Goal: Task Accomplishment & Management: Manage account settings

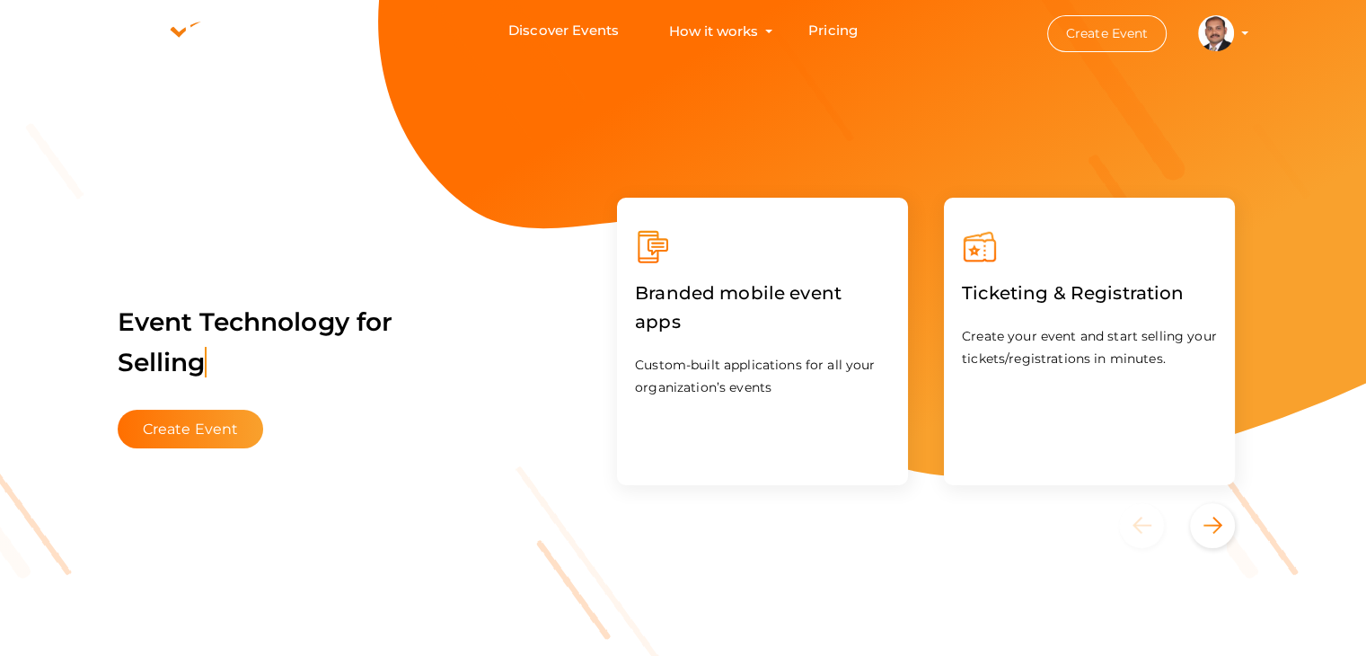
click at [1234, 34] on profile-pic at bounding box center [1216, 31] width 36 height 13
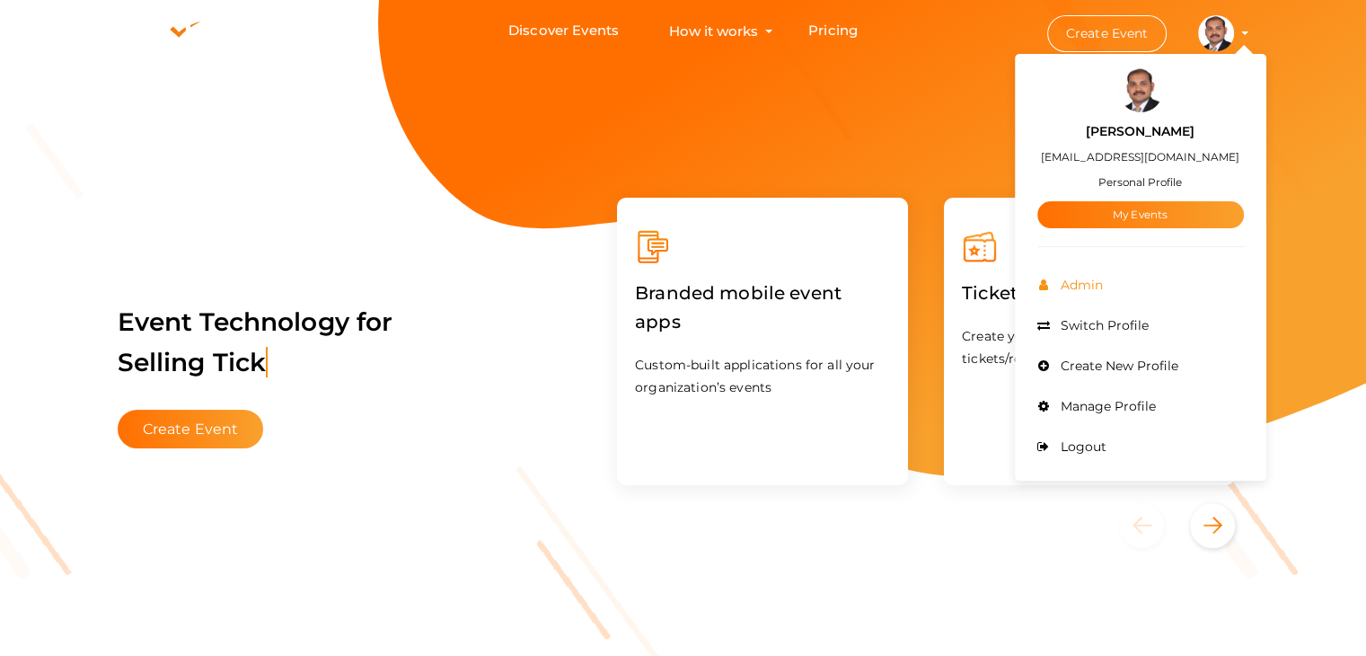
click at [1099, 285] on span "Admin" at bounding box center [1079, 285] width 47 height 16
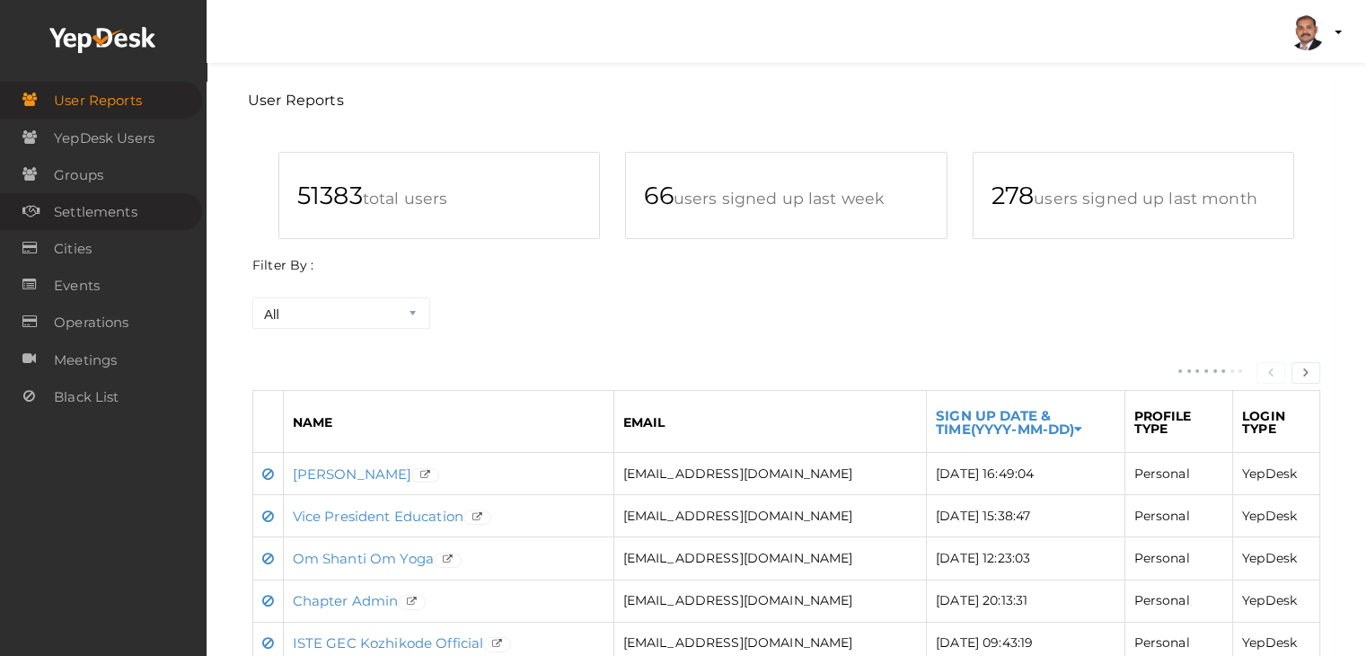
click at [134, 204] on span "Settlements" at bounding box center [96, 212] width 84 height 36
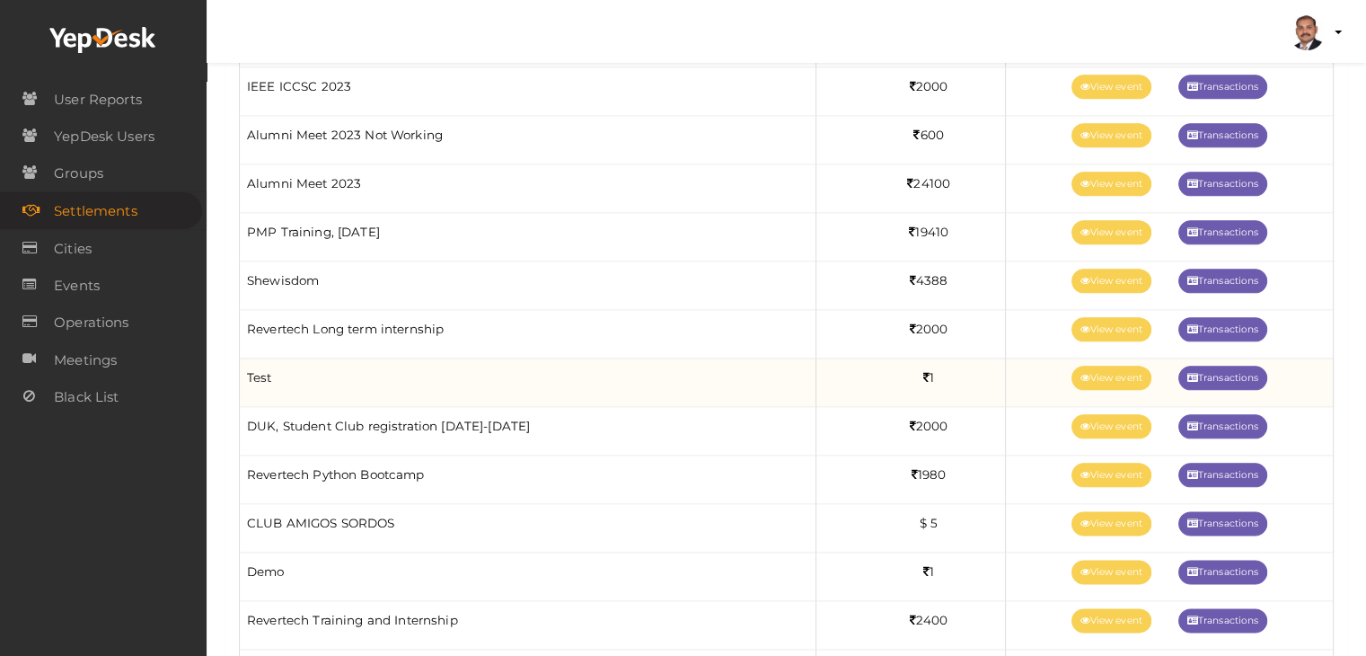
scroll to position [2065, 0]
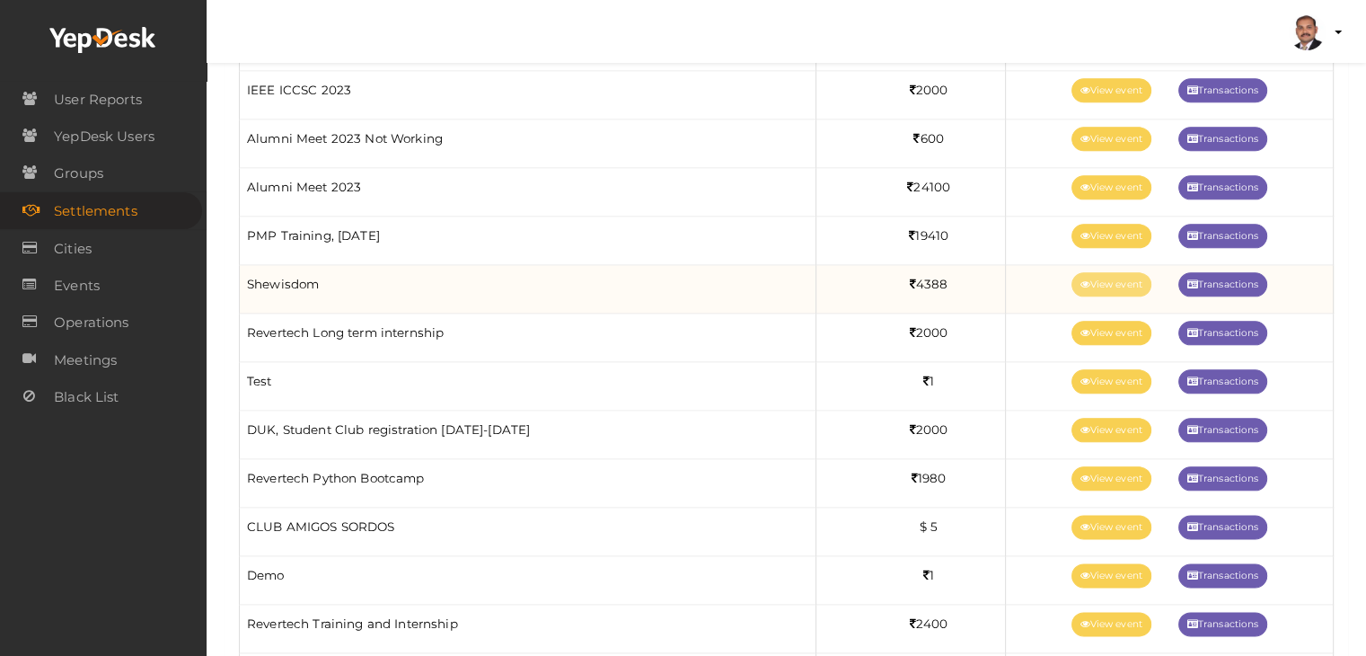
click at [1091, 281] on link "View event" at bounding box center [1111, 284] width 80 height 24
click at [1103, 277] on link "View event" at bounding box center [1111, 284] width 80 height 24
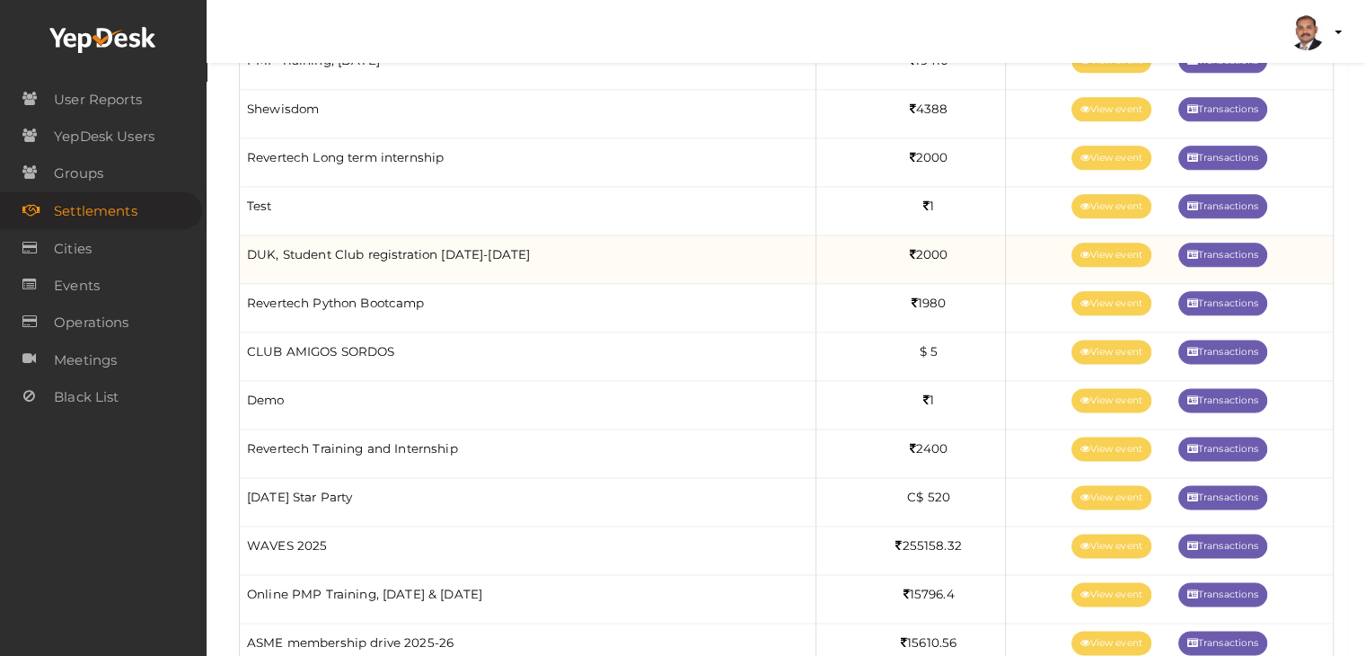
scroll to position [2245, 0]
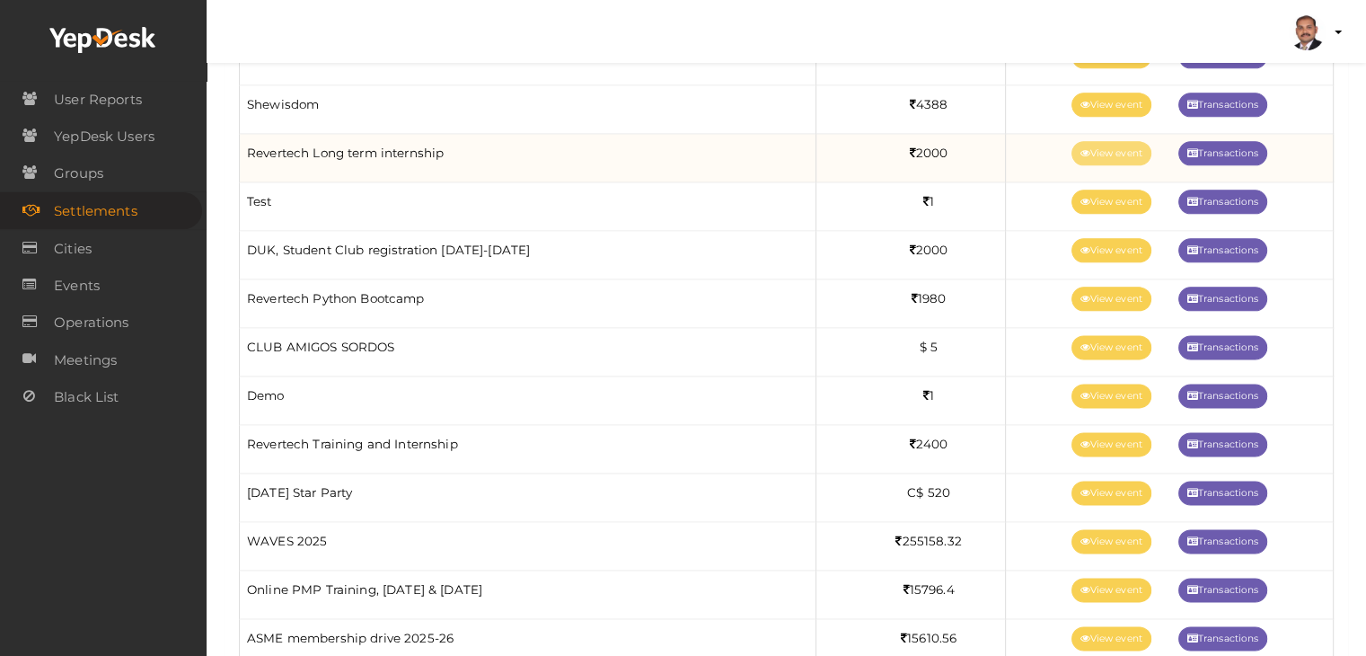
click at [1090, 150] on link "View event" at bounding box center [1111, 153] width 80 height 24
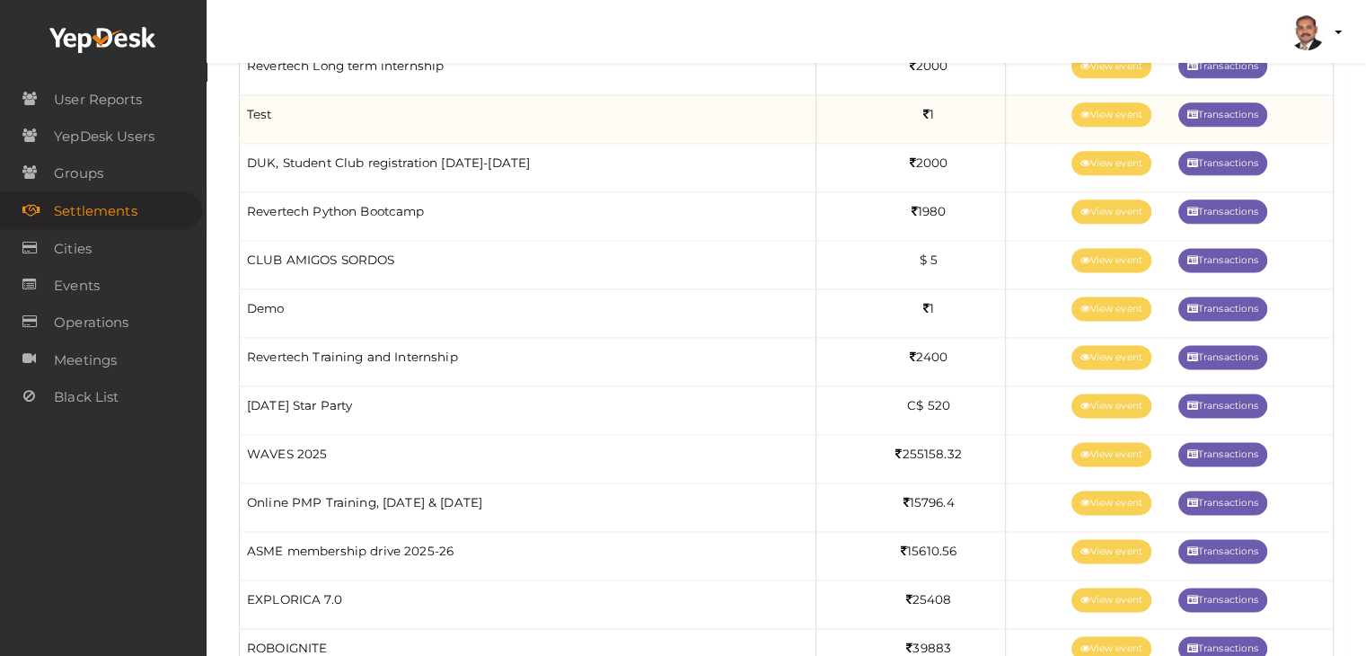
scroll to position [2335, 0]
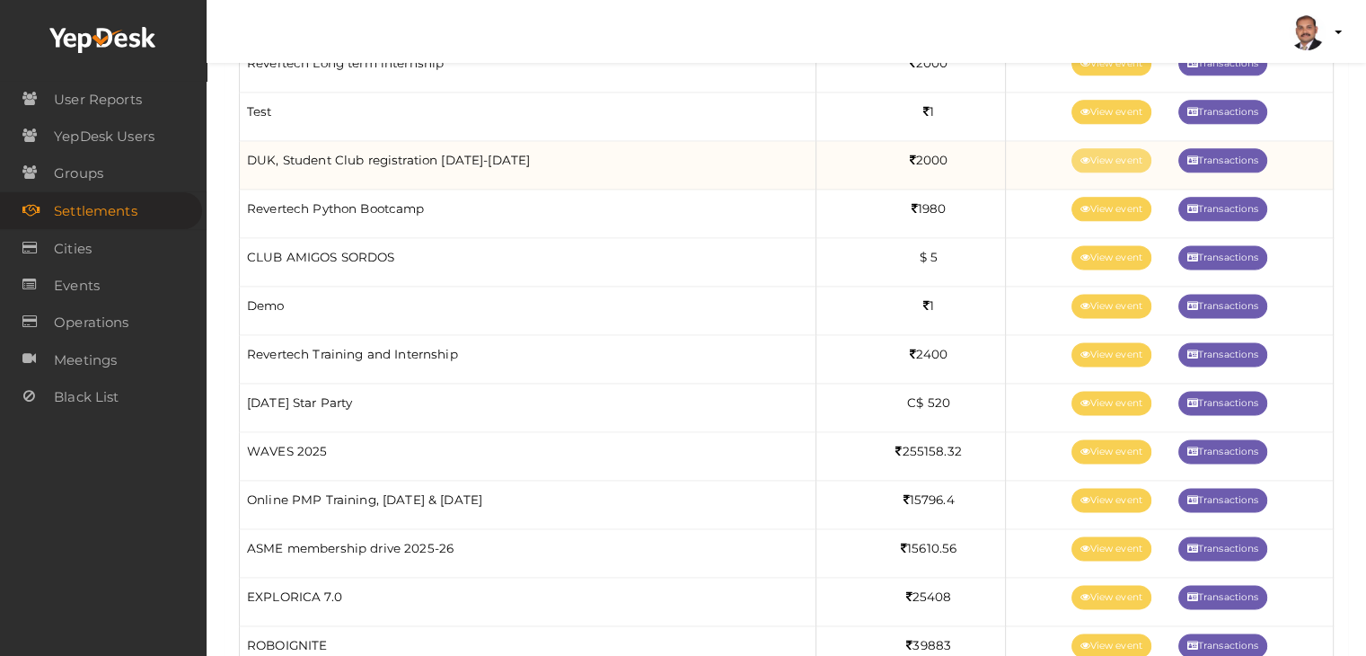
click at [1122, 152] on link "View event" at bounding box center [1111, 160] width 80 height 24
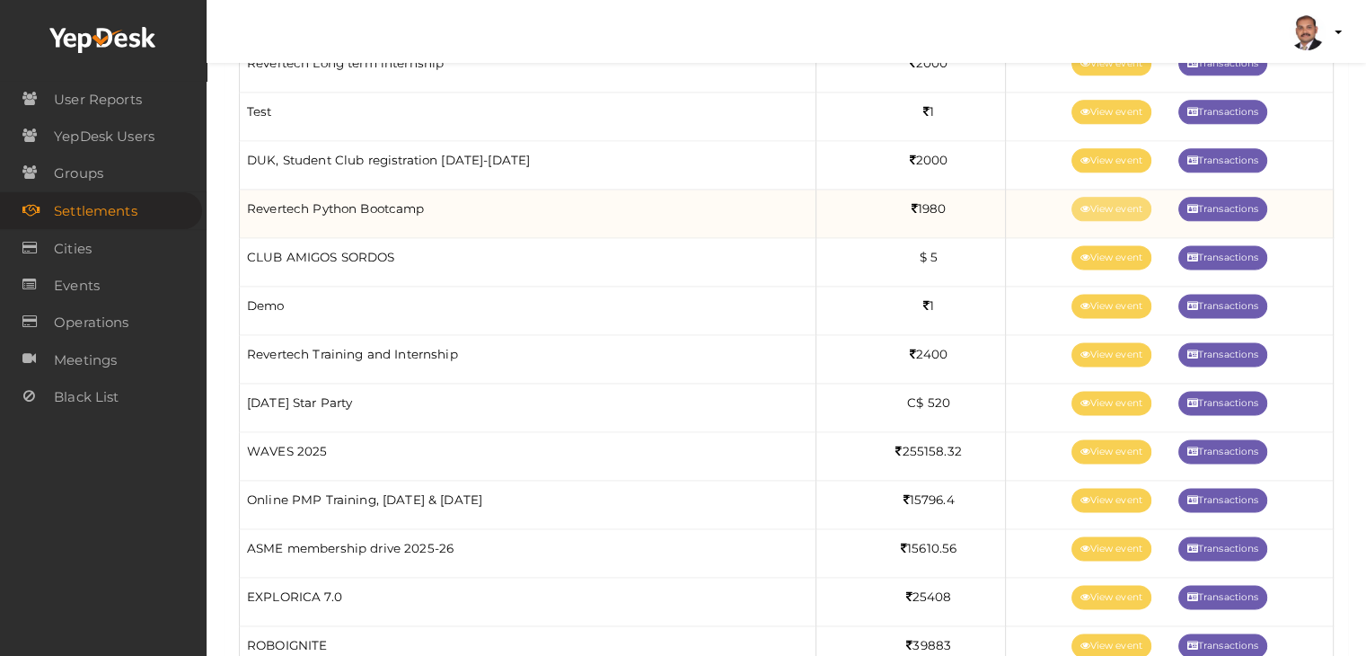
click at [1099, 198] on link "View event" at bounding box center [1111, 209] width 80 height 24
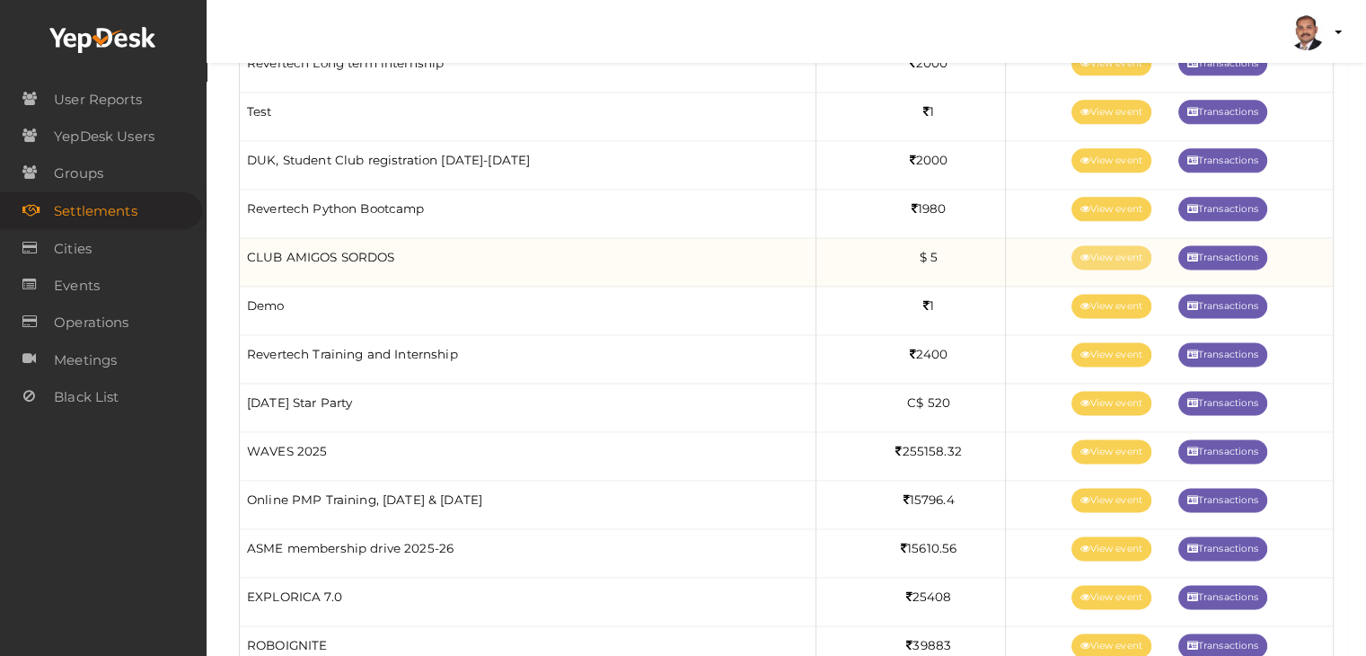
click at [1082, 253] on icon at bounding box center [1085, 258] width 10 height 10
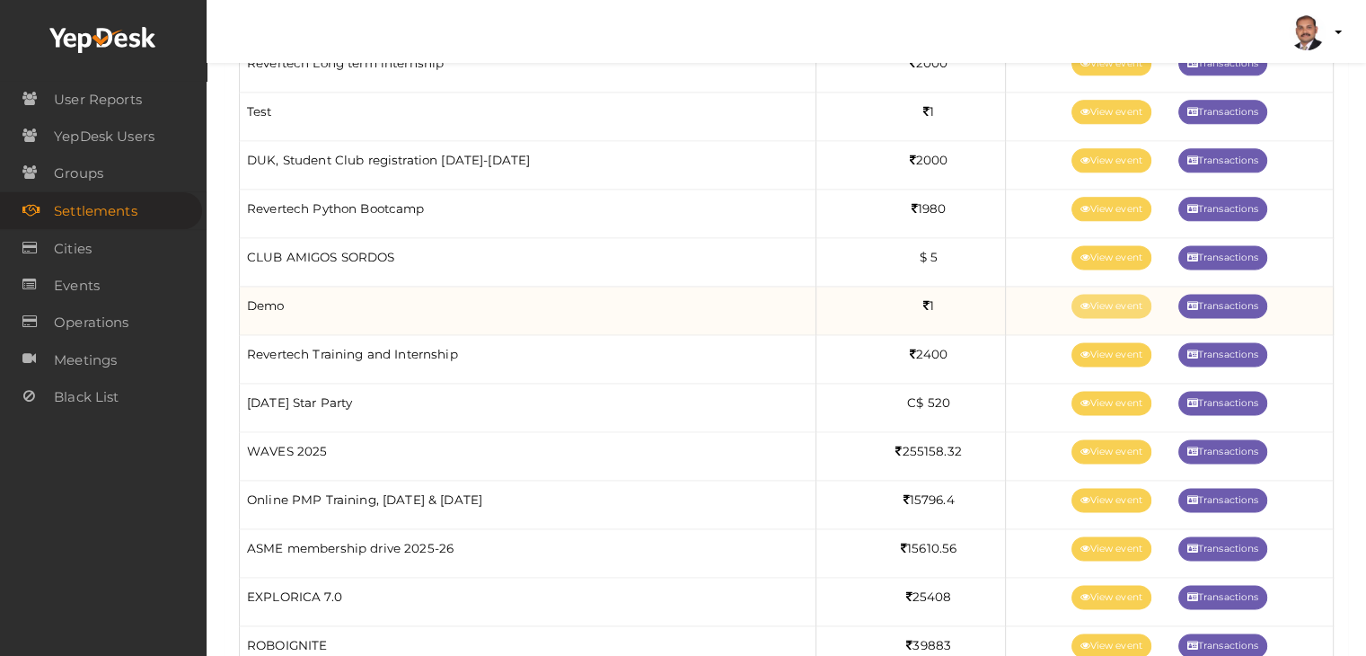
click at [1097, 294] on link "View event" at bounding box center [1111, 306] width 80 height 24
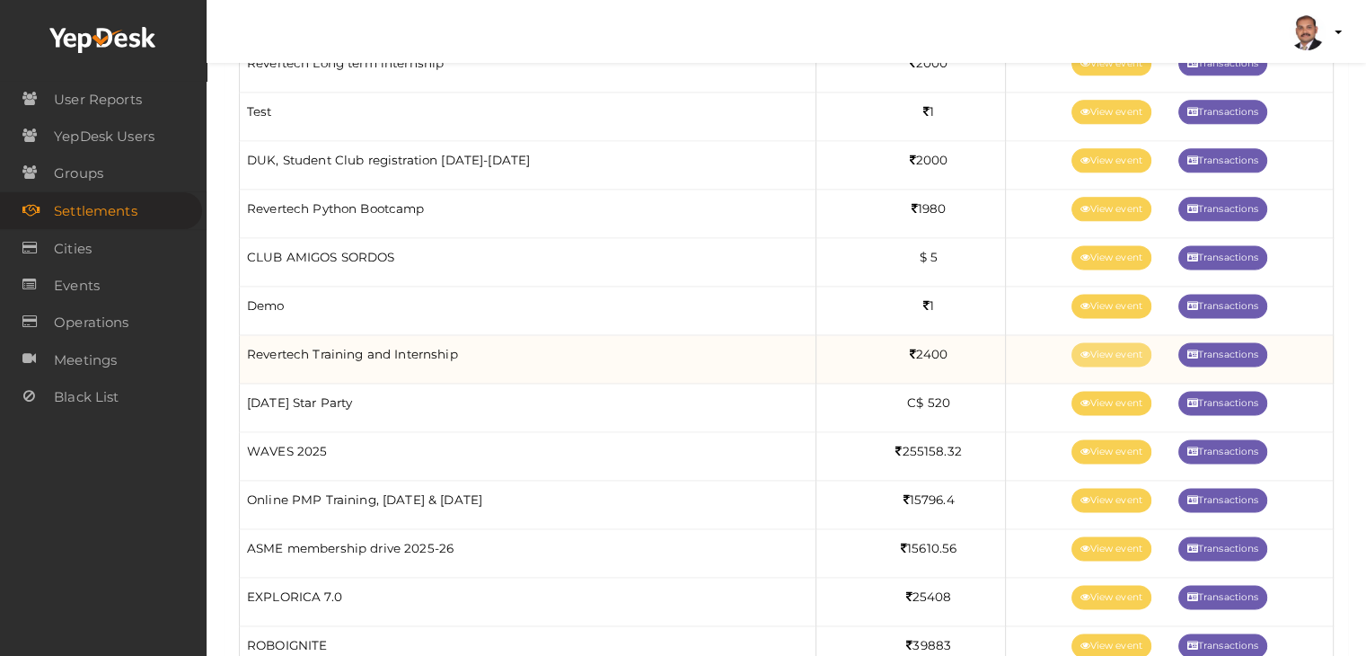
click at [1080, 350] on icon at bounding box center [1085, 355] width 10 height 10
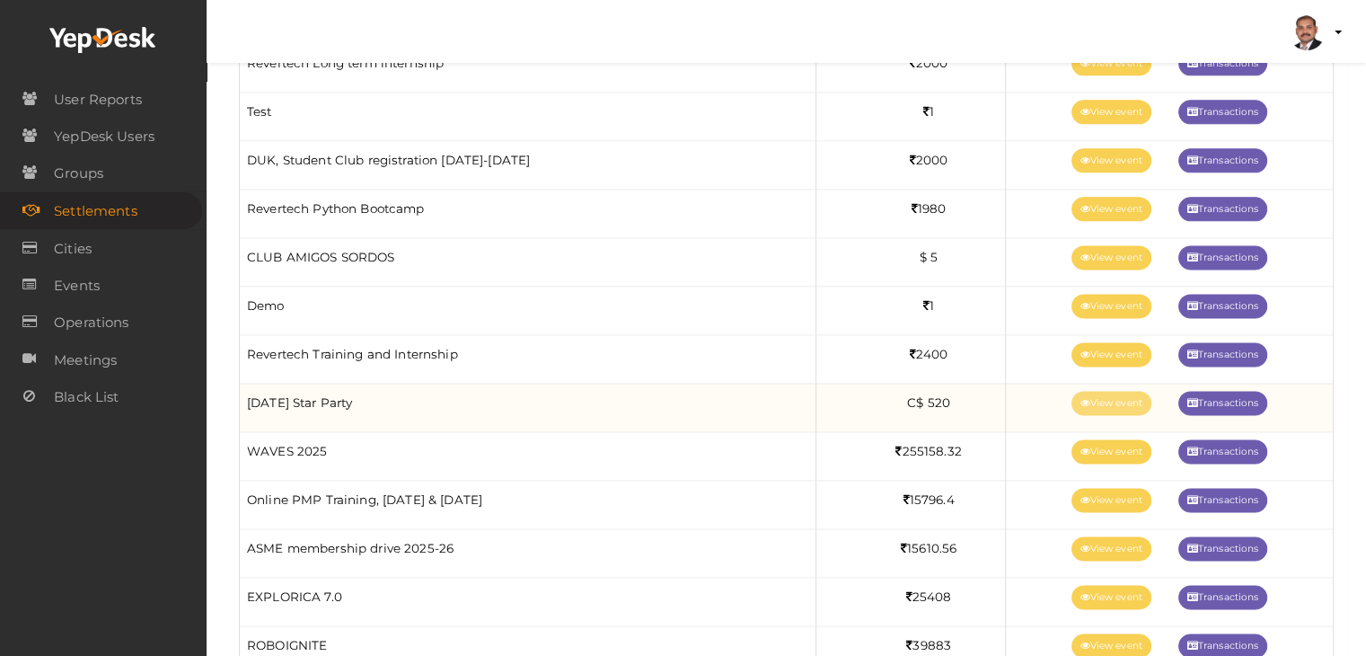
click at [1115, 391] on link "View event" at bounding box center [1111, 403] width 80 height 24
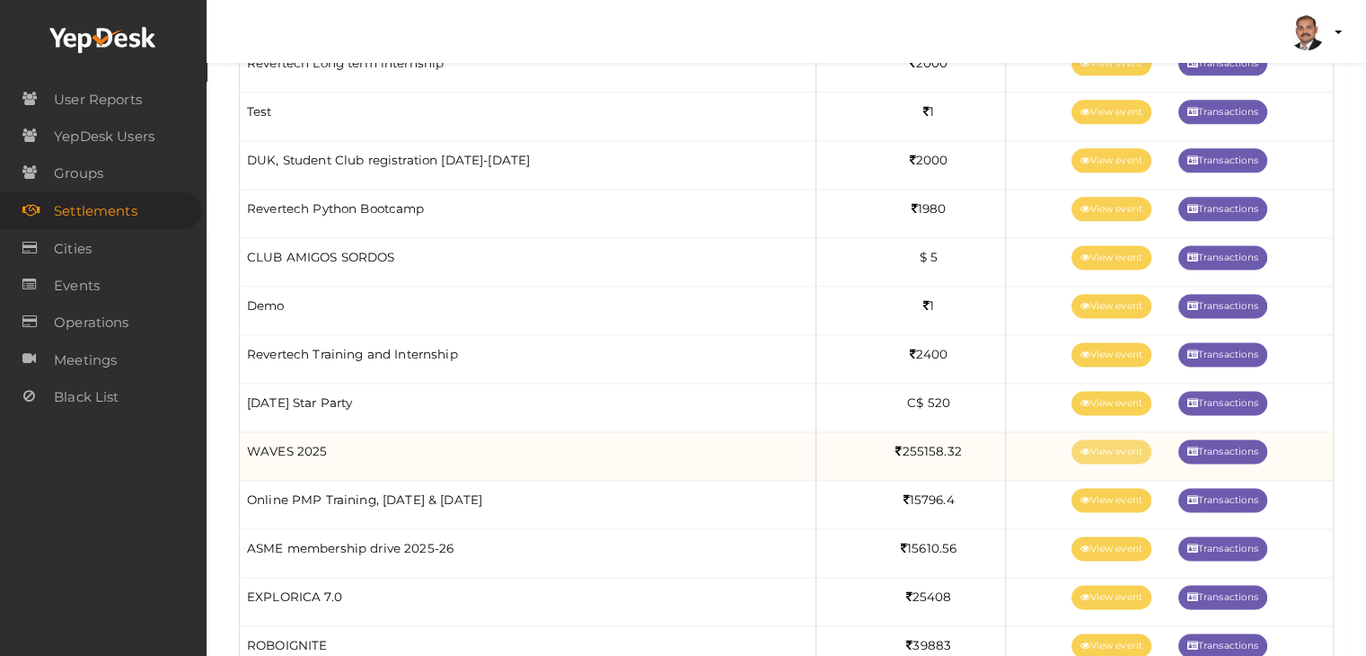
click at [1092, 439] on link "View event" at bounding box center [1111, 451] width 80 height 24
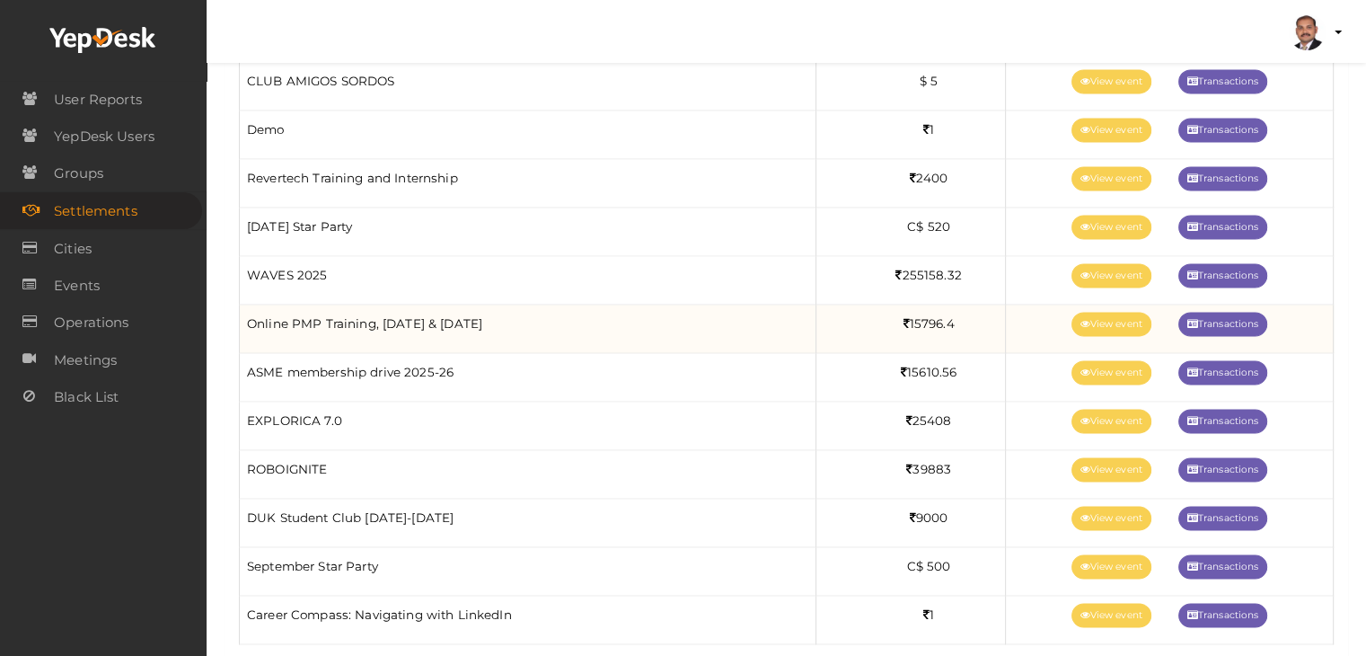
scroll to position [2556, 0]
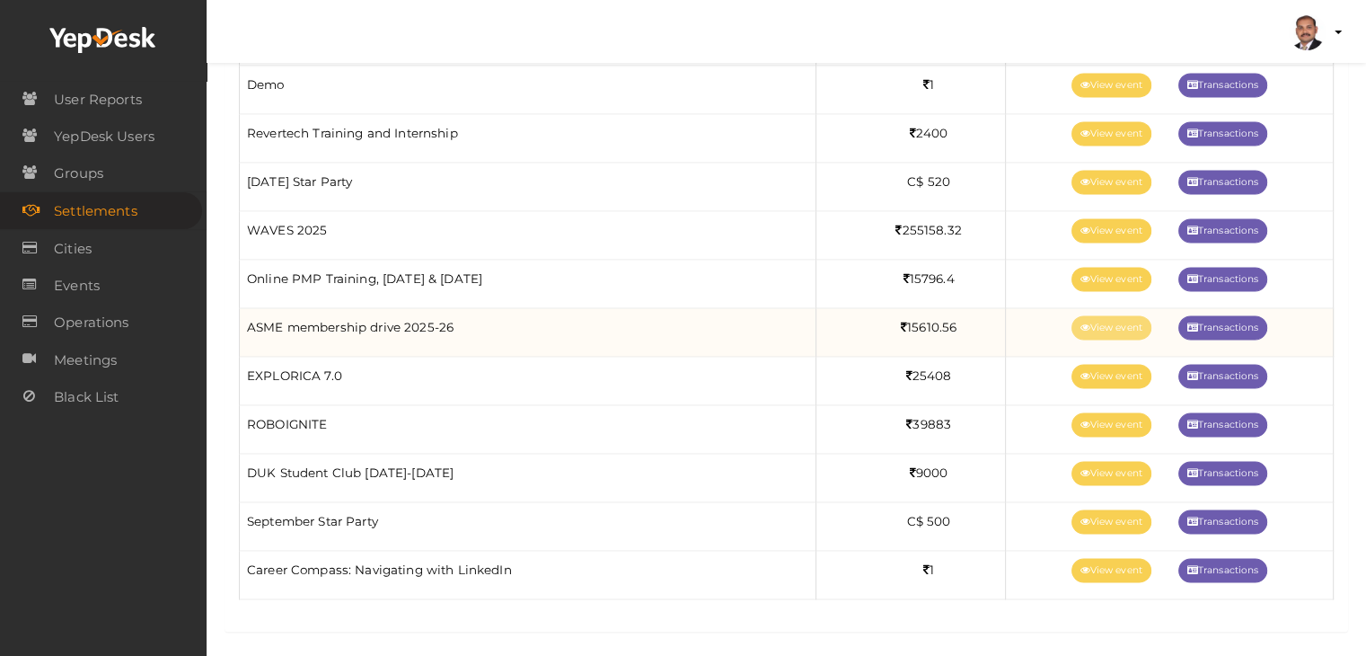
click at [1096, 322] on link "View event" at bounding box center [1111, 327] width 80 height 24
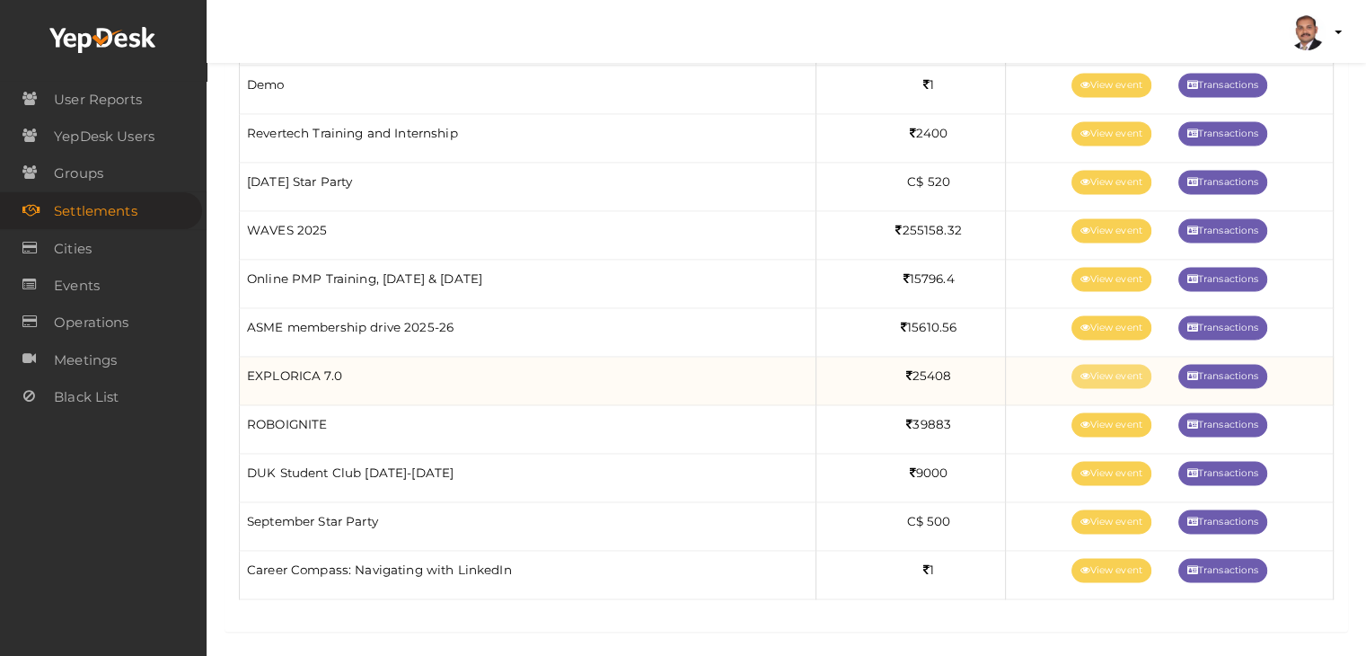
click at [1071, 364] on link "View event" at bounding box center [1111, 376] width 80 height 24
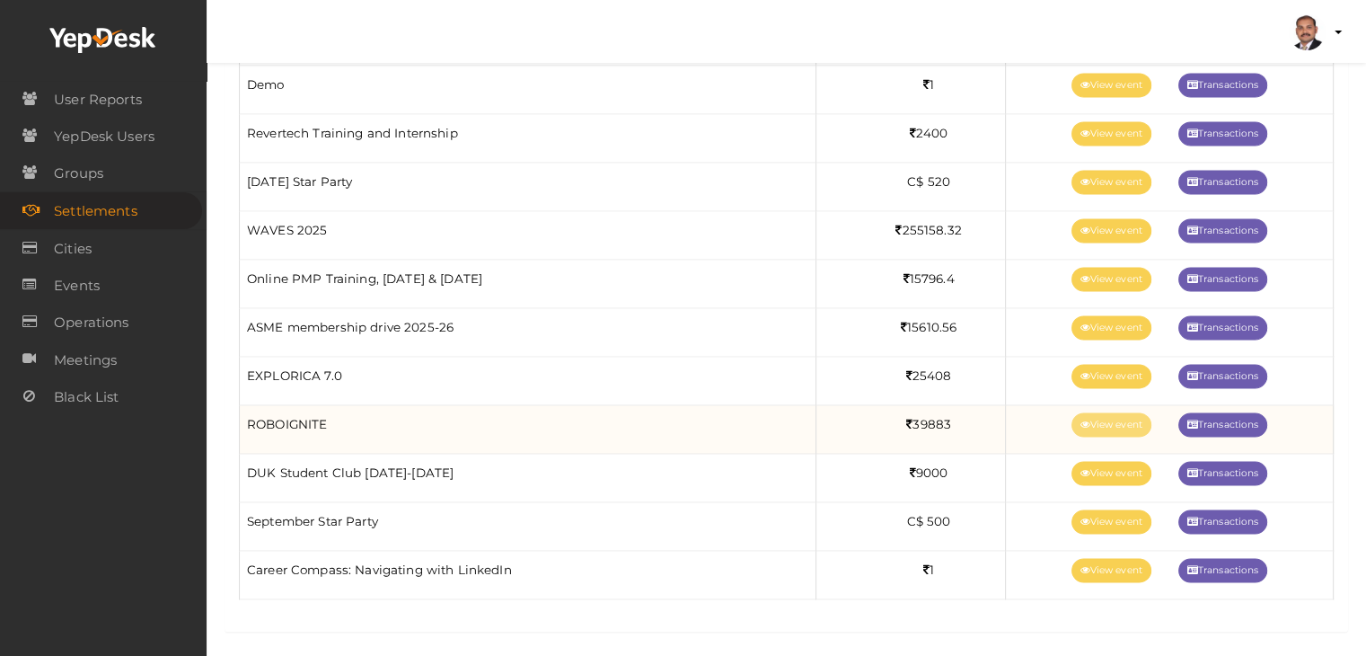
click at [1084, 412] on link "View event" at bounding box center [1111, 424] width 80 height 24
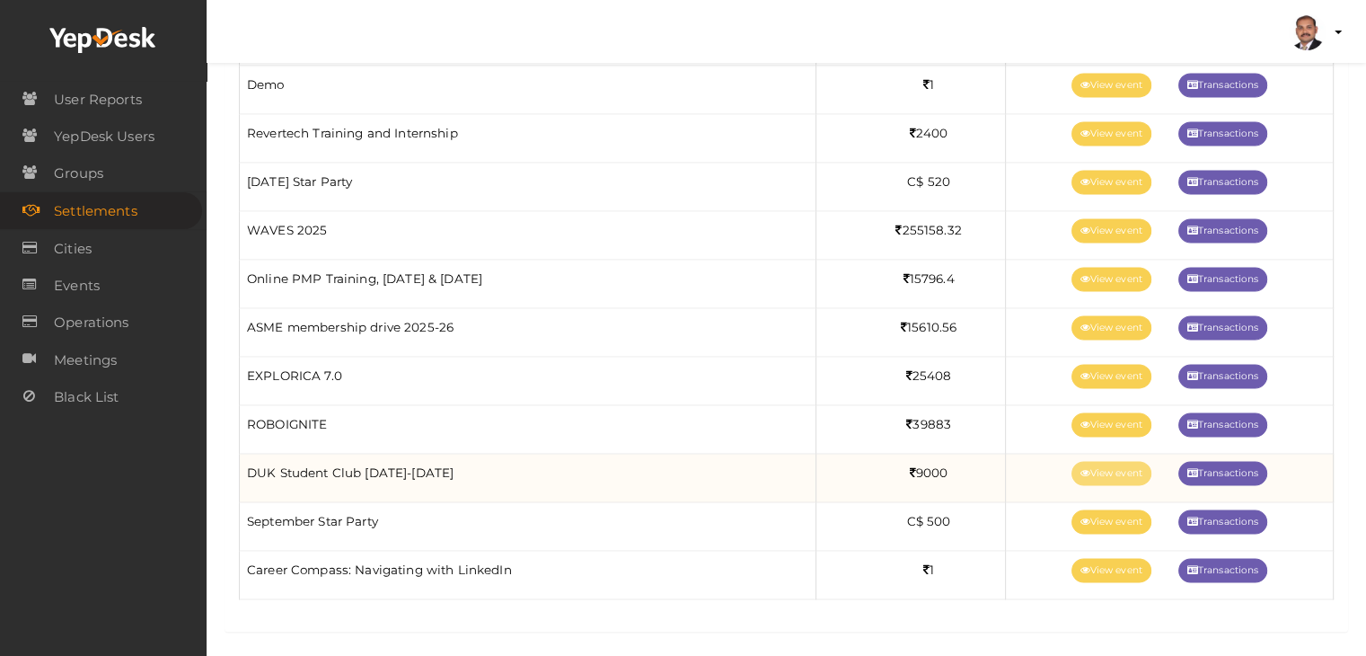
click at [1080, 469] on icon at bounding box center [1085, 474] width 10 height 10
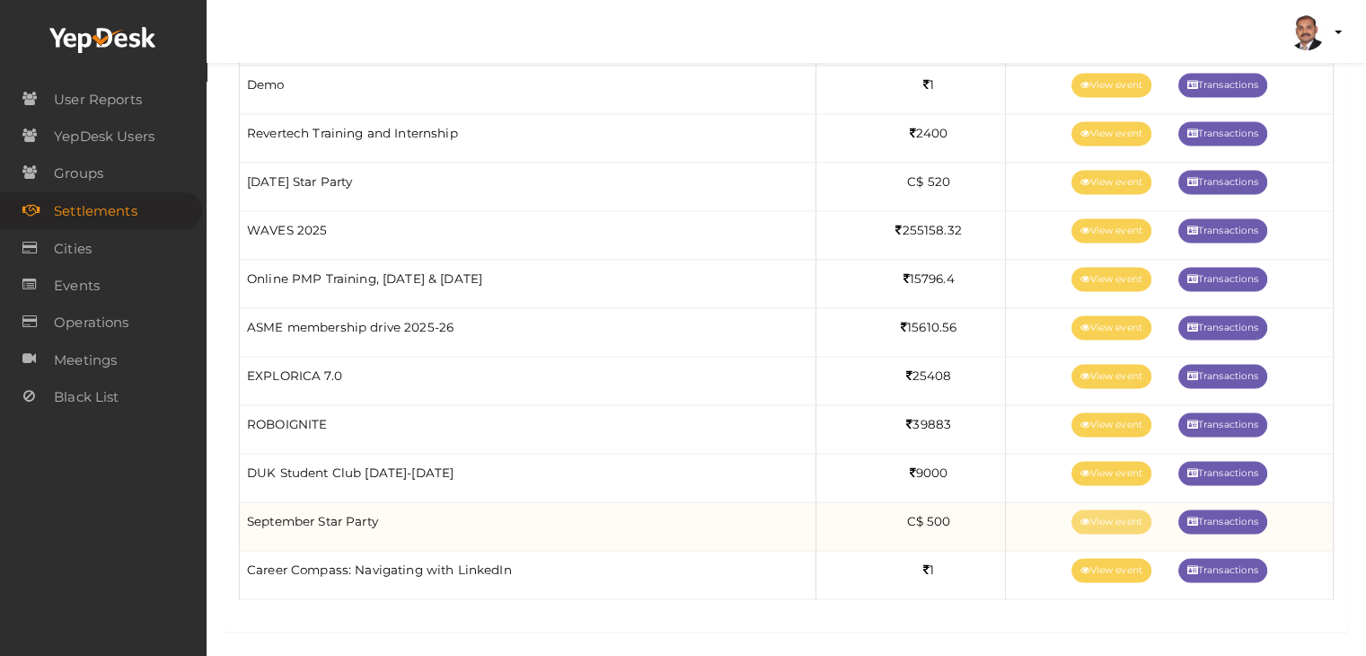
click at [1099, 513] on link "View event" at bounding box center [1111, 521] width 80 height 24
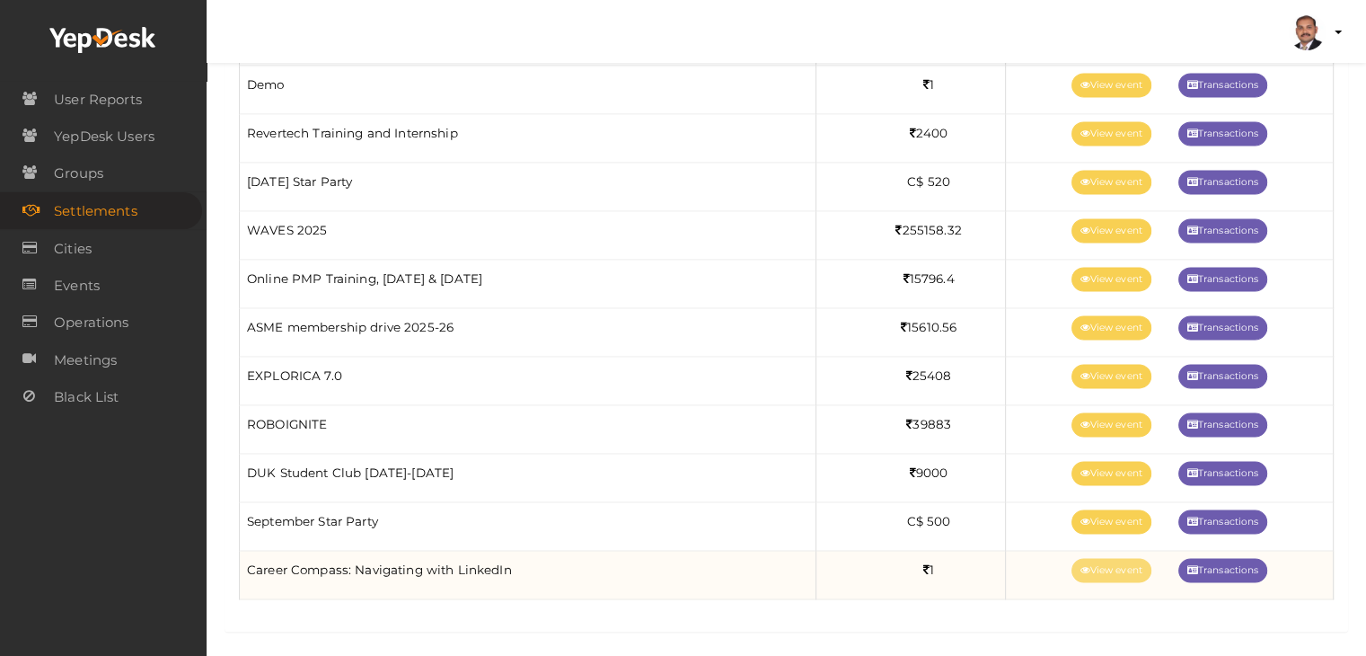
click at [1084, 559] on link "View event" at bounding box center [1111, 570] width 80 height 24
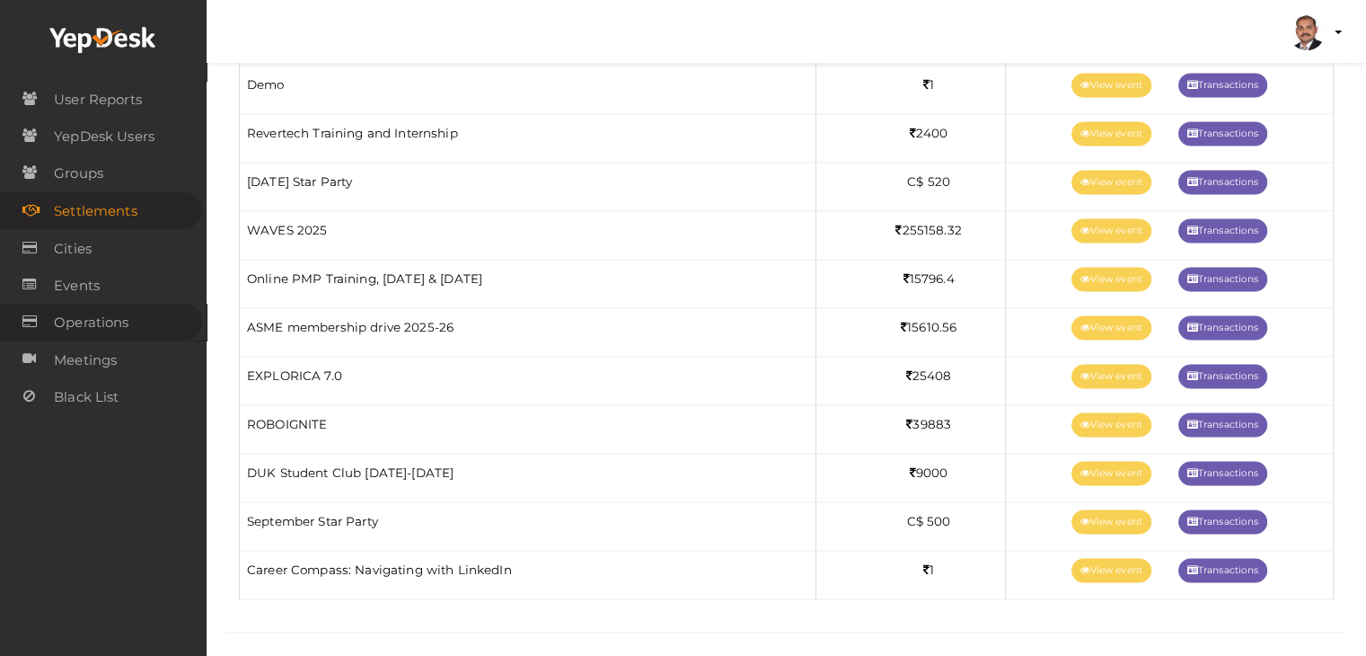
click at [152, 317] on link "Operations" at bounding box center [101, 322] width 202 height 37
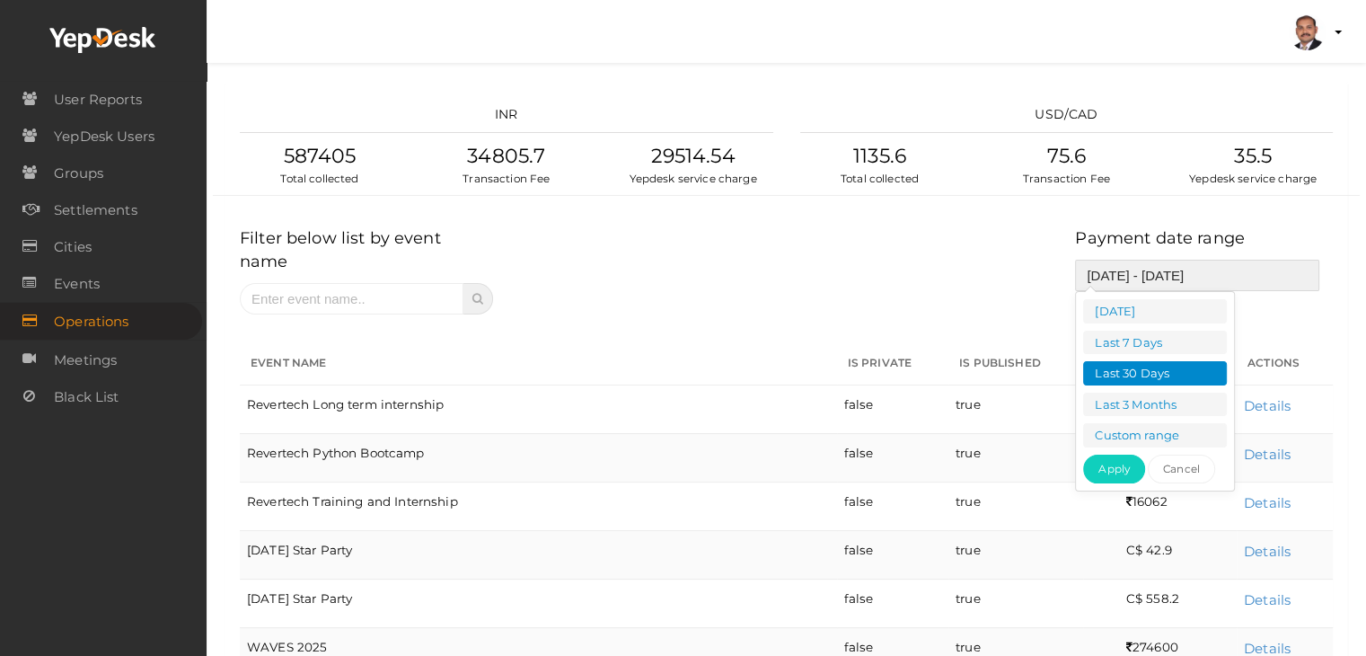
click at [1099, 265] on input "12-Aug-25 - 10-Sep-25" at bounding box center [1197, 275] width 244 height 31
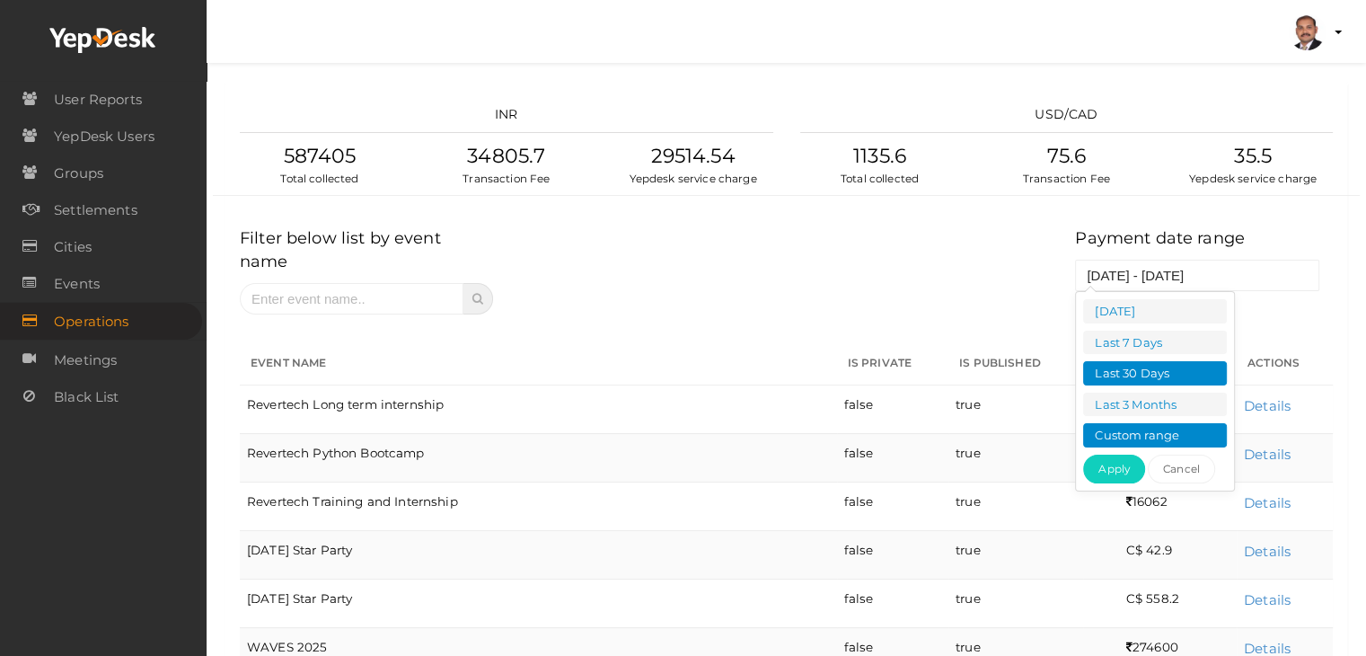
click at [1146, 427] on li "Custom range" at bounding box center [1155, 435] width 144 height 24
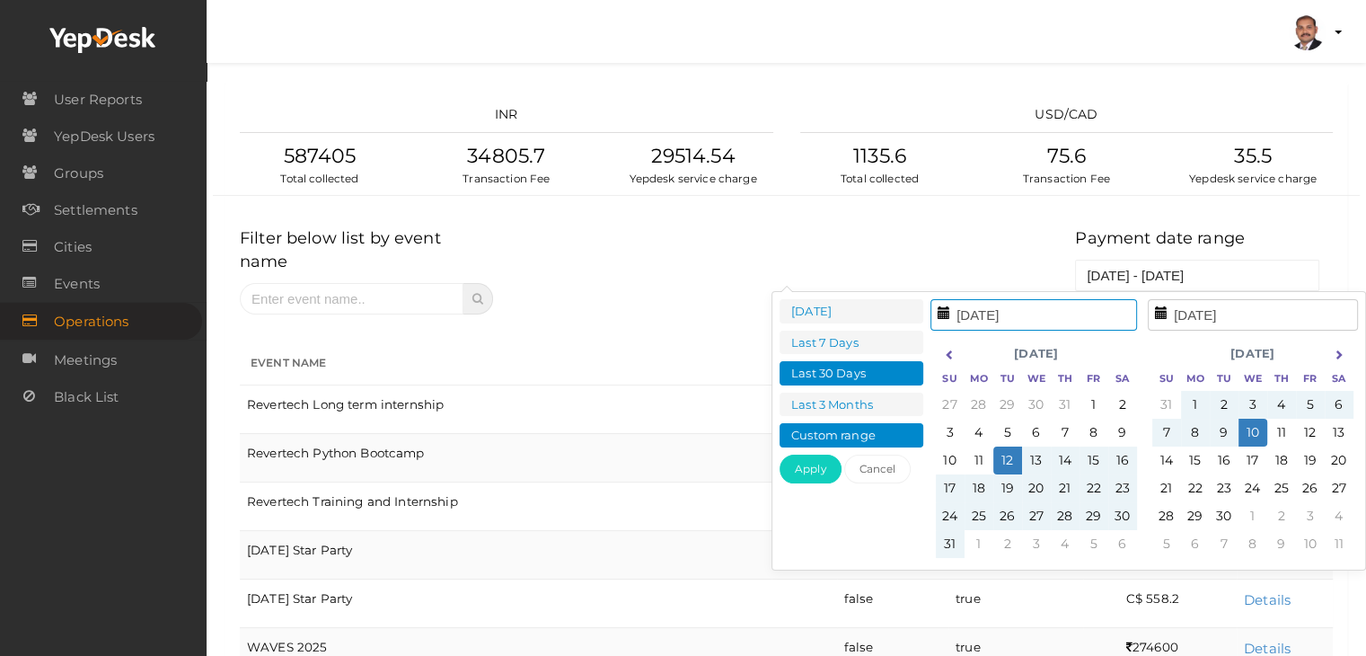
click at [909, 427] on li "Custom range" at bounding box center [851, 435] width 144 height 24
click at [946, 353] on icon at bounding box center [950, 354] width 10 height 10
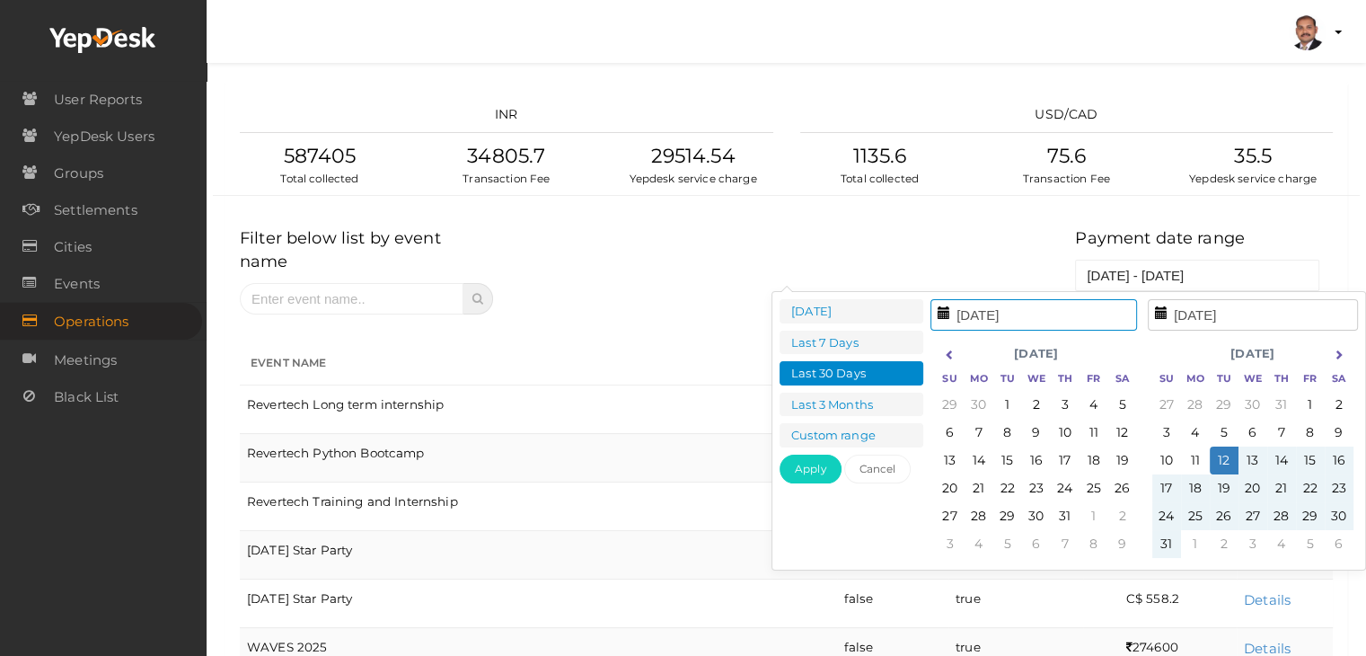
click at [946, 353] on icon at bounding box center [950, 354] width 10 height 10
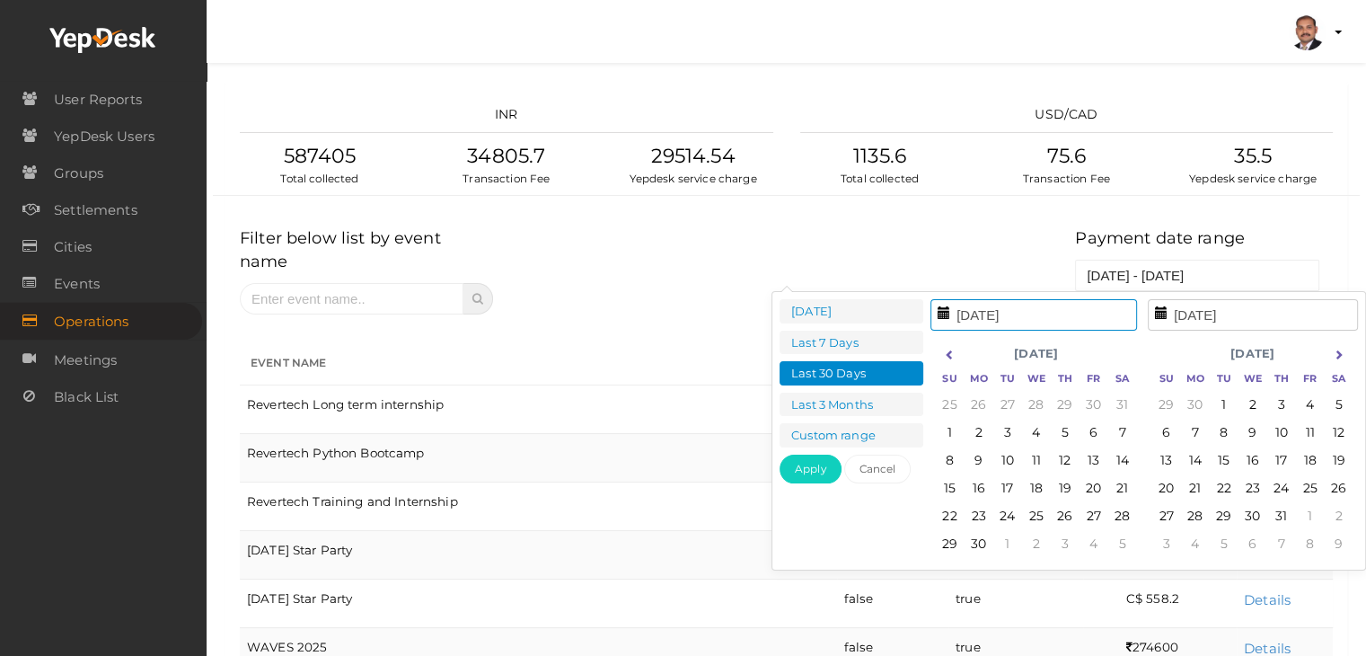
click at [946, 353] on icon at bounding box center [950, 354] width 10 height 10
type input "1-Apr-25"
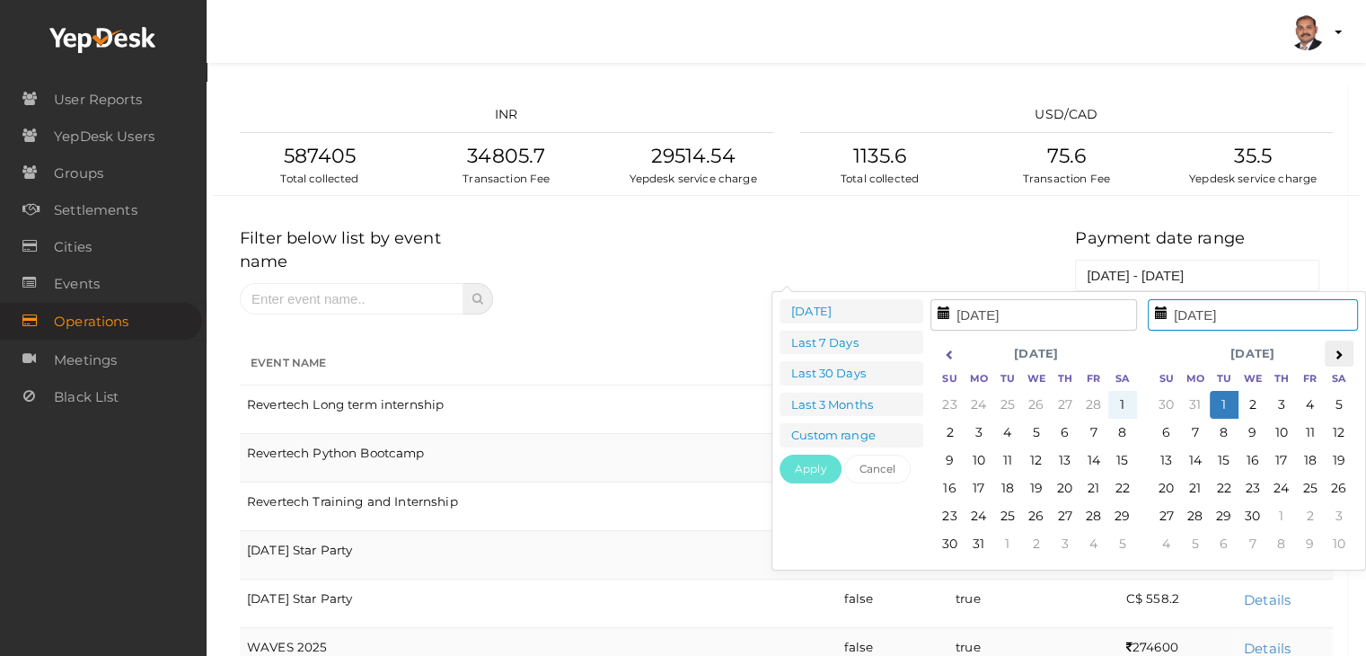
click at [1334, 351] on icon at bounding box center [1339, 354] width 10 height 10
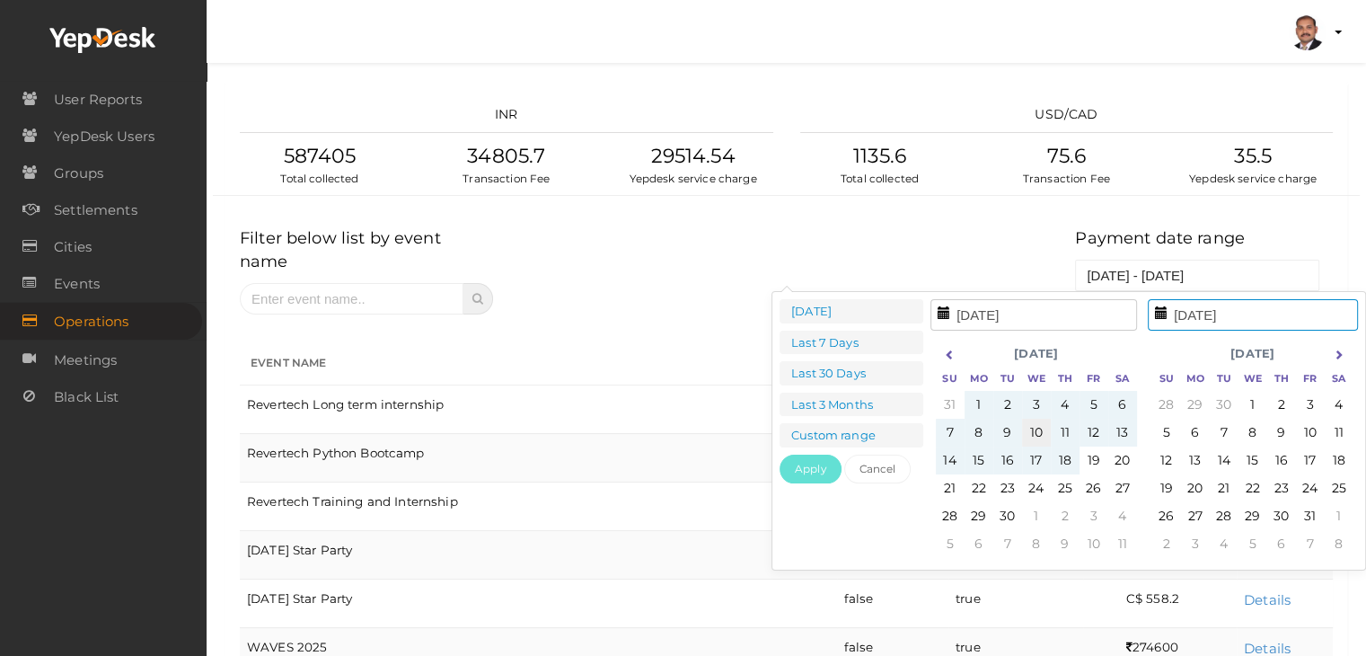
type input "10-Sep-25"
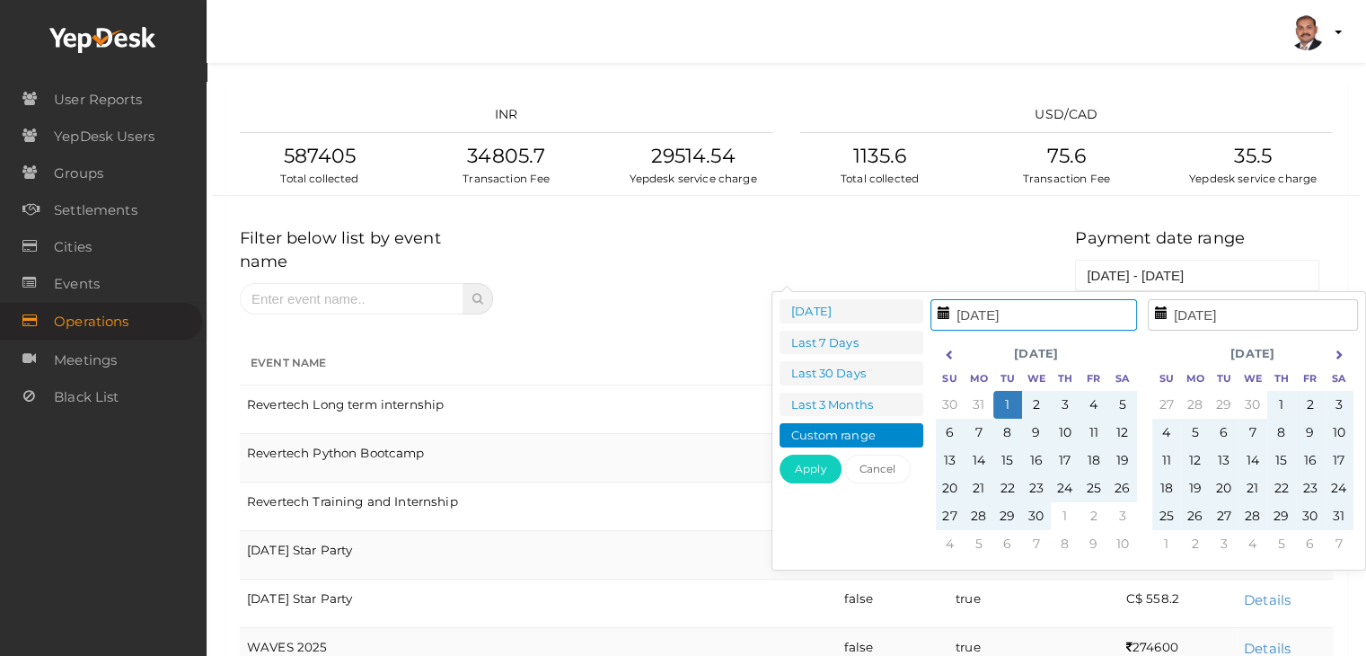
type input "1-Apr-25"
click at [815, 471] on button "Apply" at bounding box center [810, 468] width 62 height 29
type input "1-Apr-25 - 10-Sep-25"
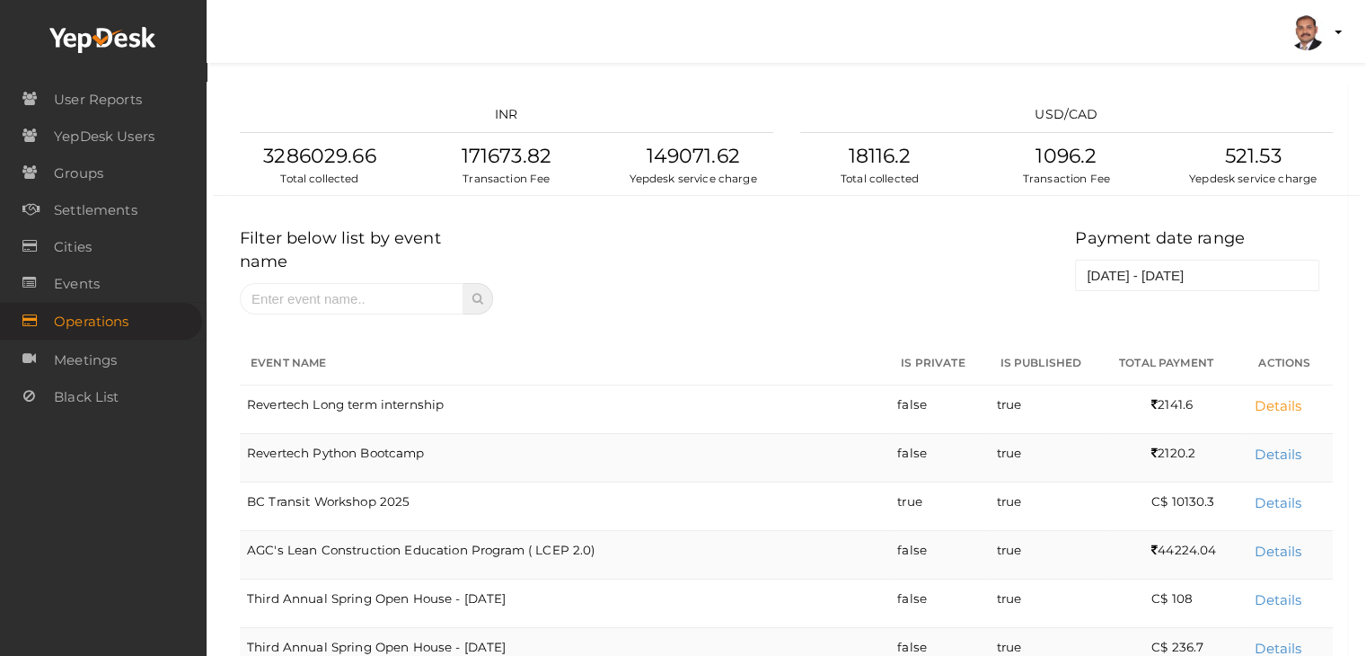
click at [1280, 397] on link "Details" at bounding box center [1277, 405] width 47 height 17
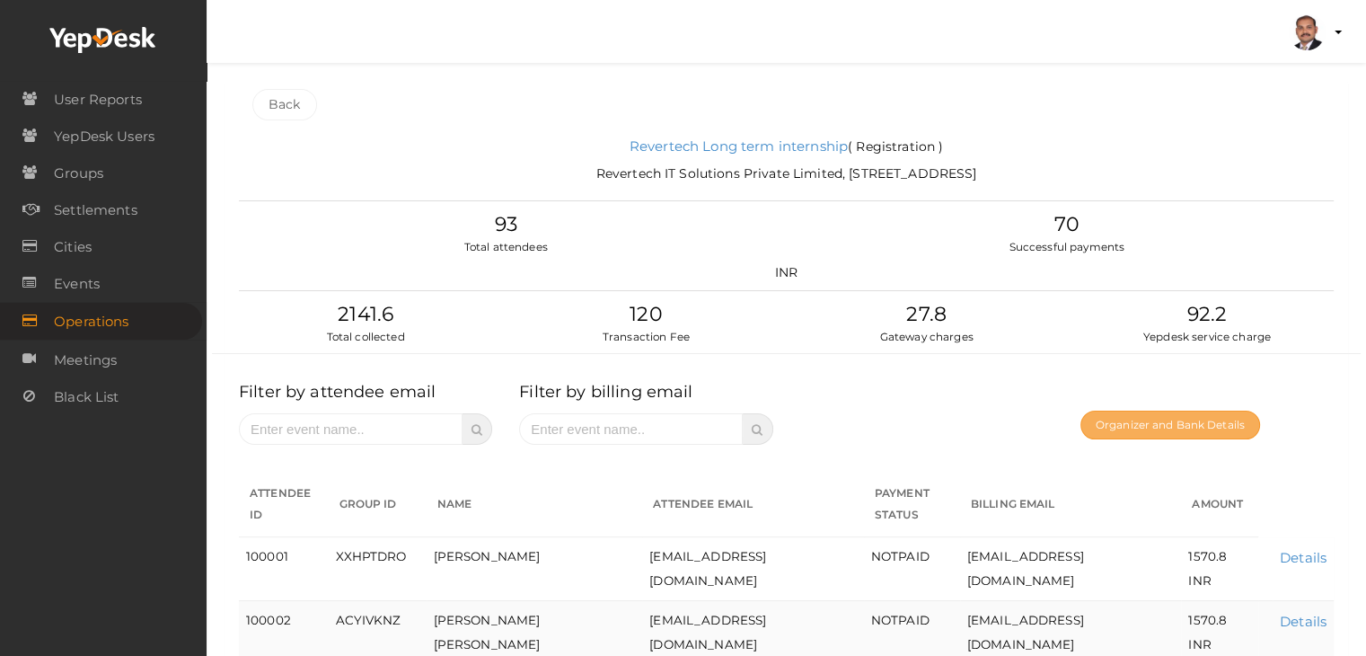
click at [1110, 424] on button "Organizer and Bank Details" at bounding box center [1170, 424] width 180 height 29
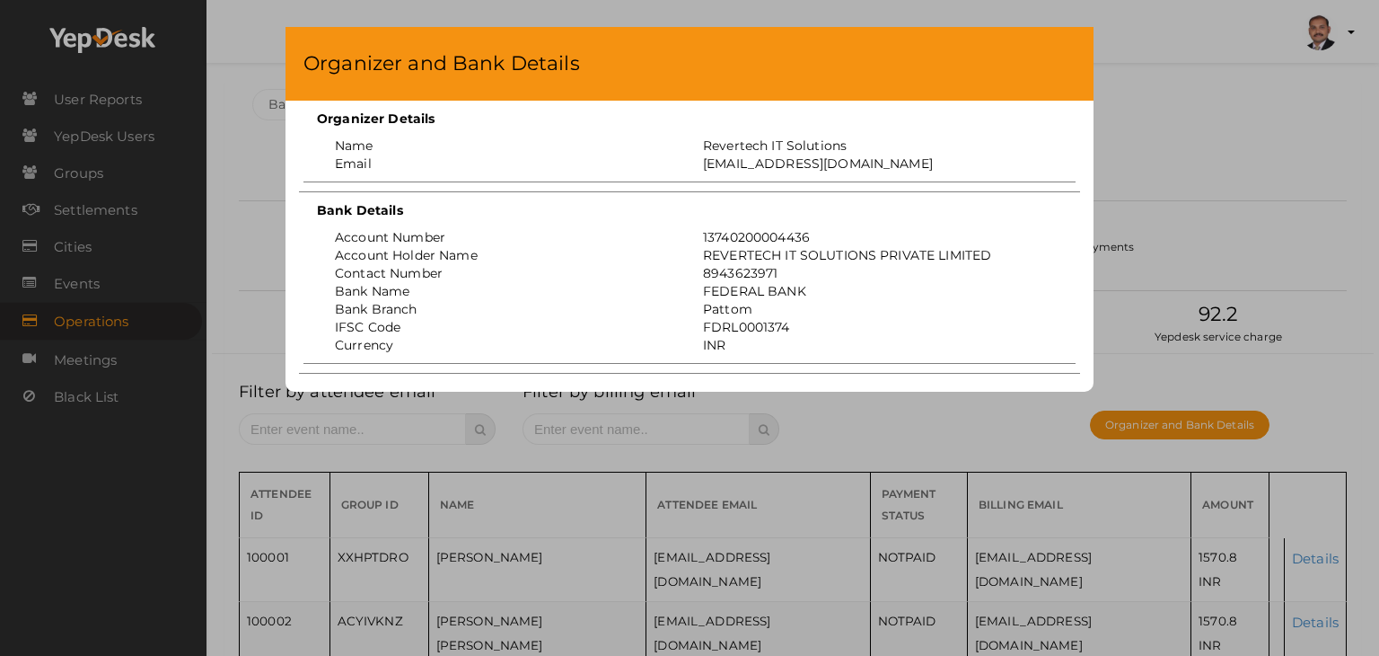
click at [1140, 227] on div "Organizer and Bank Details Organizer Details Name Revertech IT Solutions Email …" at bounding box center [689, 328] width 1379 height 656
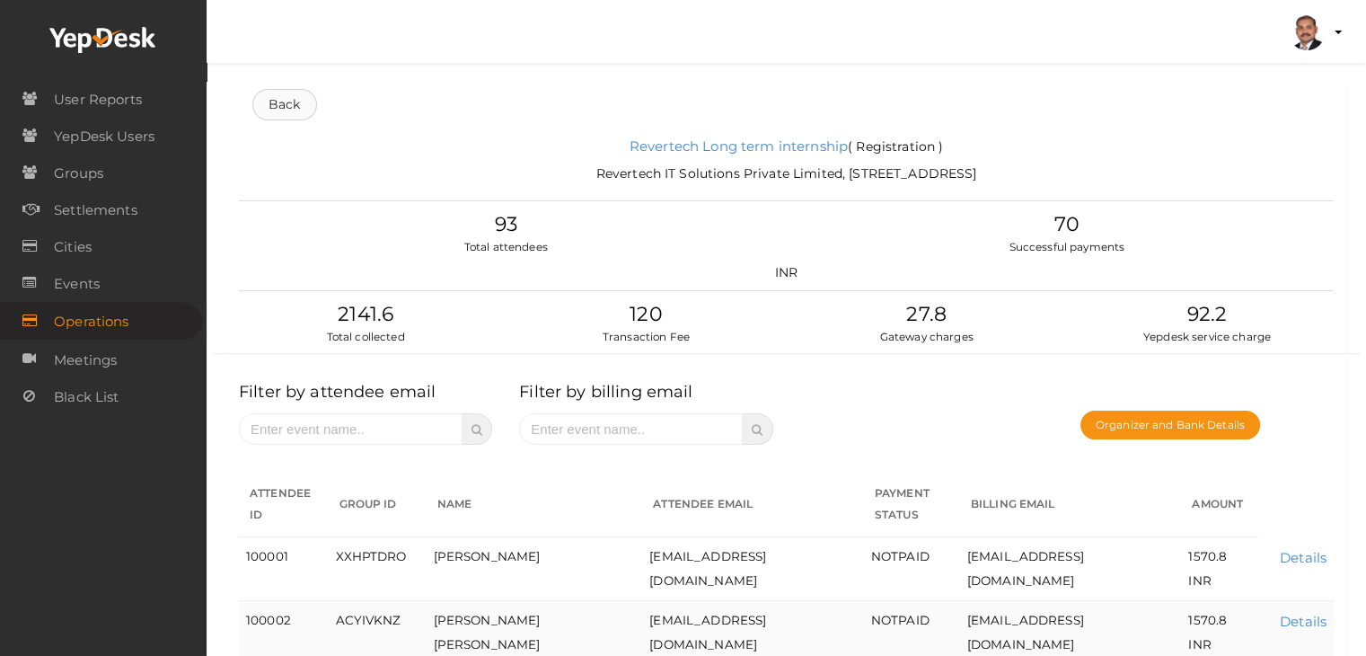
click at [282, 103] on link "Back" at bounding box center [284, 104] width 65 height 31
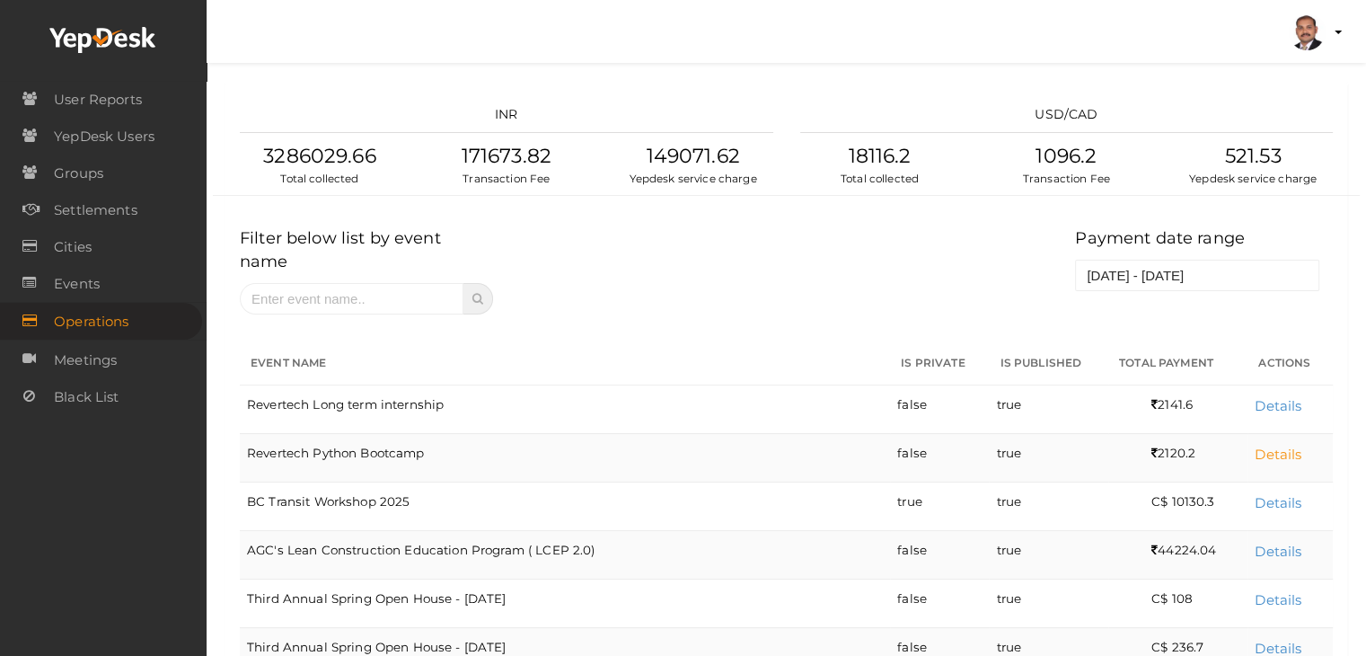
click at [1290, 445] on link "Details" at bounding box center [1277, 453] width 47 height 17
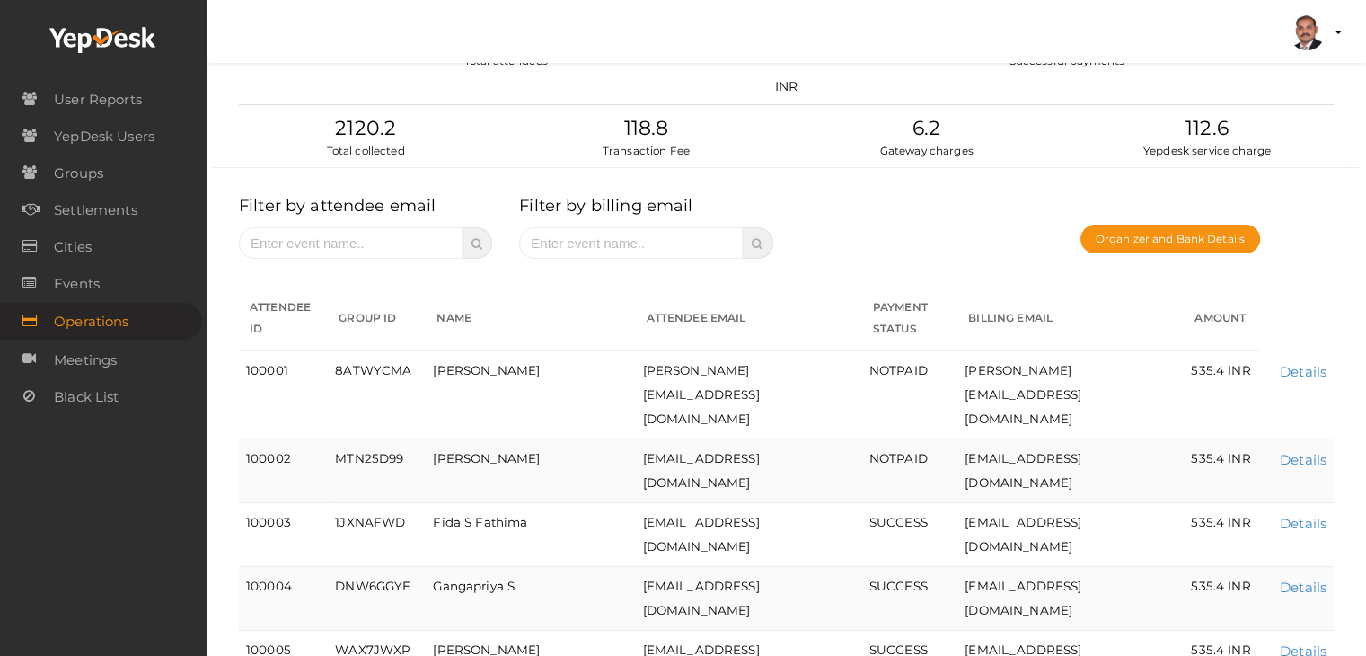
scroll to position [180, 0]
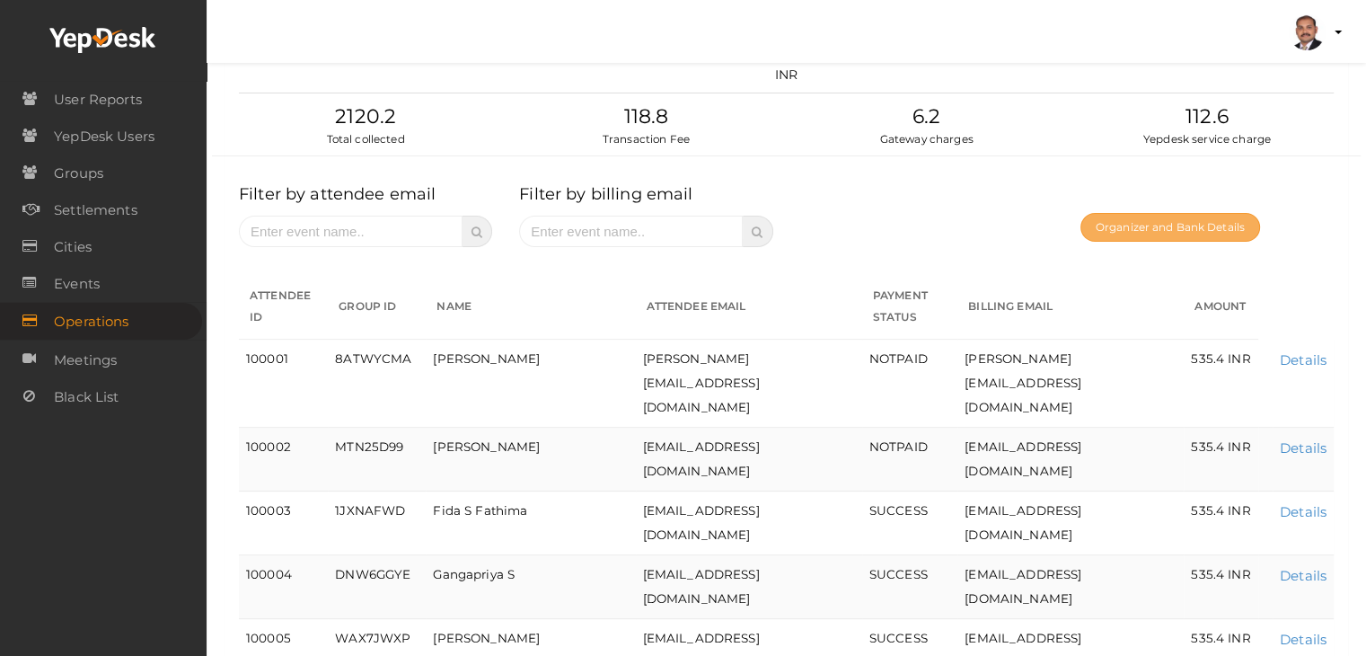
click at [1202, 227] on button "Organizer and Bank Details" at bounding box center [1170, 227] width 180 height 29
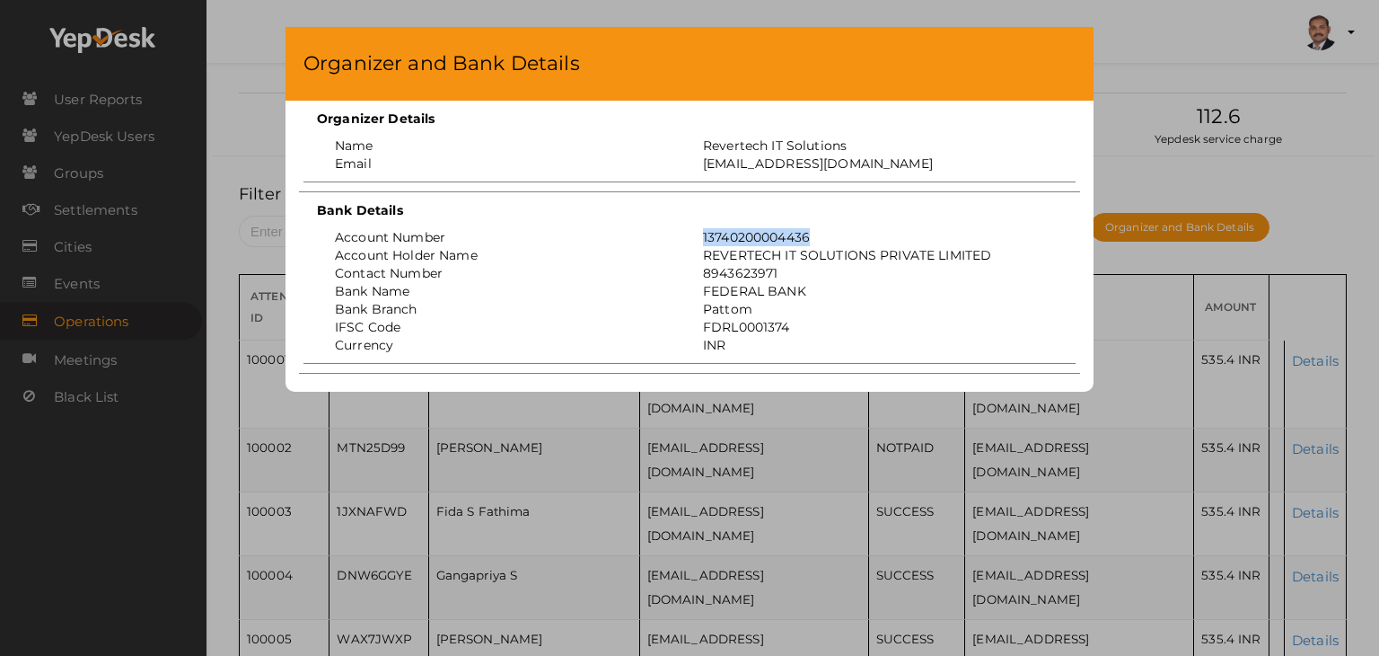
drag, startPoint x: 823, startPoint y: 234, endPoint x: 700, endPoint y: 234, distance: 122.1
click at [700, 234] on div "13740200004436" at bounding box center [874, 237] width 368 height 18
copy div "13740200004436"
drag, startPoint x: 700, startPoint y: 147, endPoint x: 769, endPoint y: 147, distance: 69.1
click at [769, 147] on div "Revertech IT Solutions" at bounding box center [874, 145] width 368 height 18
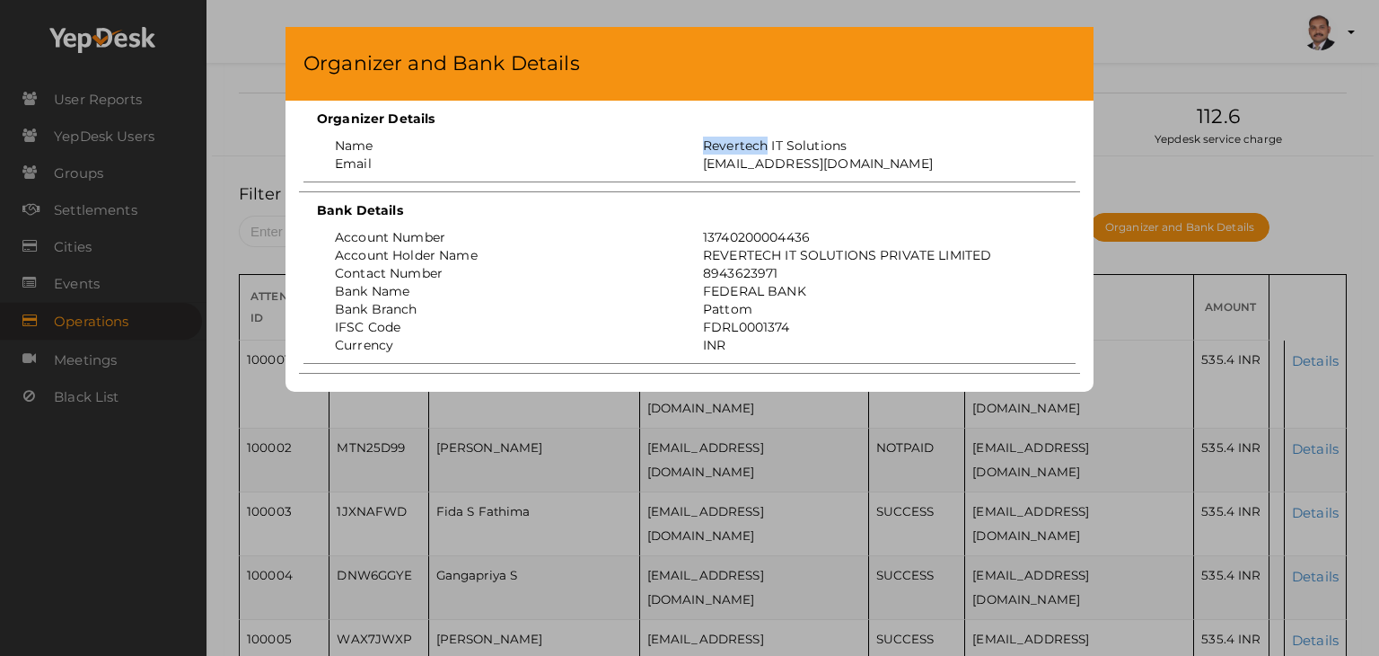
copy div "Revertech"
click at [1115, 187] on div "Organizer and Bank Details Organizer Details Name Revertech IT Solutions Email …" at bounding box center [689, 328] width 1379 height 656
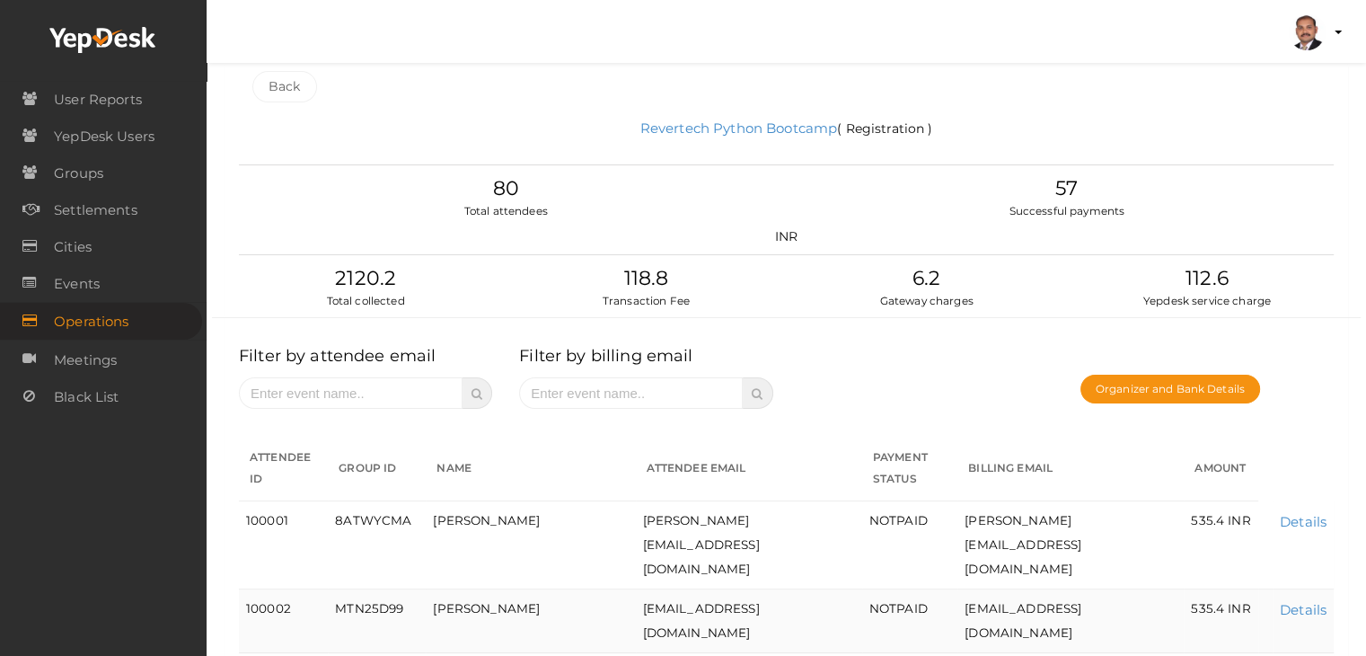
scroll to position [0, 0]
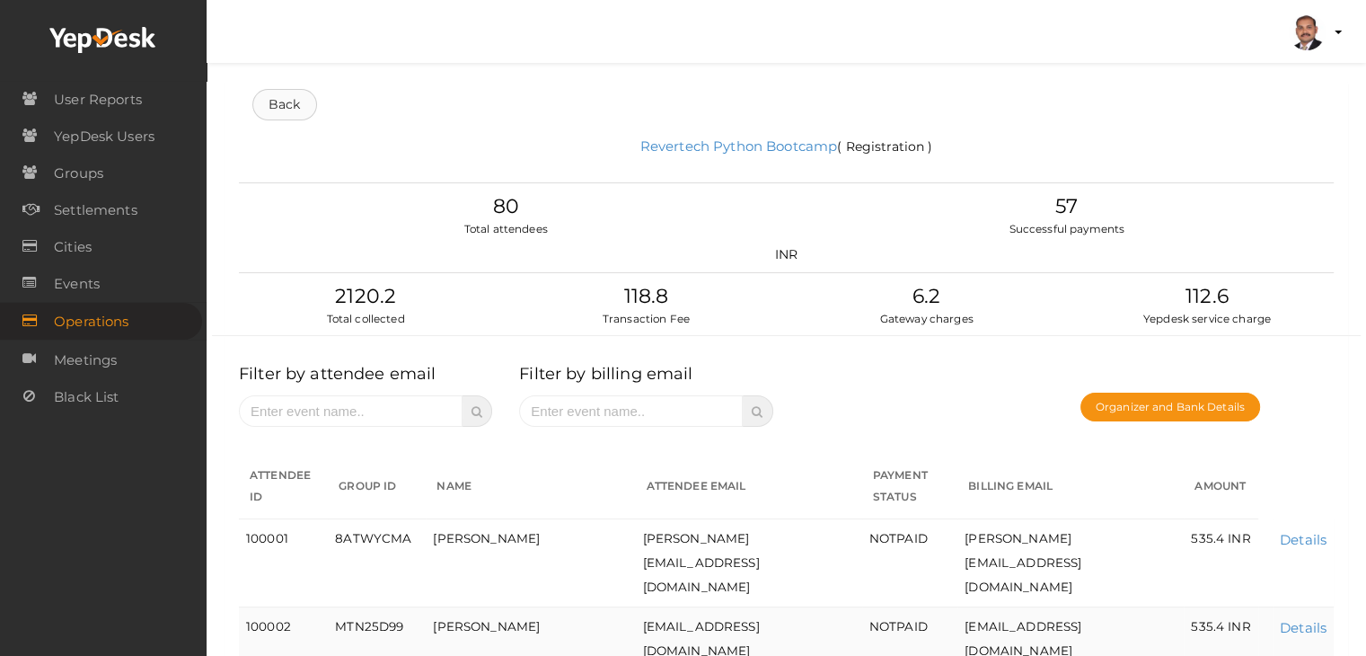
click at [309, 112] on link "Back" at bounding box center [284, 104] width 65 height 31
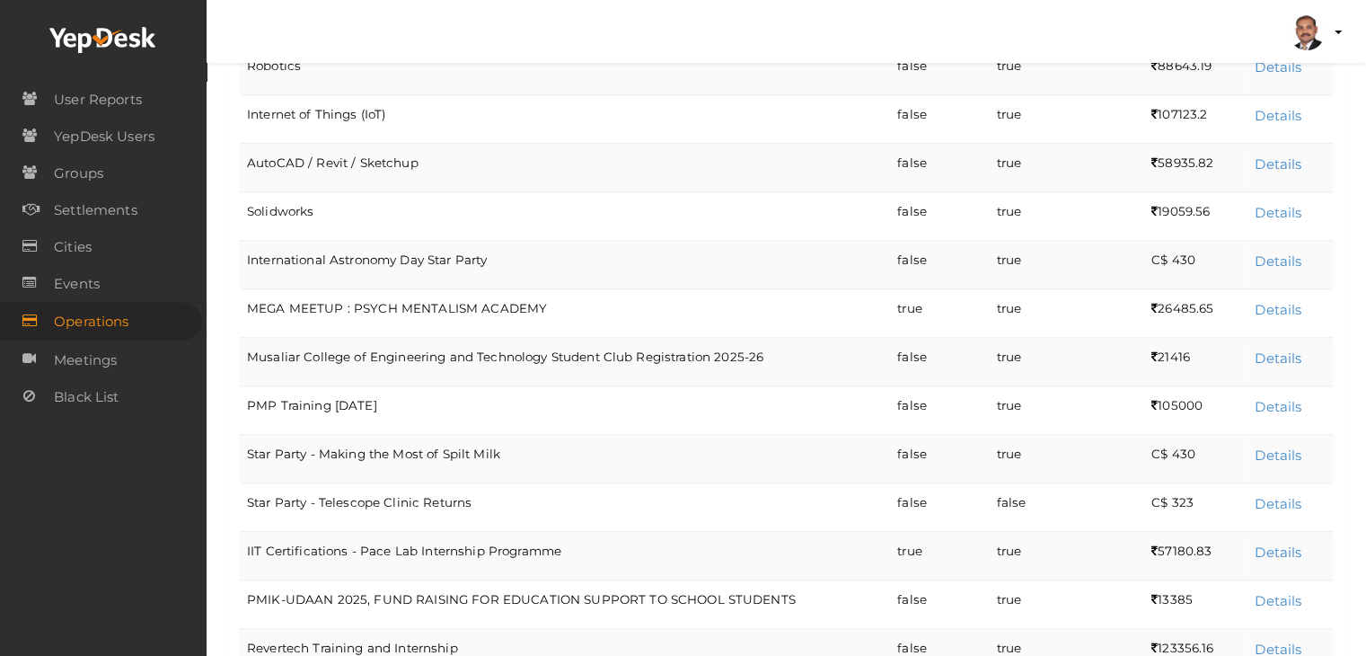
scroll to position [3450, 0]
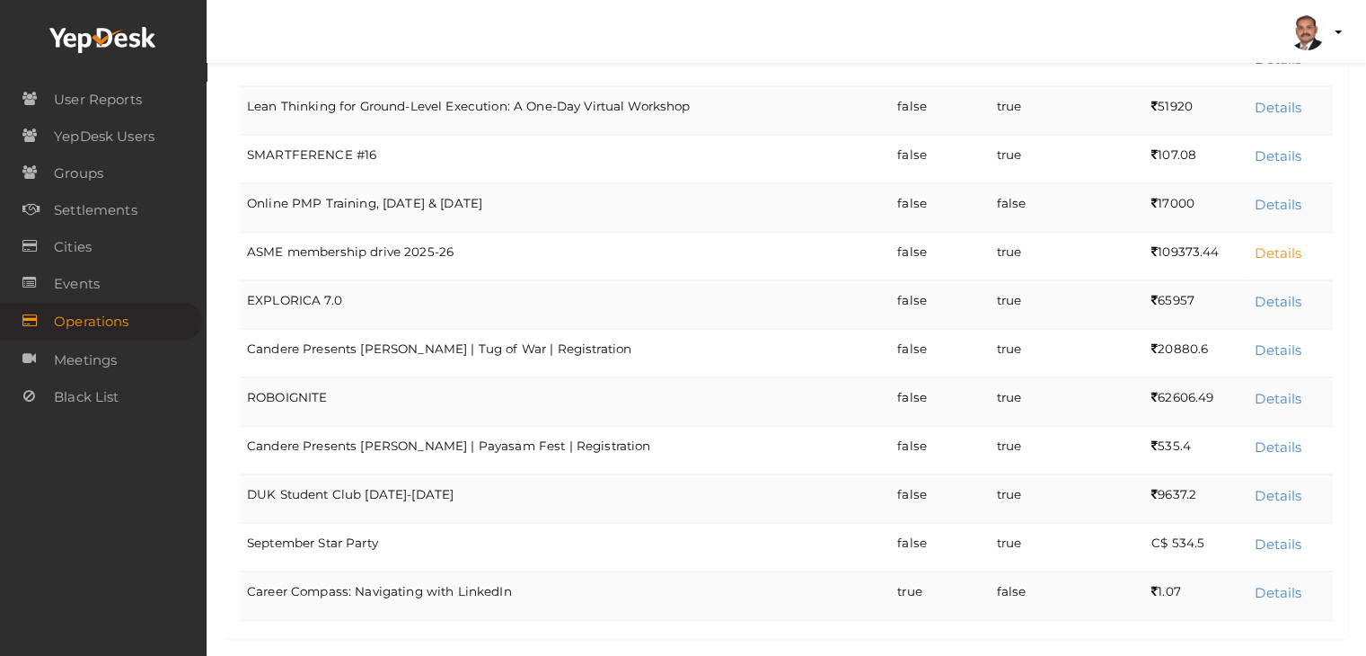
click at [1286, 244] on link "Details" at bounding box center [1277, 252] width 47 height 17
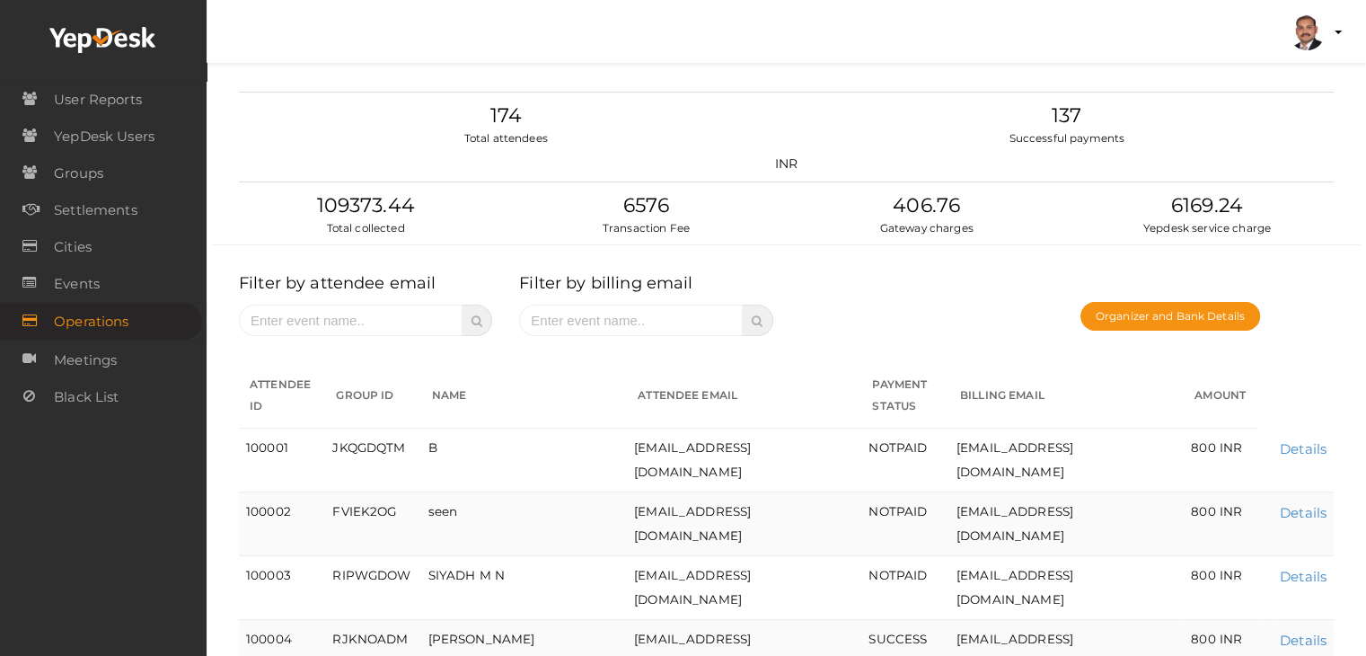
scroll to position [90, 0]
click at [1183, 321] on button "Organizer and Bank Details" at bounding box center [1170, 317] width 180 height 29
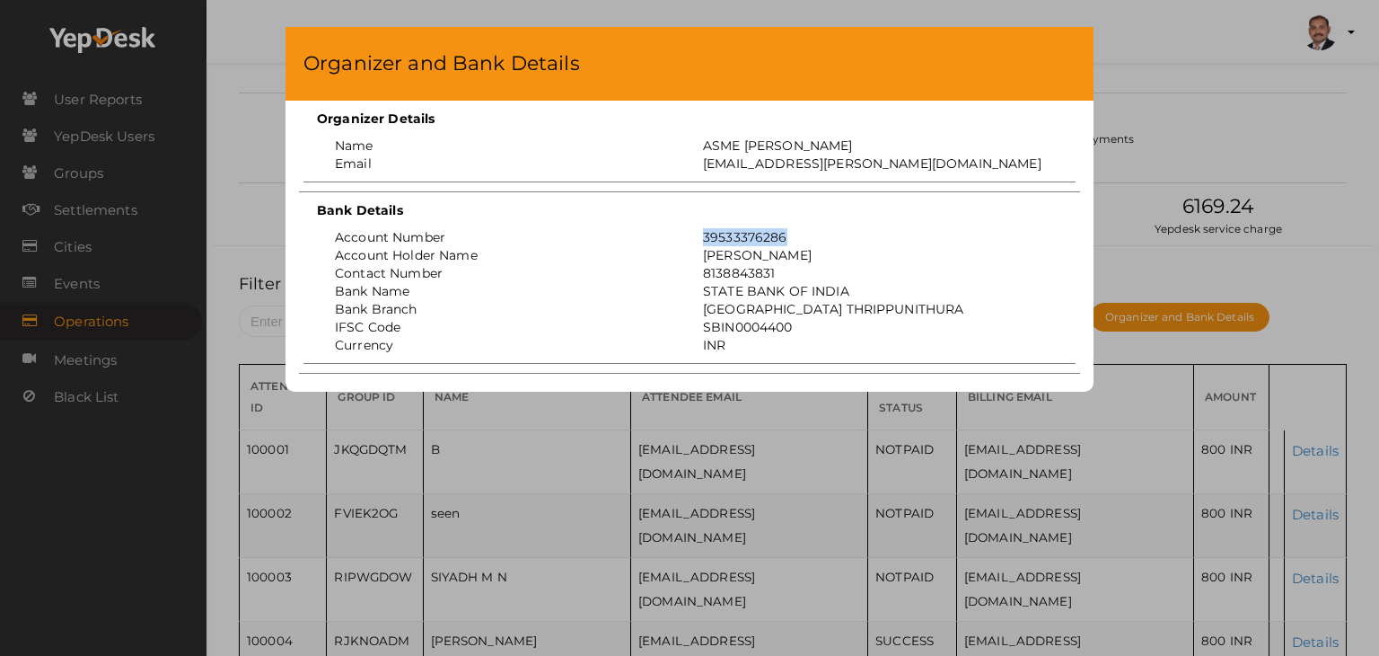
drag, startPoint x: 795, startPoint y: 231, endPoint x: 698, endPoint y: 233, distance: 97.0
click at [698, 233] on div "39533376286" at bounding box center [874, 237] width 368 height 18
copy div "39533376286"
click at [1159, 155] on div "Organizer and Bank Details Organizer Details Name ASME MACE Email asme@mace.ac.…" at bounding box center [689, 328] width 1379 height 656
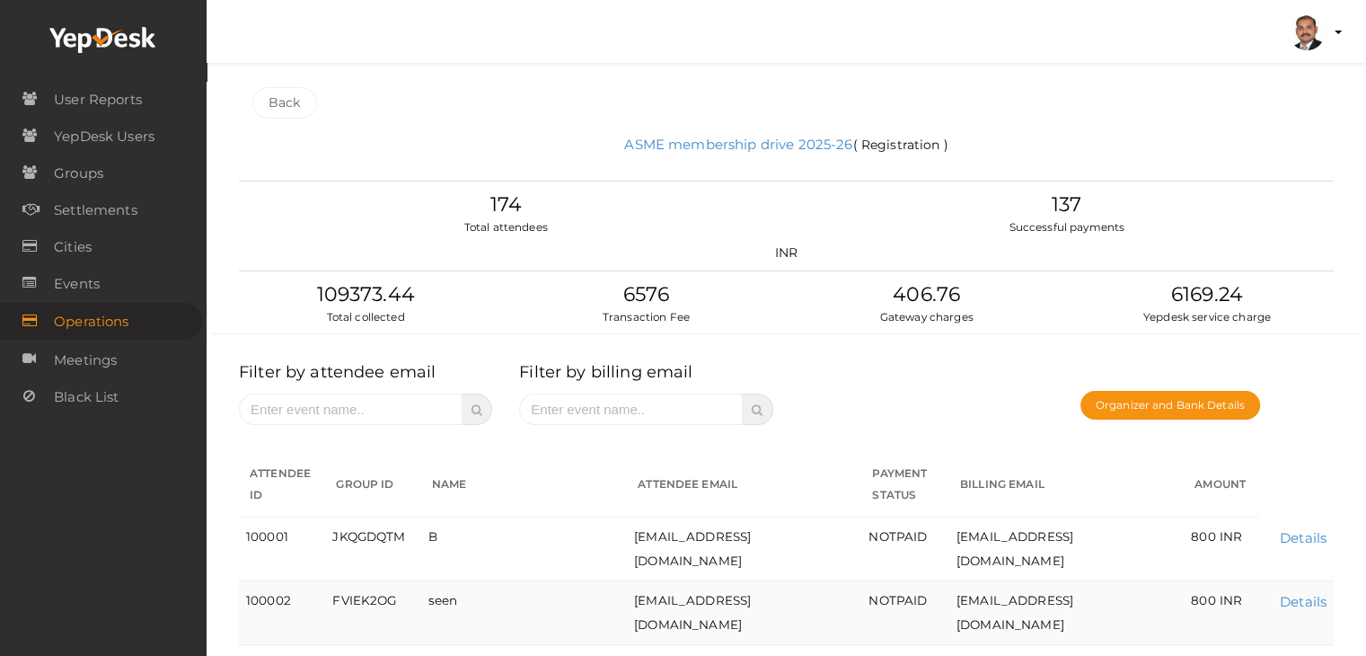
scroll to position [0, 0]
drag, startPoint x: 262, startPoint y: 108, endPoint x: 278, endPoint y: 102, distance: 17.0
click at [262, 108] on link "Back" at bounding box center [284, 104] width 65 height 31
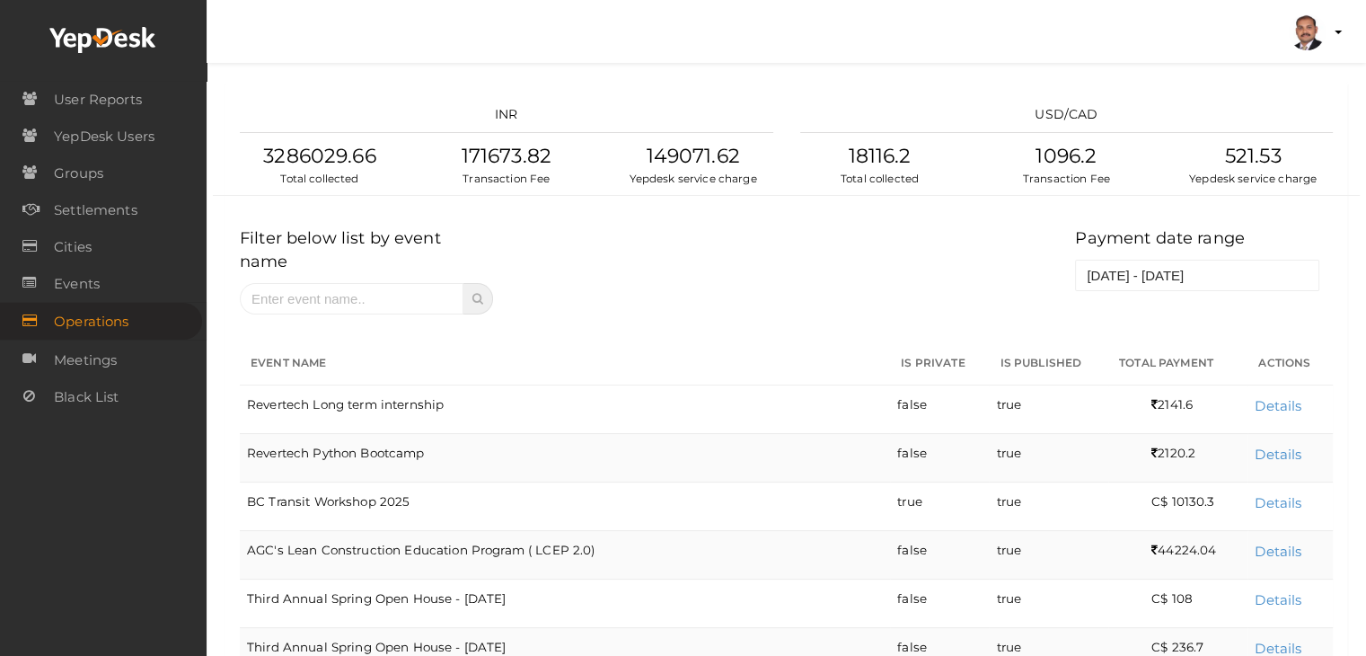
scroll to position [3385, 0]
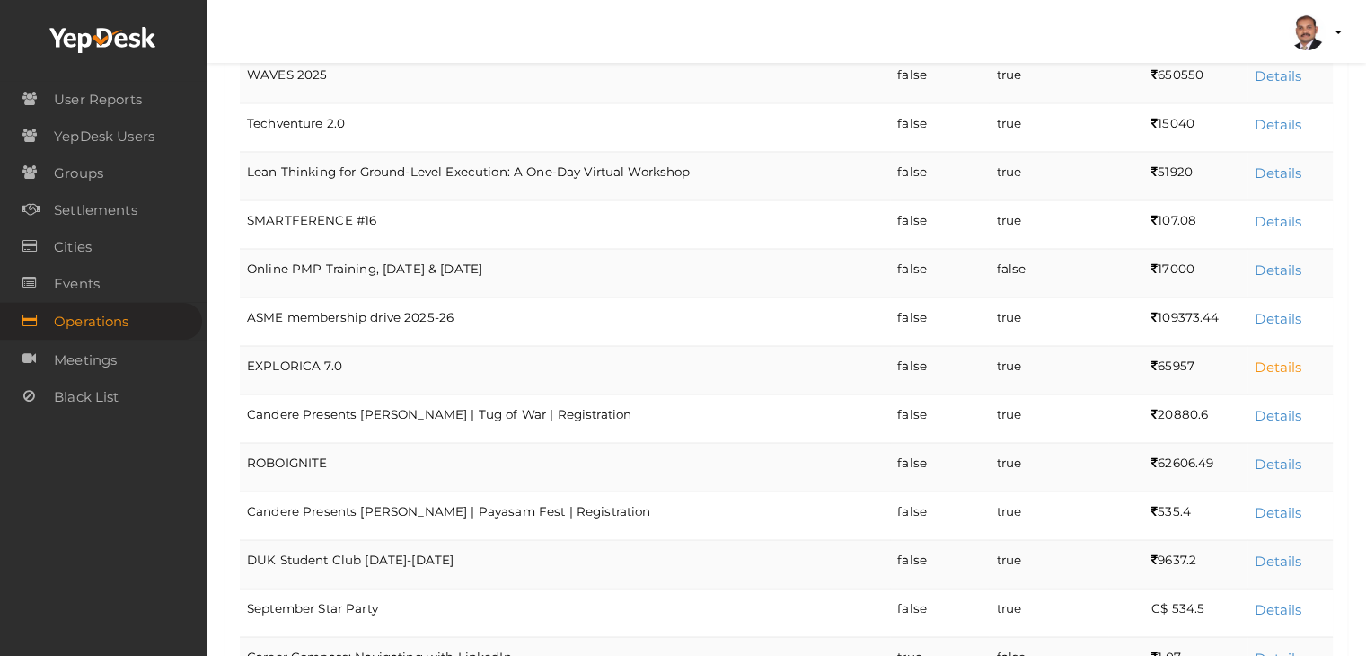
click at [1282, 357] on link "Details" at bounding box center [1277, 365] width 47 height 17
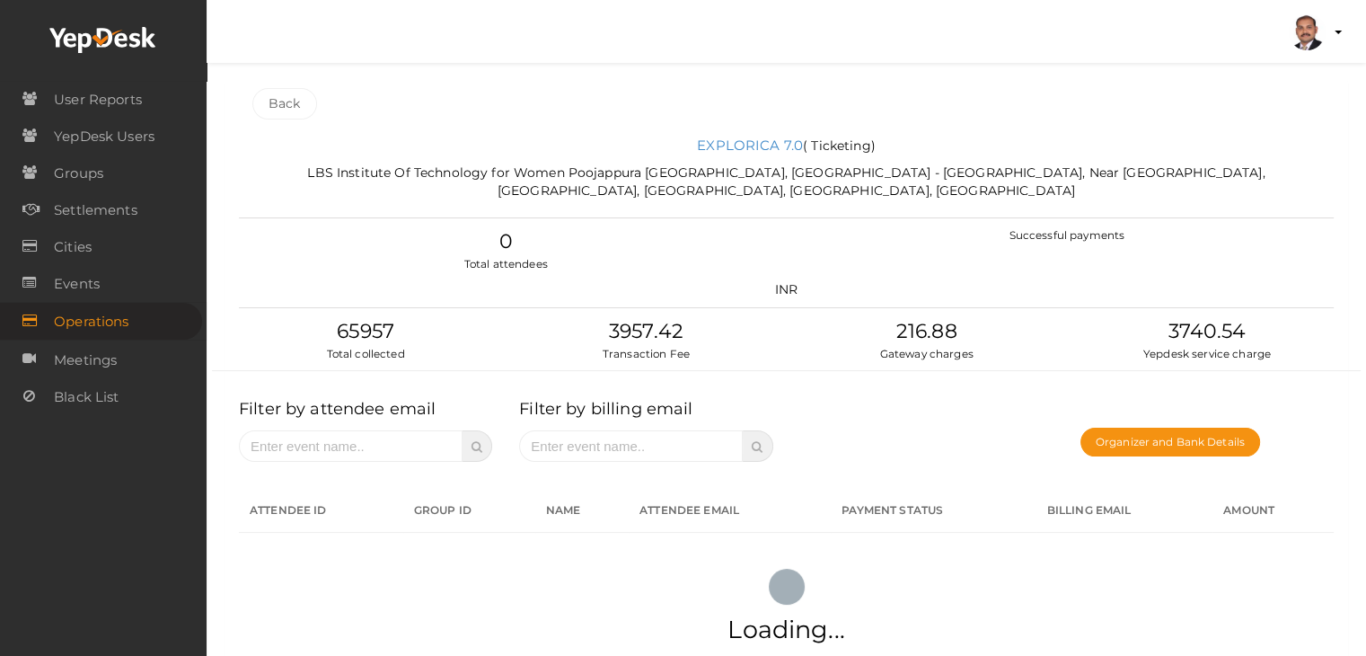
scroll to position [0, 0]
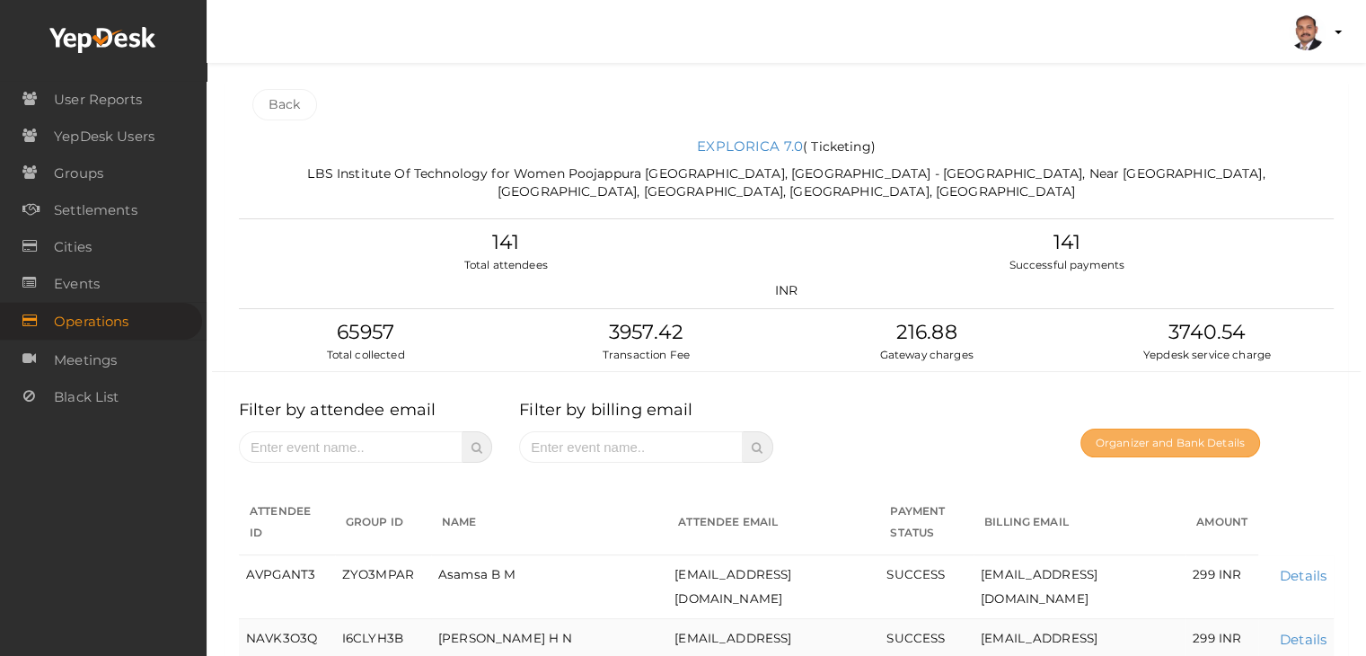
click at [1178, 436] on button "Organizer and Bank Details" at bounding box center [1170, 442] width 180 height 29
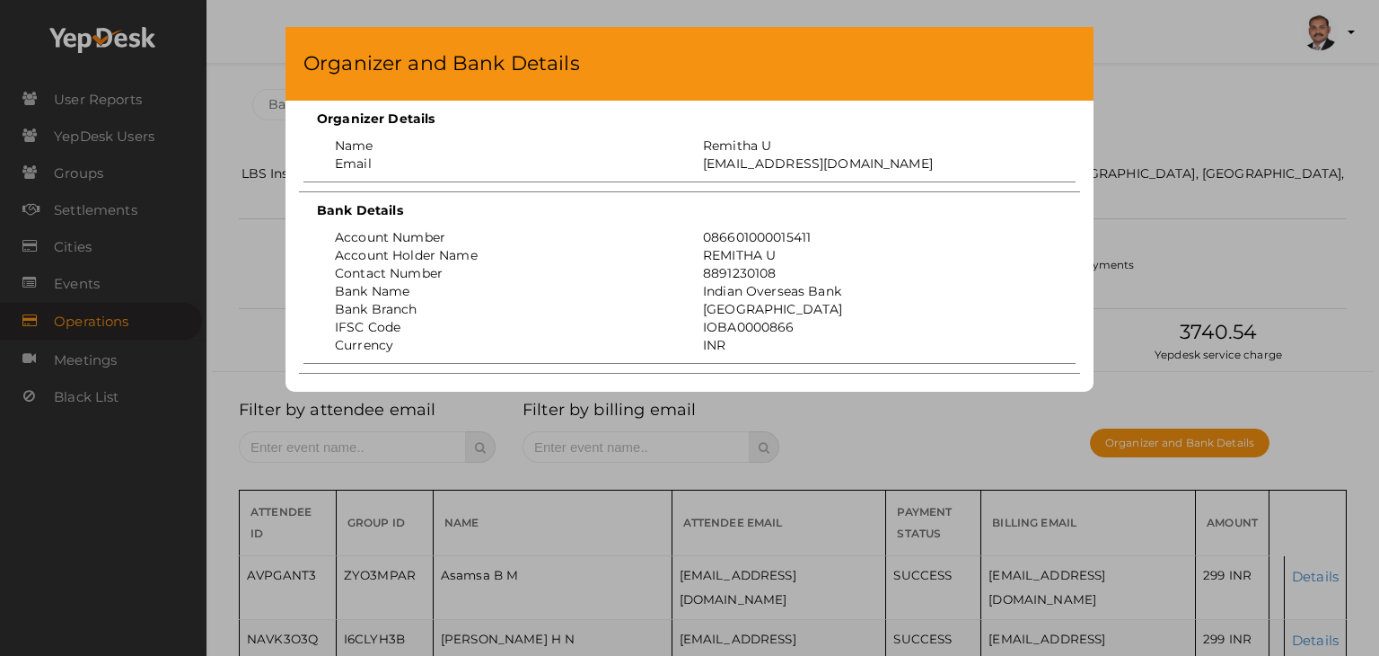
click at [1163, 232] on div "Organizer and Bank Details Organizer Details Name Remitha U Email remitha@ieee.…" at bounding box center [689, 328] width 1379 height 656
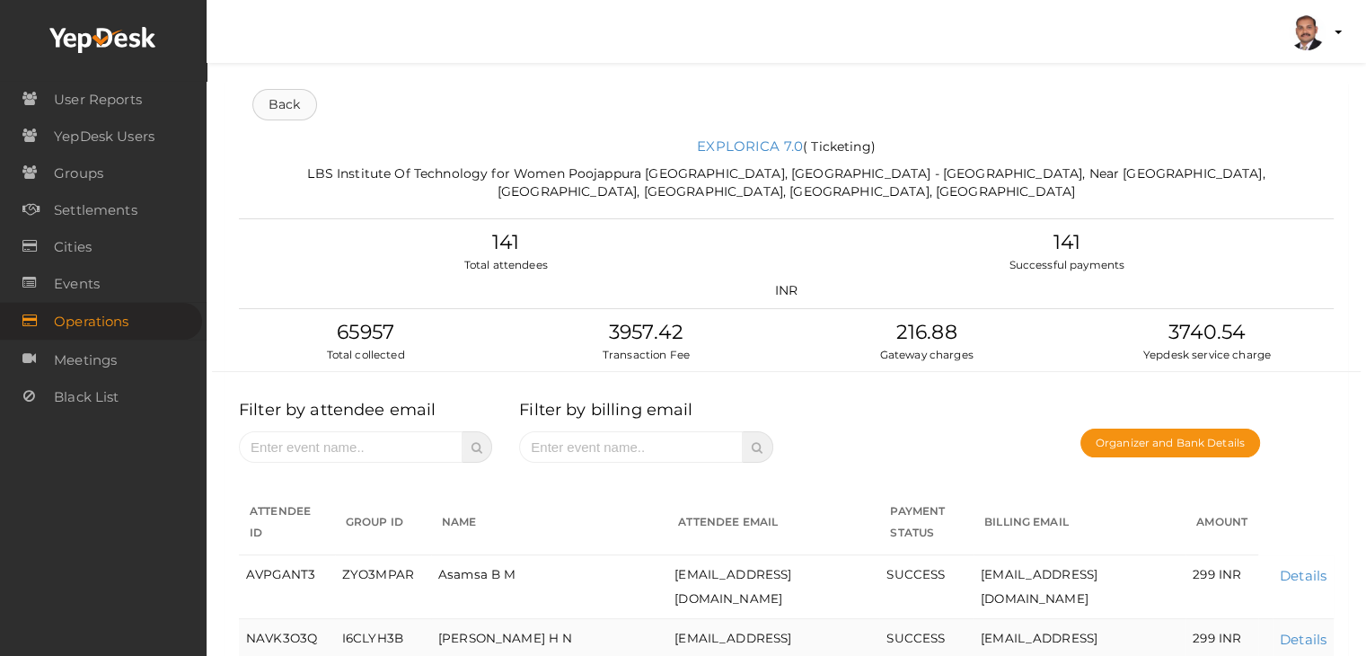
click at [287, 119] on link "Back" at bounding box center [284, 104] width 65 height 31
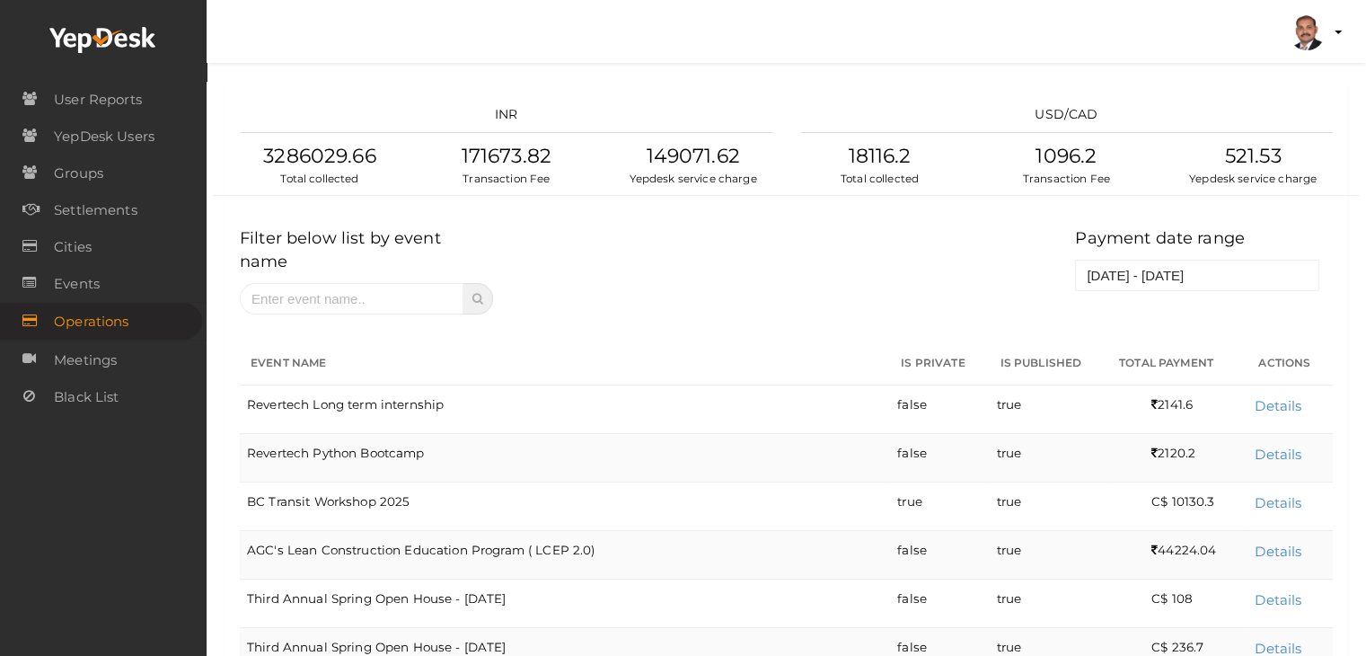
scroll to position [3385, 0]
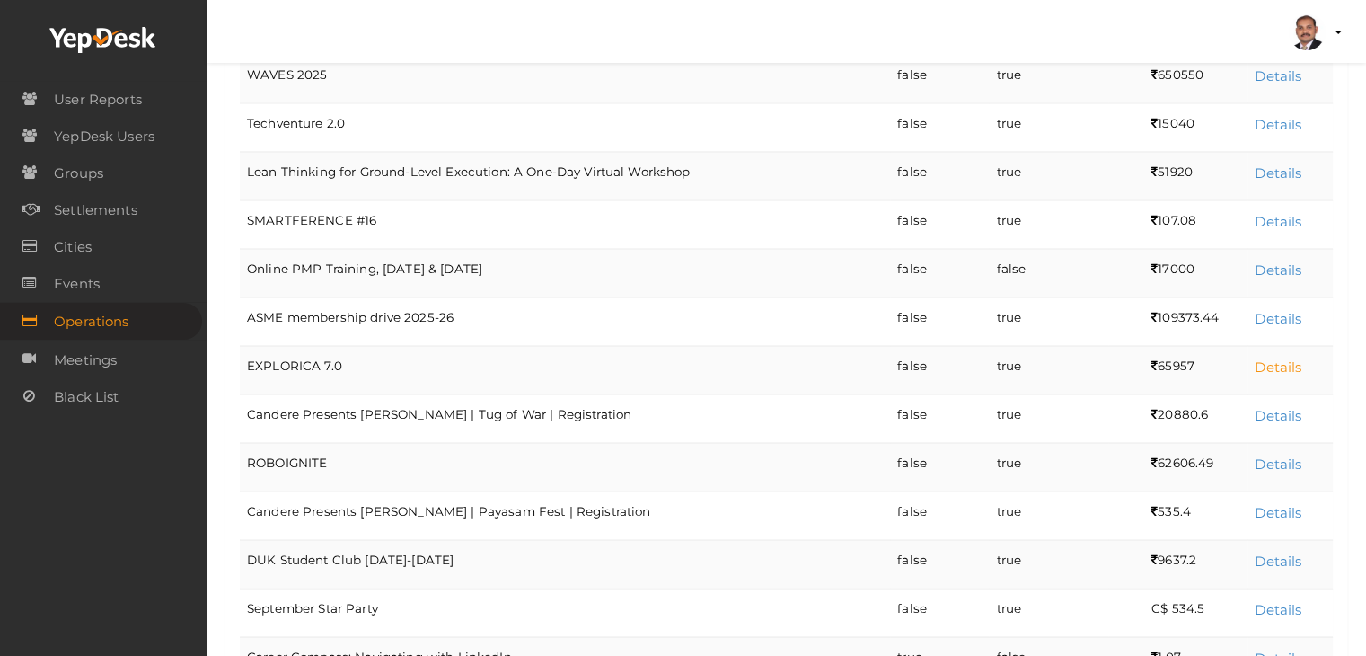
click at [1266, 357] on link "Details" at bounding box center [1277, 365] width 47 height 17
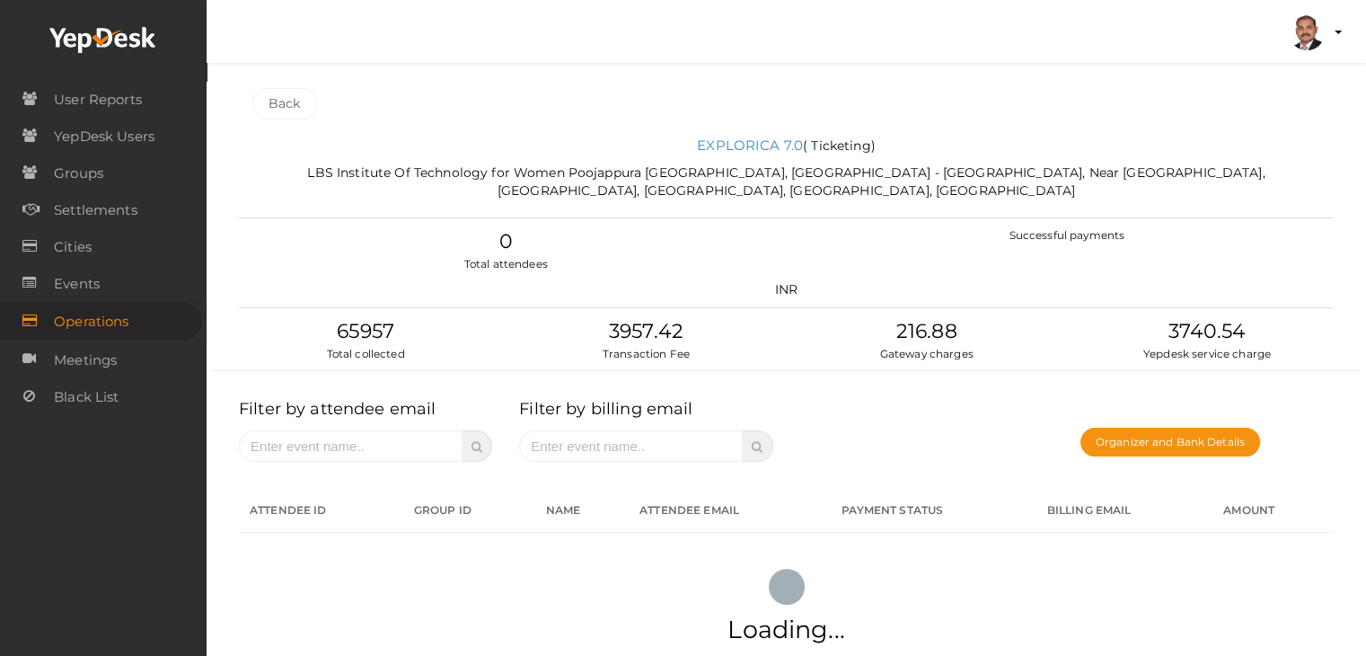
scroll to position [0, 0]
click at [1175, 440] on button "Organizer and Bank Details" at bounding box center [1170, 442] width 180 height 29
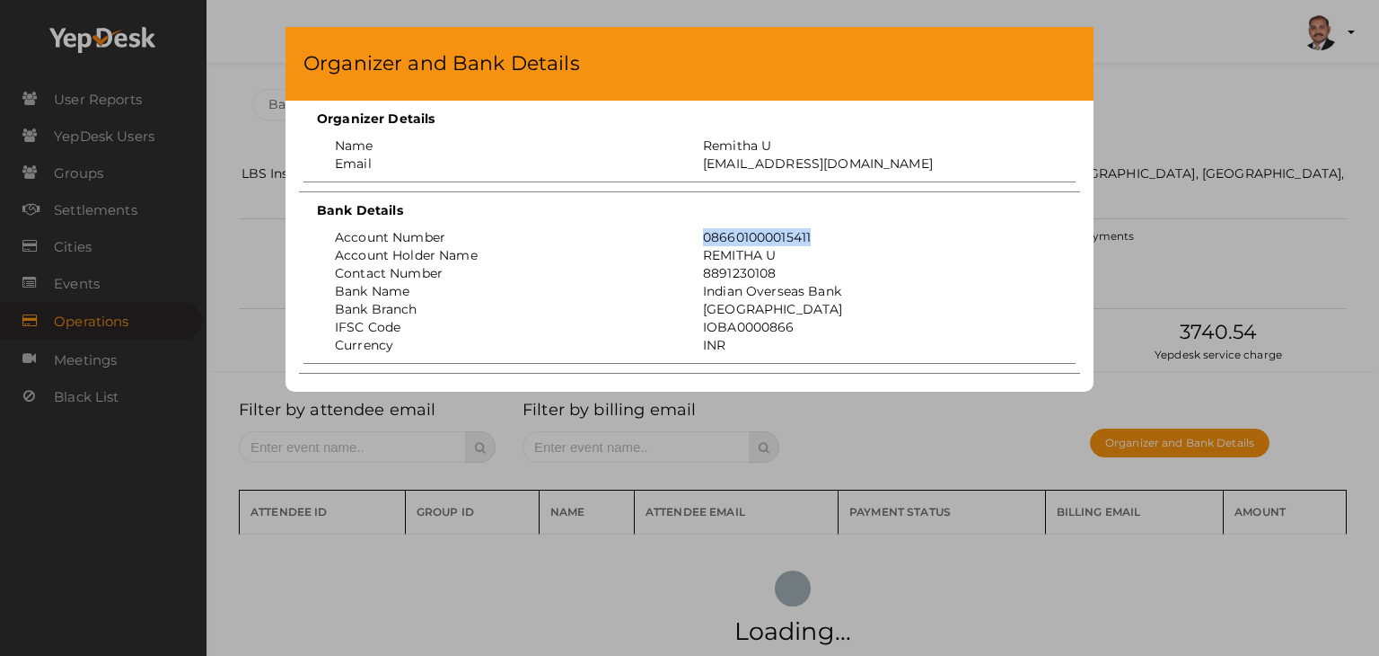
drag, startPoint x: 818, startPoint y: 235, endPoint x: 700, endPoint y: 235, distance: 117.6
click at [700, 235] on div "086601000015411" at bounding box center [874, 237] width 368 height 18
copy div "086601000015411"
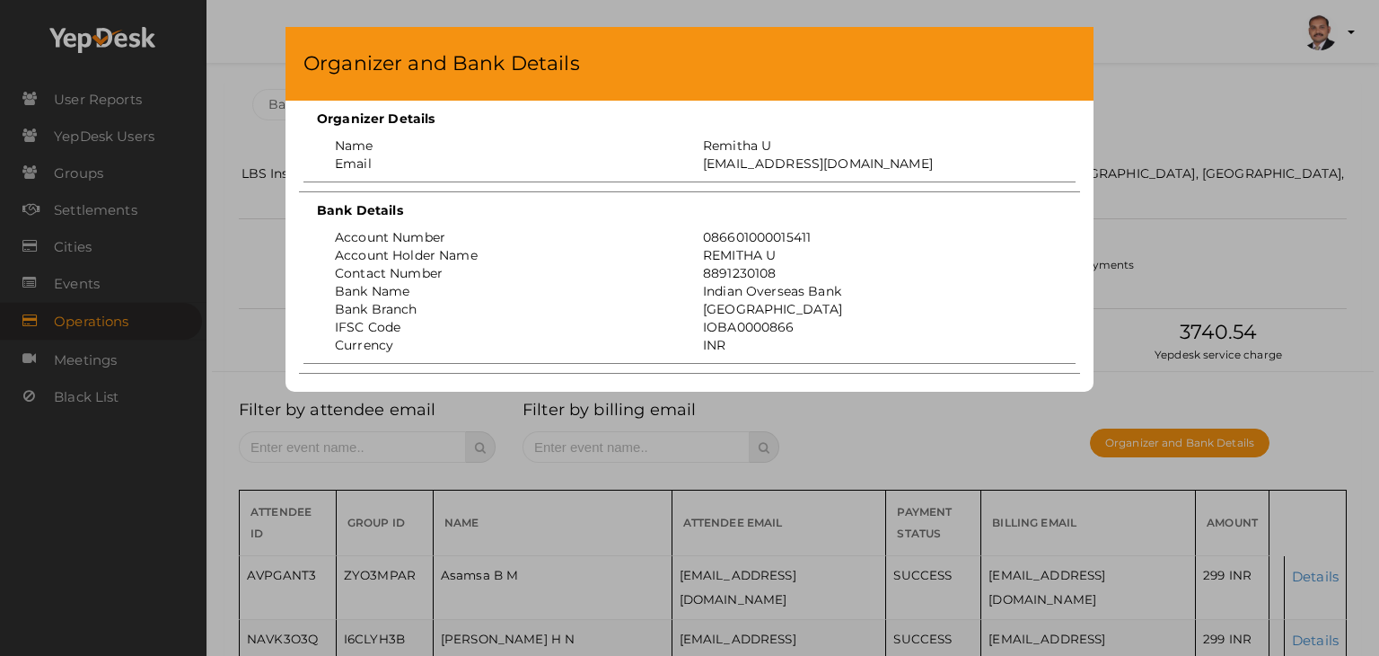
click at [1214, 163] on div "Organizer and Bank Details Organizer Details Name Remitha U Email remitha@ieee.…" at bounding box center [689, 328] width 1379 height 656
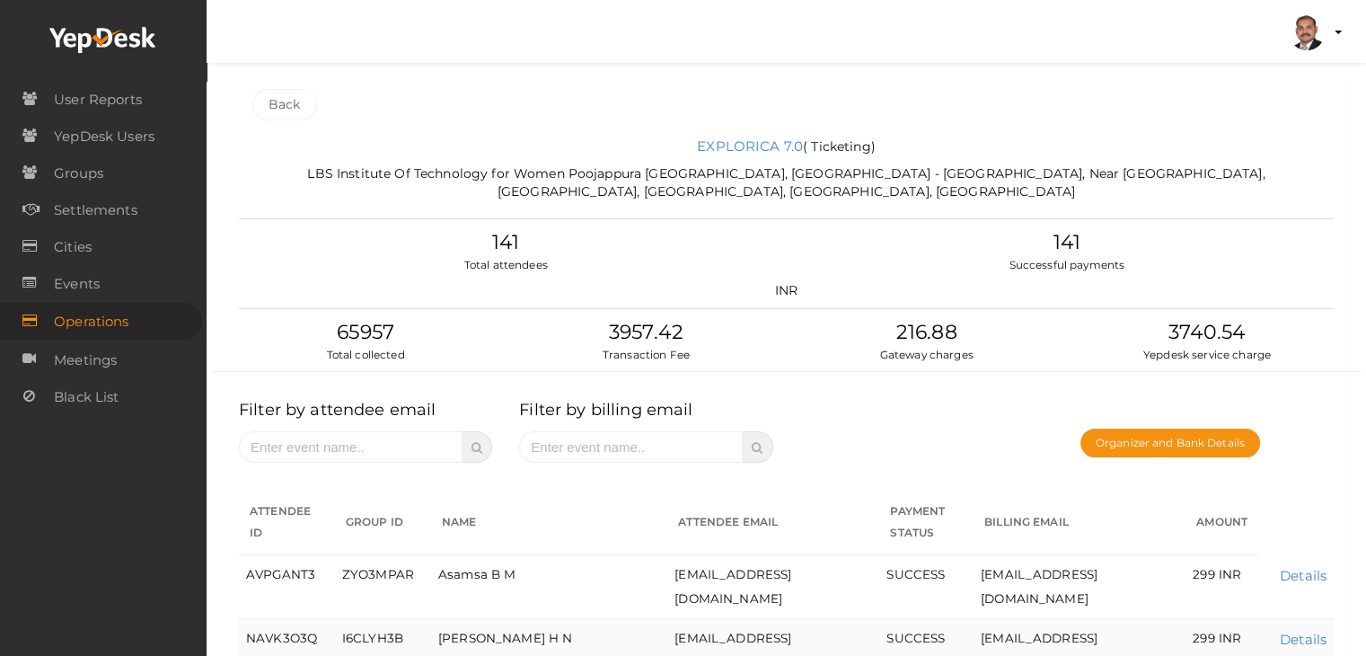
click at [266, 89] on link "Back" at bounding box center [284, 104] width 65 height 31
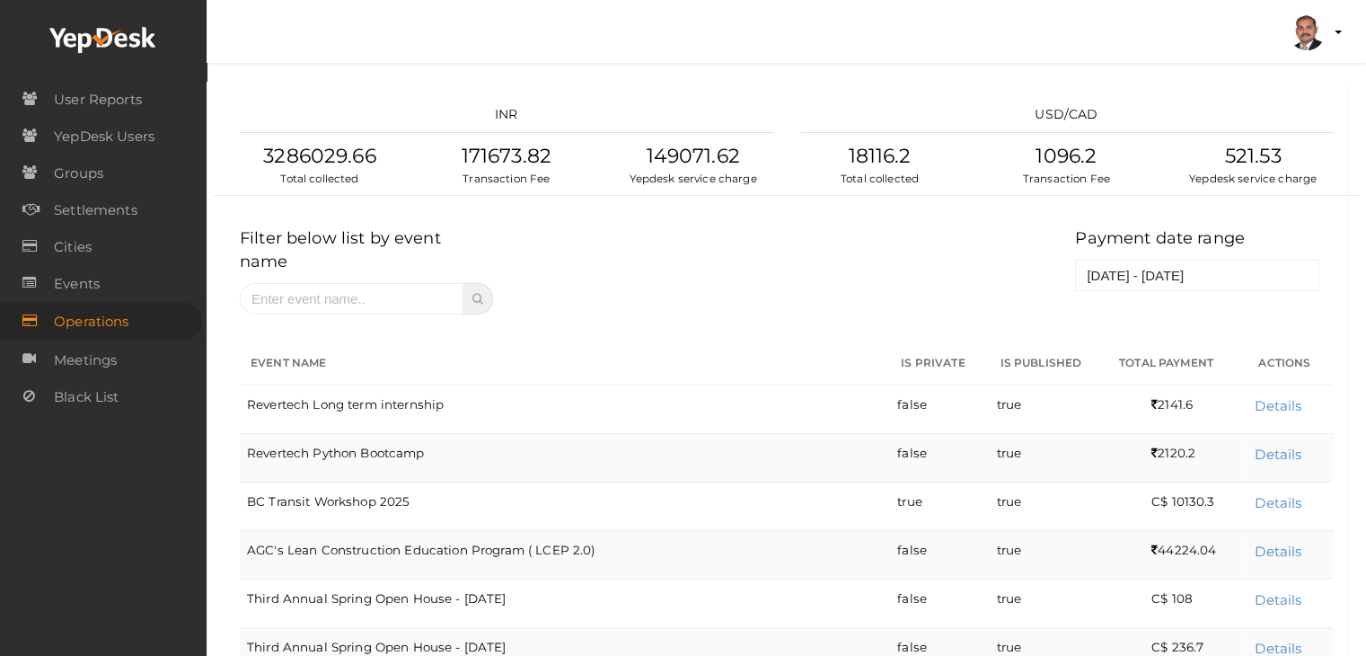
scroll to position [3385, 0]
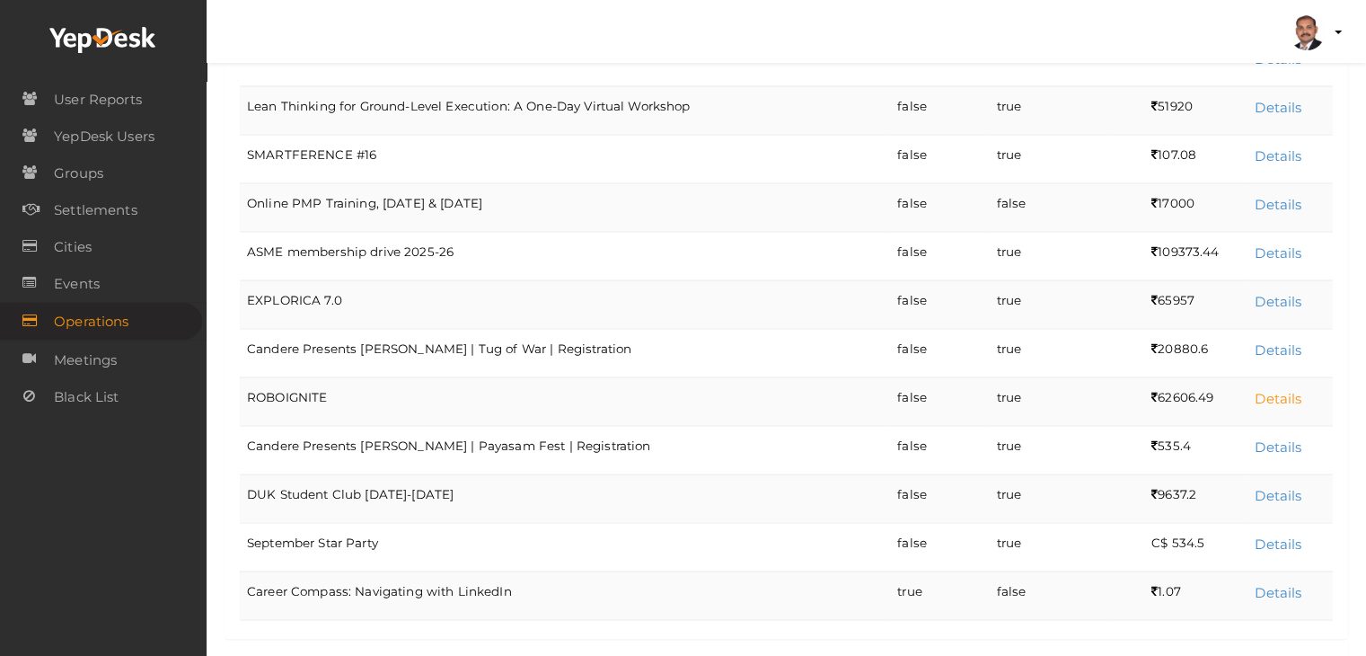
click at [1284, 390] on link "Details" at bounding box center [1277, 398] width 47 height 17
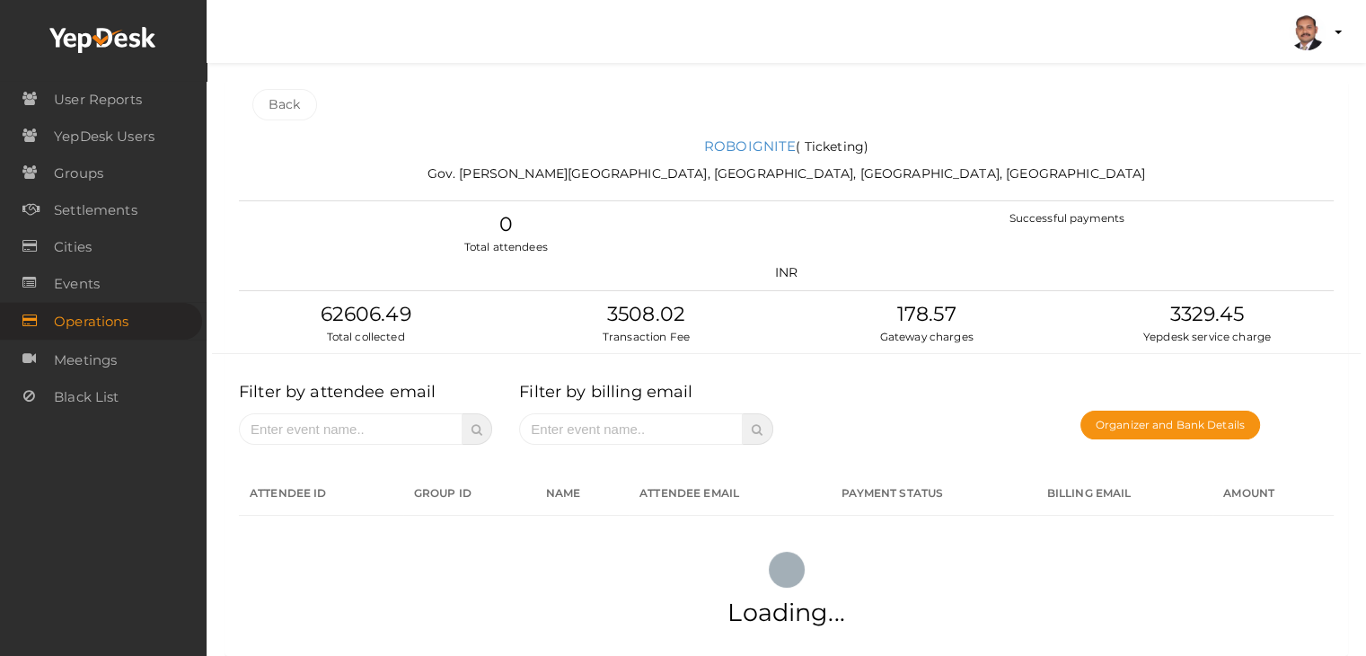
scroll to position [0, 0]
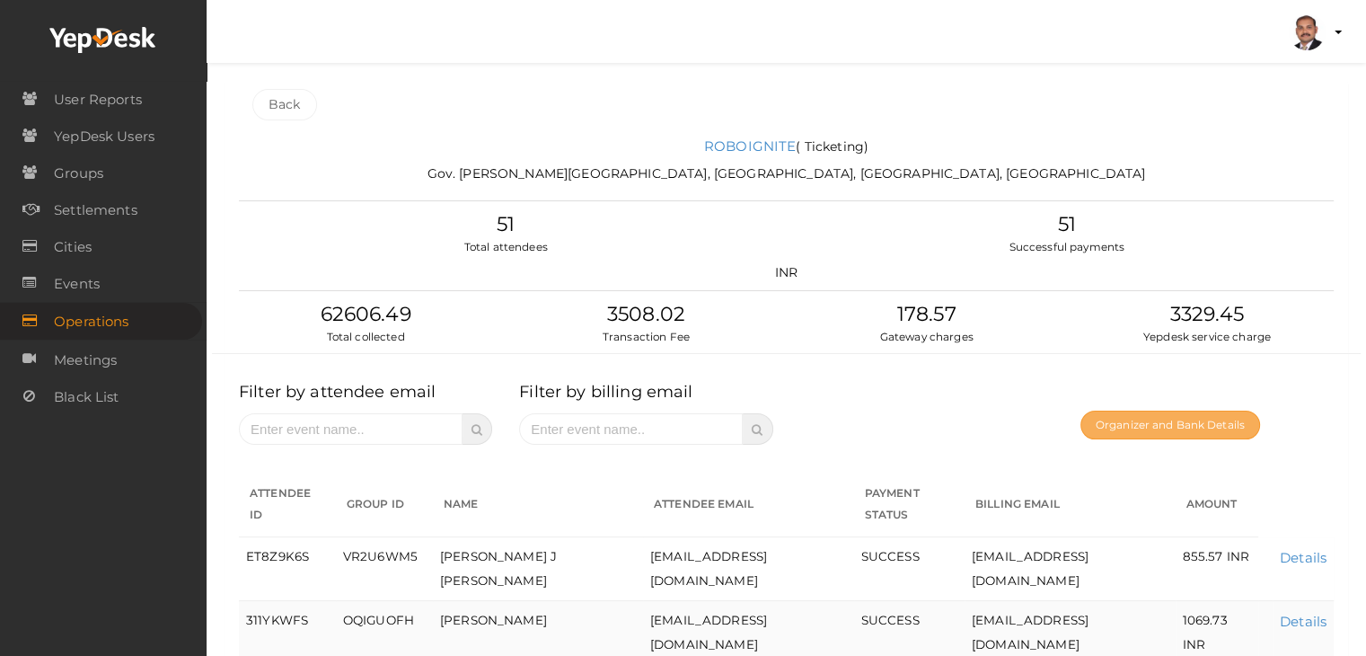
click at [1184, 428] on button "Organizer and Bank Details" at bounding box center [1170, 424] width 180 height 29
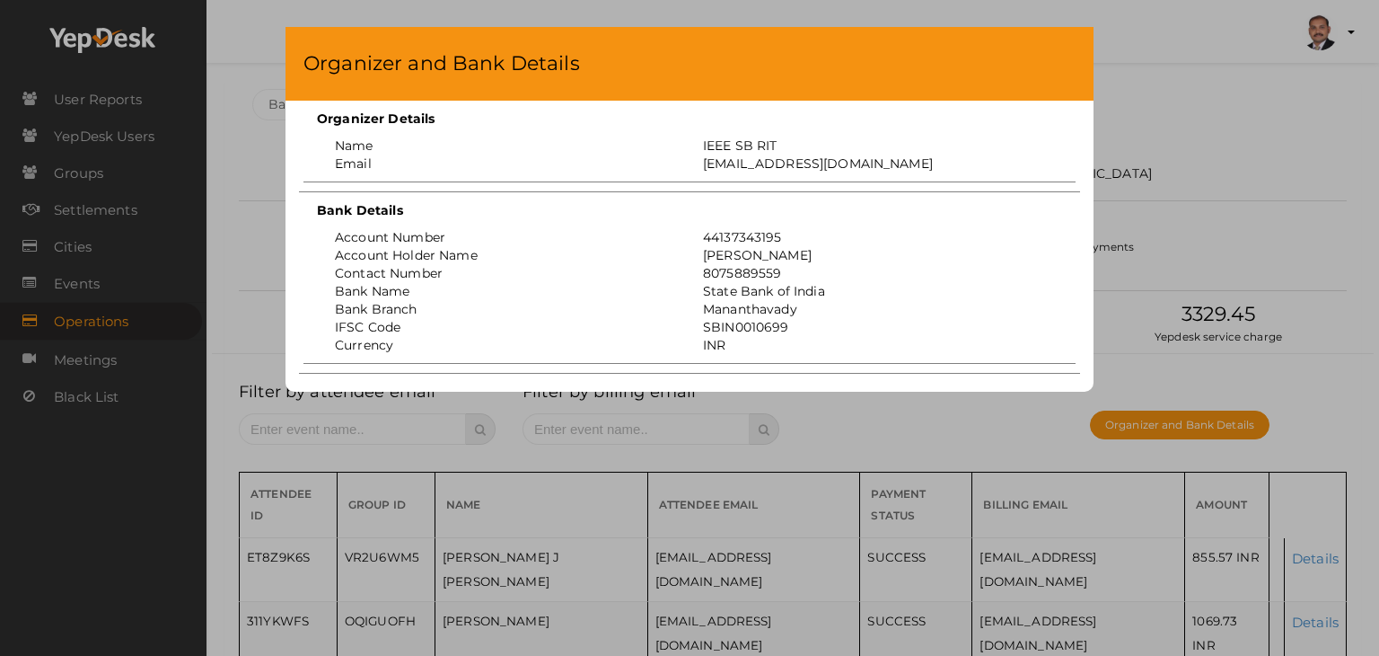
click at [1206, 159] on div "Organizer and Bank Details Organizer Details Name IEEE SB RIT Email ieeesb.ritk…" at bounding box center [689, 328] width 1379 height 656
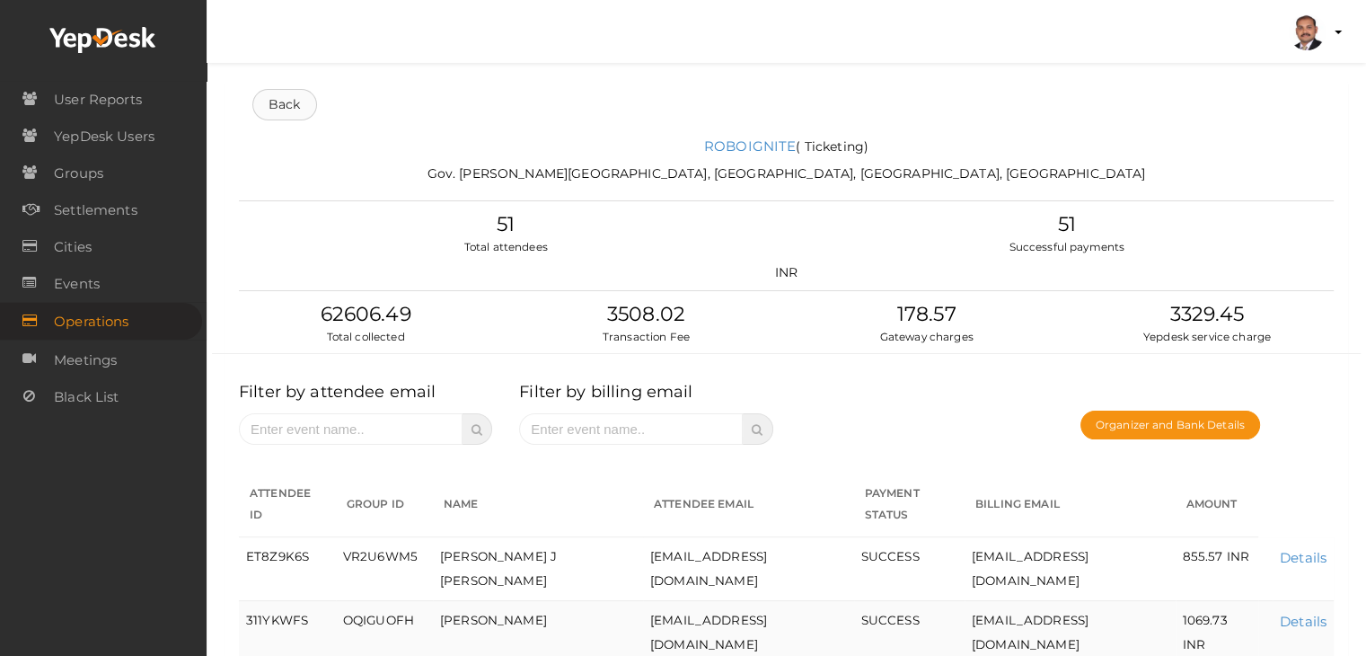
click at [287, 105] on link "Back" at bounding box center [284, 104] width 65 height 31
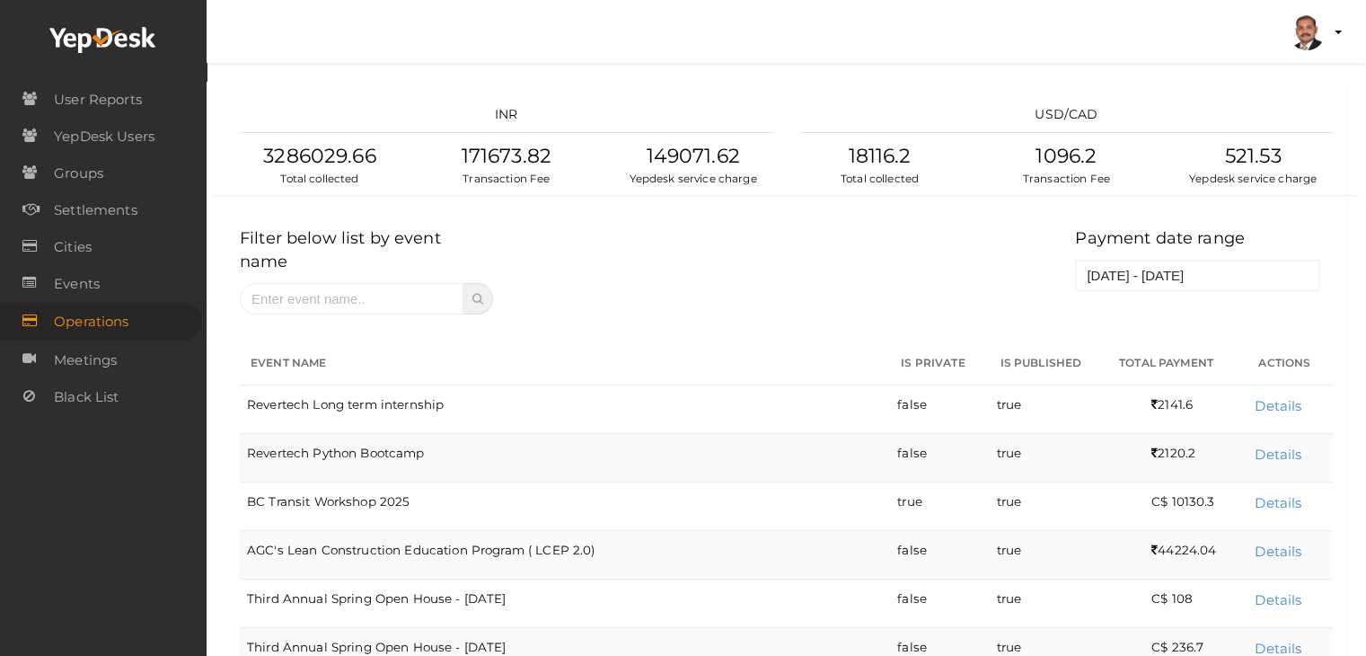
scroll to position [3450, 0]
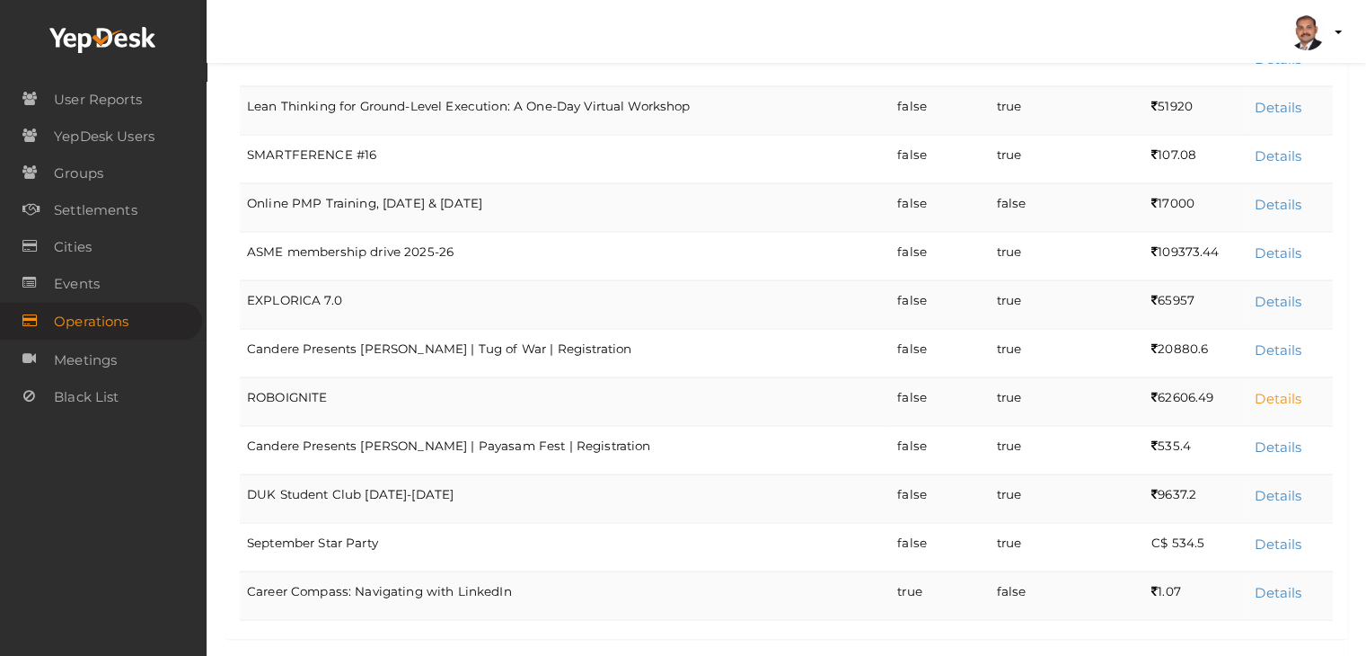
click at [1282, 390] on link "Details" at bounding box center [1277, 398] width 47 height 17
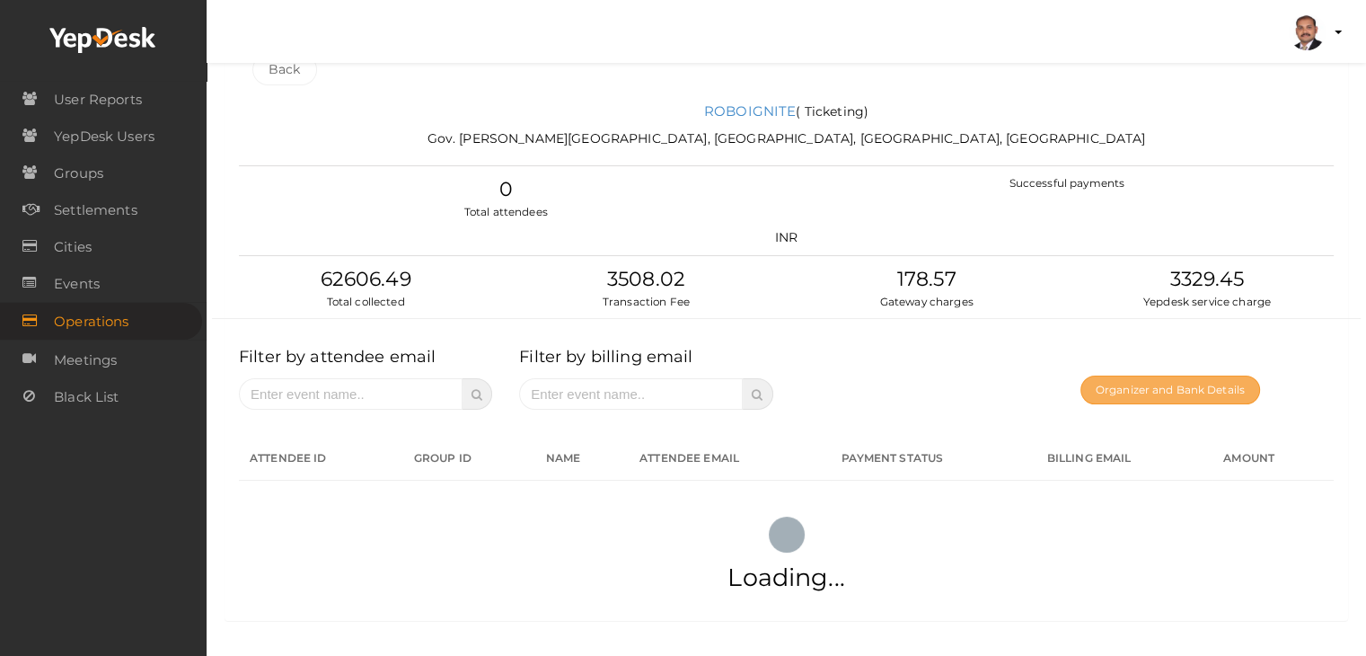
click at [1210, 396] on button "Organizer and Bank Details" at bounding box center [1170, 389] width 180 height 29
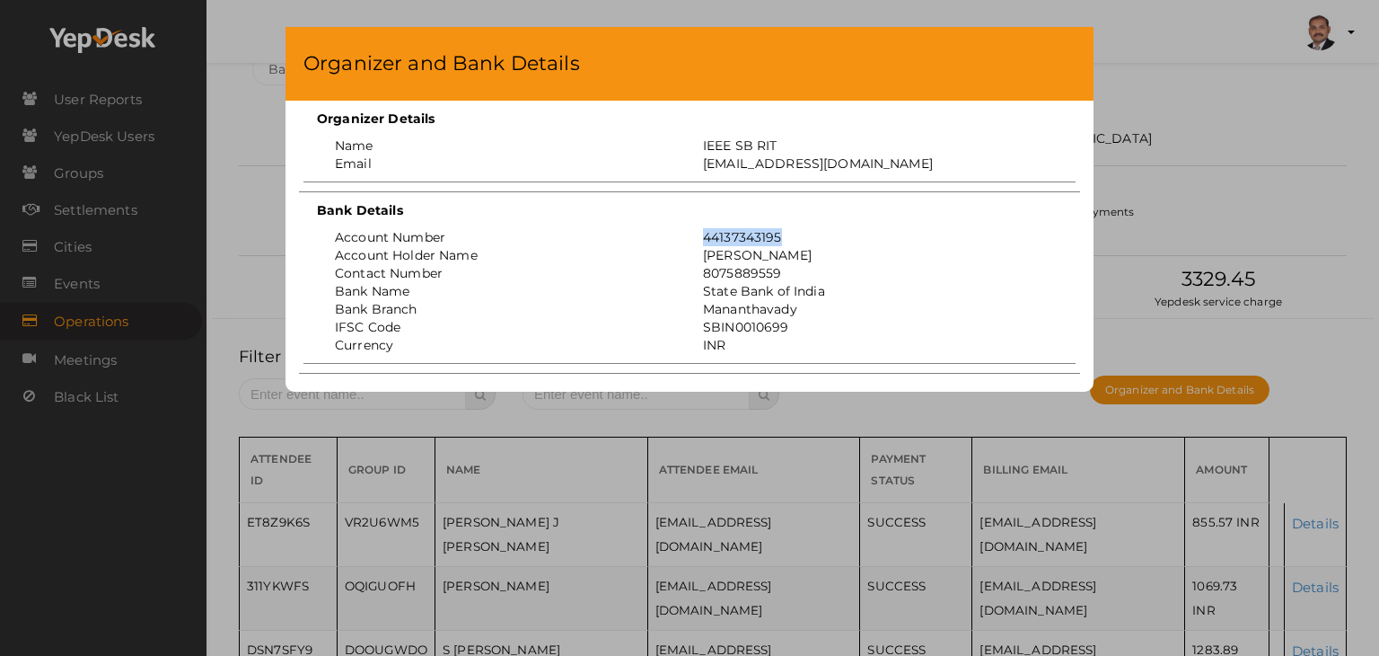
drag, startPoint x: 791, startPoint y: 234, endPoint x: 700, endPoint y: 240, distance: 90.9
click at [700, 240] on div "44137343195" at bounding box center [874, 237] width 368 height 18
copy div "44137343195"
click at [1139, 154] on div "Organizer and Bank Details Organizer Details Name IEEE SB RIT Email ieeesb.ritk…" at bounding box center [689, 328] width 1379 height 656
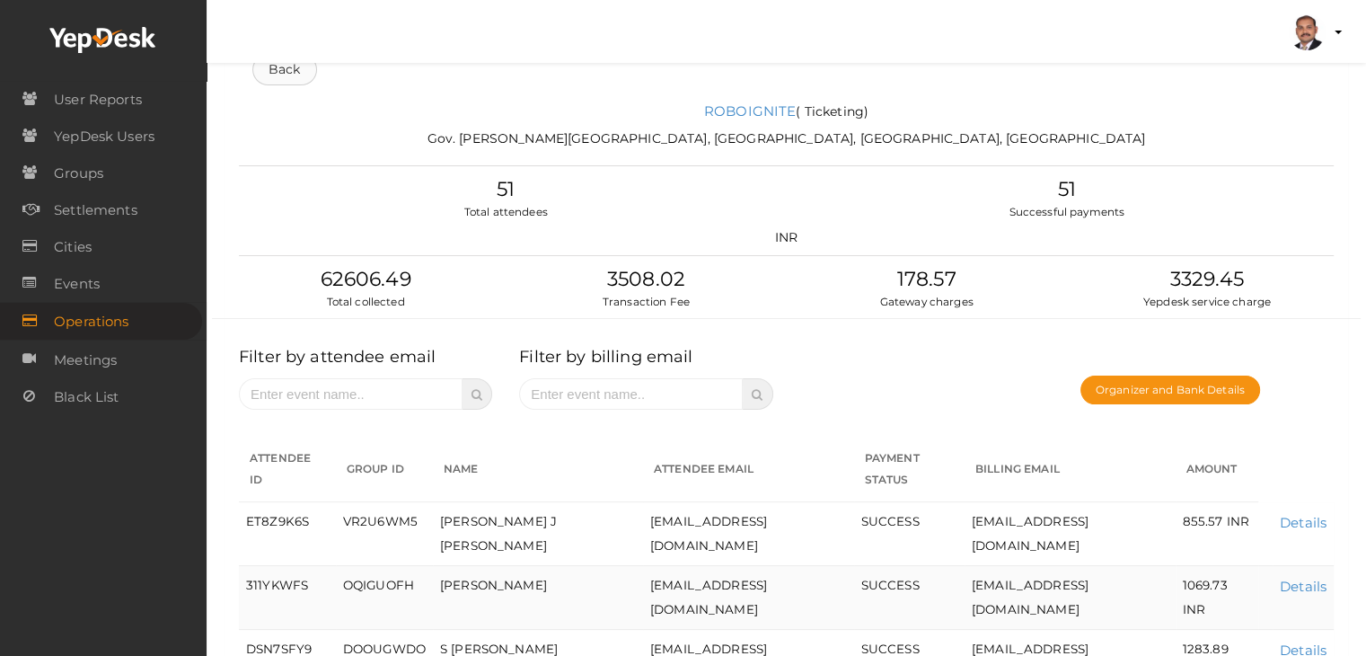
click at [286, 75] on link "Back" at bounding box center [284, 69] width 65 height 31
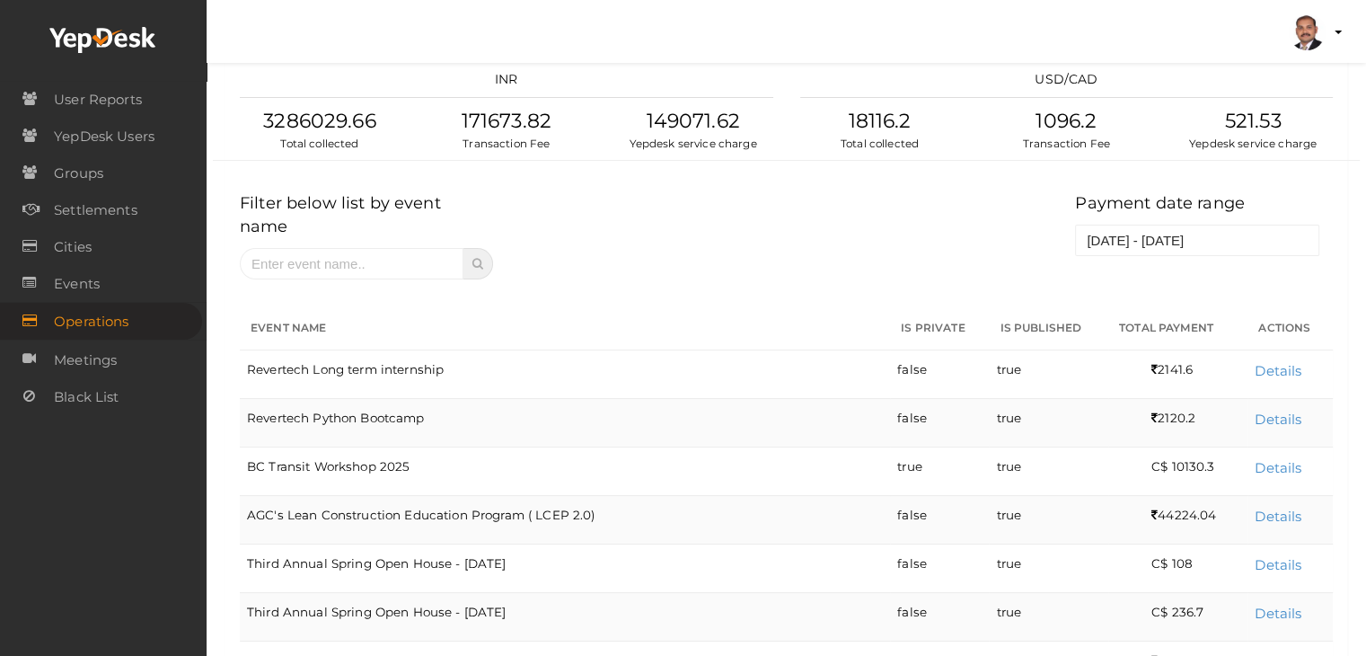
scroll to position [3450, 0]
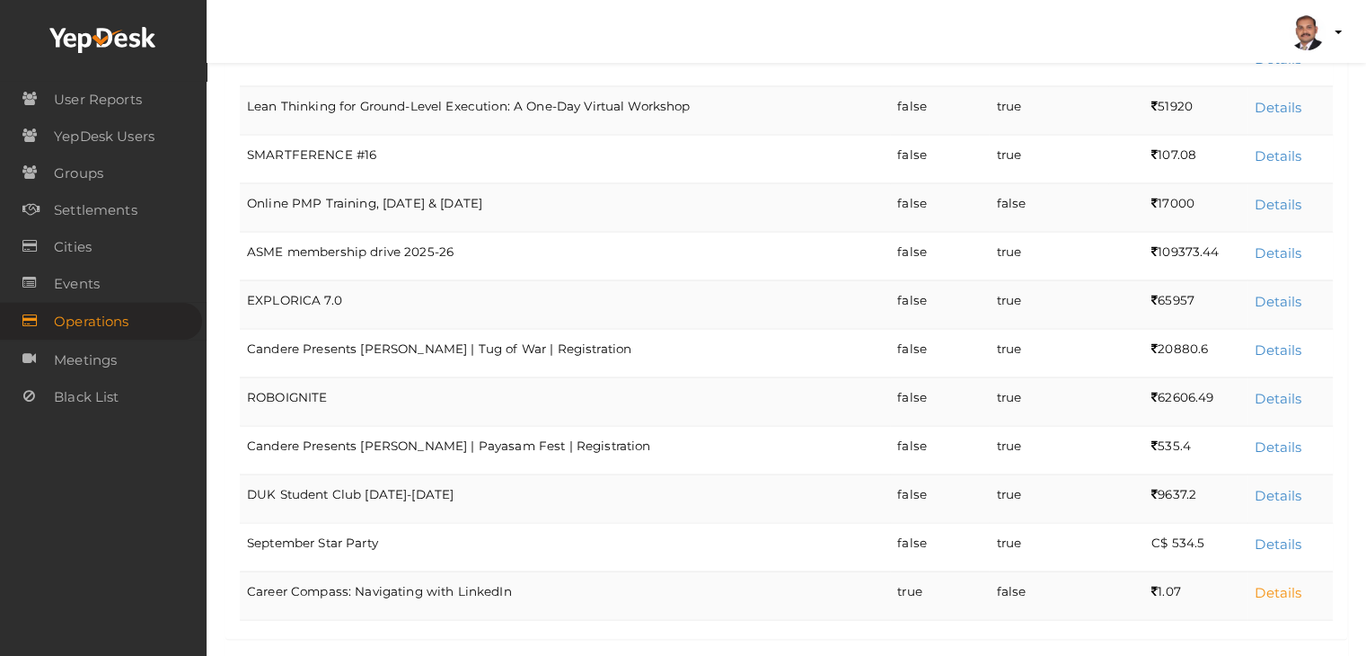
click at [1277, 584] on link "Details" at bounding box center [1277, 592] width 47 height 17
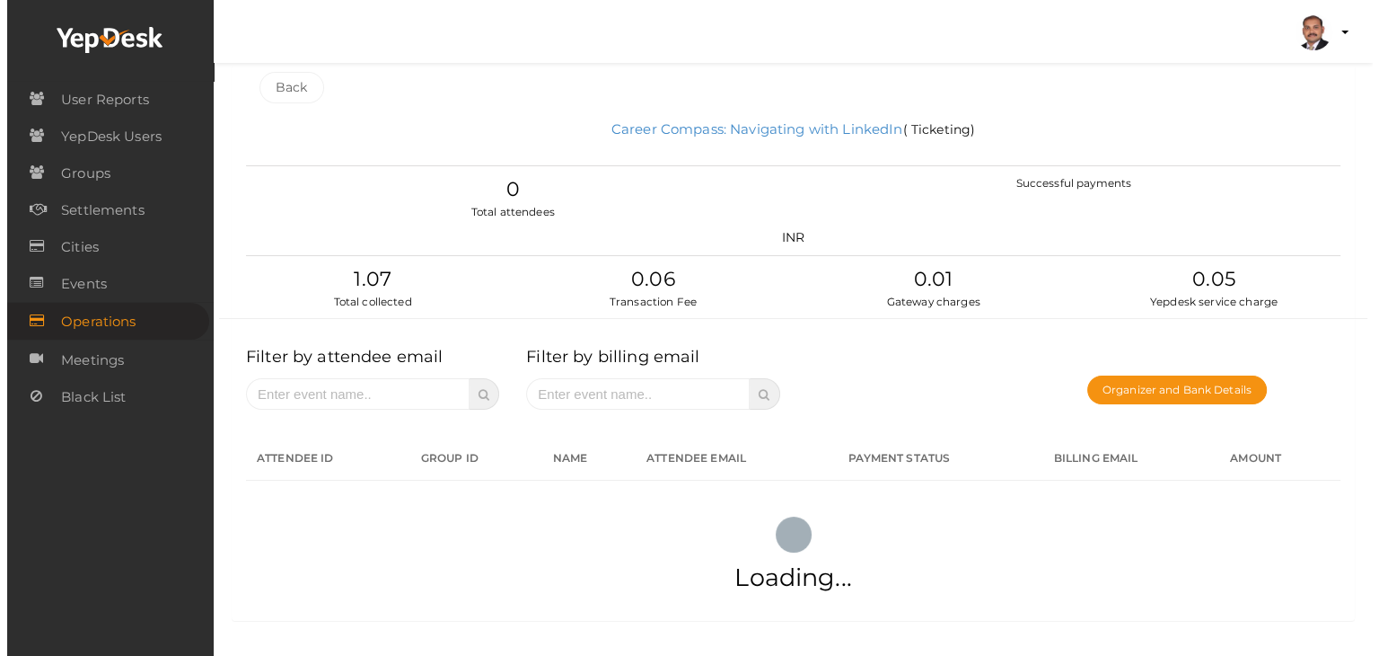
scroll to position [0, 0]
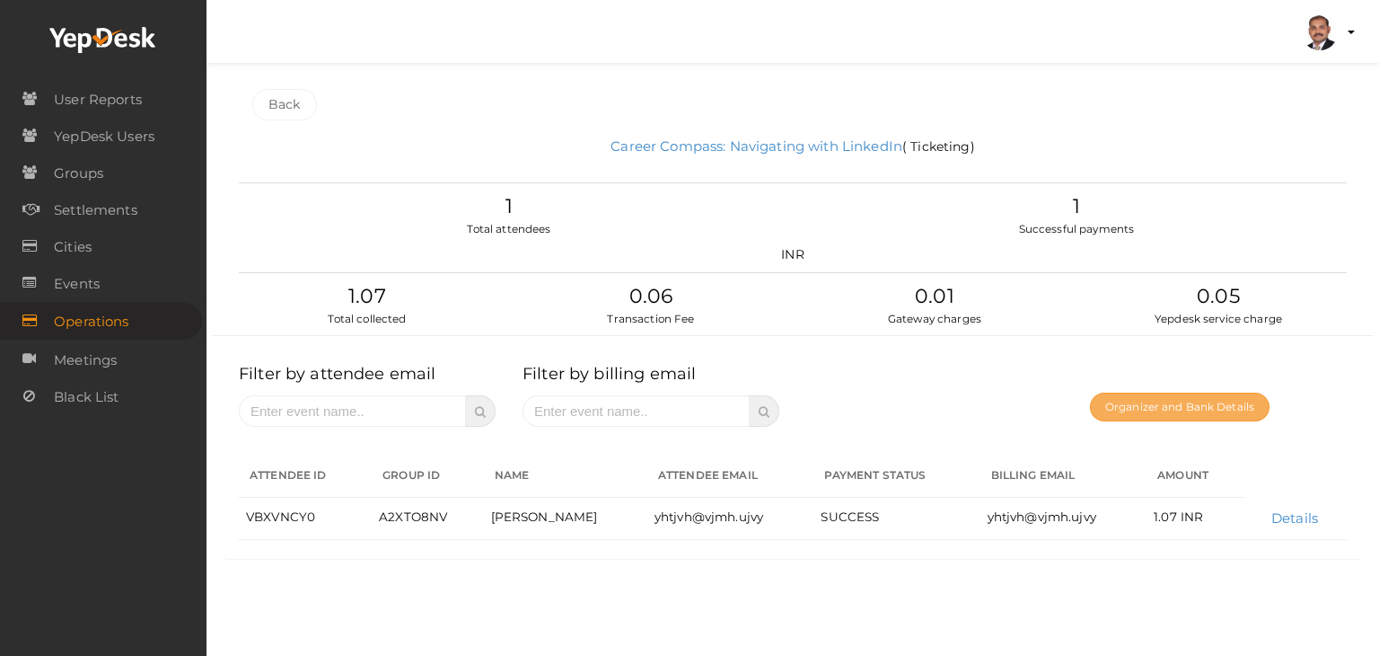
click at [1197, 409] on button "Organizer and Bank Details" at bounding box center [1180, 406] width 180 height 29
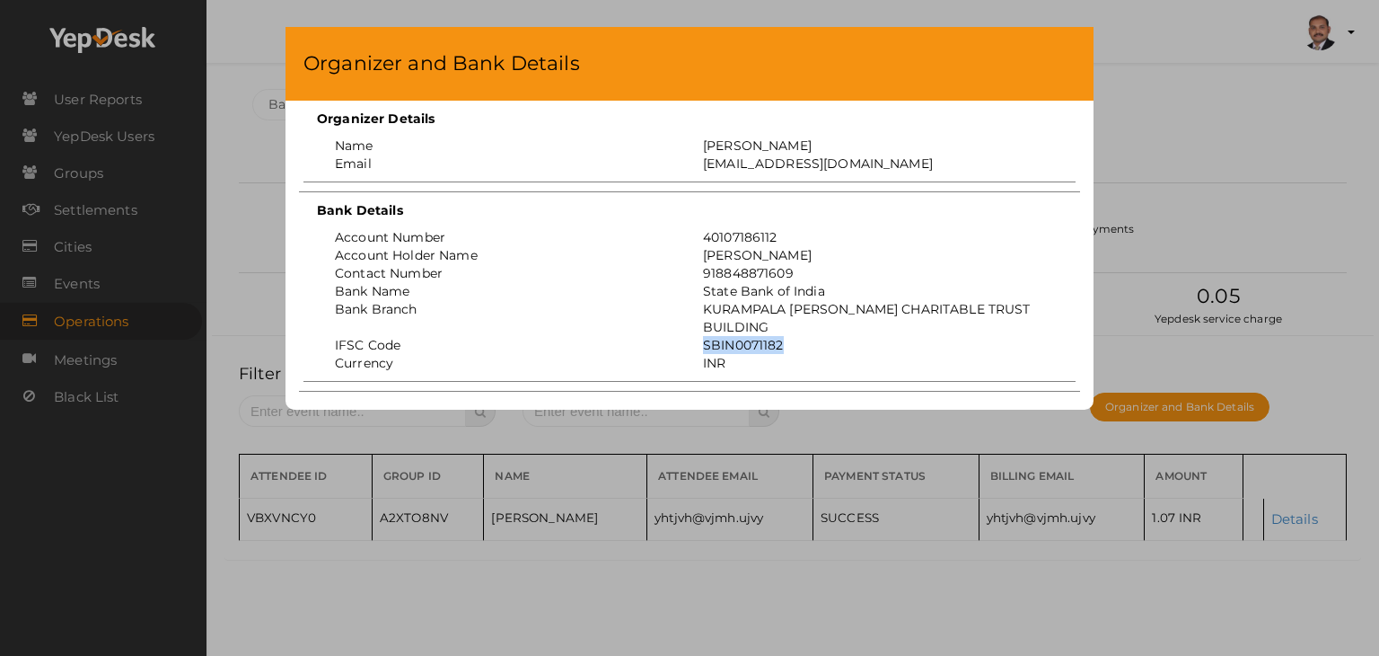
drag, startPoint x: 797, startPoint y: 339, endPoint x: 704, endPoint y: 344, distance: 92.6
click at [704, 344] on div "SBIN0071182" at bounding box center [874, 345] width 368 height 18
copy div "SBIN0071182"
click at [1301, 114] on div "Organizer and Bank Details Organizer Details Name Devapriya V J Email devapriya…" at bounding box center [689, 328] width 1379 height 656
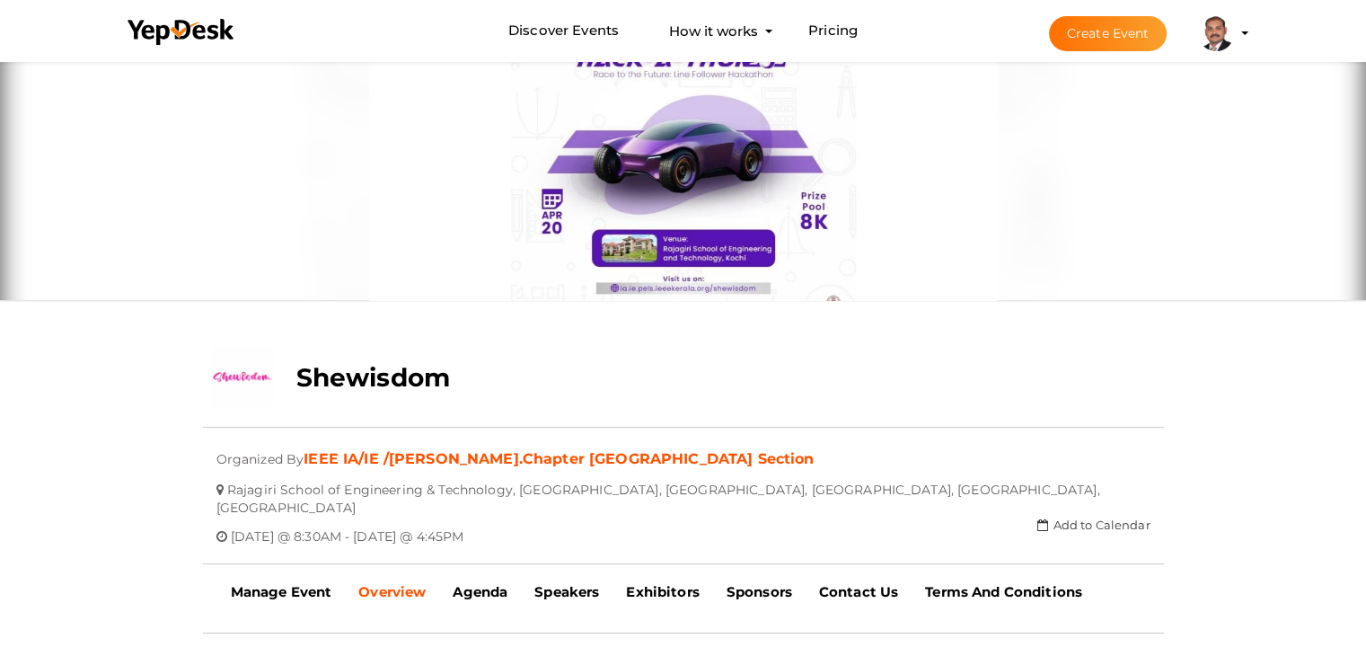
scroll to position [269, 0]
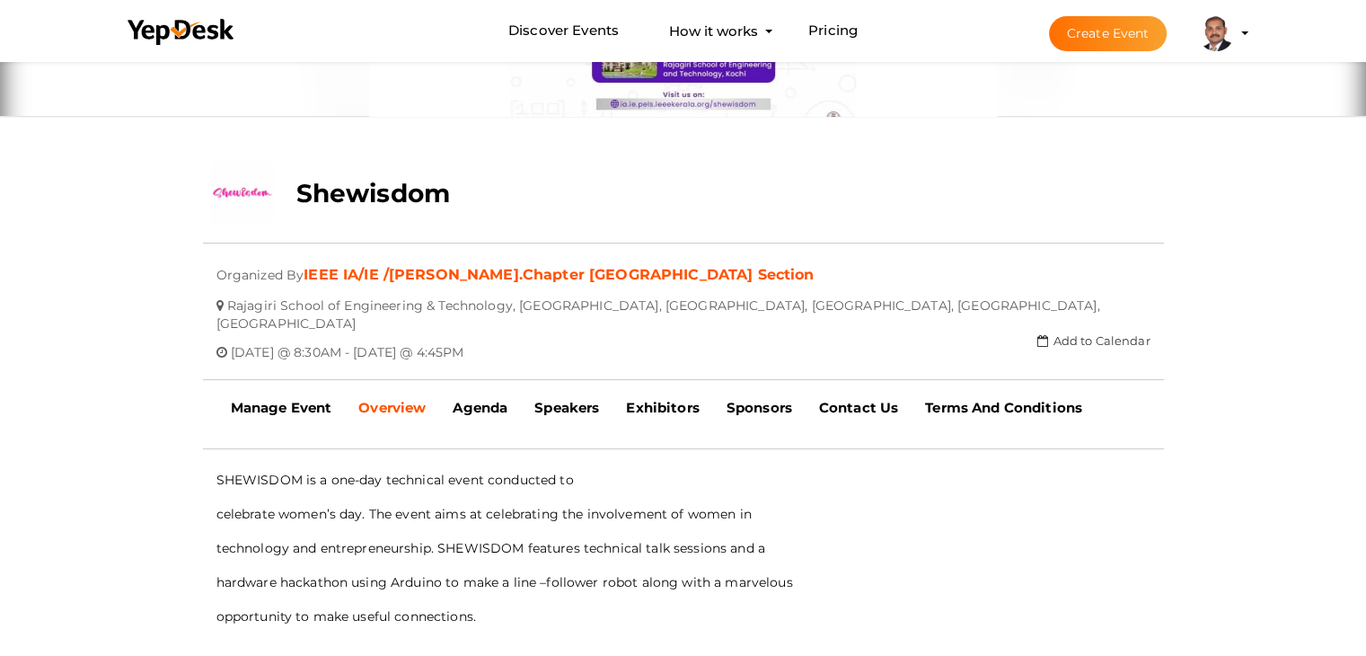
scroll to position [269, 0]
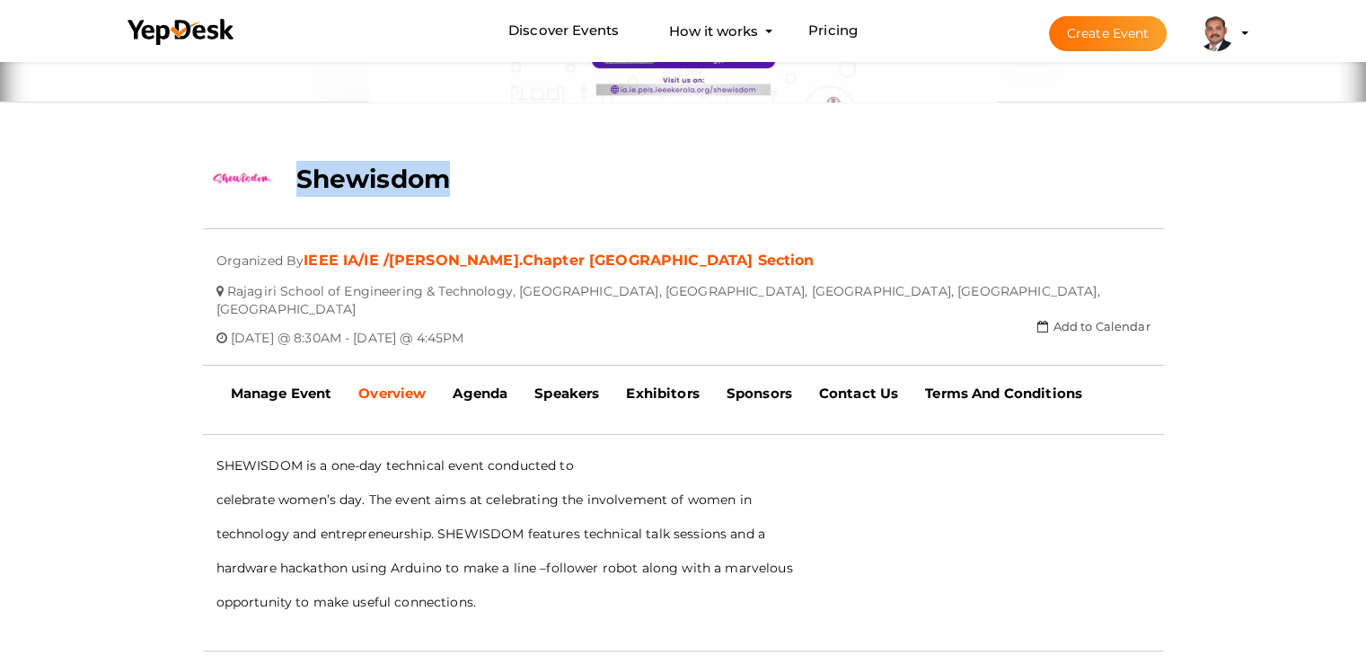
drag, startPoint x: 467, startPoint y: 180, endPoint x: 295, endPoint y: 180, distance: 172.4
click at [295, 180] on div "Shewisdom" at bounding box center [603, 174] width 640 height 54
copy b "Shewisdom"
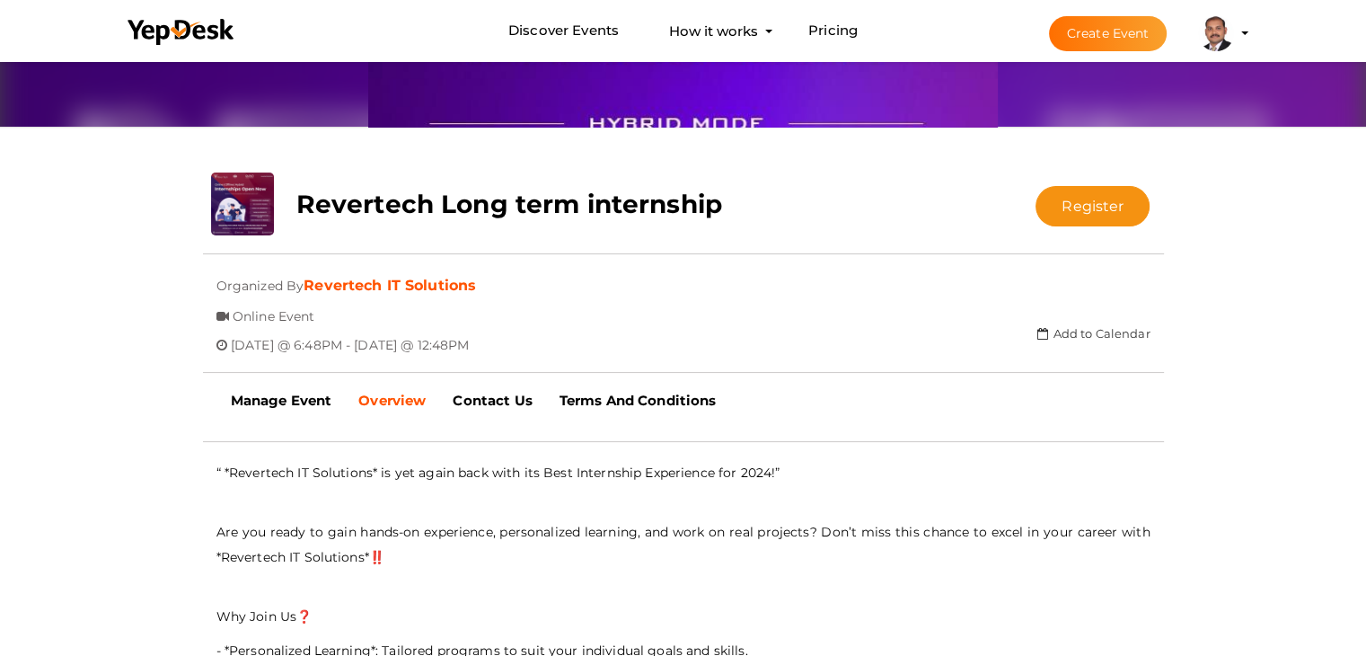
scroll to position [327, 0]
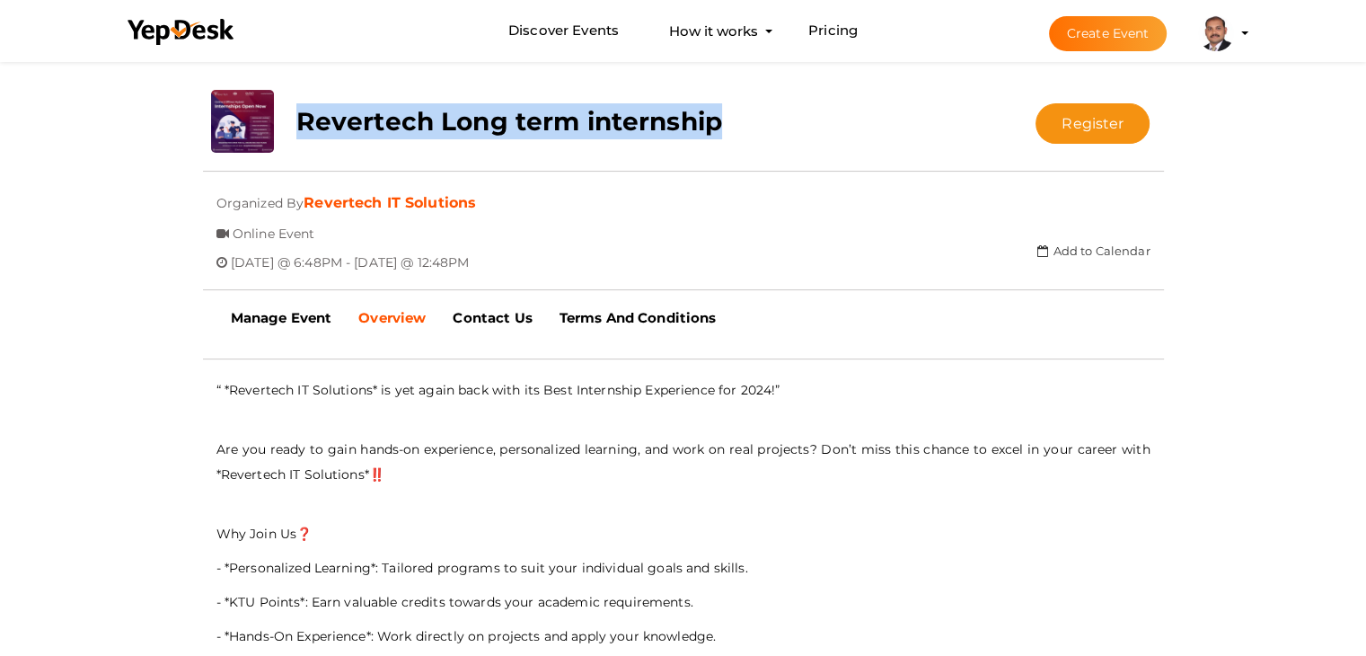
drag, startPoint x: 737, startPoint y: 124, endPoint x: 298, endPoint y: 125, distance: 439.1
click at [298, 125] on div "Revertech Long term internship" at bounding box center [603, 117] width 640 height 54
copy b "Revertech Long term internship"
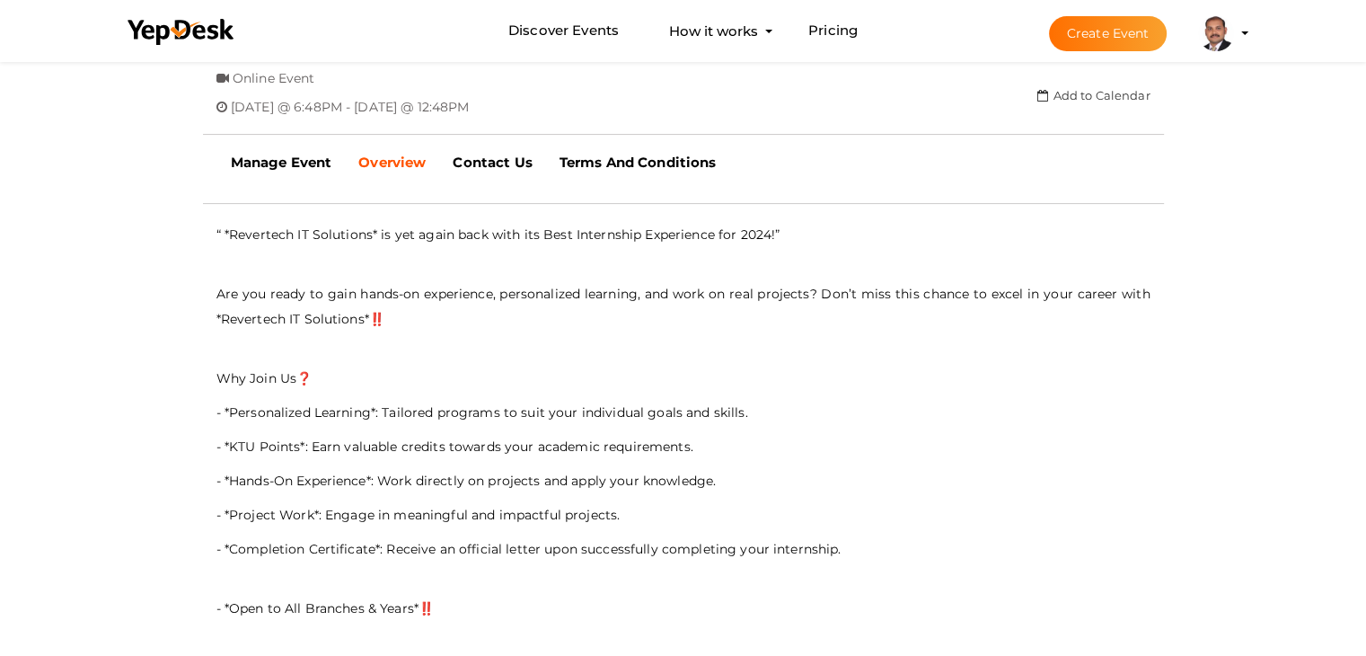
scroll to position [506, 0]
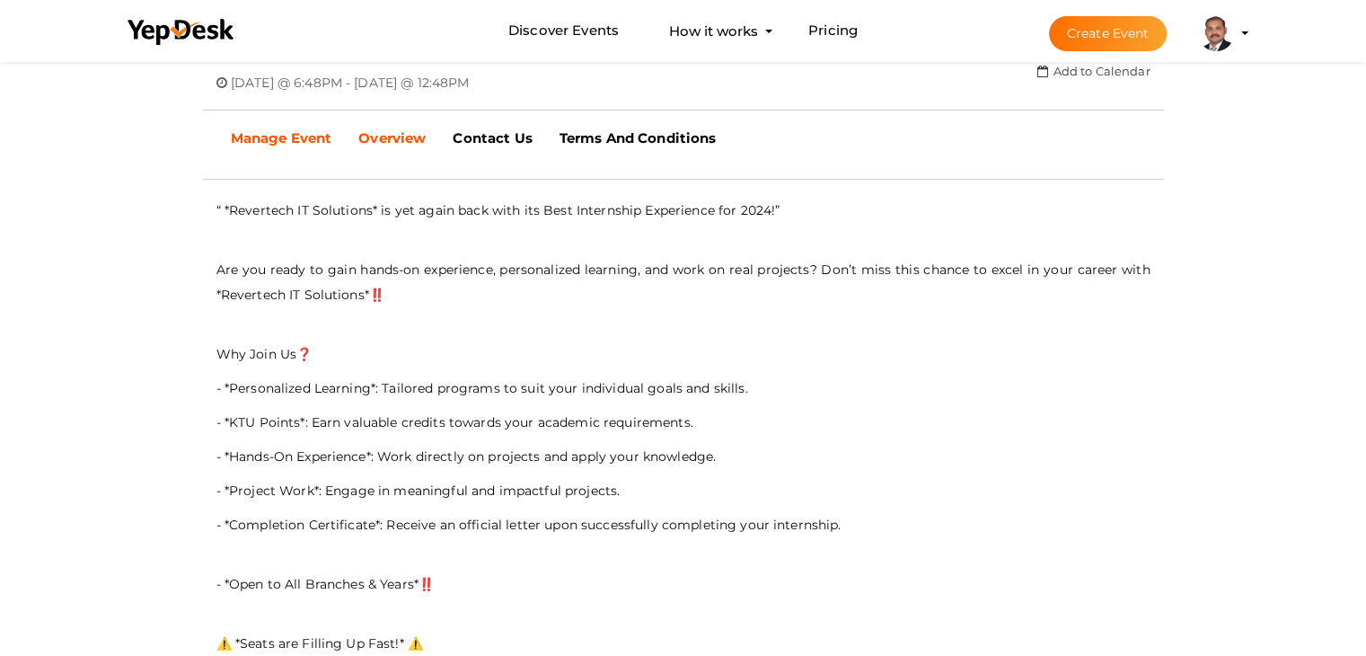
click at [256, 130] on b "Manage Event" at bounding box center [281, 137] width 101 height 17
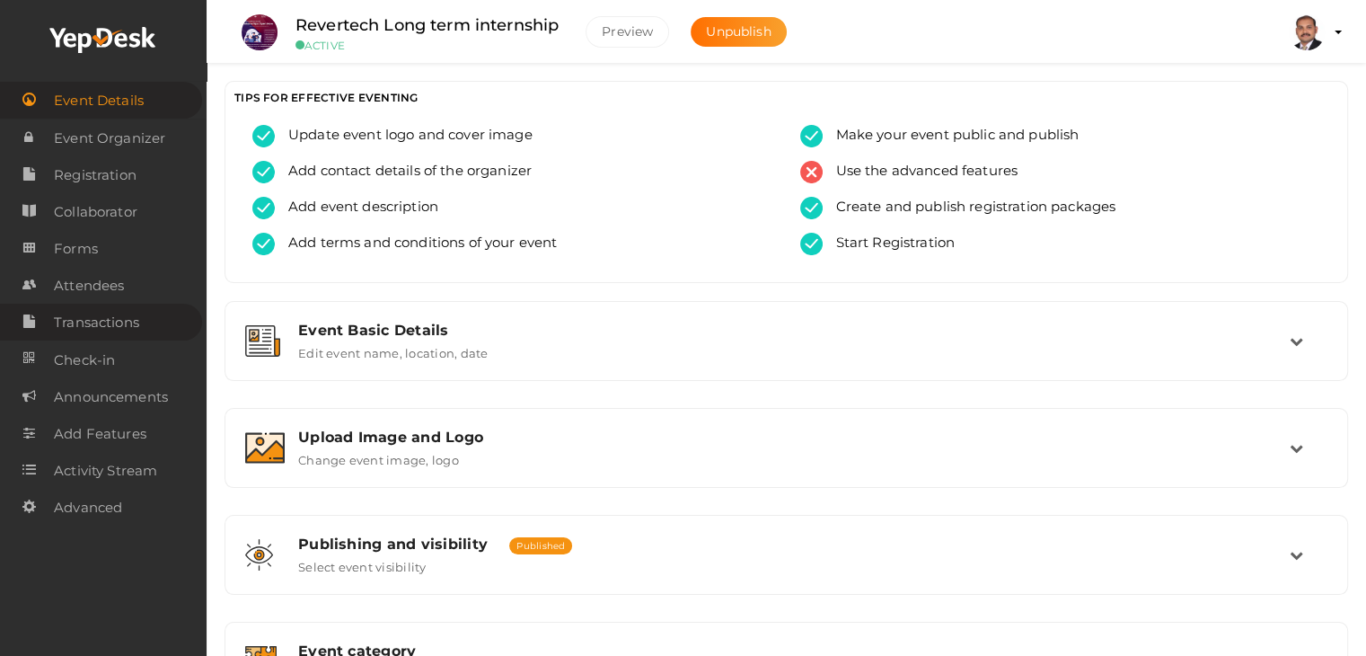
click at [126, 323] on span "Transactions" at bounding box center [96, 322] width 85 height 36
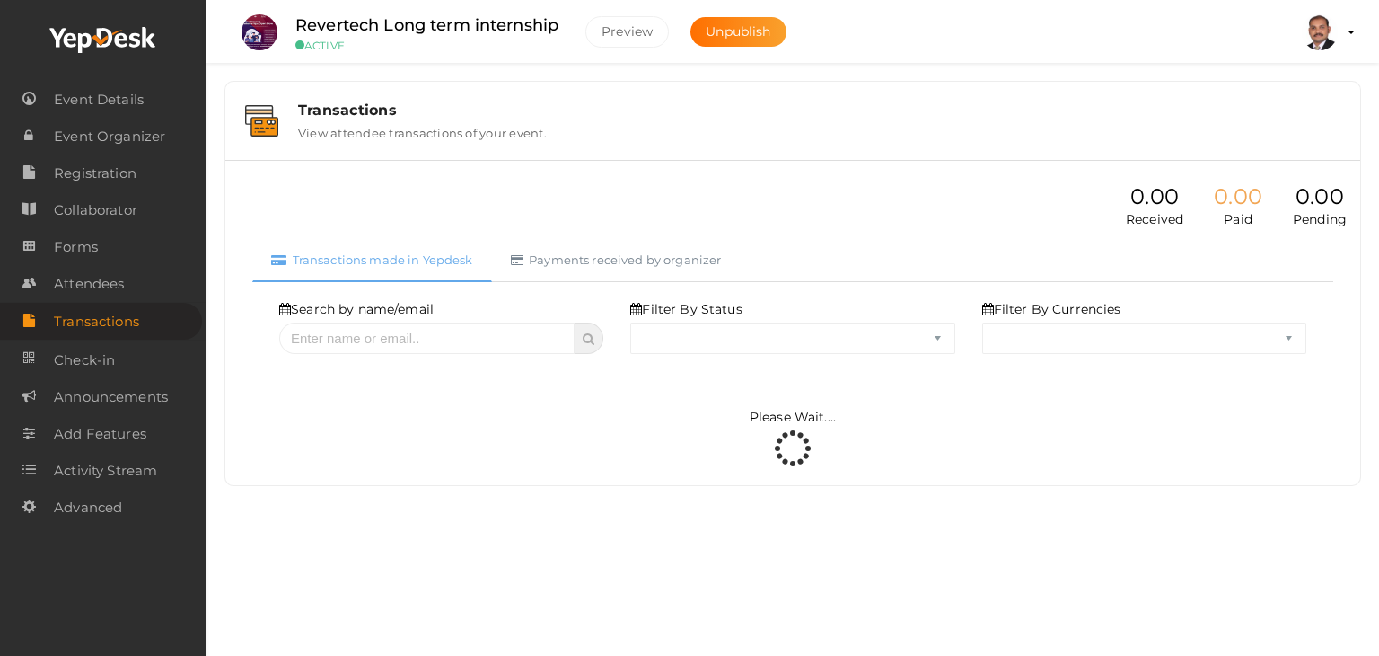
select select "ALL"
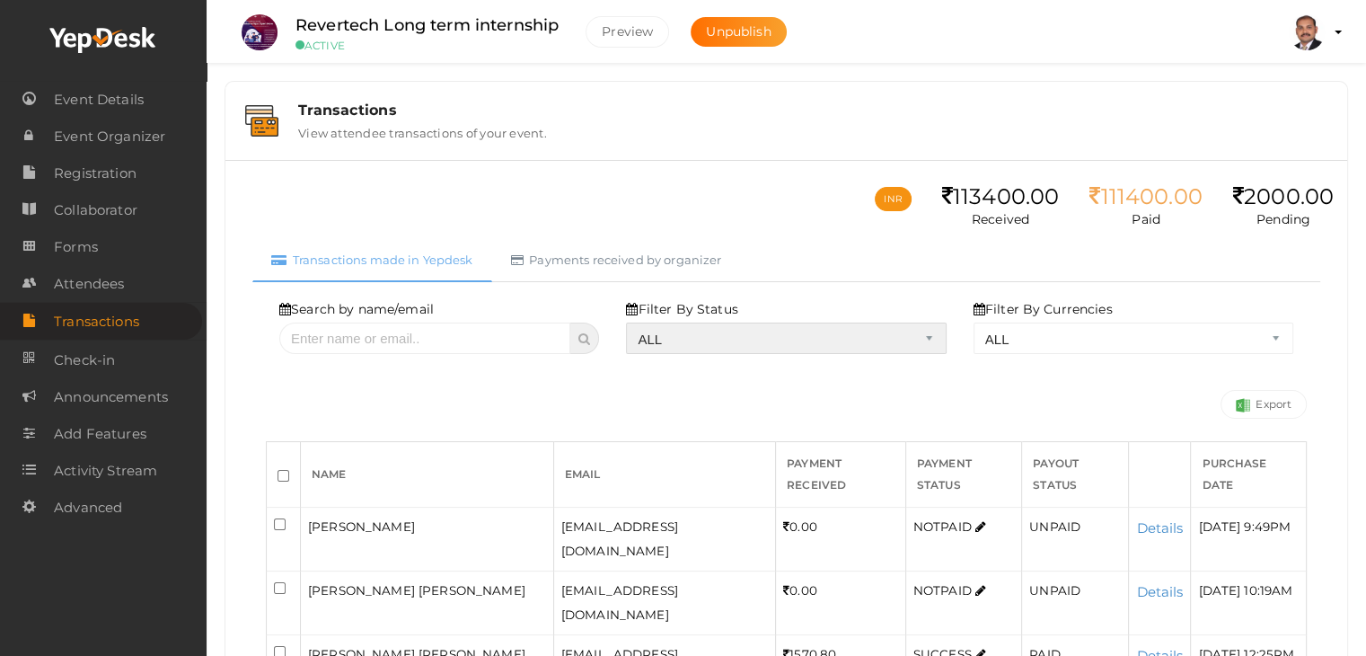
click at [706, 347] on select "ALL SUCCESS DECLINED UNAUTHORIZED FAILED NOTPAID FREE REFUNDED NA" at bounding box center [786, 337] width 320 height 31
click at [630, 322] on select "ALL SUCCESS DECLINED UNAUTHORIZED FAILED NOTPAID FREE REFUNDED NA" at bounding box center [786, 337] width 320 height 31
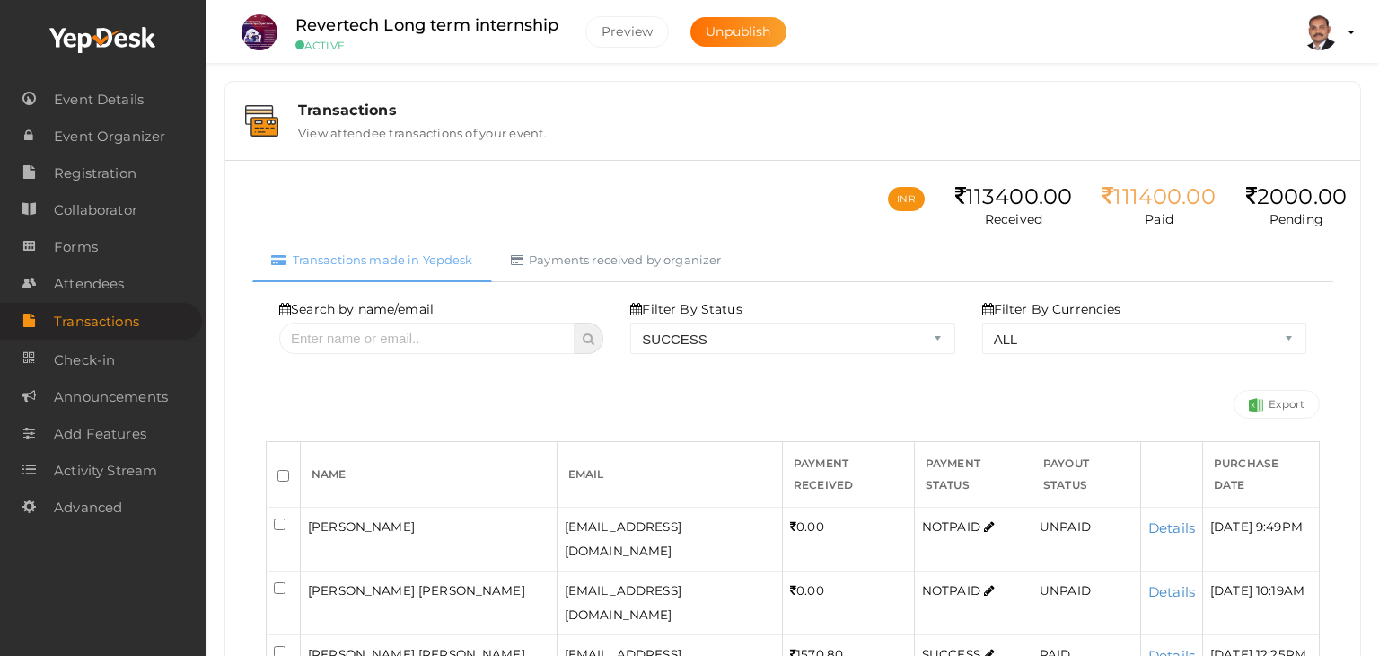
select select "? string:SUCCESS ?"
select select "? string:ALL ?"
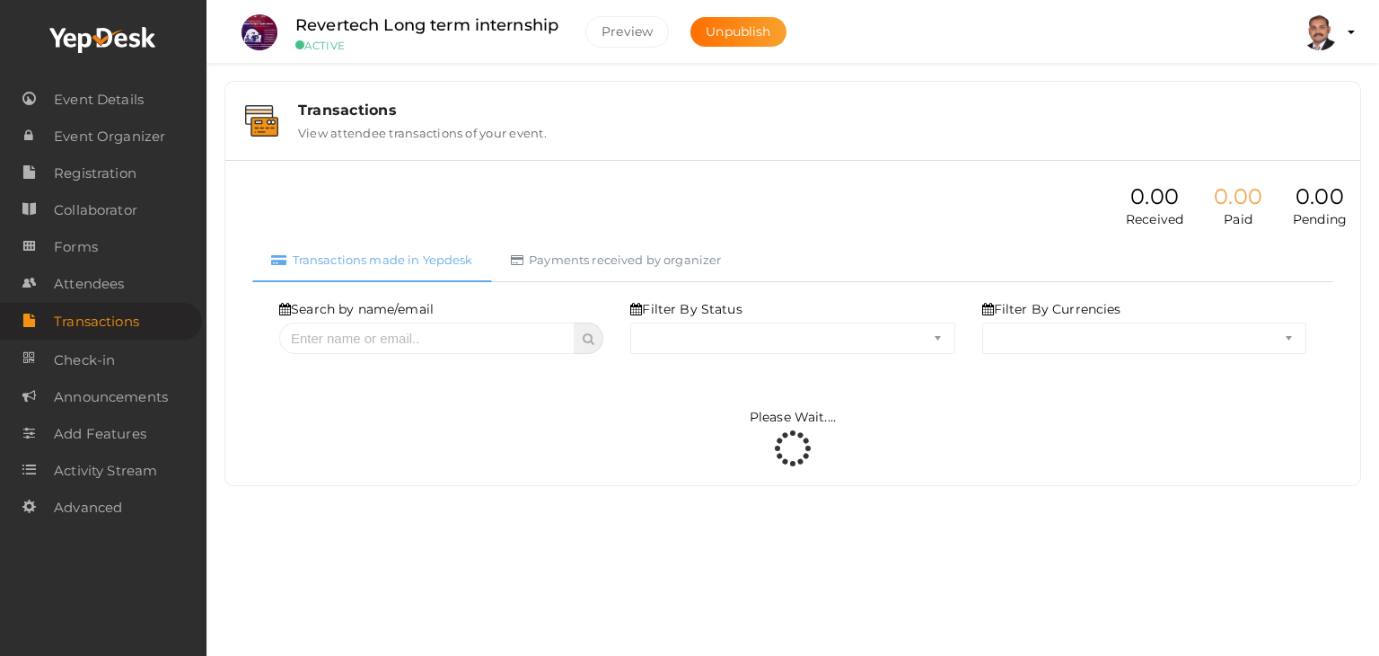
drag, startPoint x: 703, startPoint y: 376, endPoint x: 709, endPoint y: 359, distance: 17.9
click at [707, 364] on div "Filter By Status" at bounding box center [792, 340] width 351 height 81
select select "SUCCESS"
select select "ALL"
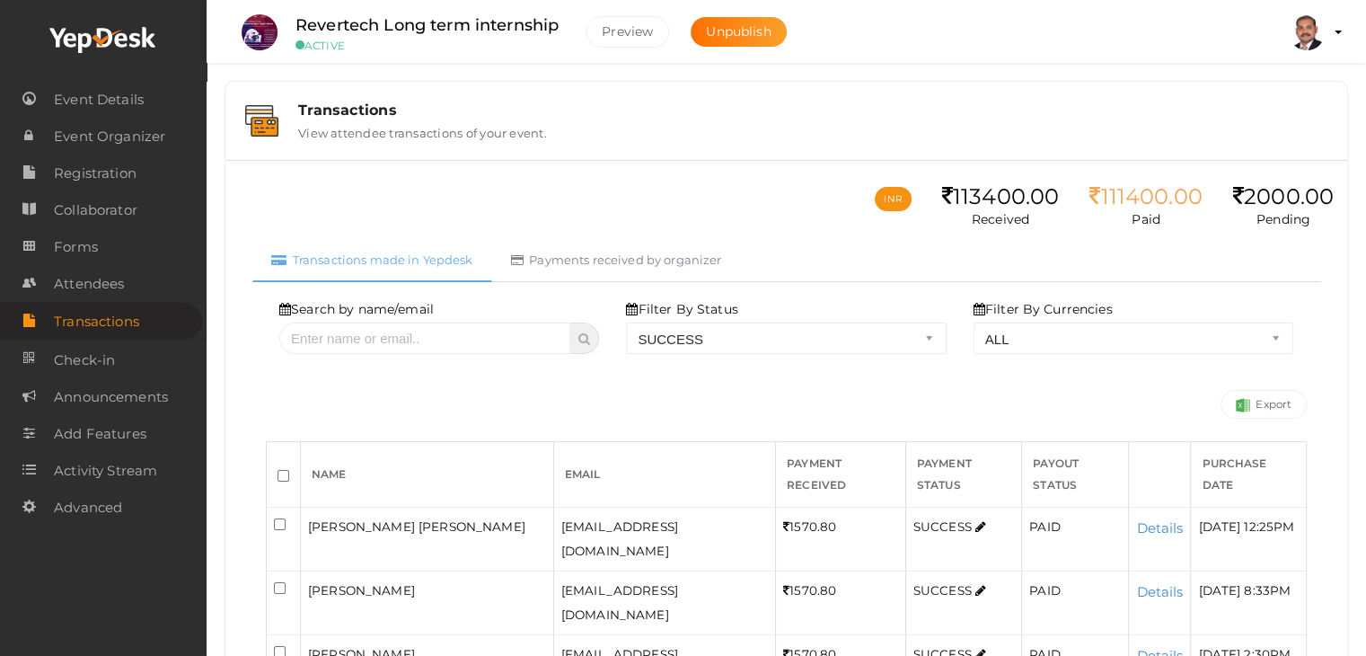
click at [756, 304] on div "Filter By Status ALL SUCCESS DECLINED UNAUTHORIZED FAILED NOTPAID FREE REFUNDED…" at bounding box center [786, 327] width 320 height 54
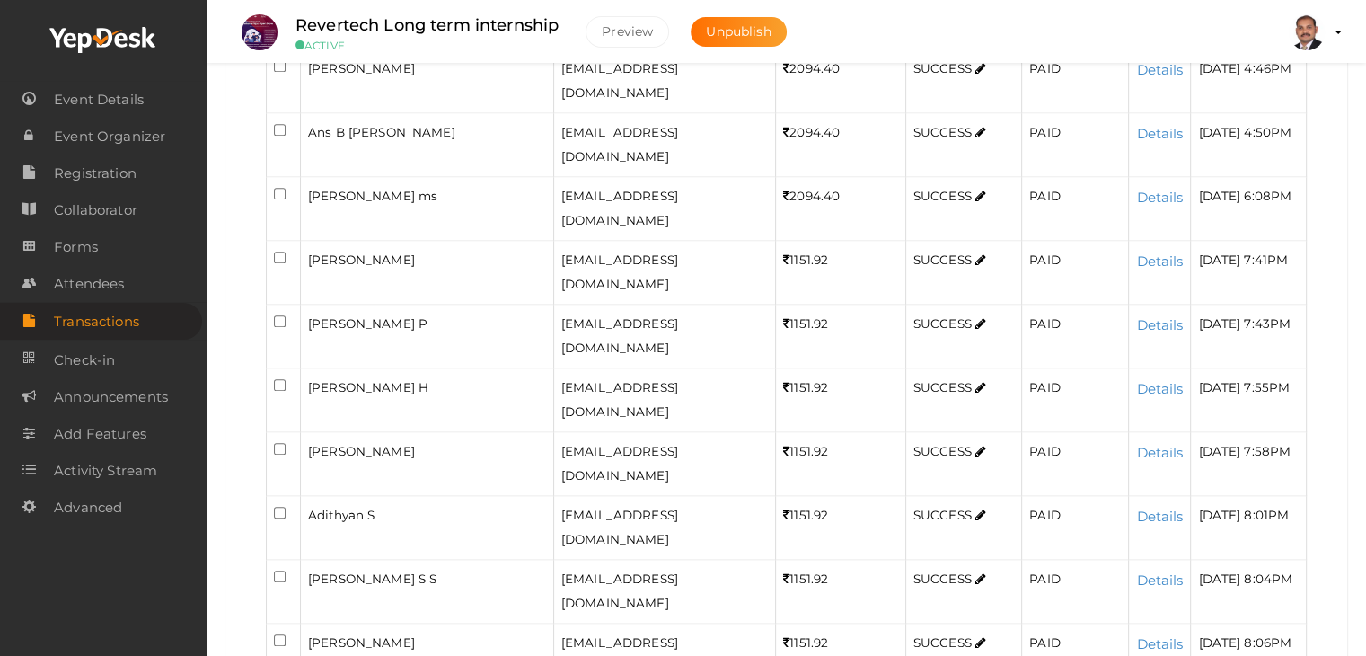
scroll to position [2252, 0]
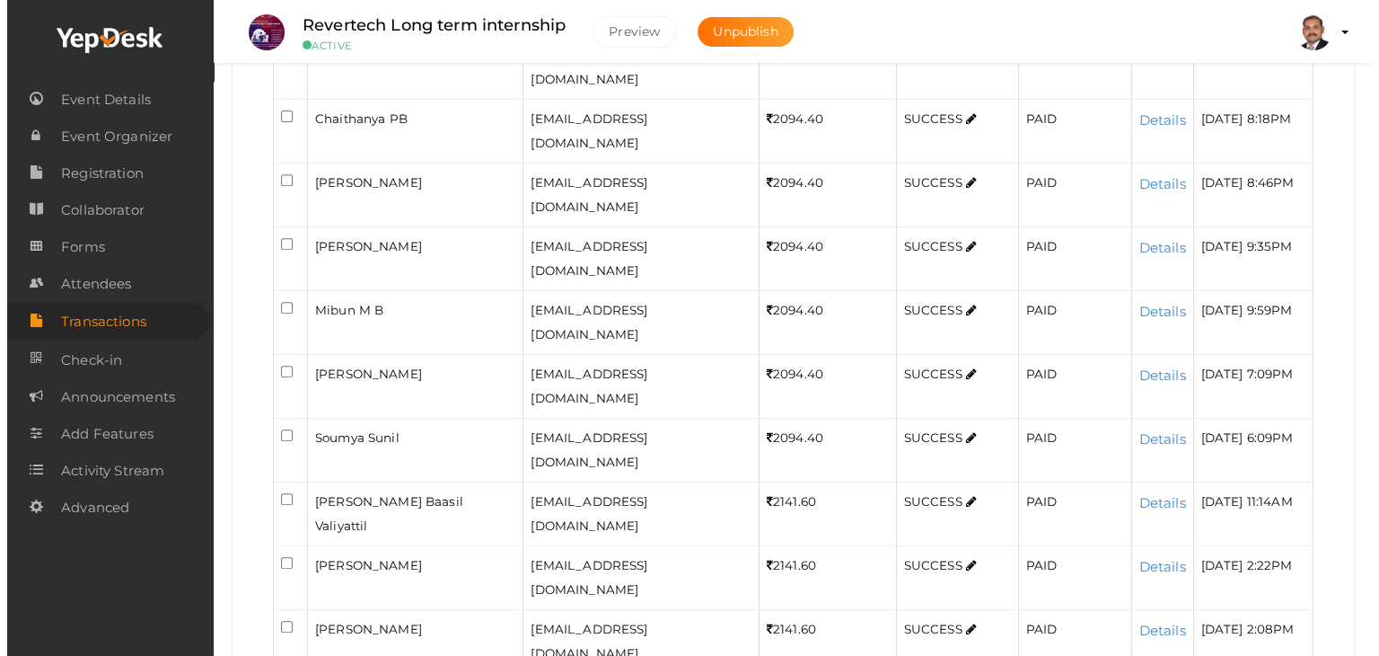
scroll to position [772, 0]
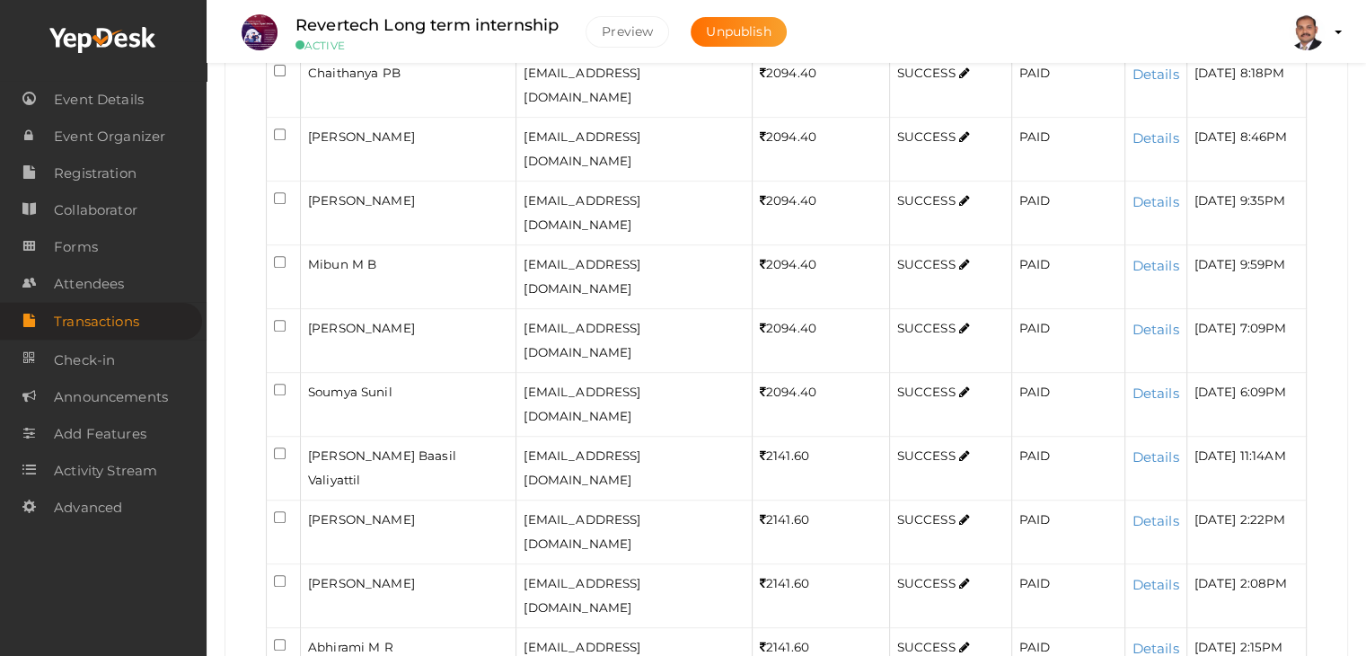
checkbox input "true"
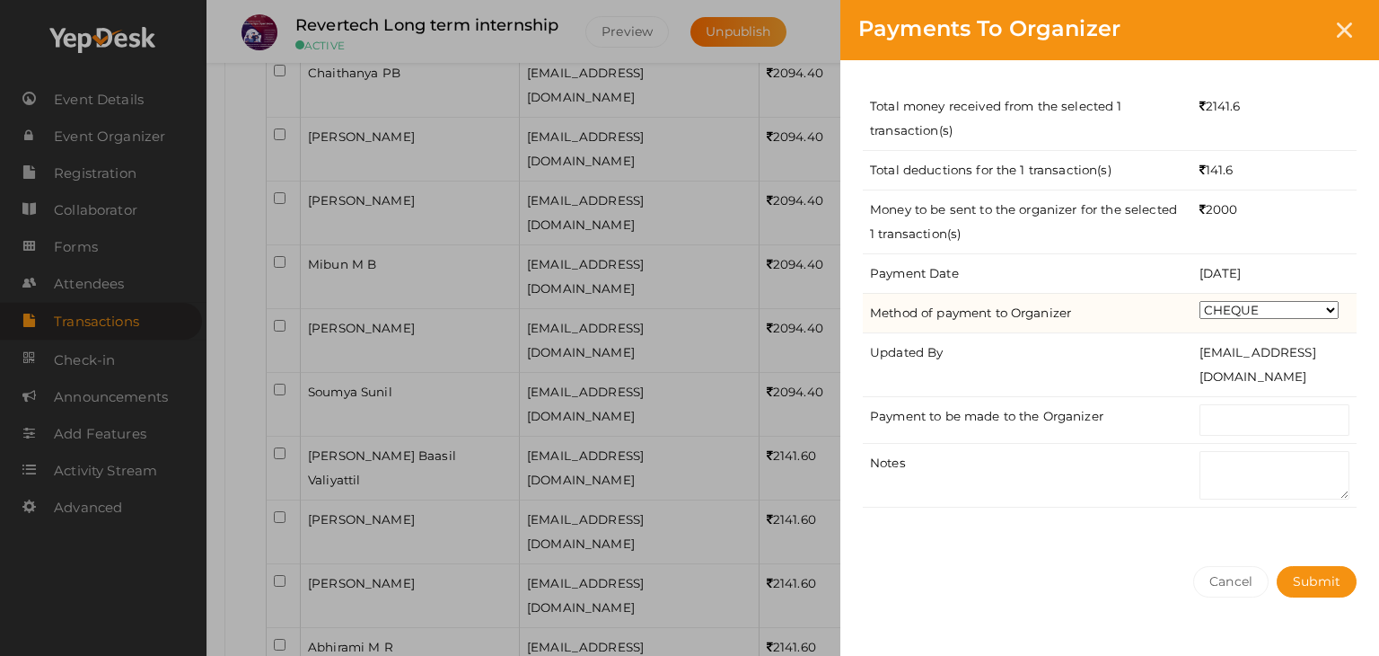
click at [1239, 316] on select "CHEQUE ONLINE TRANSFER WIRE TRANSFER CASH BANK DRAFT OTHERS" at bounding box center [1269, 310] width 139 height 18
select select "ONLINE TRANSFER"
click at [1200, 301] on select "CHEQUE ONLINE TRANSFER WIRE TRANSFER CASH BANK DRAFT OTHERS" at bounding box center [1269, 310] width 139 height 18
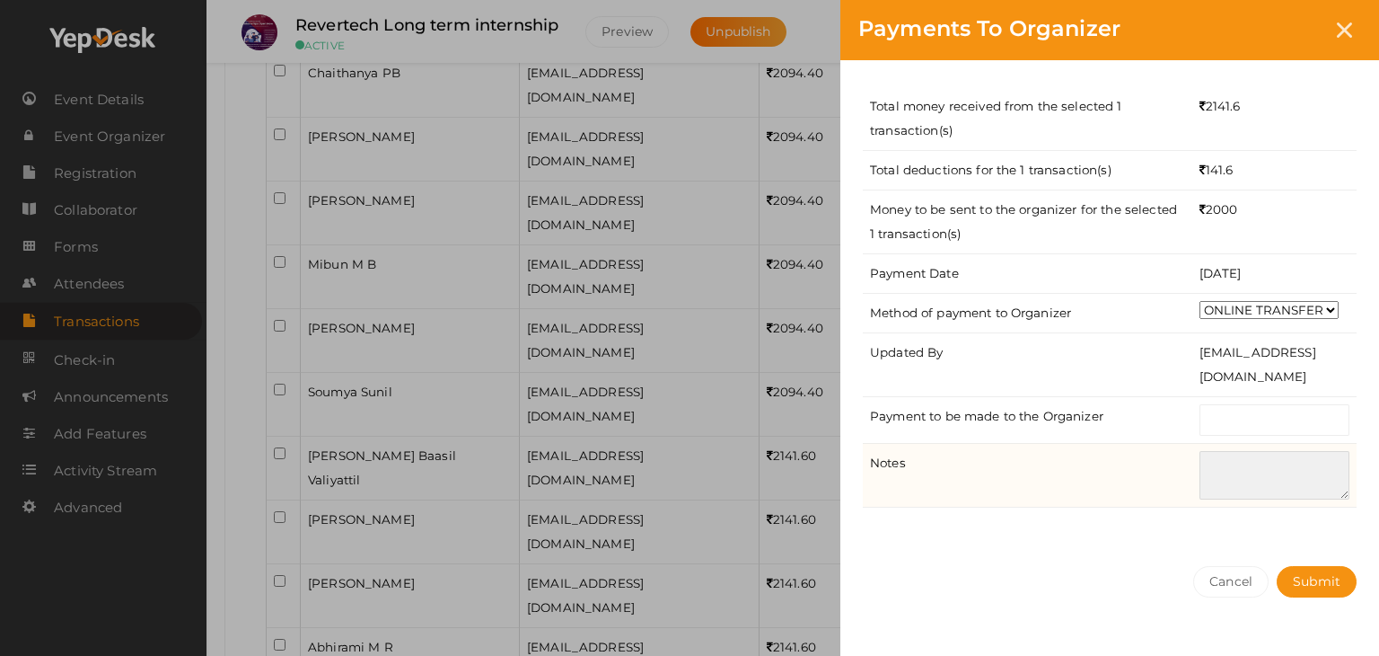
click at [1232, 480] on textarea at bounding box center [1275, 475] width 150 height 48
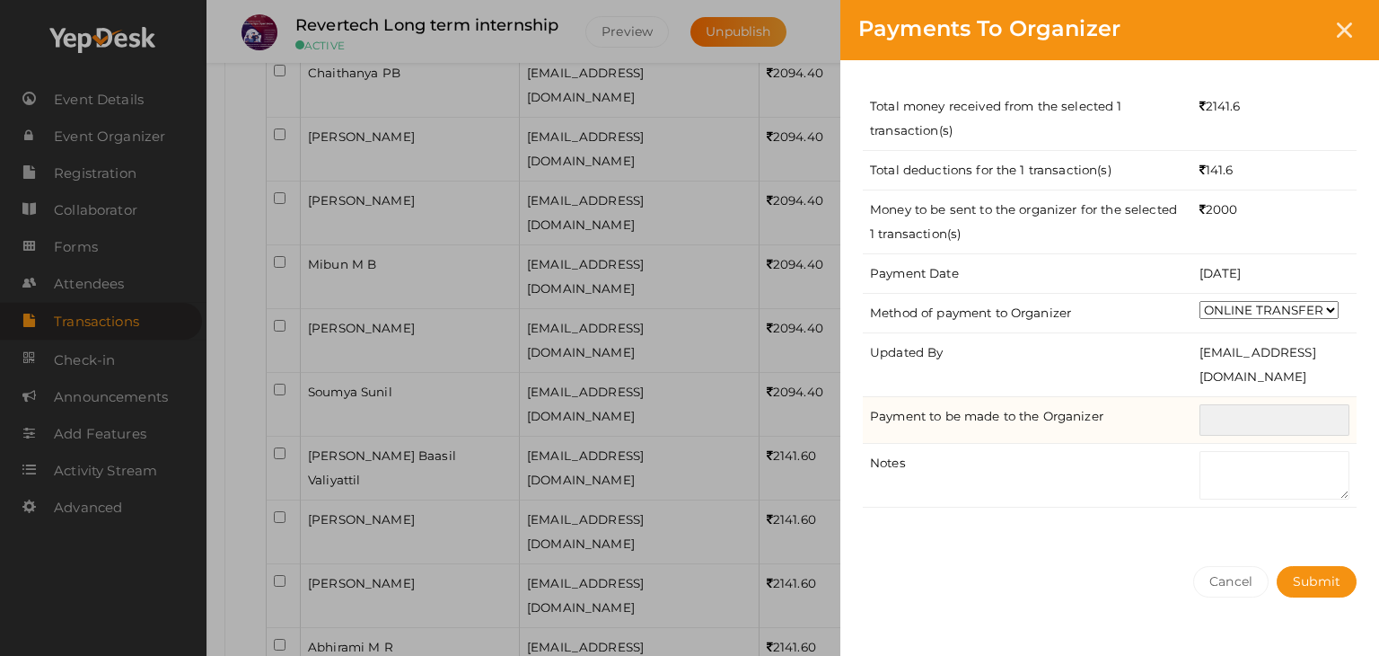
click at [1228, 419] on input "text" at bounding box center [1275, 419] width 150 height 31
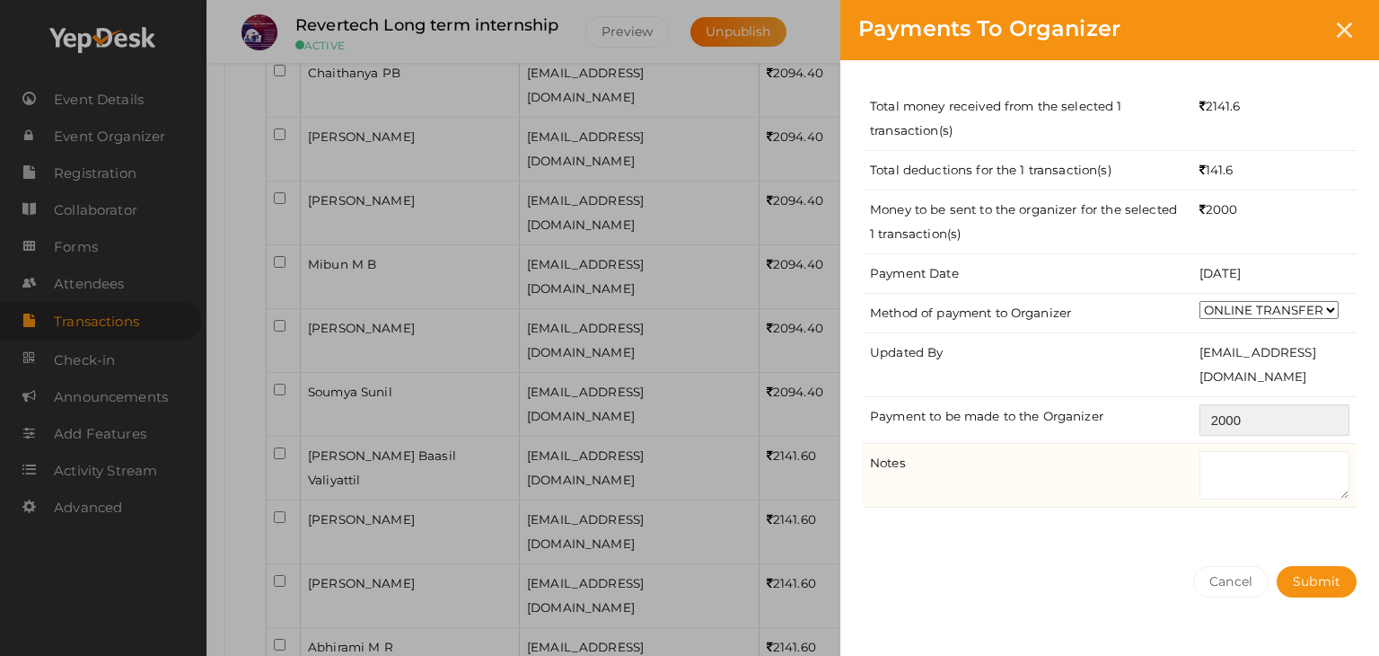
type input "2000"
click at [1221, 457] on textarea at bounding box center [1275, 475] width 150 height 48
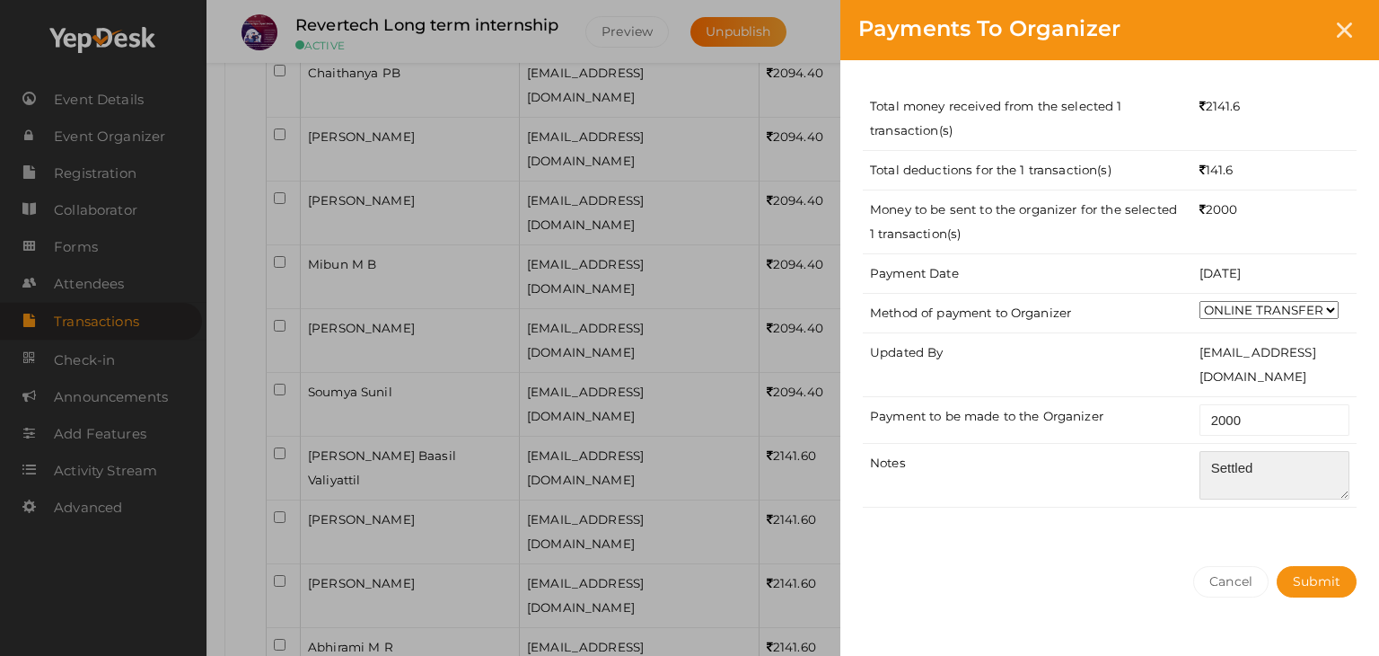
type textarea "Settled"
click at [1230, 506] on div "Total money received from the selected 1 transaction(s) 2141.6 Total deductions…" at bounding box center [1110, 304] width 539 height 488
click at [1300, 586] on span "Submit" at bounding box center [1317, 581] width 48 height 16
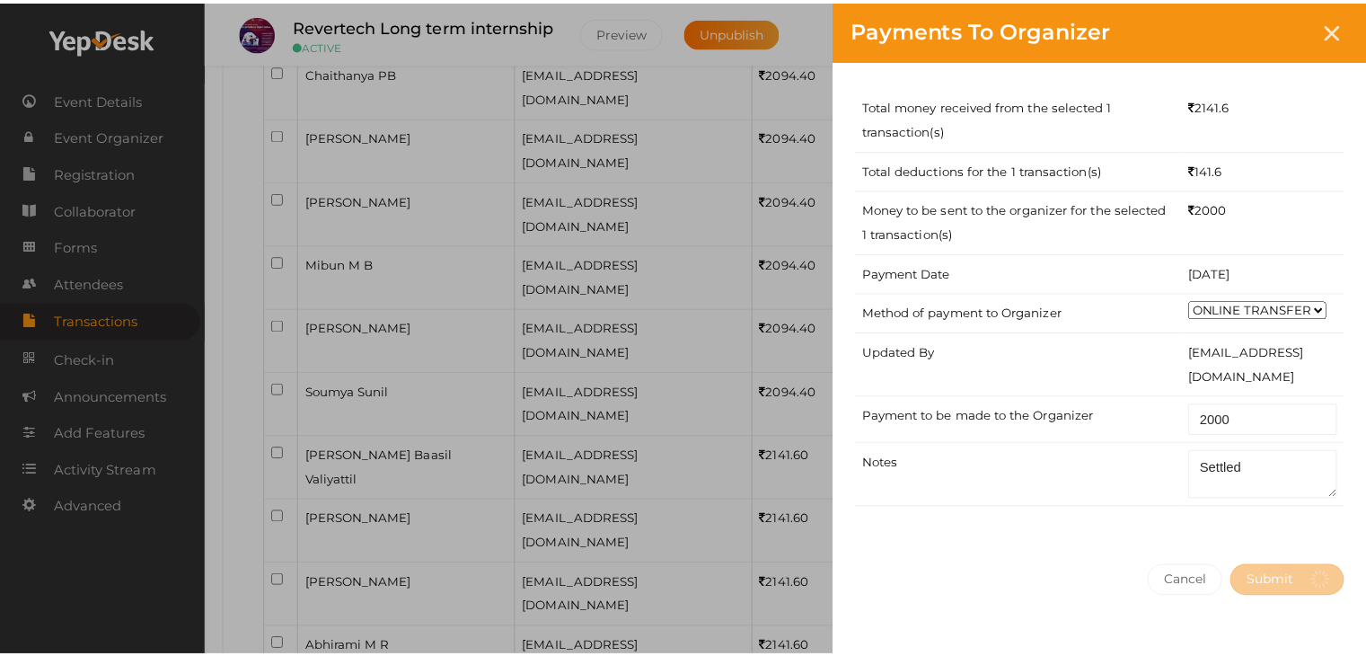
scroll to position [0, 0]
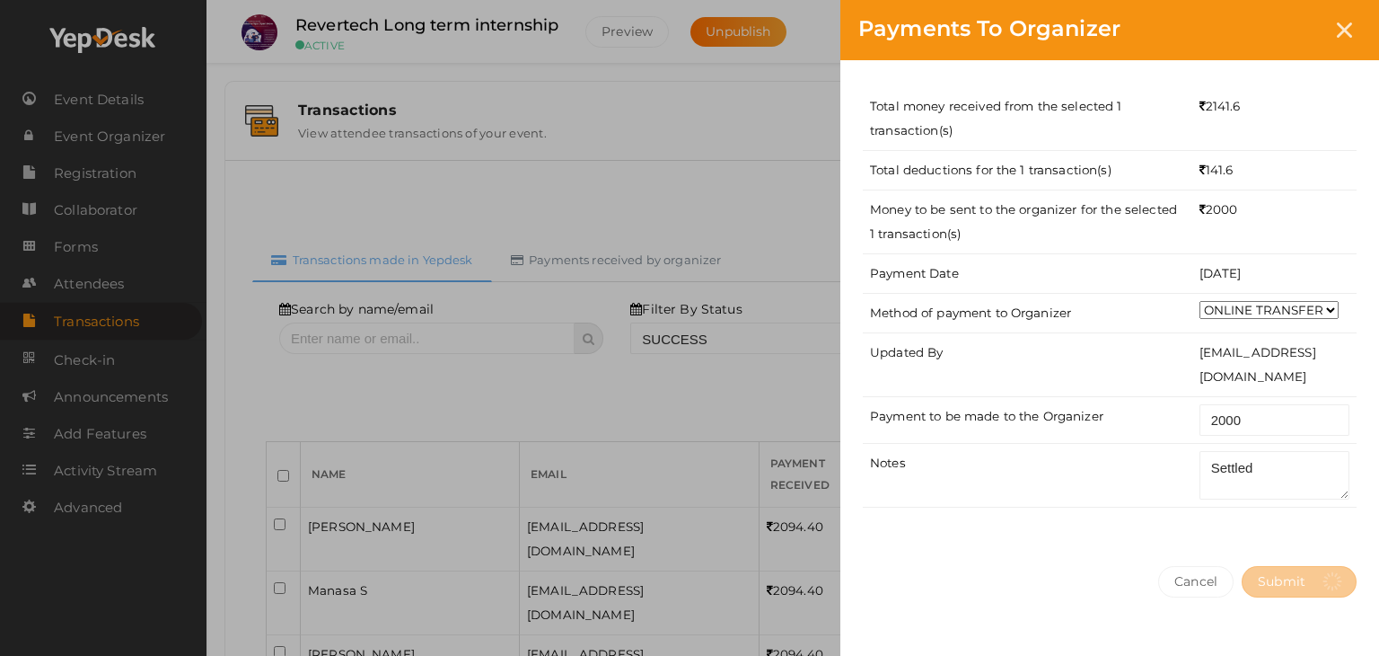
select select "? string:SUCCESS ?"
select select "? string:ALL ?"
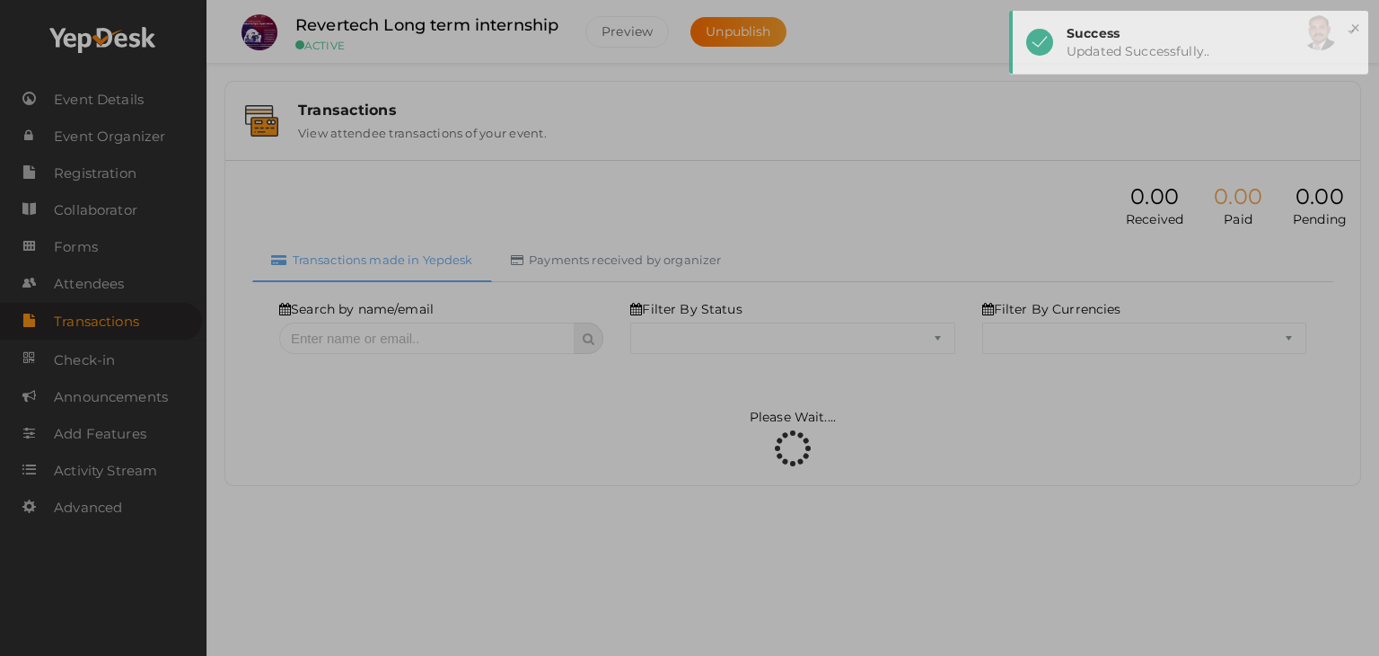
select select "SUCCESS"
select select "ALL"
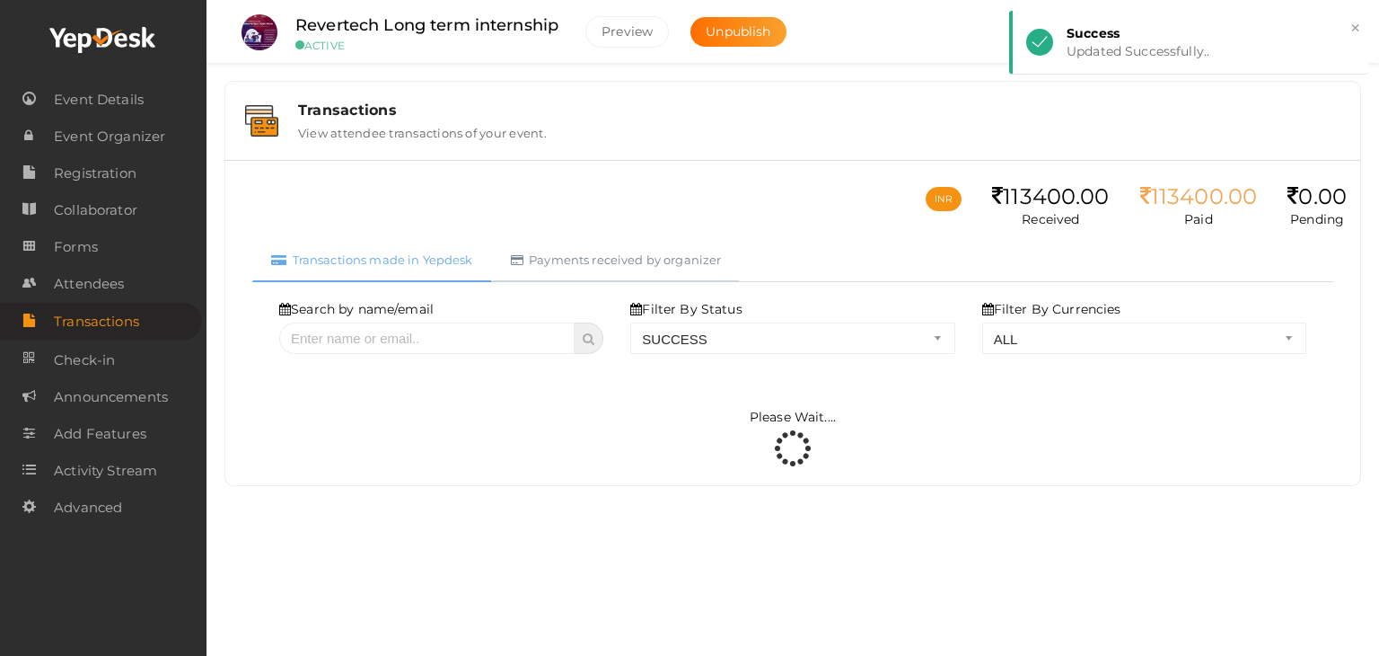
click at [681, 262] on link "Payments received by organizer" at bounding box center [616, 260] width 249 height 44
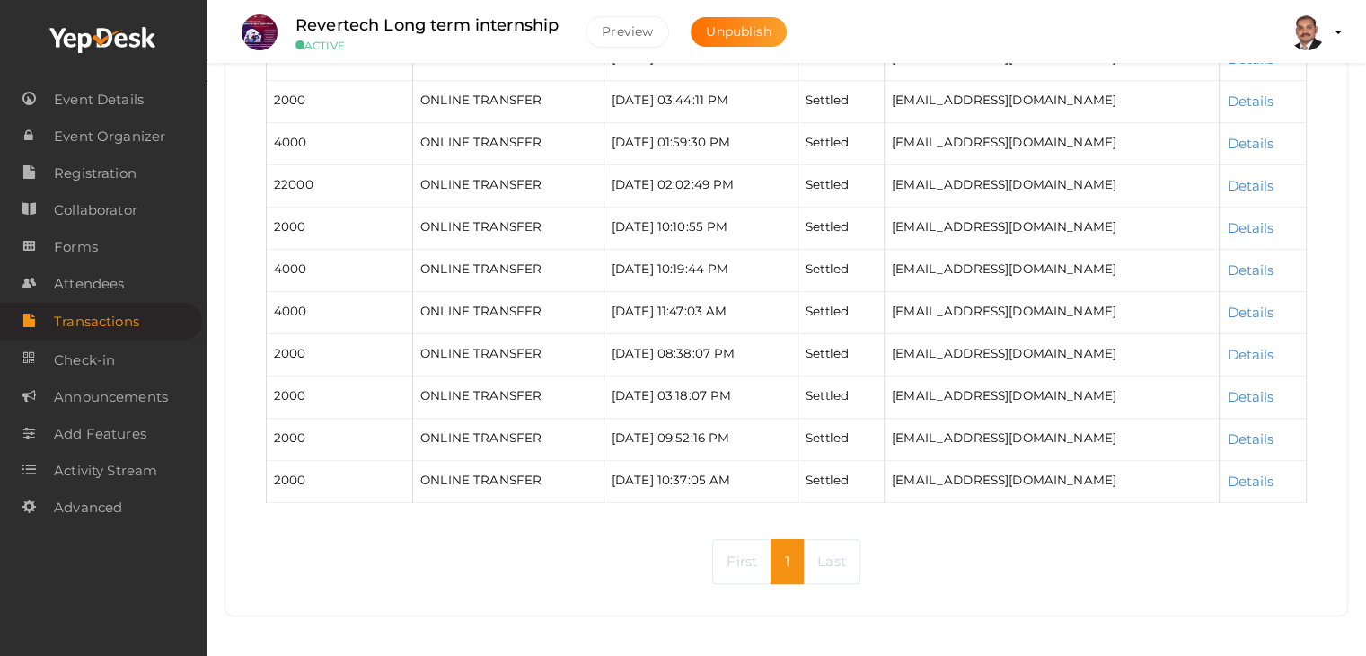
scroll to position [588, 0]
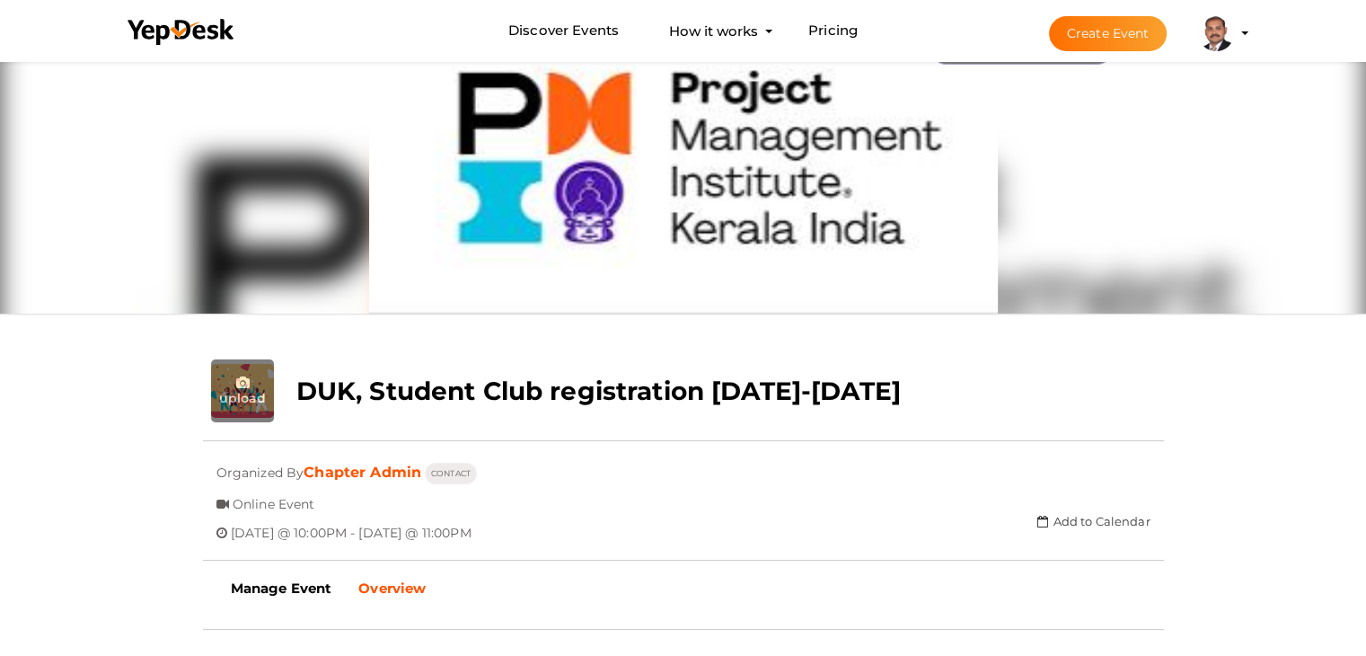
scroll to position [57, 0]
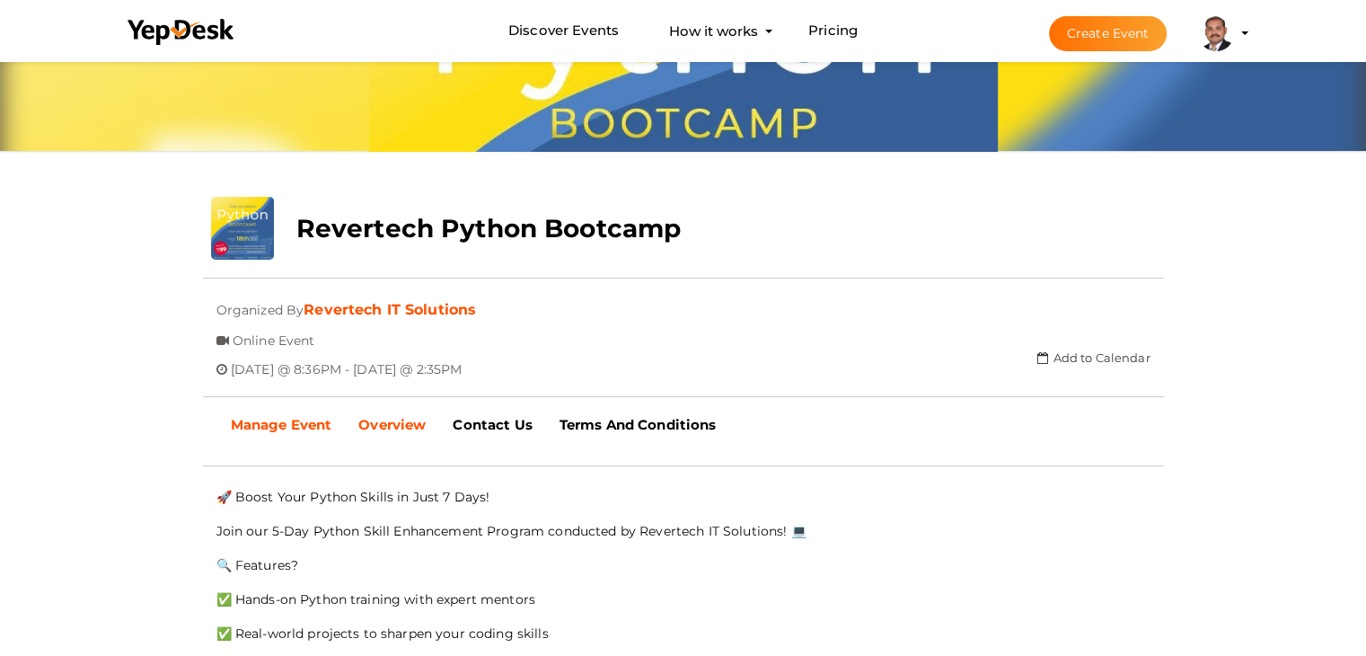
scroll to position [237, 0]
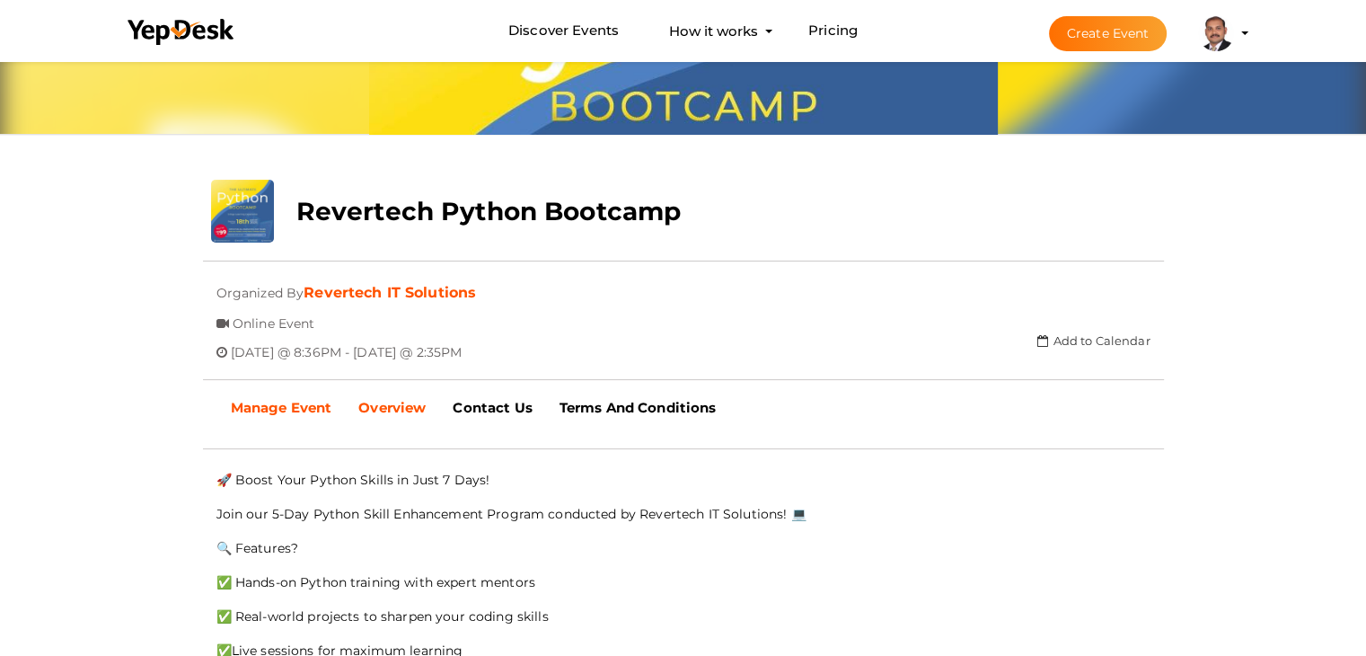
click at [269, 409] on b "Manage Event" at bounding box center [281, 407] width 101 height 17
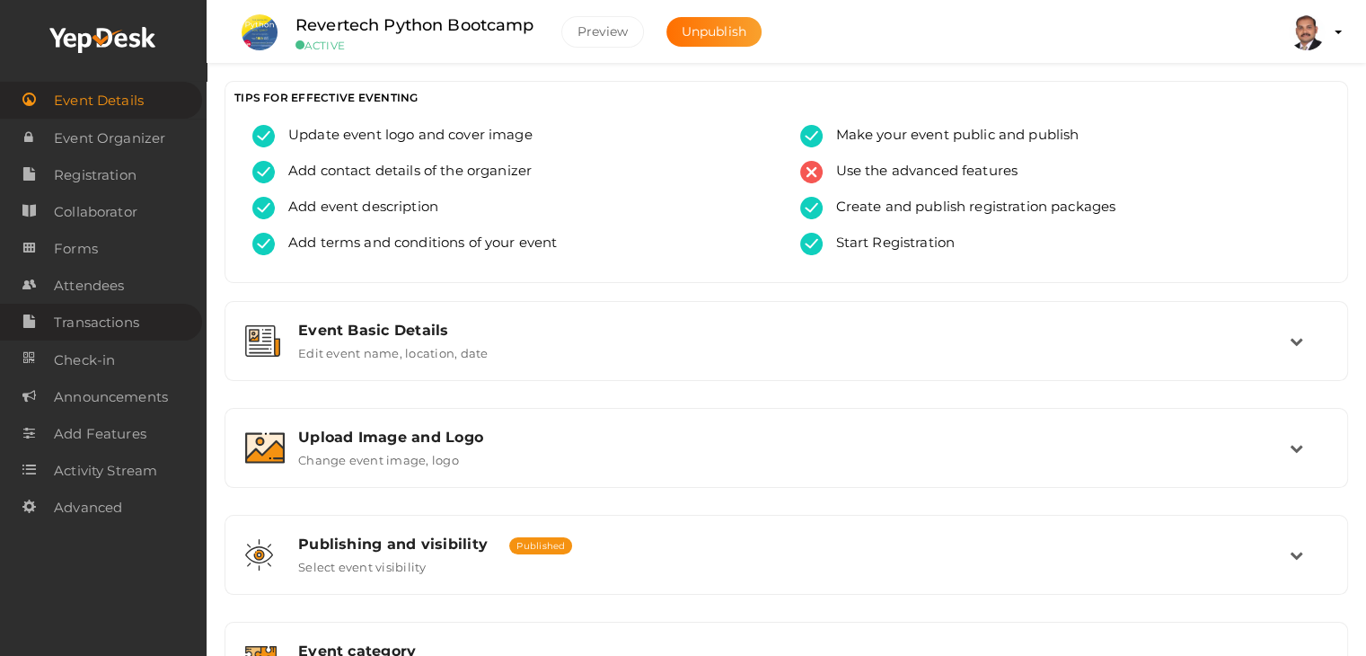
click at [156, 328] on link "Transactions" at bounding box center [101, 322] width 202 height 37
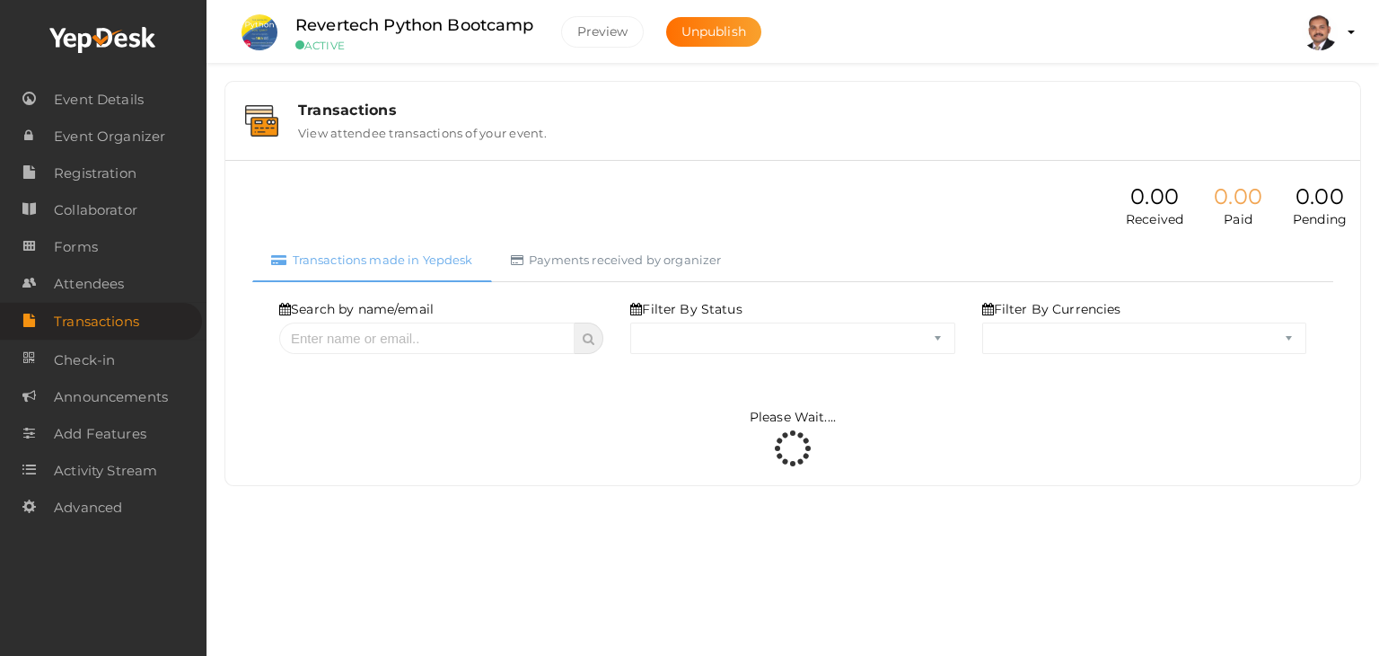
select select "ALL"
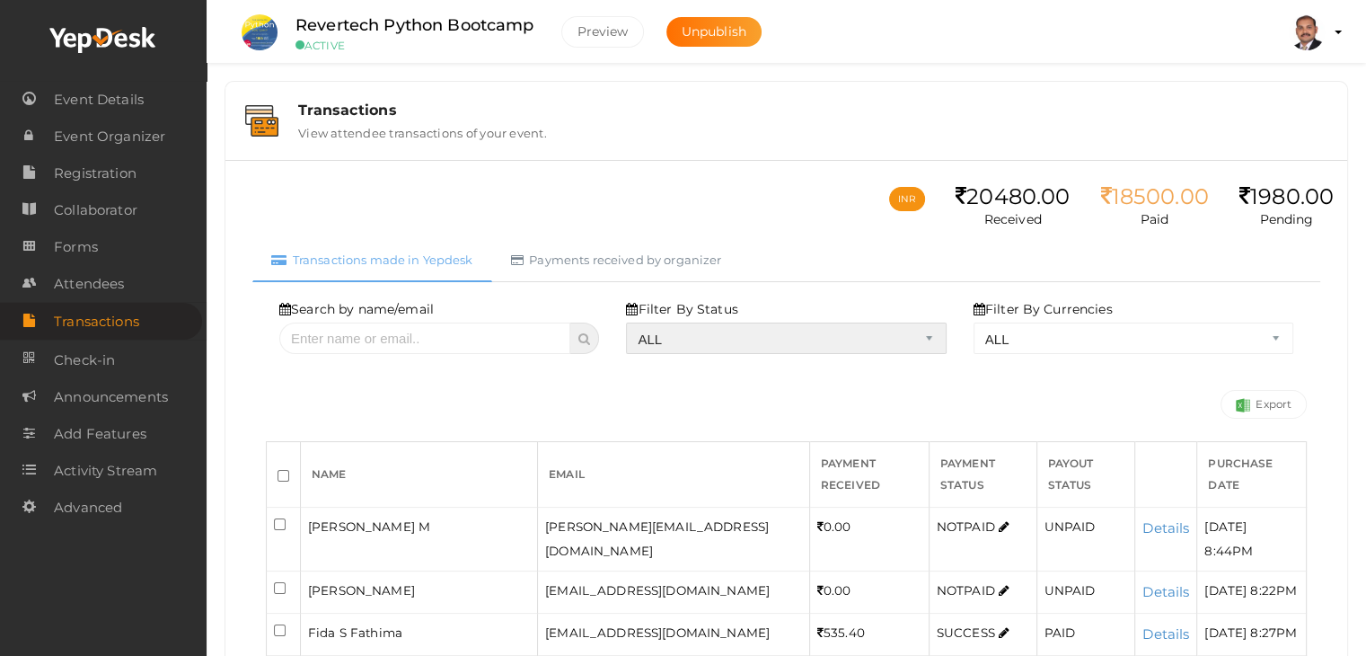
click at [824, 346] on select "ALL SUCCESS DECLINED UNAUTHORIZED FAILED NOTPAID FREE REFUNDED NA" at bounding box center [786, 337] width 320 height 31
click at [630, 322] on select "ALL SUCCESS DECLINED UNAUTHORIZED FAILED NOTPAID FREE REFUNDED NA" at bounding box center [786, 337] width 320 height 31
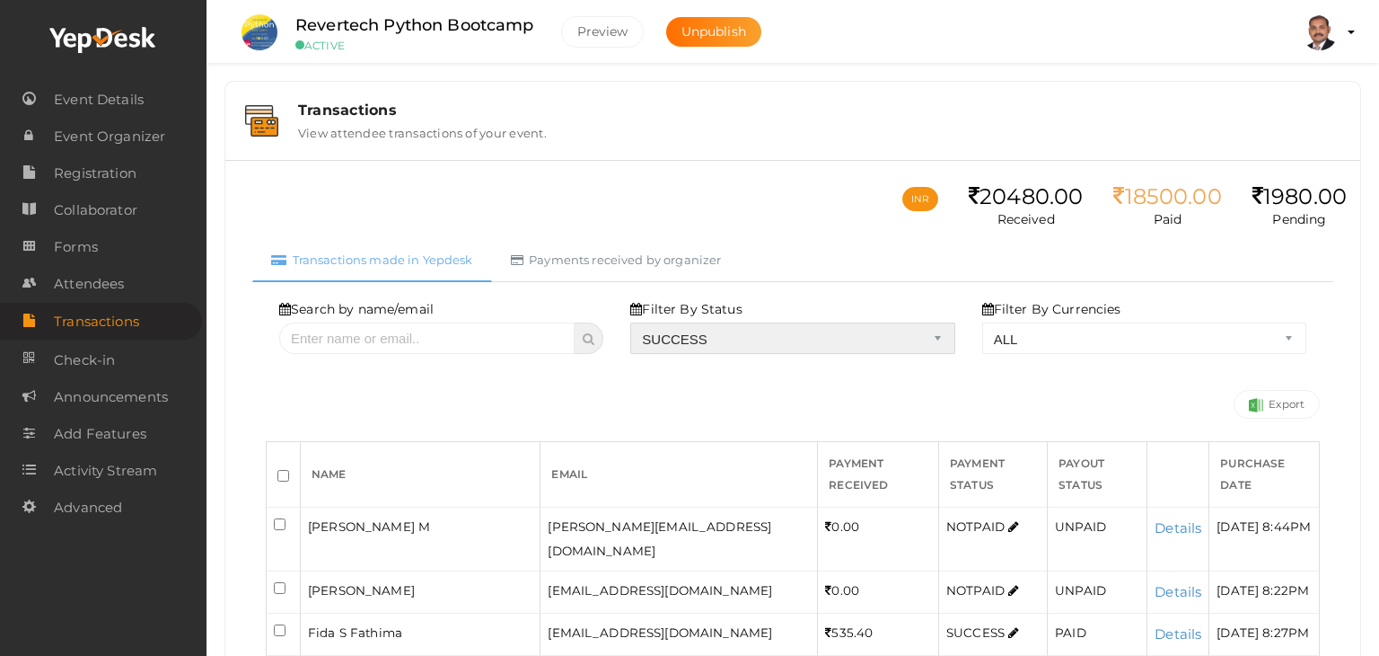
select select "? string:SUCCESS ?"
select select "? string:ALL ?"
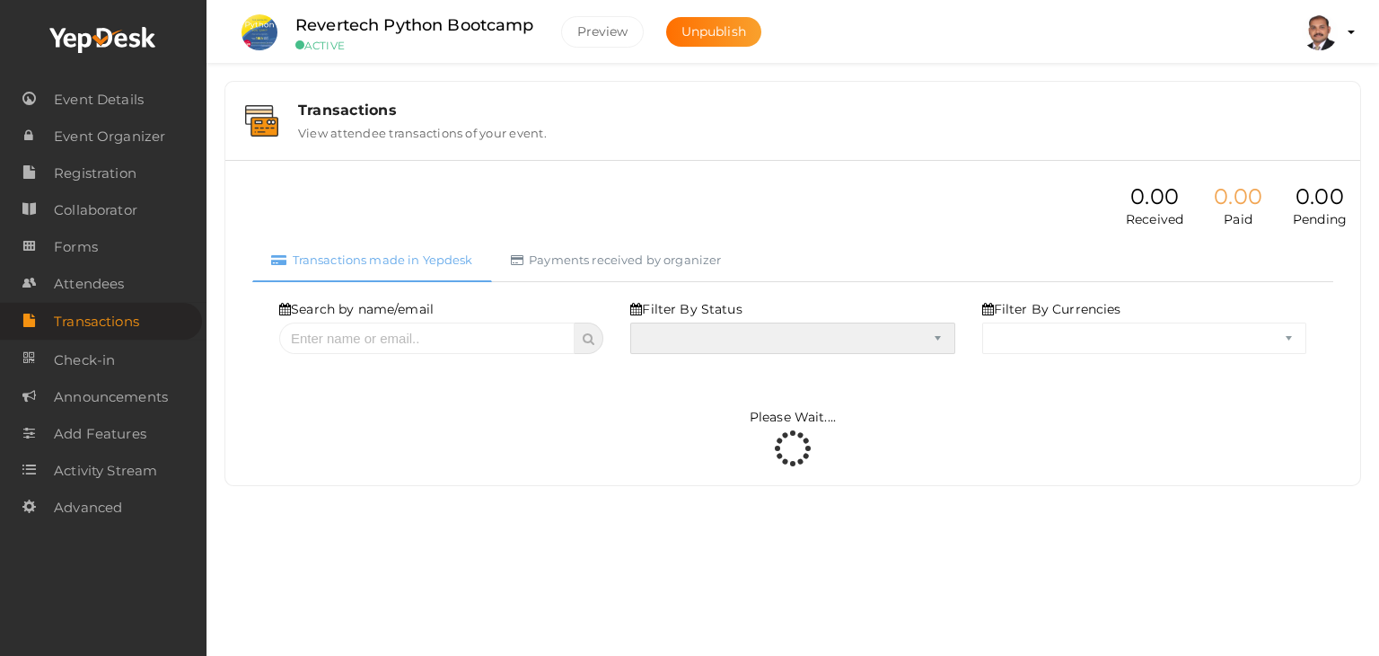
select select "SUCCESS"
select select "ALL"
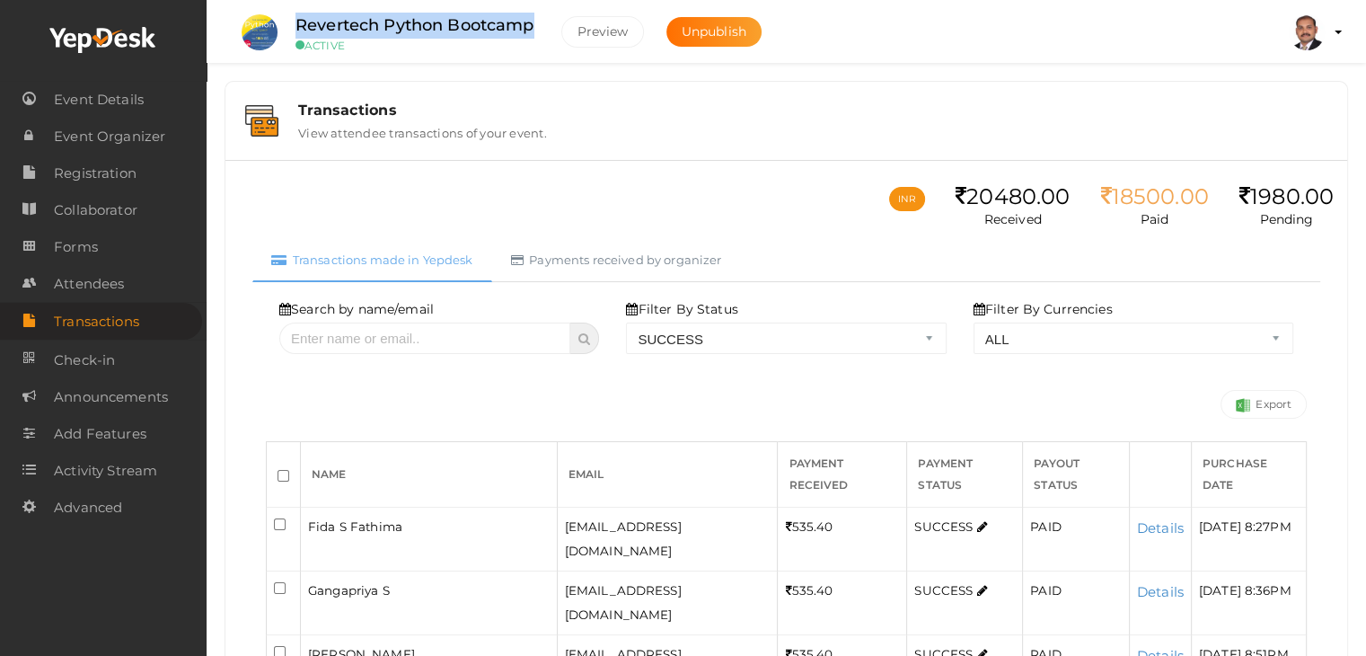
drag, startPoint x: 292, startPoint y: 25, endPoint x: 541, endPoint y: 21, distance: 248.8
click at [541, 21] on div "Revertech Python Bootcamp ACTIVE" at bounding box center [414, 33] width 275 height 40
copy label "Revertech Python Bootcamp"
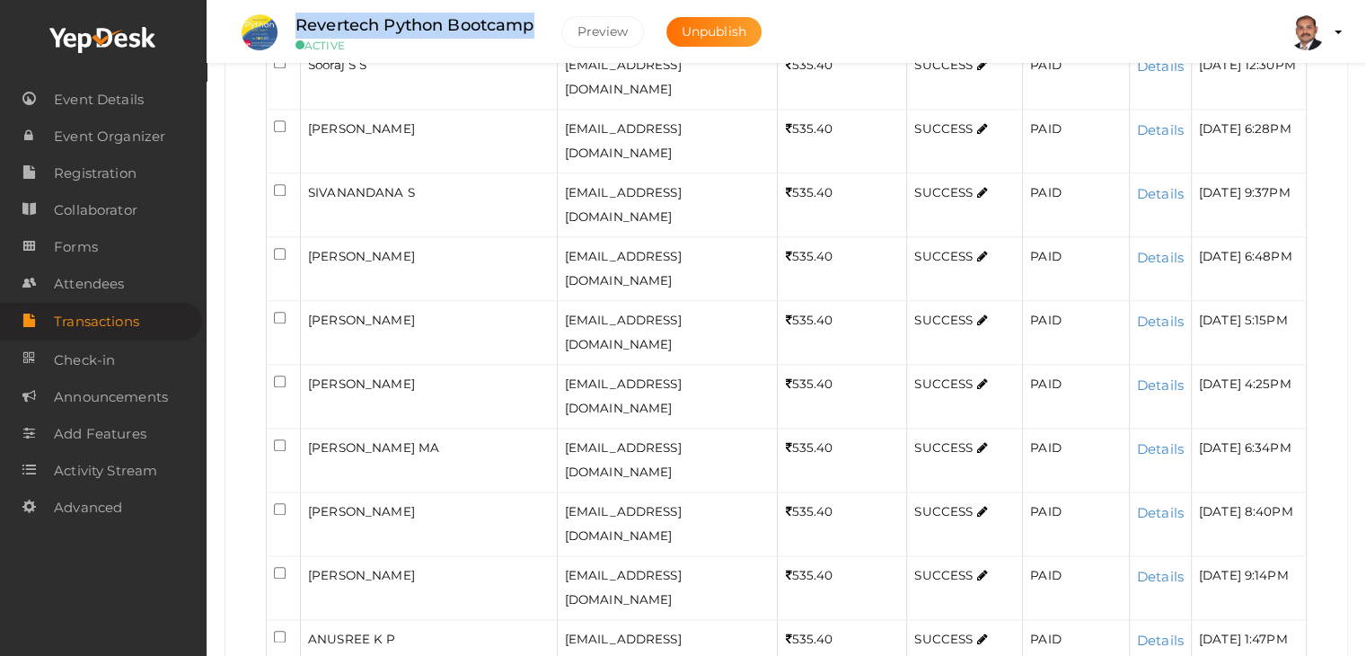
scroll to position [1918, 0]
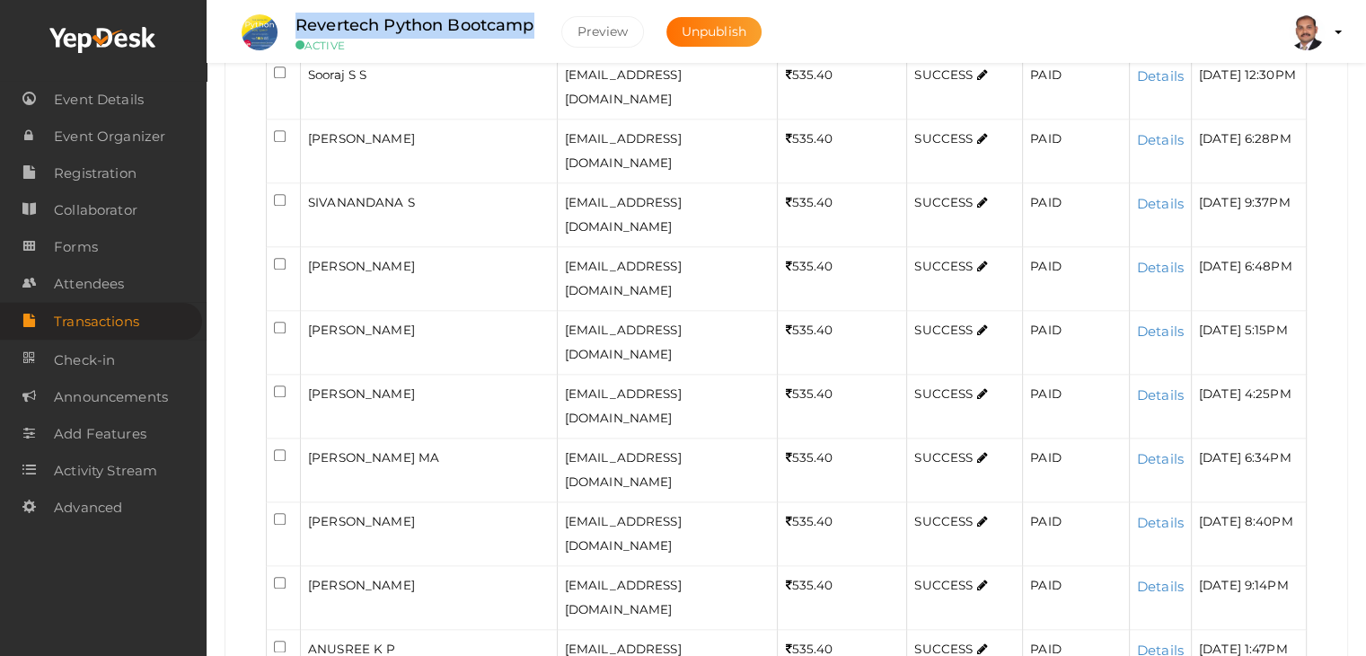
checkbox input "true"
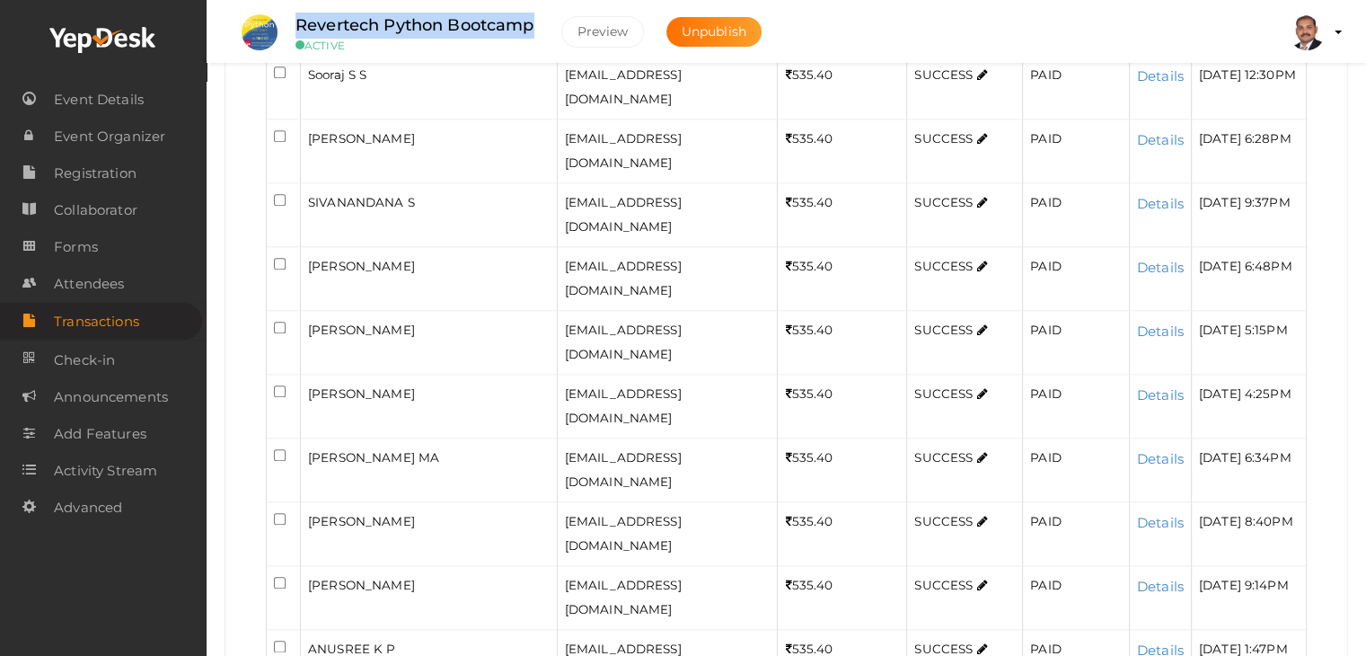
checkbox input "true"
drag, startPoint x: 280, startPoint y: 347, endPoint x: 285, endPoint y: 389, distance: 42.4
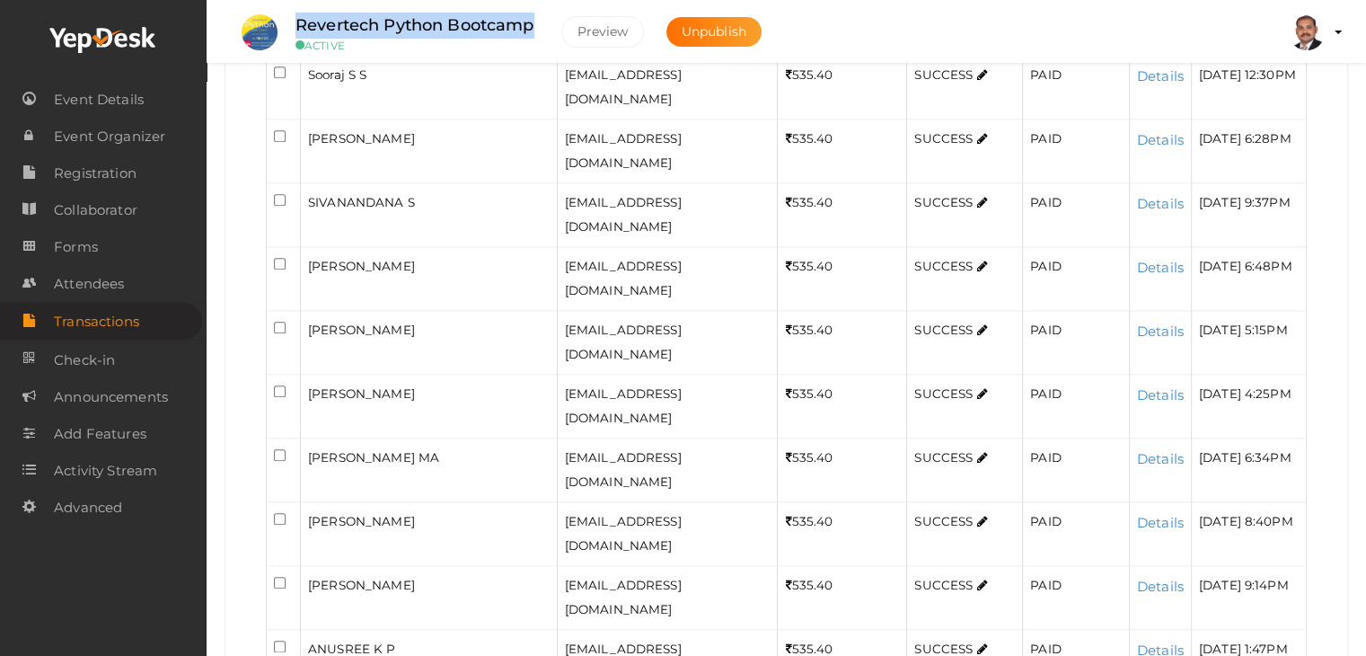
checkbox input "true"
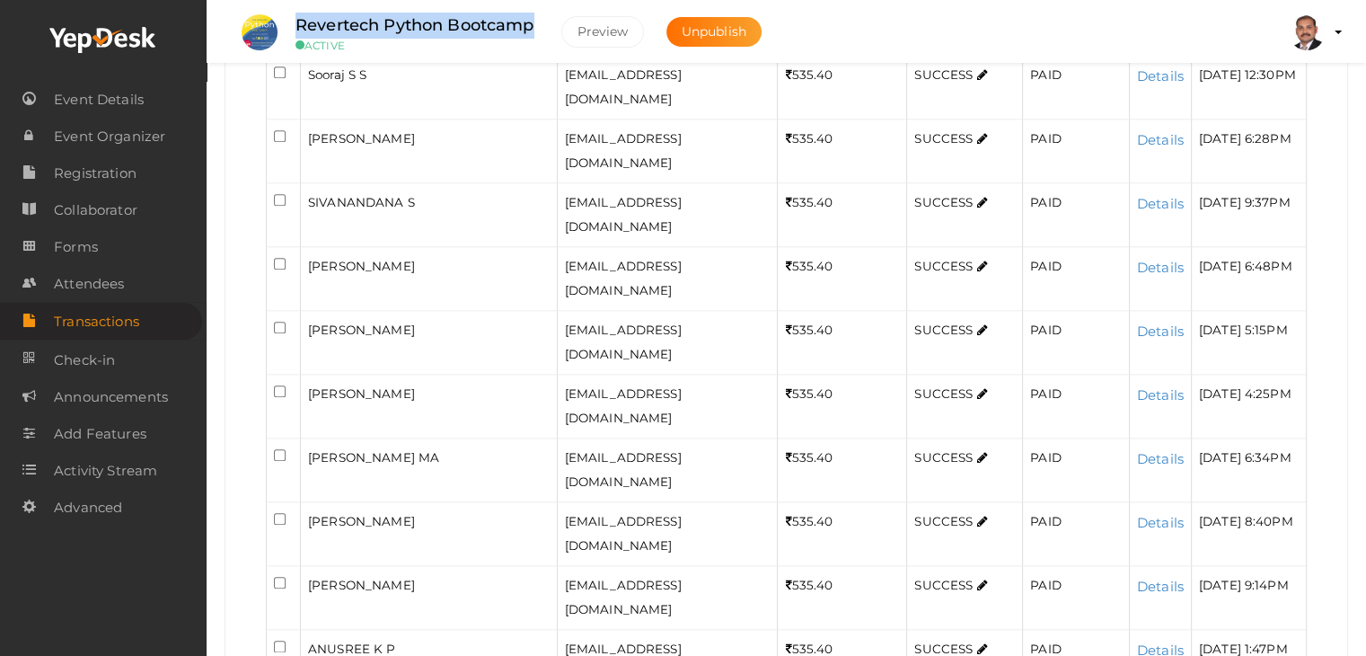
checkbox input "true"
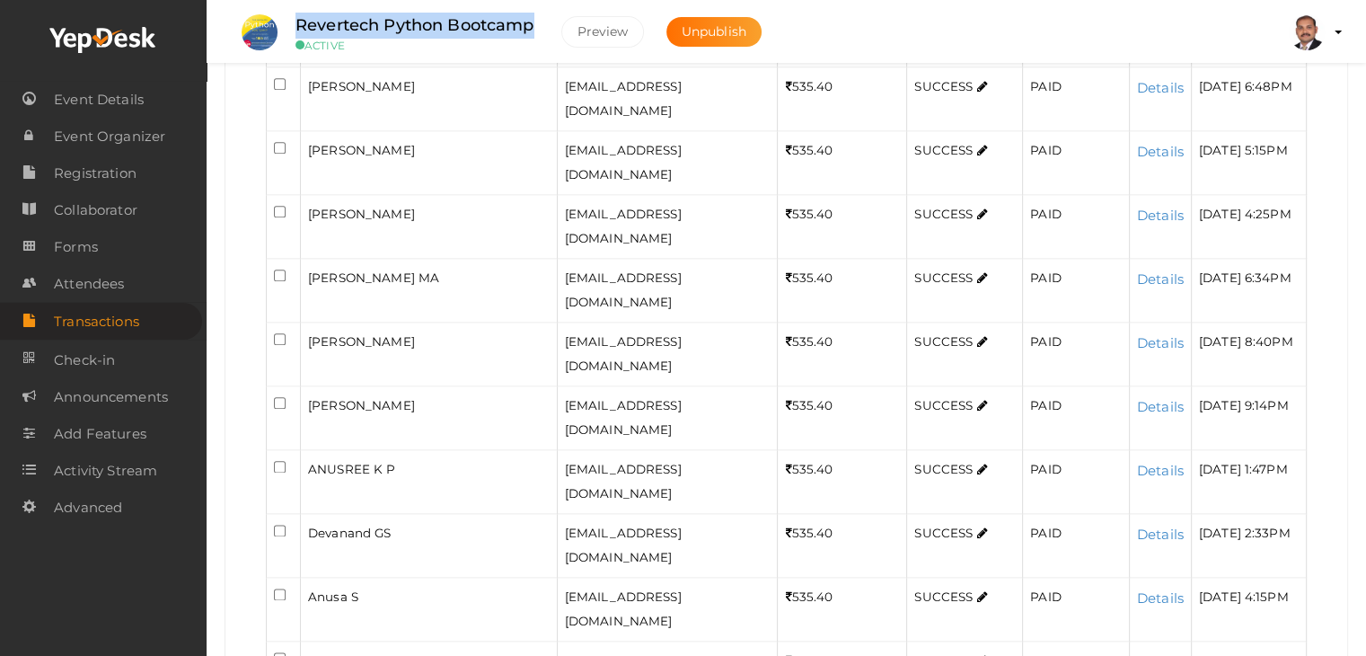
checkbox input "true"
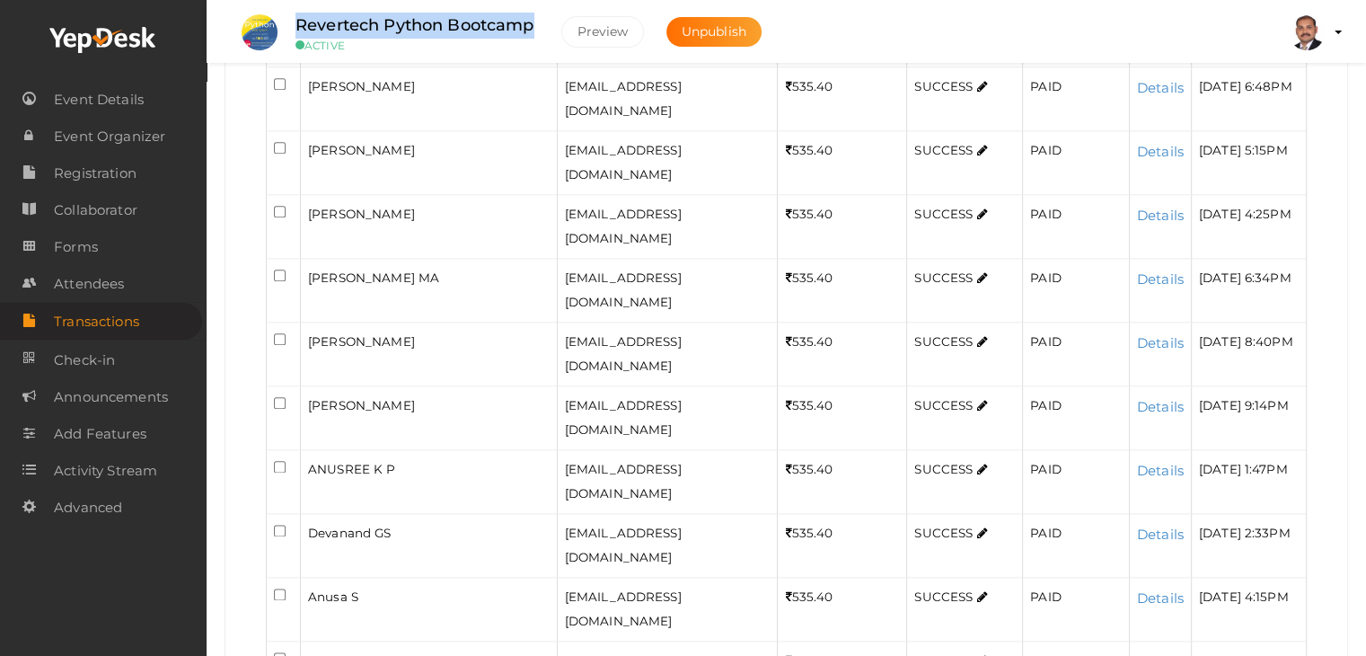
checkbox input "true"
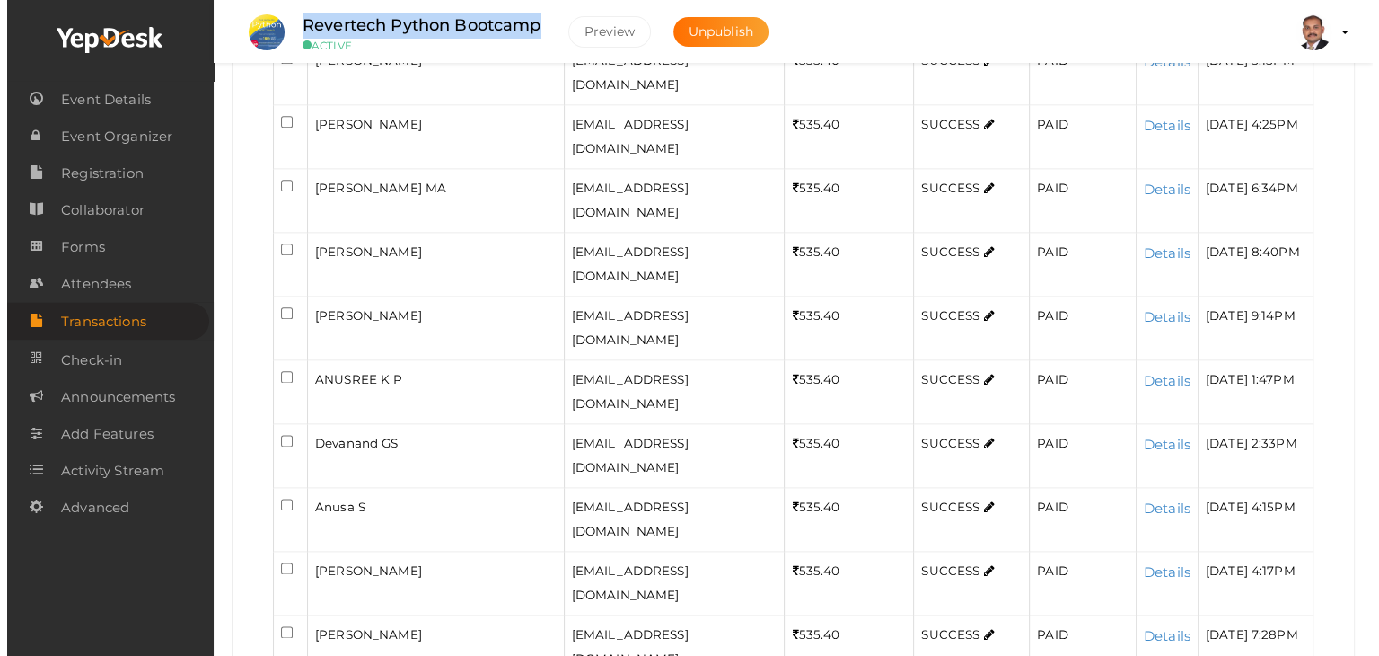
scroll to position [2123, 0]
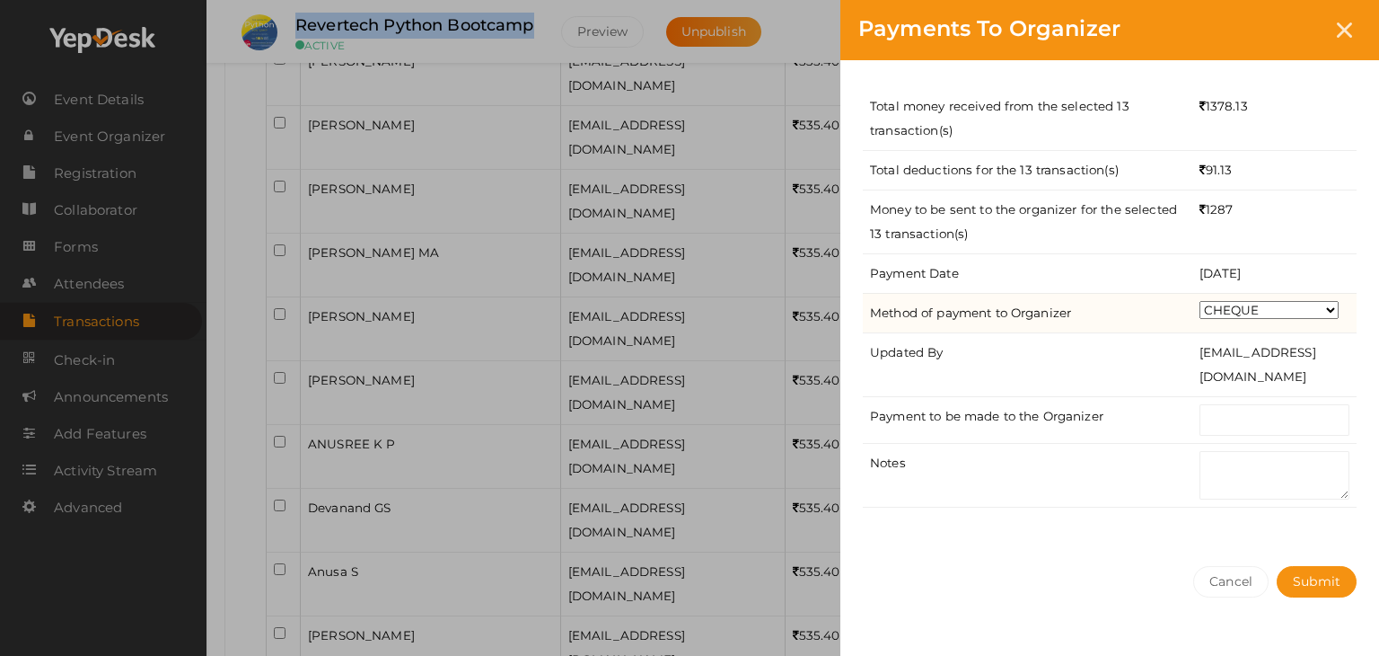
click at [1251, 309] on select "CHEQUE ONLINE TRANSFER WIRE TRANSFER CASH BANK DRAFT OTHERS" at bounding box center [1269, 310] width 139 height 18
select select "ONLINE TRANSFER"
click at [1200, 301] on select "CHEQUE ONLINE TRANSFER WIRE TRANSFER CASH BANK DRAFT OTHERS" at bounding box center [1269, 310] width 139 height 18
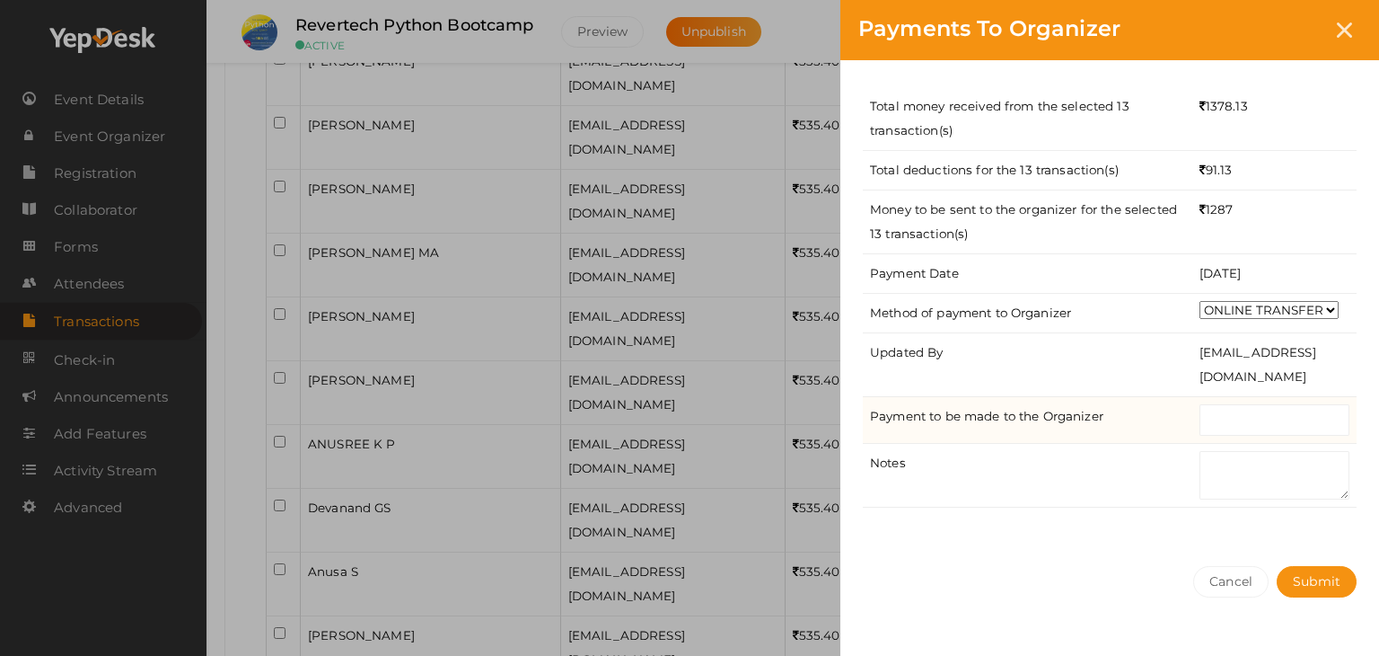
click at [1244, 435] on td at bounding box center [1275, 419] width 164 height 47
click at [1243, 427] on input "text" at bounding box center [1275, 419] width 150 height 31
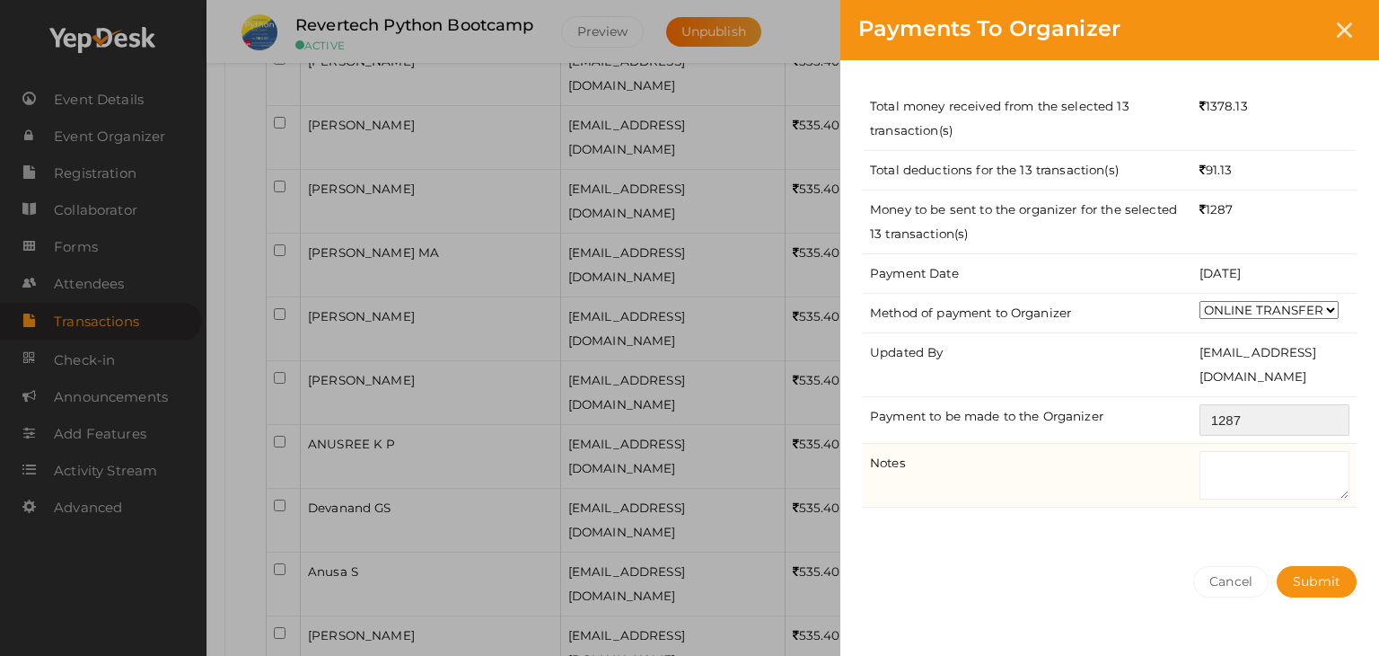
type input "1287"
click at [1246, 466] on textarea at bounding box center [1275, 475] width 150 height 48
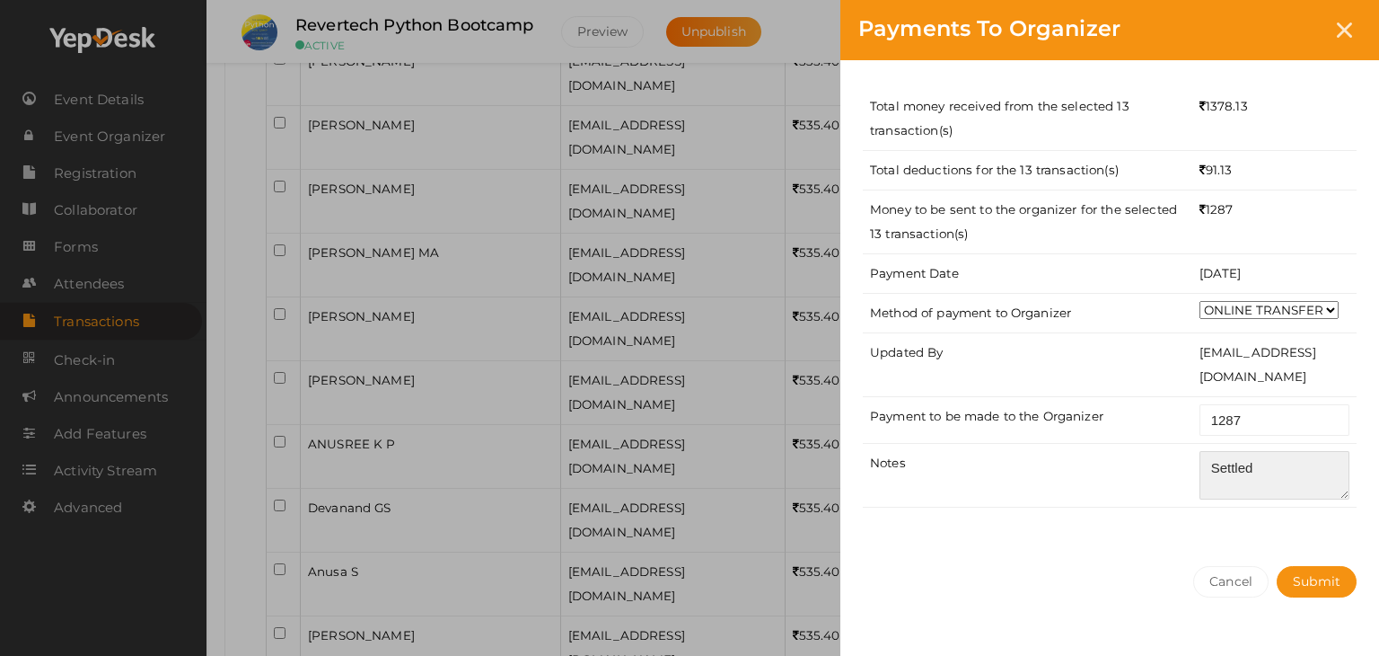
type textarea "Settled"
drag, startPoint x: 1323, startPoint y: 535, endPoint x: 1322, endPoint y: 547, distance: 11.7
click at [1322, 536] on div "Total money received from the selected 13 transaction(s) 1378.13 Total deductio…" at bounding box center [1110, 304] width 539 height 488
click at [1322, 593] on button "Submit" at bounding box center [1317, 581] width 80 height 31
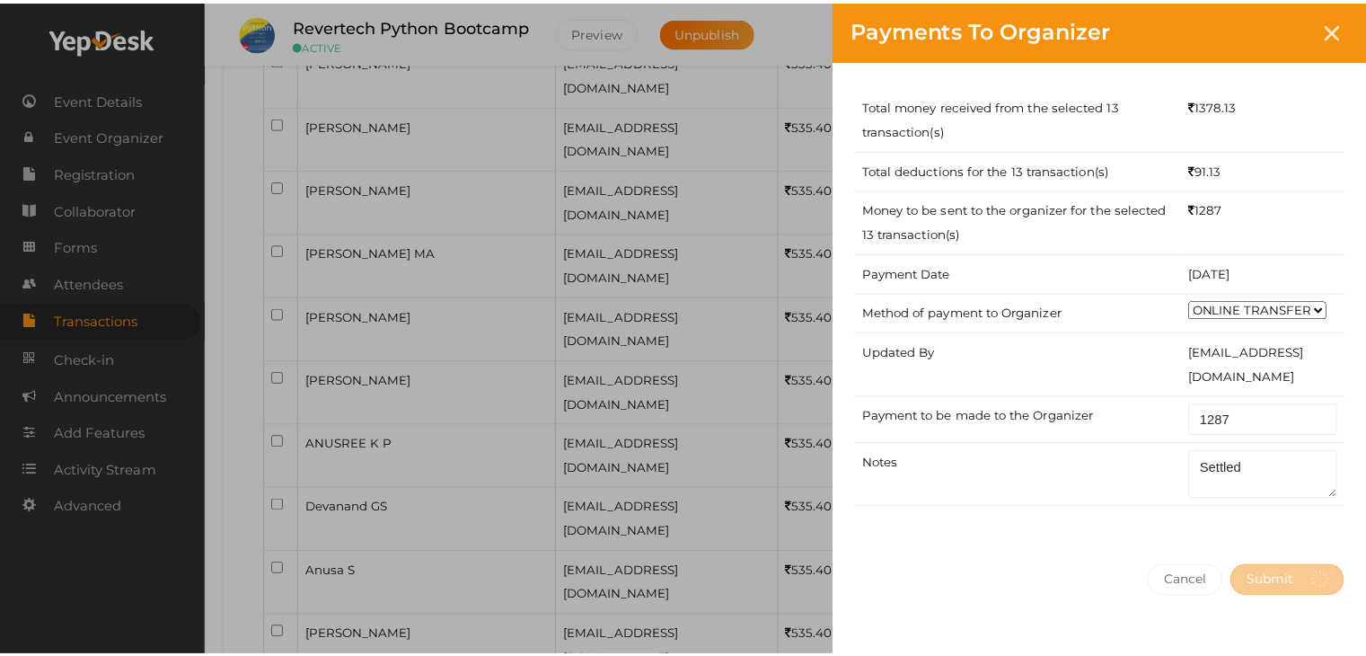
scroll to position [0, 0]
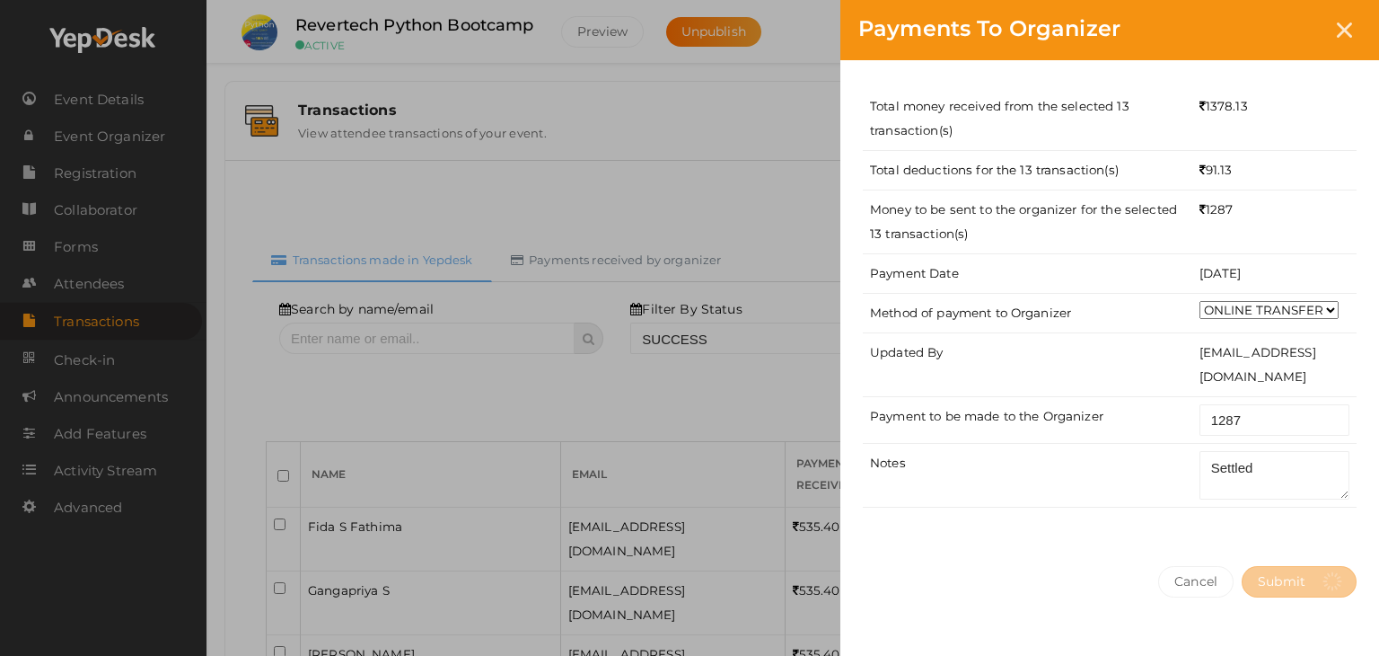
select select "? string:SUCCESS ?"
select select "? string:ALL ?"
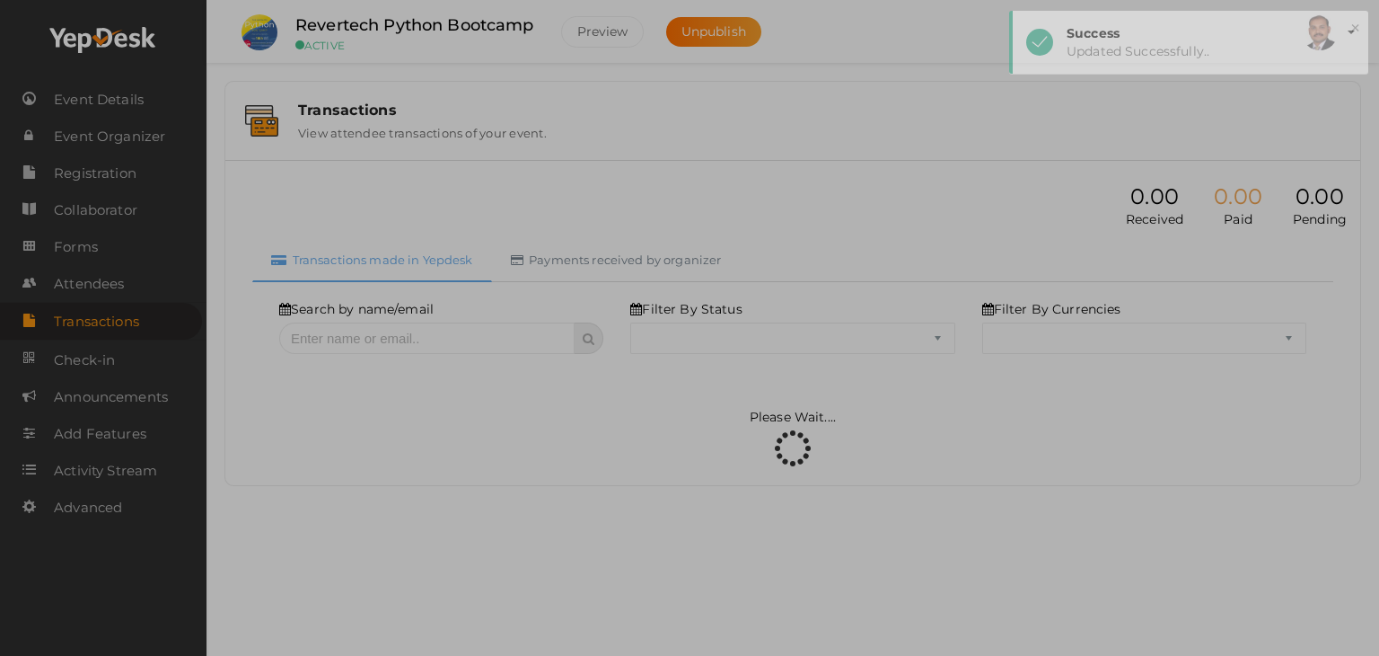
select select "SUCCESS"
select select "ALL"
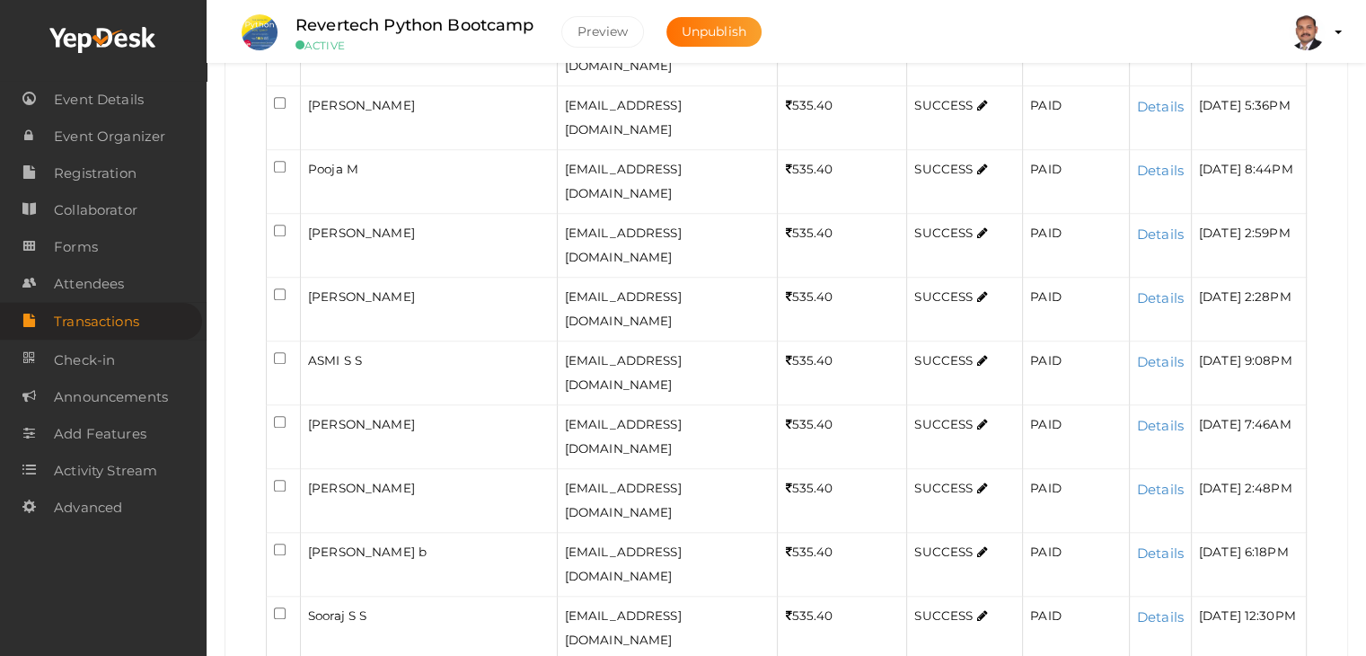
scroll to position [2187, 0]
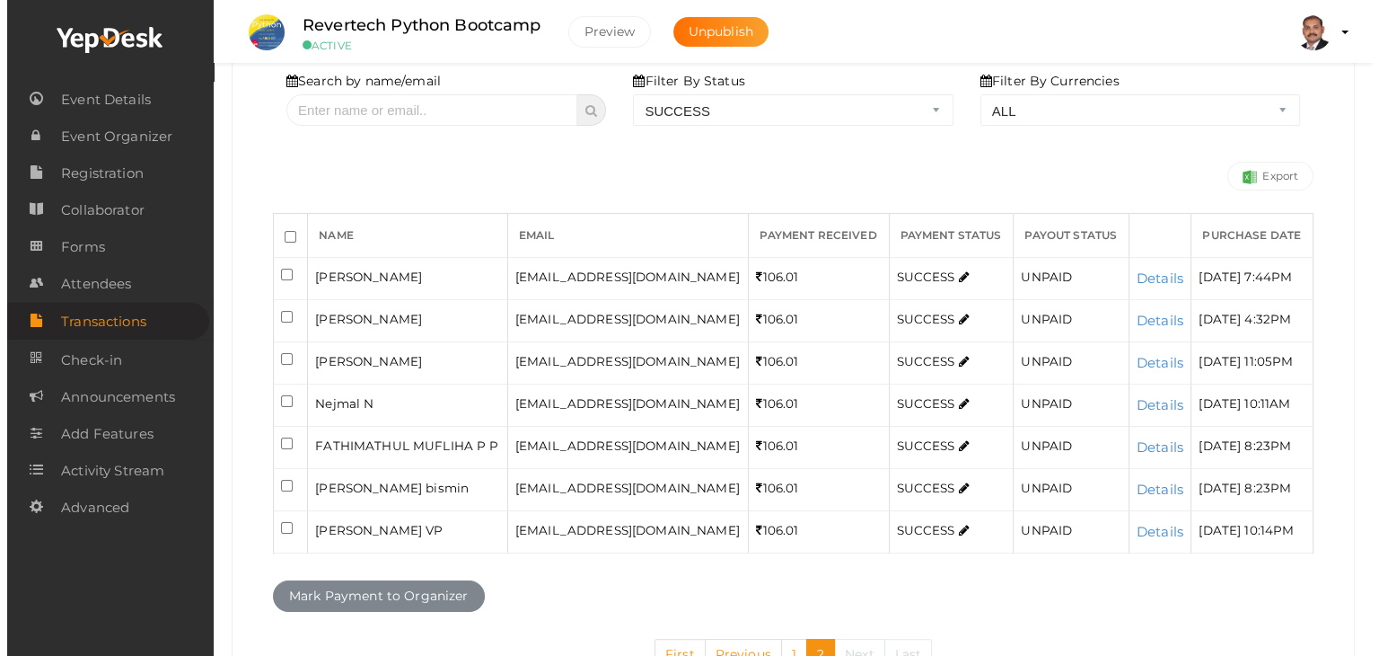
scroll to position [226, 0]
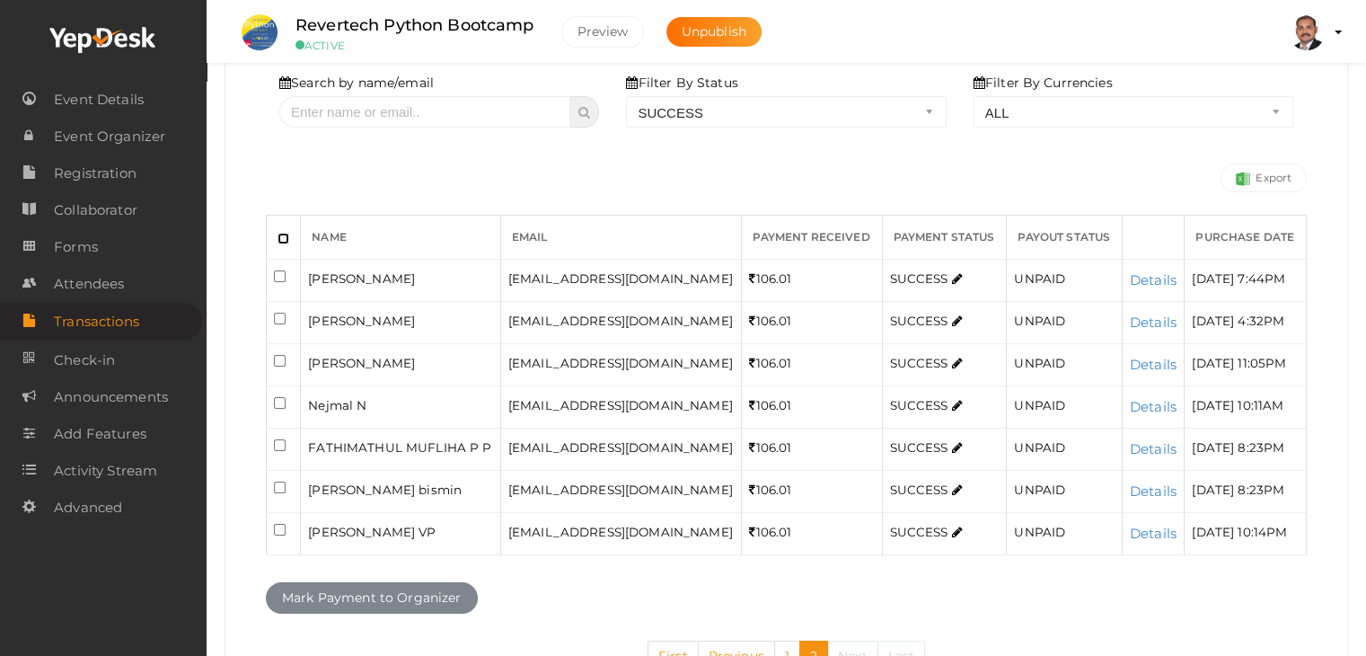
click at [277, 237] on input "checkbox" at bounding box center [283, 239] width 12 height 12
checkbox input "true"
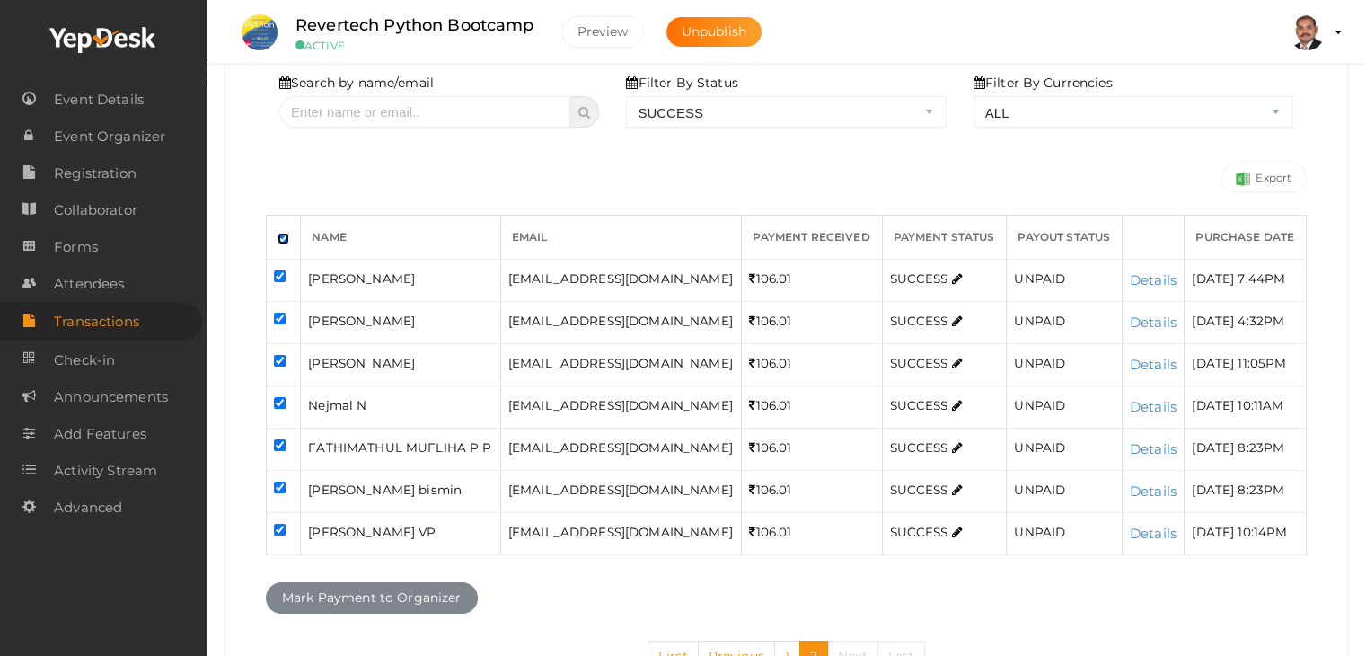
checkbox input "true"
click at [363, 588] on button "Mark Payment to Organizer" at bounding box center [372, 597] width 212 height 31
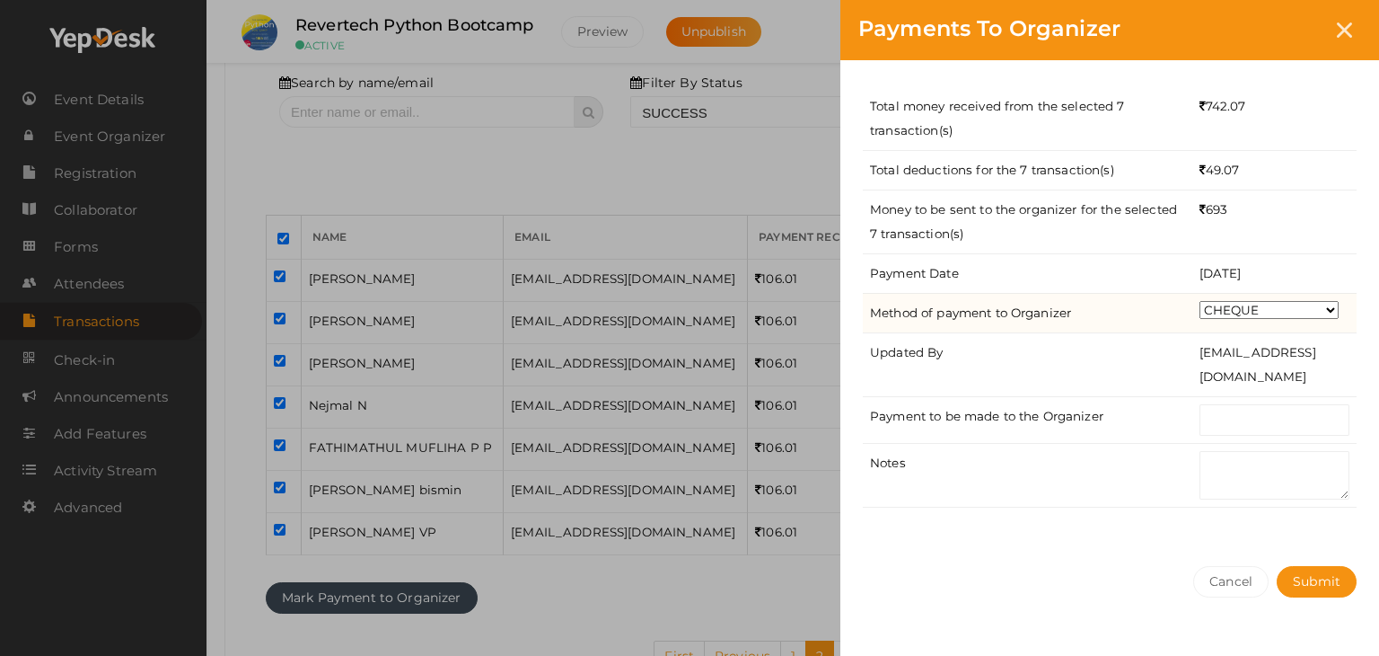
click at [1215, 313] on select "CHEQUE ONLINE TRANSFER WIRE TRANSFER CASH BANK DRAFT OTHERS" at bounding box center [1269, 310] width 139 height 18
select select "ONLINE TRANSFER"
click at [1200, 301] on select "CHEQUE ONLINE TRANSFER WIRE TRANSFER CASH BANK DRAFT OTHERS" at bounding box center [1269, 310] width 139 height 18
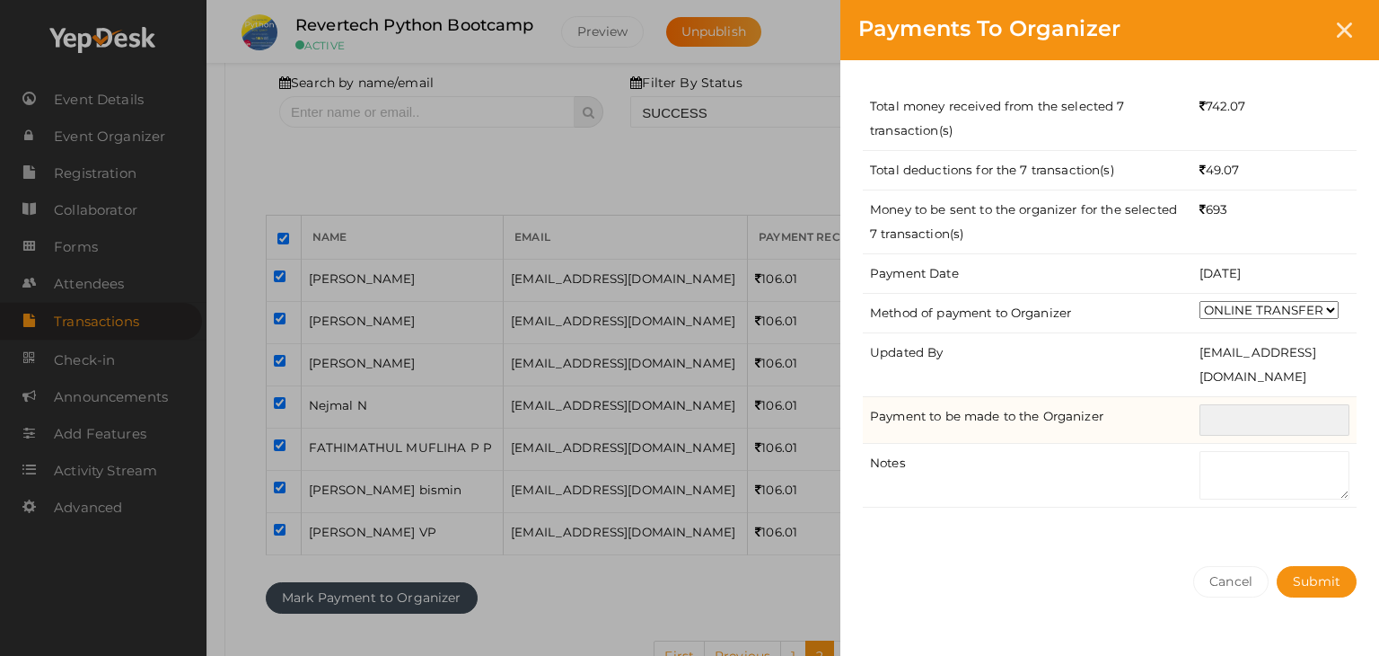
click at [1225, 419] on input "text" at bounding box center [1275, 419] width 150 height 31
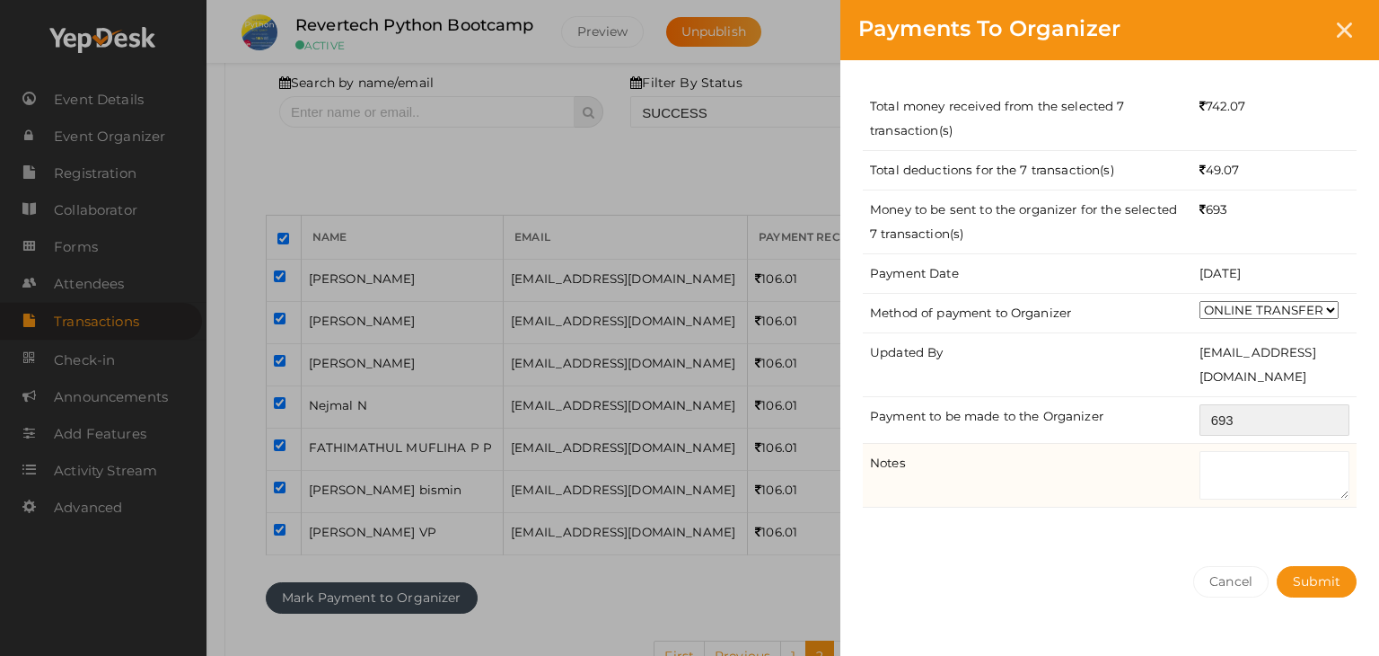
type input "693"
click at [1212, 461] on textarea at bounding box center [1275, 475] width 150 height 48
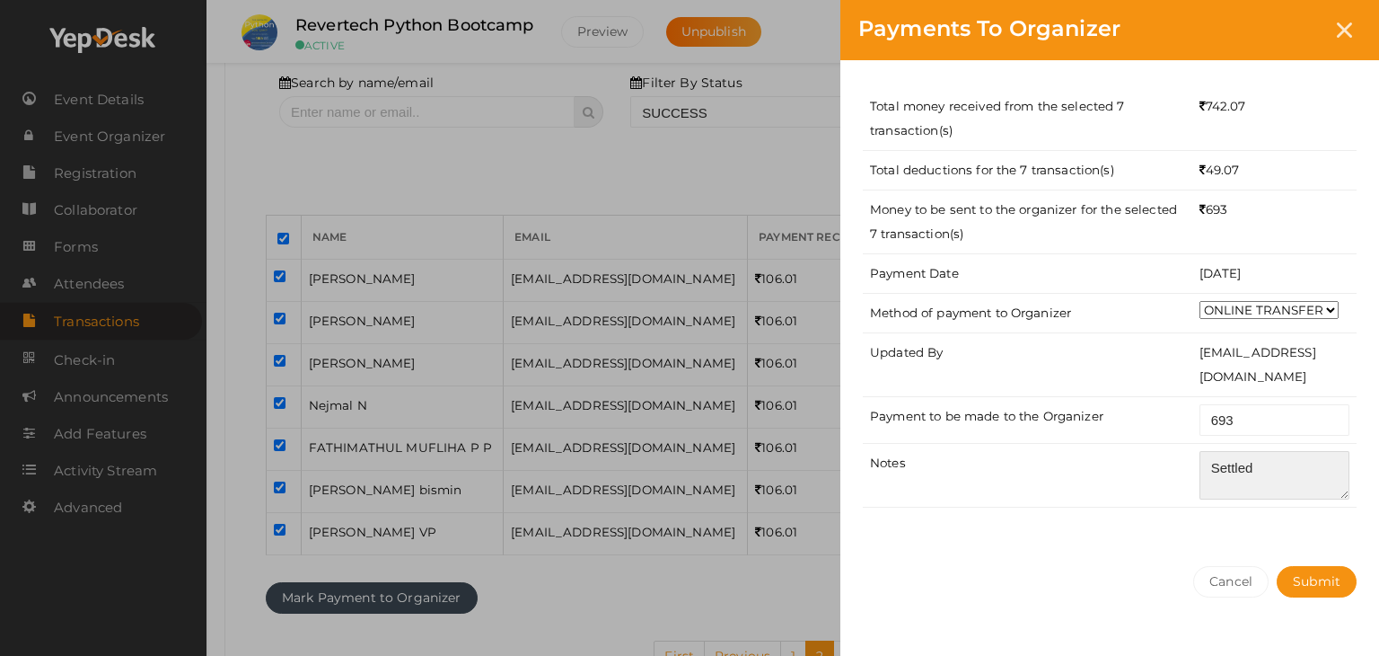
type textarea "Settled"
click at [1295, 511] on div "Total money received from the selected 7 transaction(s) 742.07 Total deductions…" at bounding box center [1110, 304] width 539 height 488
click at [1320, 583] on span "Submit" at bounding box center [1317, 581] width 48 height 16
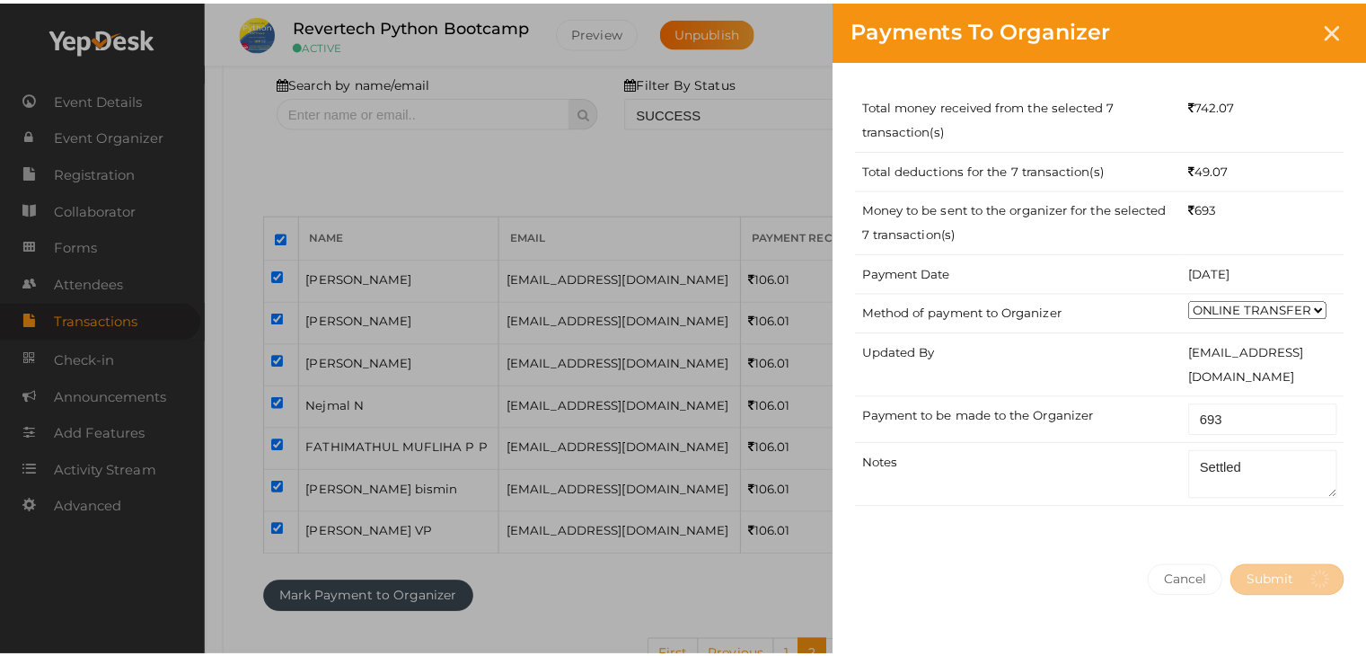
scroll to position [0, 0]
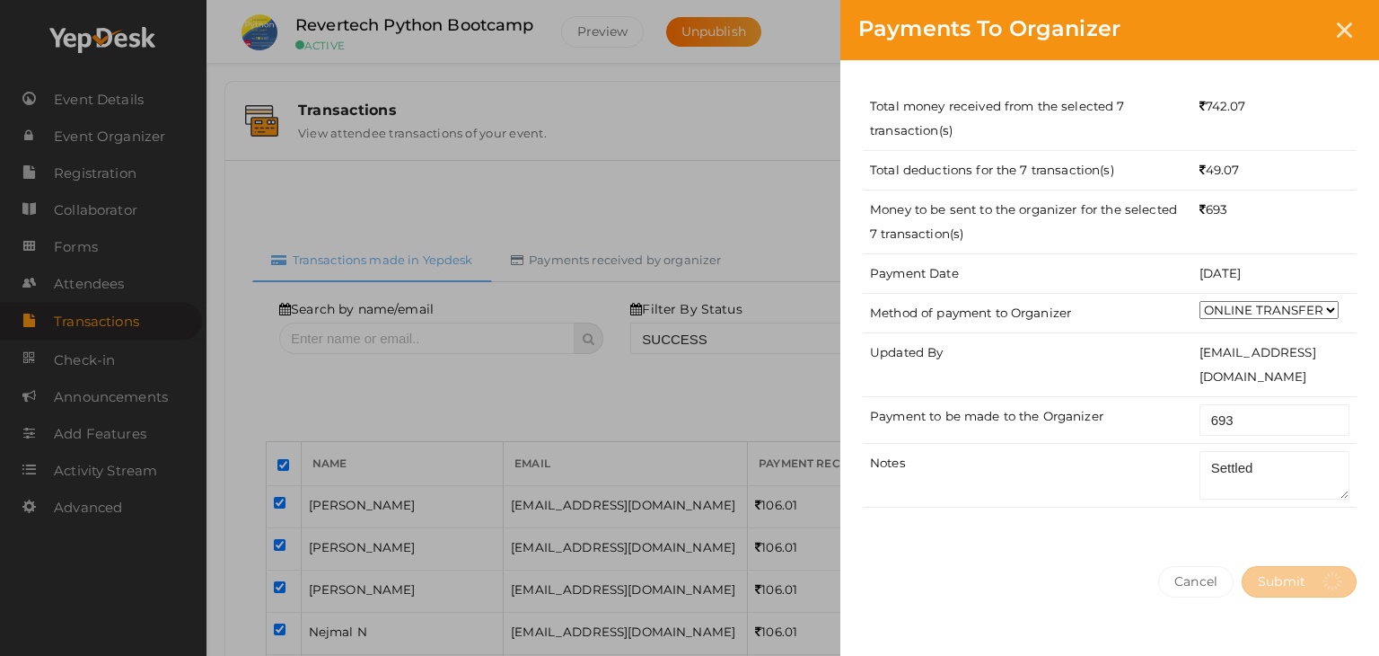
select select "? string:SUCCESS ?"
select select "? string:ALL ?"
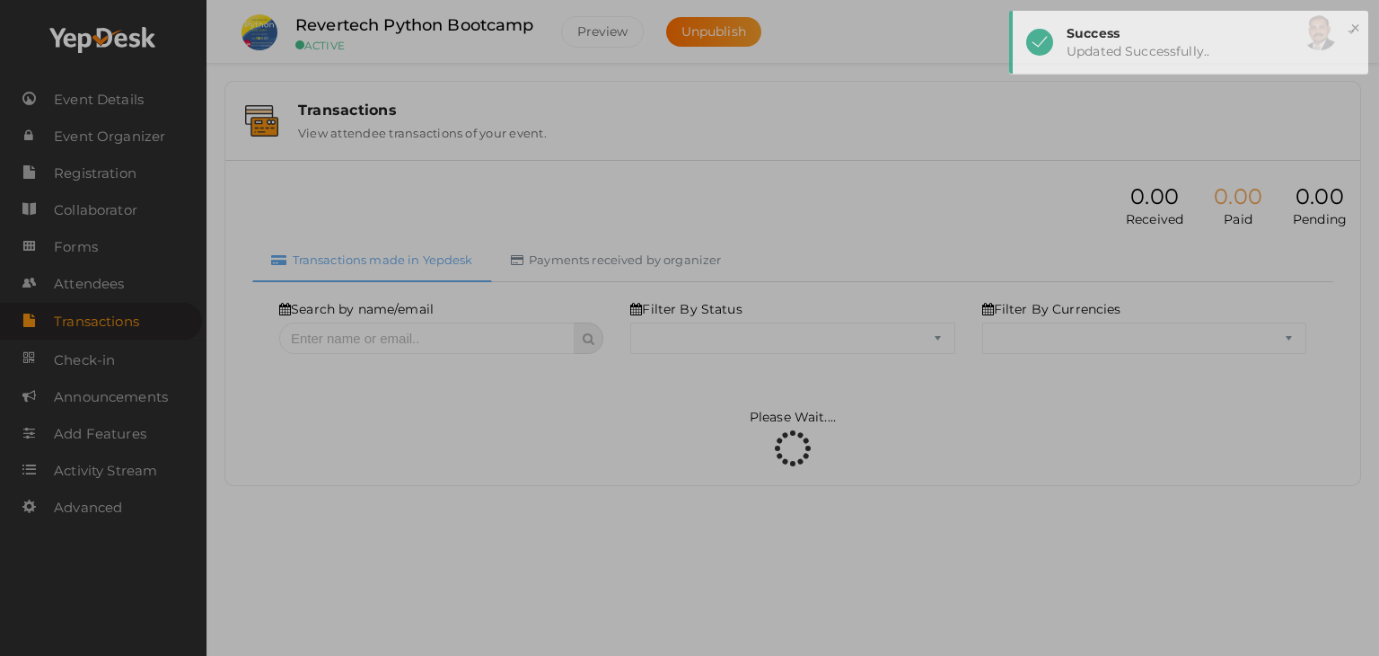
select select "SUCCESS"
select select "ALL"
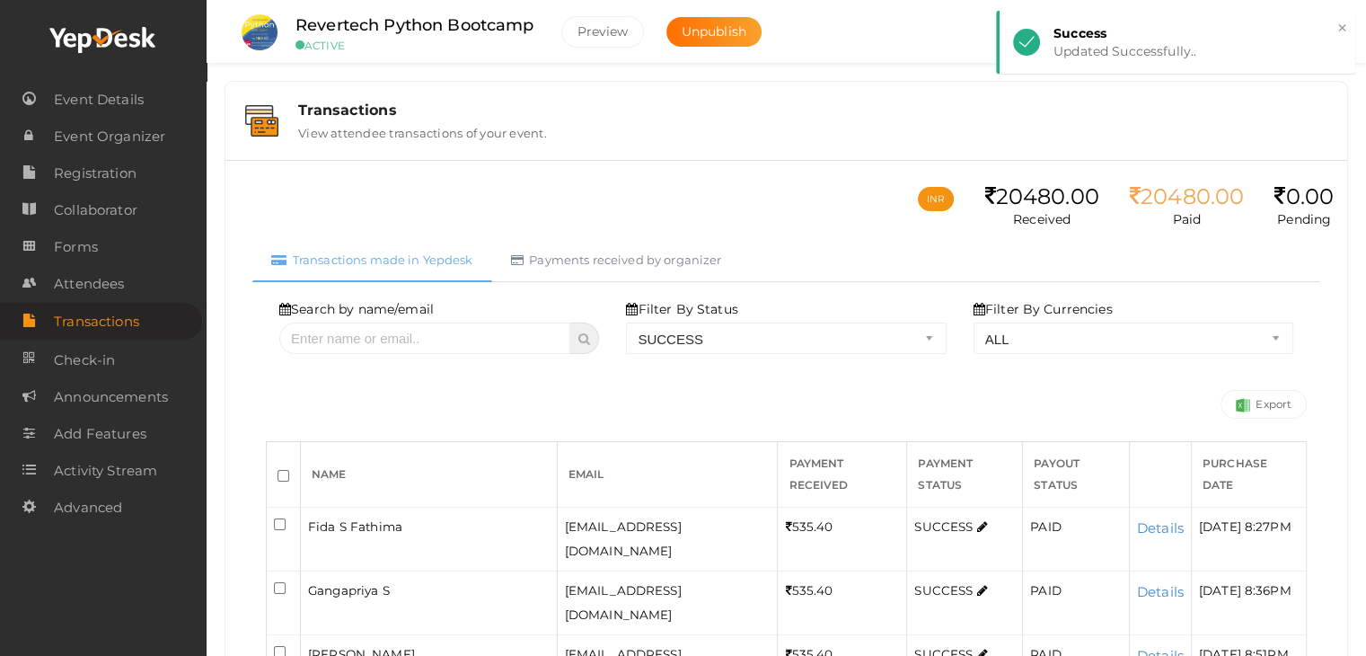
click at [736, 301] on label "Filter By Status" at bounding box center [681, 309] width 111 height 18
click at [690, 263] on link "Payments received by organizer" at bounding box center [616, 260] width 249 height 44
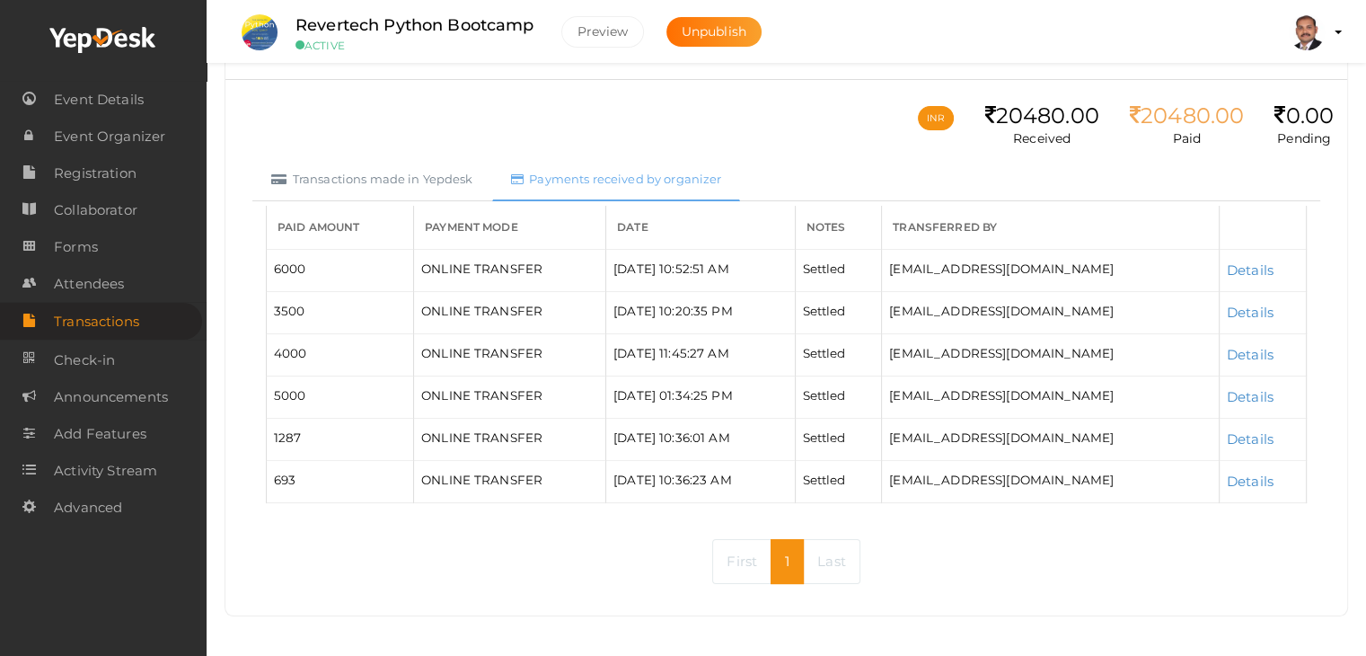
scroll to position [84, 0]
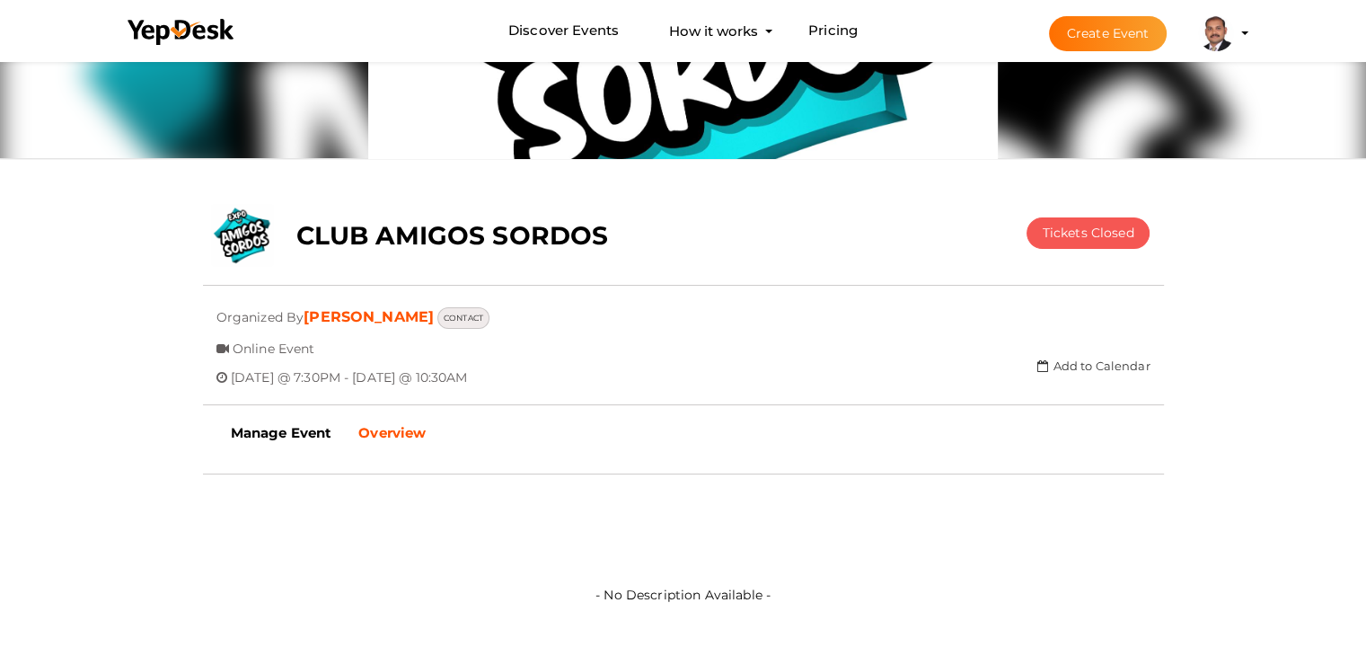
scroll to position [237, 0]
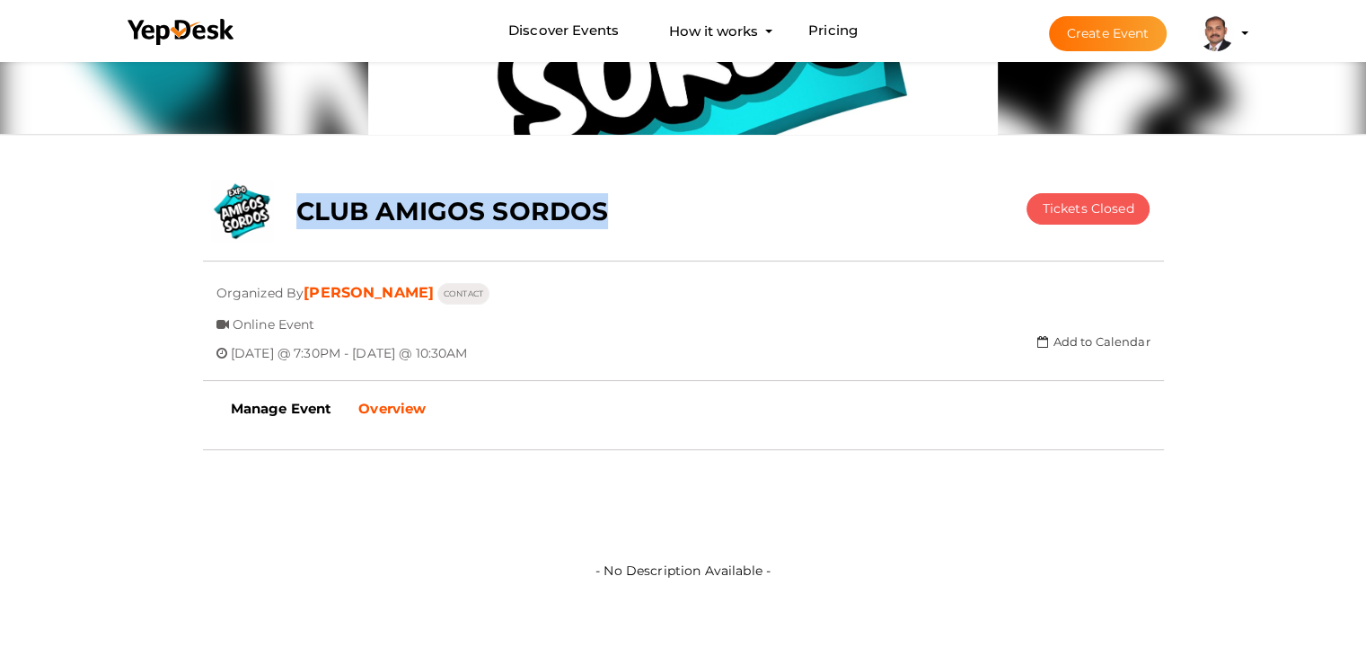
drag, startPoint x: 607, startPoint y: 210, endPoint x: 301, endPoint y: 209, distance: 306.2
click at [301, 209] on div "CLUB AMIGOS SORDOS" at bounding box center [603, 207] width 640 height 54
copy b "CLUB AMIGOS SORDOS"
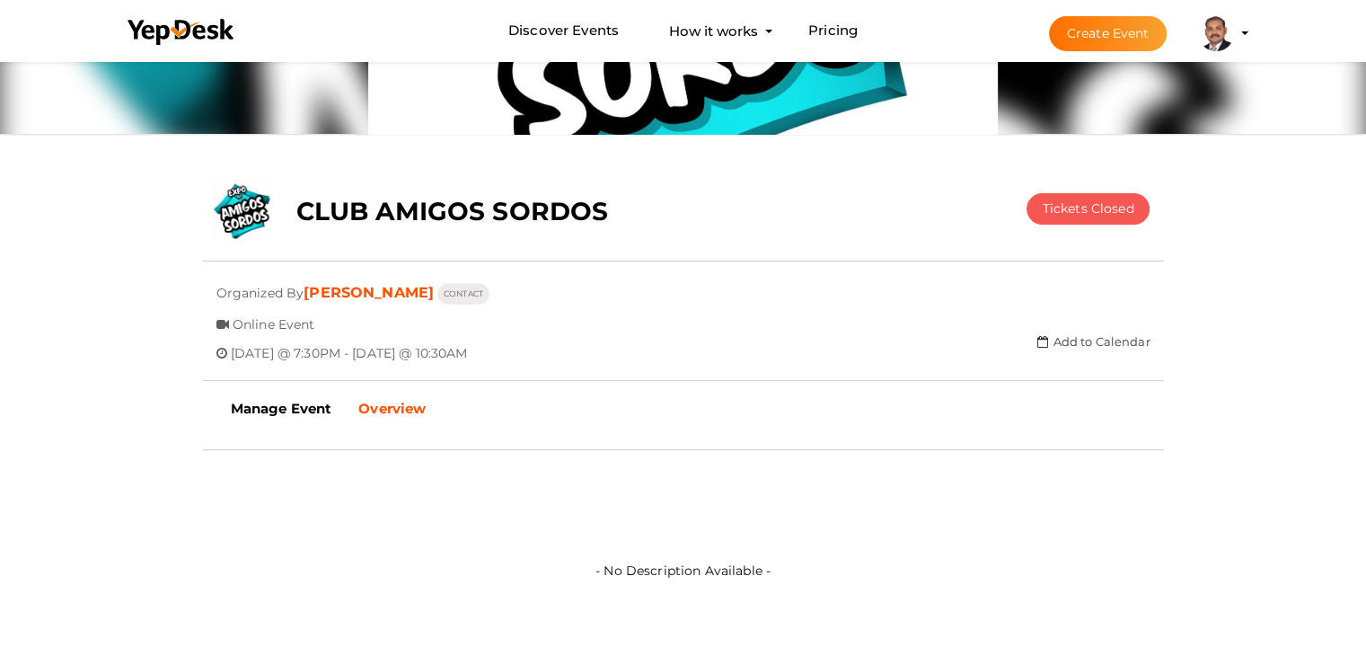
click at [665, 224] on div "CLUB AMIGOS SORDOS" at bounding box center [603, 207] width 640 height 54
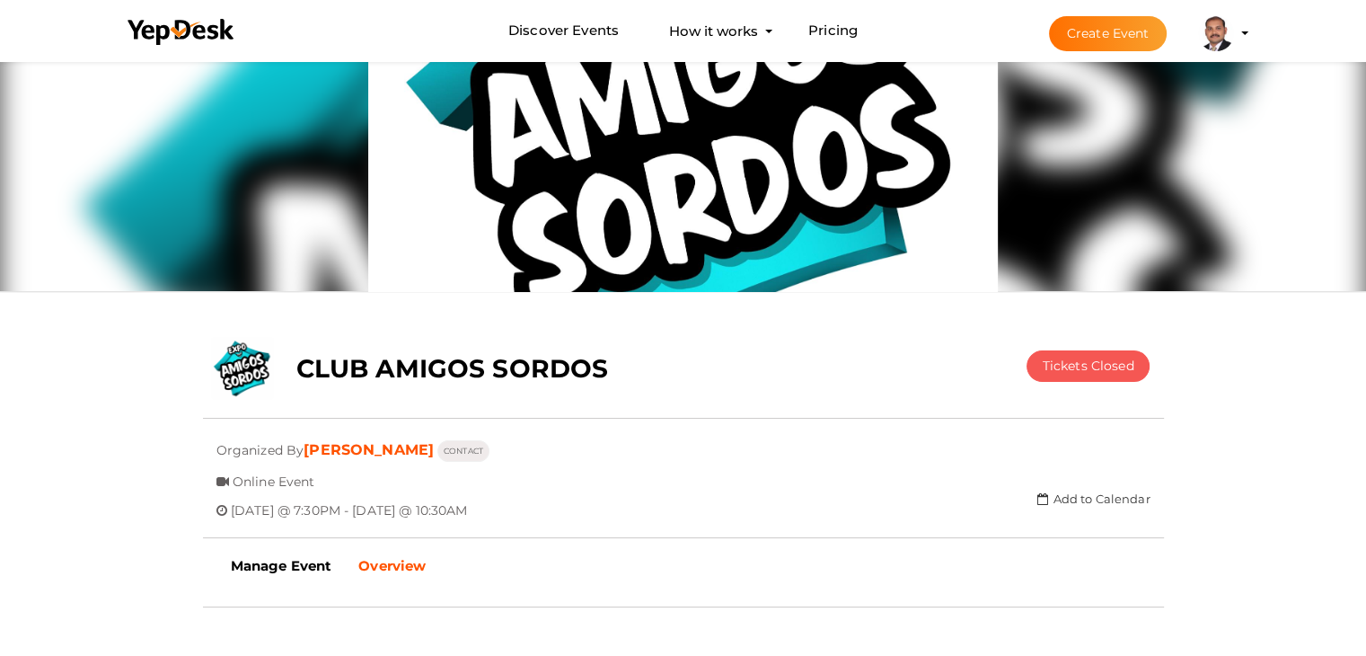
scroll to position [57, 0]
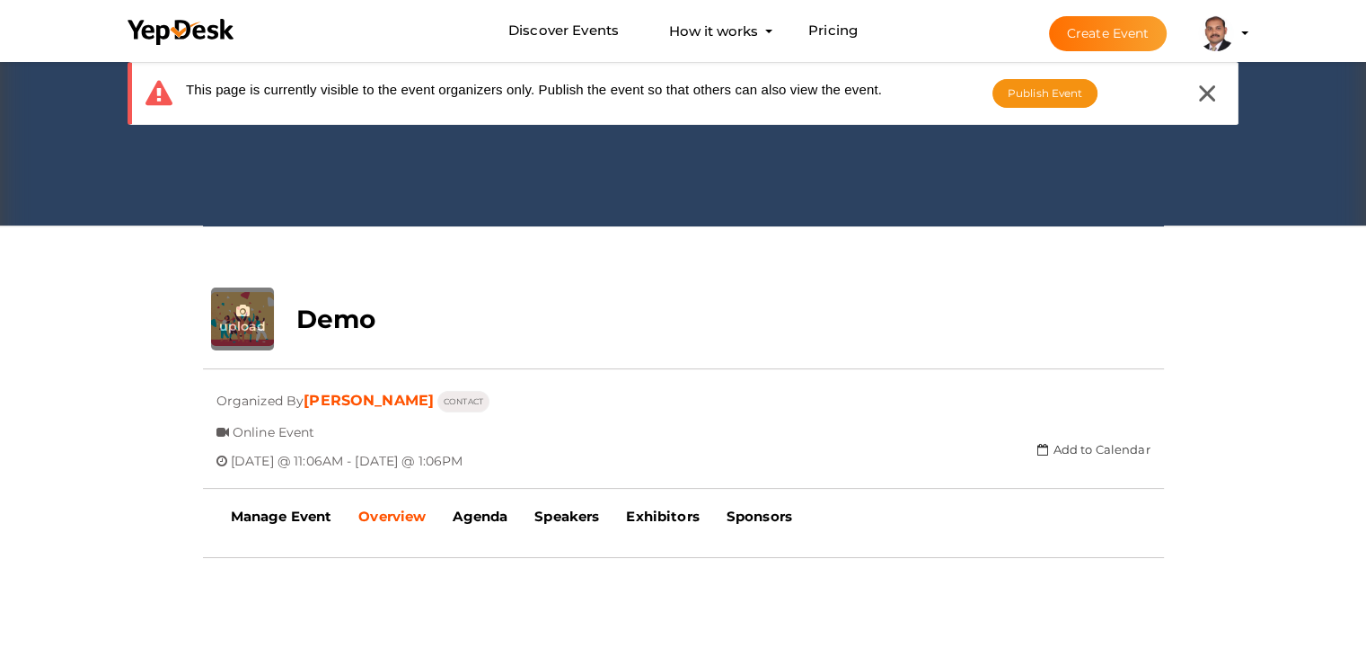
scroll to position [269, 0]
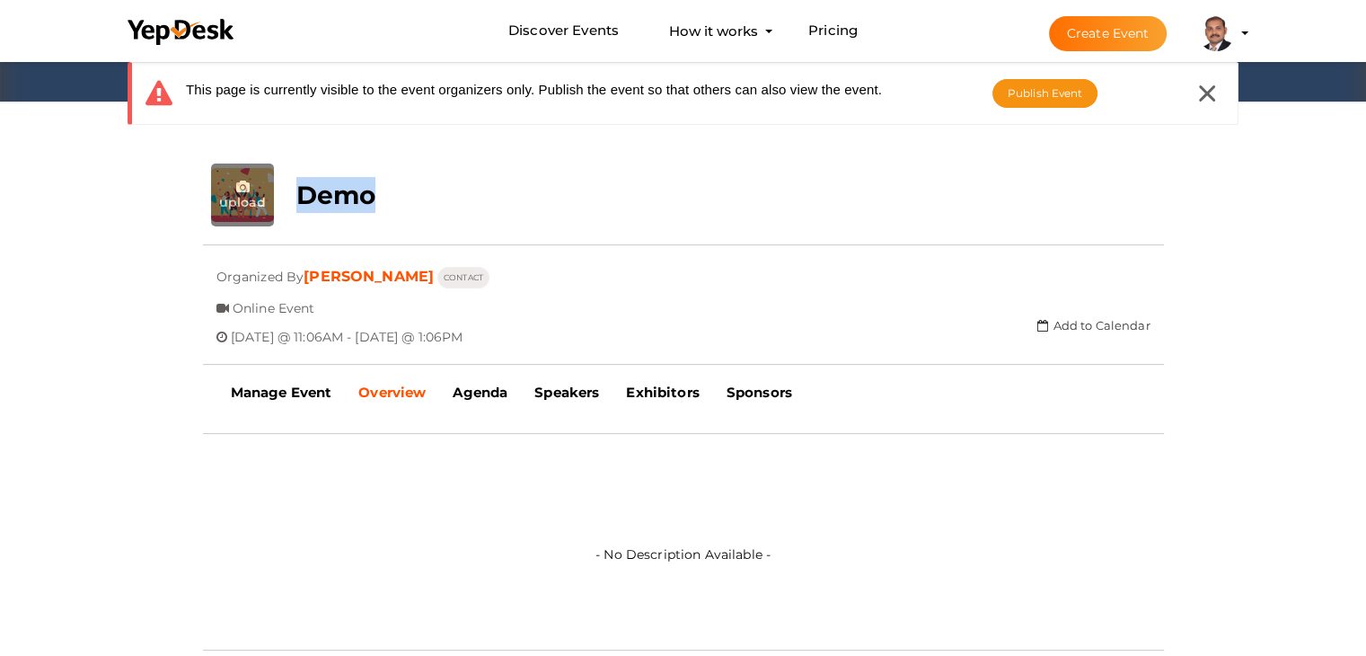
drag, startPoint x: 405, startPoint y: 188, endPoint x: 295, endPoint y: 192, distance: 110.5
click at [295, 192] on div "Demo" at bounding box center [603, 190] width 640 height 54
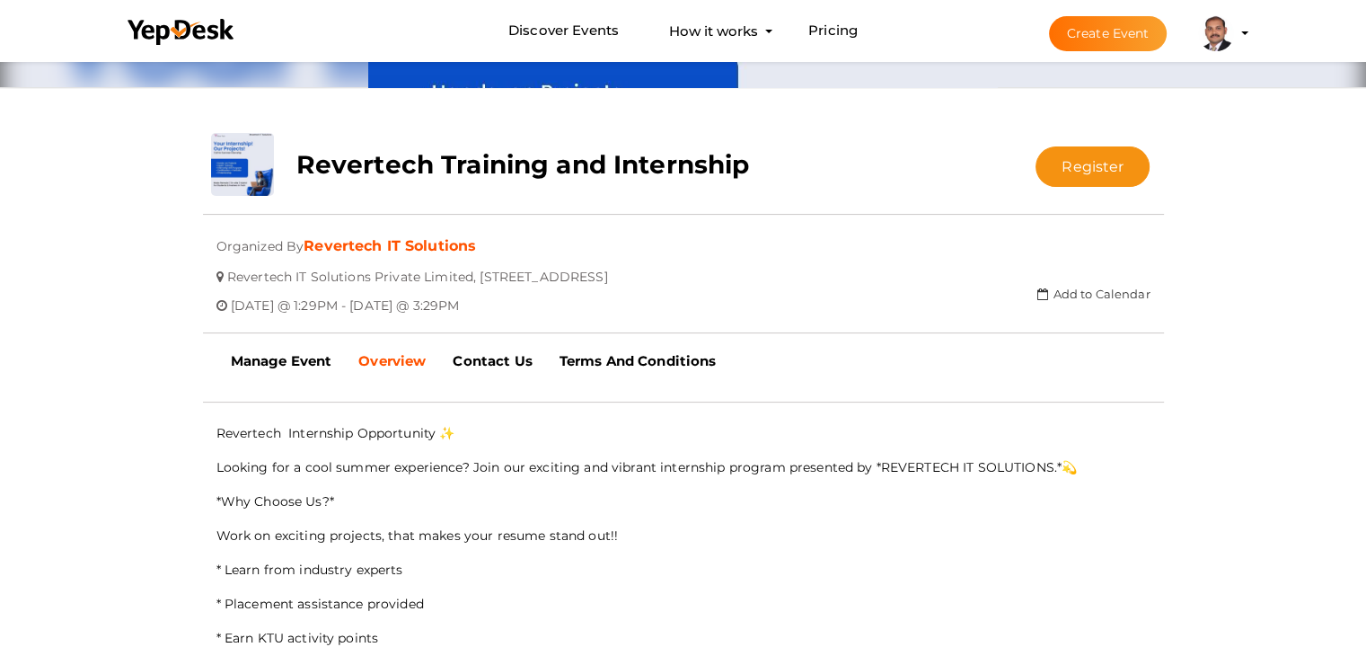
scroll to position [327, 0]
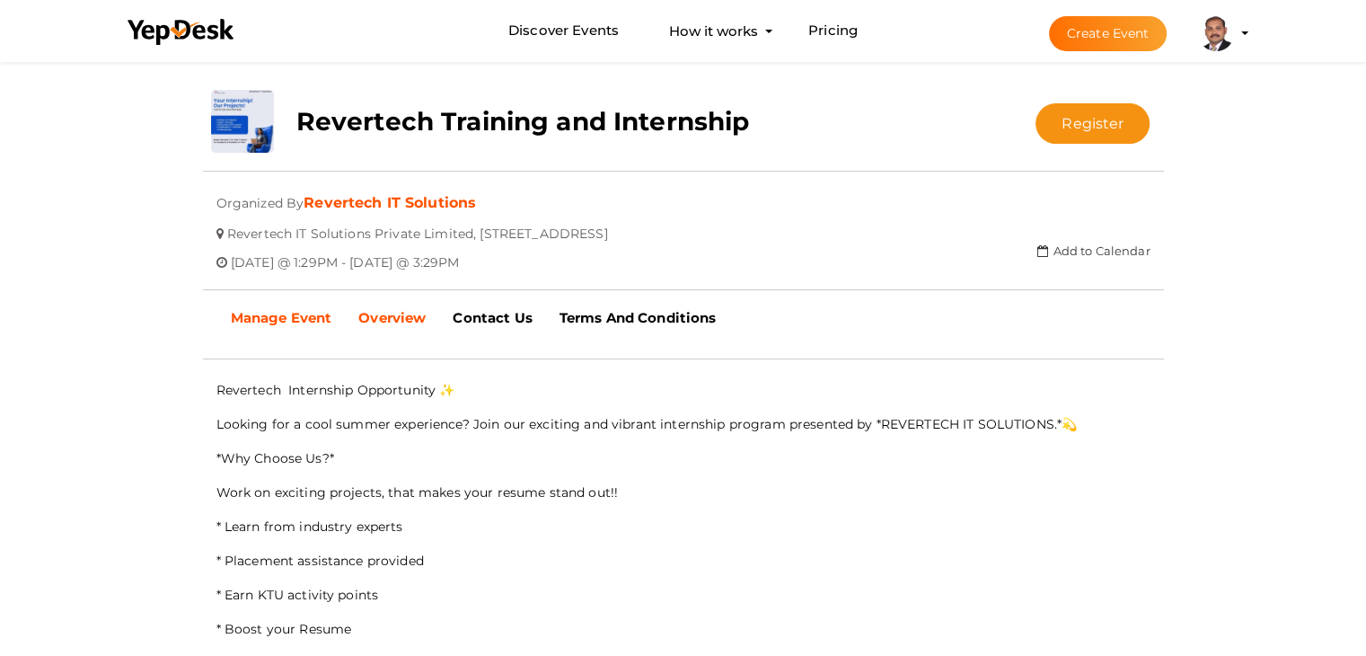
click at [260, 318] on b "Manage Event" at bounding box center [281, 317] width 101 height 17
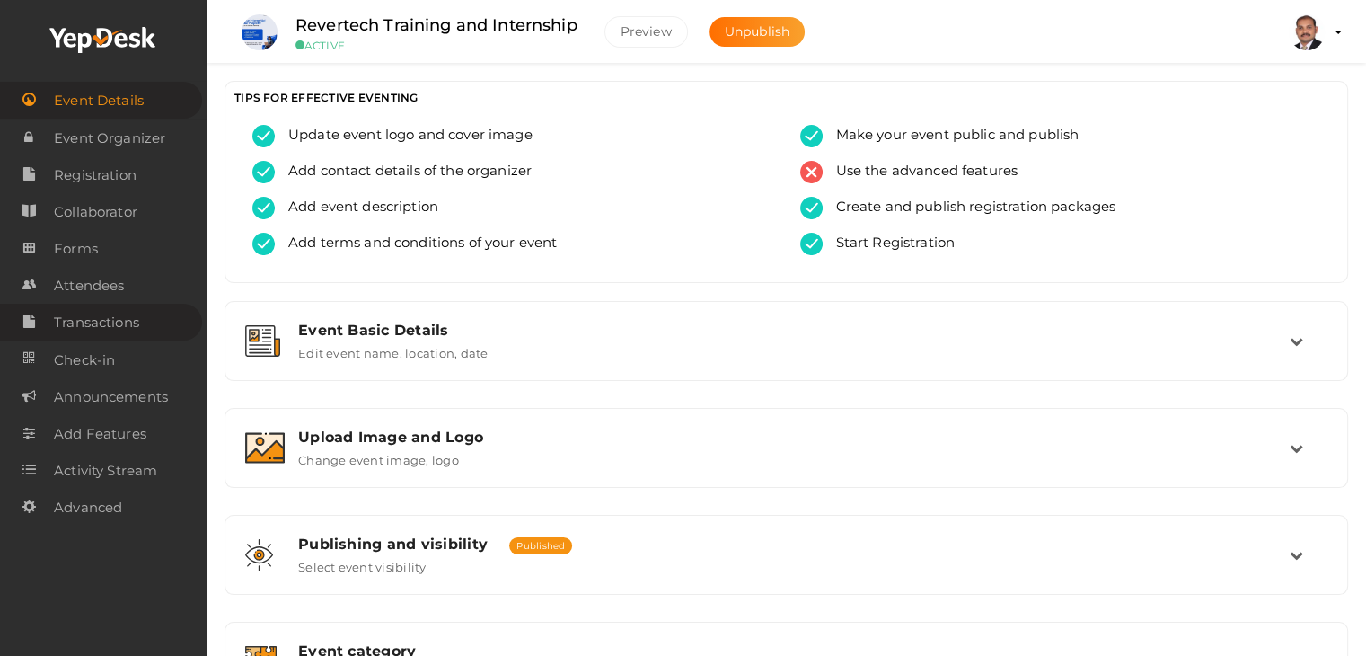
click at [123, 325] on span "Transactions" at bounding box center [96, 322] width 85 height 36
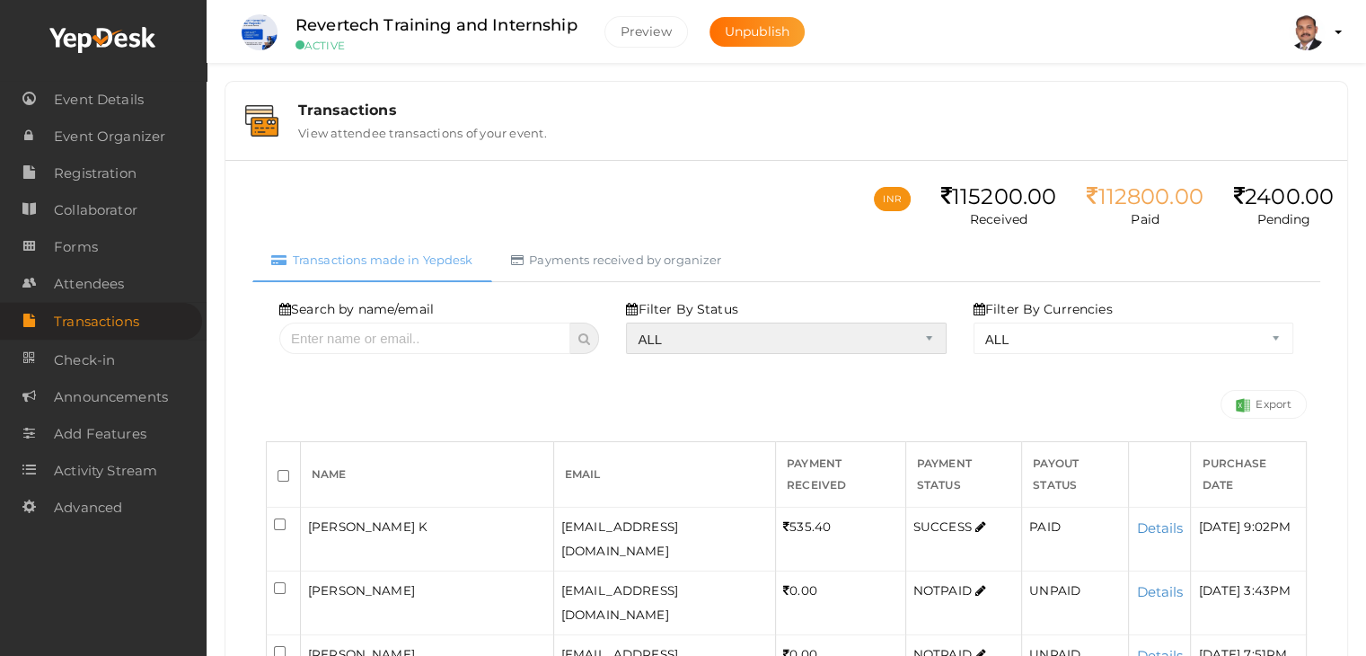
click at [711, 336] on select "ALL SUCCESS DECLINED UNAUTHORIZED FAILED NOTPAID FREE REFUNDED NA" at bounding box center [786, 337] width 320 height 31
click at [630, 322] on select "ALL SUCCESS DECLINED UNAUTHORIZED FAILED NOTPAID FREE REFUNDED NA" at bounding box center [786, 337] width 320 height 31
select select "? string:SUCCESS ?"
select select "? string:ALL ?"
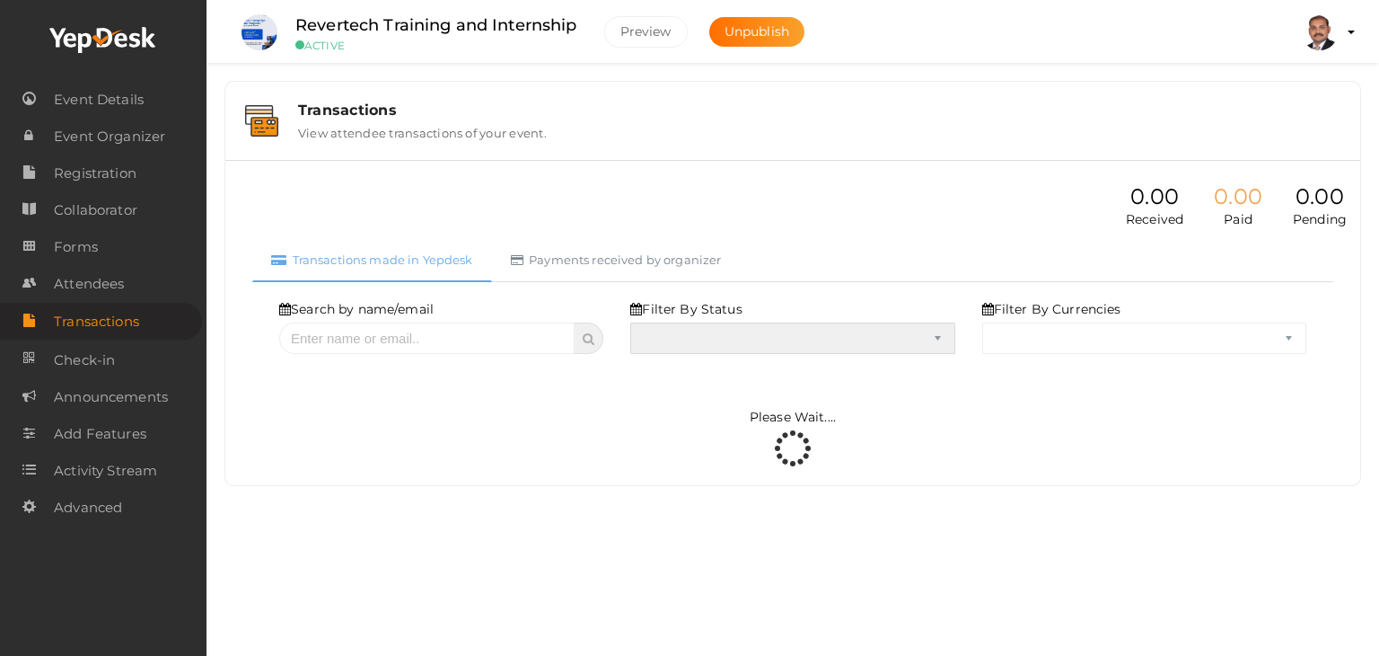
select select "SUCCESS"
select select "ALL"
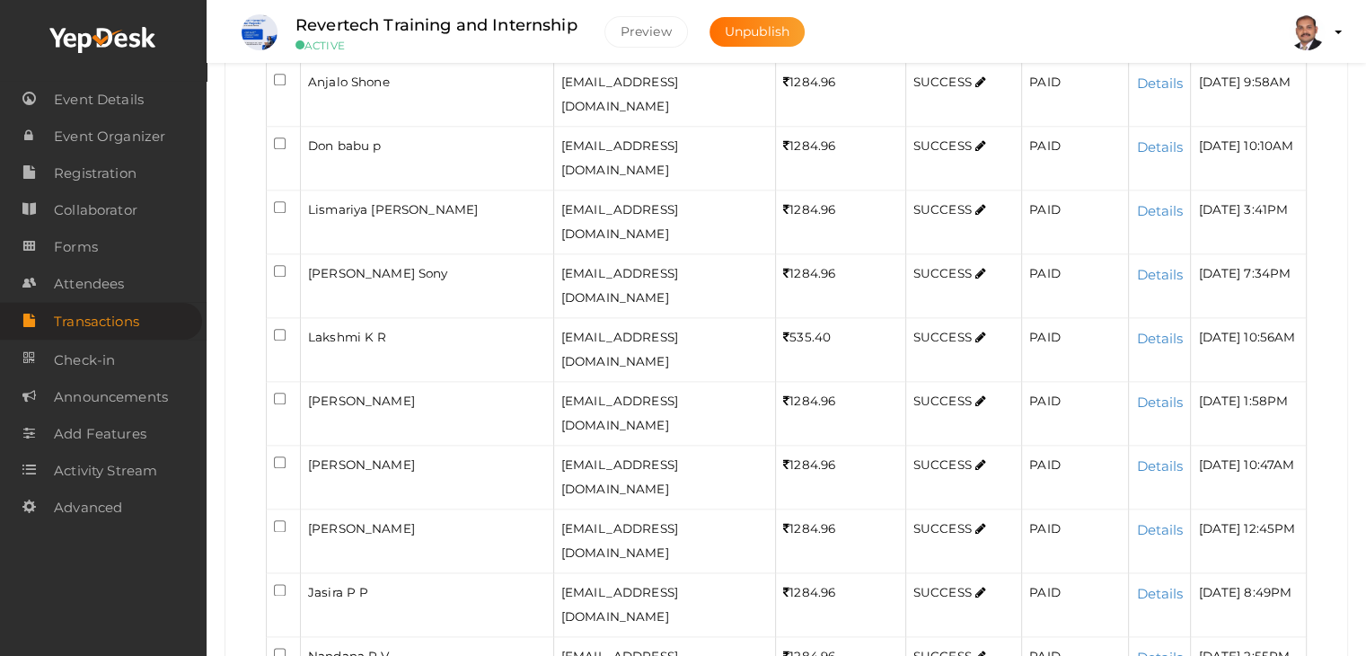
scroll to position [2187, 0]
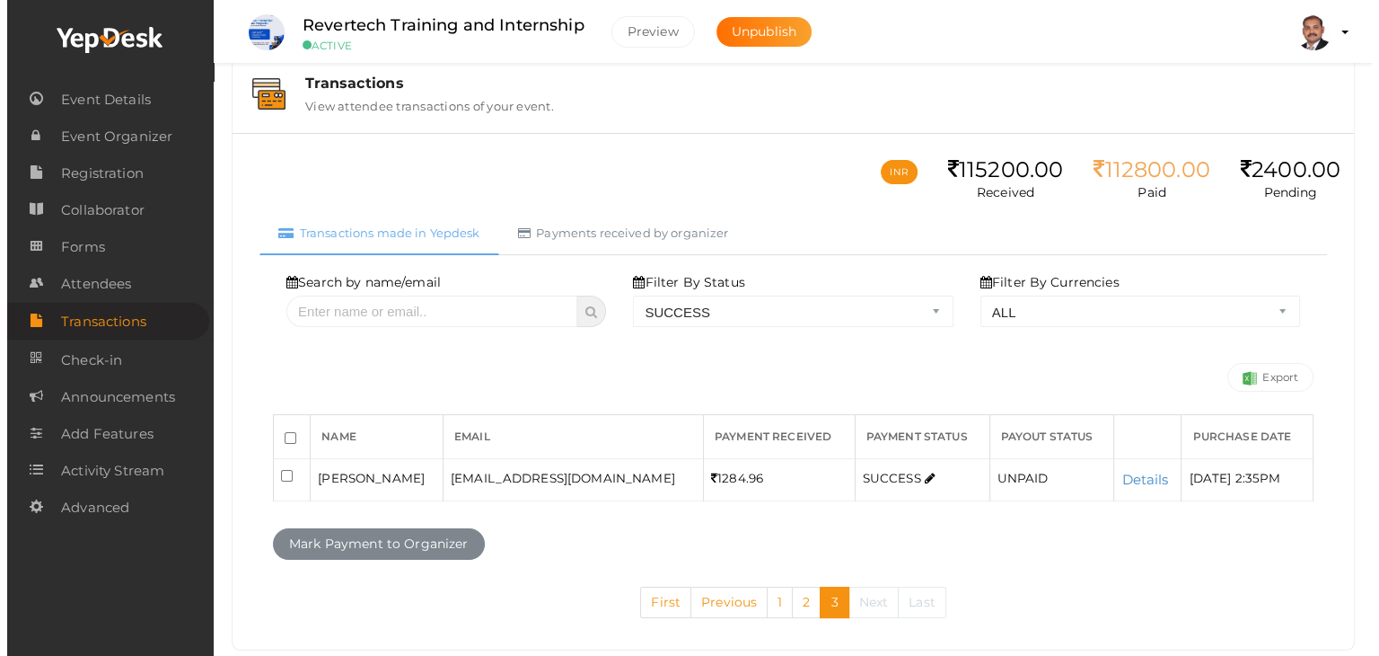
scroll to position [64, 0]
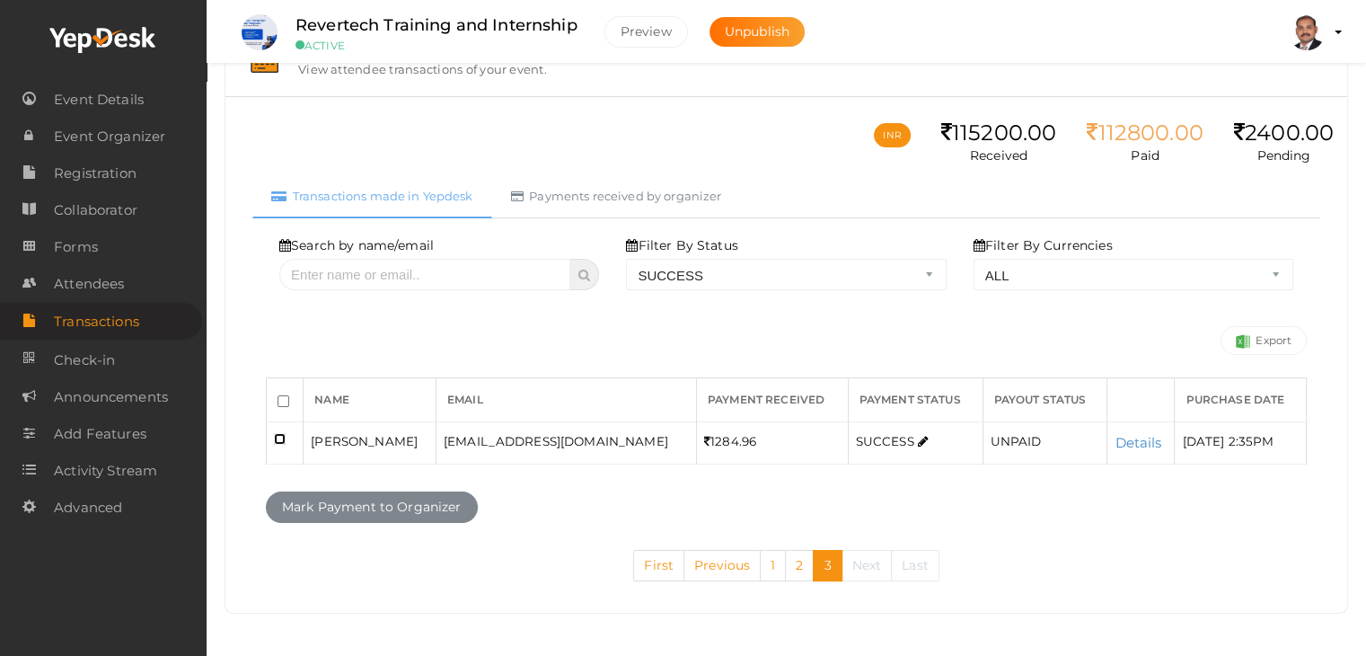
click at [277, 439] on input "checkbox" at bounding box center [280, 439] width 12 height 12
checkbox input "true"
click at [336, 500] on button "Mark Payment to Organizer" at bounding box center [372, 506] width 212 height 31
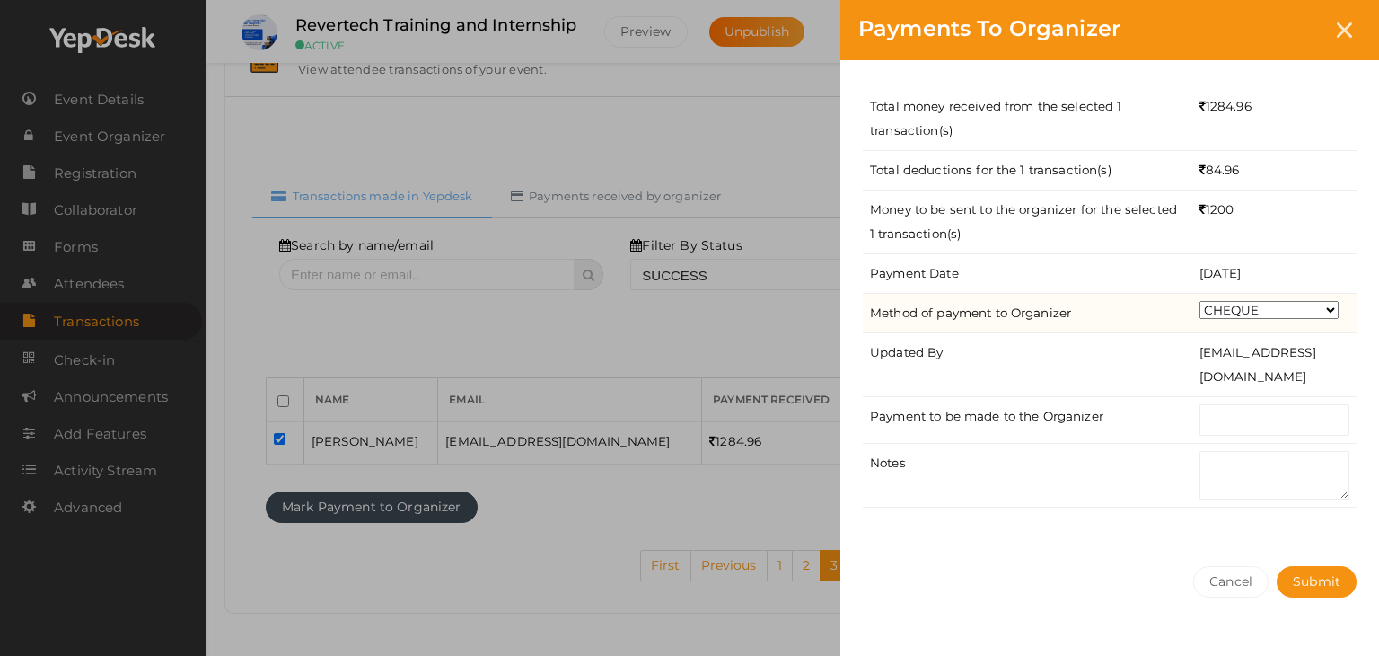
click at [1297, 304] on select "CHEQUE ONLINE TRANSFER WIRE TRANSFER CASH BANK DRAFT OTHERS" at bounding box center [1269, 310] width 139 height 18
select select "ONLINE TRANSFER"
click at [1200, 301] on select "CHEQUE ONLINE TRANSFER WIRE TRANSFER CASH BANK DRAFT OTHERS" at bounding box center [1269, 310] width 139 height 18
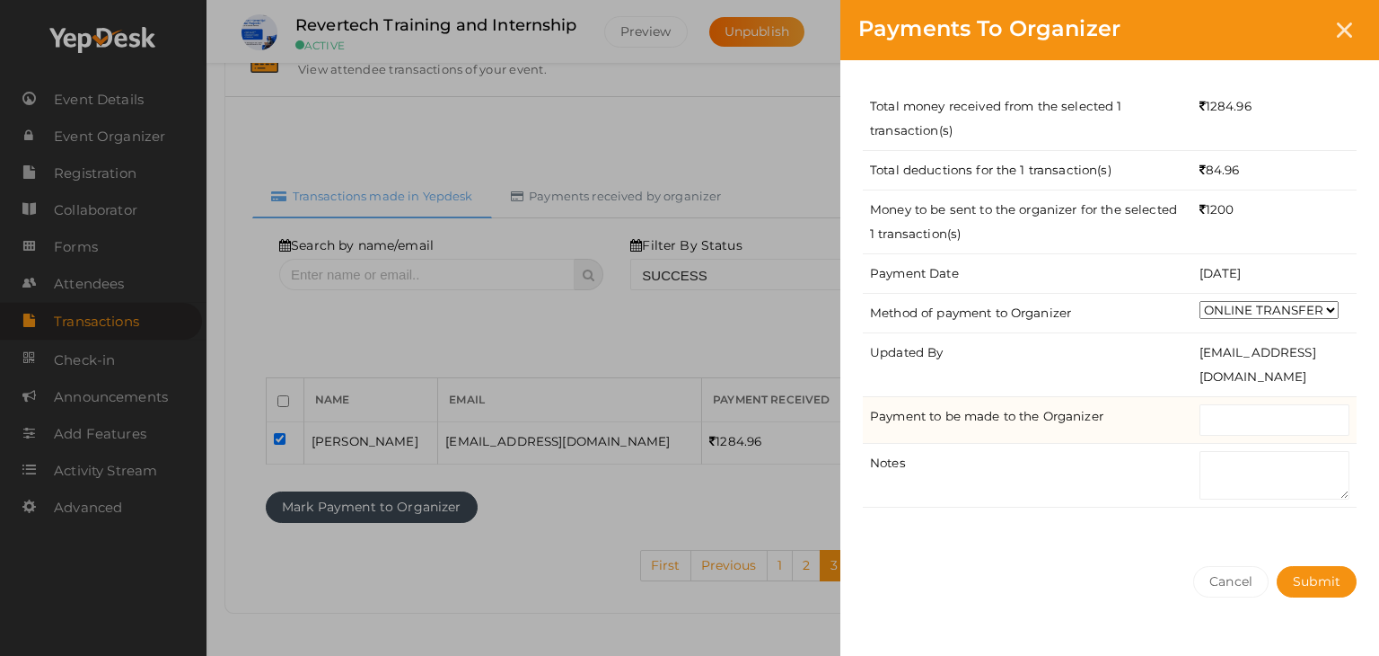
click at [1282, 400] on td at bounding box center [1275, 419] width 164 height 47
click at [1290, 410] on input "text" at bounding box center [1275, 419] width 150 height 31
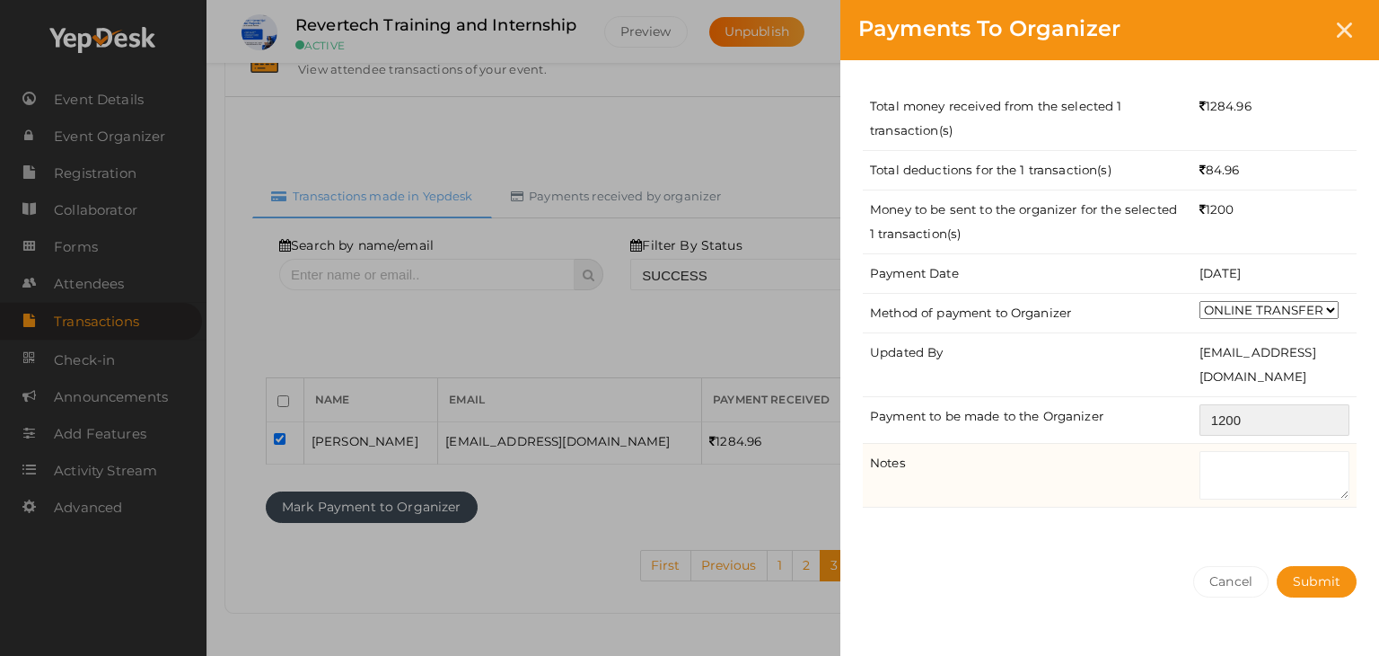
type input "1200"
click at [1212, 462] on textarea at bounding box center [1275, 475] width 150 height 48
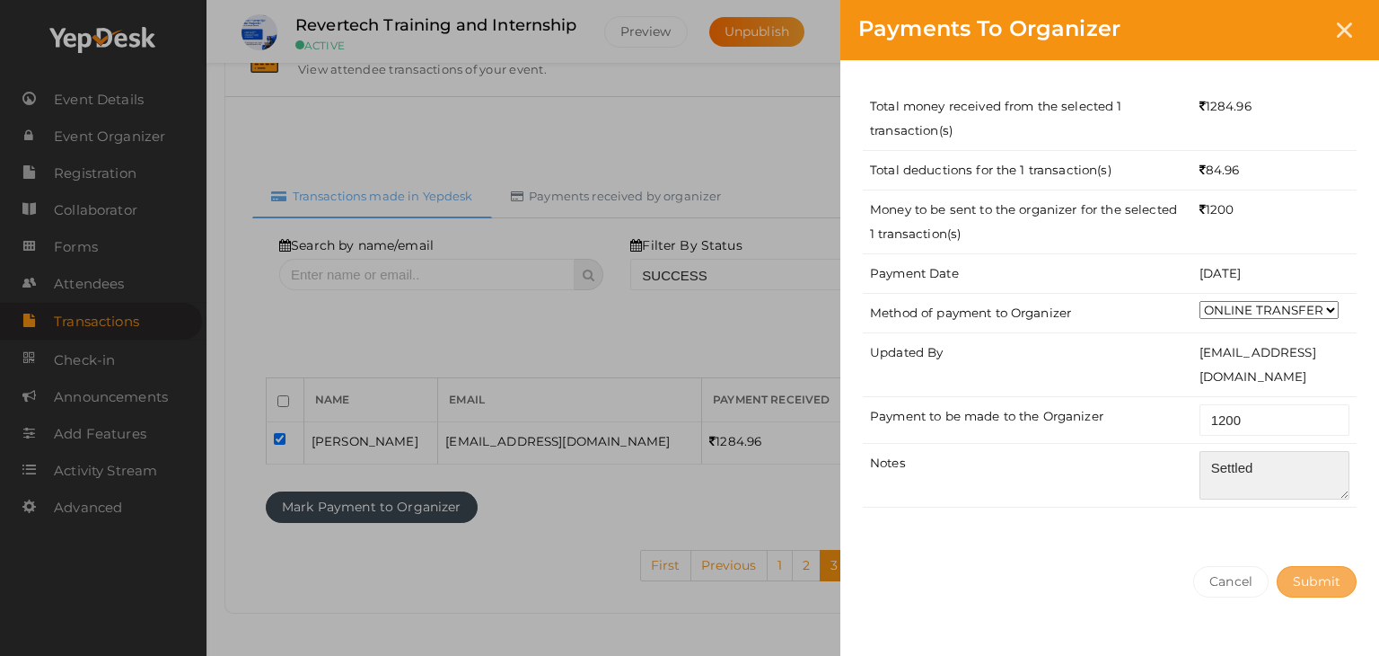
type textarea "Settled"
click at [1317, 578] on span "Submit" at bounding box center [1317, 581] width 48 height 16
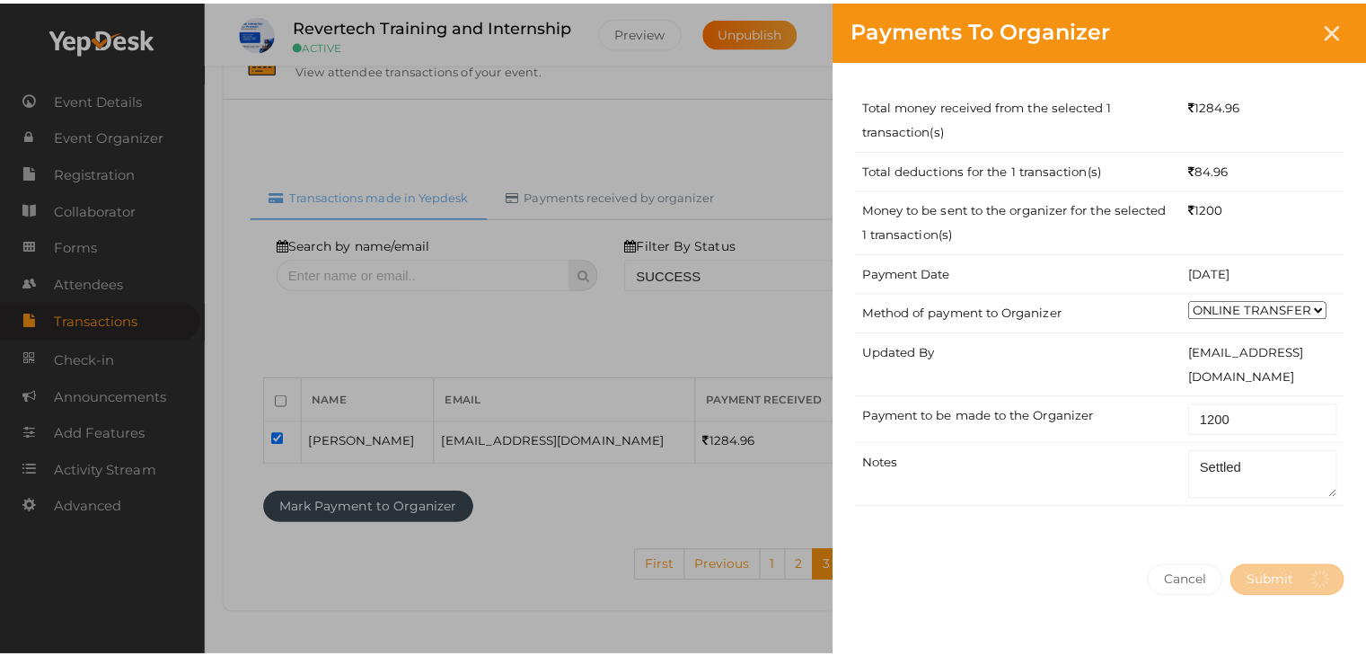
scroll to position [0, 0]
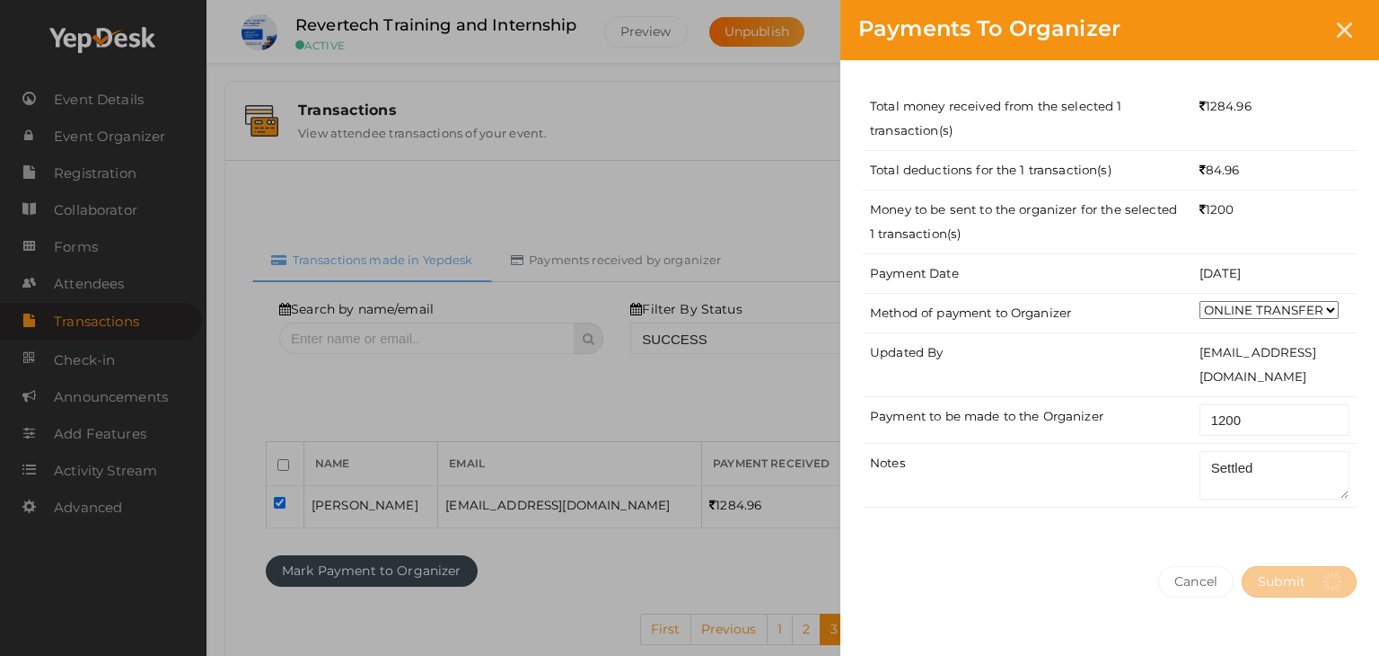
select select "? string:SUCCESS ?"
select select "? string:ALL ?"
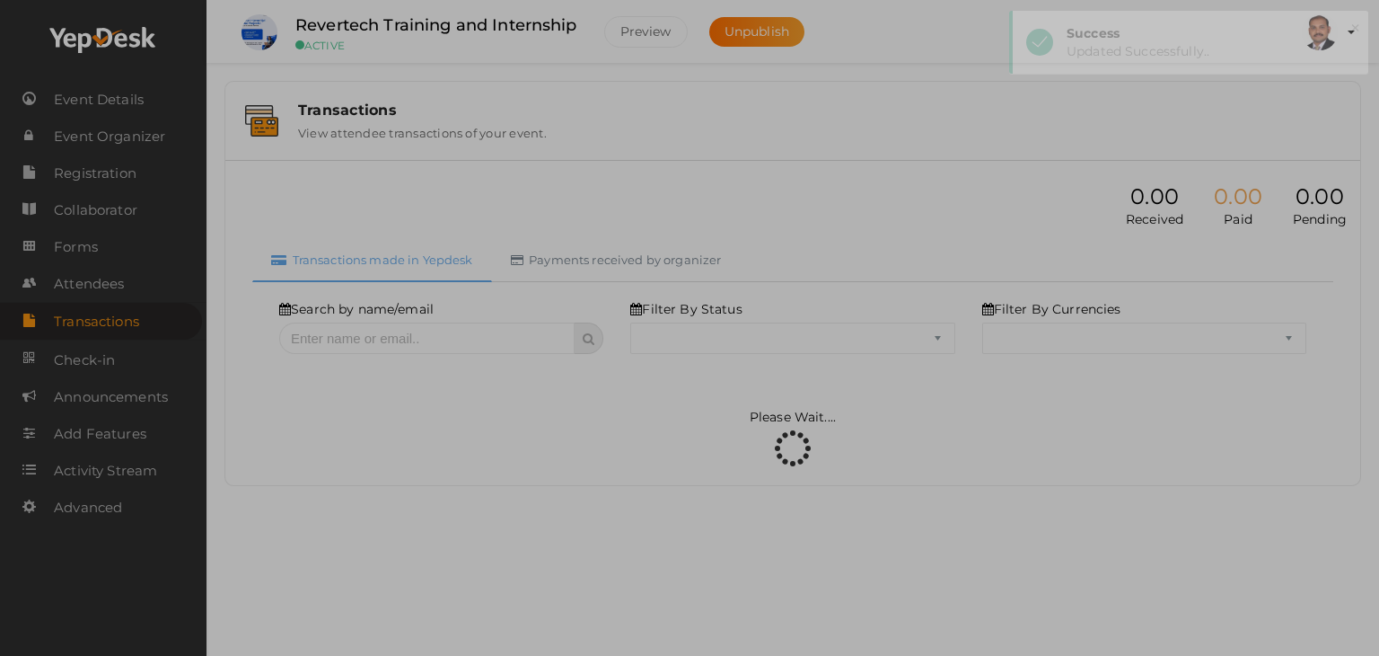
select select "SUCCESS"
select select "ALL"
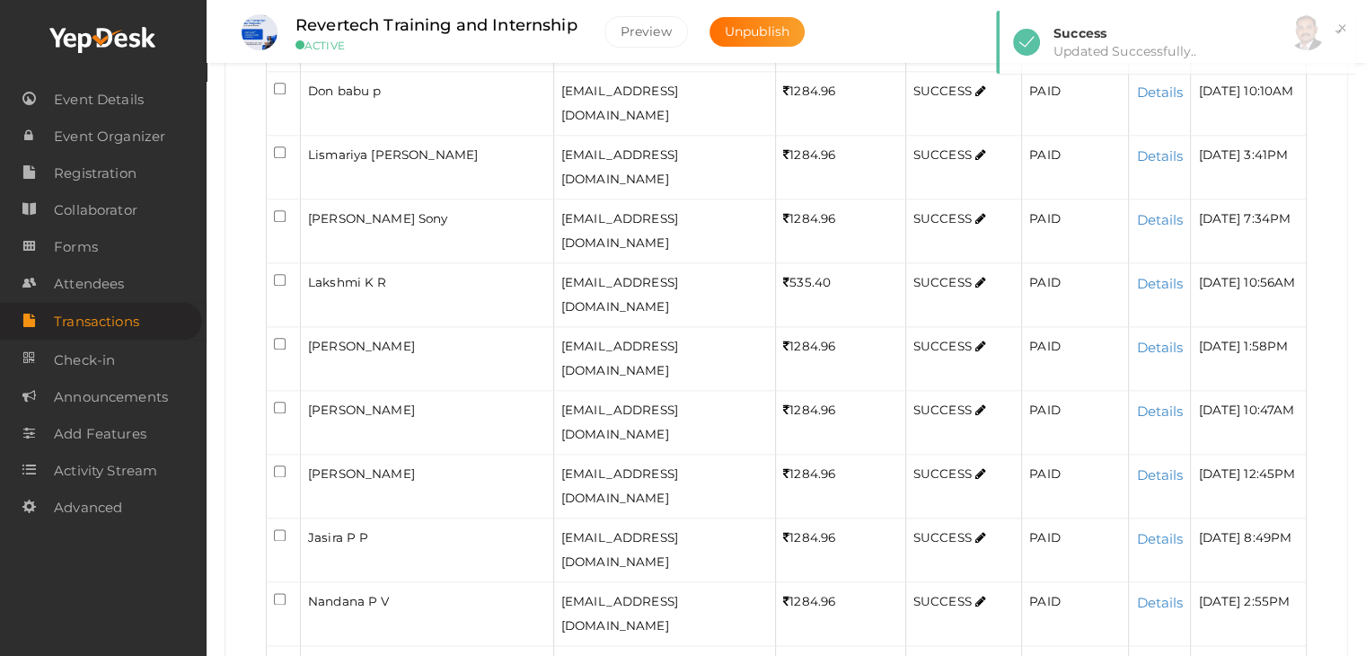
scroll to position [2185, 0]
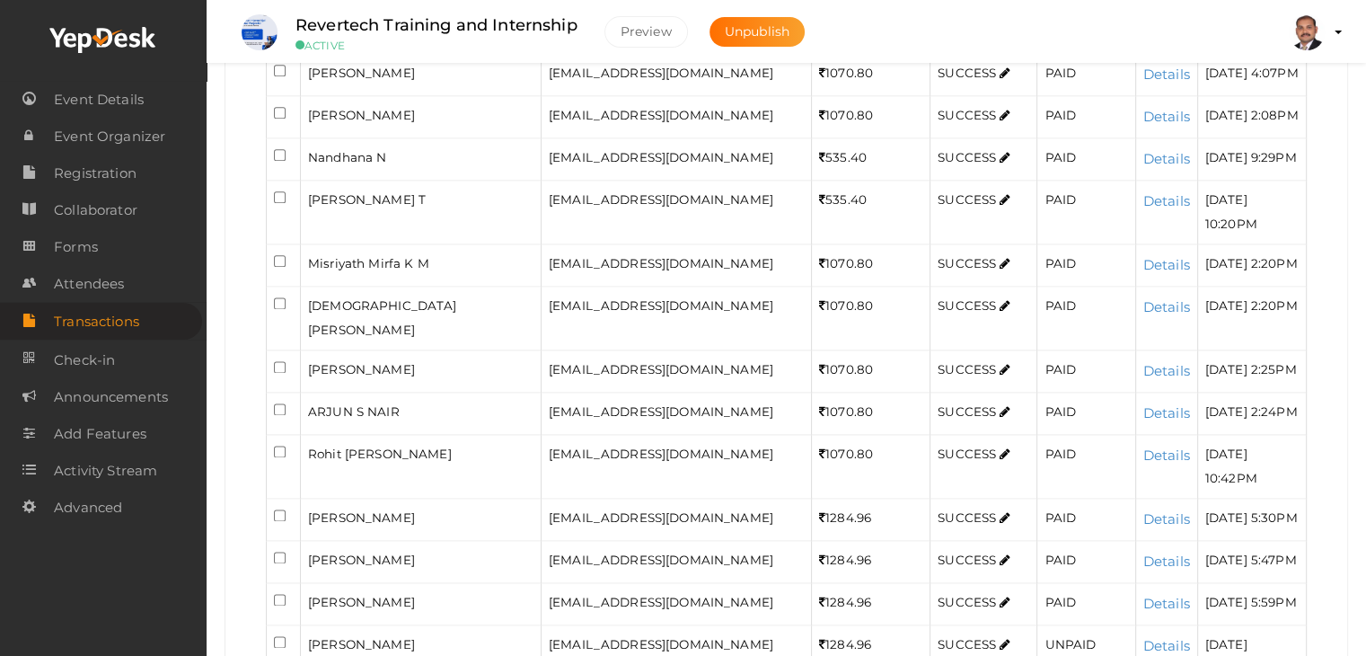
scroll to position [2274, 0]
click at [274, 636] on input "checkbox" at bounding box center [280, 642] width 12 height 12
checkbox input "true"
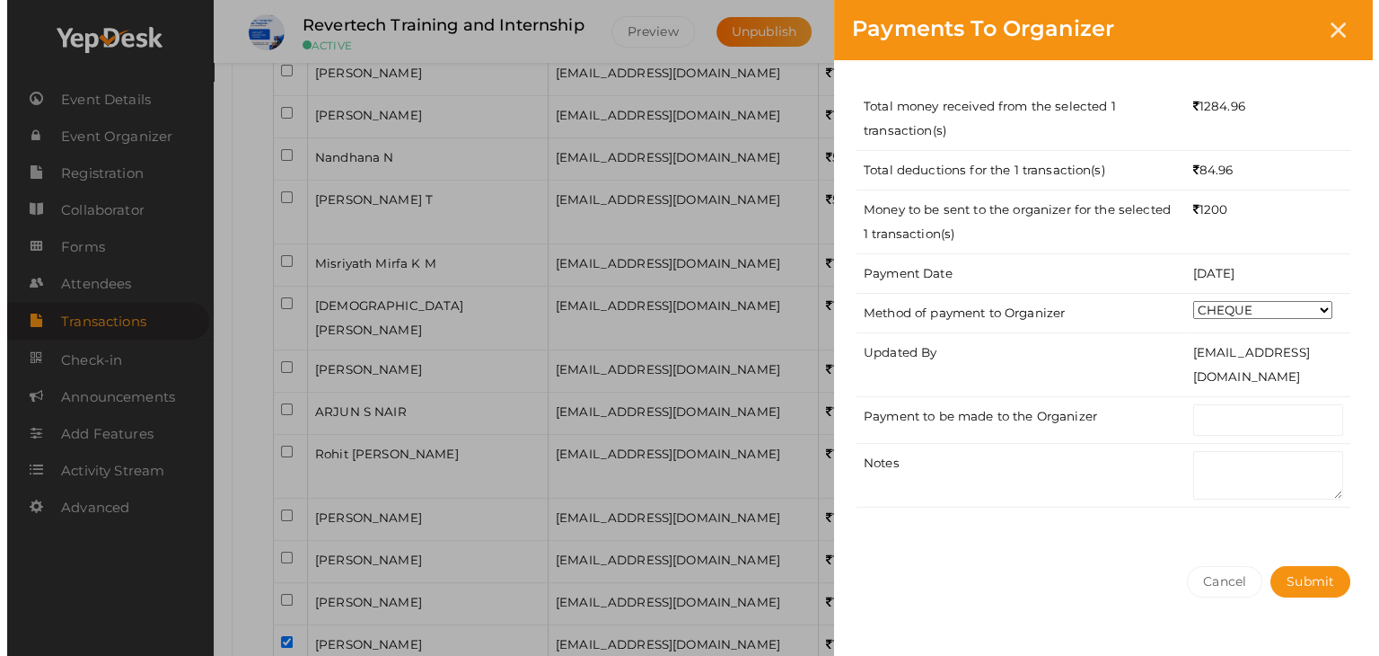
scroll to position [2123, 0]
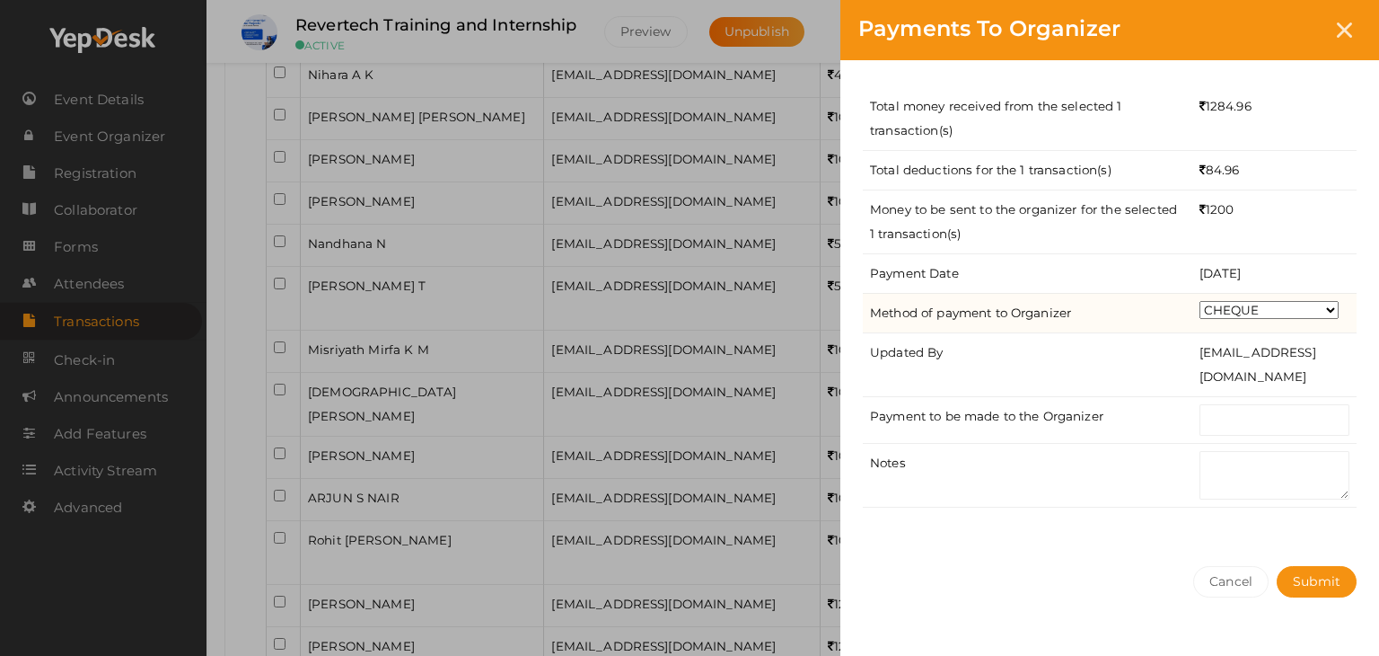
click at [1210, 310] on select "CHEQUE ONLINE TRANSFER WIRE TRANSFER CASH BANK DRAFT OTHERS" at bounding box center [1269, 310] width 139 height 18
select select "ONLINE TRANSFER"
click at [1200, 301] on select "CHEQUE ONLINE TRANSFER WIRE TRANSFER CASH BANK DRAFT OTHERS" at bounding box center [1269, 310] width 139 height 18
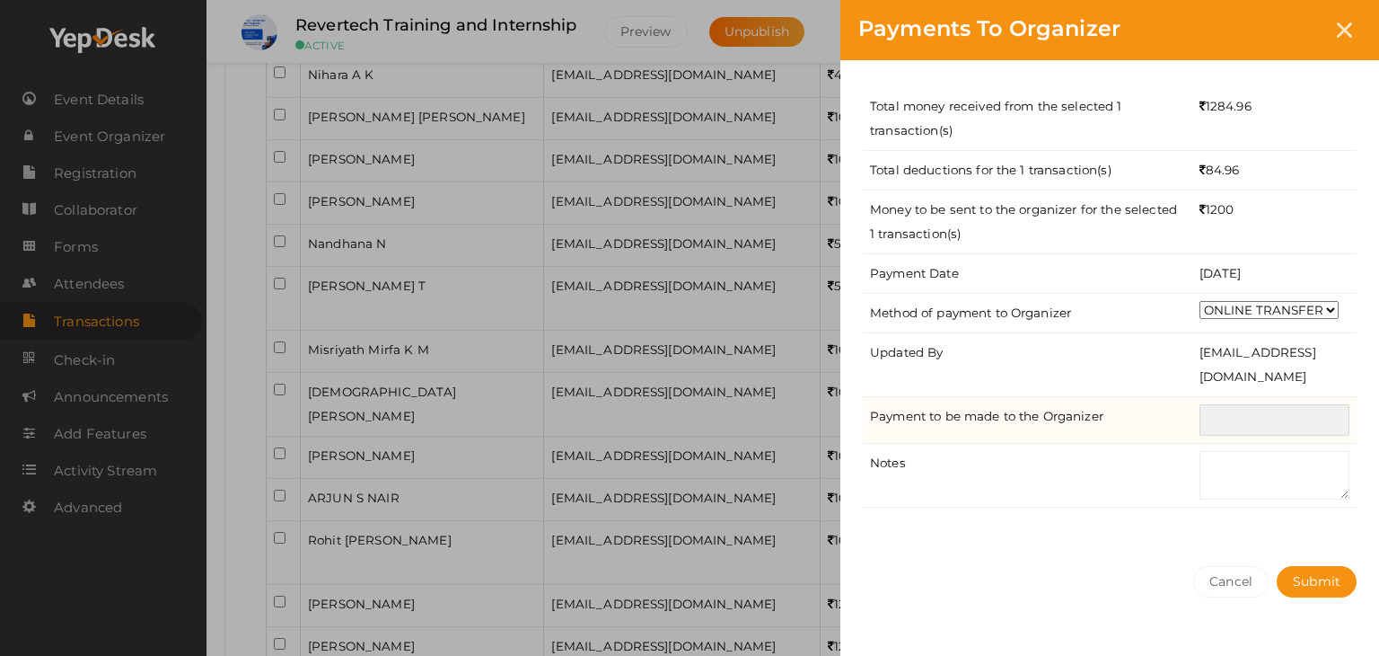
click at [1236, 425] on input "text" at bounding box center [1275, 419] width 150 height 31
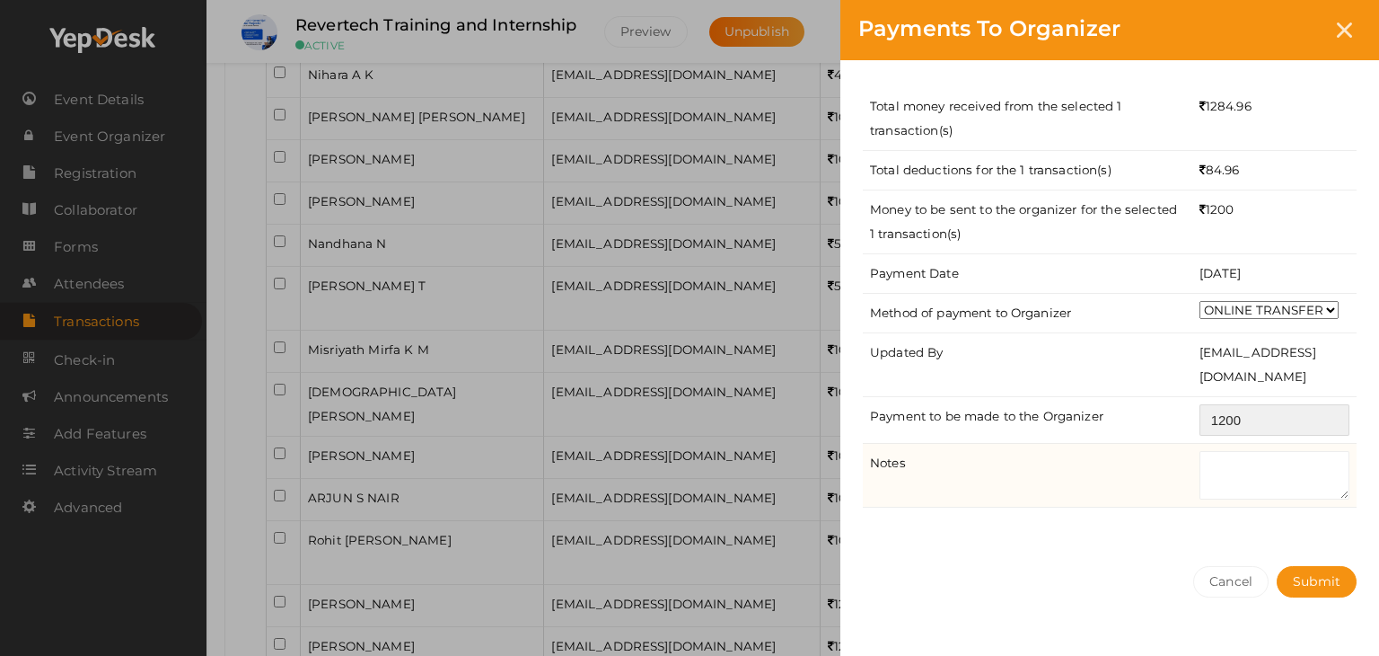
type input "1200"
click at [1264, 473] on textarea at bounding box center [1275, 475] width 150 height 48
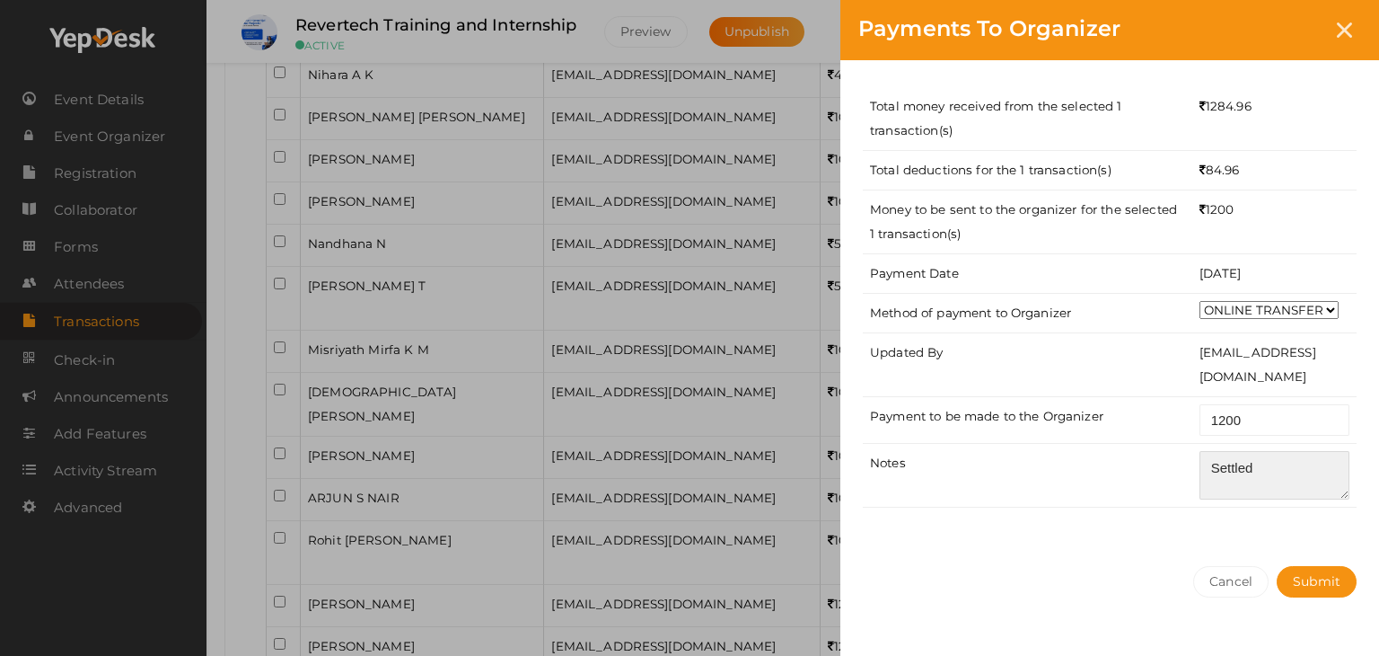
type textarea "Settled"
click at [1317, 536] on div "Total money received from the selected 1 transaction(s) 1284.96 Total deduction…" at bounding box center [1110, 304] width 539 height 488
click at [1313, 579] on span "Submit" at bounding box center [1317, 581] width 48 height 16
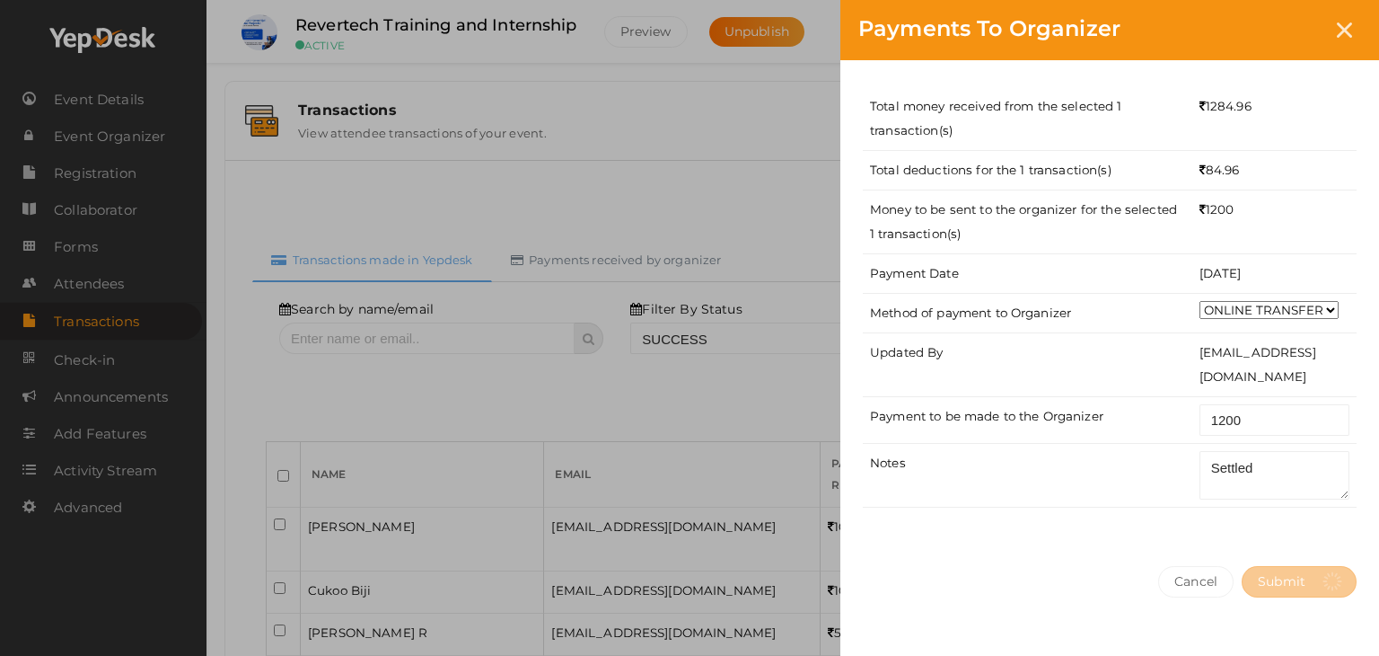
select select "? string:SUCCESS ?"
select select "? string:ALL ?"
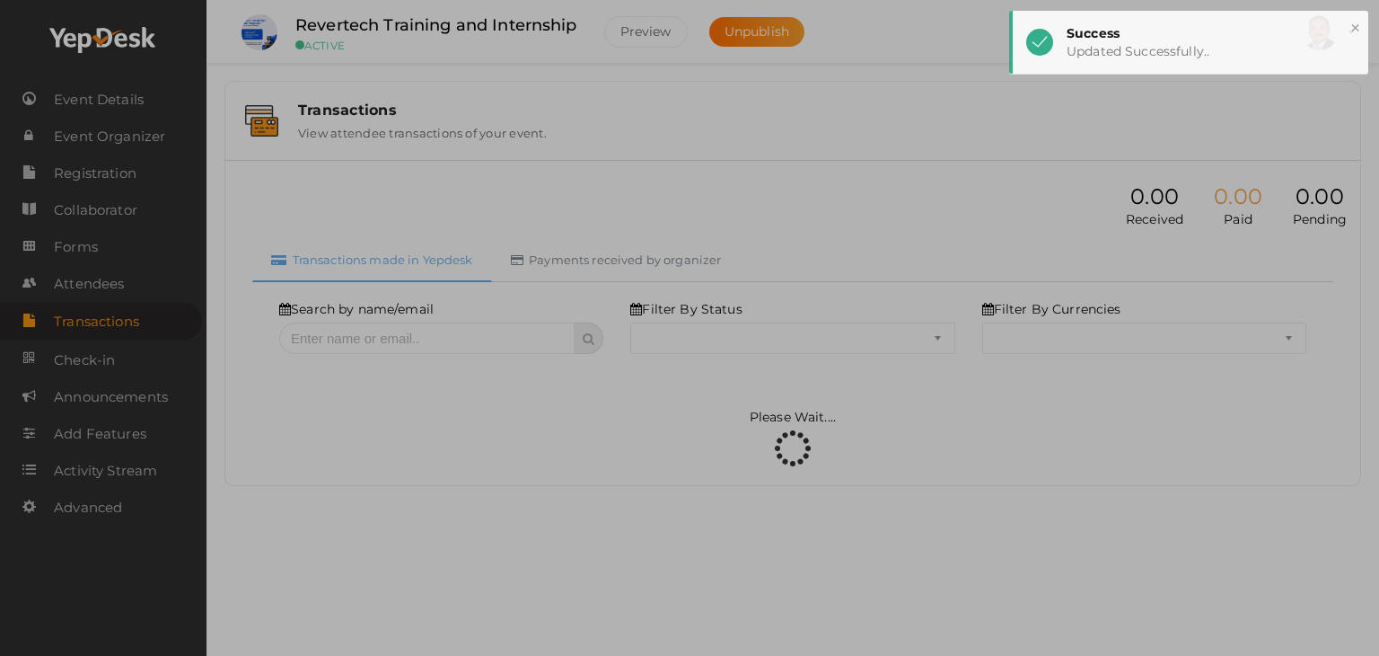
select select "SUCCESS"
select select "ALL"
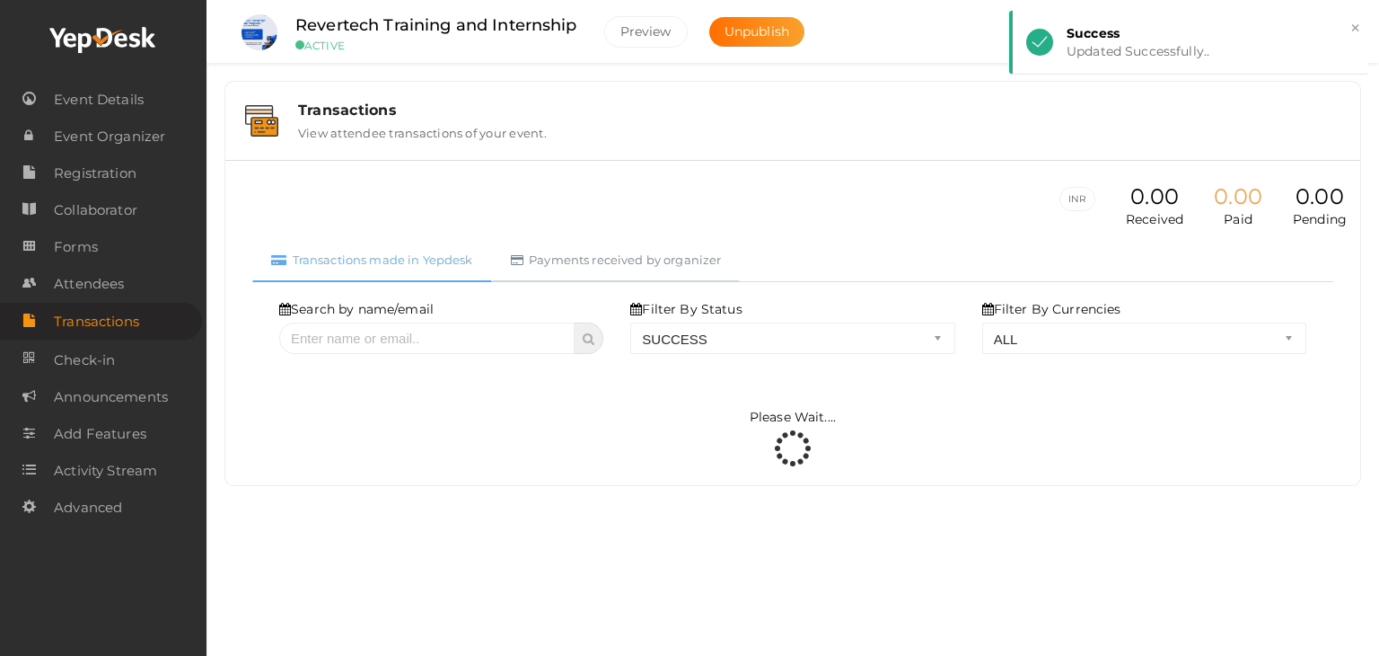
click at [679, 246] on link "Payments received by organizer" at bounding box center [616, 260] width 249 height 44
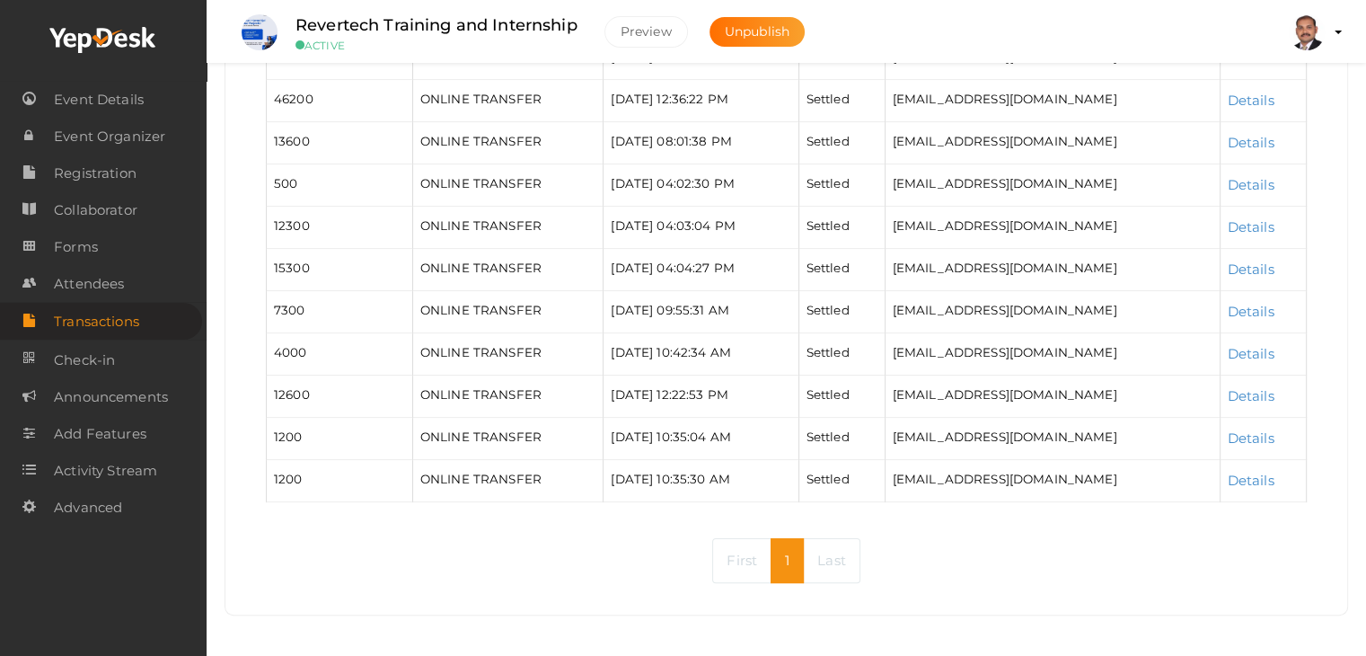
scroll to position [294, 0]
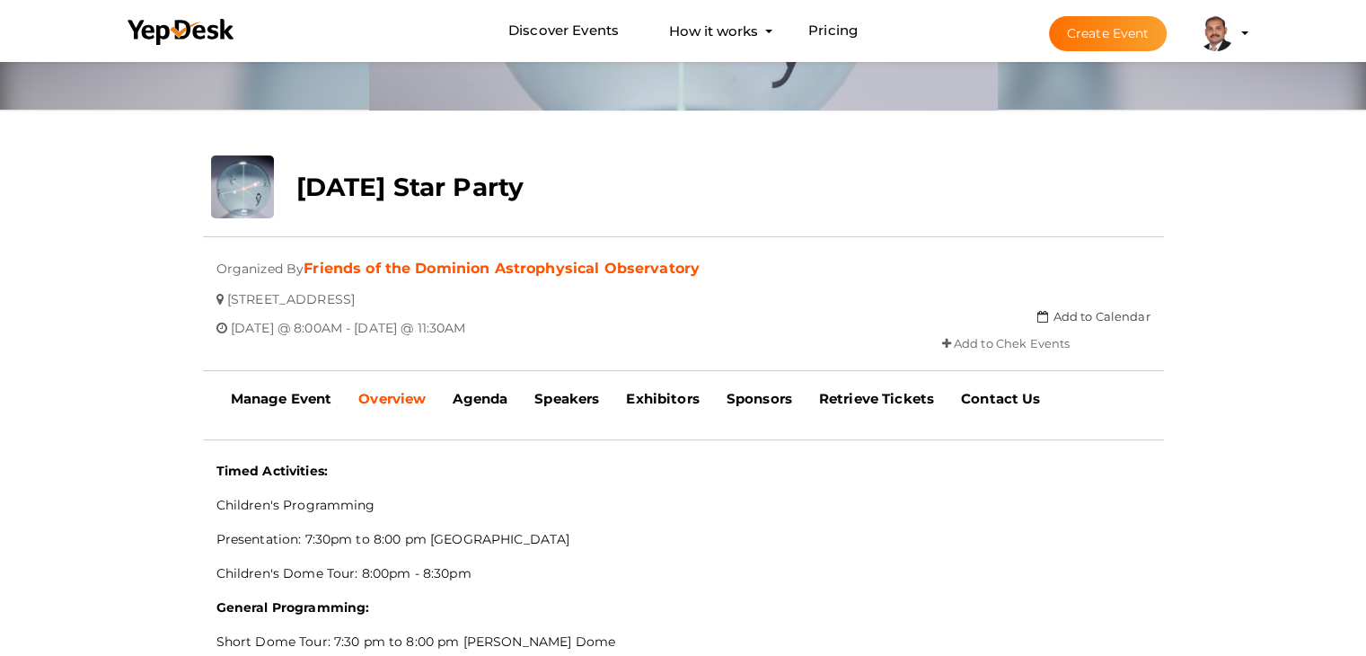
scroll to position [237, 0]
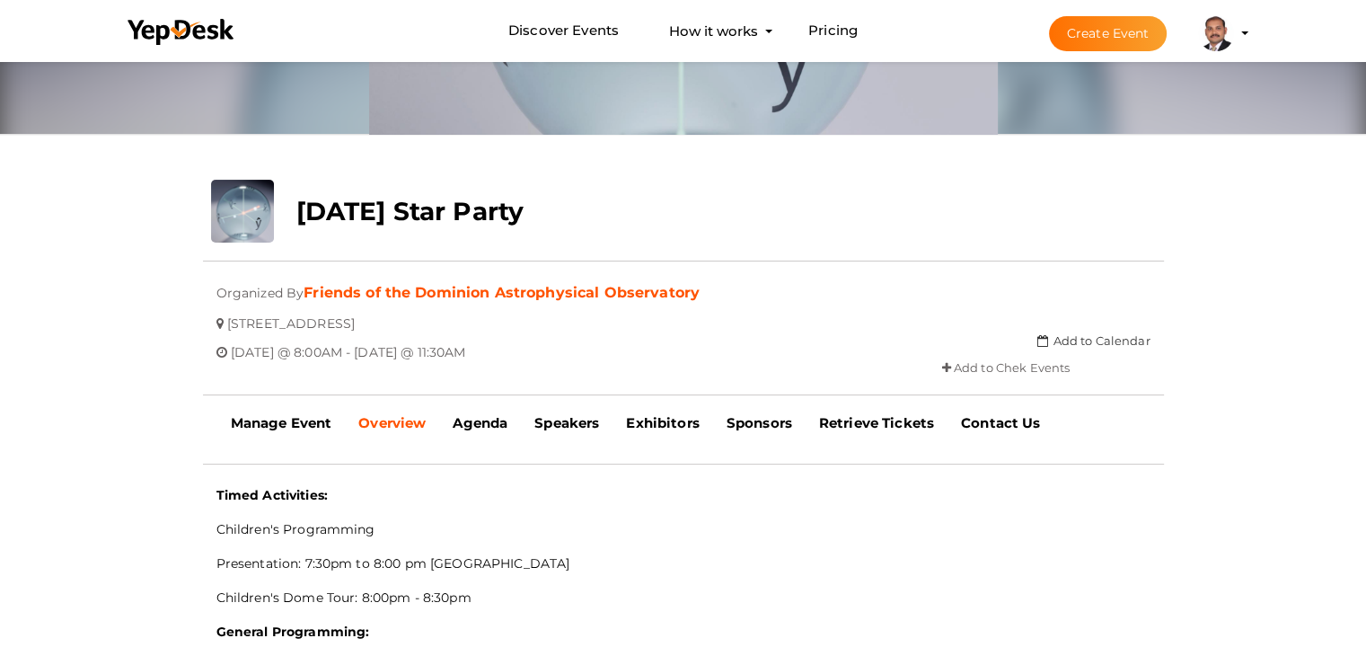
drag, startPoint x: 296, startPoint y: 210, endPoint x: 601, endPoint y: 343, distance: 332.2
click at [601, 343] on div "upload [DATE] Star Party Updating Status Visit Website Submitted event Event li…" at bounding box center [683, 296] width 988 height 233
click at [600, 353] on div "[DATE] @ 8:00AM - [DATE] @ 11:30AM" at bounding box center [483, 346] width 560 height 29
drag, startPoint x: 600, startPoint y: 353, endPoint x: 295, endPoint y: 224, distance: 330.7
click at [295, 224] on div "upload [DATE] Star Party Updating Status Visit Website Submitted event Event li…" at bounding box center [683, 296] width 988 height 233
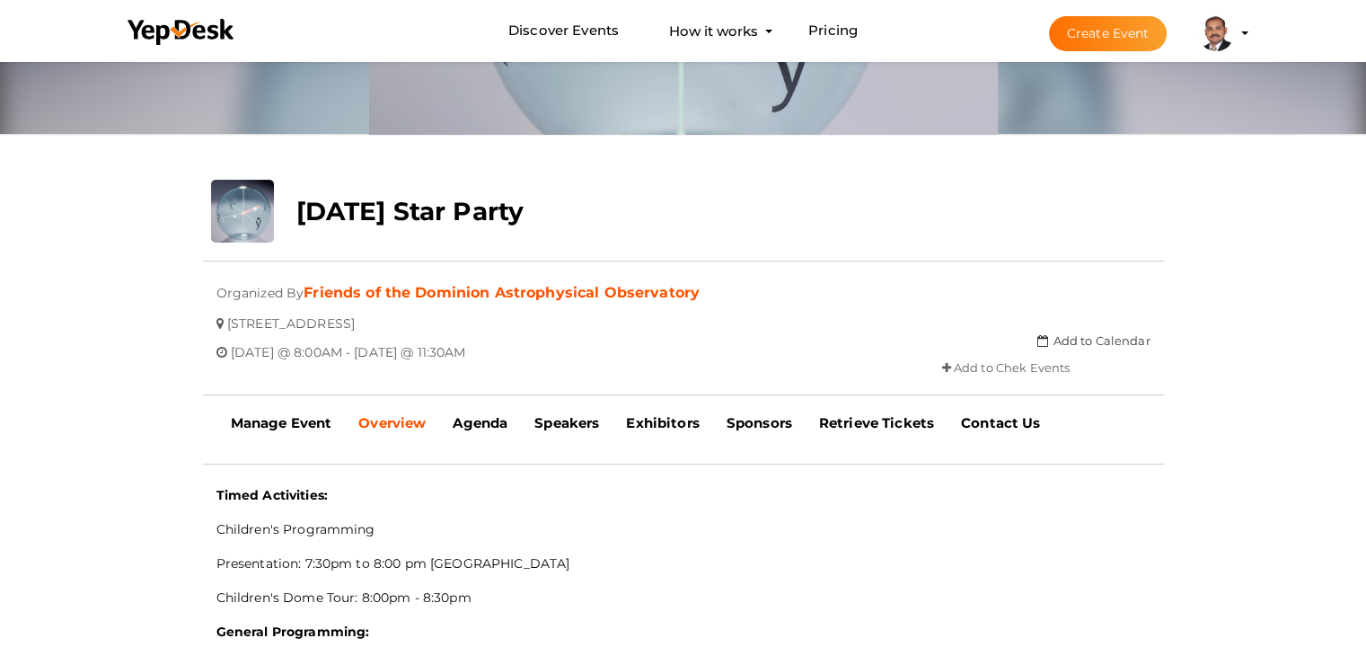
click at [296, 224] on b "[DATE] Star Party" at bounding box center [409, 211] width 227 height 31
drag, startPoint x: 298, startPoint y: 213, endPoint x: 607, endPoint y: 357, distance: 341.1
click at [607, 357] on div "upload [DATE] Star Party Updating Status Visit Website Submitted event Event li…" at bounding box center [683, 296] width 988 height 233
click at [607, 357] on div "[DATE] @ 8:00AM - [DATE] @ 11:30AM" at bounding box center [483, 346] width 560 height 29
drag, startPoint x: 603, startPoint y: 353, endPoint x: 295, endPoint y: 208, distance: 340.3
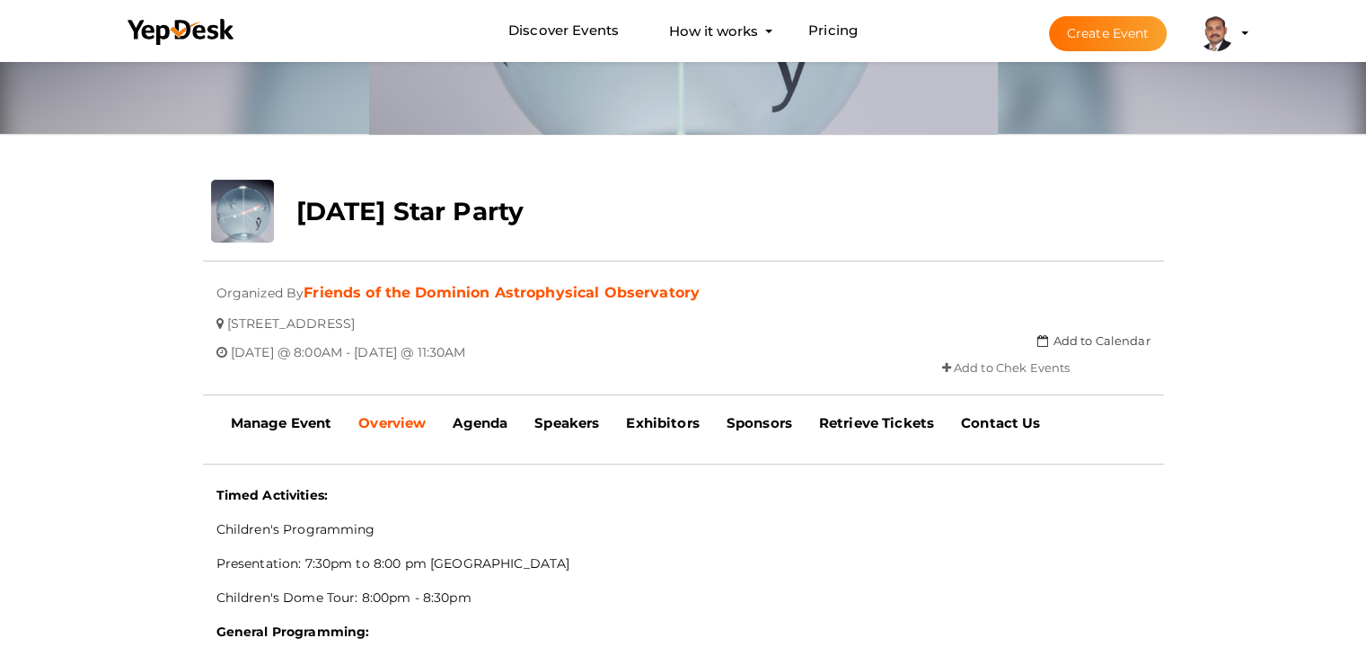
click at [295, 208] on div "upload [DATE] Star Party Updating Status Visit Website Submitted event Event li…" at bounding box center [683, 296] width 988 height 233
click at [296, 208] on b "[DATE] Star Party" at bounding box center [409, 211] width 227 height 31
drag, startPoint x: 295, startPoint y: 208, endPoint x: 602, endPoint y: 341, distance: 333.8
click at [602, 341] on div "upload [DATE] Star Party Updating Status Visit Website Submitted event Event li…" at bounding box center [683, 296] width 988 height 233
click at [602, 341] on div "[DATE] @ 8:00AM - [DATE] @ 11:30AM" at bounding box center [483, 346] width 560 height 29
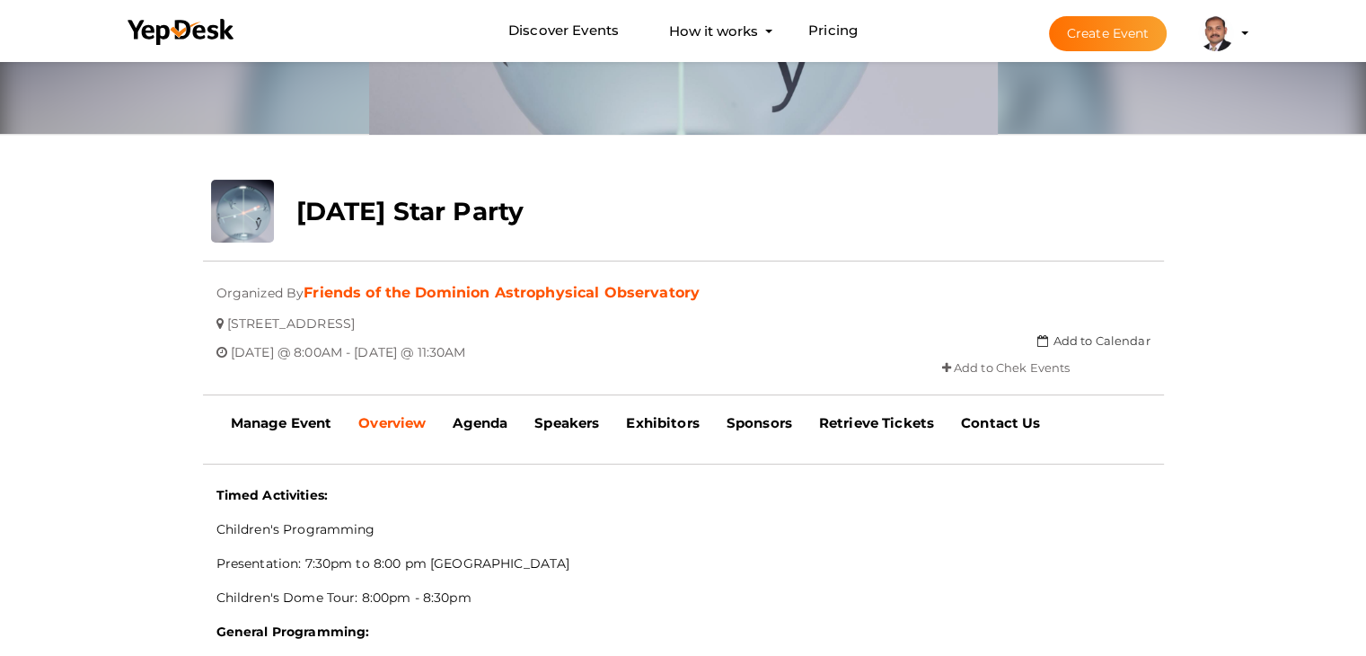
drag, startPoint x: 600, startPoint y: 350, endPoint x: 292, endPoint y: 202, distance: 341.8
click at [292, 202] on div "upload [DATE] Star Party Updating Status Visit Website Submitted event Event li…" at bounding box center [683, 296] width 988 height 233
click at [295, 206] on div "[DATE] Star Party" at bounding box center [603, 207] width 640 height 54
drag, startPoint x: 295, startPoint y: 206, endPoint x: 528, endPoint y: 284, distance: 246.2
click at [528, 284] on div "upload [DATE] Star Party Updating Status Visit Website Submitted event Event li…" at bounding box center [683, 296] width 988 height 233
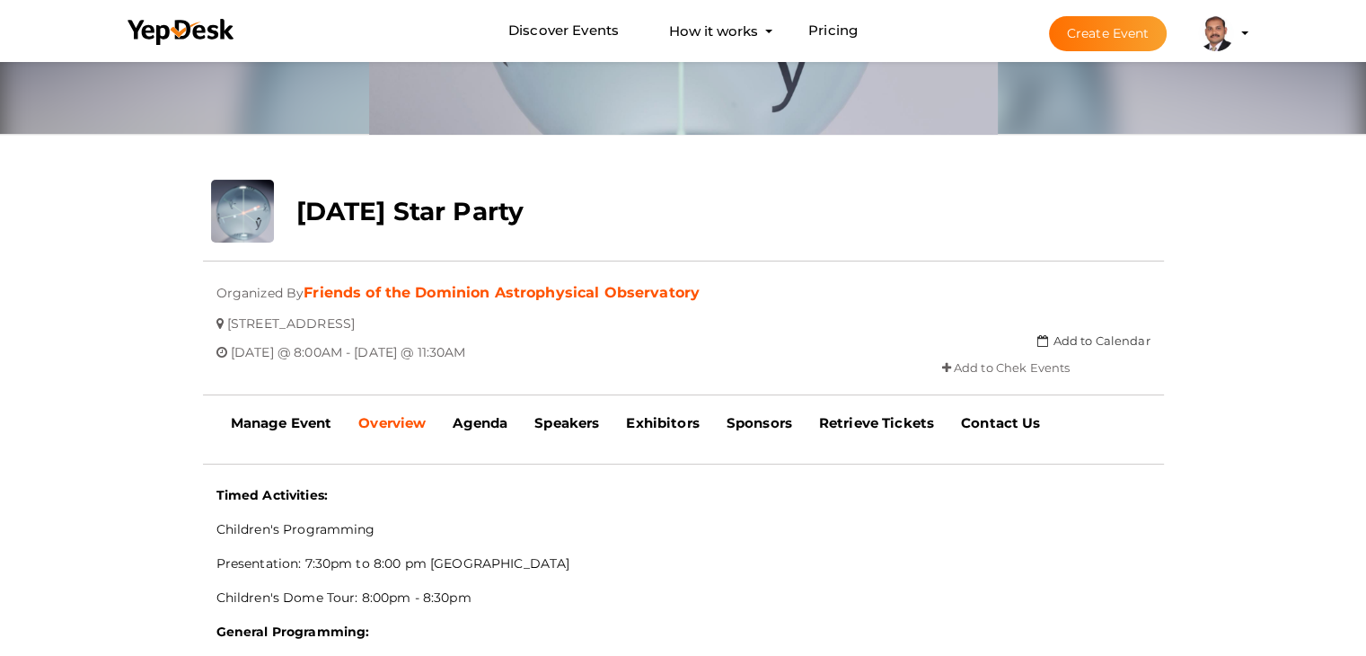
drag, startPoint x: 295, startPoint y: 213, endPoint x: 602, endPoint y: 344, distance: 333.9
click at [602, 344] on div "upload [DATE] Star Party Updating Status Visit Website Submitted event Event li…" at bounding box center [683, 296] width 988 height 233
click at [603, 348] on div "[DATE] @ 8:00AM - [DATE] @ 11:30AM" at bounding box center [483, 346] width 560 height 29
drag, startPoint x: 603, startPoint y: 348, endPoint x: 299, endPoint y: 207, distance: 334.7
click at [299, 207] on div "upload [DATE] Star Party Updating Status Visit Website Submitted event Event li…" at bounding box center [683, 296] width 988 height 233
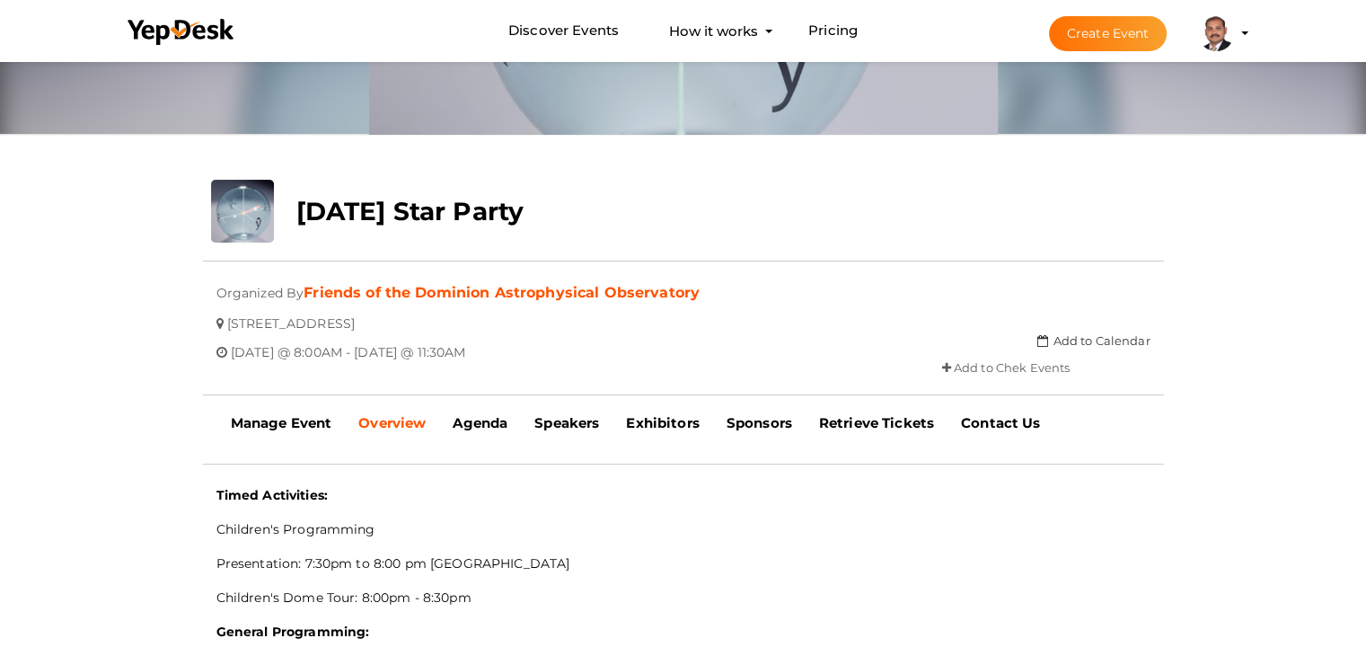
click at [299, 207] on b "[DATE] Star Party" at bounding box center [409, 211] width 227 height 31
drag, startPoint x: 299, startPoint y: 207, endPoint x: 603, endPoint y: 345, distance: 334.0
click at [603, 345] on div "upload [DATE] Star Party Updating Status Visit Website Submitted event Event li…" at bounding box center [683, 296] width 988 height 233
click at [603, 345] on div "[DATE] @ 8:00AM - [DATE] @ 11:30AM" at bounding box center [483, 346] width 560 height 29
drag, startPoint x: 603, startPoint y: 346, endPoint x: 298, endPoint y: 211, distance: 333.7
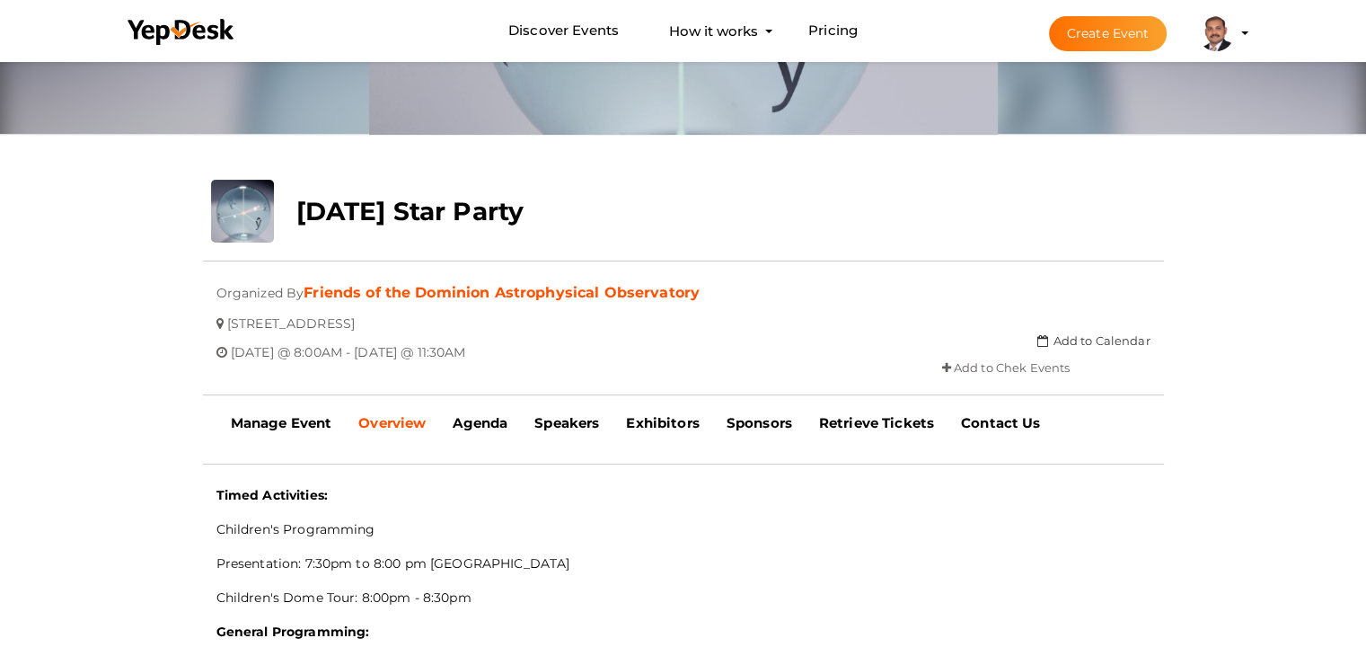
click at [298, 211] on div "upload [DATE] Star Party Updating Status Visit Website Submitted event Event li…" at bounding box center [683, 296] width 988 height 233
click at [298, 211] on b "[DATE] Star Party" at bounding box center [409, 211] width 227 height 31
drag, startPoint x: 298, startPoint y: 211, endPoint x: 595, endPoint y: 346, distance: 326.3
click at [595, 346] on div "upload [DATE] Star Party Updating Status Visit Website Submitted event Event li…" at bounding box center [683, 296] width 988 height 233
click at [596, 349] on div "[DATE] @ 8:00AM - [DATE] @ 11:30AM" at bounding box center [483, 346] width 560 height 29
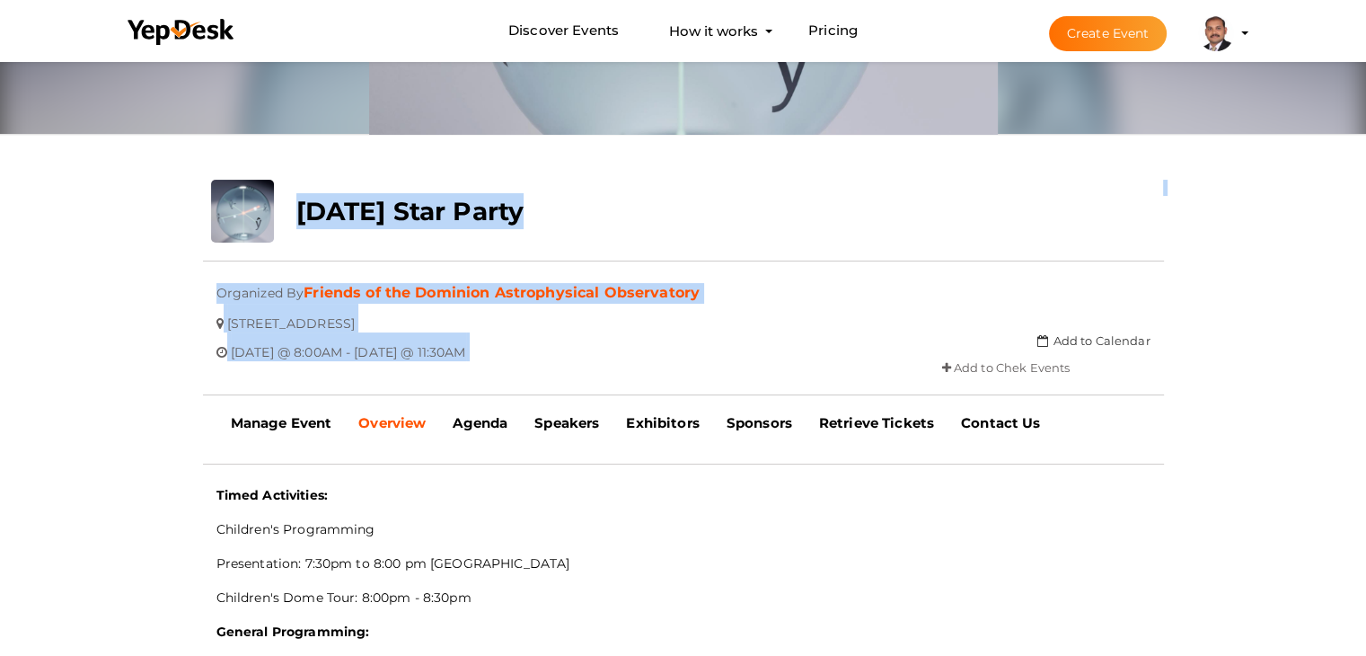
drag, startPoint x: 596, startPoint y: 349, endPoint x: 327, endPoint y: 216, distance: 300.4
click at [311, 198] on div "upload [DATE] Star Party Updating Status Visit Website Submitted event Event li…" at bounding box center [683, 296] width 988 height 233
click at [330, 216] on b "[DATE] Star Party" at bounding box center [409, 211] width 227 height 31
drag, startPoint x: 299, startPoint y: 209, endPoint x: 612, endPoint y: 358, distance: 347.0
click at [612, 358] on div "upload [DATE] Star Party Updating Status Visit Website Submitted event Event li…" at bounding box center [683, 296] width 988 height 233
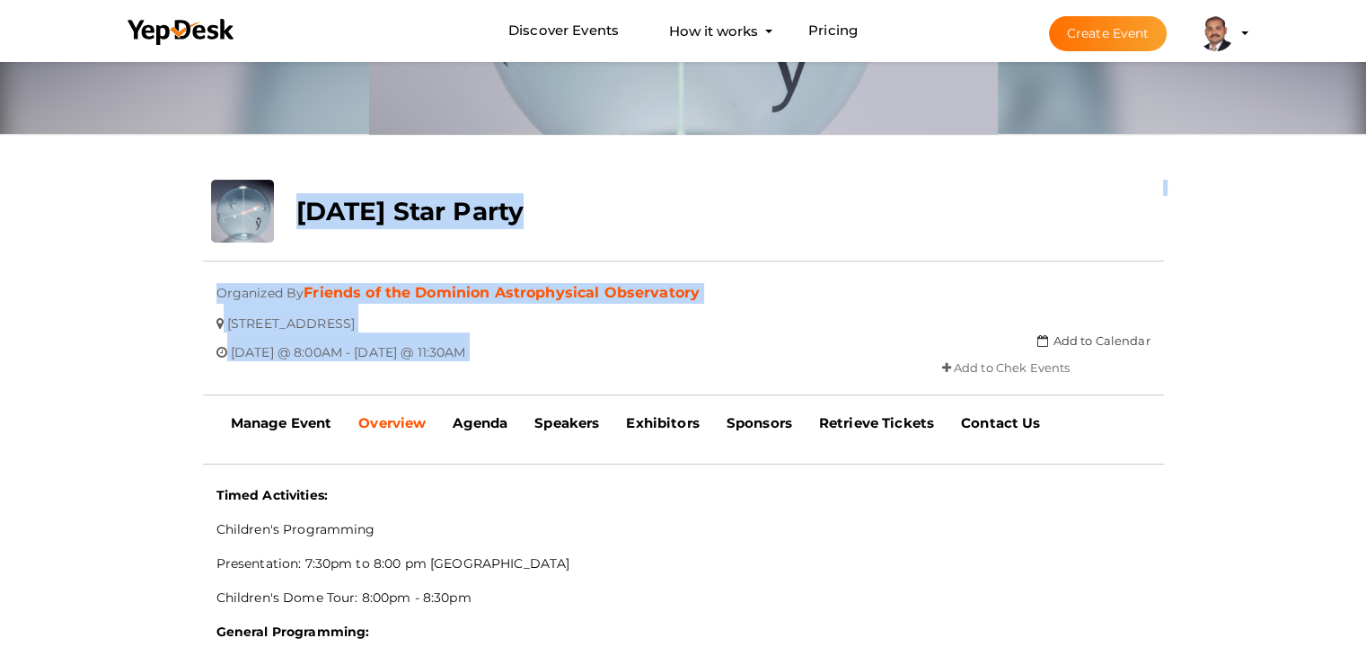
click at [602, 347] on div "[DATE] @ 8:00AM - [DATE] @ 11:30AM" at bounding box center [483, 346] width 560 height 29
drag, startPoint x: 602, startPoint y: 347, endPoint x: 305, endPoint y: 216, distance: 323.7
click at [305, 216] on div "upload [DATE] Star Party Updating Status Visit Website Submitted event Event li…" at bounding box center [683, 296] width 988 height 233
click at [305, 216] on b "[DATE] Star Party" at bounding box center [409, 211] width 227 height 31
click at [297, 214] on b "[DATE] Star Party" at bounding box center [409, 211] width 227 height 31
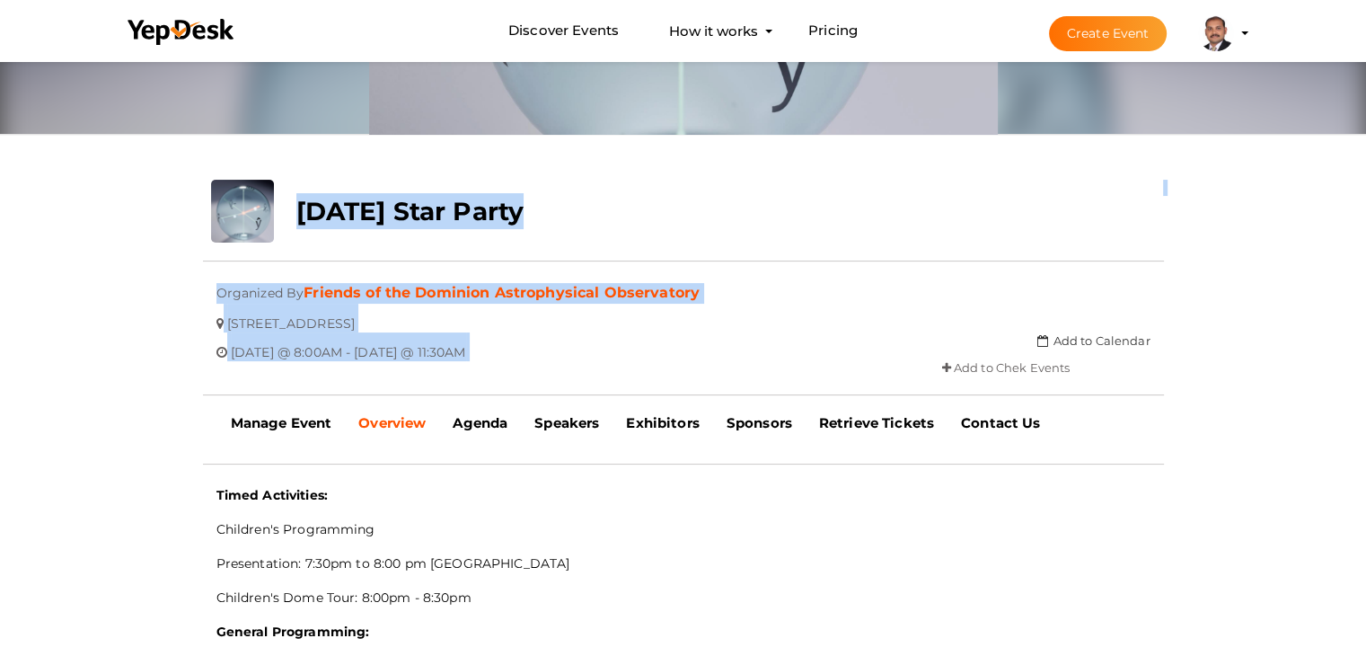
drag, startPoint x: 295, startPoint y: 209, endPoint x: 606, endPoint y: 351, distance: 341.6
click at [606, 351] on div "upload [DATE] Star Party Updating Status Visit Website Submitted event Event li…" at bounding box center [683, 296] width 988 height 233
click at [606, 351] on div "[DATE] @ 8:00AM - [DATE] @ 11:30AM" at bounding box center [483, 346] width 560 height 29
drag, startPoint x: 605, startPoint y: 351, endPoint x: 304, endPoint y: 210, distance: 332.2
click at [304, 210] on div "upload [DATE] Star Party Updating Status Visit Website Submitted event Event li…" at bounding box center [683, 296] width 988 height 233
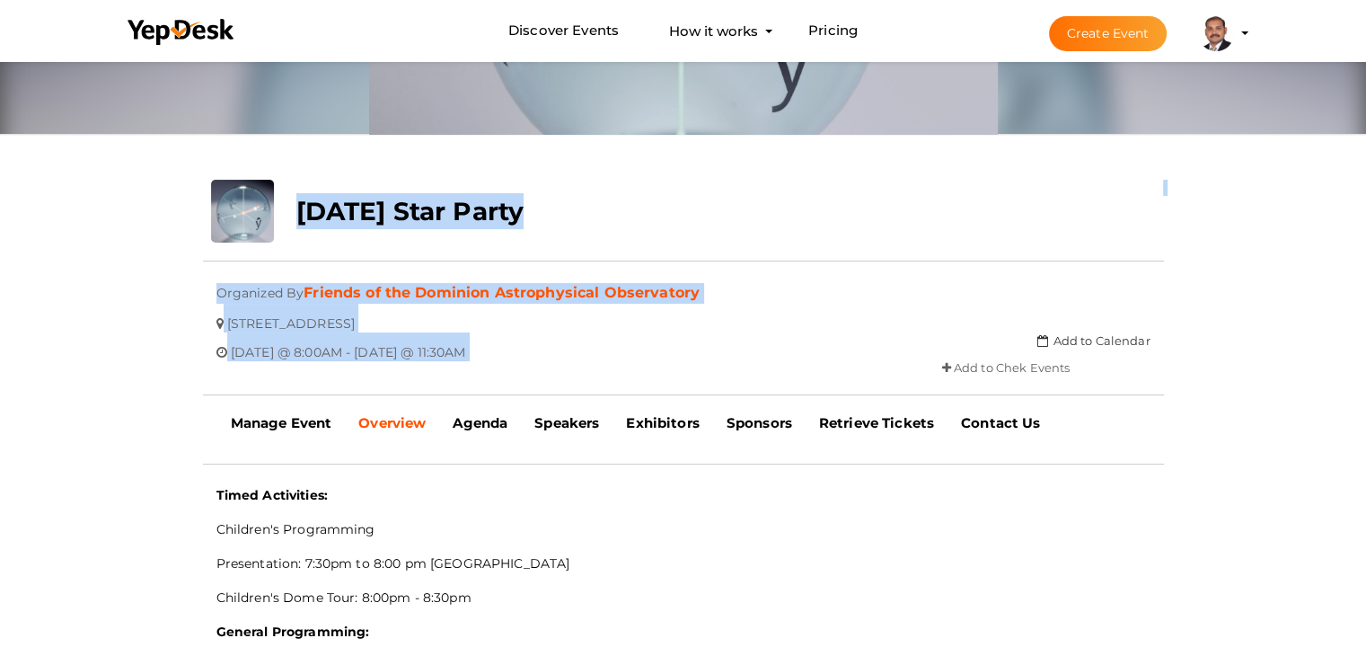
click at [365, 210] on b "[DATE] Star Party" at bounding box center [409, 211] width 227 height 31
drag, startPoint x: 302, startPoint y: 207, endPoint x: 715, endPoint y: 375, distance: 445.9
click at [715, 375] on div "upload [DATE] Star Party Updating Status Visit Website Submitted event Event li…" at bounding box center [683, 296] width 988 height 233
click at [626, 363] on div "upload [DATE] Star Party Updating Status Visit Website Submitted event Event li…" at bounding box center [683, 296] width 988 height 233
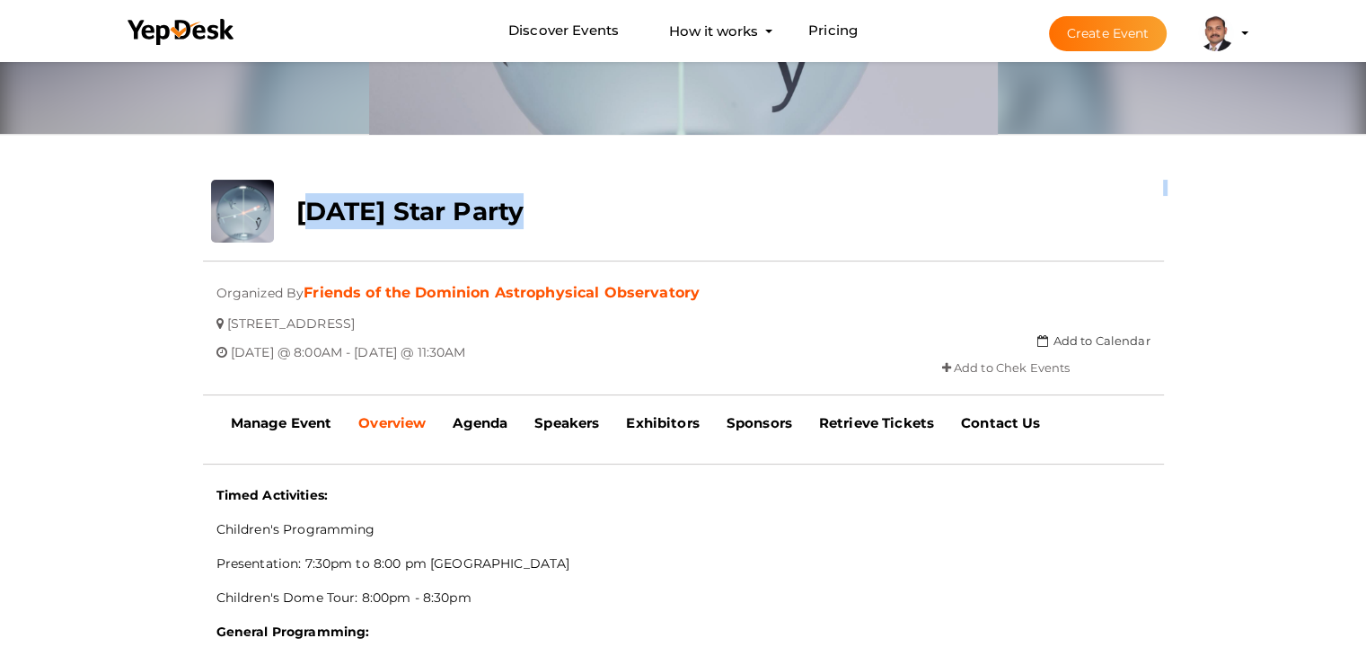
drag, startPoint x: 626, startPoint y: 363, endPoint x: 309, endPoint y: 217, distance: 348.8
click at [309, 217] on div "upload [DATE] Star Party Updating Status Visit Website Submitted event Event li…" at bounding box center [683, 296] width 988 height 233
click at [301, 220] on b "[DATE] Star Party" at bounding box center [409, 211] width 227 height 31
drag, startPoint x: 295, startPoint y: 215, endPoint x: 611, endPoint y: 353, distance: 345.0
click at [611, 353] on div "upload [DATE] Star Party Updating Status Visit Website Submitted event Event li…" at bounding box center [683, 296] width 988 height 233
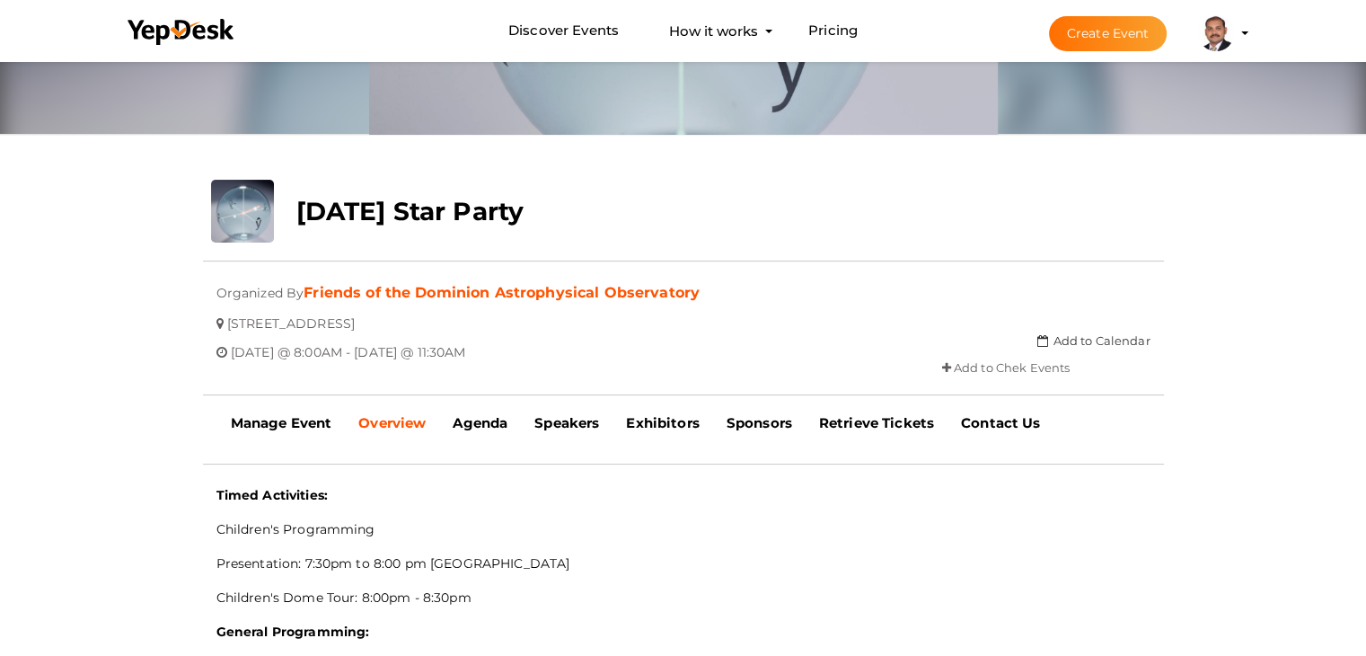
click at [611, 353] on div "[DATE] @ 8:00AM - [DATE] @ 11:30AM" at bounding box center [483, 346] width 560 height 29
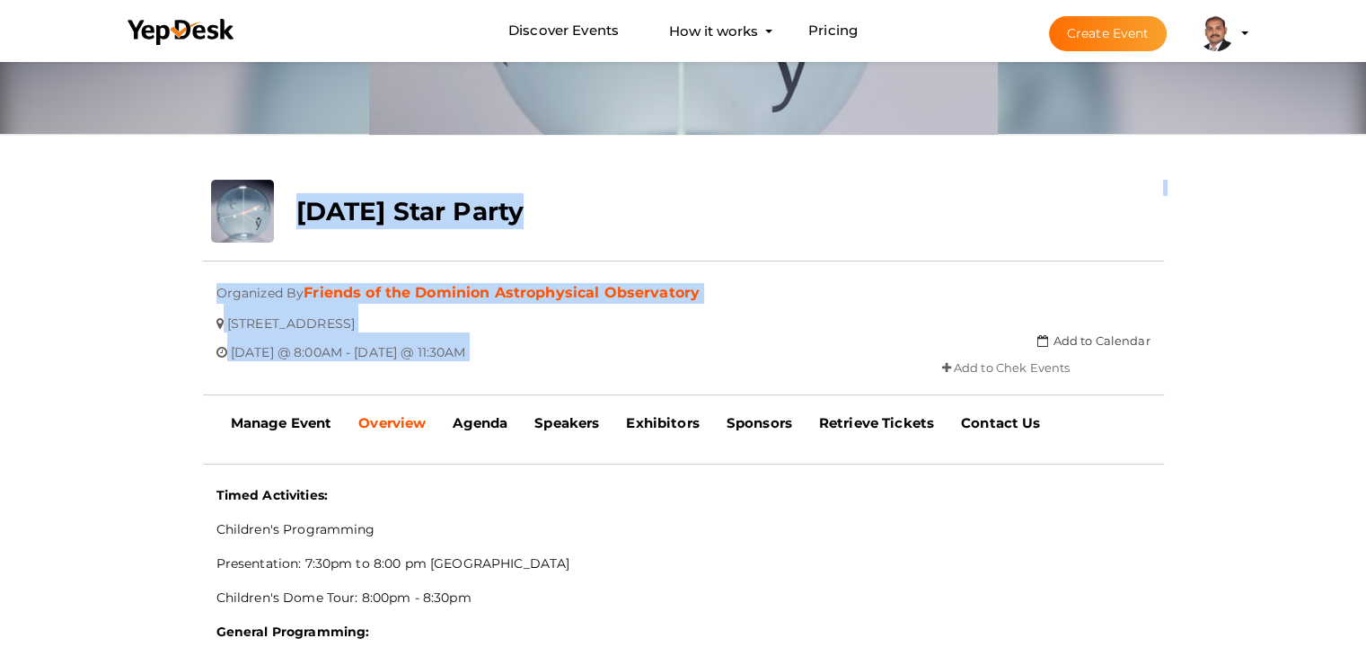
drag, startPoint x: 611, startPoint y: 353, endPoint x: 309, endPoint y: 211, distance: 333.4
click at [309, 211] on div "upload [DATE] Star Party Updating Status Visit Website Submitted event Event li…" at bounding box center [683, 296] width 988 height 233
click at [309, 211] on b "[DATE] Star Party" at bounding box center [409, 211] width 227 height 31
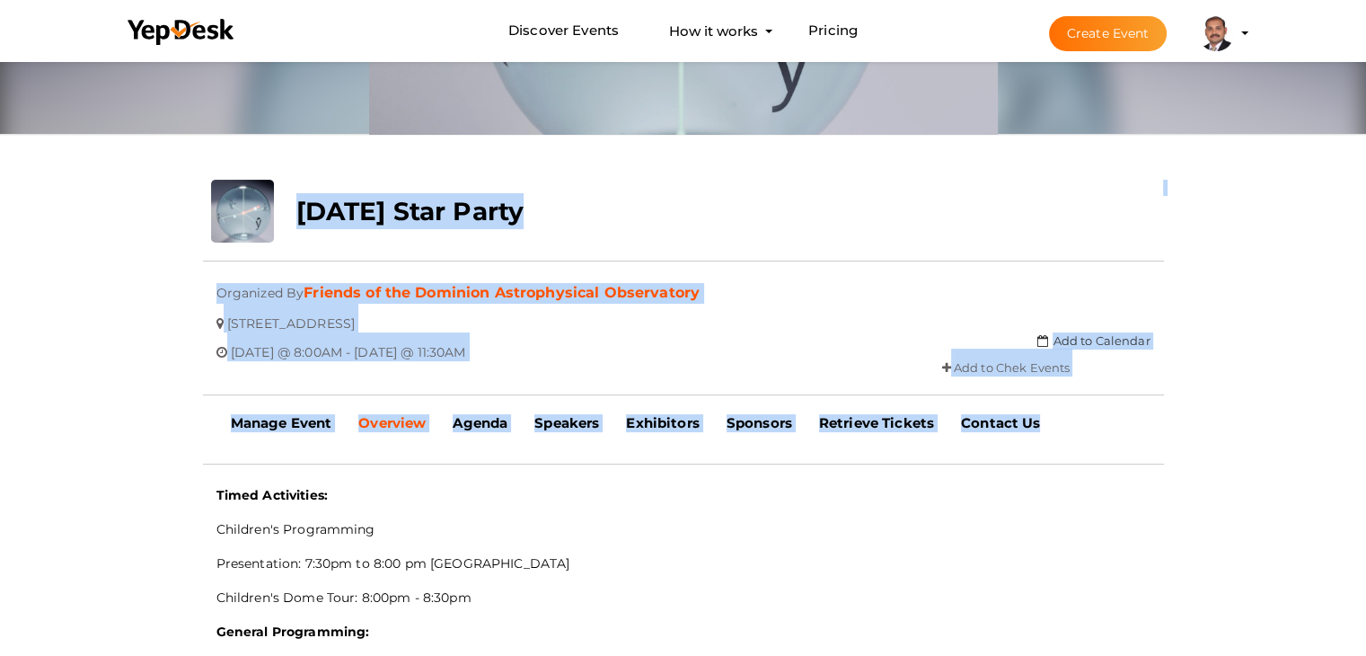
drag, startPoint x: 299, startPoint y: 211, endPoint x: 1124, endPoint y: 439, distance: 856.2
click at [1124, 439] on div "Manage Event Review Event Overview [GEOGRAPHIC_DATA] Speakers Exhibitors Sponso…" at bounding box center [683, 423] width 959 height 45
drag, startPoint x: 1124, startPoint y: 439, endPoint x: 305, endPoint y: 215, distance: 849.2
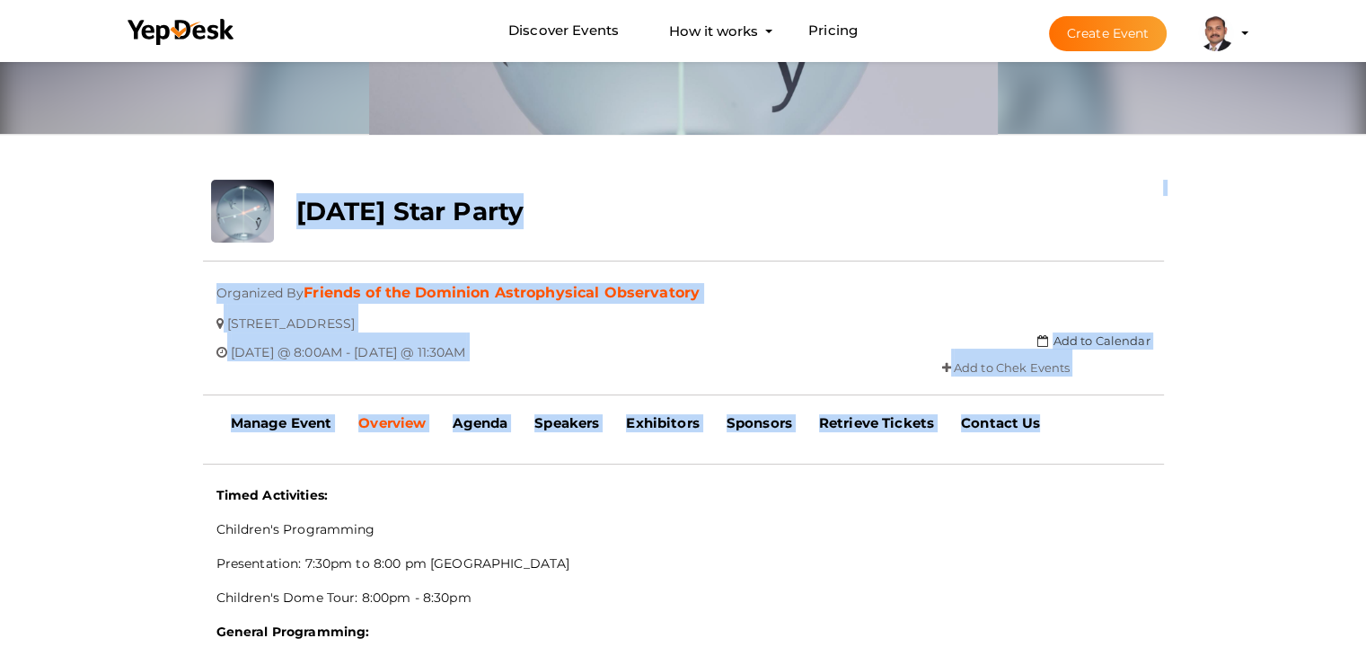
click at [302, 215] on b "[DATE] Star Party" at bounding box center [409, 211] width 227 height 31
drag, startPoint x: 295, startPoint y: 210, endPoint x: 1091, endPoint y: 425, distance: 824.9
click at [1091, 425] on div "Manage Event Review Event Overview Agenda Speakers Exhibitors Sponsors Become a…" at bounding box center [683, 423] width 959 height 45
drag, startPoint x: 1091, startPoint y: 425, endPoint x: 295, endPoint y: 204, distance: 825.7
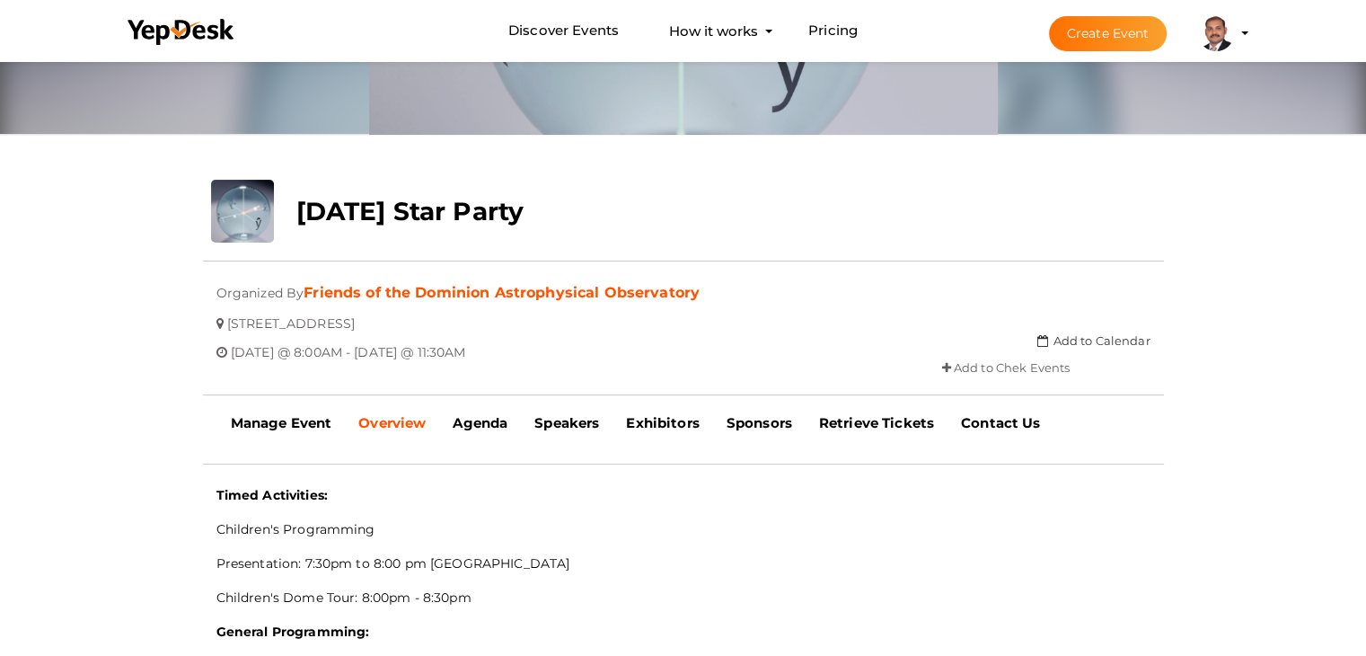
click at [295, 221] on div "August 30th Star Party" at bounding box center [603, 207] width 640 height 54
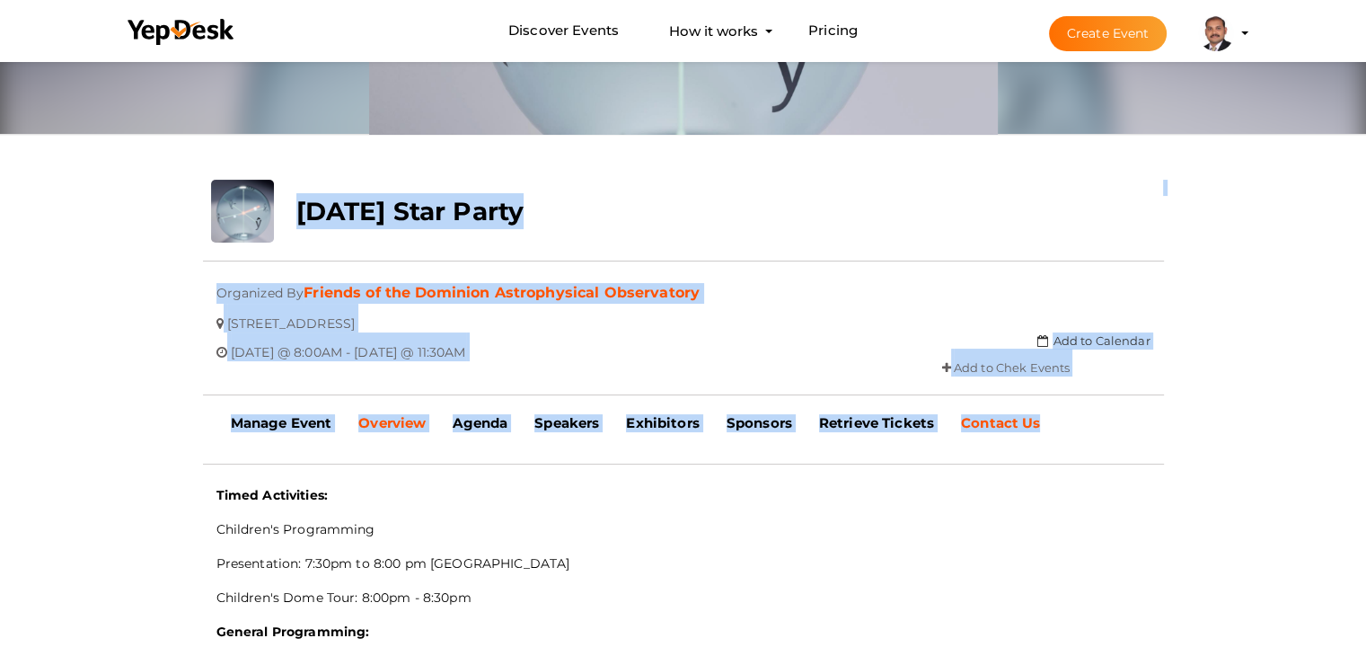
drag, startPoint x: 297, startPoint y: 204, endPoint x: 1045, endPoint y: 429, distance: 781.2
click at [1083, 437] on div "Manage Event Review Event Overview Agenda Speakers Exhibitors Sponsors Become a…" at bounding box center [683, 423] width 959 height 45
drag, startPoint x: 1081, startPoint y: 435, endPoint x: 293, endPoint y: 209, distance: 820.0
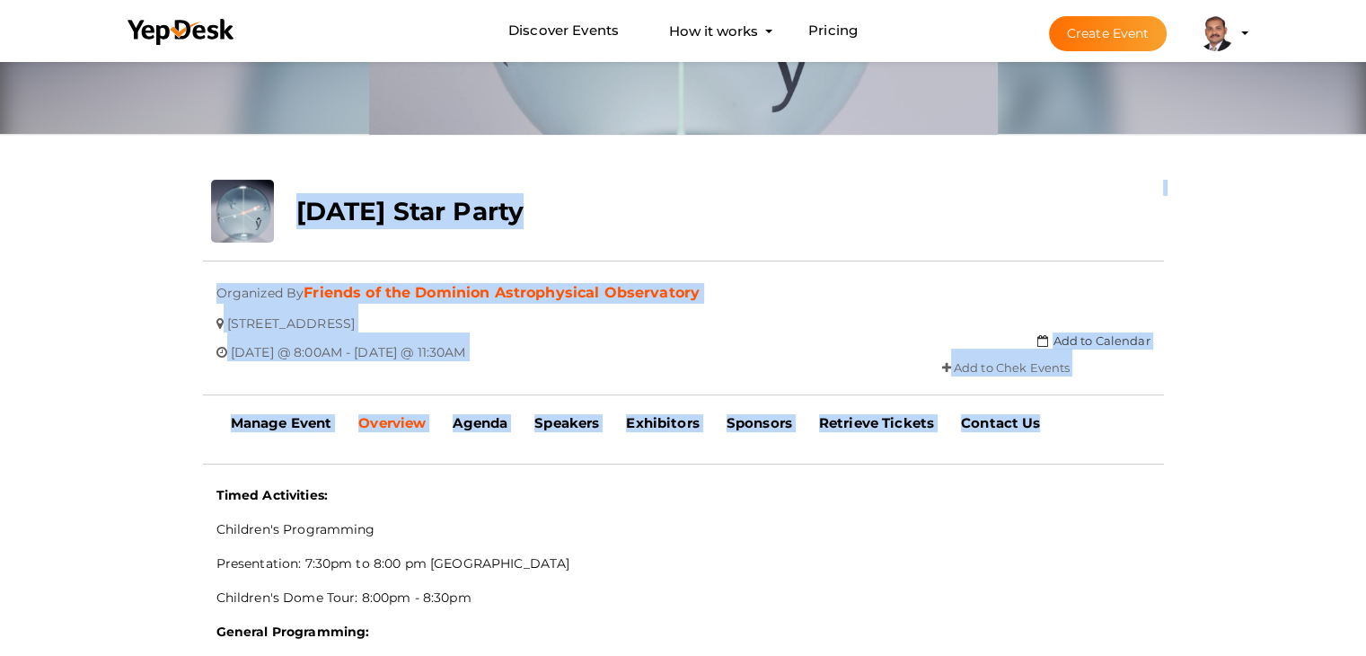
click at [312, 227] on label "August 30th Star Party" at bounding box center [409, 211] width 227 height 36
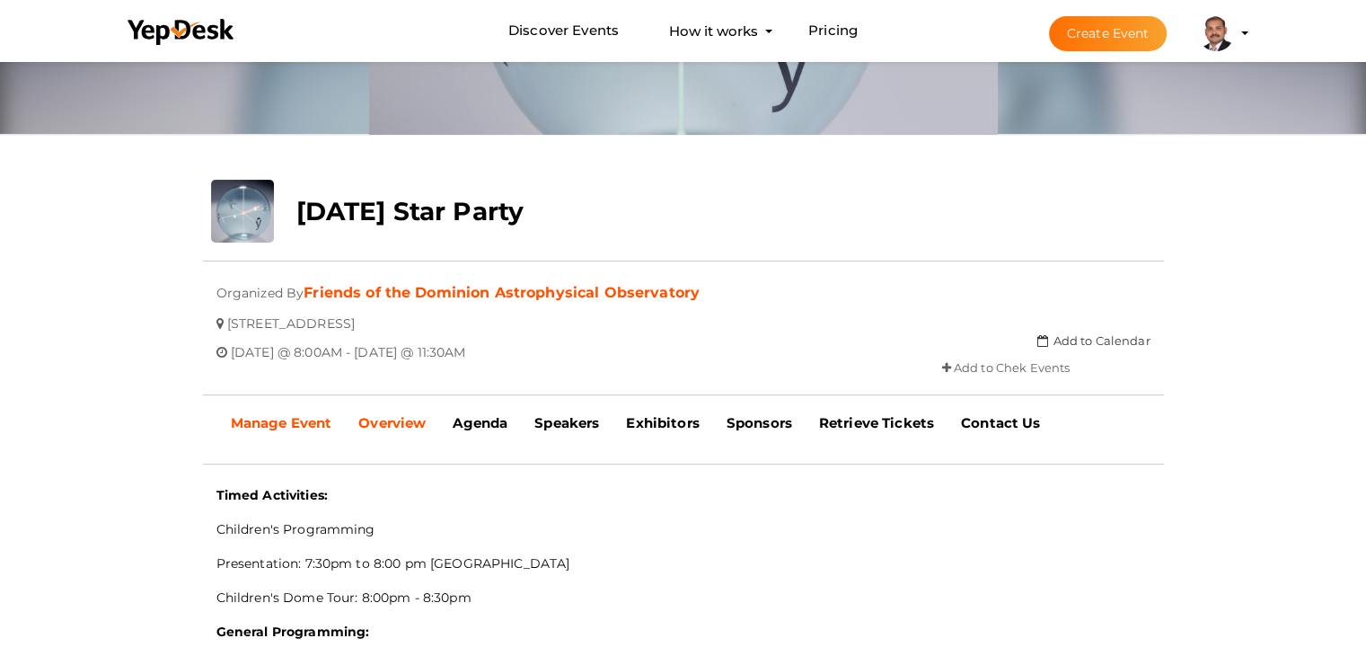
click at [309, 425] on b "Manage Event" at bounding box center [281, 422] width 101 height 17
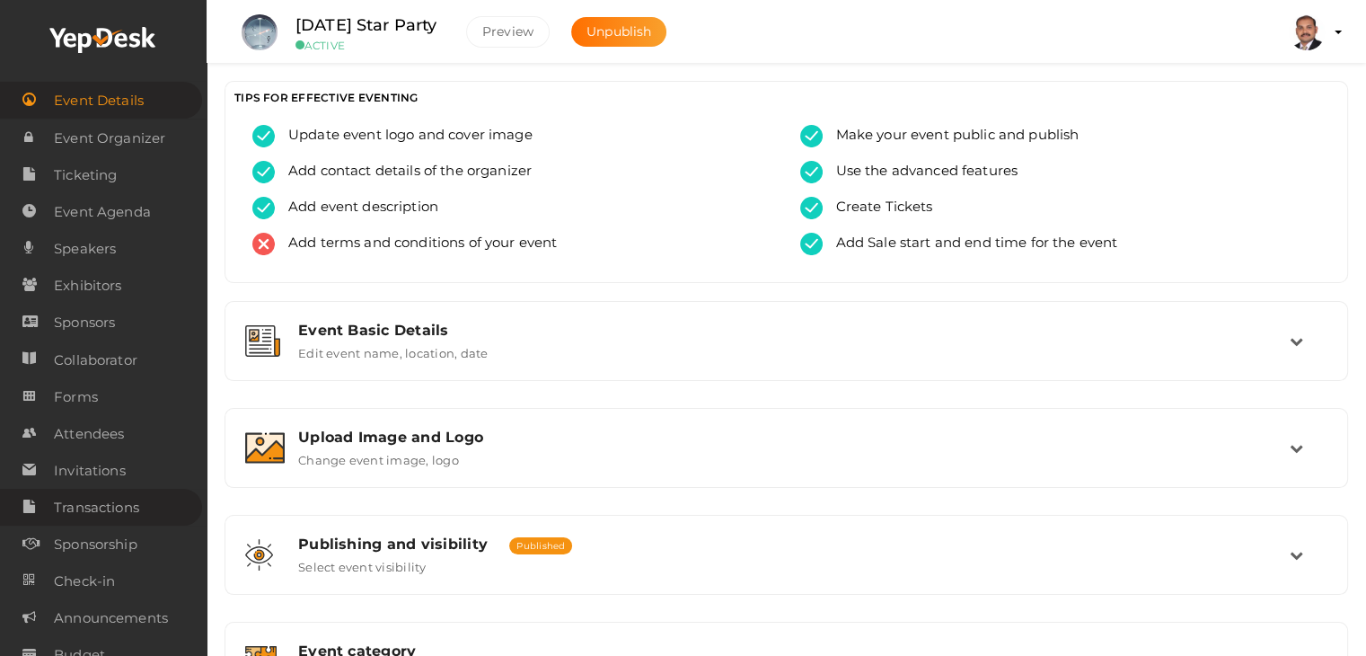
click at [99, 507] on span "Transactions" at bounding box center [96, 507] width 85 height 36
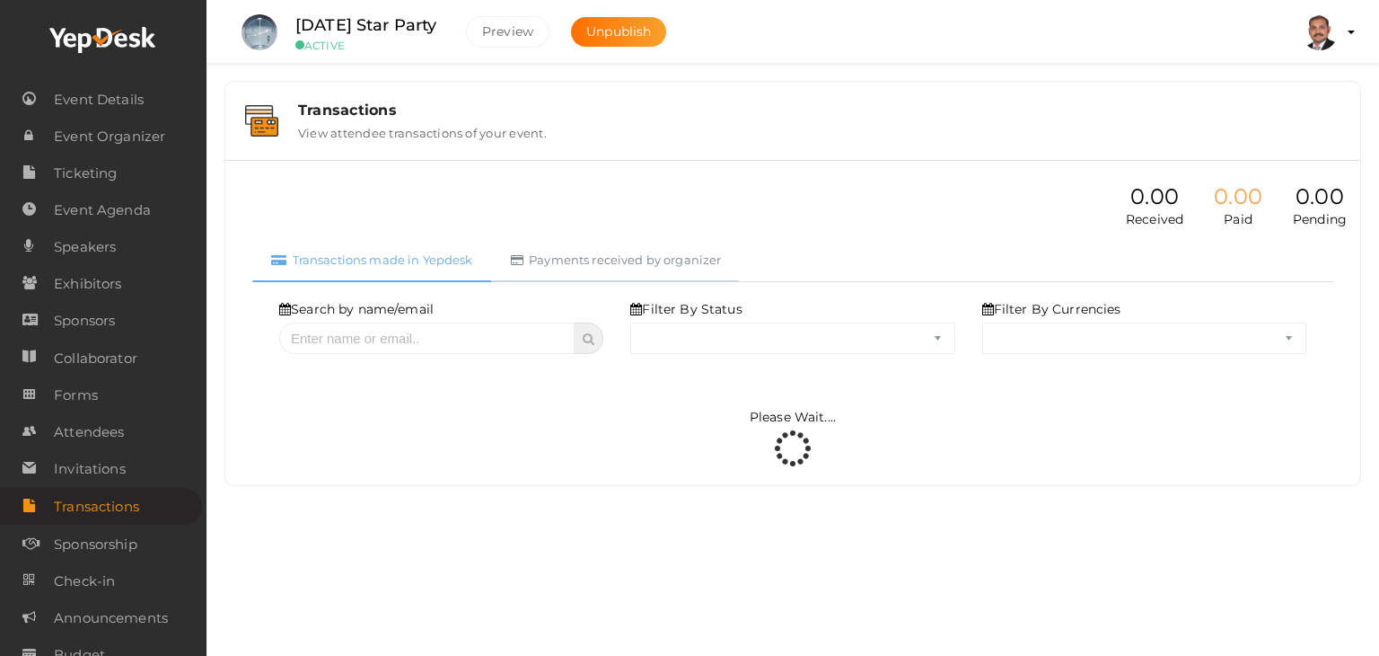
select select "ALL"
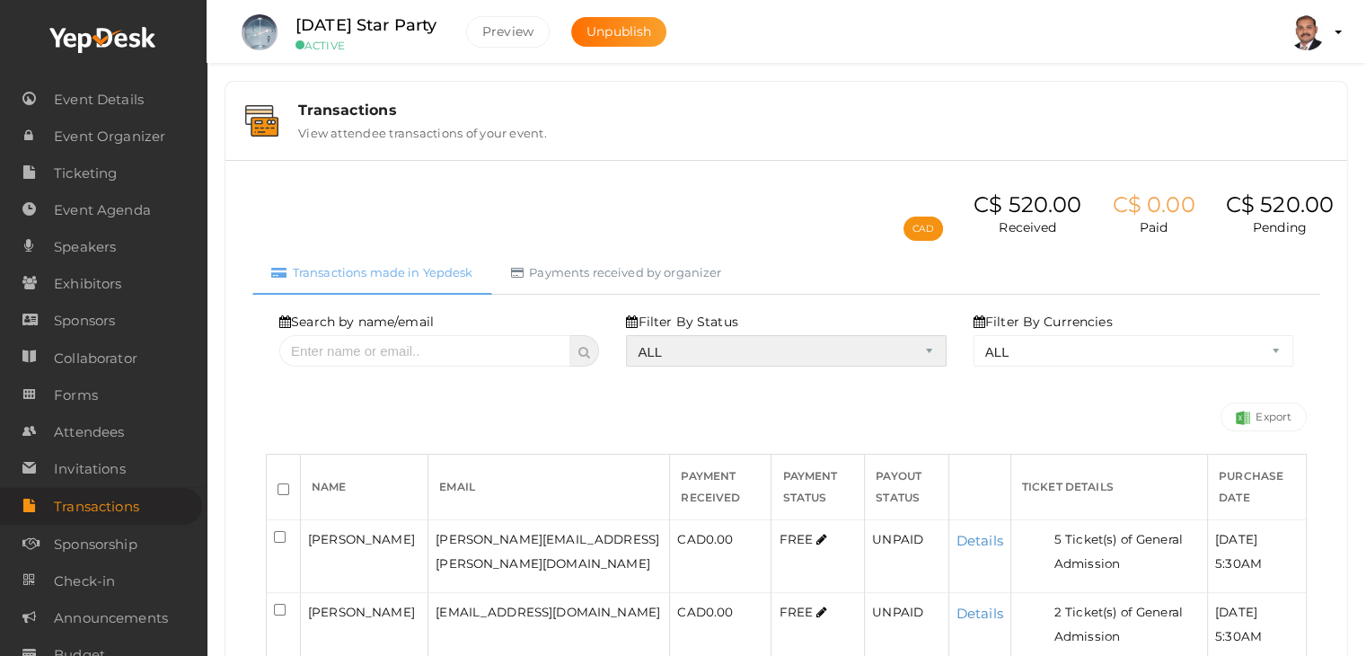
click at [709, 345] on select "ALL SUCCESS DECLINED UNAUTHORIZED FAILED NOTPAID FREE REFUNDED NA" at bounding box center [786, 350] width 320 height 31
click at [630, 335] on select "ALL SUCCESS DECLINED UNAUTHORIZED FAILED NOTPAID FREE REFUNDED NA" at bounding box center [786, 350] width 320 height 31
select select "? string:SUCCESS ?"
select select "? string:ALL ?"
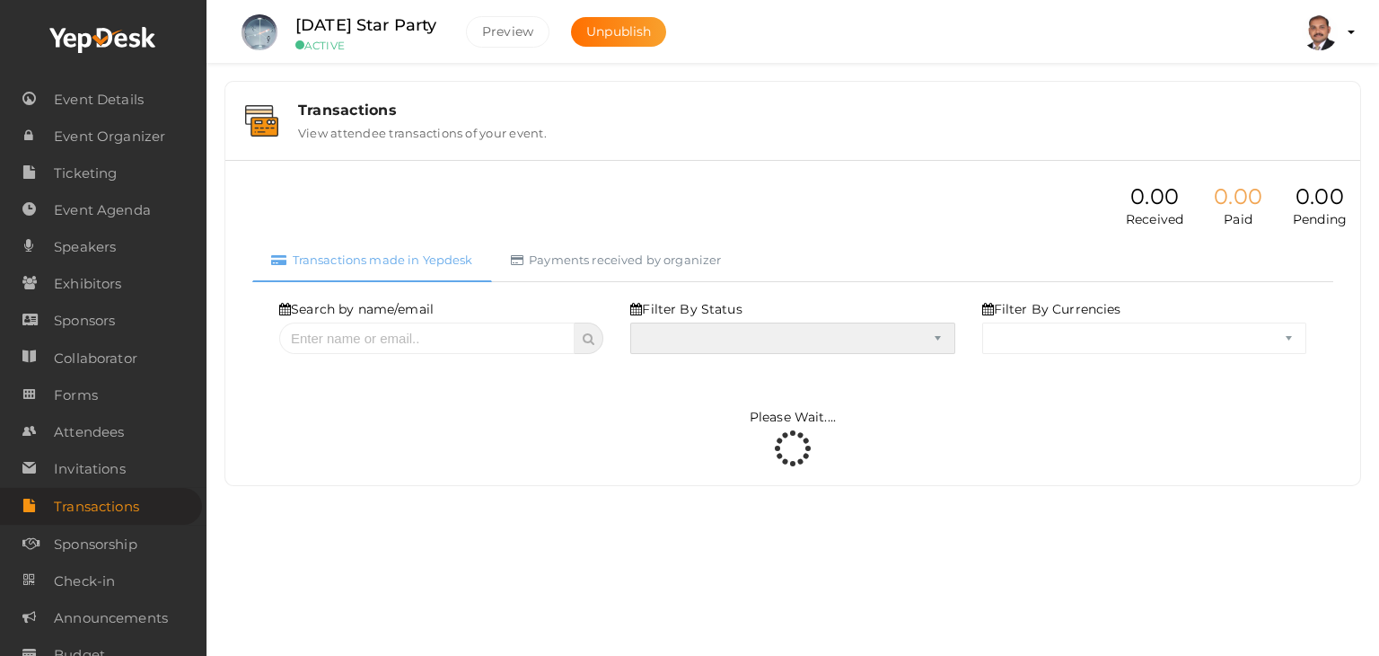
select select "SUCCESS"
select select "ALL"
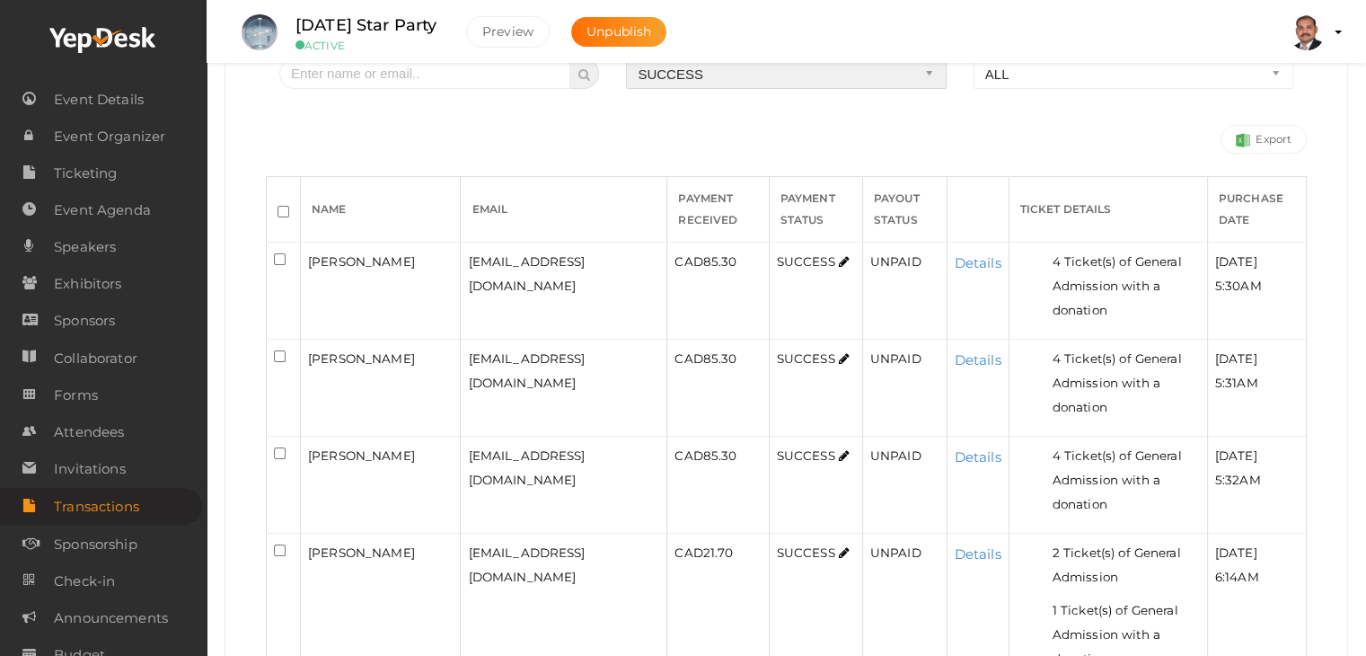
scroll to position [359, 0]
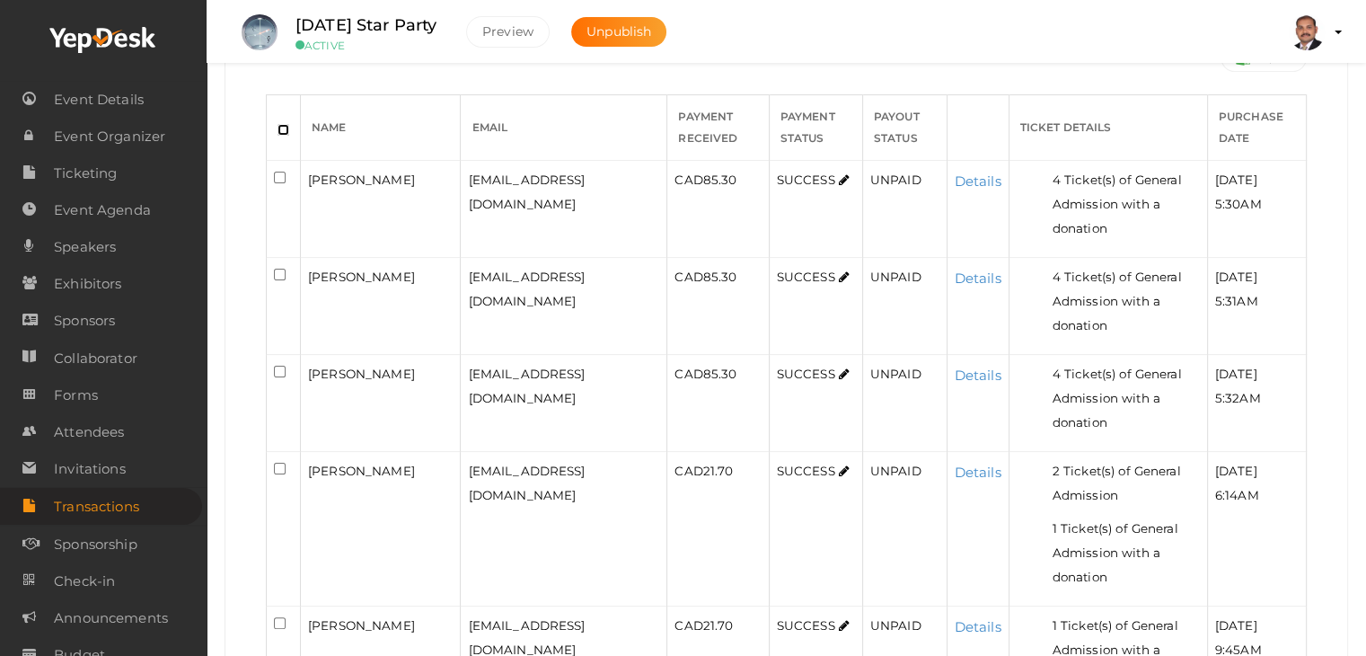
click at [283, 127] on input "checkbox" at bounding box center [283, 130] width 12 height 12
checkbox input "true"
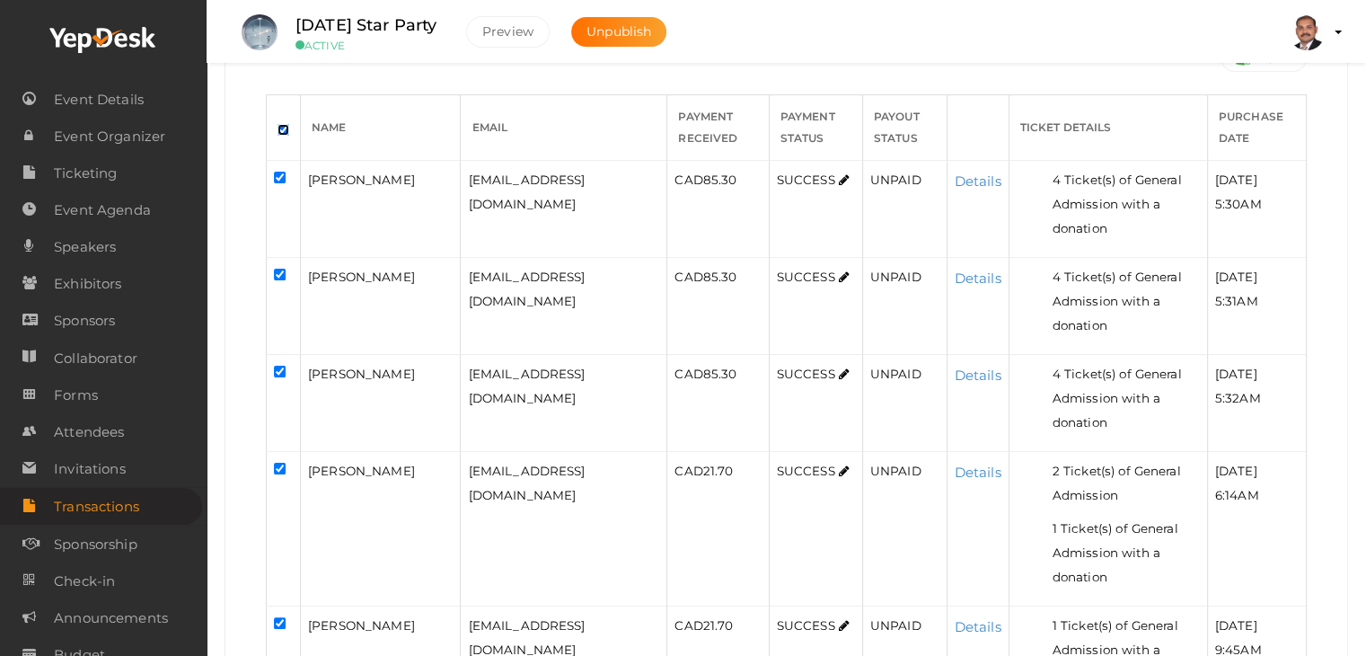
checkbox input "true"
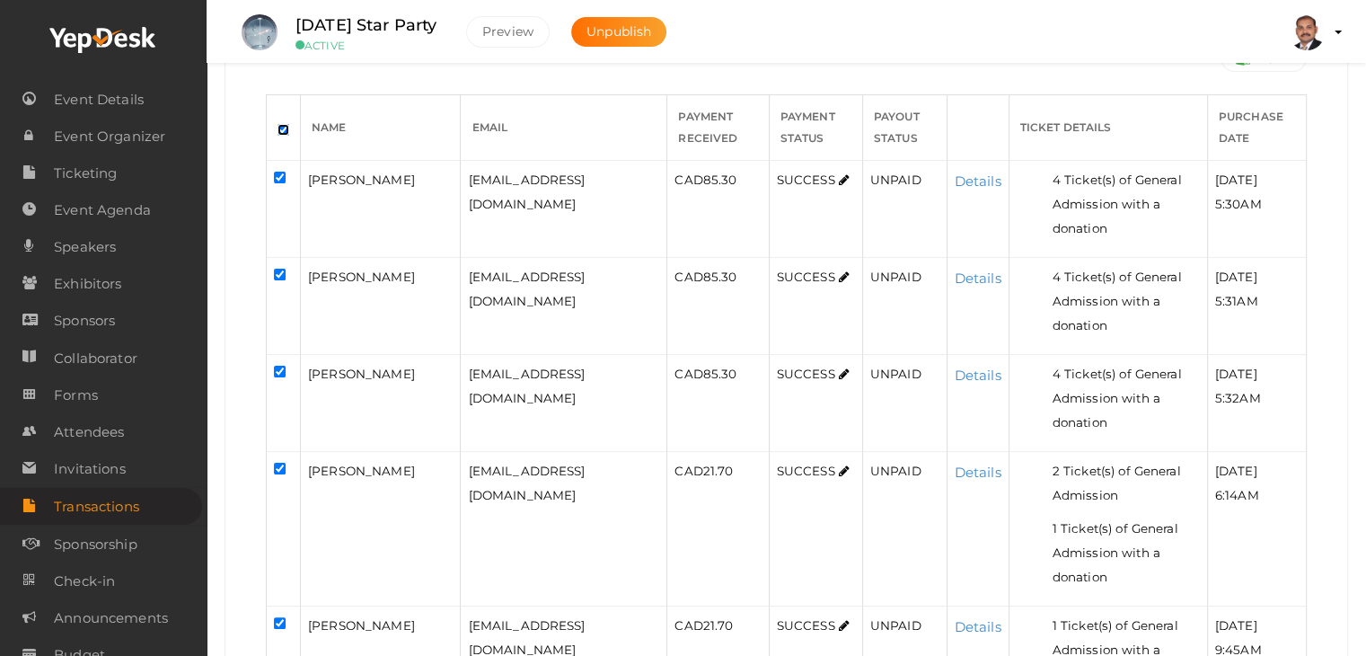
checkbox input "true"
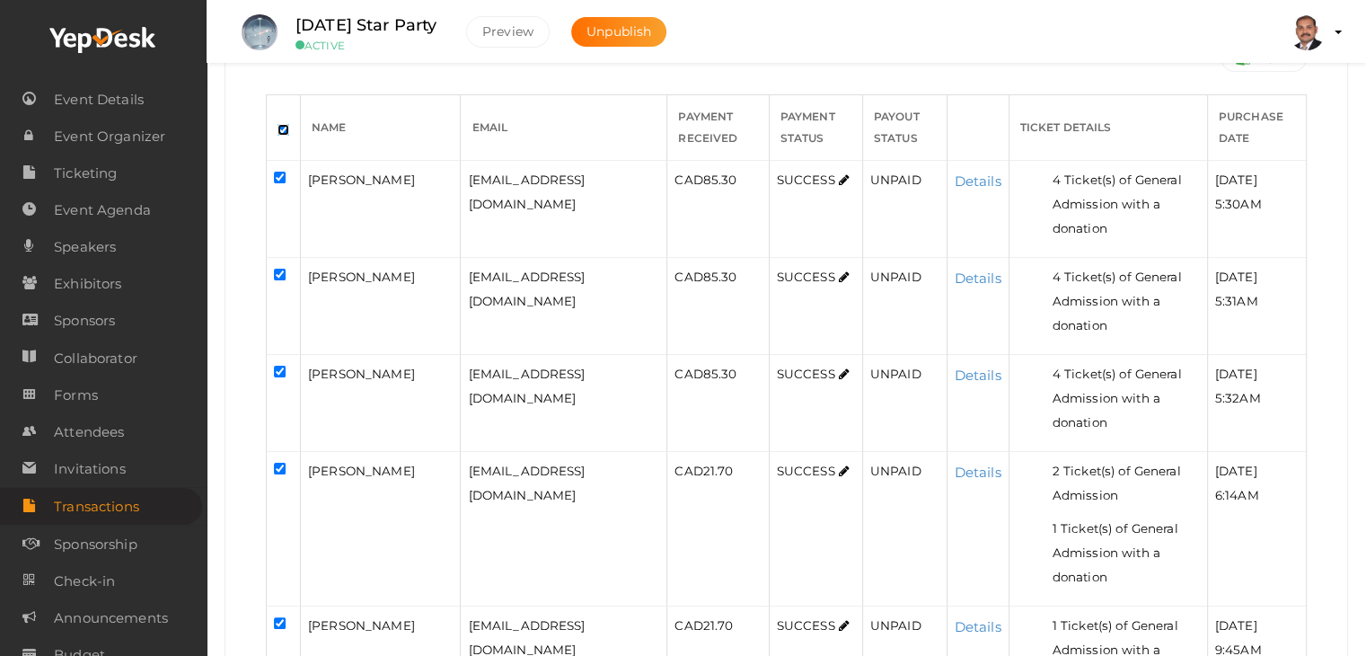
checkbox input "true"
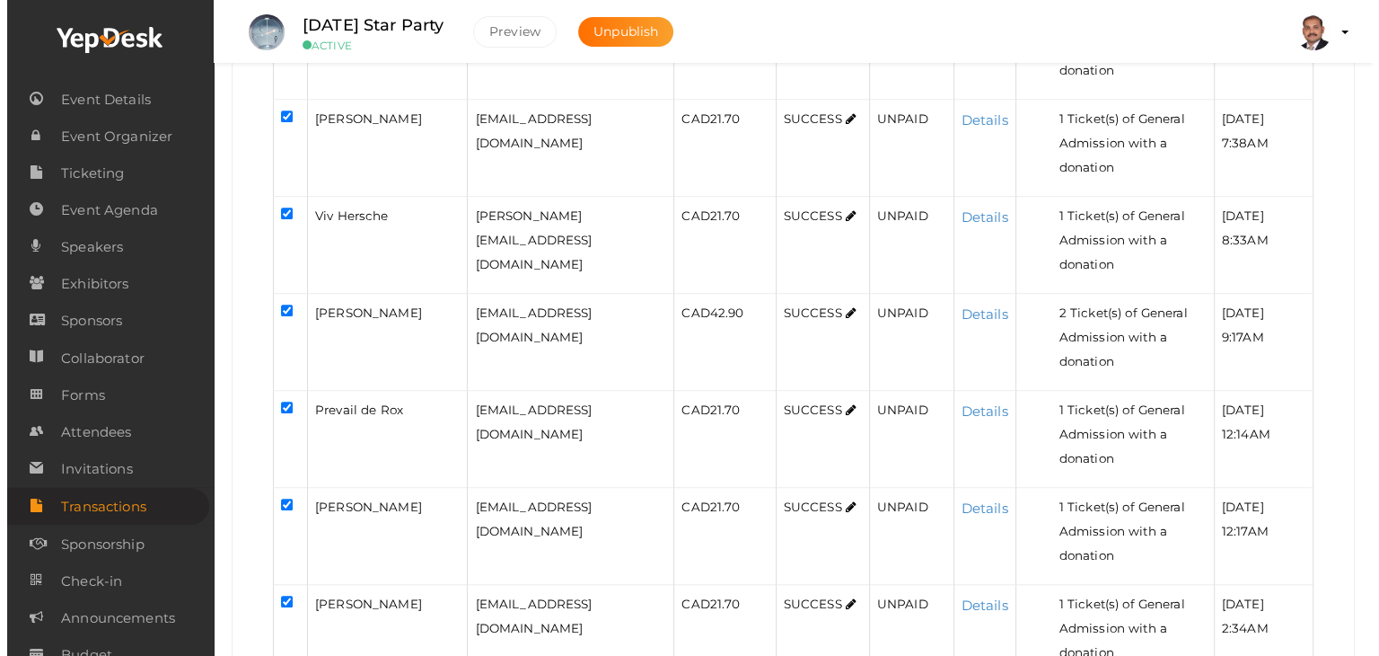
scroll to position [1184, 0]
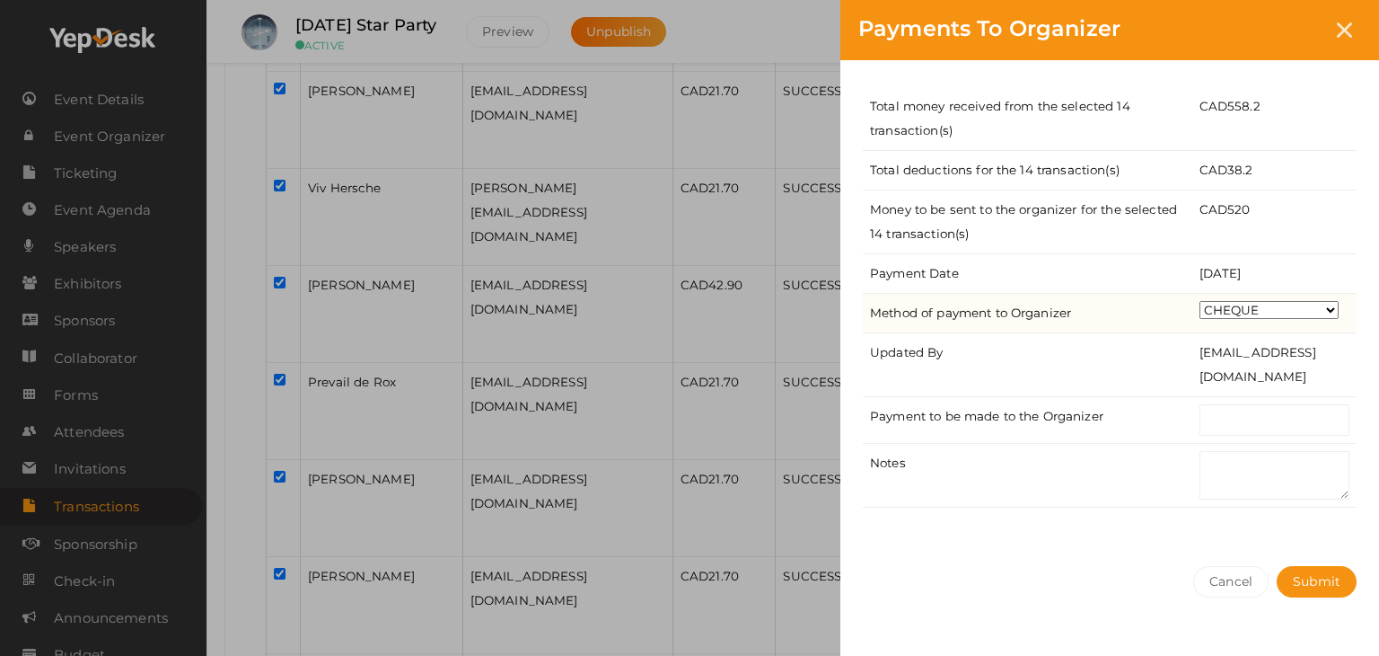
click at [1243, 308] on select "CHEQUE ONLINE TRANSFER WIRE TRANSFER CASH BANK DRAFT OTHERS" at bounding box center [1269, 310] width 139 height 18
select select "ONLINE TRANSFER"
click at [1200, 301] on select "CHEQUE ONLINE TRANSFER WIRE TRANSFER CASH BANK DRAFT OTHERS" at bounding box center [1269, 310] width 139 height 18
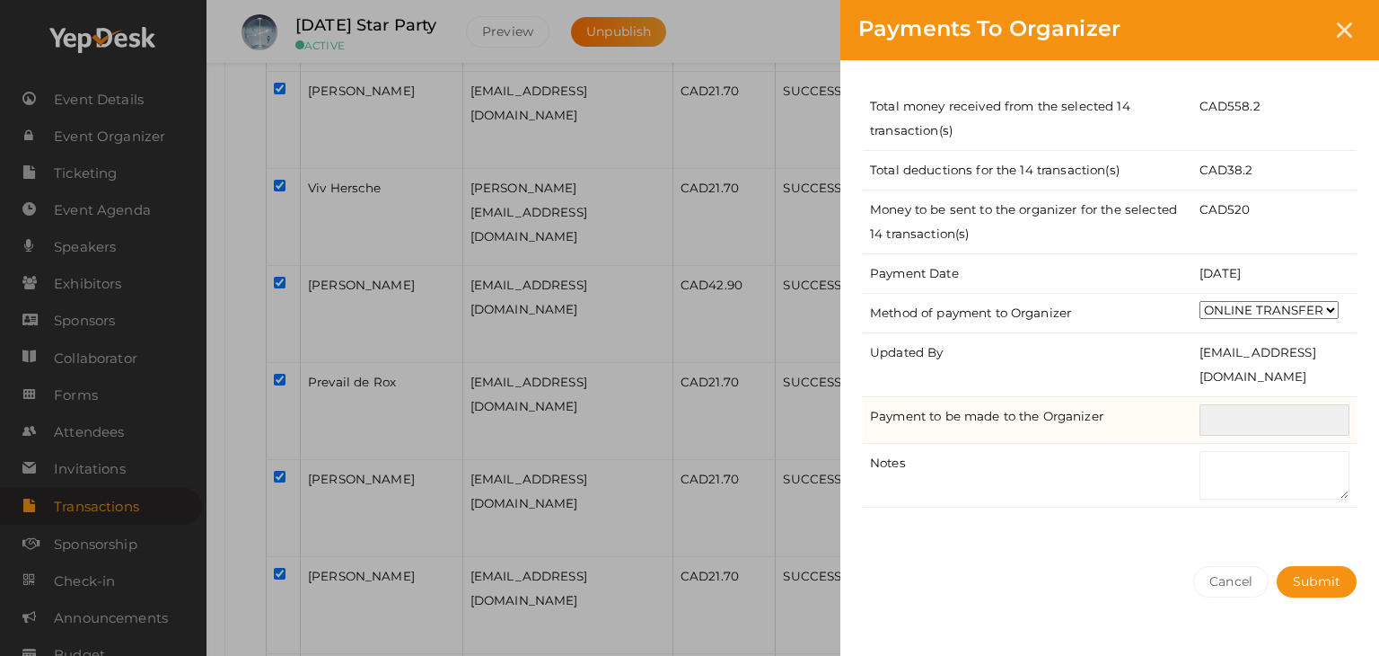
click at [1250, 418] on input "text" at bounding box center [1275, 419] width 150 height 31
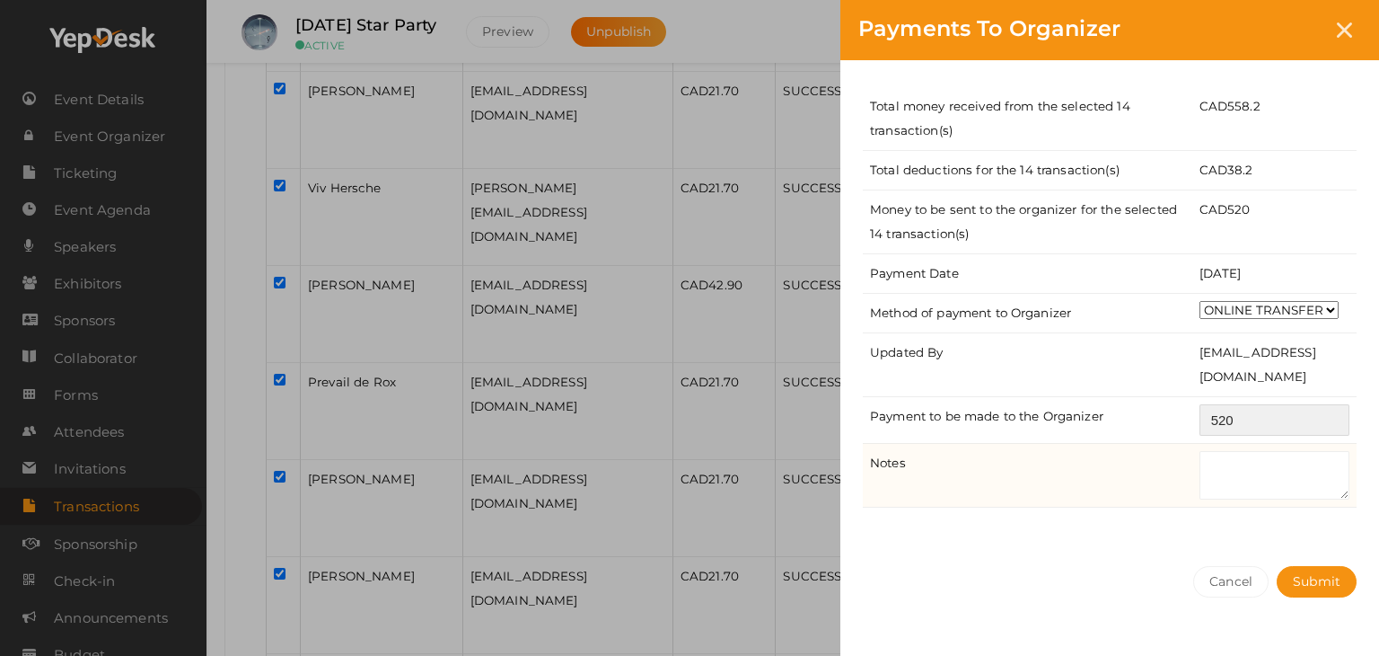
type input "520"
click at [1295, 452] on textarea at bounding box center [1275, 475] width 150 height 48
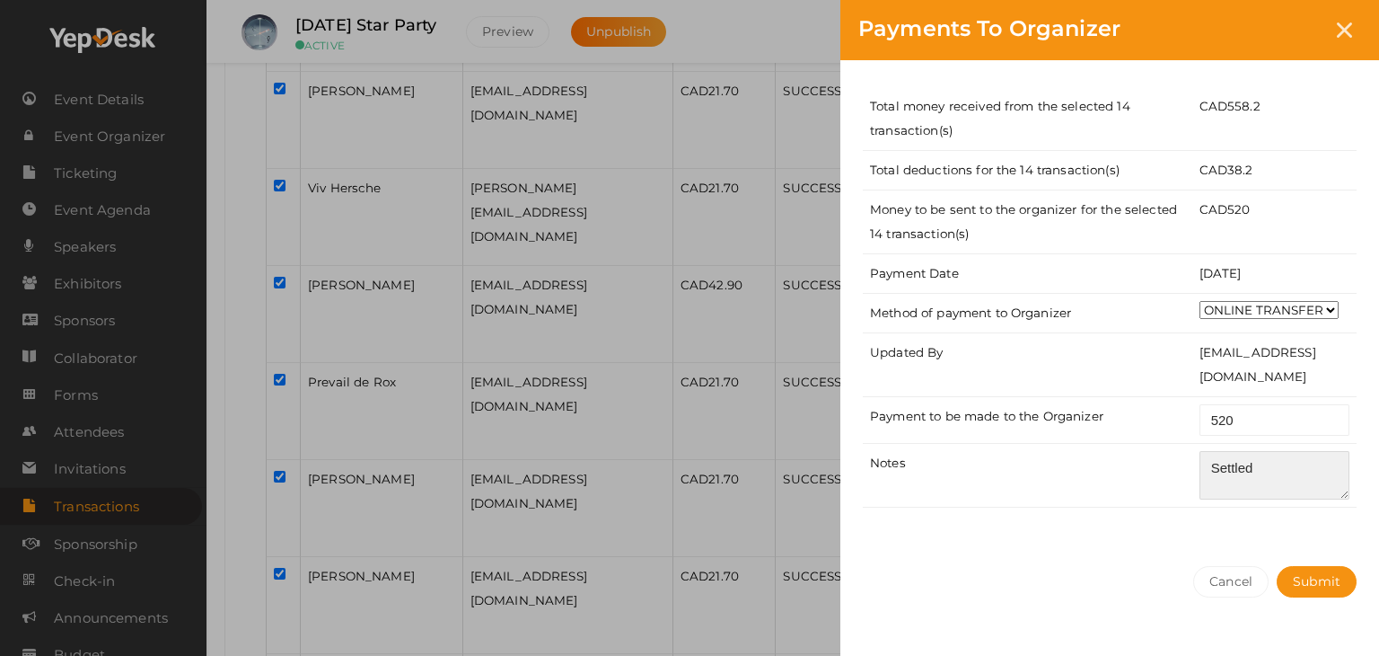
type textarea "Settled"
click at [1287, 538] on div "Total money received from the selected 14 transaction(s) CAD 558.2 Total deduct…" at bounding box center [1110, 304] width 539 height 488
click at [1307, 568] on button "Submit" at bounding box center [1317, 581] width 80 height 31
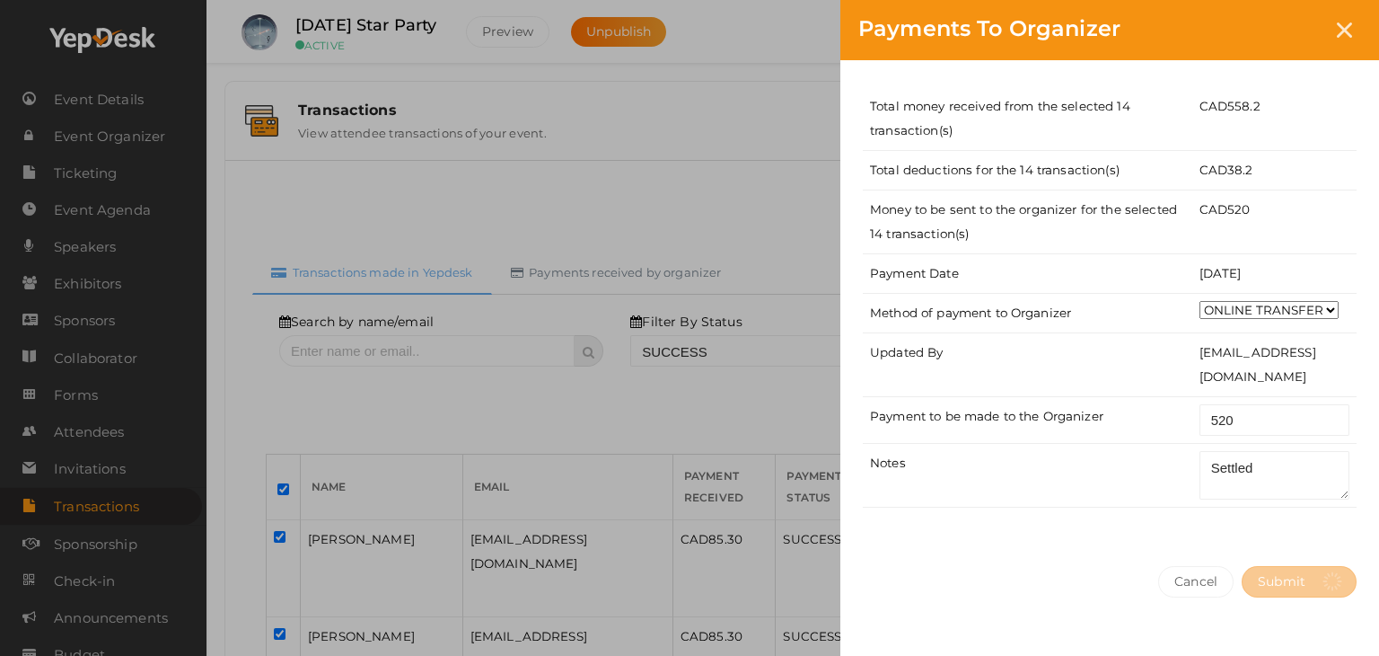
select select "? string:SUCCESS ?"
select select "? string:ALL ?"
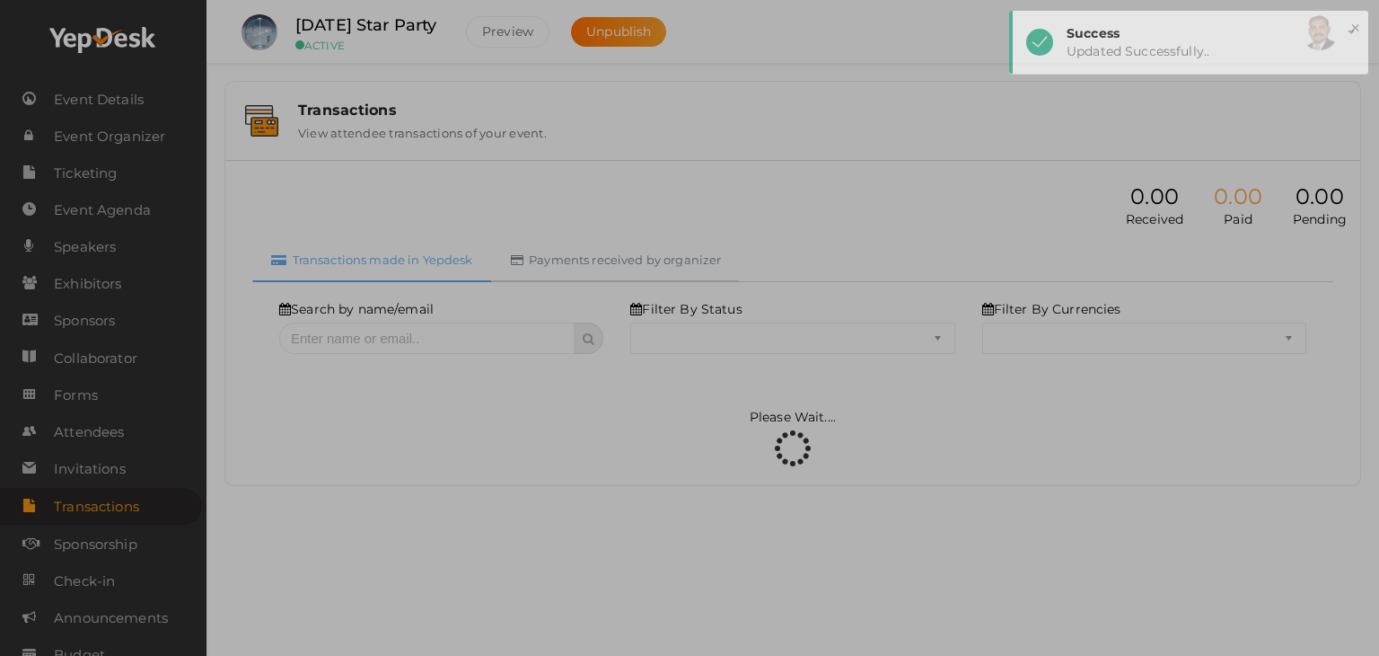
select select "SUCCESS"
select select "ALL"
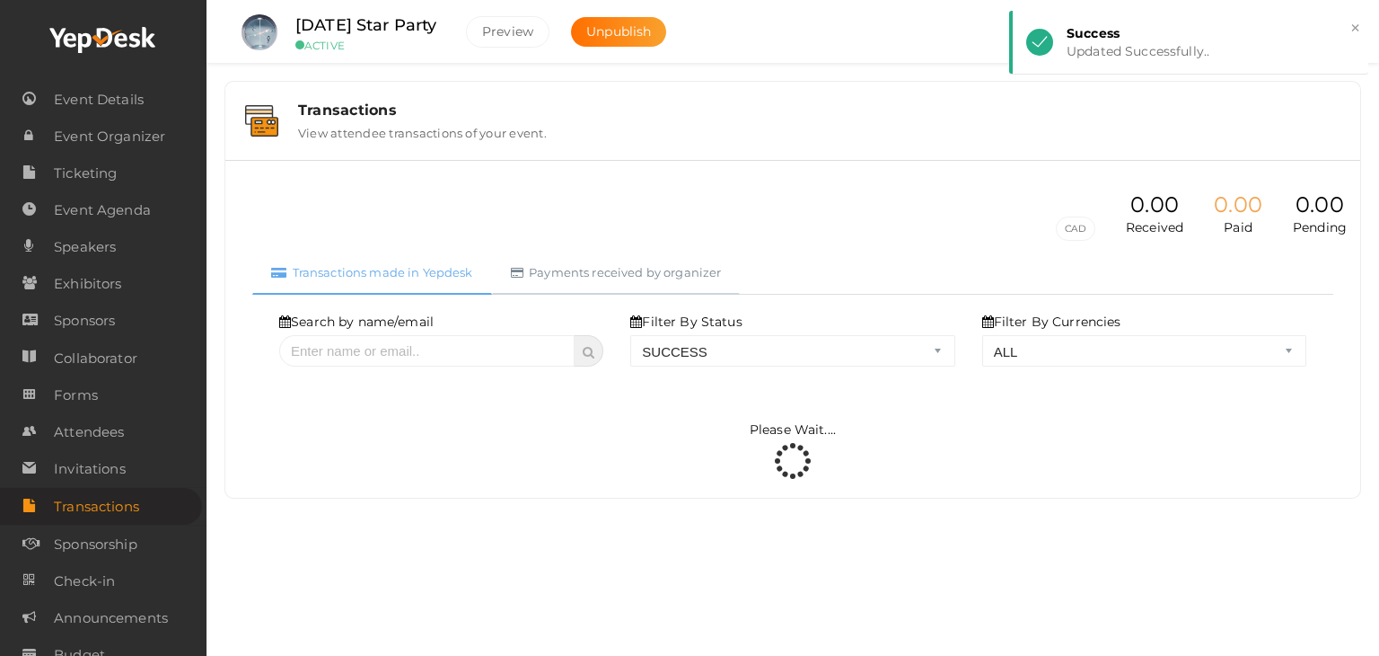
click at [693, 269] on link "Payments received by organizer" at bounding box center [616, 273] width 249 height 44
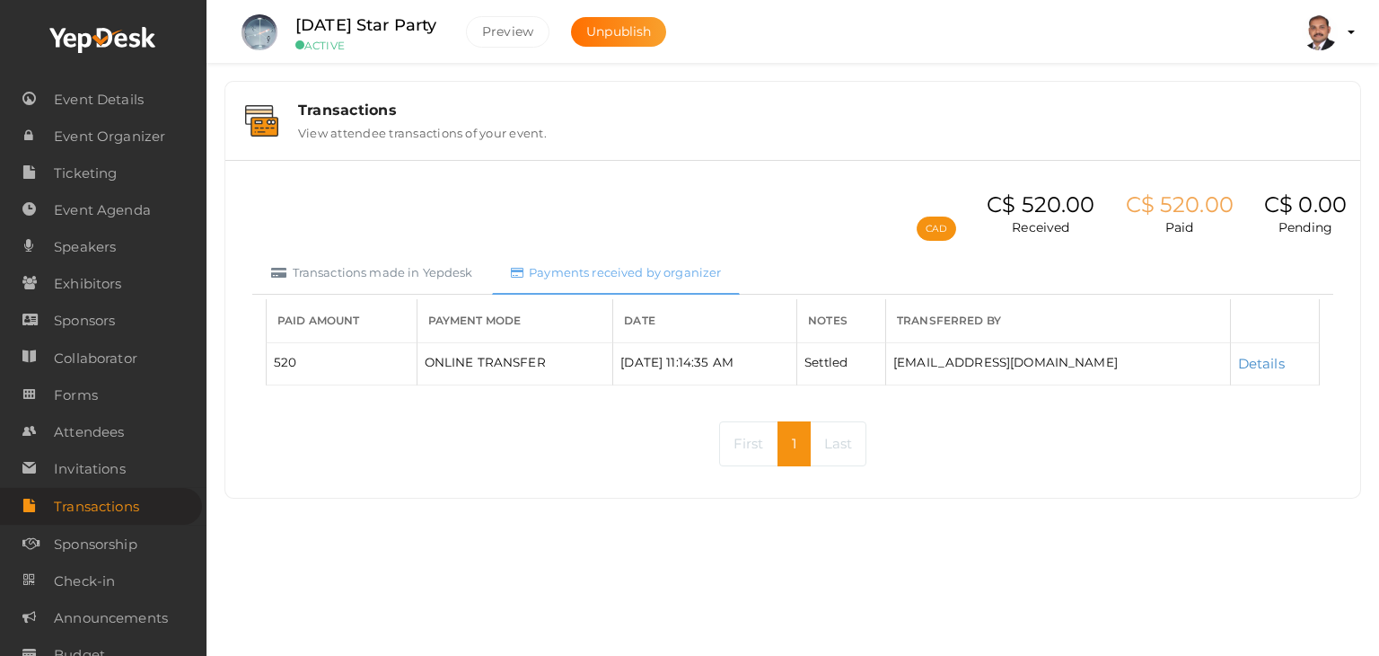
drag, startPoint x: 496, startPoint y: 24, endPoint x: 291, endPoint y: 17, distance: 204.9
click at [291, 17] on div "August 30th Star Party ACTIVE" at bounding box center [367, 33] width 180 height 40
copy label "August 30th Star Party"
click at [439, 42] on small "ACTIVE" at bounding box center [367, 45] width 144 height 13
drag, startPoint x: 490, startPoint y: 26, endPoint x: 296, endPoint y: 26, distance: 194.0
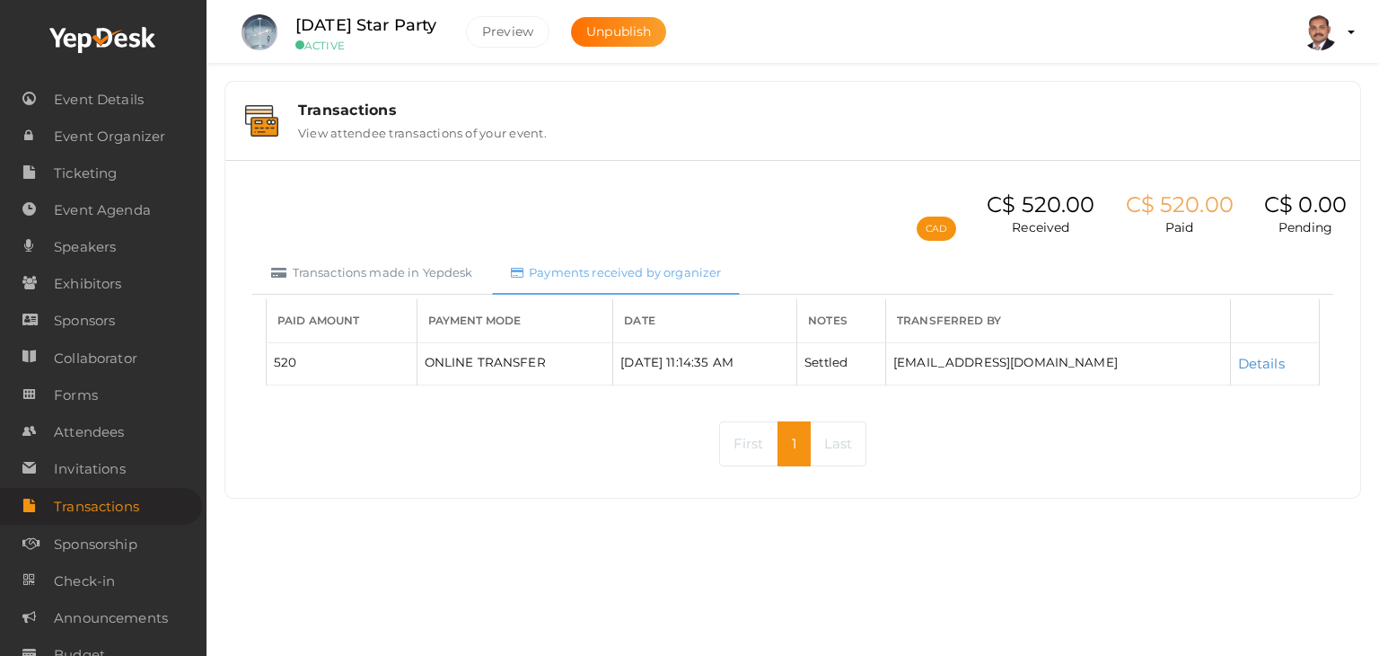
click at [296, 26] on div "August 30th Star Party ACTIVE" at bounding box center [367, 33] width 180 height 40
copy label "August 30th Star Party"
click at [457, 15] on div "August 30th Star Party ACTIVE" at bounding box center [367, 33] width 180 height 40
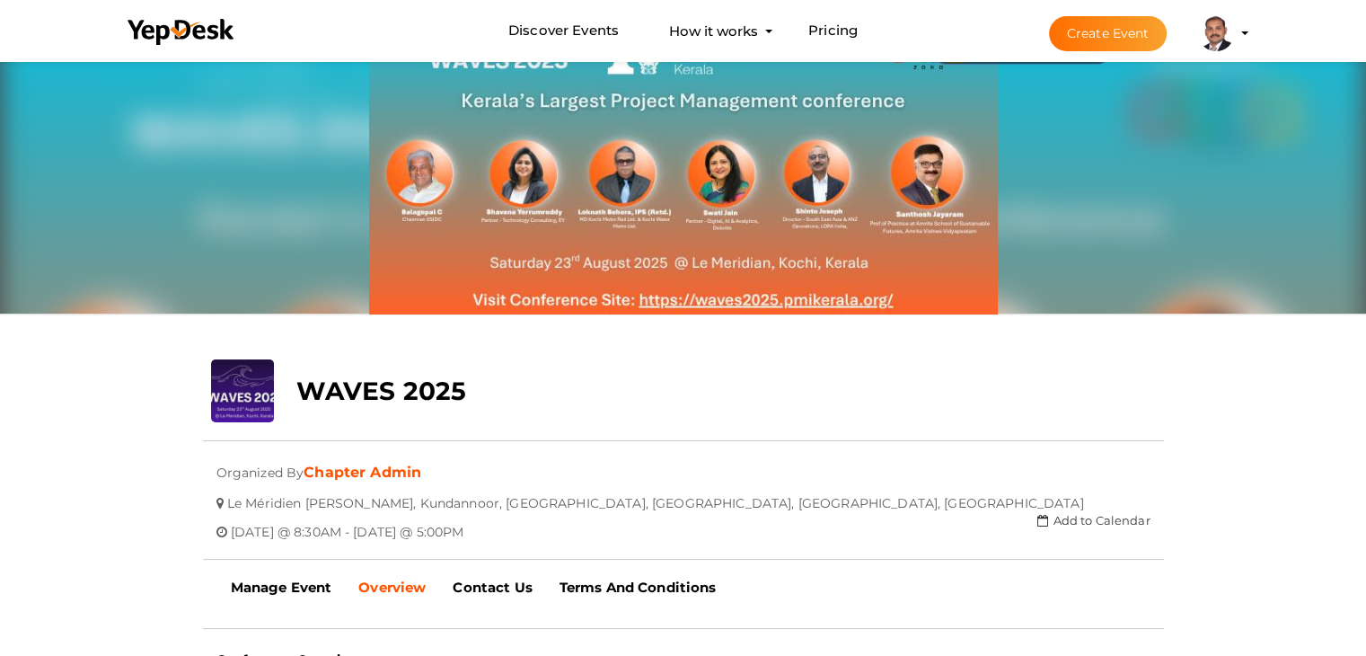
scroll to position [57, 0]
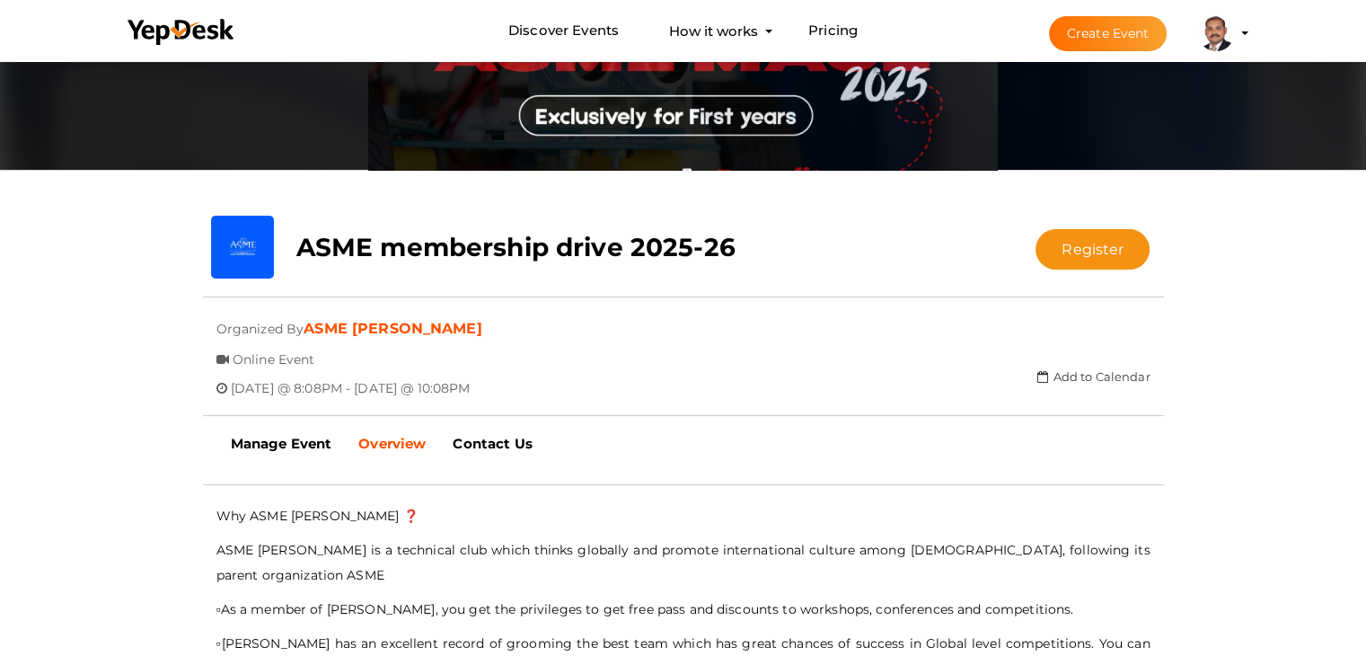
scroll to position [237, 0]
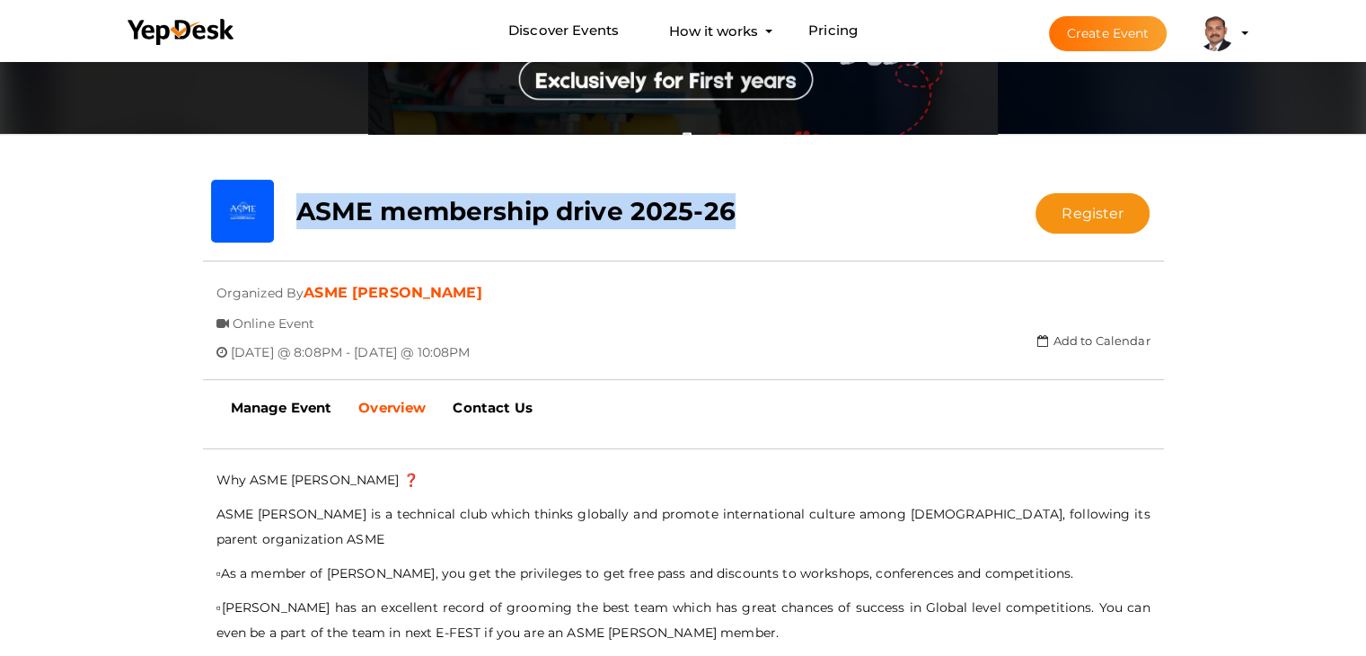
drag, startPoint x: 747, startPoint y: 206, endPoint x: 298, endPoint y: 207, distance: 449.0
click at [298, 207] on div "ASME membership drive 2025-26" at bounding box center [603, 207] width 640 height 54
copy b "ASME membership drive 2025-26"
click at [305, 393] on link "Manage Event" at bounding box center [281, 407] width 128 height 45
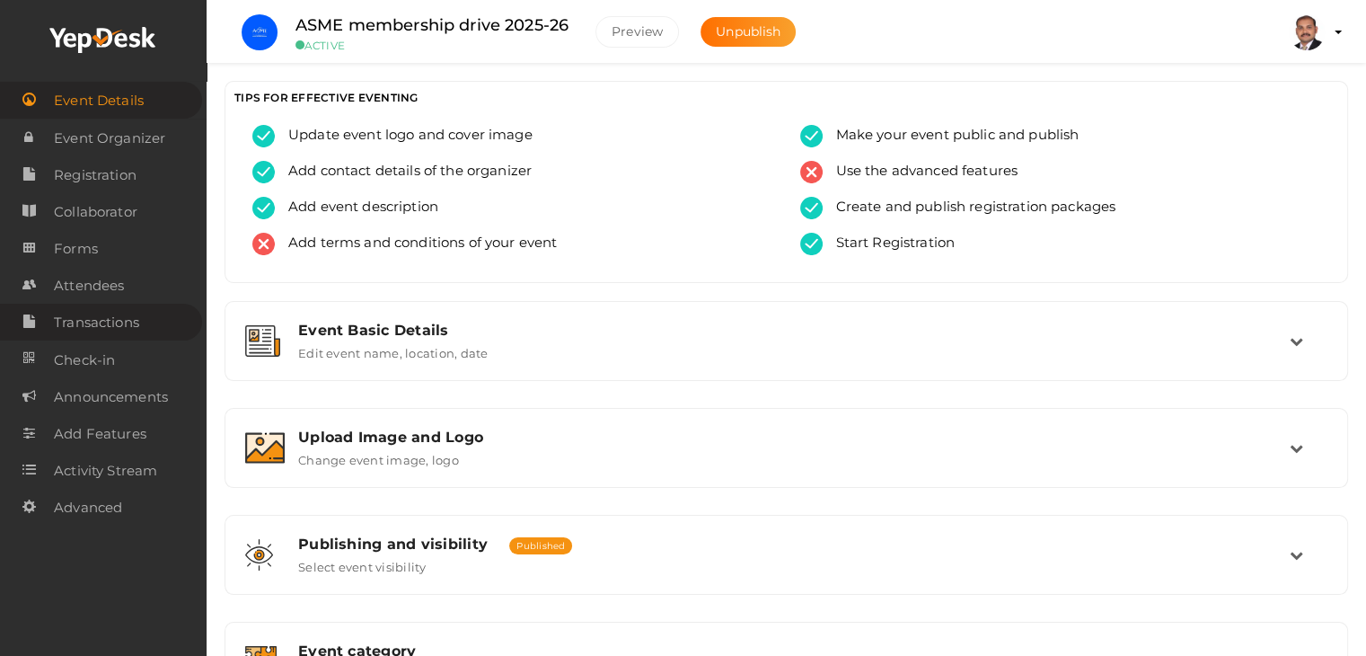
click at [113, 330] on span "Transactions" at bounding box center [96, 322] width 85 height 36
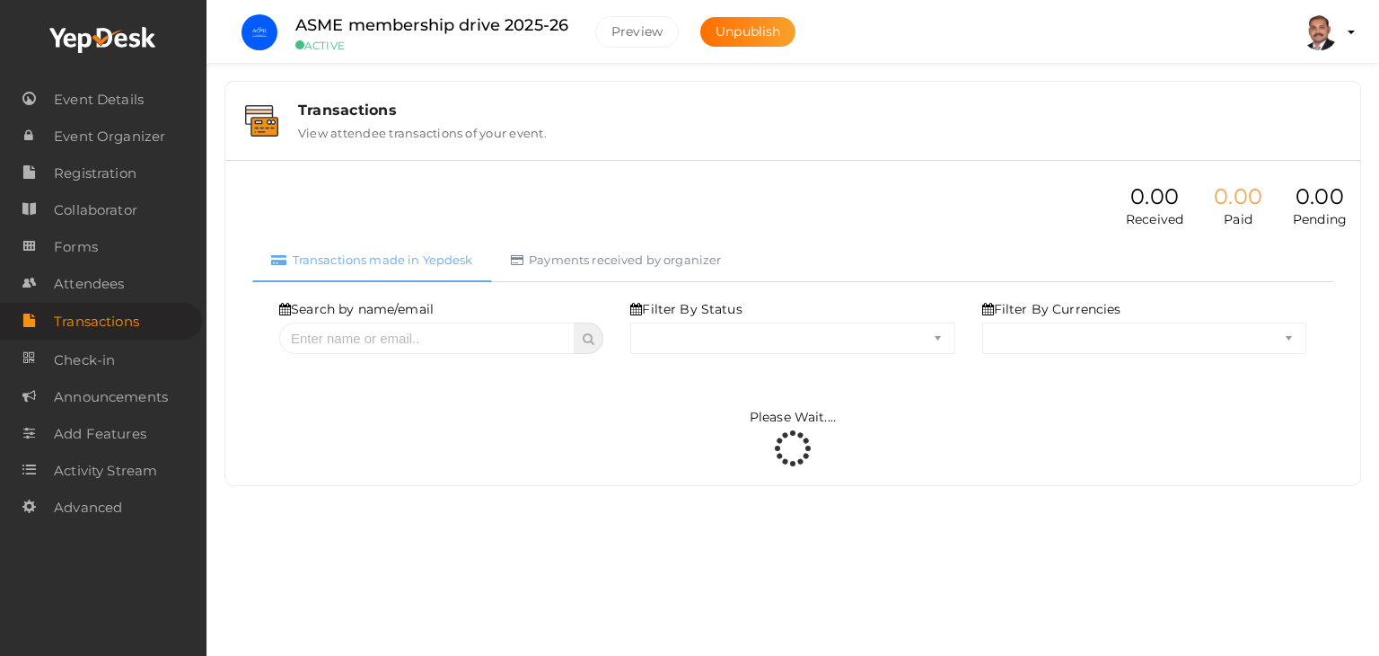
select select "ALL"
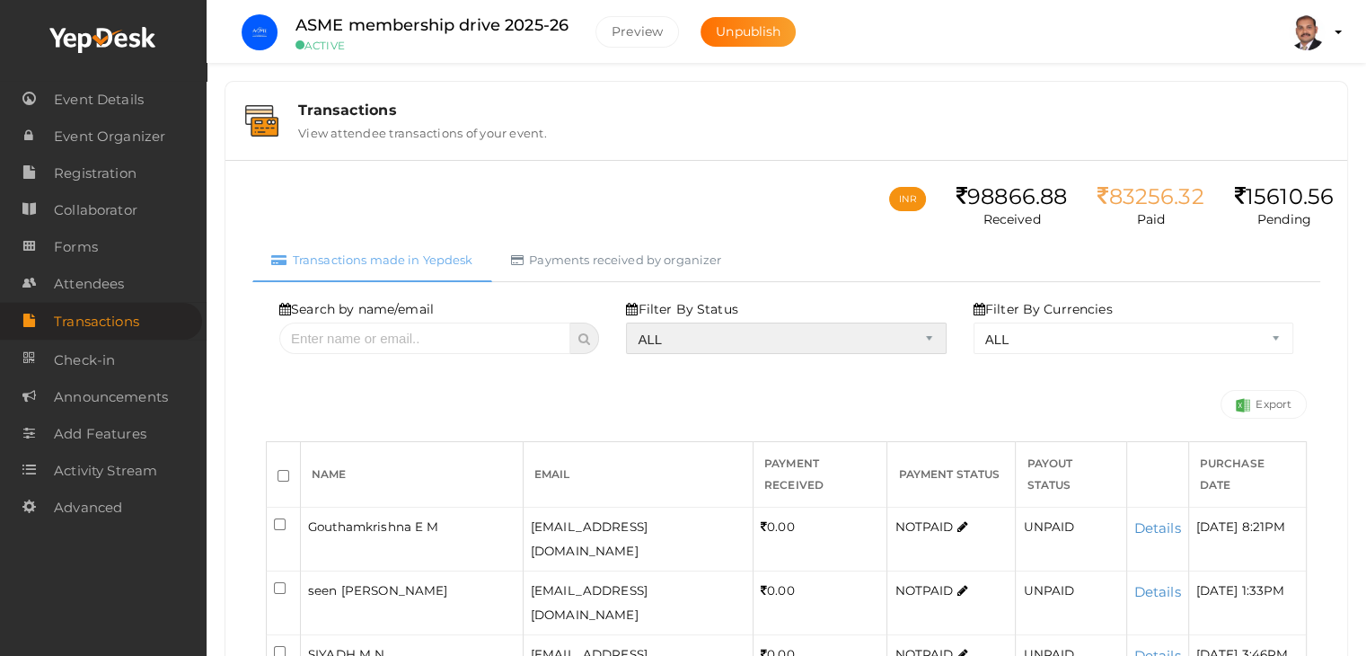
click at [693, 335] on select "ALL SUCCESS DECLINED UNAUTHORIZED FAILED NOTPAID FREE REFUNDED NA" at bounding box center [786, 337] width 320 height 31
click at [630, 322] on select "ALL SUCCESS DECLINED UNAUTHORIZED FAILED NOTPAID FREE REFUNDED NA" at bounding box center [786, 337] width 320 height 31
select select "? string:SUCCESS ?"
select select "? string:ALL ?"
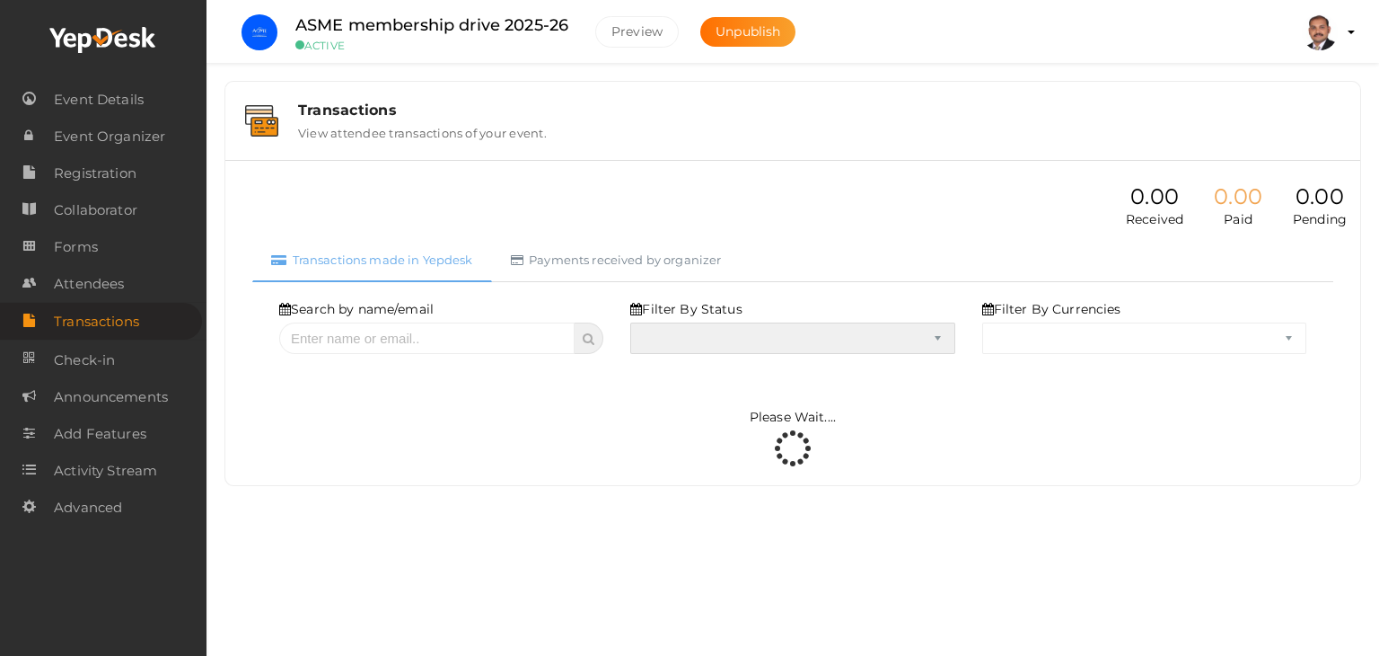
select select "SUCCESS"
select select "ALL"
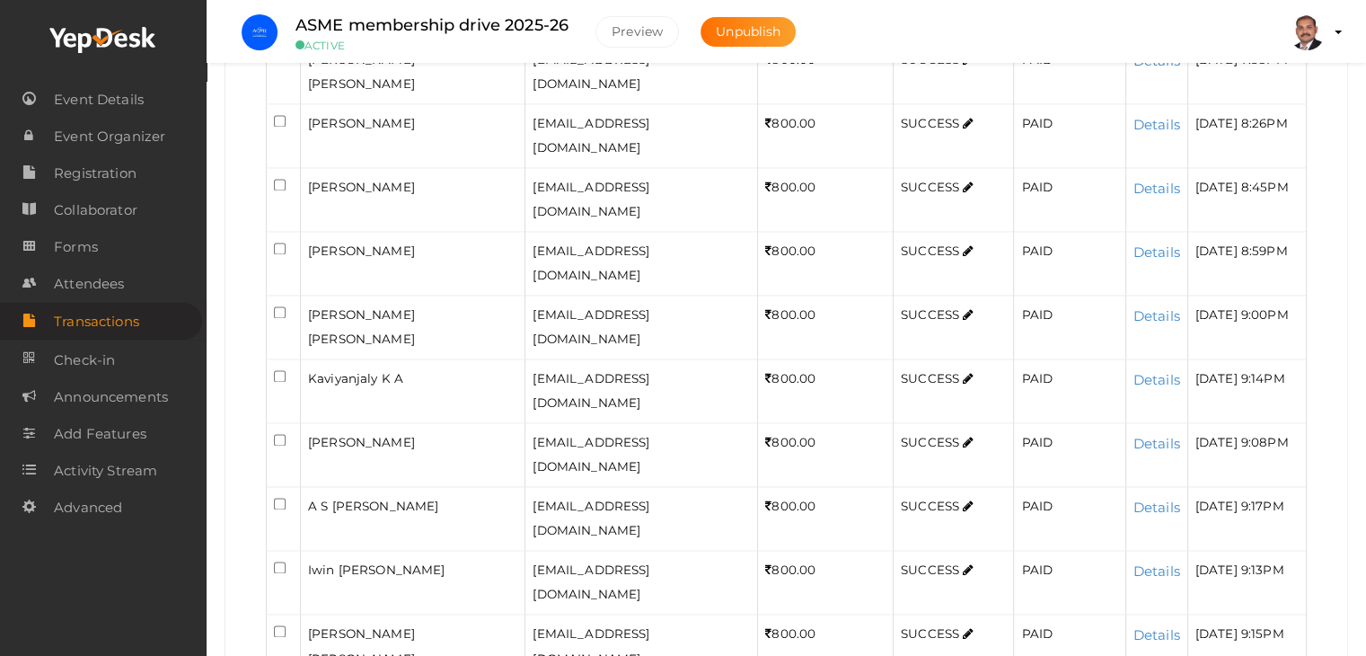
scroll to position [3044, 0]
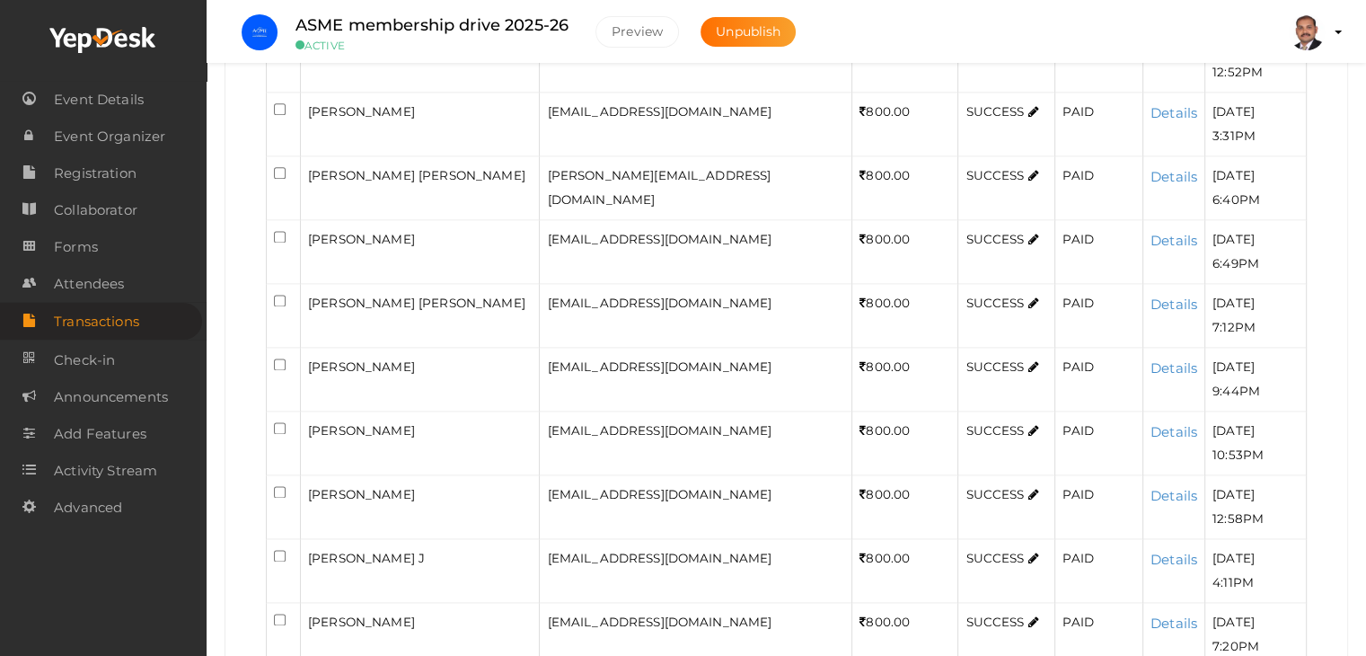
scroll to position [2360, 0]
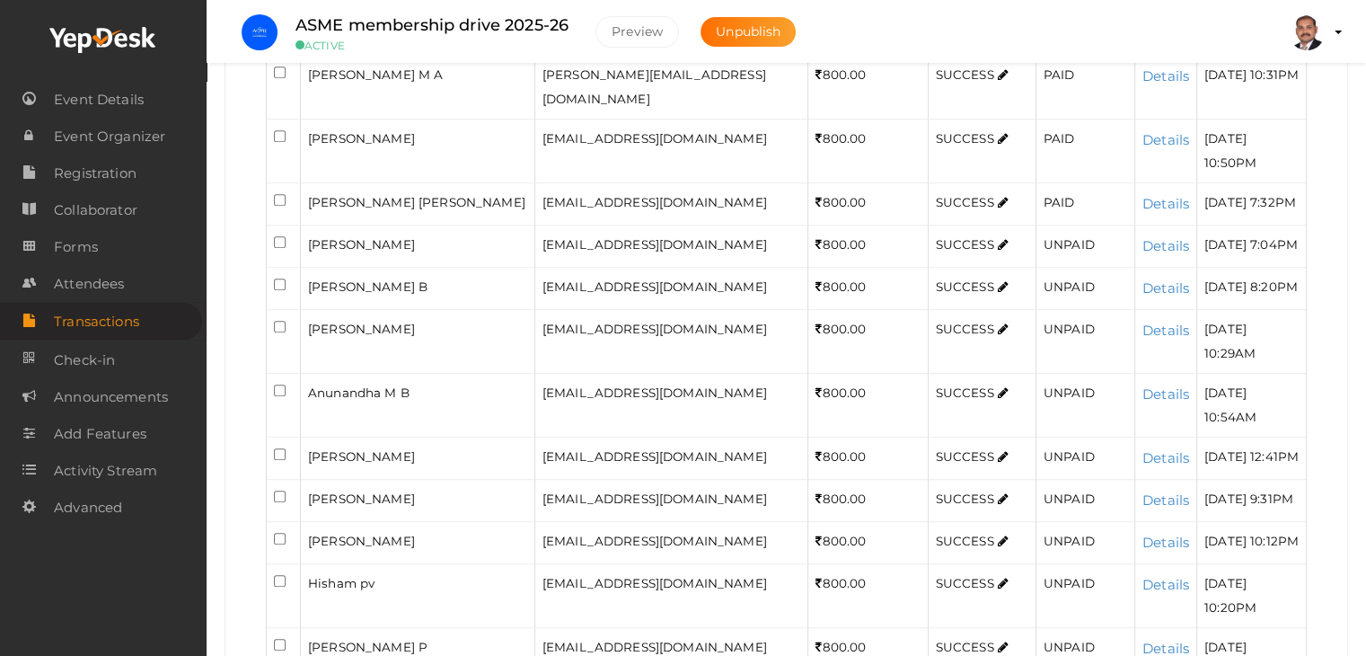
scroll to position [898, 0]
click at [278, 234] on input "checkbox" at bounding box center [280, 240] width 12 height 12
checkbox input "true"
click at [278, 277] on input "checkbox" at bounding box center [280, 283] width 12 height 12
checkbox input "true"
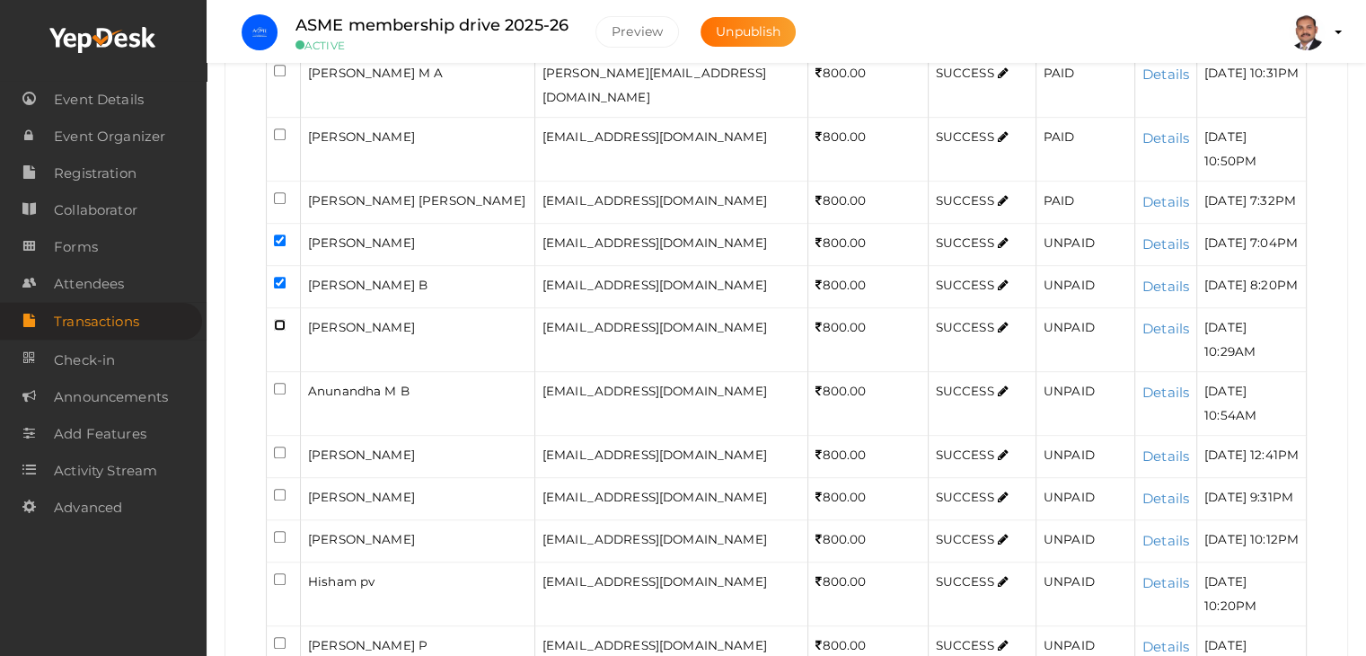
click at [278, 319] on input "checkbox" at bounding box center [280, 325] width 12 height 12
checkbox input "true"
click at [277, 383] on input "checkbox" at bounding box center [280, 389] width 12 height 12
checkbox input "true"
click at [281, 446] on input "checkbox" at bounding box center [280, 452] width 12 height 12
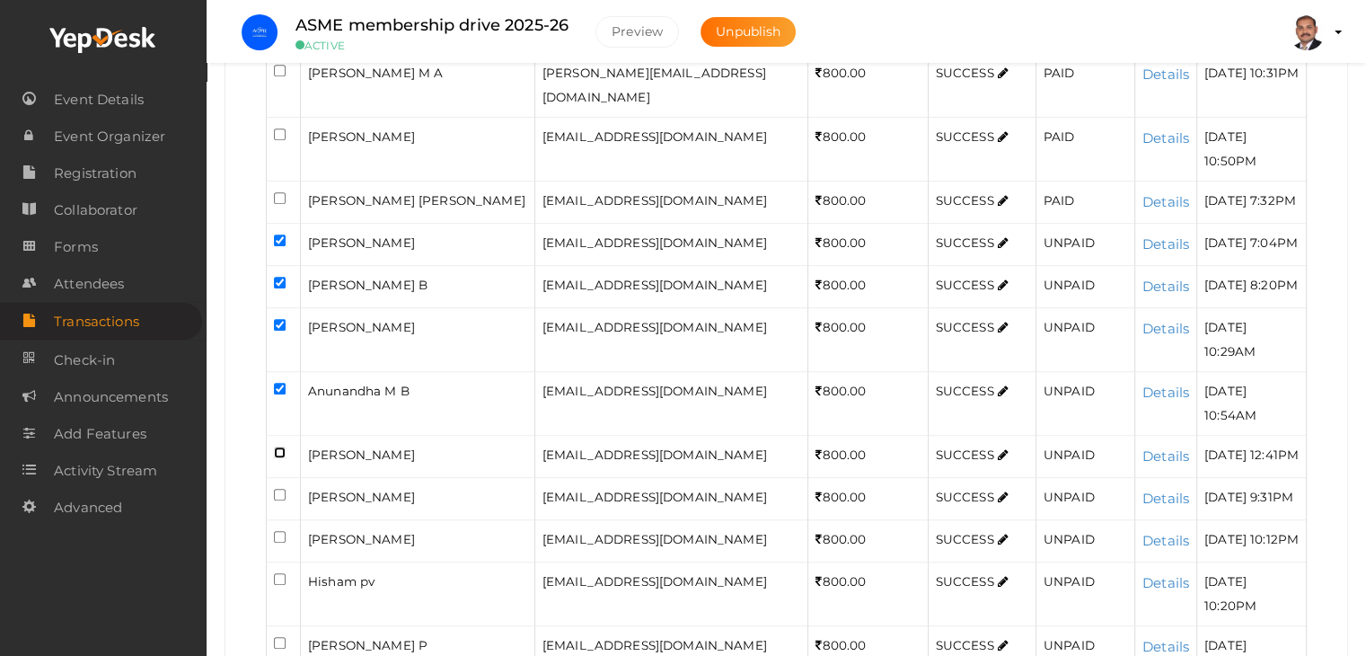
checkbox input "true"
click at [282, 489] on input "checkbox" at bounding box center [280, 495] width 12 height 12
checkbox input "true"
click at [282, 531] on input "checkbox" at bounding box center [280, 537] width 12 height 12
checkbox input "true"
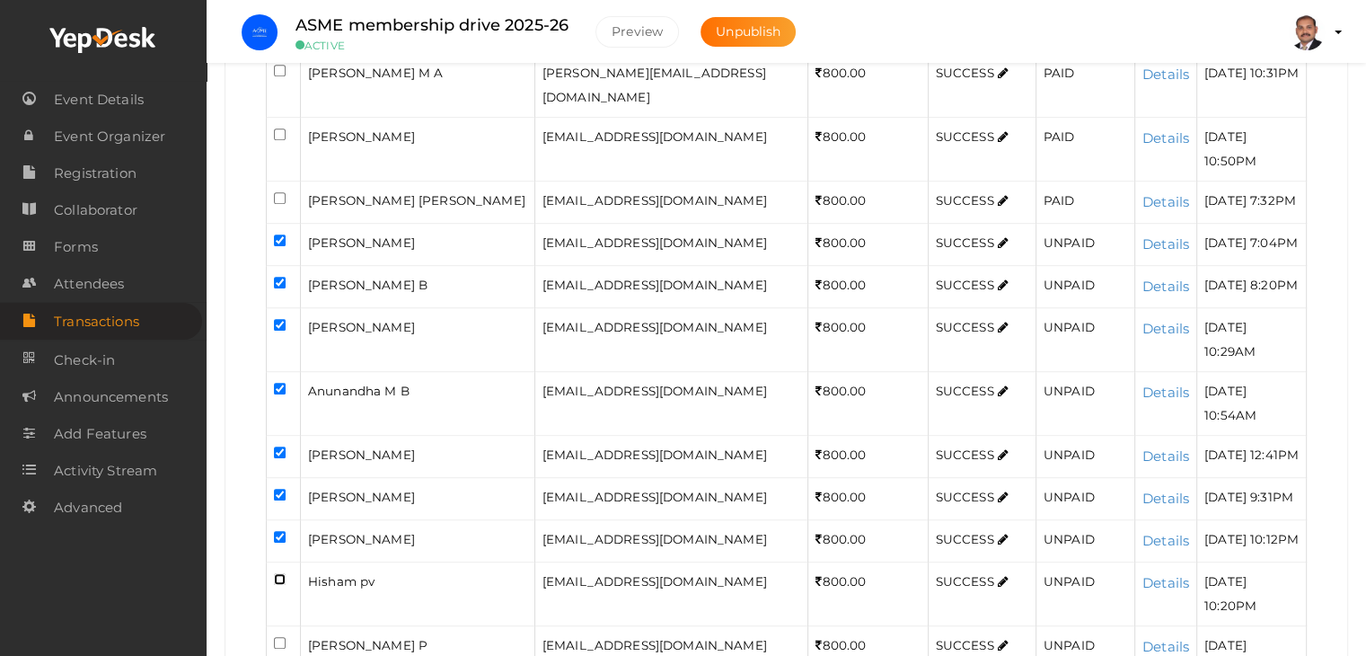
click at [276, 573] on input "checkbox" at bounding box center [280, 579] width 12 height 12
checkbox input "true"
click at [277, 637] on input "checkbox" at bounding box center [280, 643] width 12 height 12
checkbox input "true"
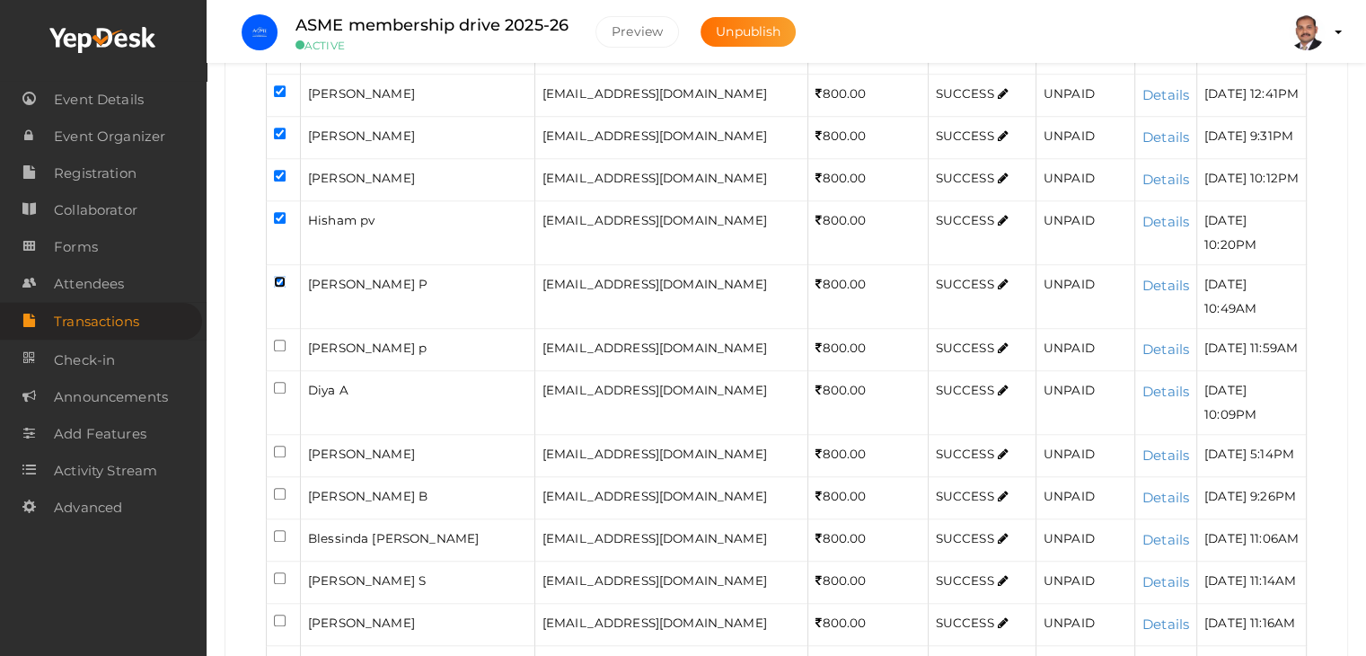
scroll to position [1257, 0]
click at [278, 341] on input "checkbox" at bounding box center [280, 347] width 12 height 12
checkbox input "true"
click at [276, 383] on input "checkbox" at bounding box center [280, 389] width 12 height 12
checkbox input "true"
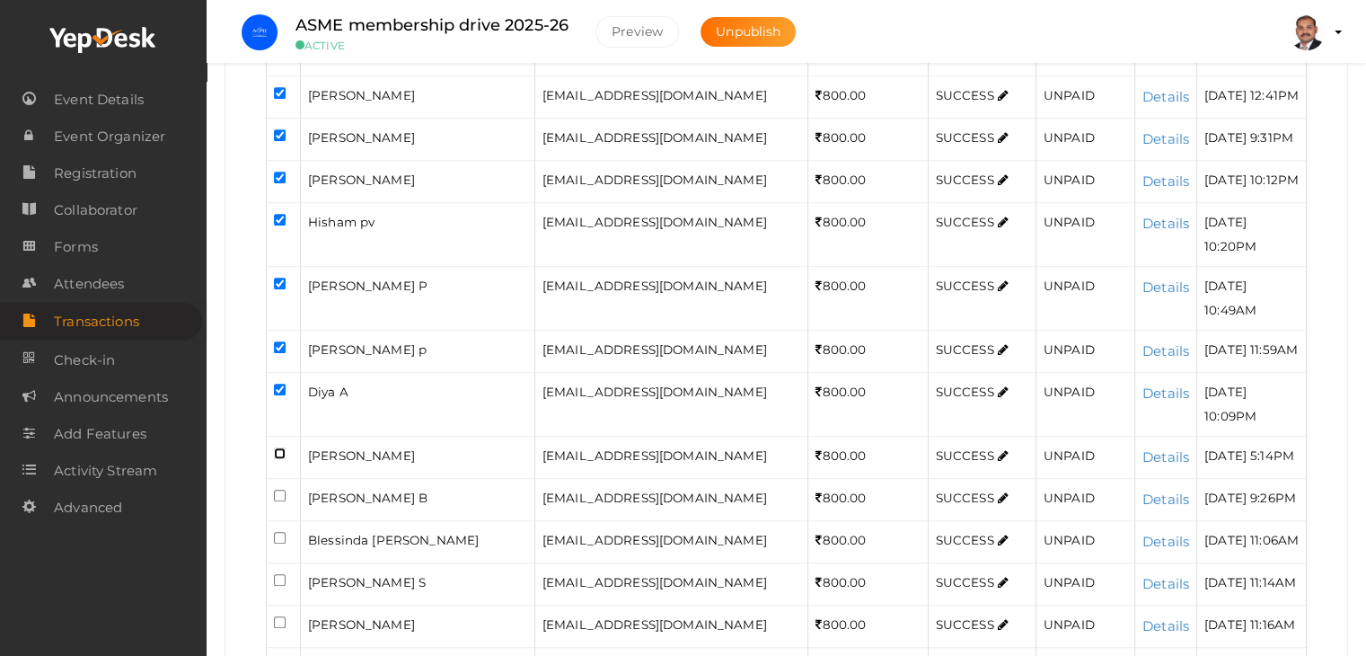
click at [277, 447] on input "checkbox" at bounding box center [280, 453] width 12 height 12
checkbox input "true"
click at [277, 489] on input "checkbox" at bounding box center [280, 495] width 12 height 12
checkbox input "true"
click at [277, 532] on input "checkbox" at bounding box center [280, 538] width 12 height 12
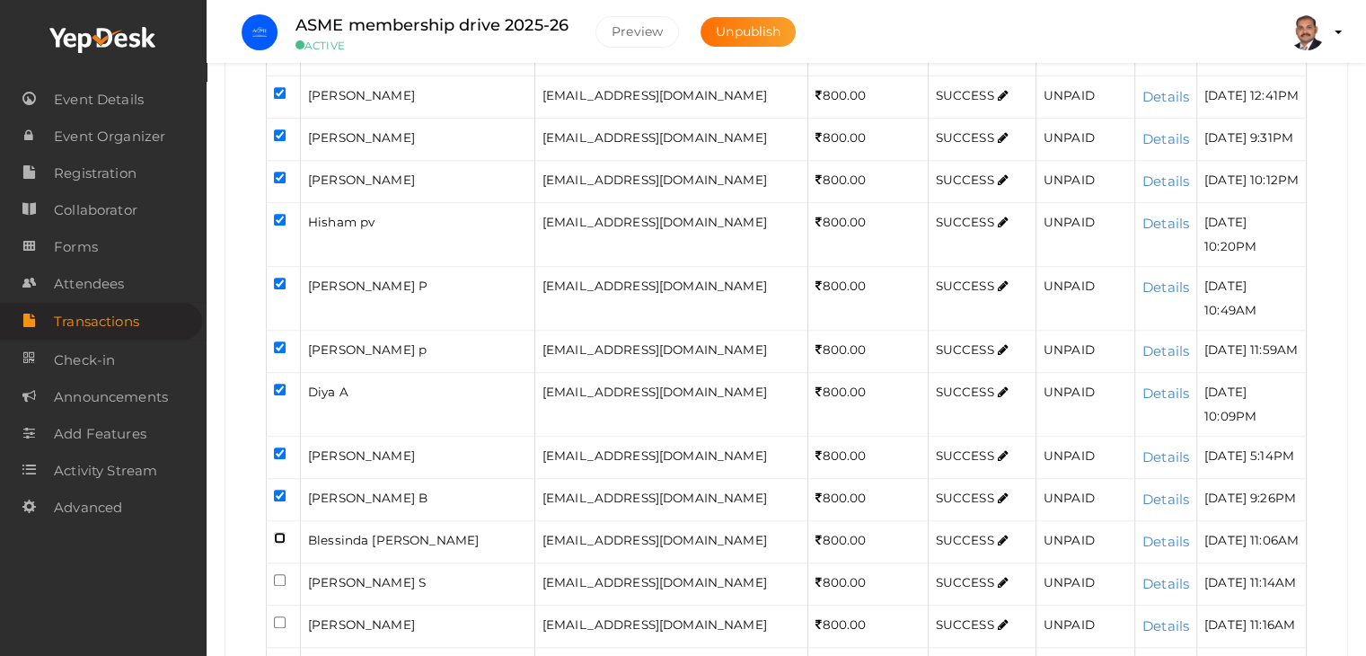
checkbox input "true"
click at [279, 574] on input "checkbox" at bounding box center [280, 580] width 12 height 12
checkbox input "true"
click at [277, 616] on input "checkbox" at bounding box center [280, 622] width 12 height 12
checkbox input "true"
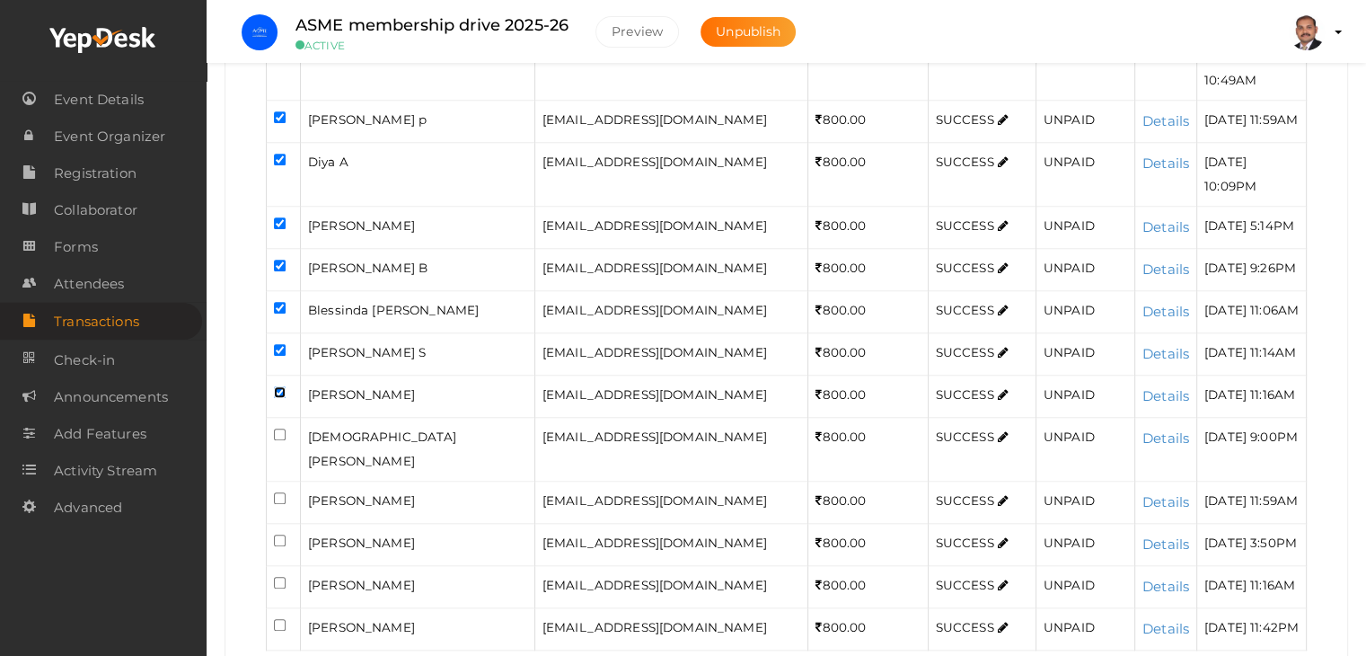
scroll to position [1494, 0]
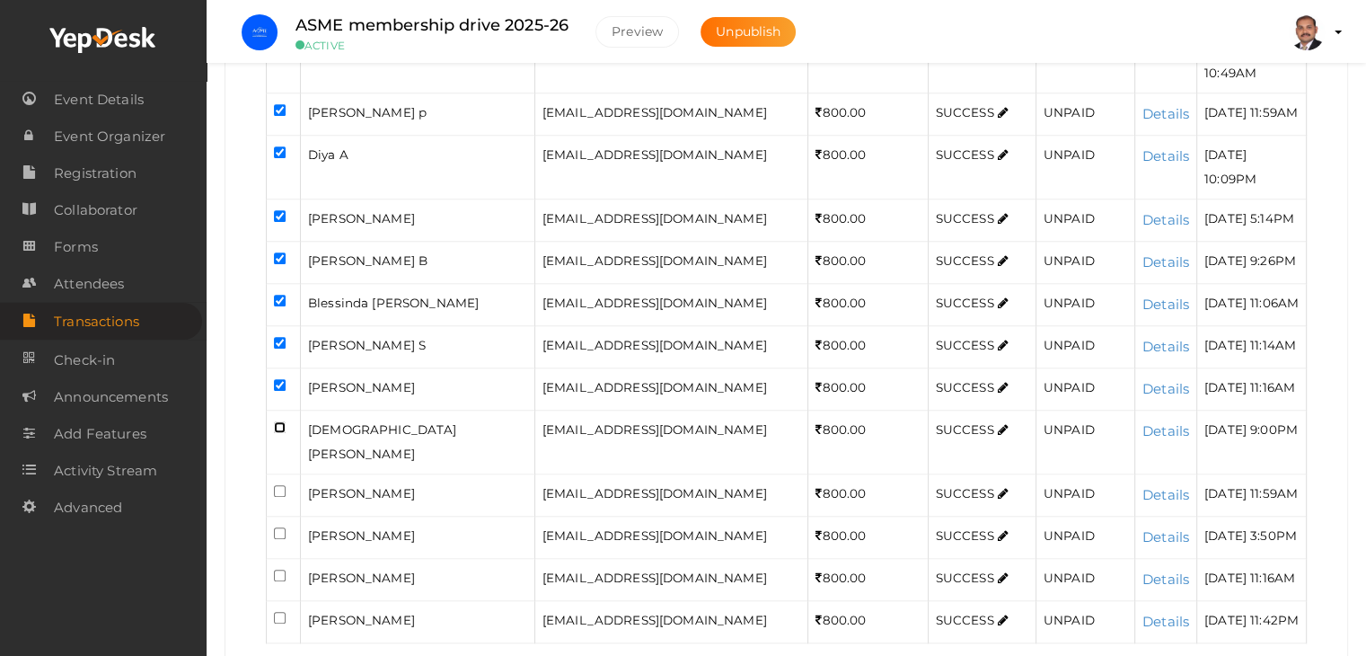
click at [280, 421] on input "checkbox" at bounding box center [280, 427] width 12 height 12
checkbox input "true"
click at [278, 485] on input "checkbox" at bounding box center [280, 491] width 12 height 12
checkbox input "true"
click at [277, 527] on input "checkbox" at bounding box center [280, 533] width 12 height 12
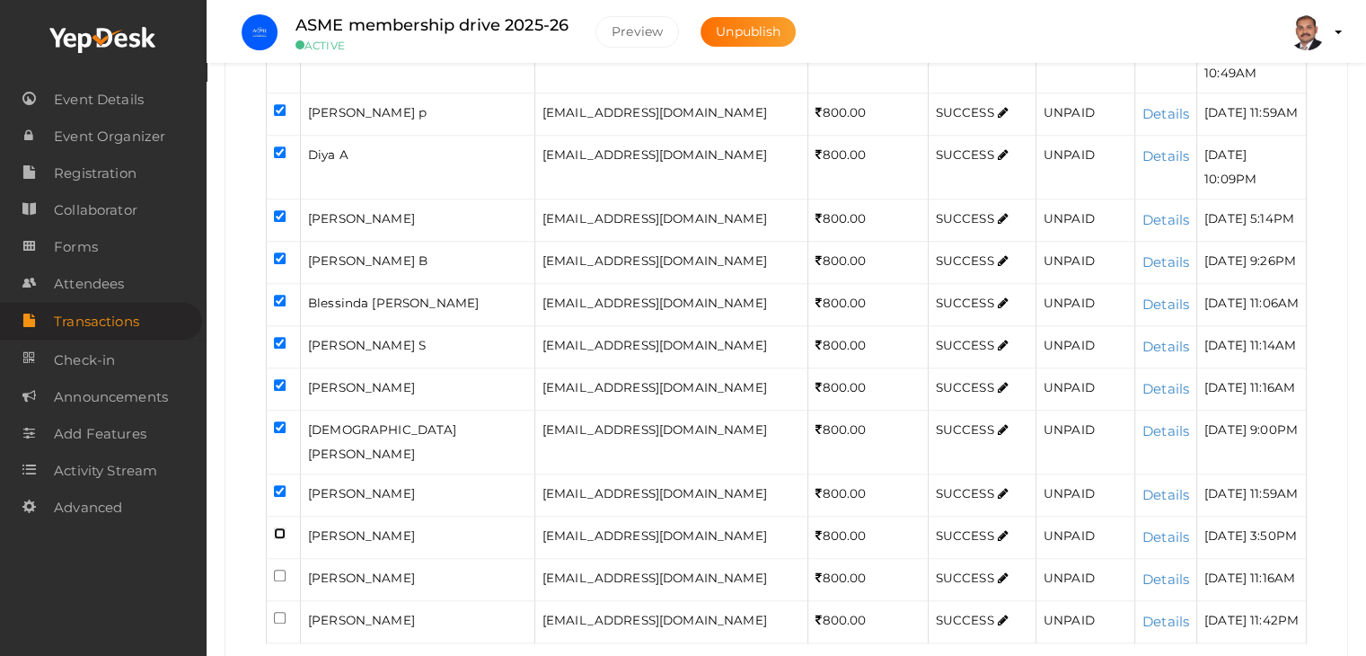
checkbox input "true"
click at [277, 569] on input "checkbox" at bounding box center [280, 575] width 12 height 12
checkbox input "true"
click at [280, 612] on input "checkbox" at bounding box center [280, 618] width 12 height 12
checkbox input "true"
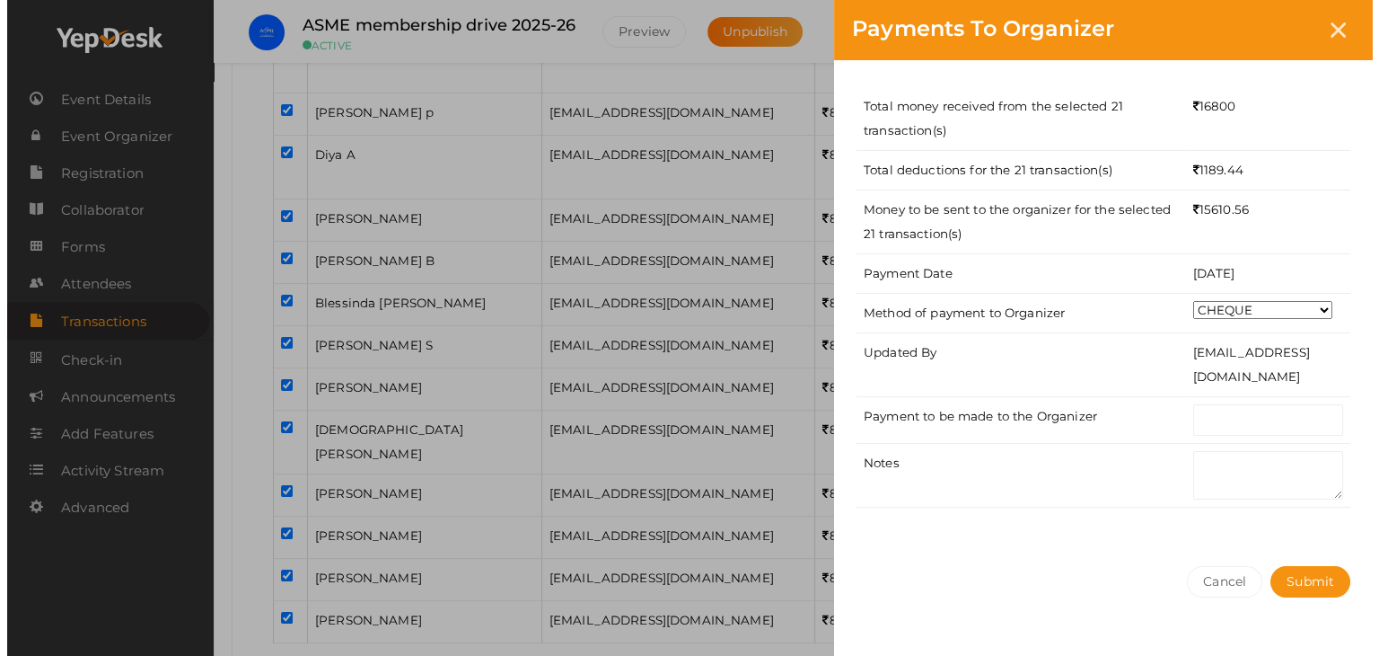
scroll to position [1408, 0]
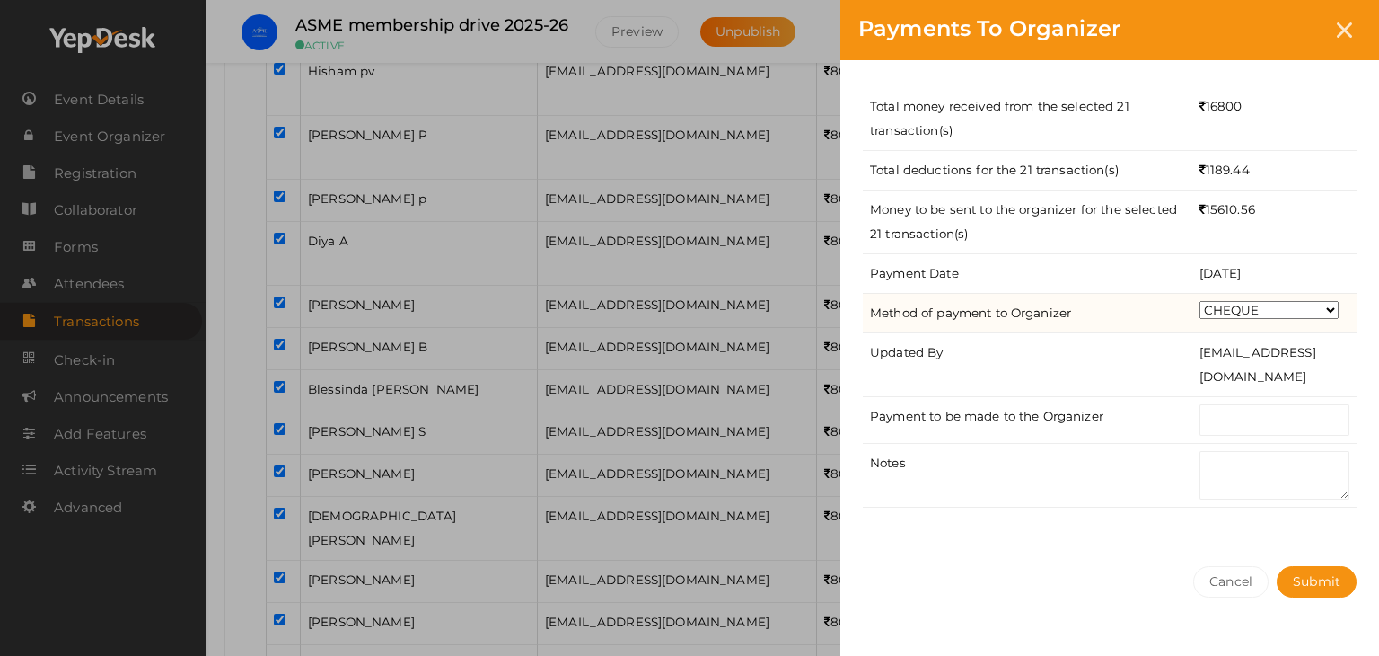
click at [1281, 309] on select "CHEQUE ONLINE TRANSFER WIRE TRANSFER CASH BANK DRAFT OTHERS" at bounding box center [1269, 310] width 139 height 18
select select "ONLINE TRANSFER"
click at [1200, 301] on select "CHEQUE ONLINE TRANSFER WIRE TRANSFER CASH BANK DRAFT OTHERS" at bounding box center [1269, 310] width 139 height 18
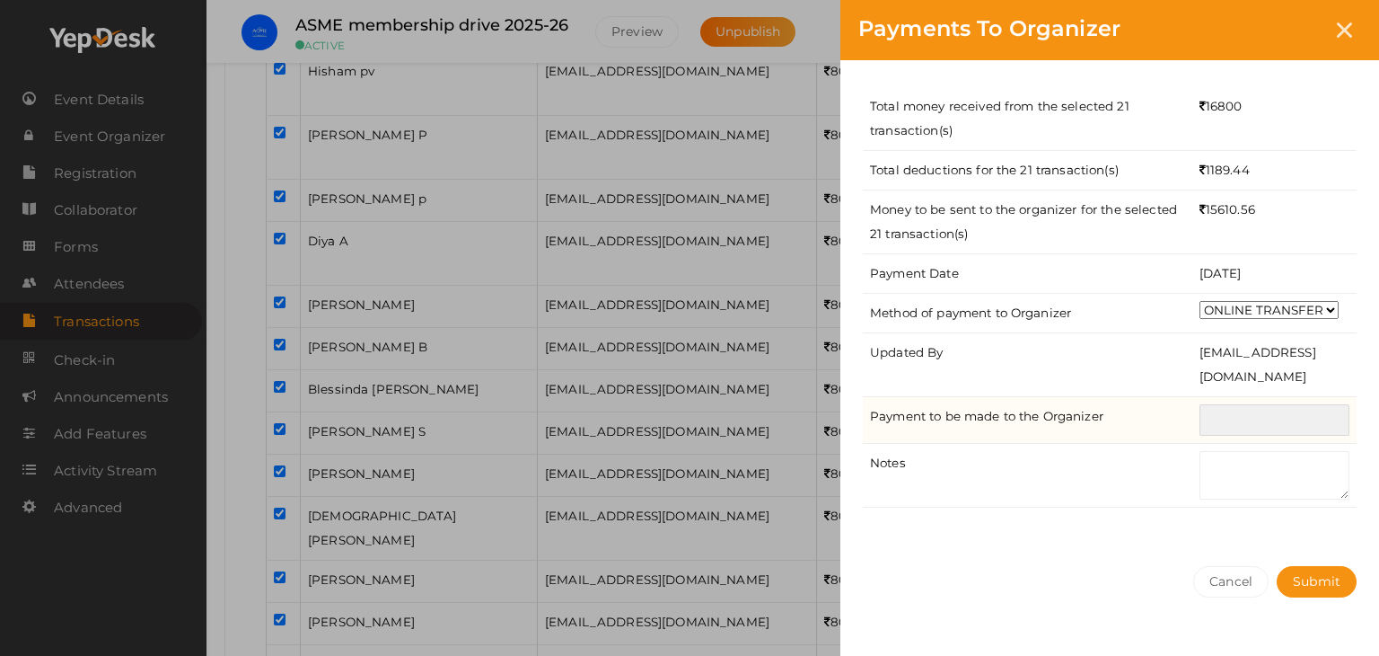
click at [1281, 419] on input "text" at bounding box center [1275, 419] width 150 height 31
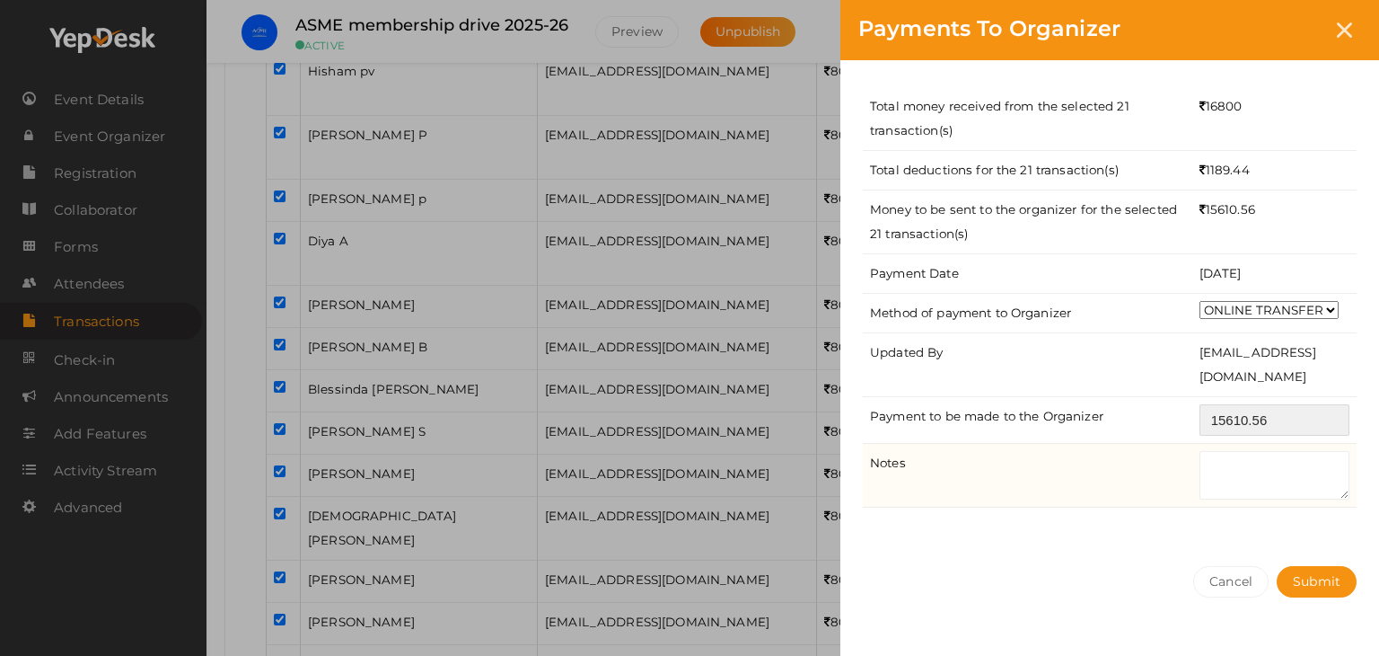
type input "15610.56"
click at [1232, 458] on textarea at bounding box center [1275, 475] width 150 height 48
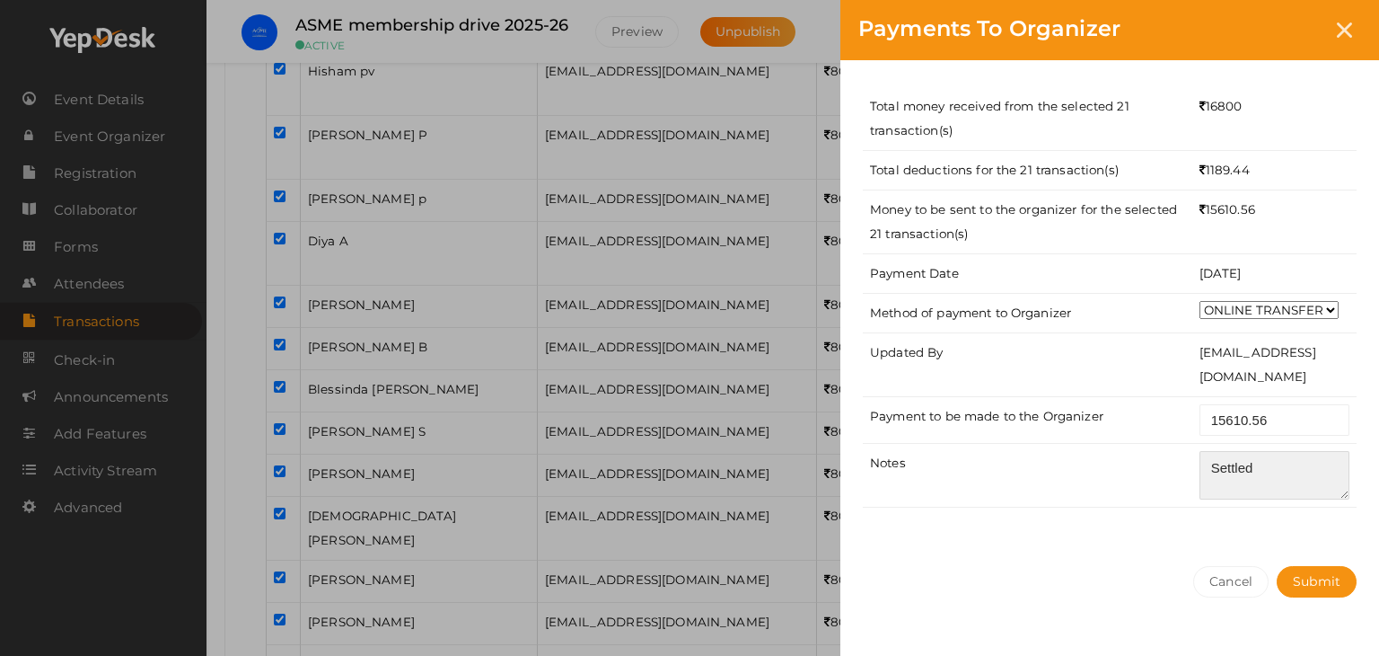
type textarea "Settled"
click at [1232, 541] on div "Total money received from the selected 21 transaction(s) 16800 Total deductions…" at bounding box center [1110, 304] width 539 height 488
click at [1292, 579] on button "Submit" at bounding box center [1317, 581] width 80 height 31
select select "? string:SUCCESS ?"
select select "? string:ALL ?"
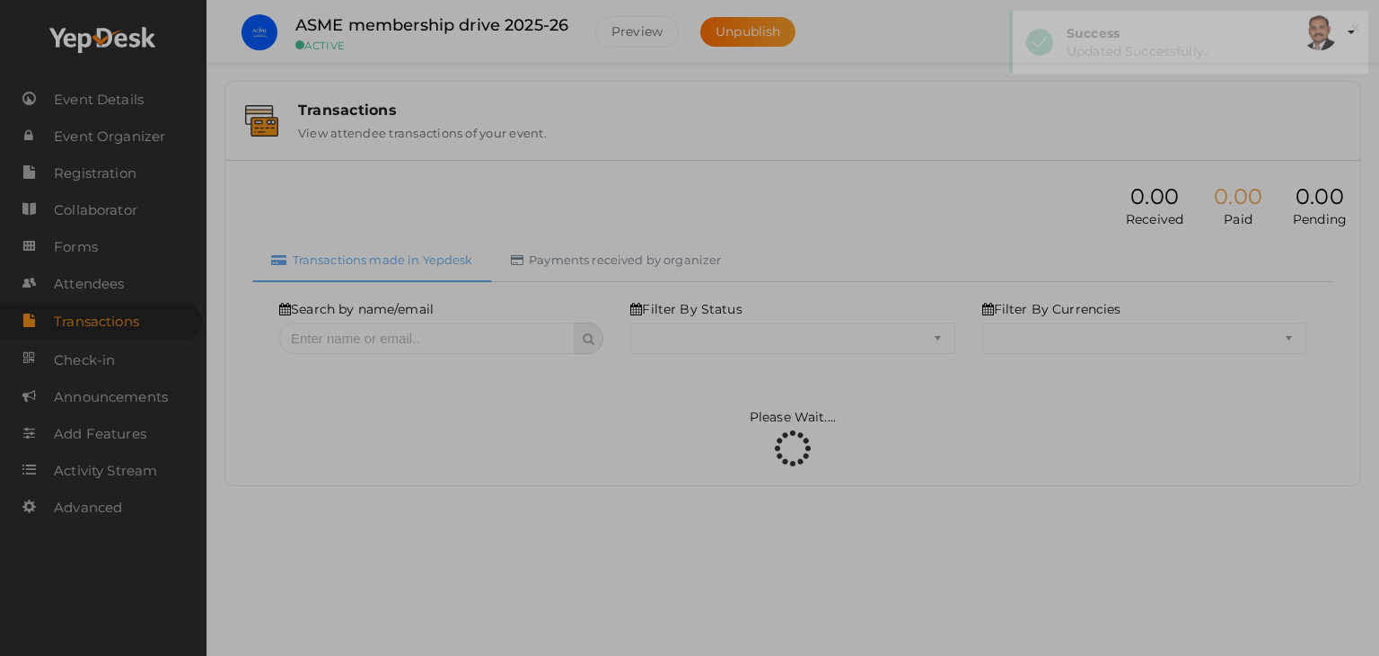
scroll to position [0, 0]
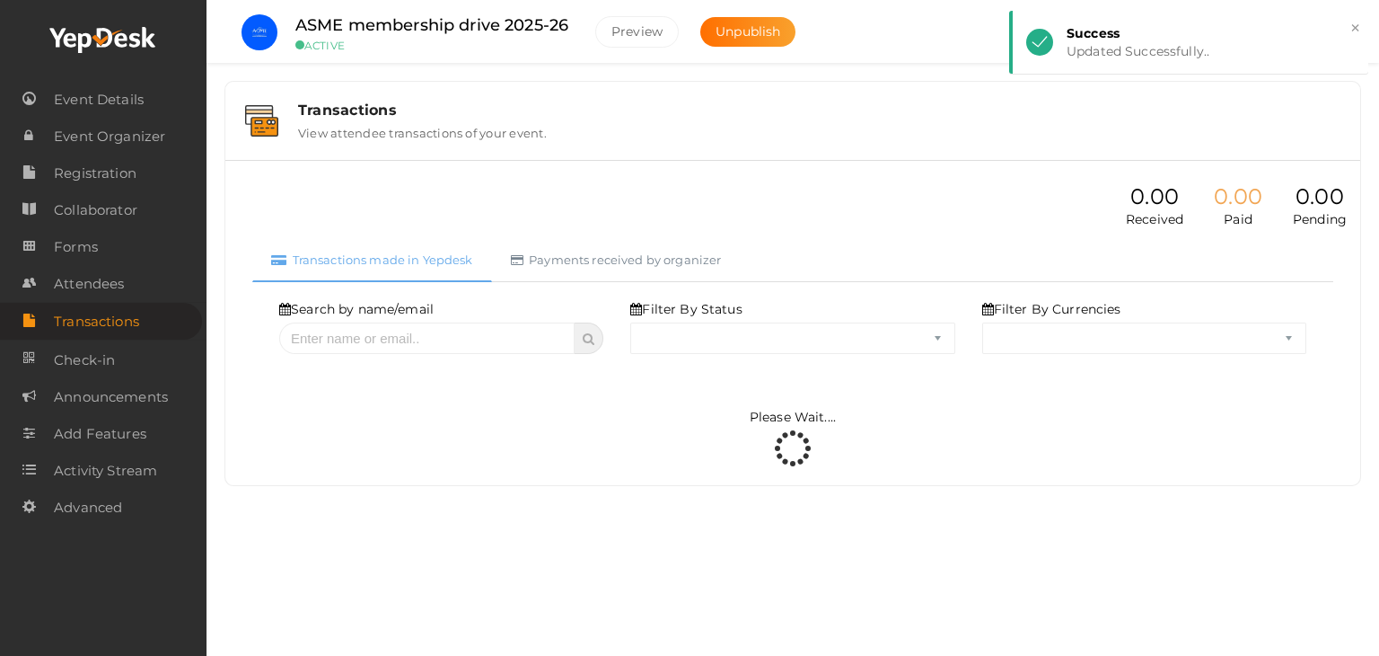
select select "SUCCESS"
select select "ALL"
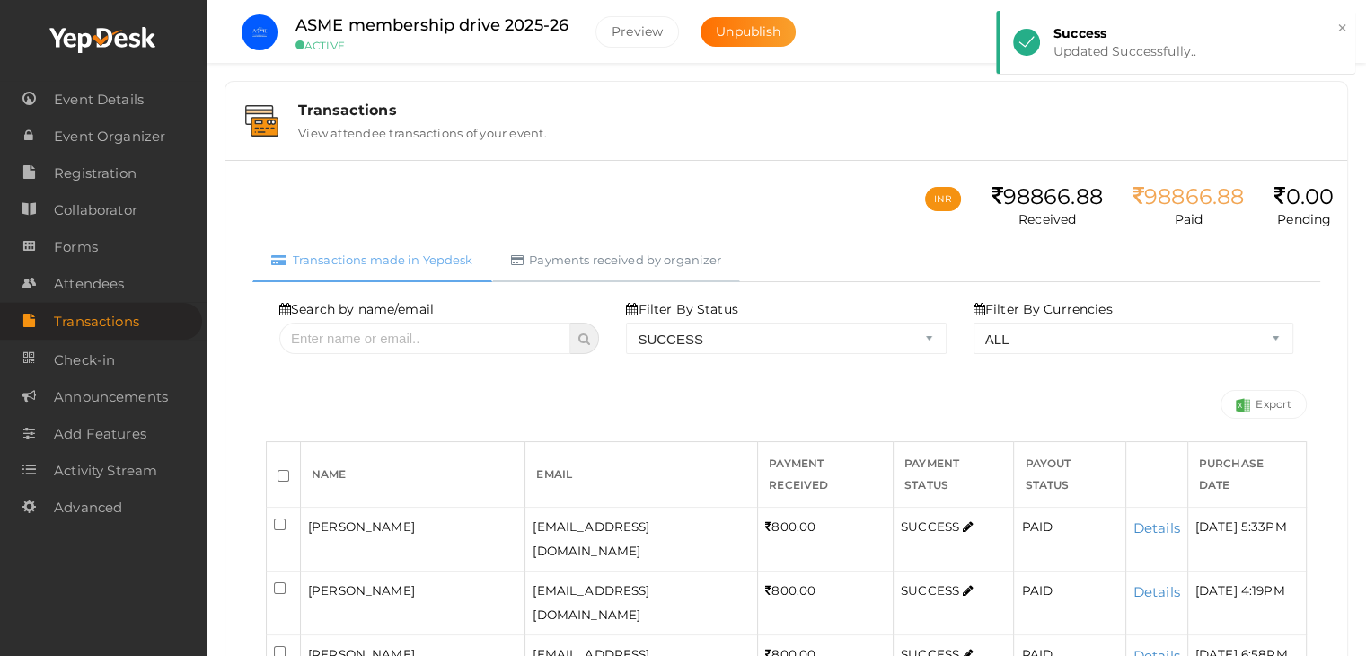
click at [607, 252] on link "Payments received by organizer" at bounding box center [616, 260] width 249 height 44
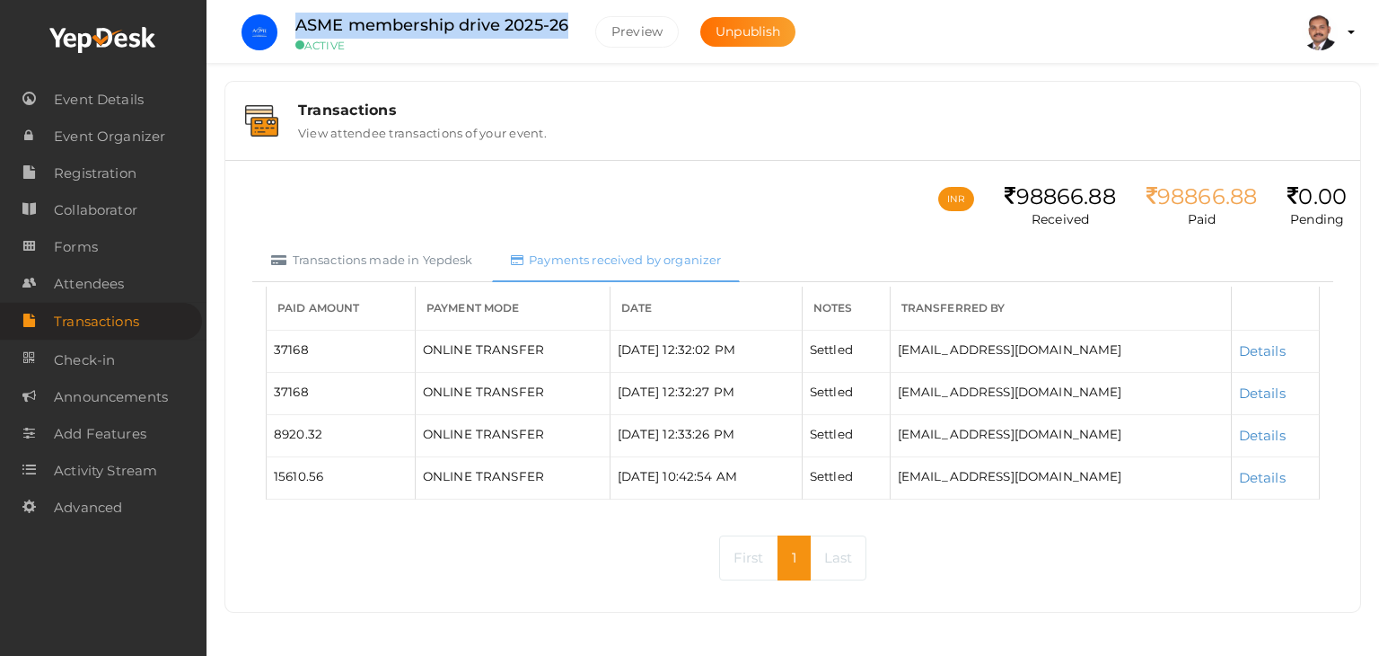
drag, startPoint x: 577, startPoint y: 31, endPoint x: 295, endPoint y: 16, distance: 281.5
click at [295, 16] on div "ASME membership drive 2025-26 ACTIVE" at bounding box center [431, 33] width 309 height 40
copy label "ASME membership drive 2025-26"
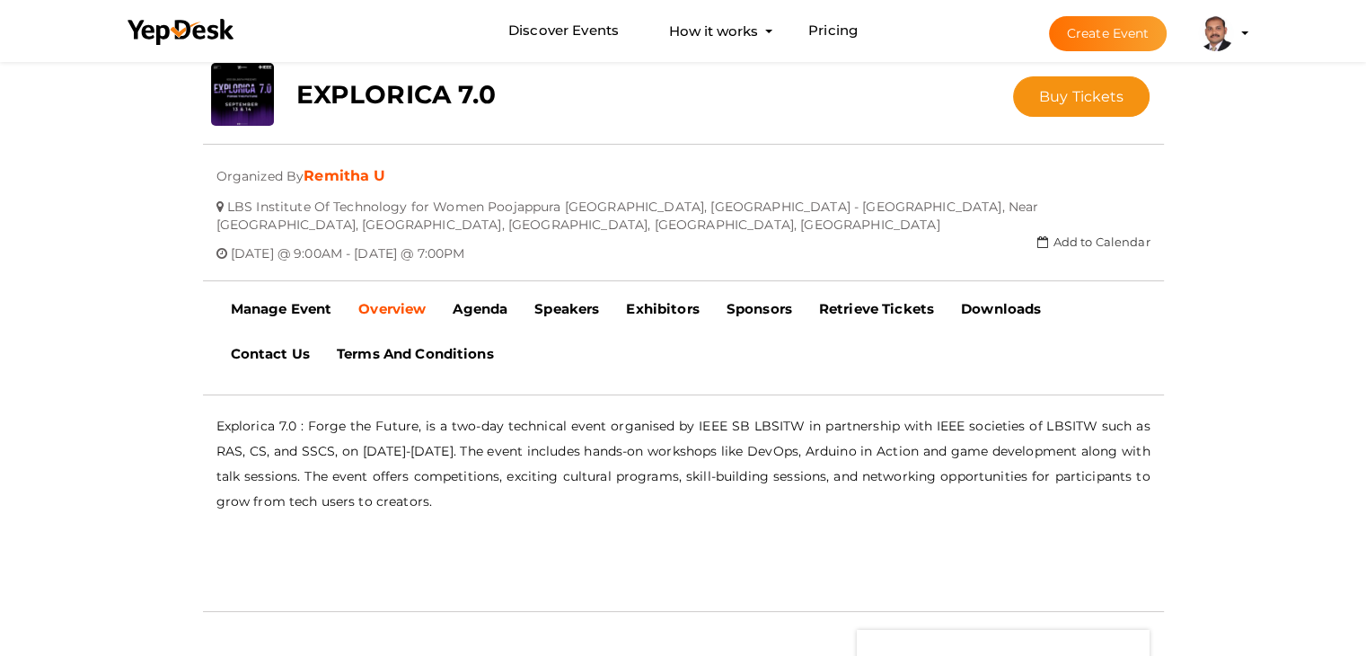
scroll to position [147, 0]
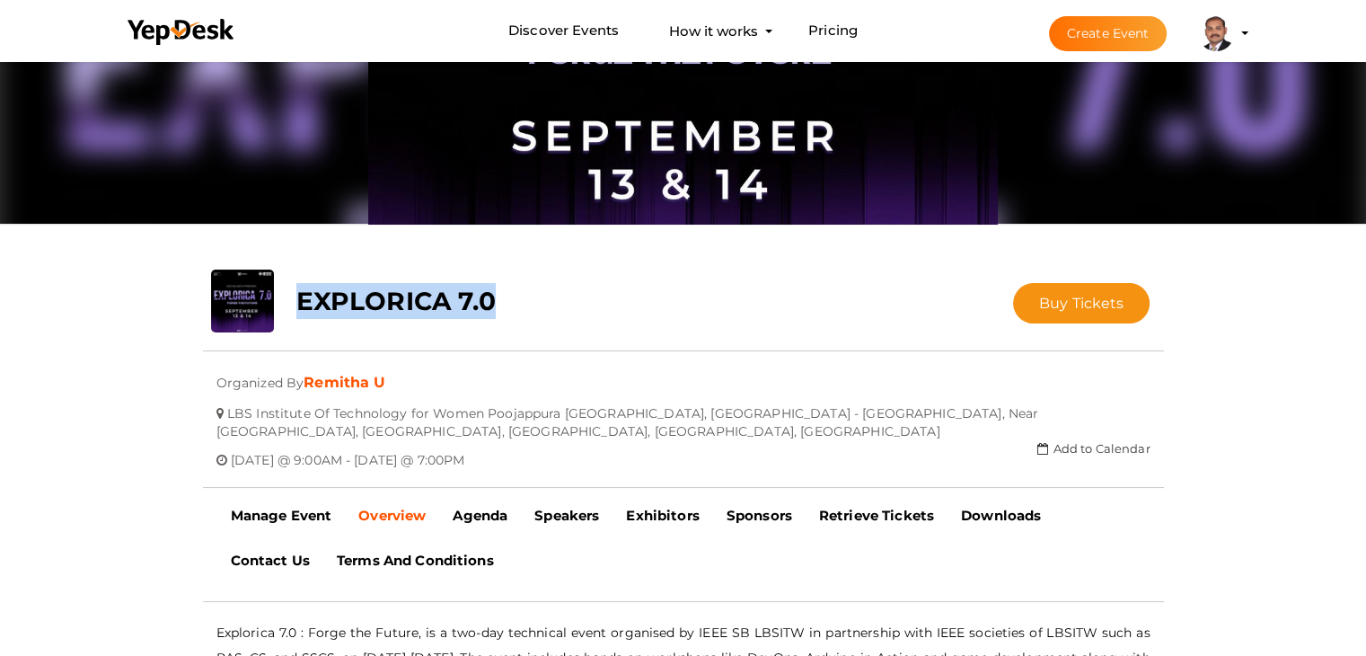
drag, startPoint x: 506, startPoint y: 295, endPoint x: 295, endPoint y: 292, distance: 211.9
click at [295, 292] on div "EXPLORICA 7.0" at bounding box center [603, 296] width 640 height 54
copy b "EXPLORICA 7.0"
click at [287, 515] on b "Manage Event" at bounding box center [281, 514] width 101 height 17
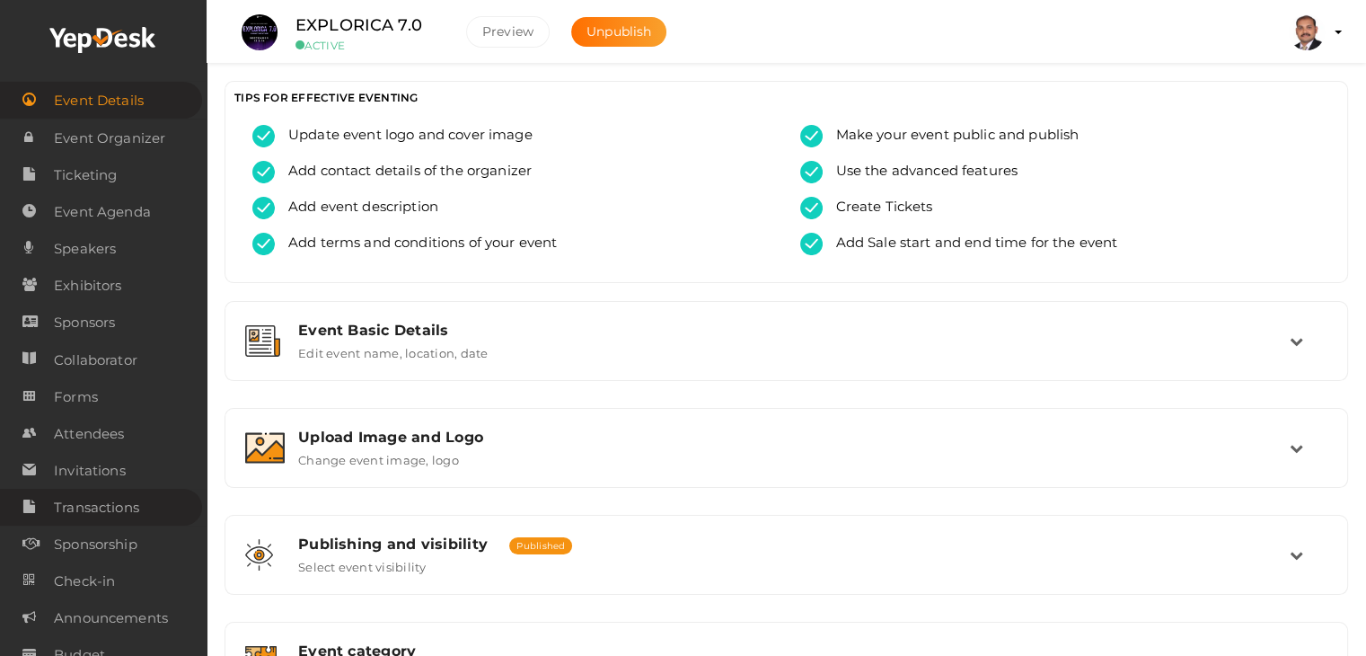
click at [93, 507] on span "Transactions" at bounding box center [96, 507] width 85 height 36
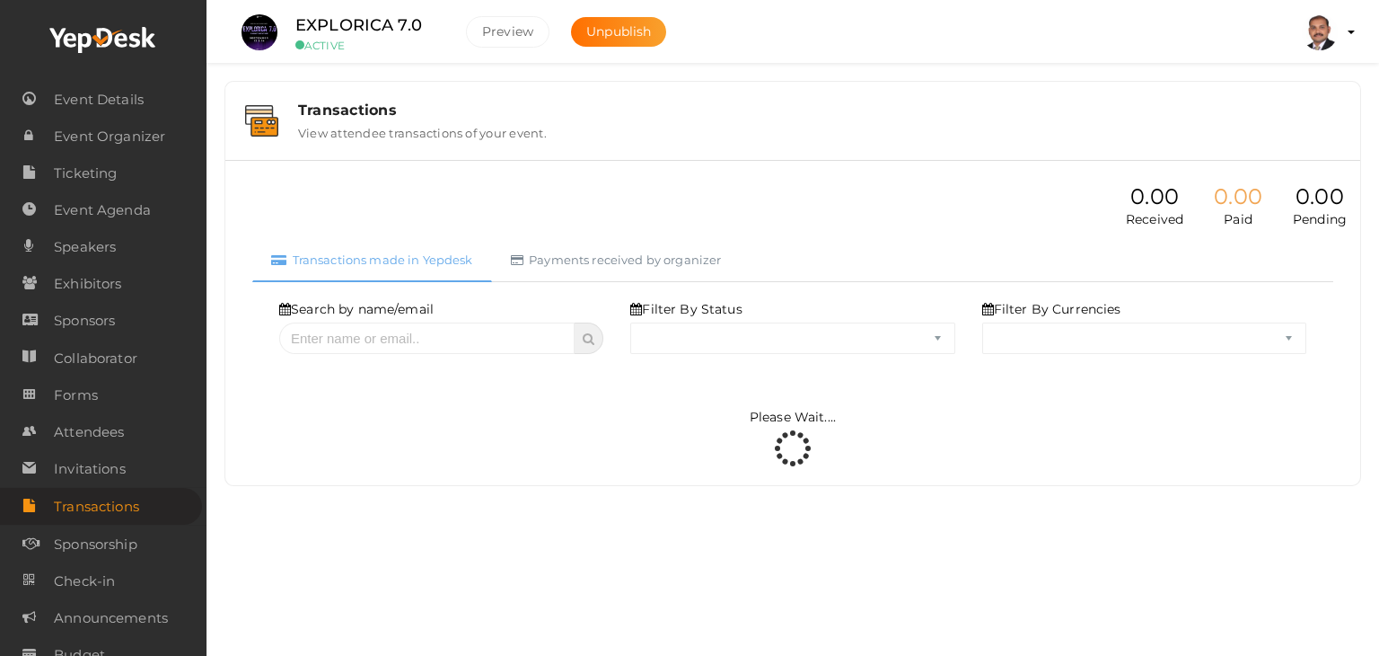
select select "ALL"
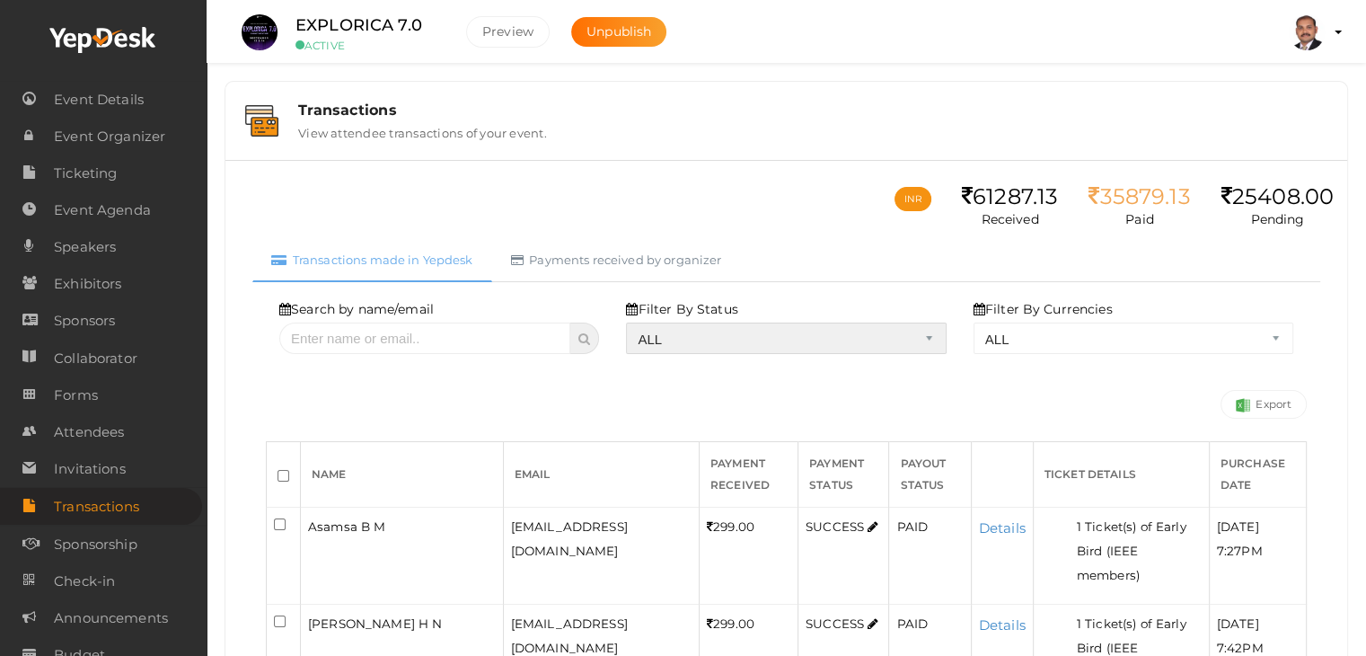
drag, startPoint x: 754, startPoint y: 331, endPoint x: 752, endPoint y: 340, distance: 9.4
click at [754, 331] on select "ALL SUCCESS DECLINED UNAUTHORIZED FAILED NOTPAID FREE REFUNDED NA" at bounding box center [786, 337] width 320 height 31
click at [630, 322] on select "ALL SUCCESS DECLINED UNAUTHORIZED FAILED NOTPAID FREE REFUNDED NA" at bounding box center [786, 337] width 320 height 31
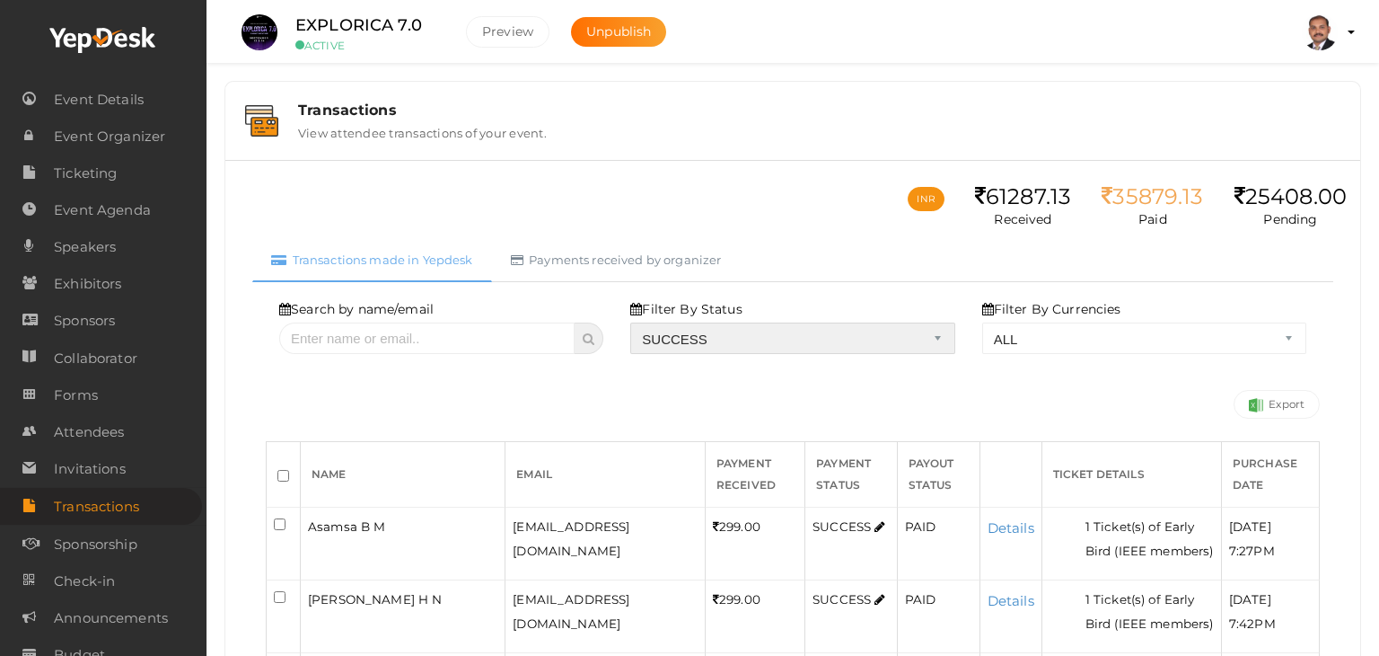
select select "? string:SUCCESS ?"
select select "? string:ALL ?"
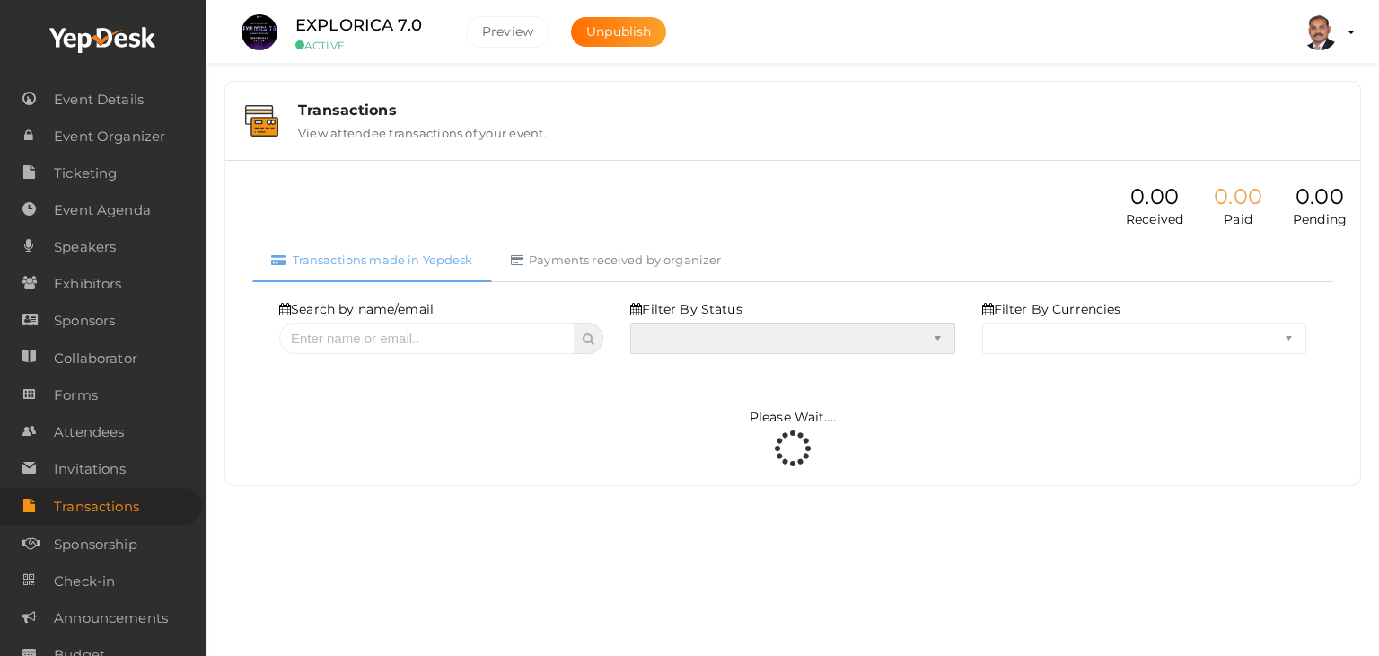
select select "SUCCESS"
select select "ALL"
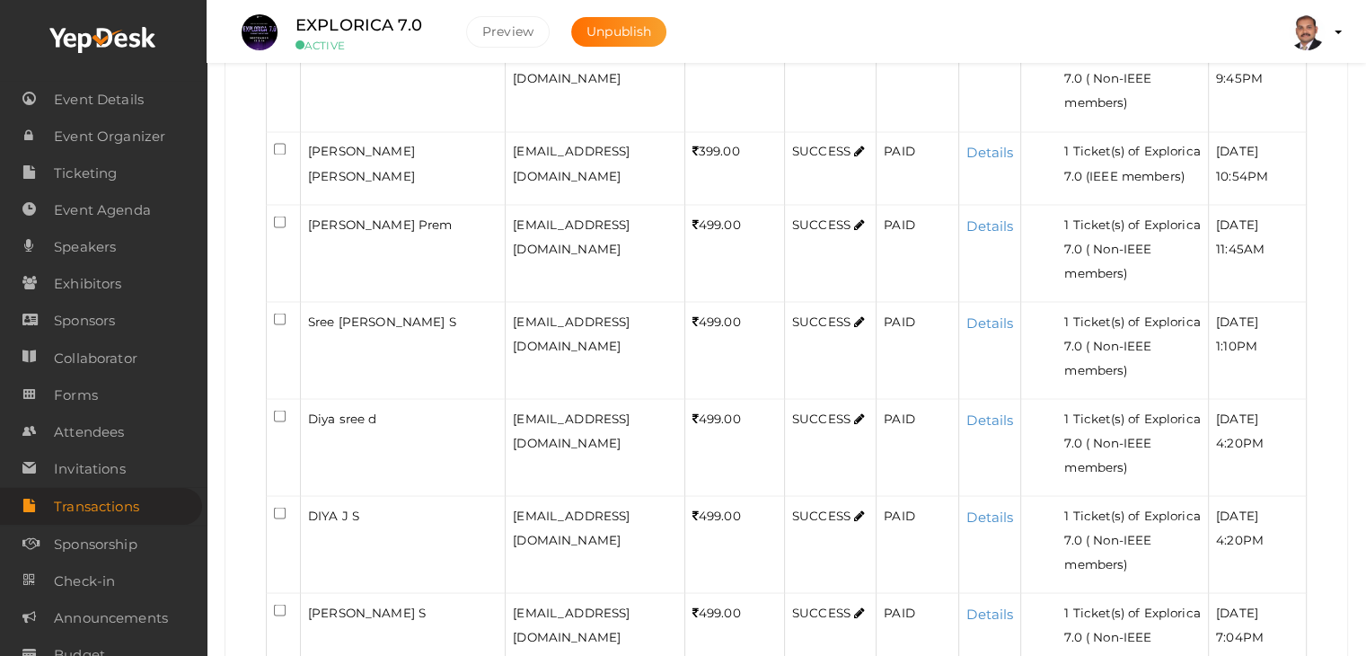
scroll to position [4059, 0]
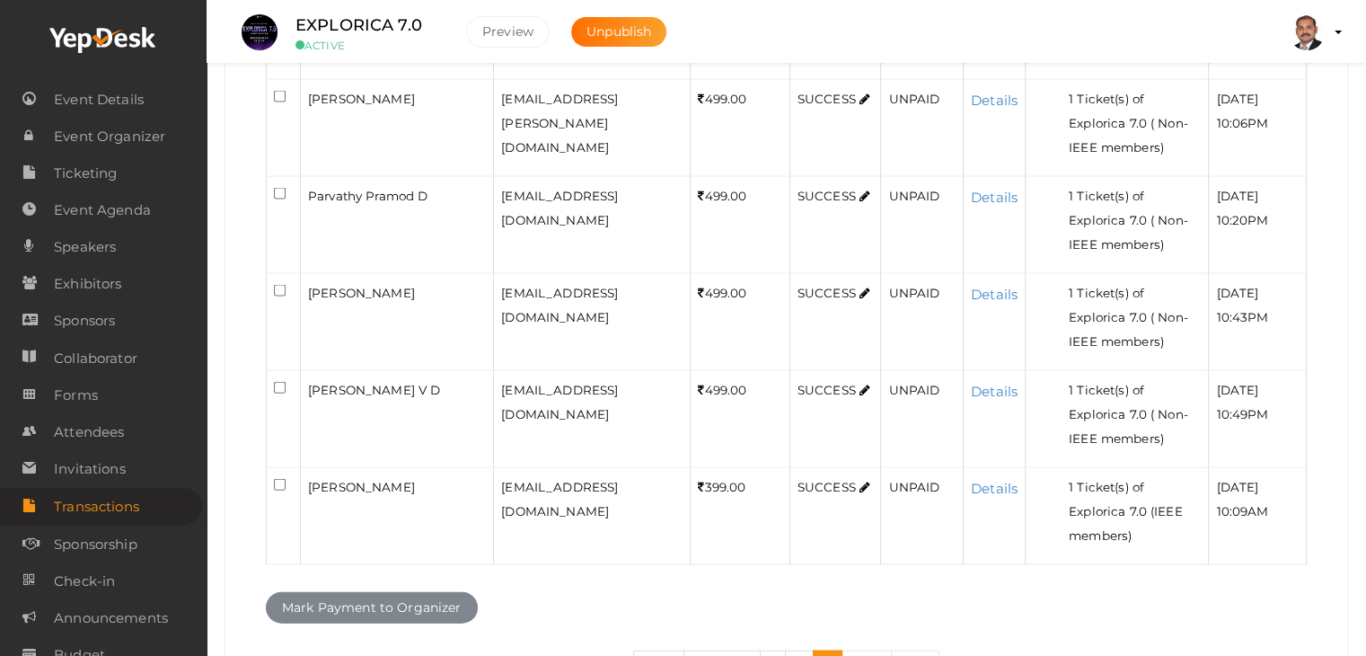
scroll to position [3939, 0]
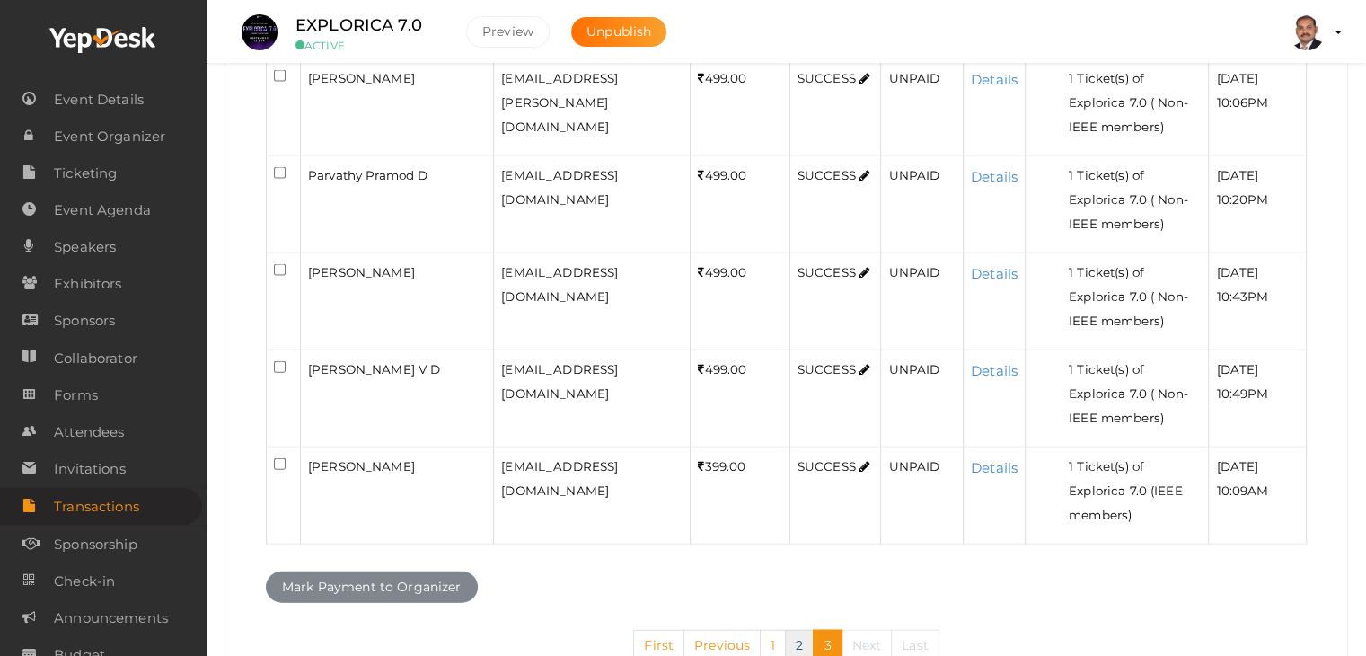
click at [800, 629] on link "2" at bounding box center [799, 644] width 29 height 31
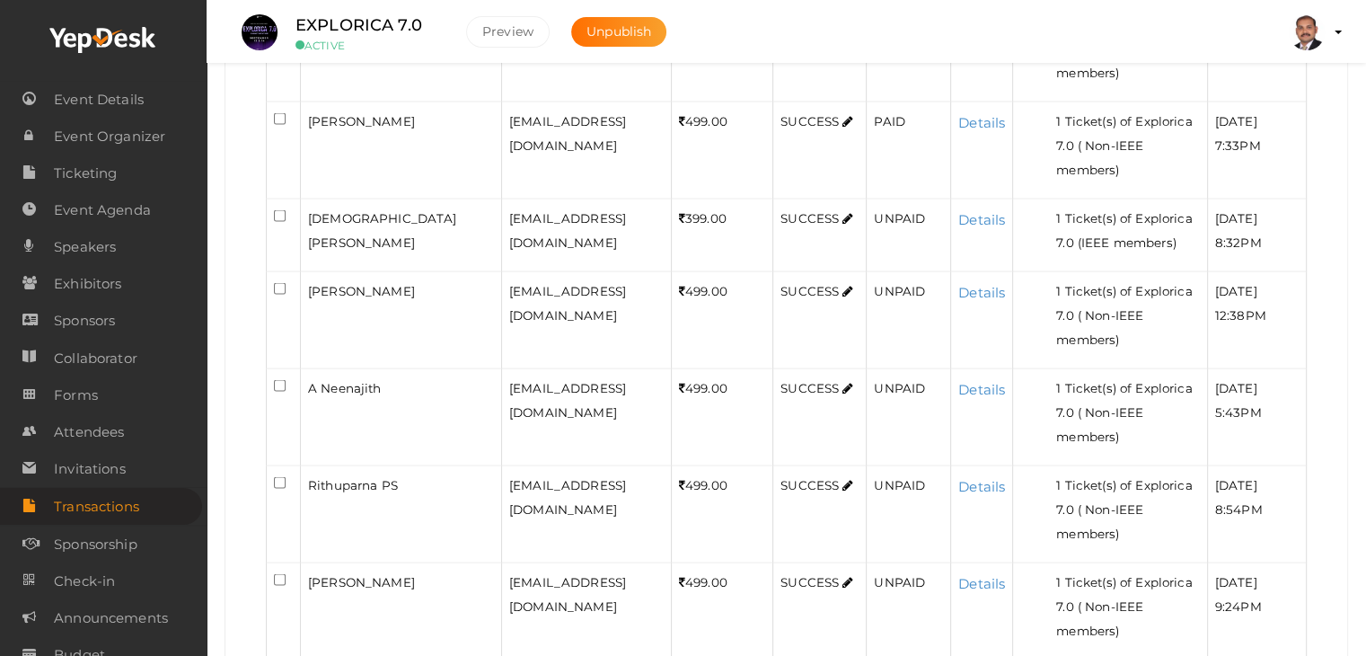
scroll to position [3618, 0]
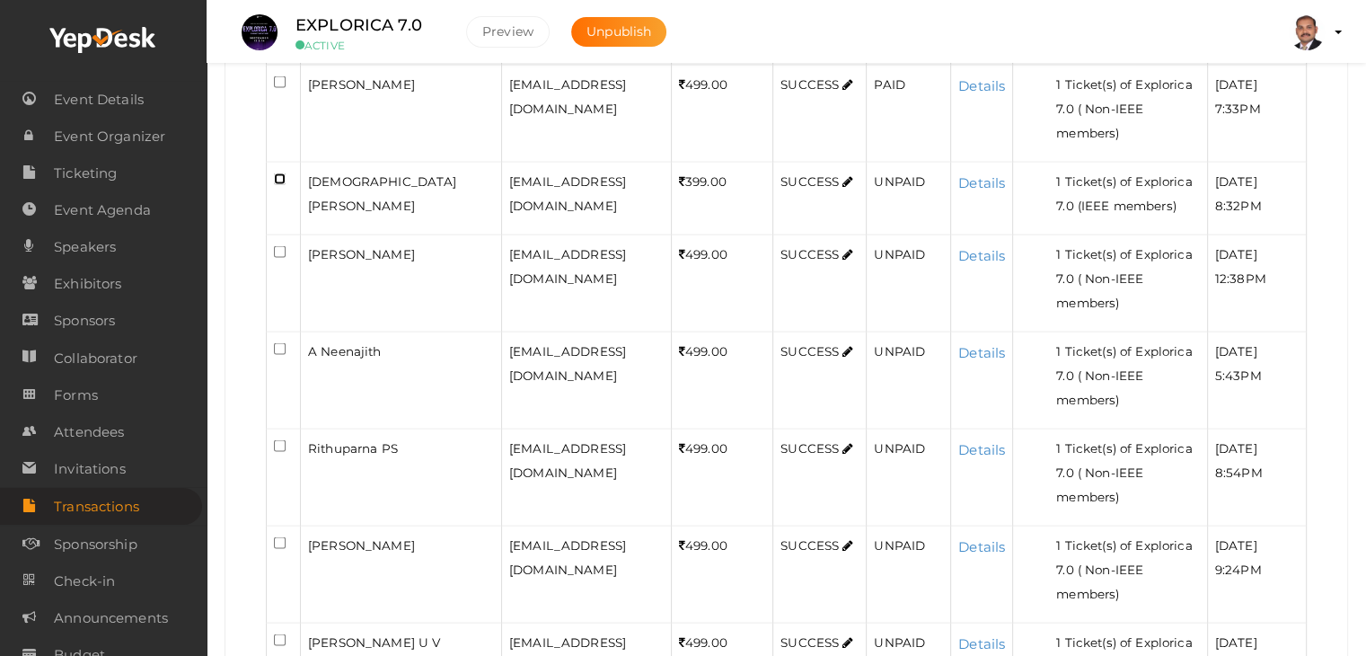
click at [280, 173] on input "checkbox" at bounding box center [280, 179] width 12 height 12
checkbox input "true"
click at [280, 246] on input "checkbox" at bounding box center [280, 252] width 12 height 12
checkbox input "true"
click at [281, 343] on input "checkbox" at bounding box center [280, 349] width 12 height 12
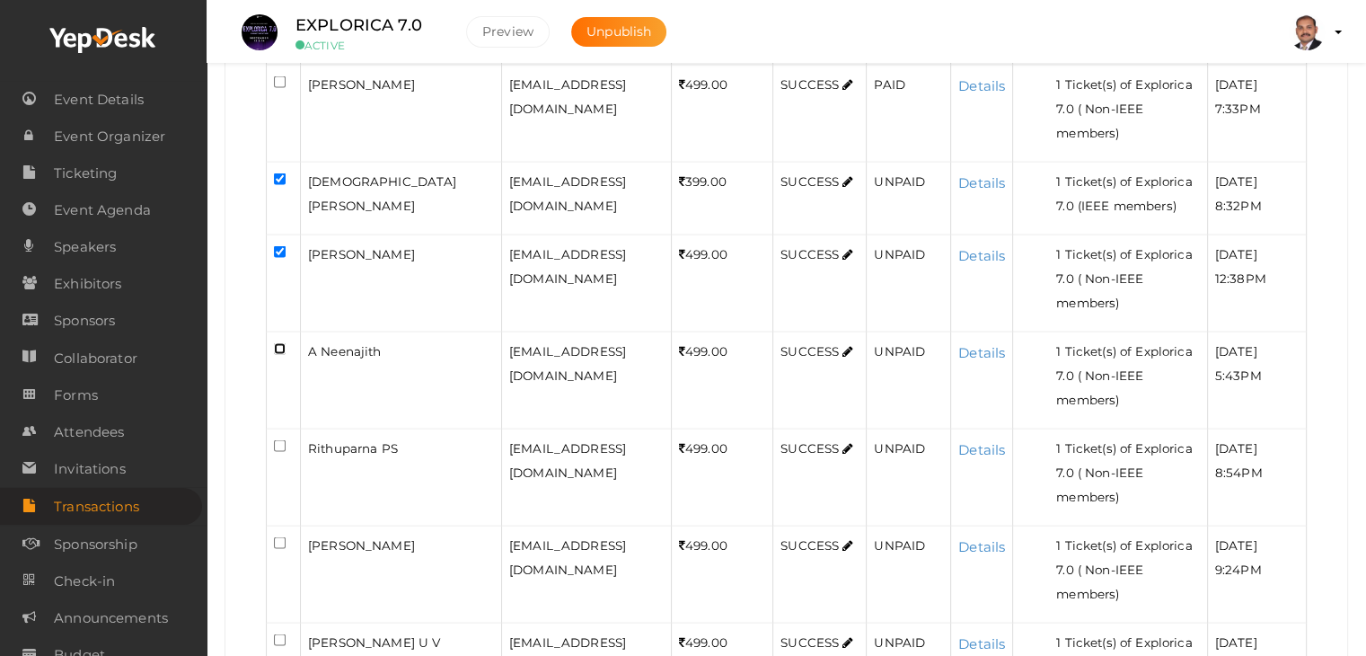
checkbox input "true"
drag, startPoint x: 283, startPoint y: 434, endPoint x: 285, endPoint y: 481, distance: 47.6
click at [282, 440] on input "checkbox" at bounding box center [280, 446] width 12 height 12
checkbox input "true"
click at [281, 537] on input "checkbox" at bounding box center [280, 543] width 12 height 12
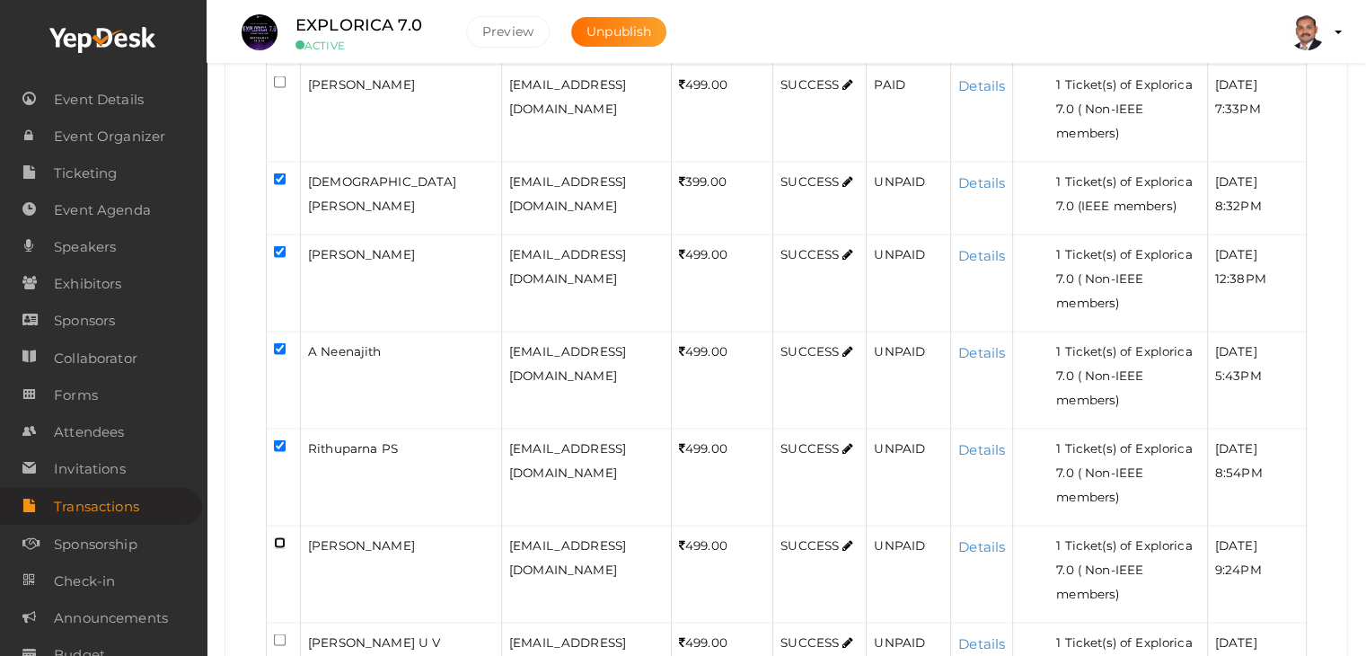
checkbox input "true"
click at [282, 634] on input "checkbox" at bounding box center [280, 640] width 12 height 12
checkbox input "true"
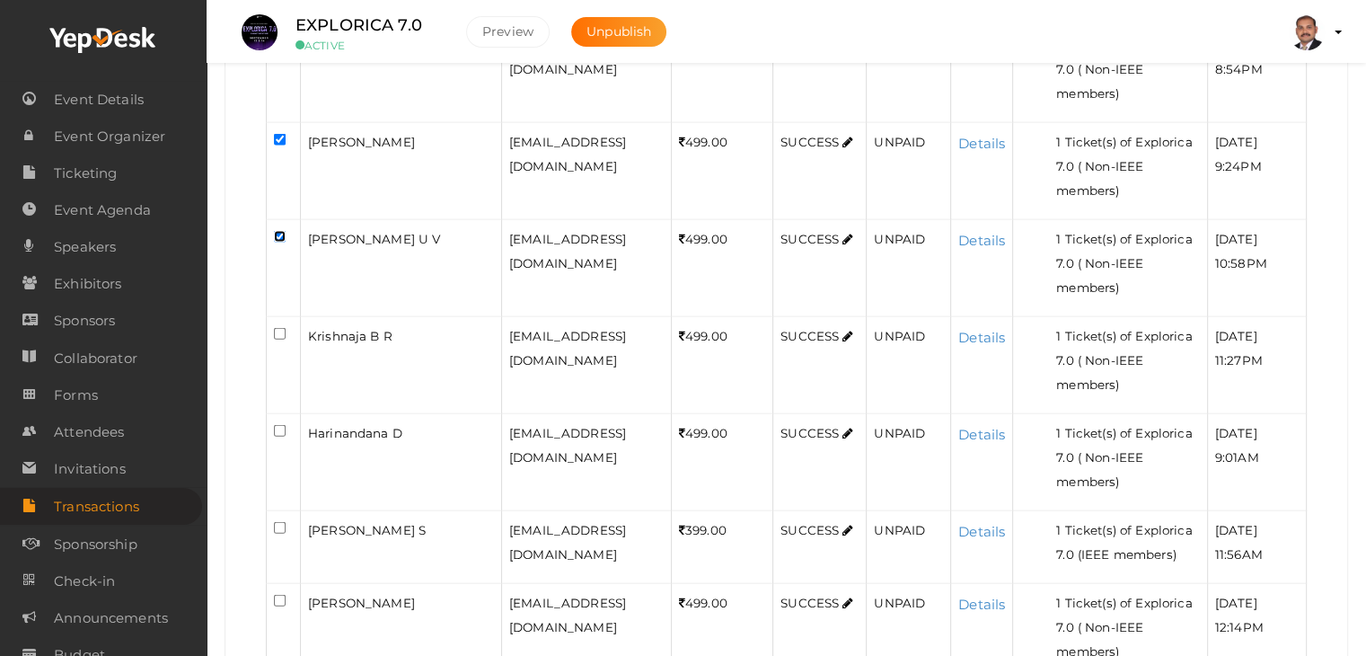
scroll to position [4067, 0]
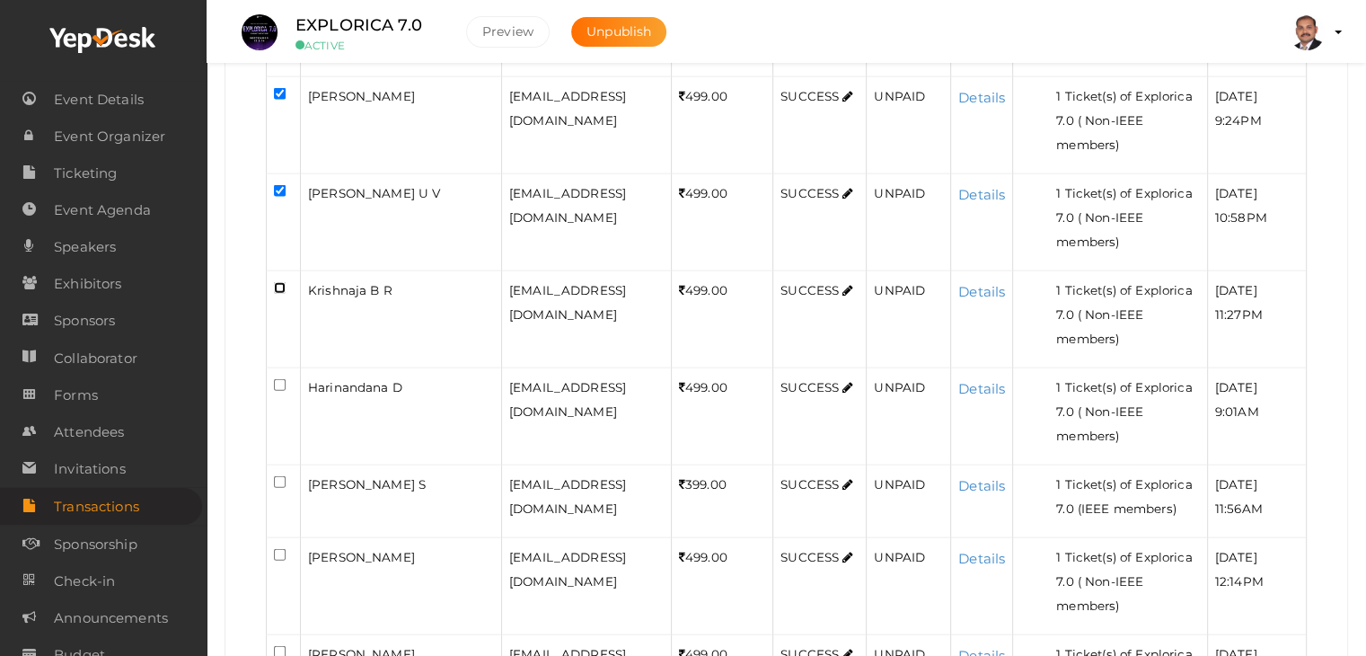
click at [274, 282] on input "checkbox" at bounding box center [280, 288] width 12 height 12
checkbox input "true"
click at [280, 379] on input "checkbox" at bounding box center [280, 385] width 12 height 12
checkbox input "true"
drag, startPoint x: 277, startPoint y: 471, endPoint x: 271, endPoint y: 536, distance: 65.9
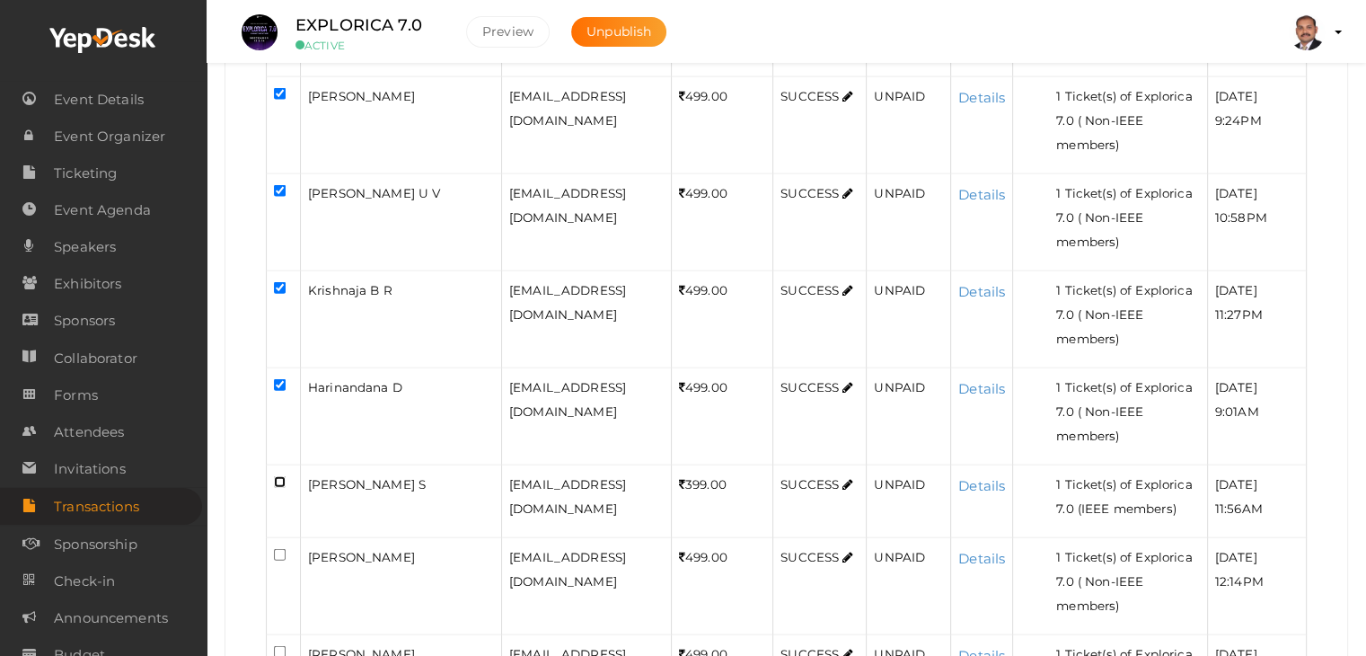
click at [277, 476] on input "checkbox" at bounding box center [280, 482] width 12 height 12
checkbox input "true"
click at [275, 549] on input "checkbox" at bounding box center [280, 555] width 12 height 12
checkbox input "true"
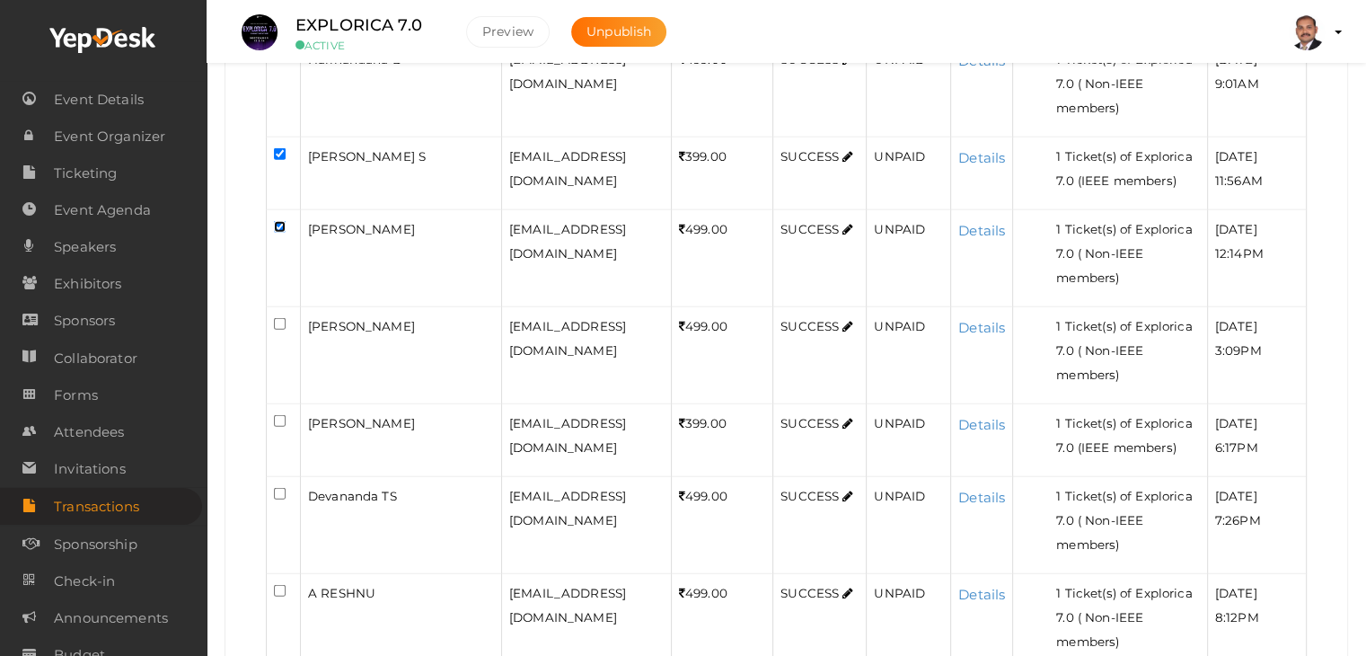
scroll to position [4426, 0]
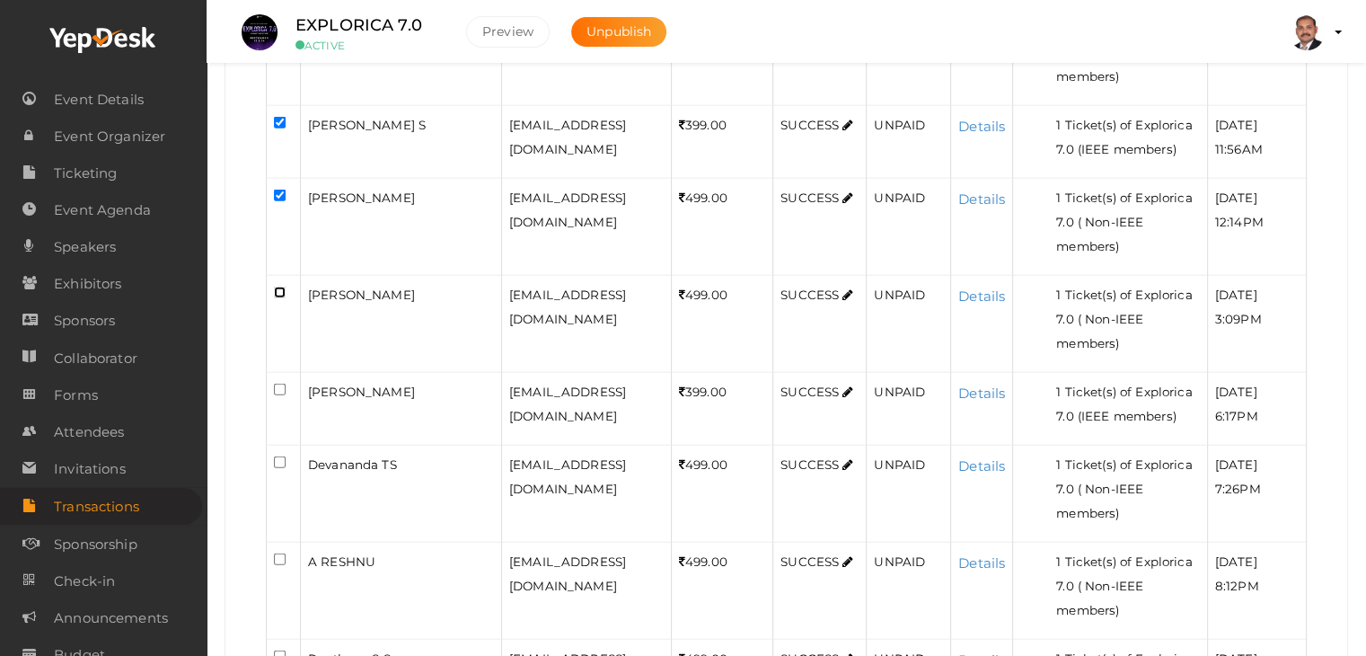
click at [275, 286] on input "checkbox" at bounding box center [280, 292] width 12 height 12
checkbox input "true"
click at [284, 383] on input "checkbox" at bounding box center [280, 389] width 12 height 12
checkbox input "true"
click at [280, 456] on input "checkbox" at bounding box center [280, 462] width 12 height 12
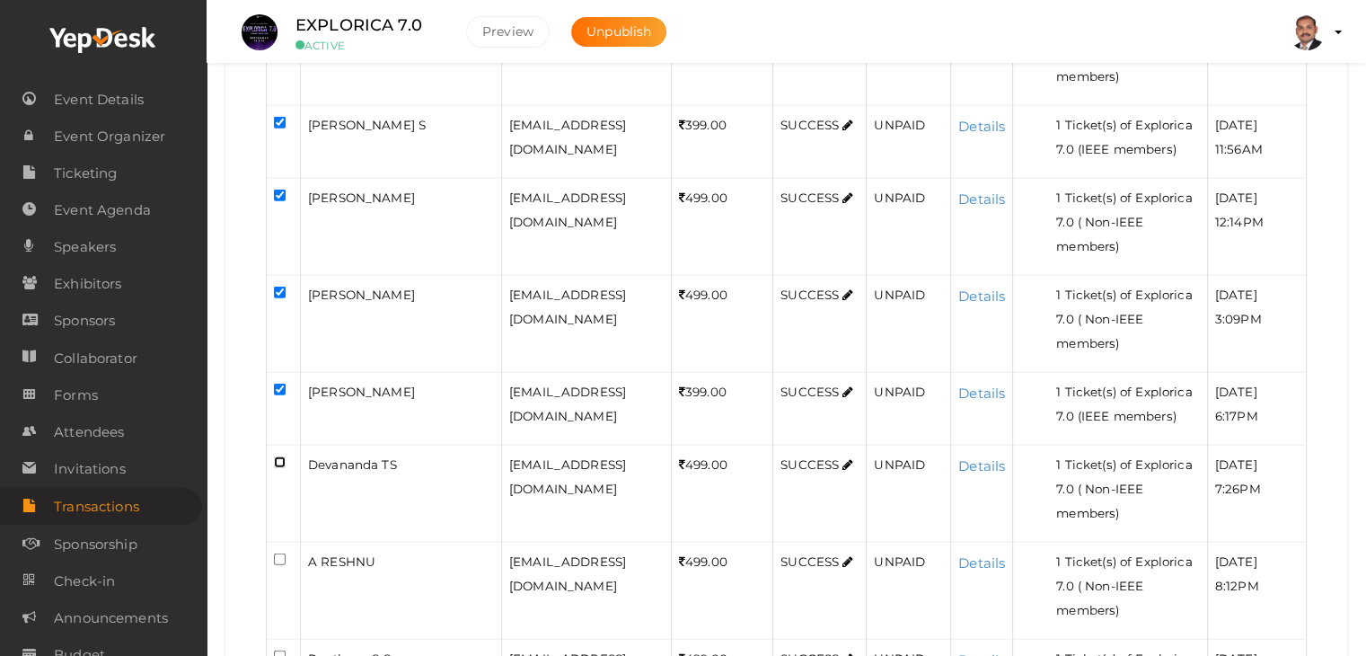
checkbox input "true"
click at [281, 553] on input "checkbox" at bounding box center [280, 559] width 12 height 12
checkbox input "true"
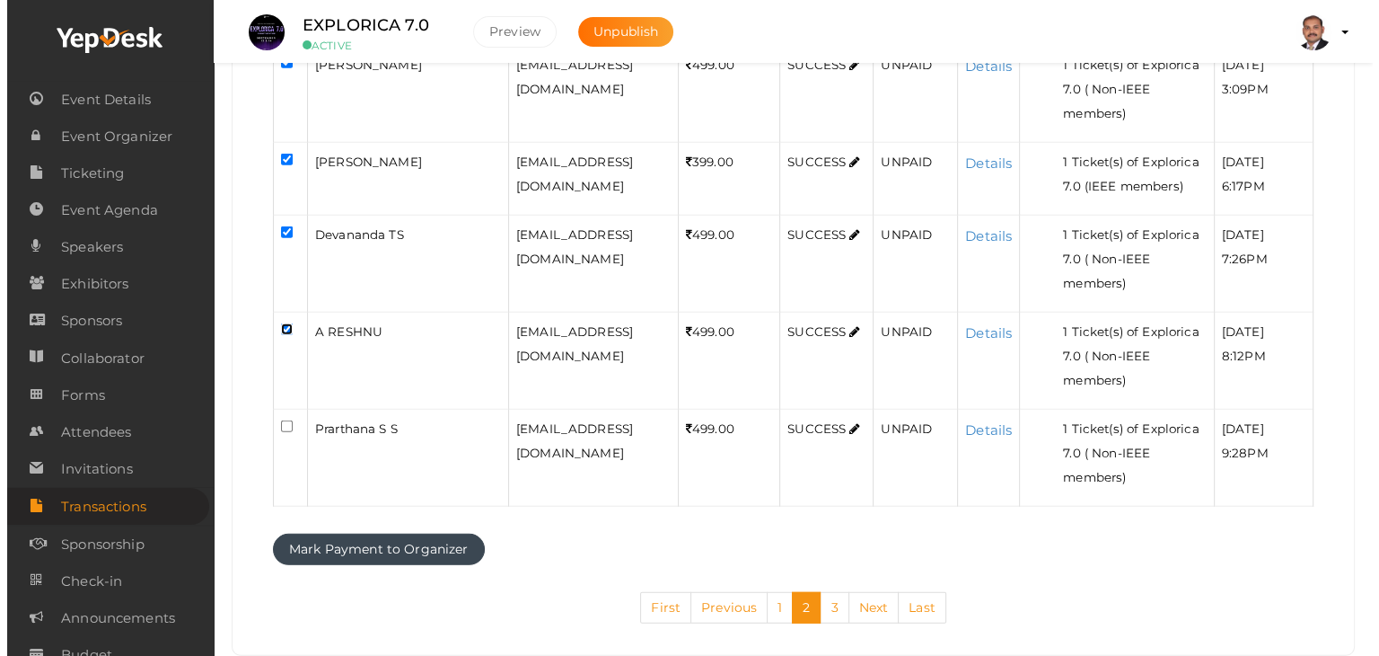
scroll to position [4689, 0]
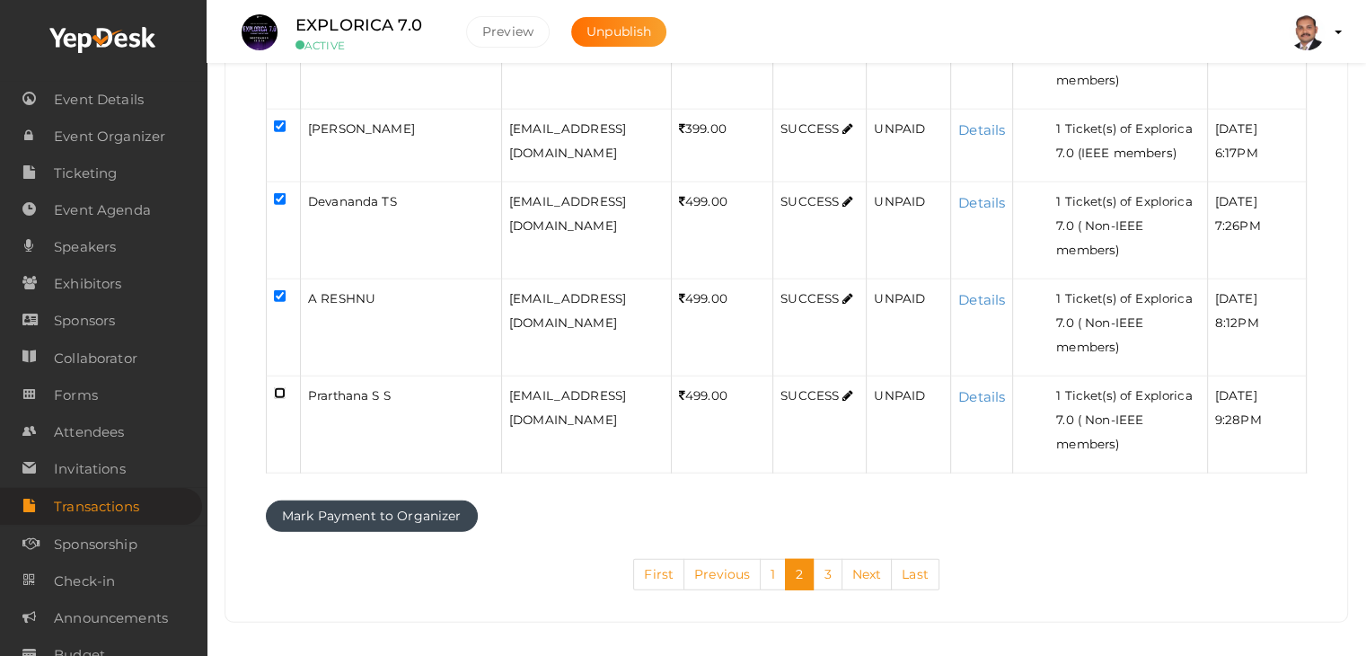
click at [282, 387] on input "checkbox" at bounding box center [280, 393] width 12 height 12
checkbox input "true"
click at [341, 501] on button "Mark Payment to Organizer" at bounding box center [372, 515] width 212 height 31
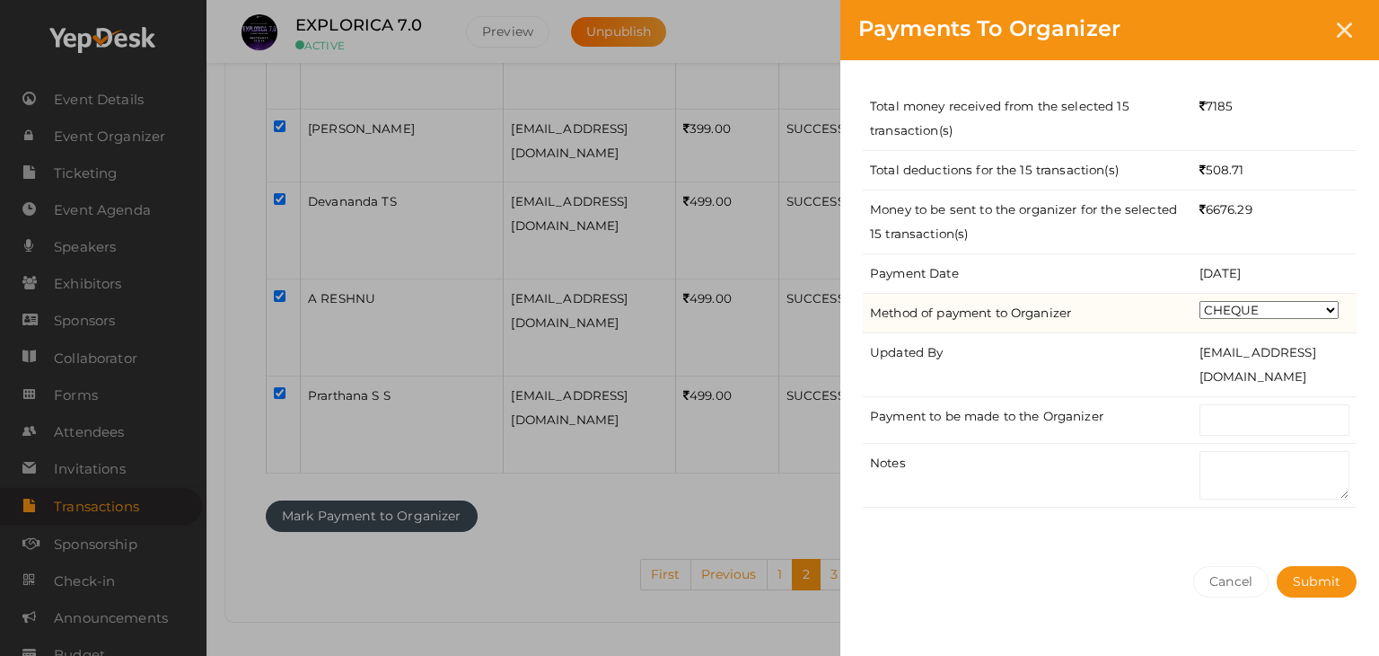
click at [1287, 314] on select "CHEQUE ONLINE TRANSFER WIRE TRANSFER CASH BANK DRAFT OTHERS" at bounding box center [1269, 310] width 139 height 18
select select "ONLINE TRANSFER"
click at [1200, 301] on select "CHEQUE ONLINE TRANSFER WIRE TRANSFER CASH BANK DRAFT OTHERS" at bounding box center [1269, 310] width 139 height 18
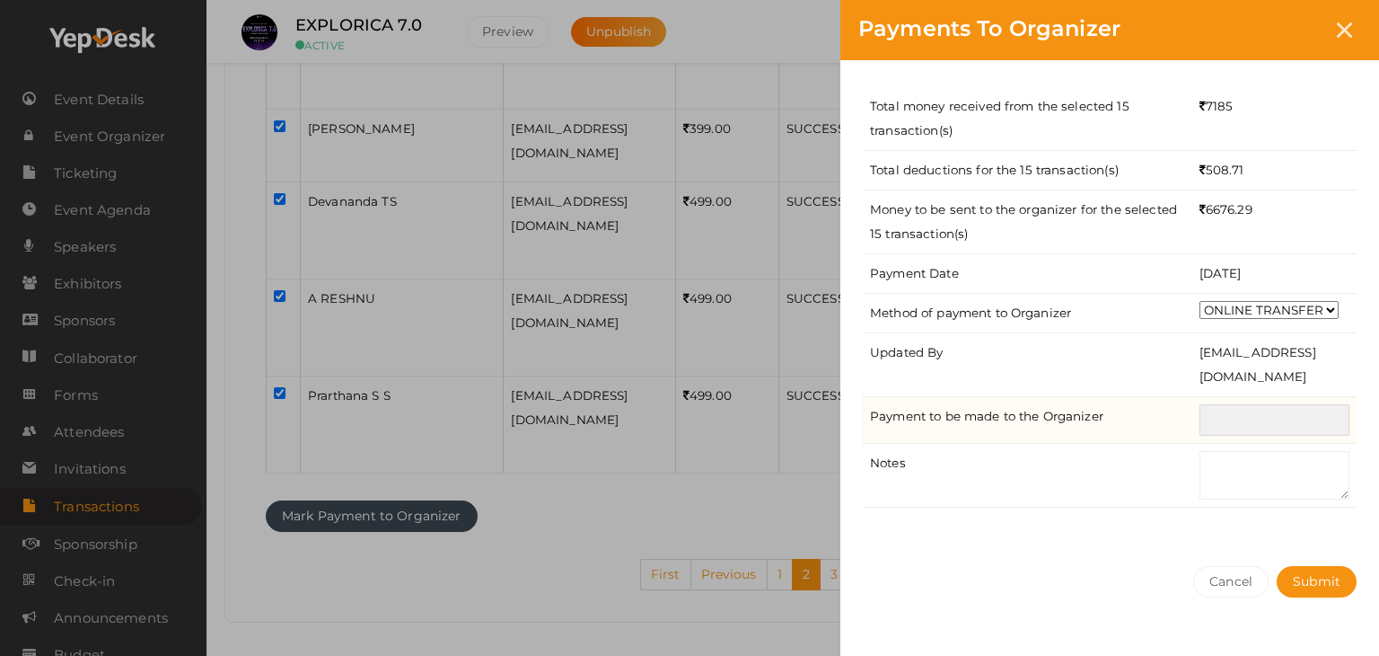
click at [1281, 432] on input "text" at bounding box center [1275, 419] width 150 height 31
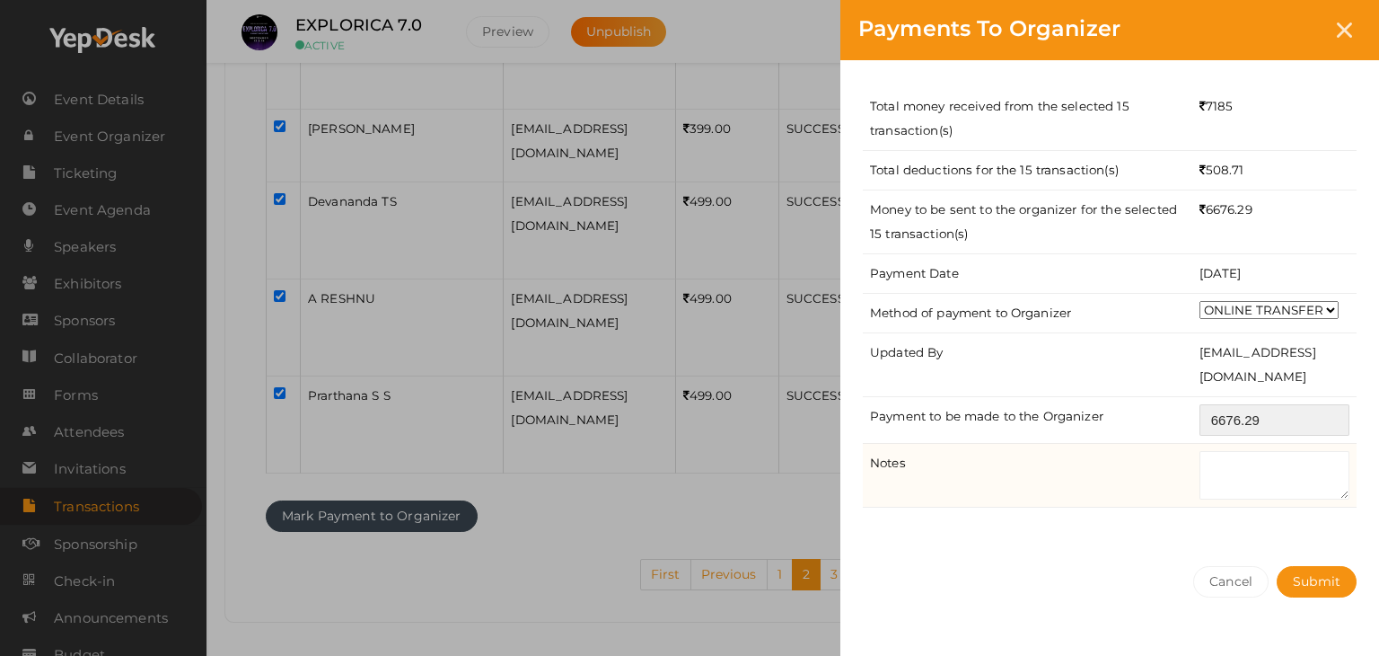
type input "6676.29"
click at [1264, 466] on textarea at bounding box center [1275, 475] width 150 height 48
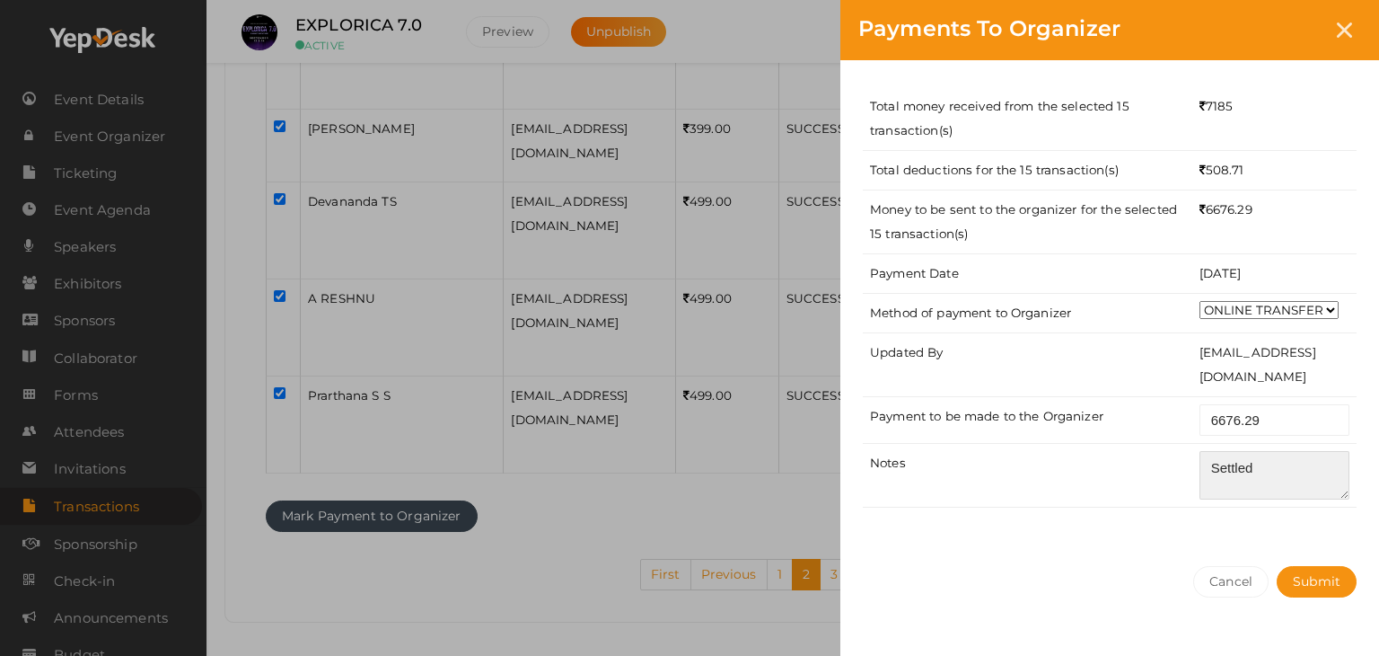
type textarea "Settled"
click at [1286, 541] on div "Total money received from the selected 15 transaction(s) 7185 Total deductions …" at bounding box center [1110, 304] width 539 height 488
click at [1334, 591] on button "Submit" at bounding box center [1317, 581] width 80 height 31
select select "? string:SUCCESS ?"
select select "? string:ALL ?"
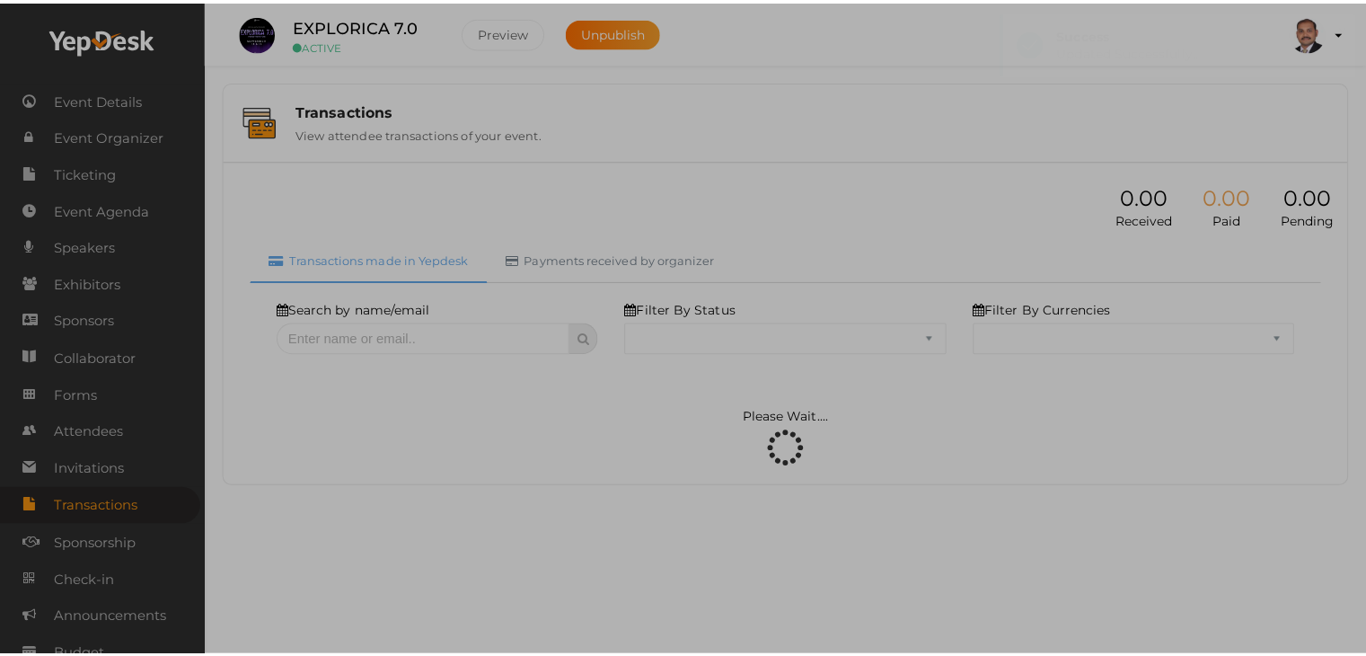
scroll to position [0, 0]
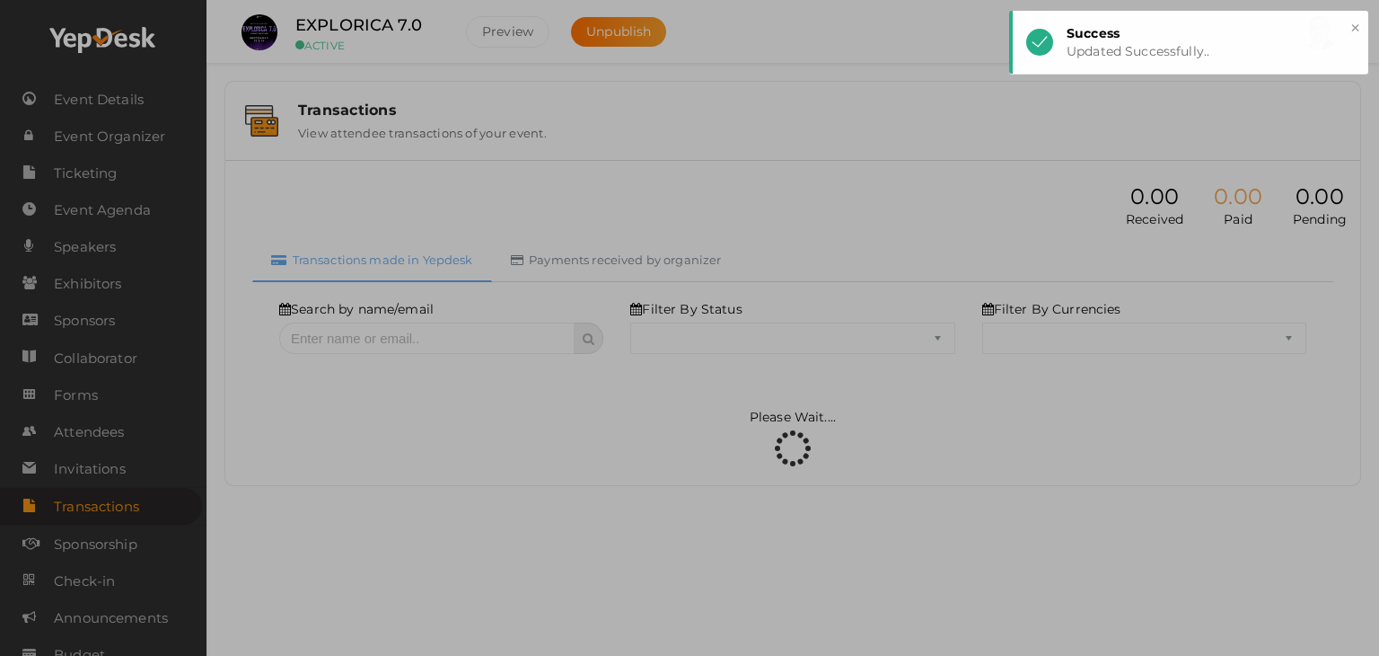
select select "SUCCESS"
select select "ALL"
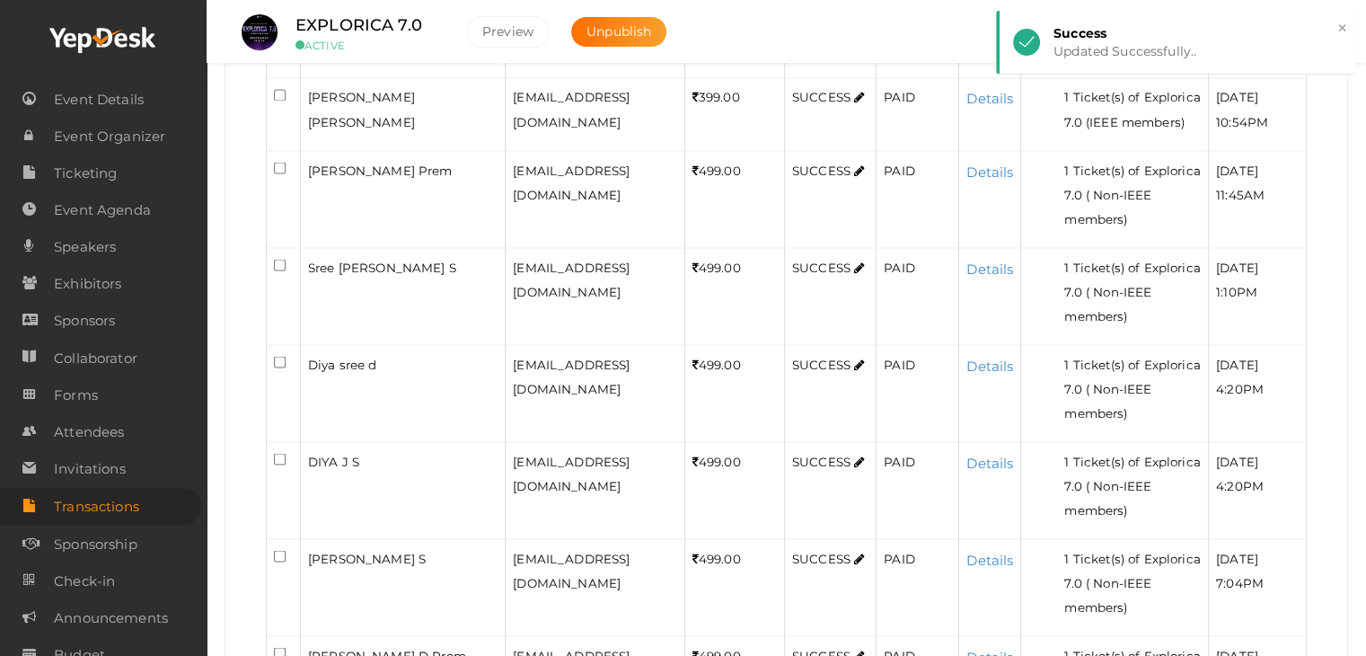
scroll to position [4059, 0]
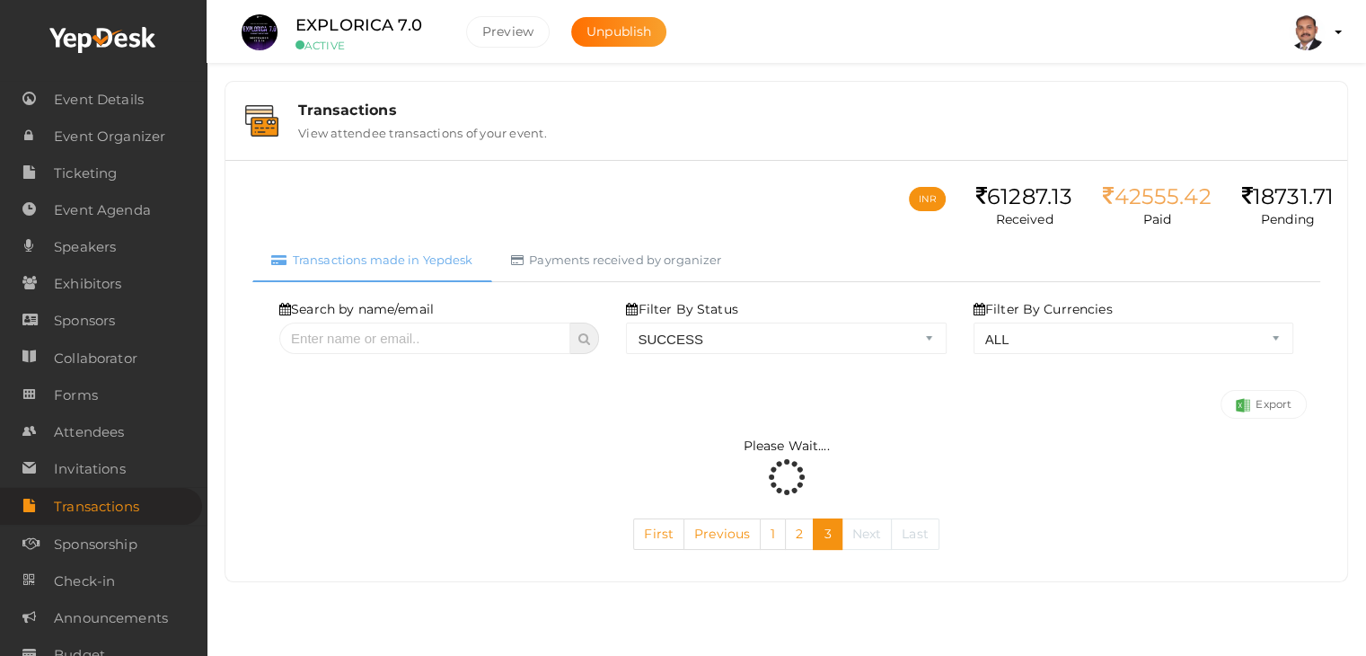
scroll to position [0, 0]
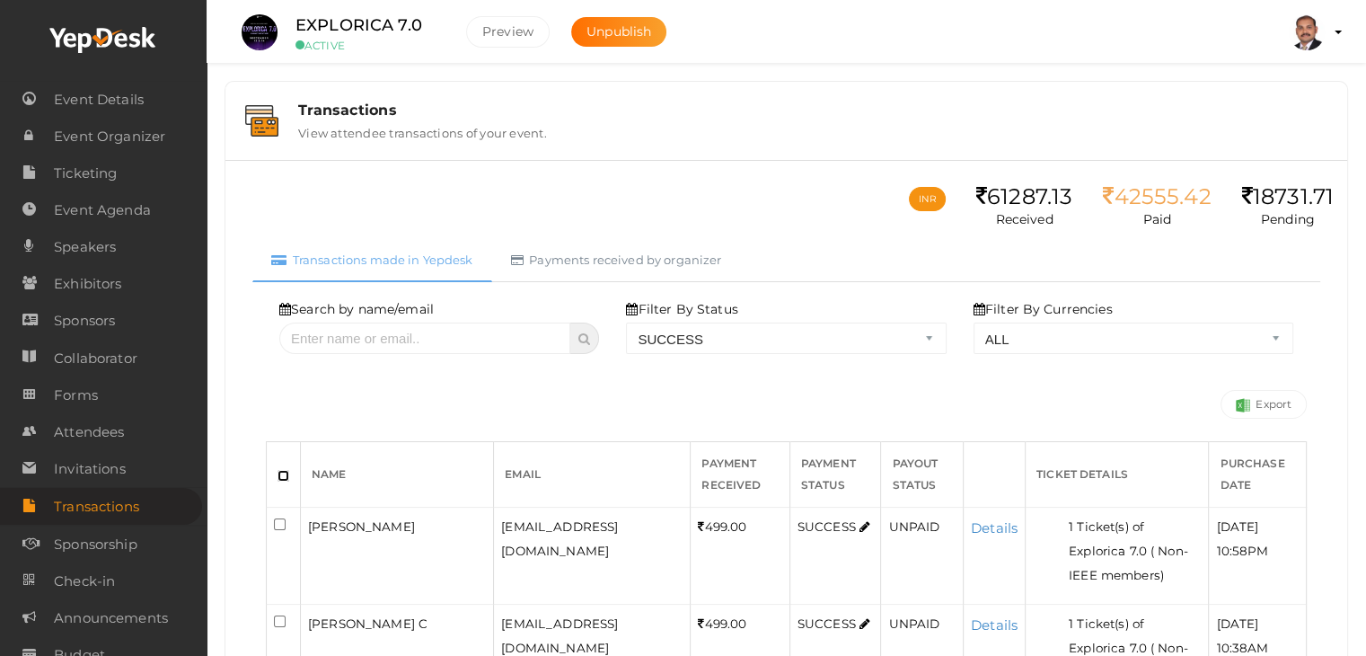
click at [279, 475] on input "checkbox" at bounding box center [283, 476] width 12 height 12
checkbox input "true"
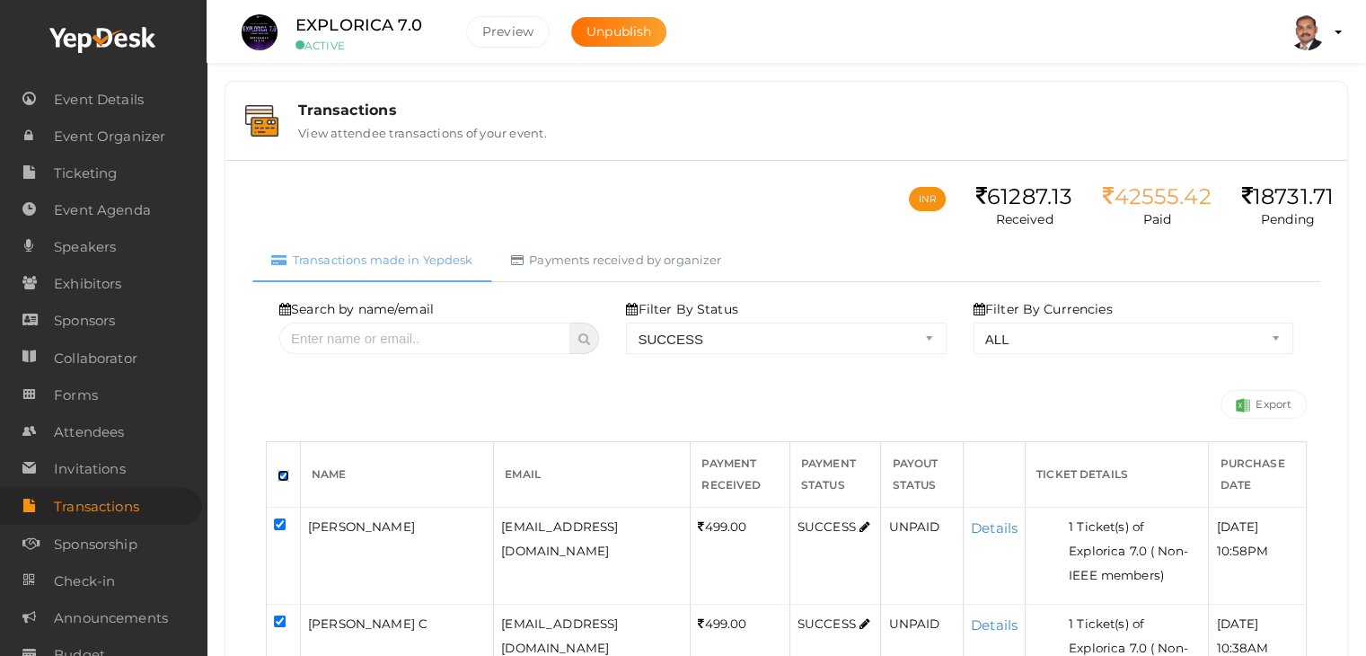
checkbox input "true"
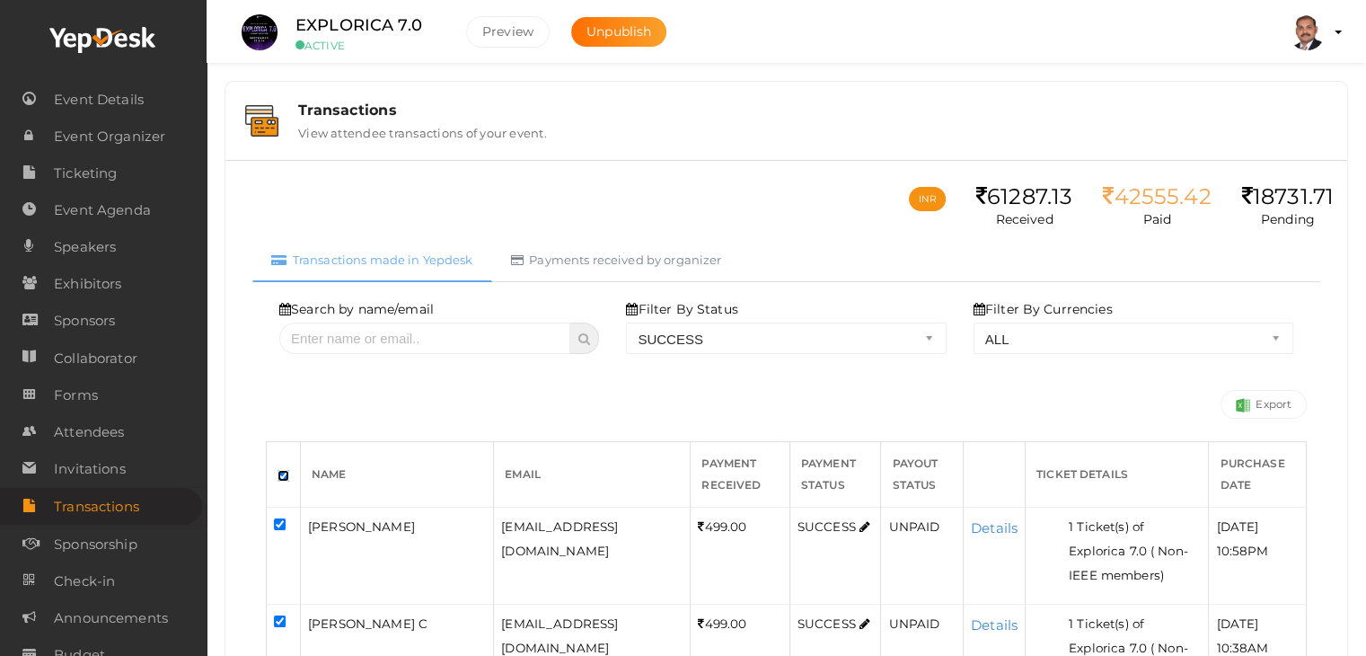
checkbox input "true"
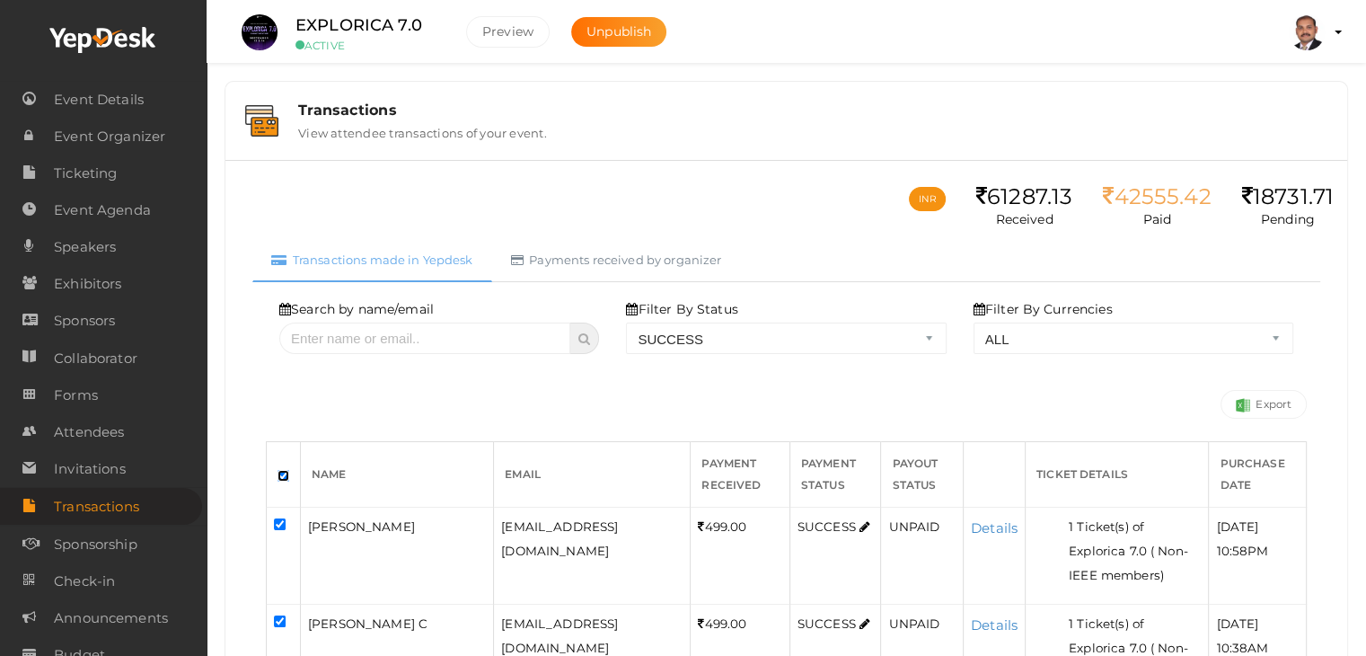
checkbox input "true"
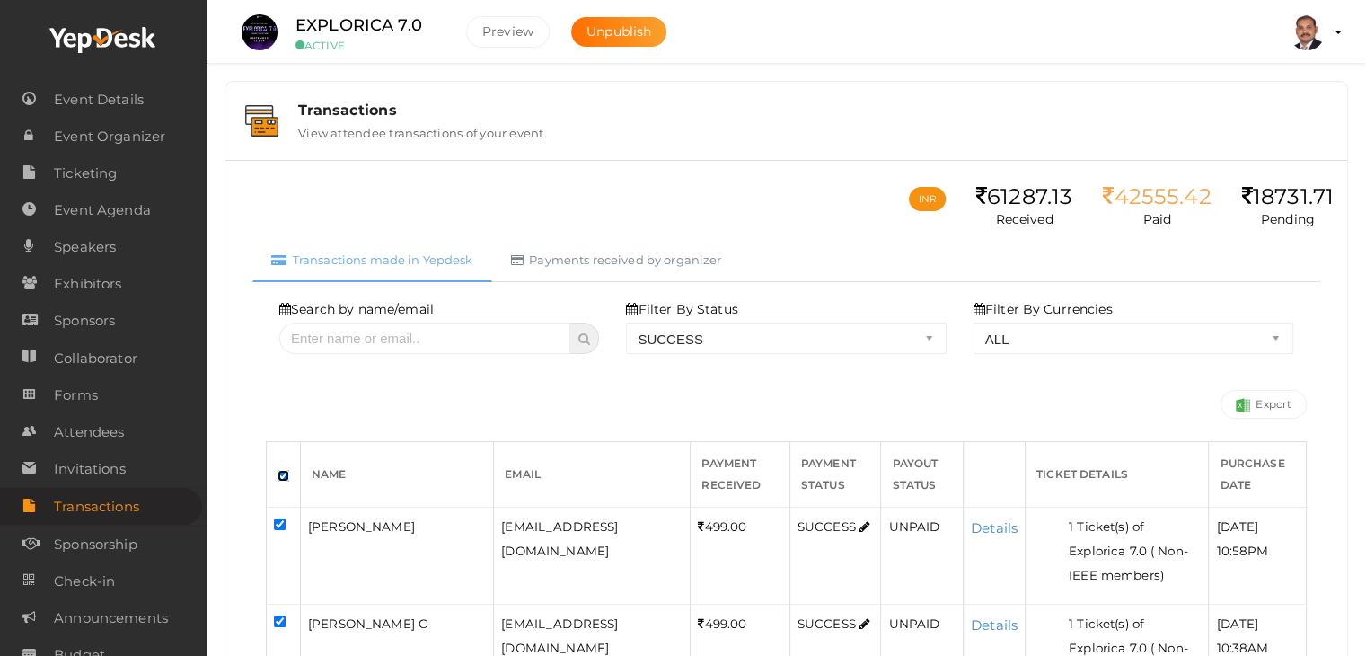
checkbox input "true"
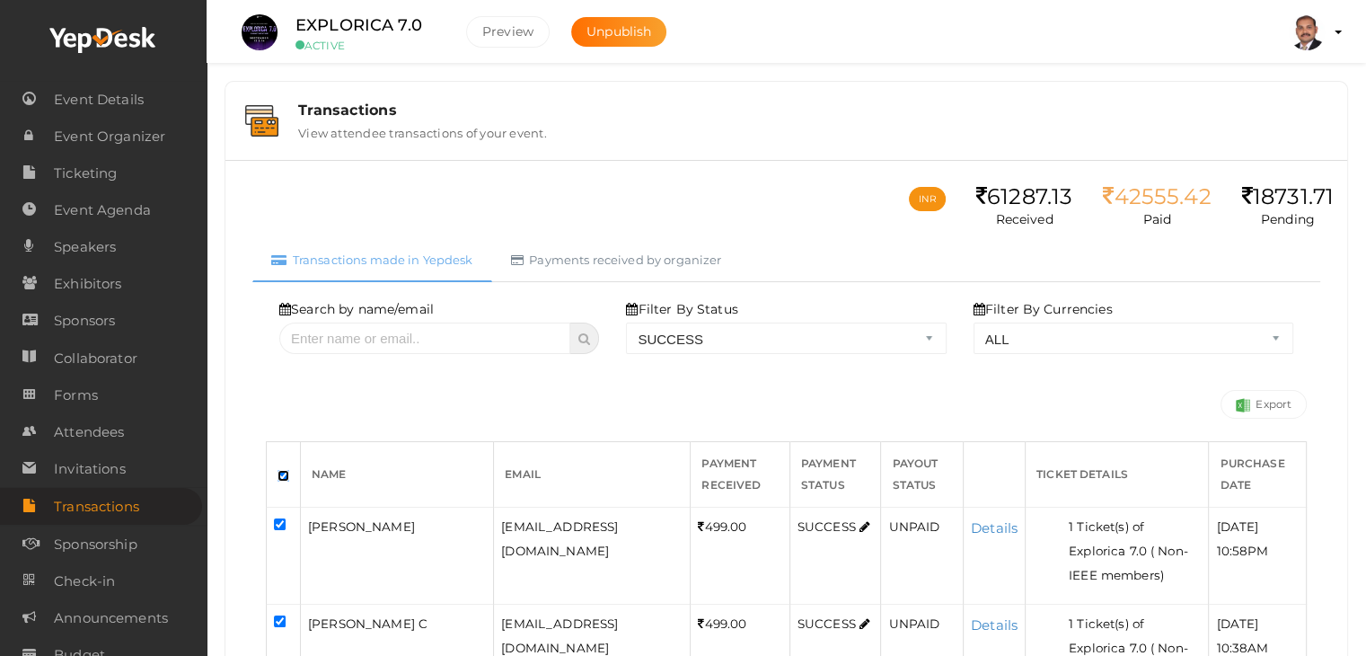
checkbox input "true"
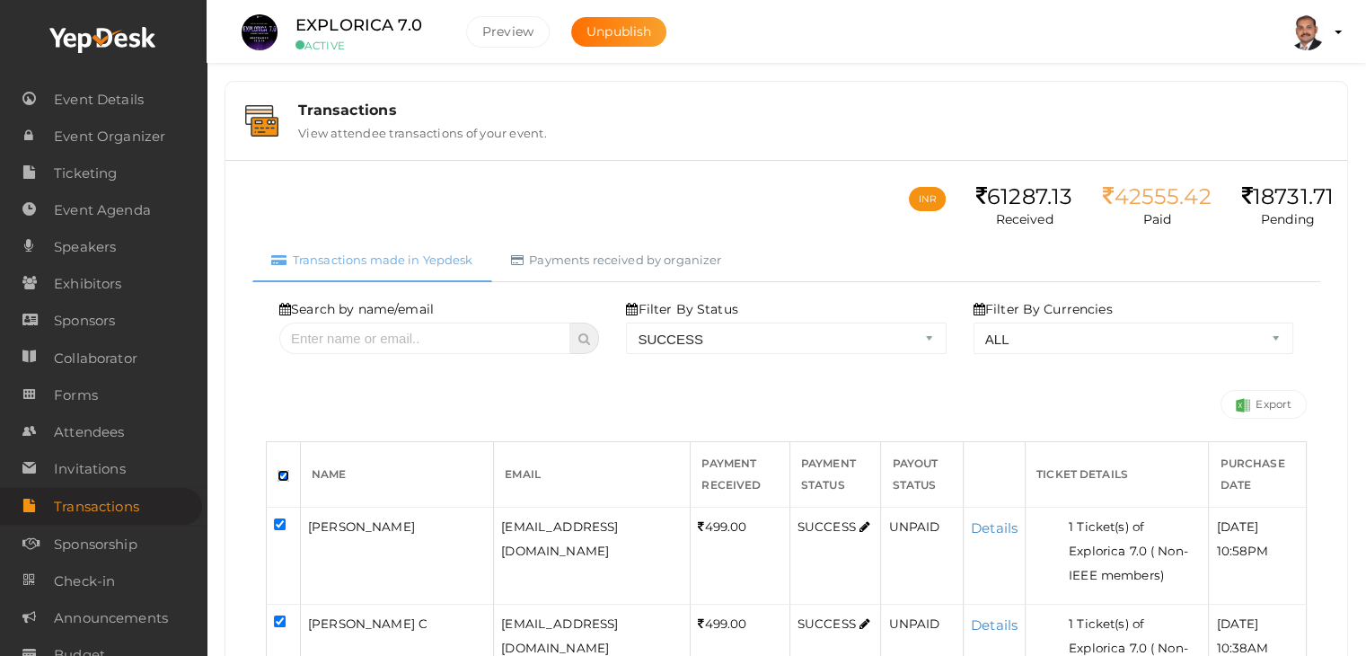
checkbox input "true"
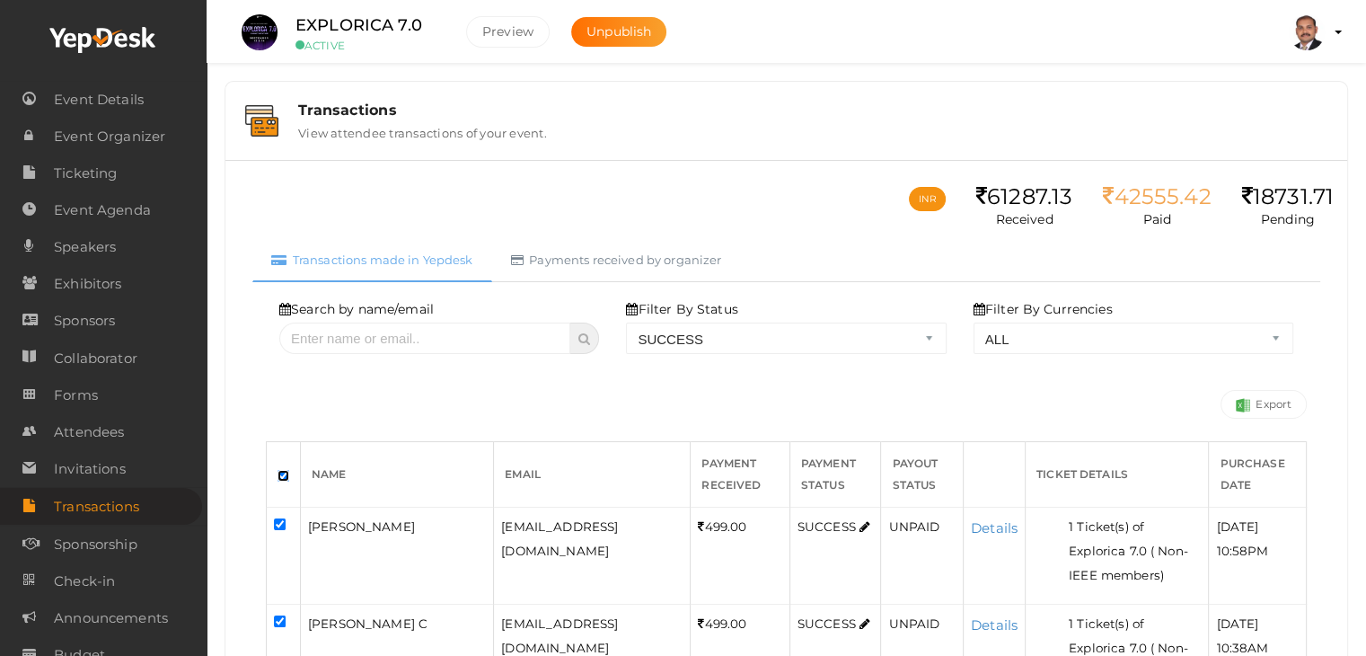
checkbox input "true"
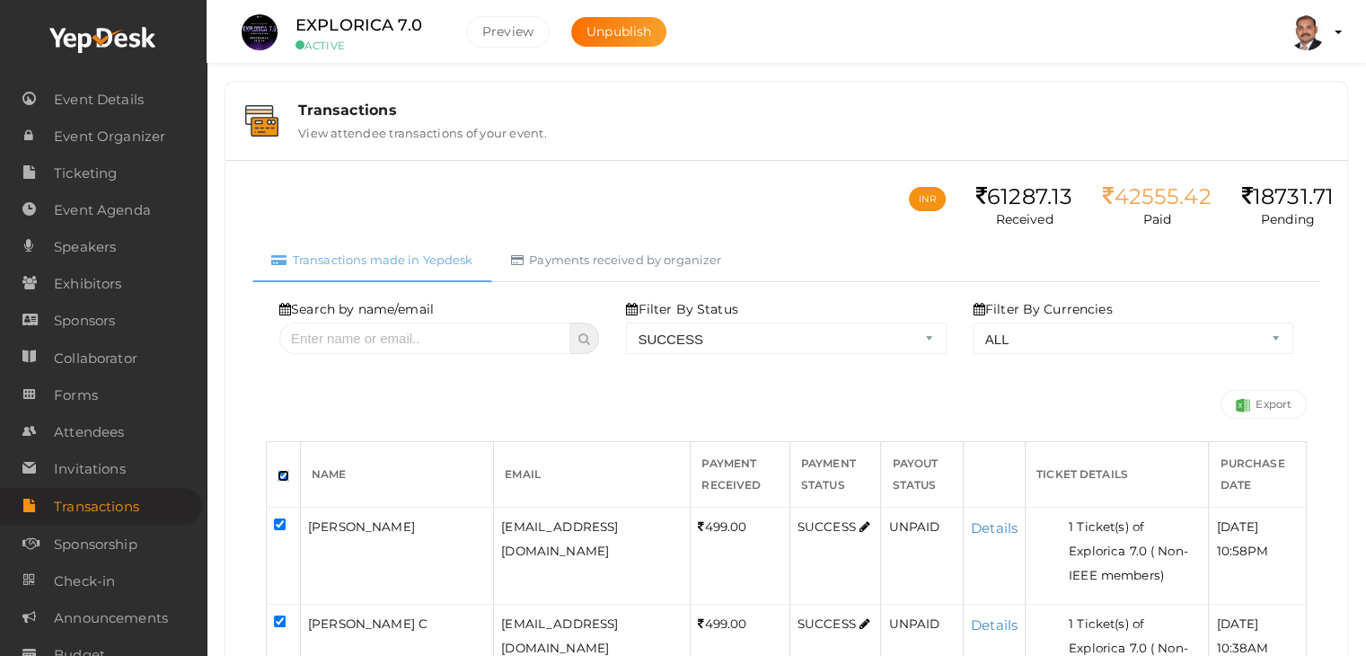
checkbox input "true"
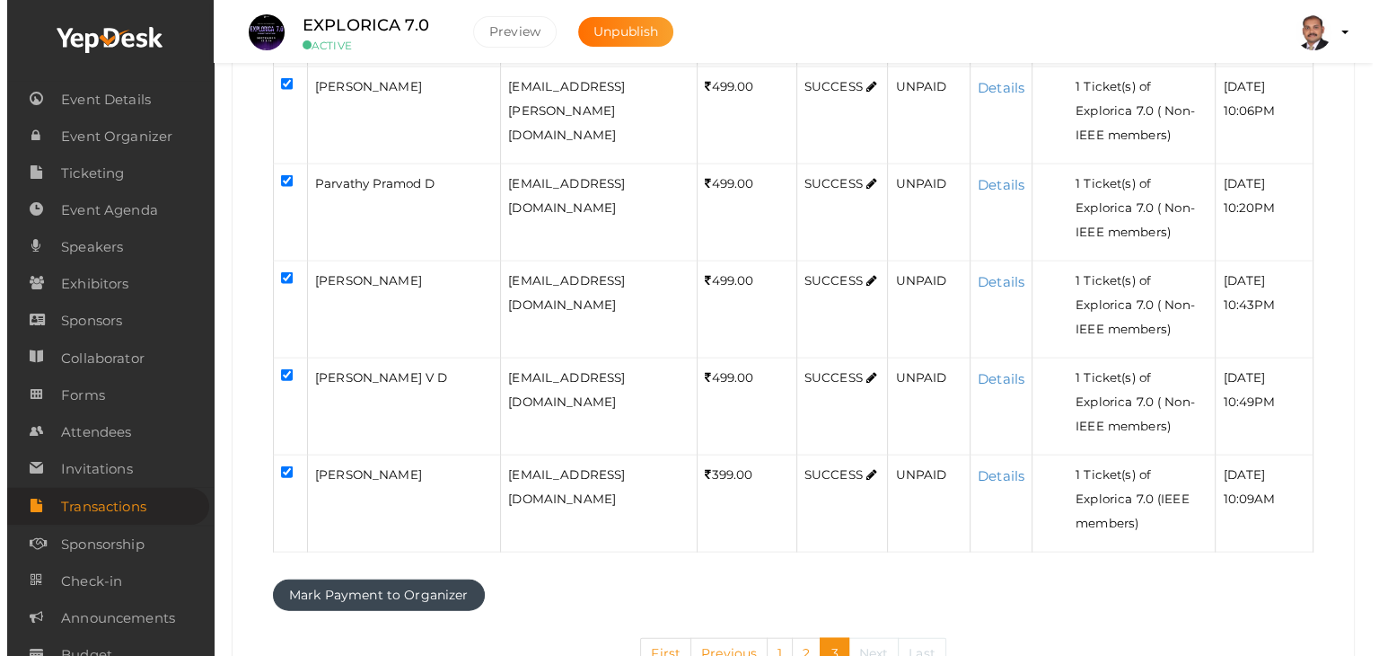
scroll to position [3939, 0]
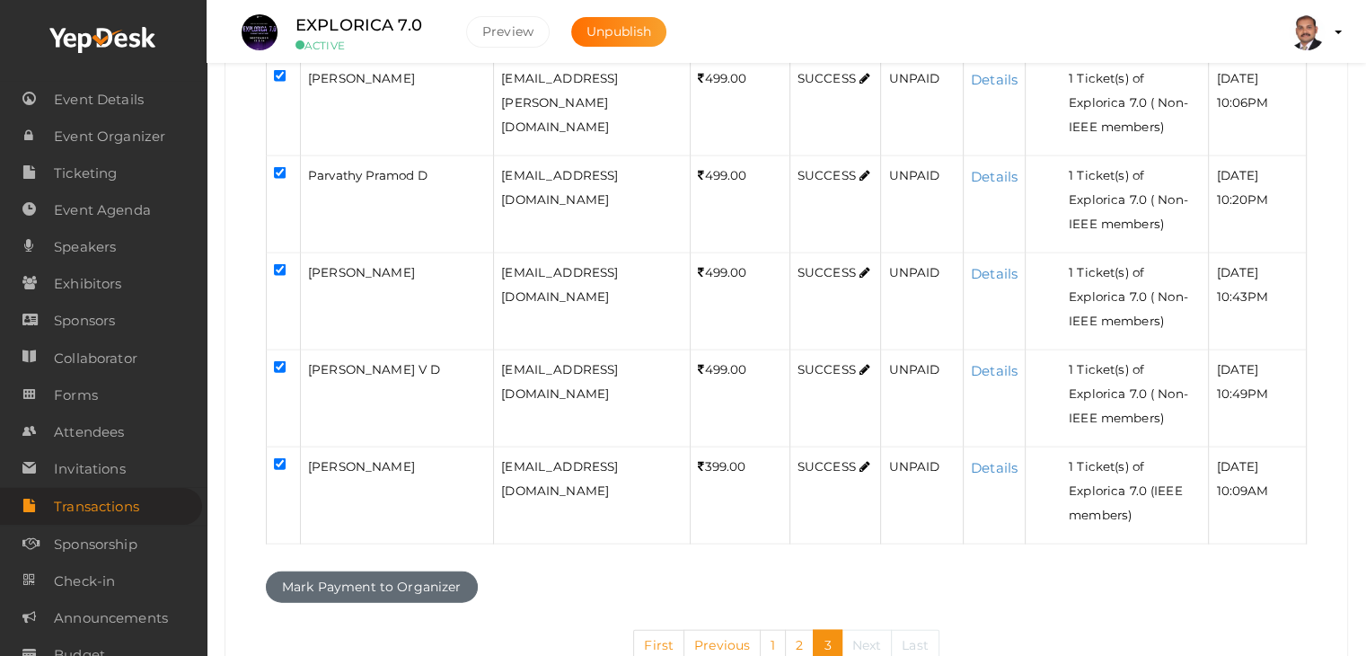
click at [442, 571] on button "Mark Payment to Organizer" at bounding box center [372, 586] width 212 height 31
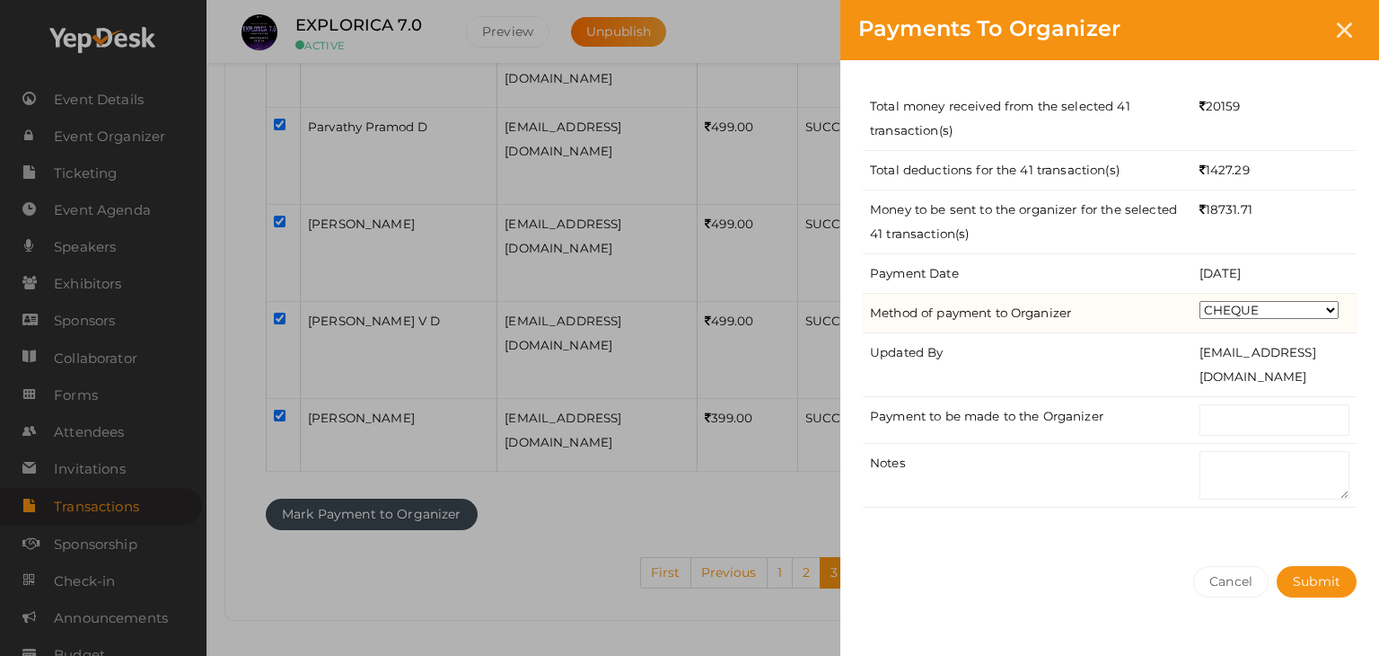
click at [1254, 310] on select "CHEQUE ONLINE TRANSFER WIRE TRANSFER CASH BANK DRAFT OTHERS" at bounding box center [1269, 310] width 139 height 18
select select "ONLINE TRANSFER"
click at [1200, 301] on select "CHEQUE ONLINE TRANSFER WIRE TRANSFER CASH BANK DRAFT OTHERS" at bounding box center [1269, 310] width 139 height 18
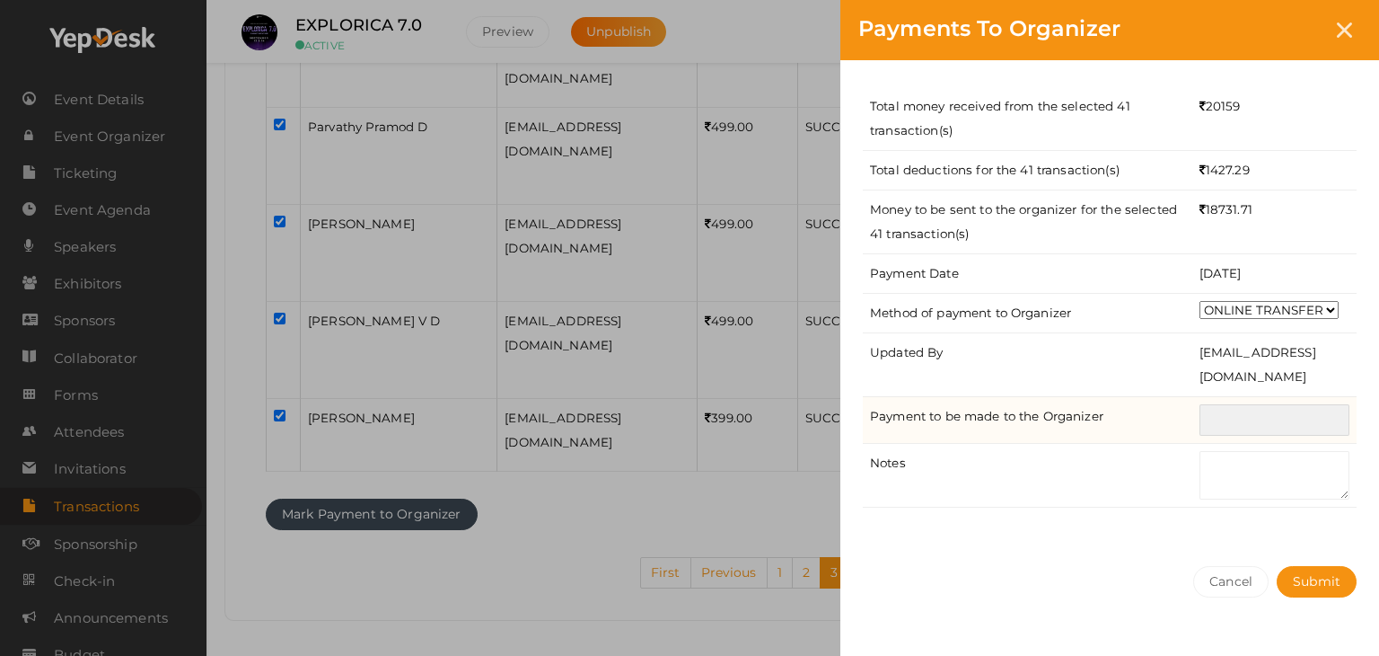
click at [1279, 423] on input "text" at bounding box center [1275, 419] width 150 height 31
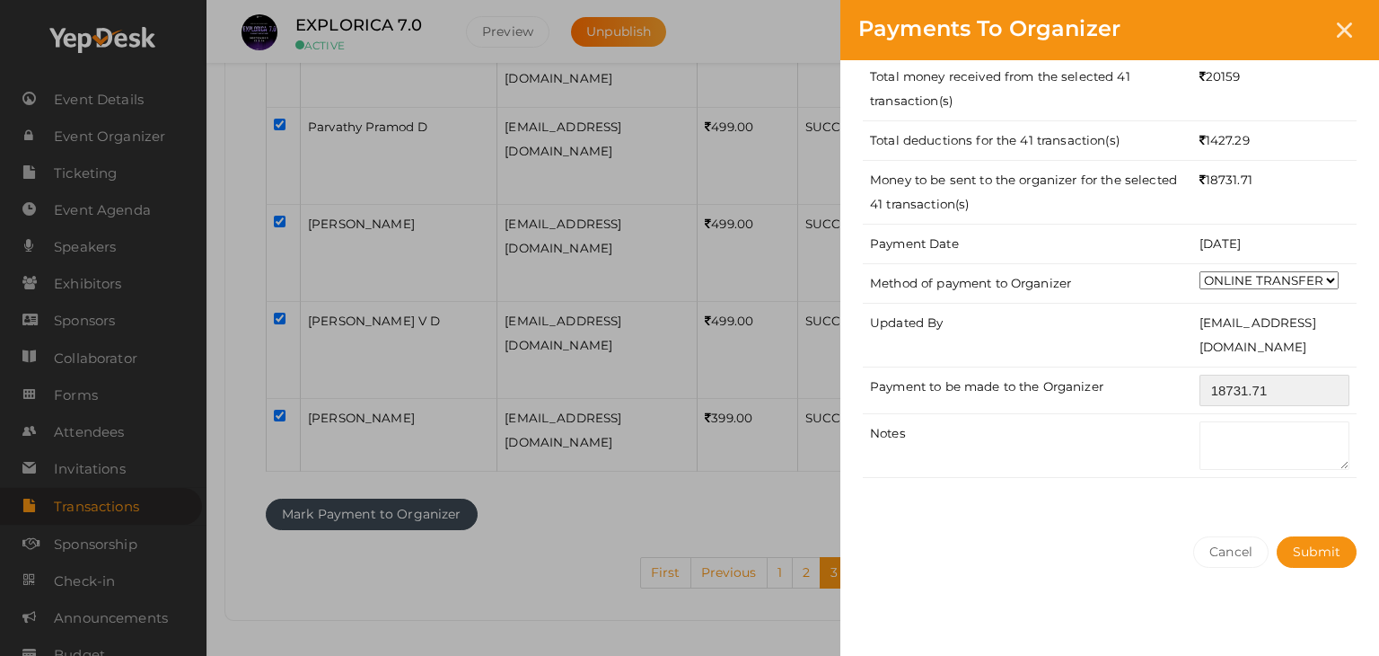
scroll to position [36, 0]
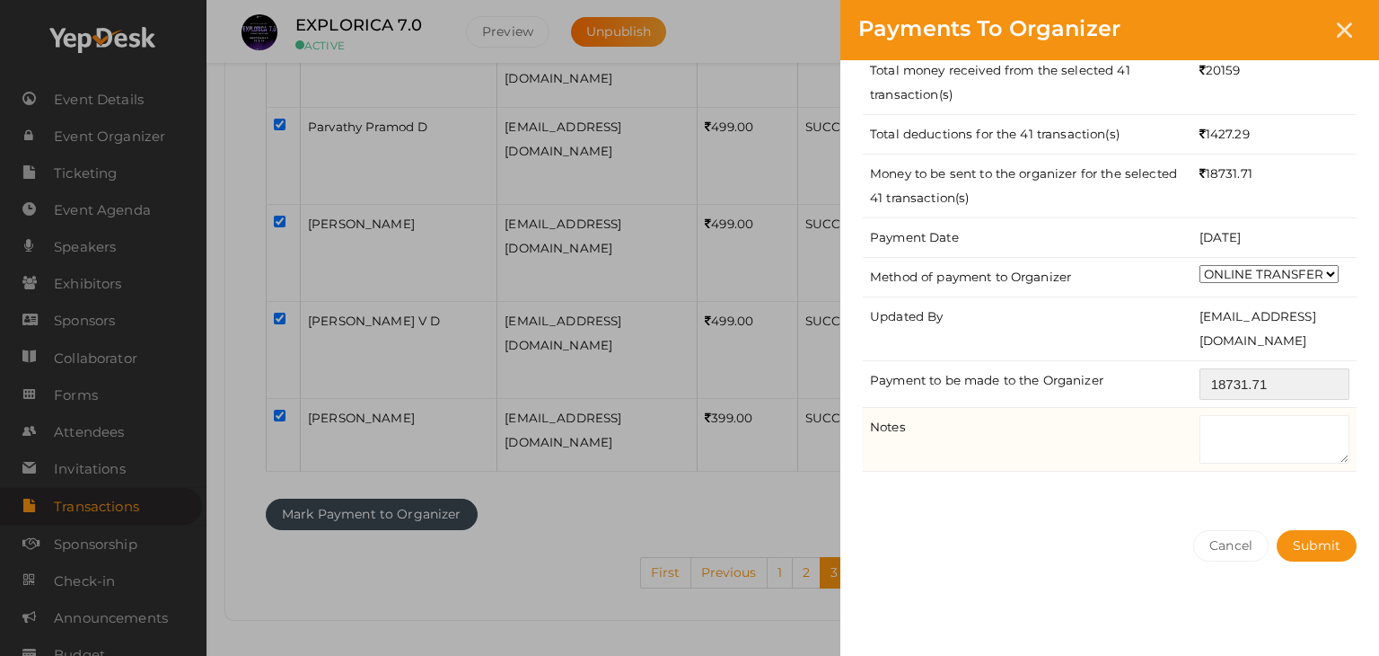
type input "18731.71"
click at [1264, 425] on textarea at bounding box center [1275, 439] width 150 height 48
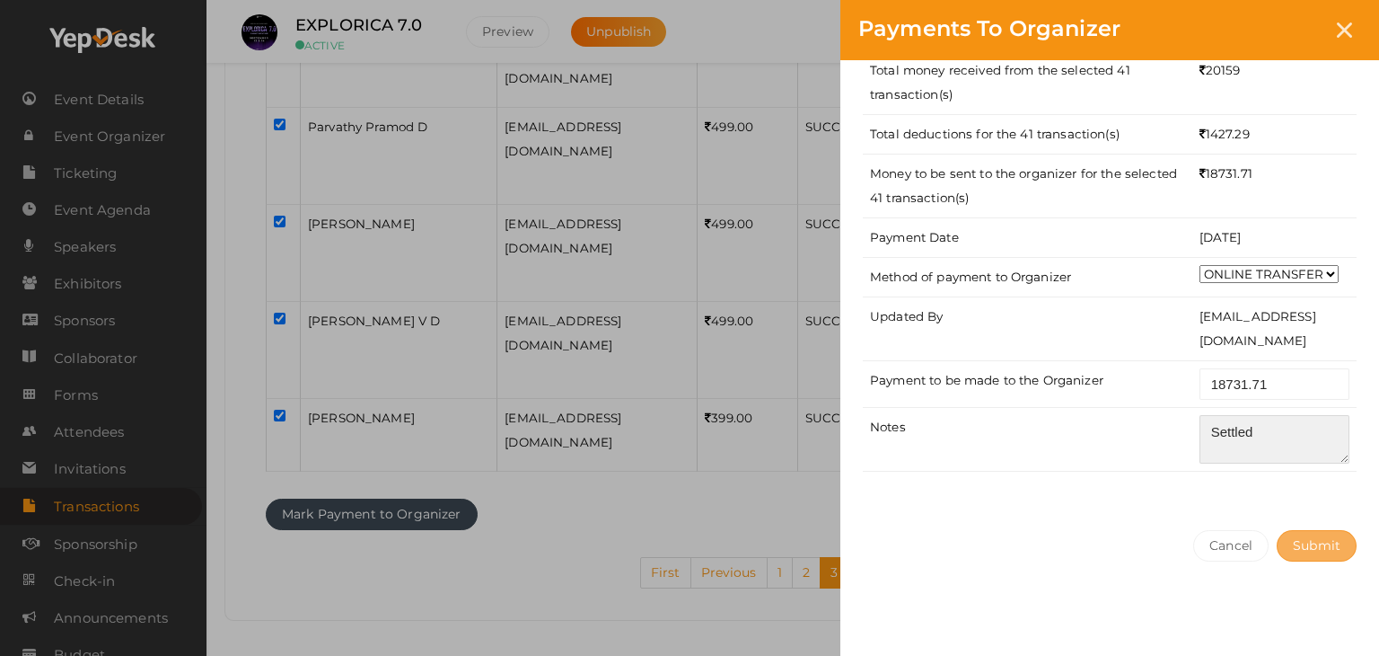
type textarea "Settled"
click at [1304, 540] on span "Submit" at bounding box center [1317, 545] width 48 height 16
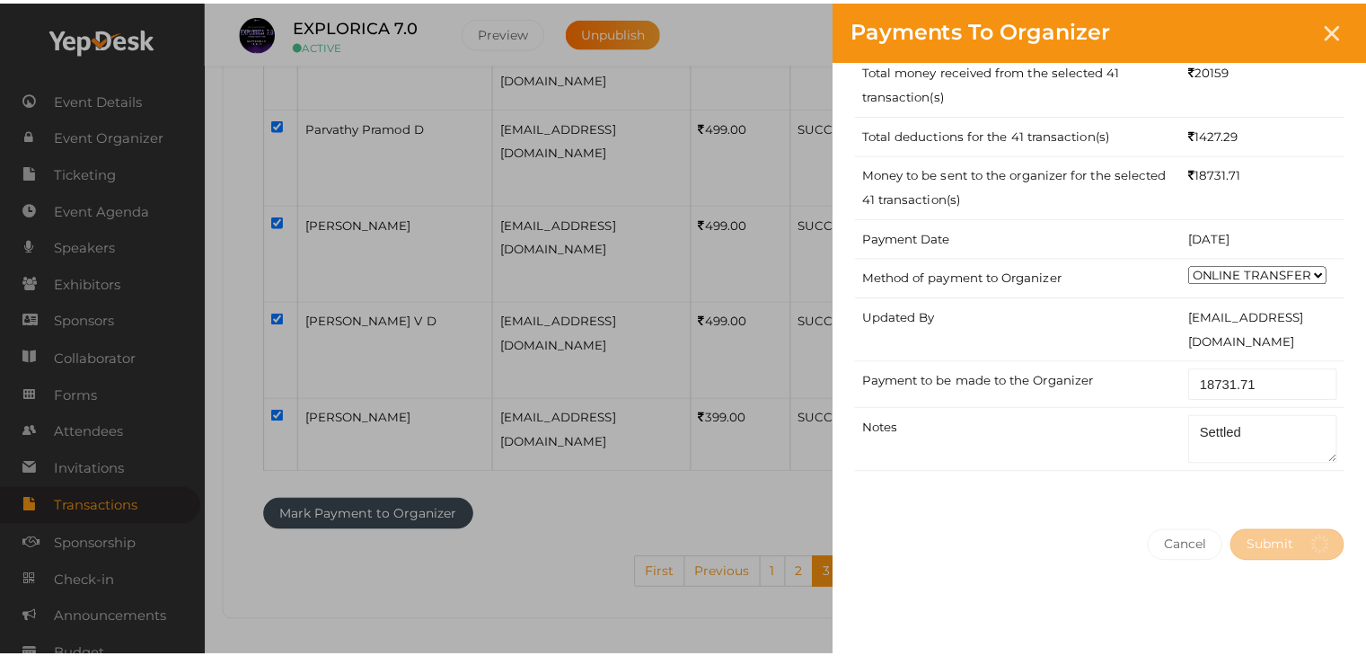
scroll to position [0, 0]
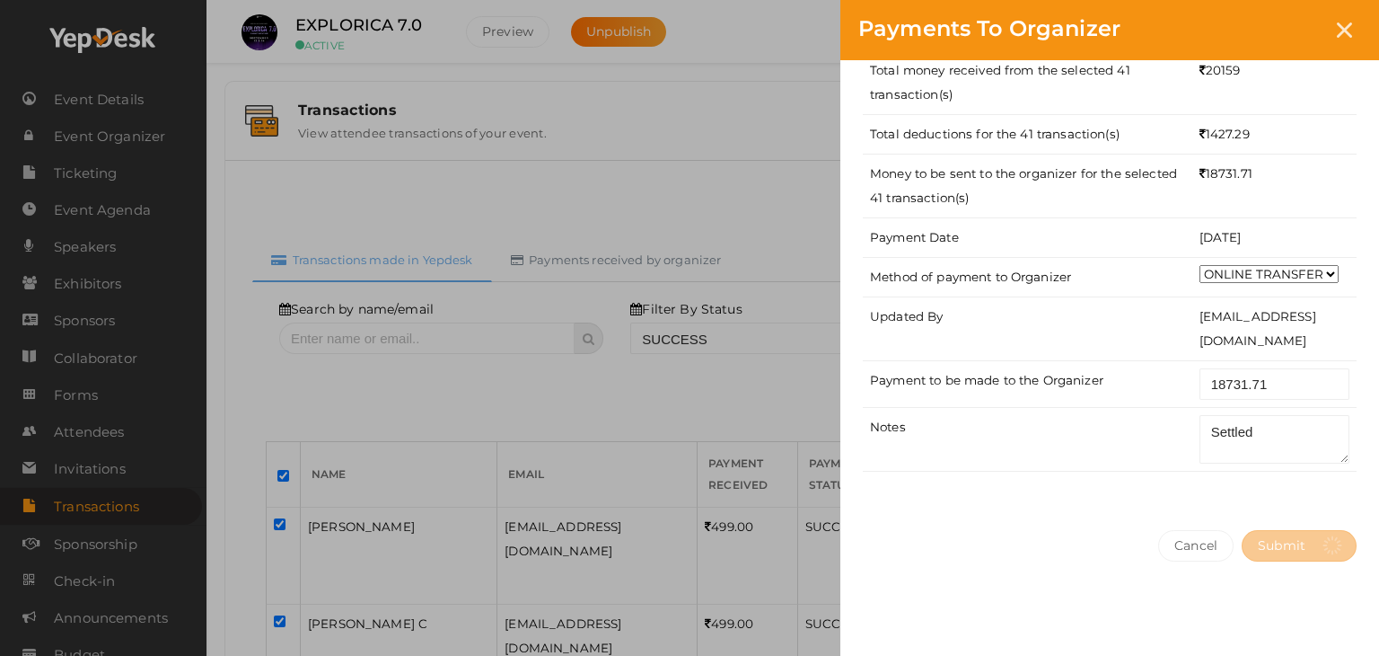
select select "? string:SUCCESS ?"
select select "? string:ALL ?"
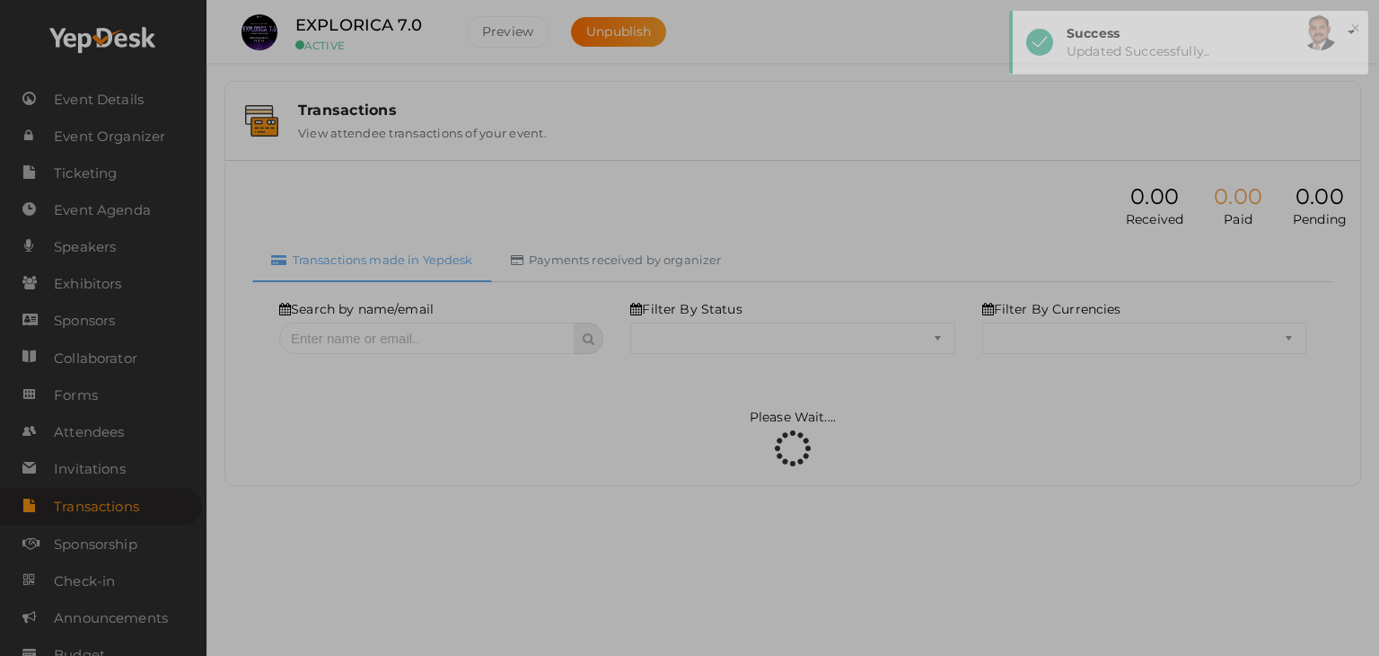
select select "SUCCESS"
select select "ALL"
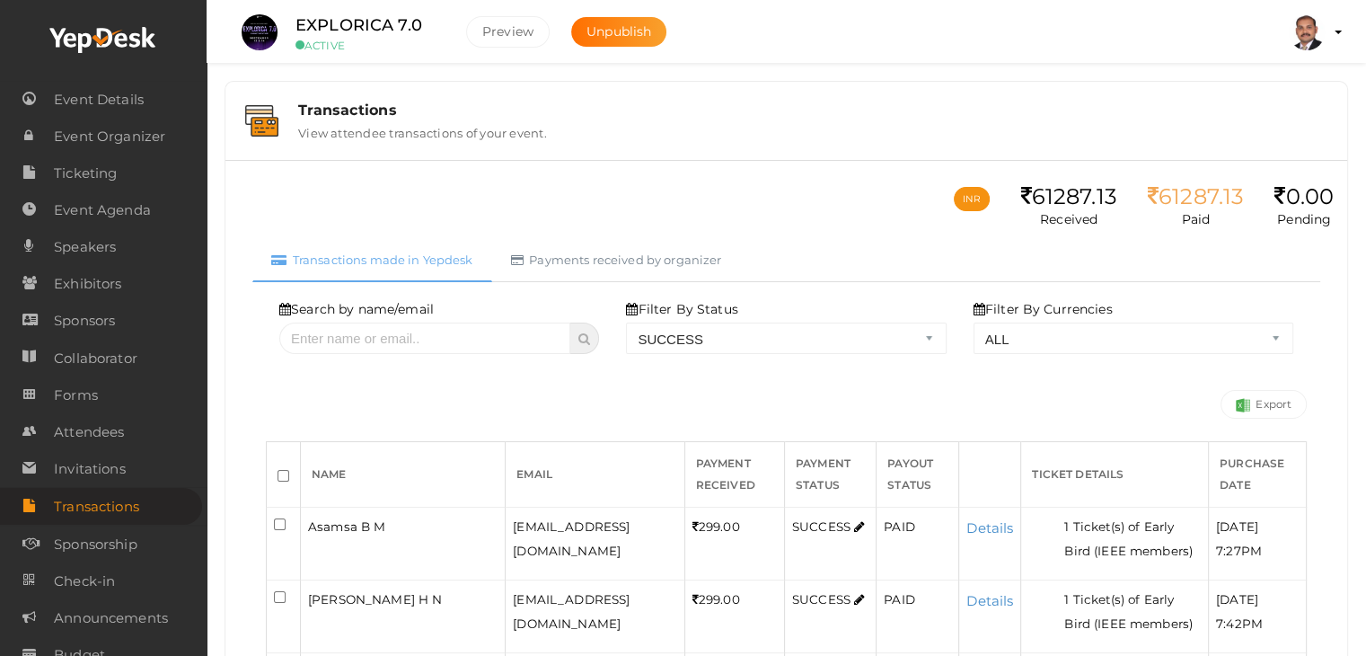
click at [991, 391] on div "Search by name/email Filter By Status ALL SUCCESS DECLINED UNAUTHORIZED FAILED …" at bounding box center [786, 359] width 1041 height 119
click at [634, 259] on link "Payments received by organizer" at bounding box center [616, 260] width 249 height 44
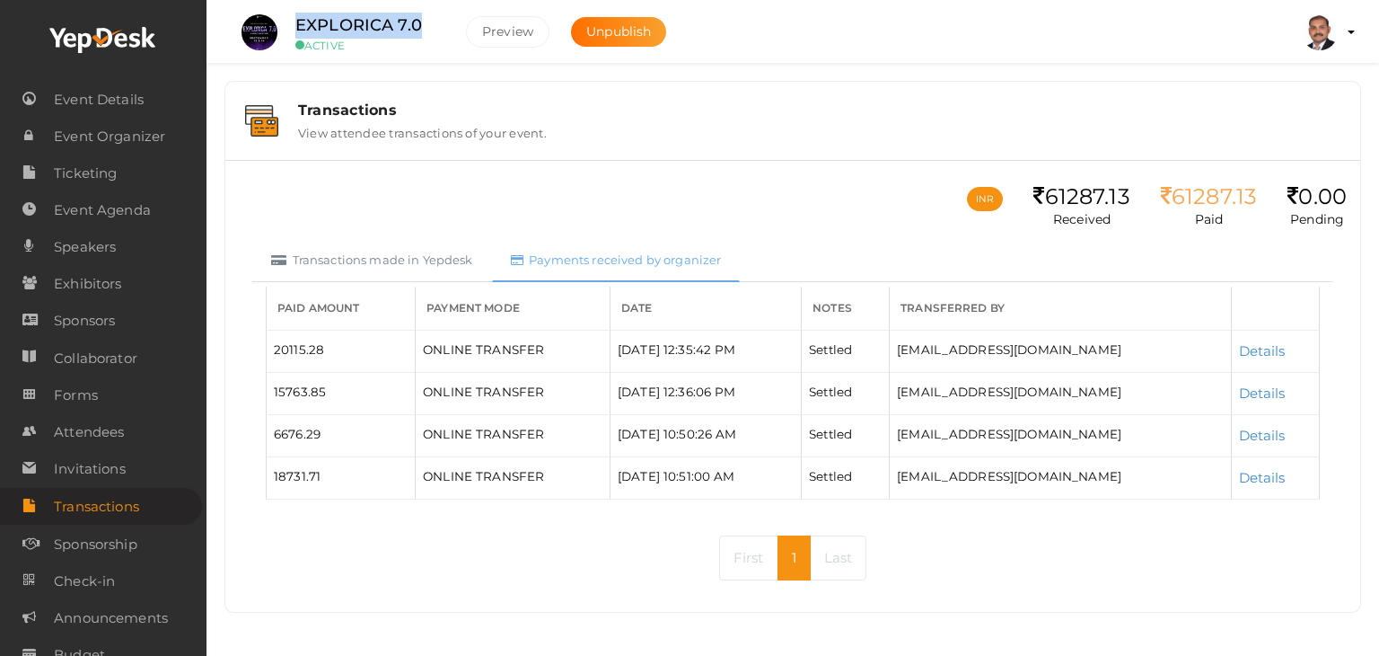
drag, startPoint x: 419, startPoint y: 29, endPoint x: 295, endPoint y: 30, distance: 124.8
click at [295, 30] on div "EXPLORICA 7.0 ACTIVE" at bounding box center [367, 33] width 180 height 40
copy label "EXPLORICA 7.0"
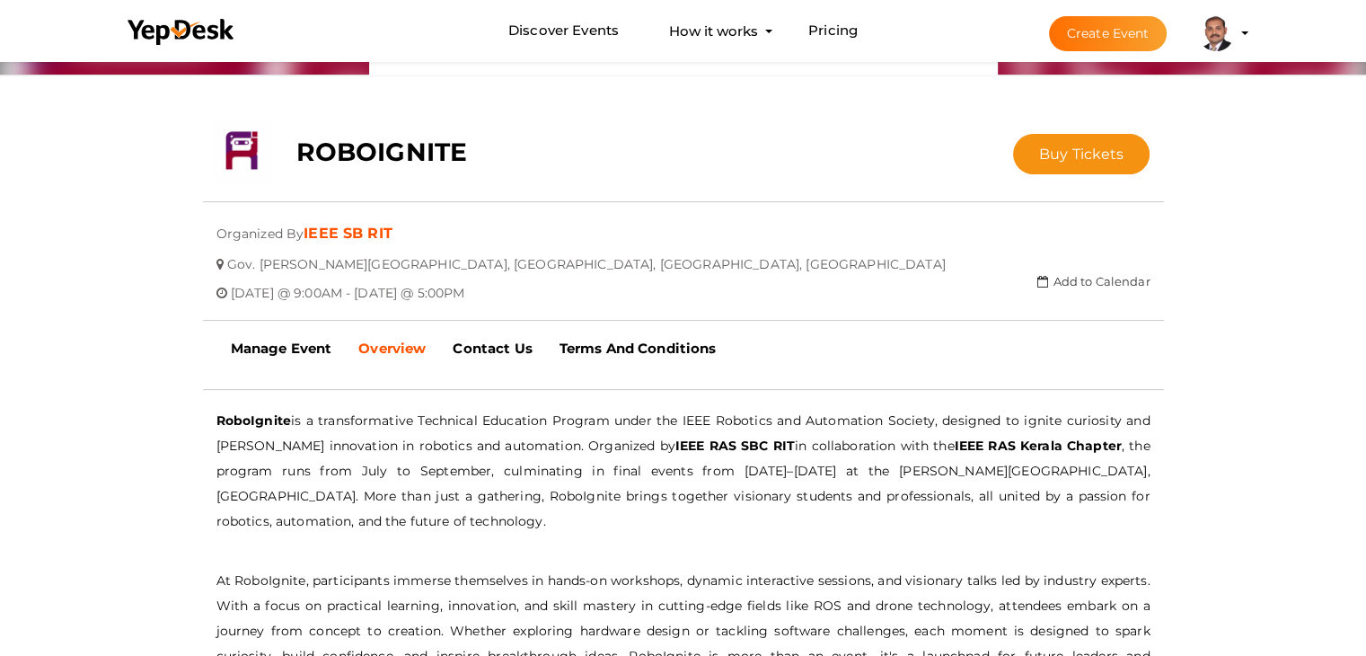
scroll to position [327, 0]
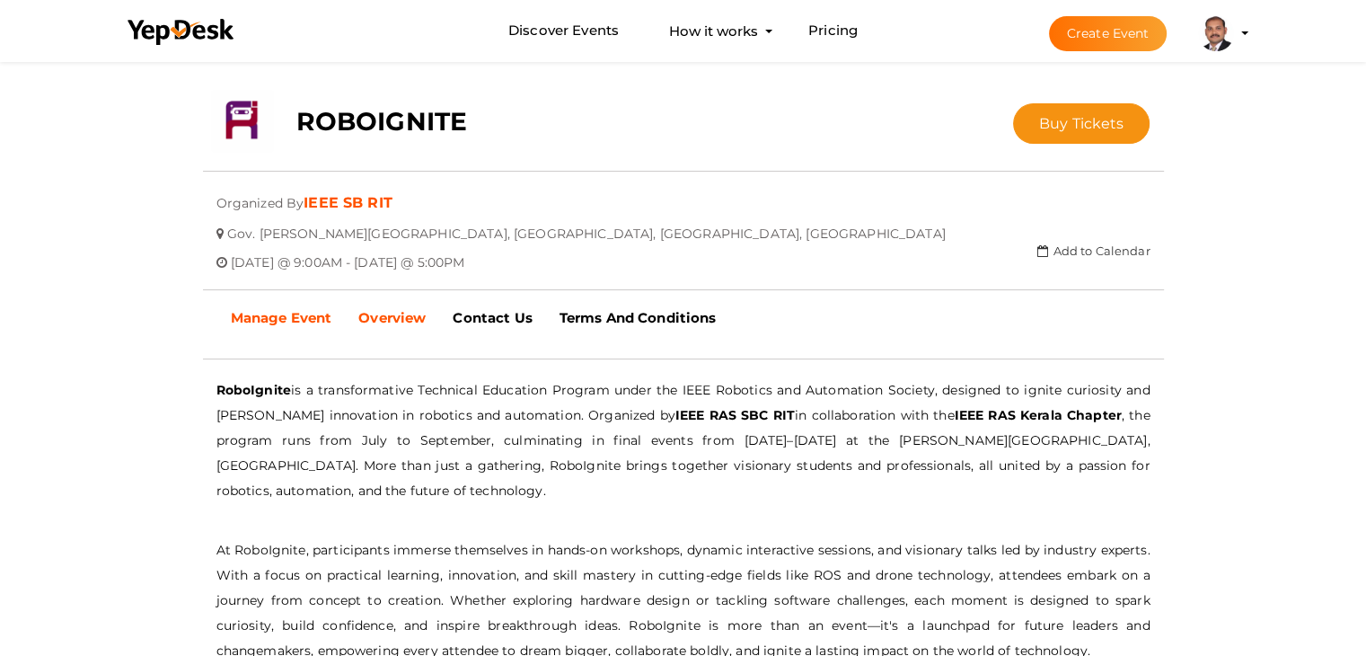
click at [295, 324] on link "Manage Event" at bounding box center [281, 317] width 128 height 45
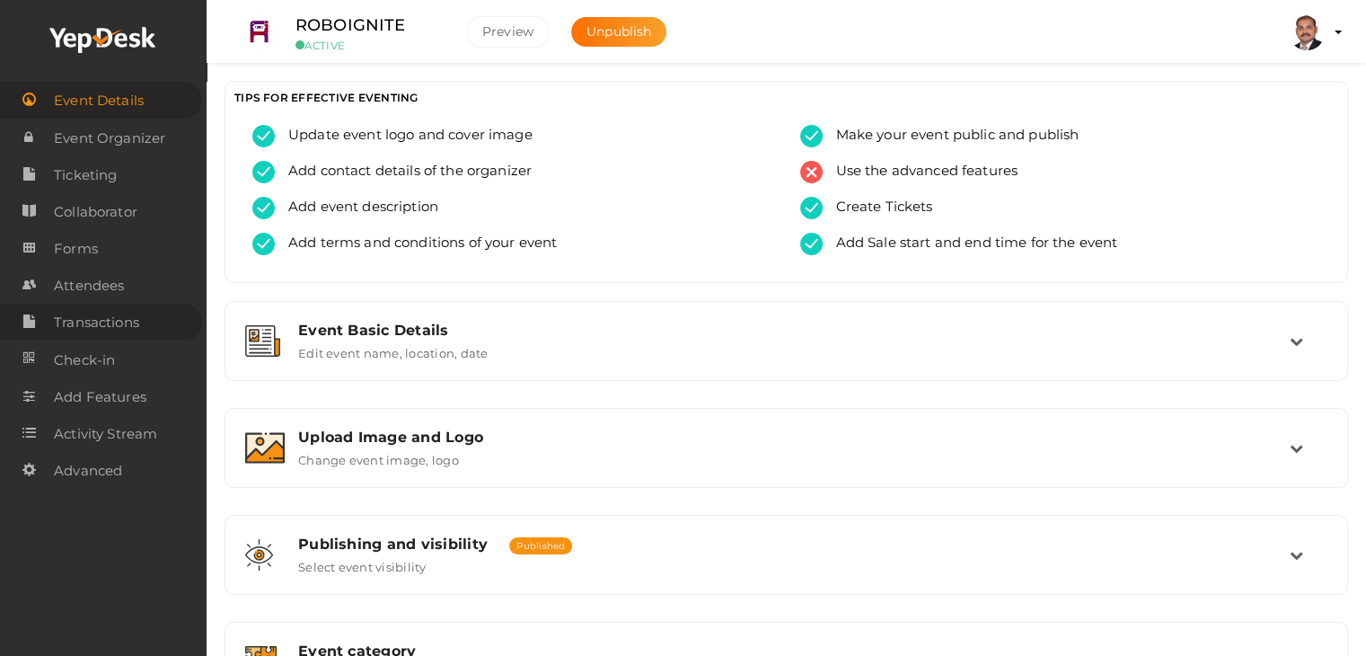
click at [104, 315] on span "Transactions" at bounding box center [96, 322] width 85 height 36
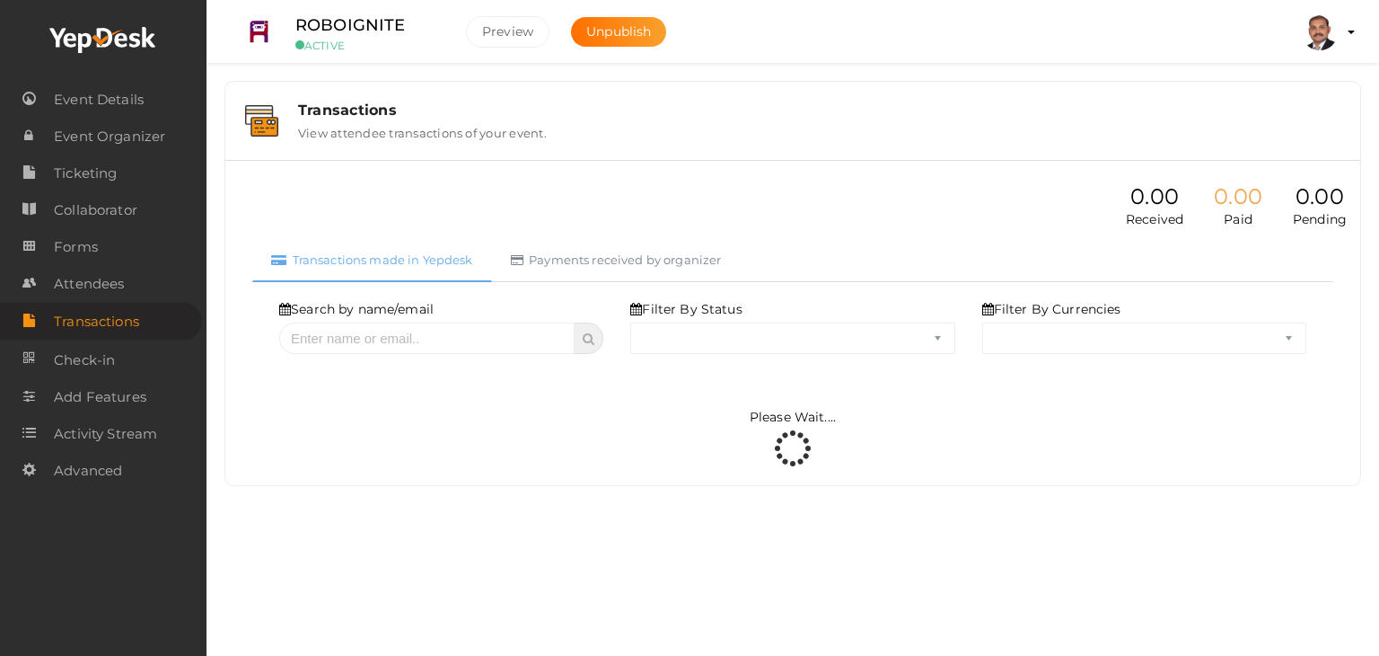
select select "ALL"
click at [704, 335] on select "ALL SUCCESS DECLINED UNAUTHORIZED FAILED NOTPAID FREE REFUNDED NA" at bounding box center [792, 337] width 324 height 31
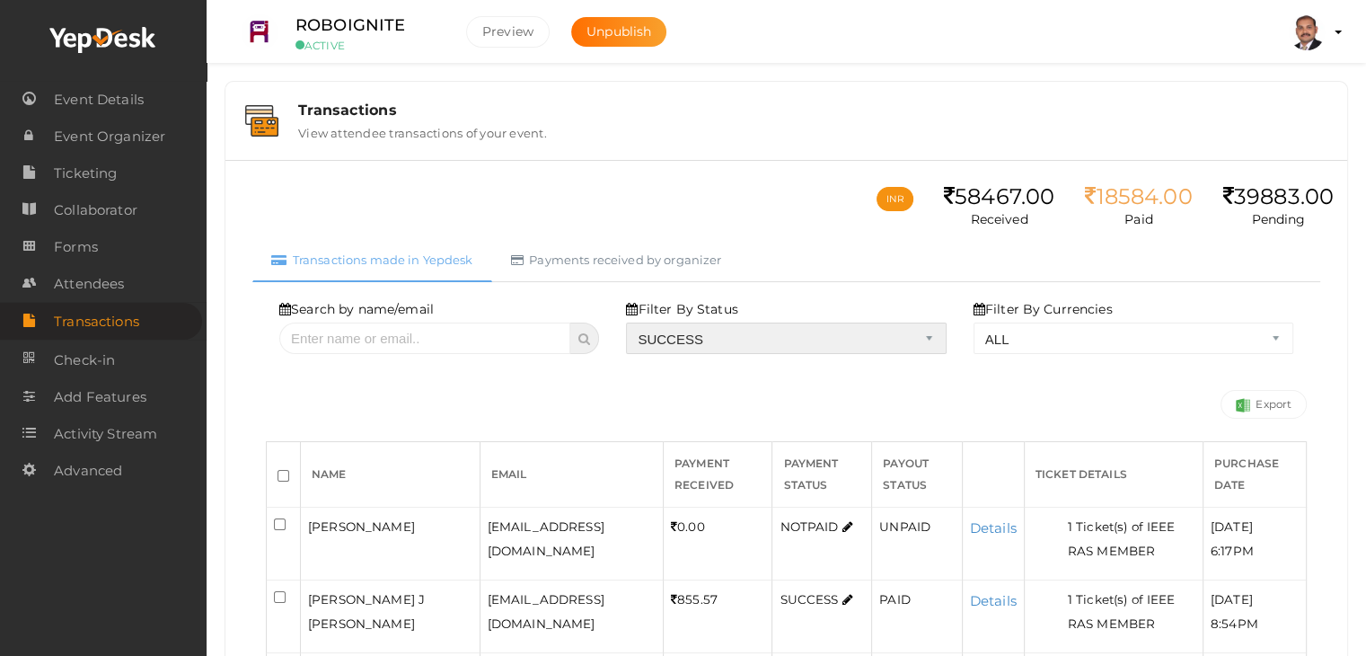
click at [630, 322] on select "ALL SUCCESS DECLINED UNAUTHORIZED FAILED NOTPAID FREE REFUNDED NA" at bounding box center [786, 337] width 320 height 31
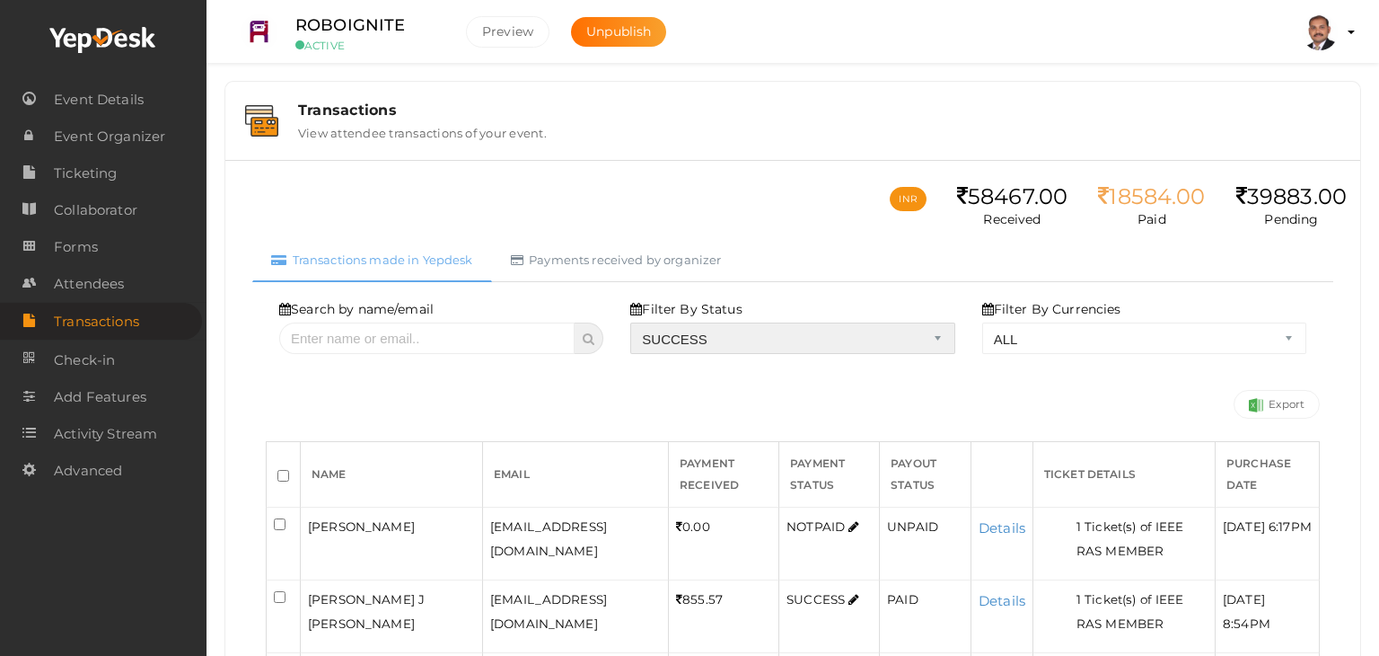
select select "? string:SUCCESS ?"
select select "? string:ALL ?"
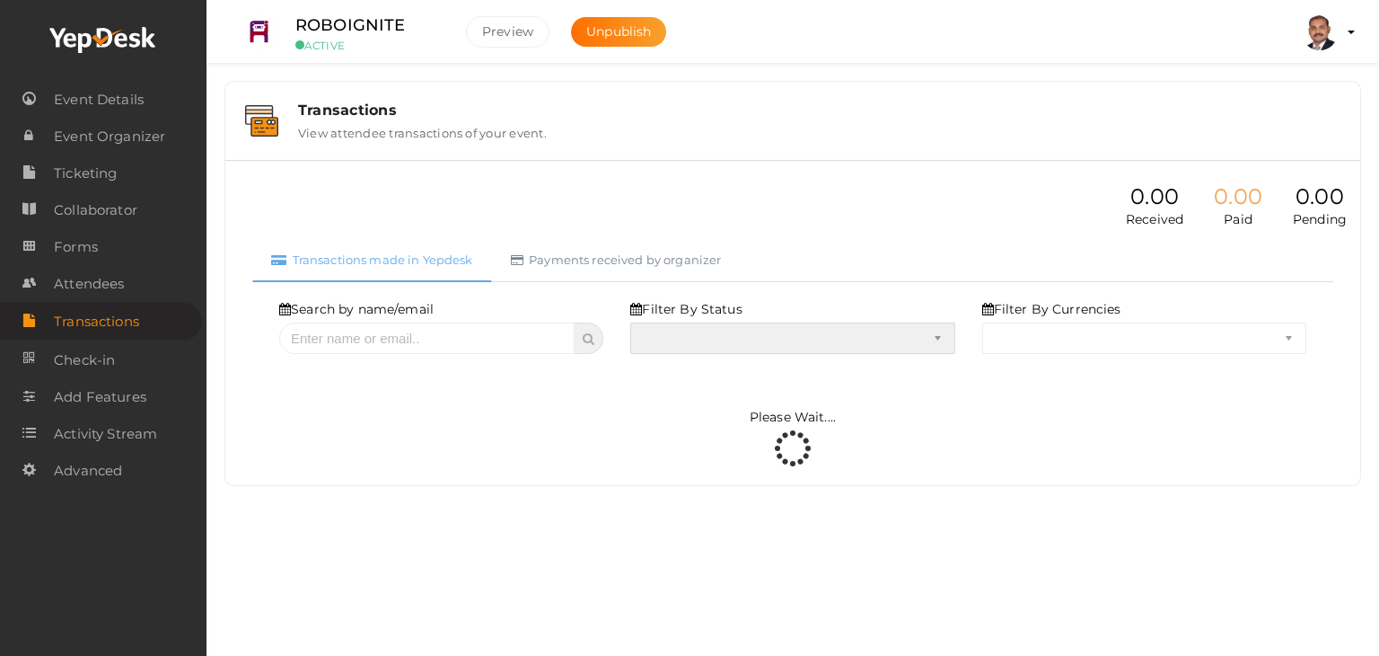
select select "SUCCESS"
select select "ALL"
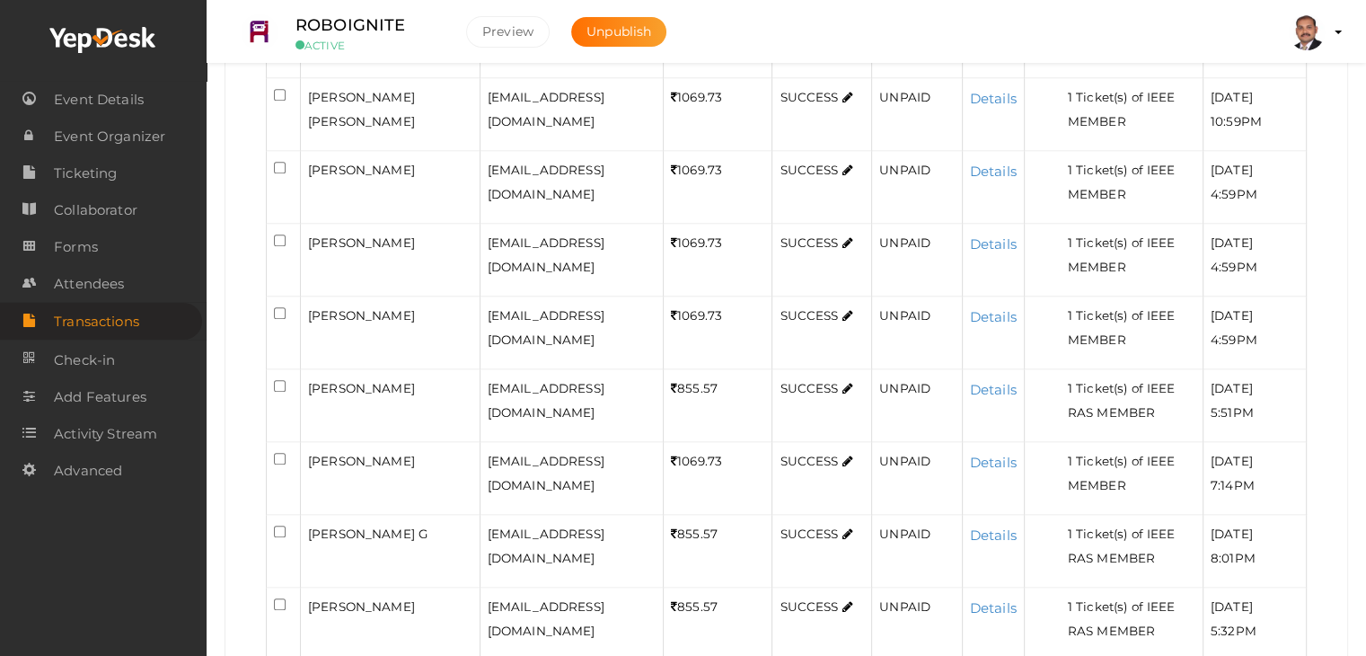
scroll to position [1823, 0]
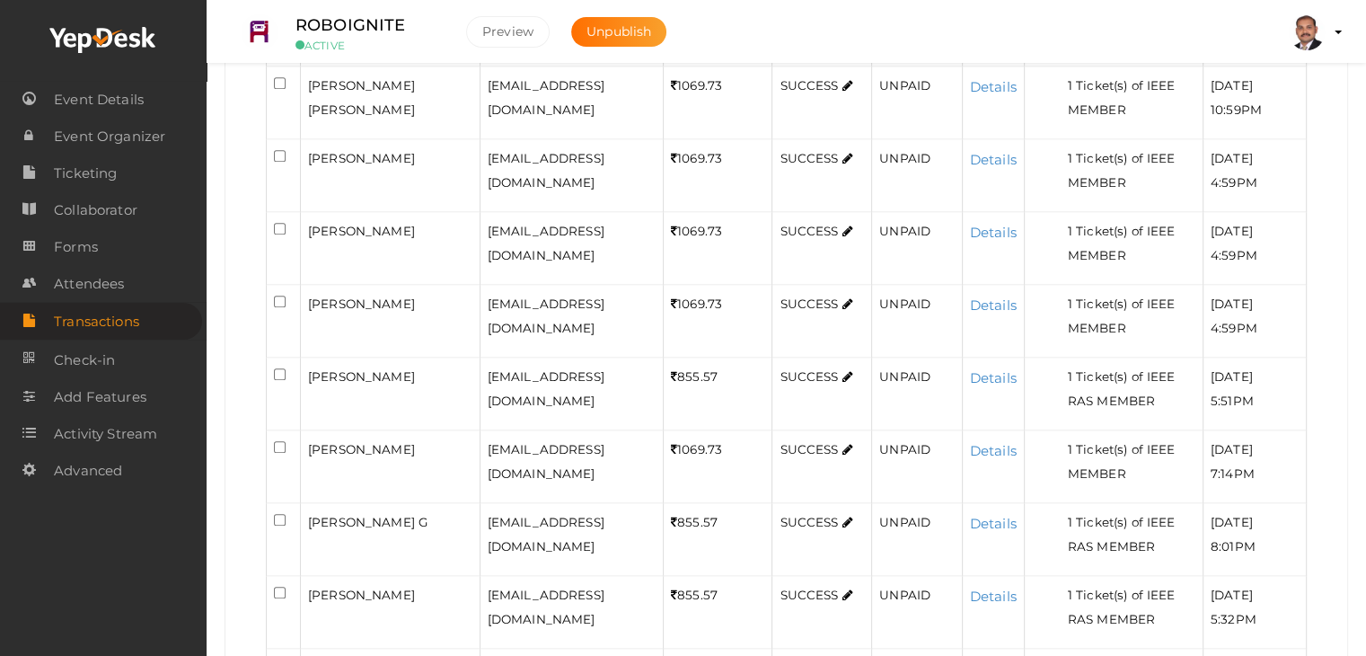
checkbox input "true"
click at [282, 16] on input "checkbox" at bounding box center [280, 10] width 12 height 12
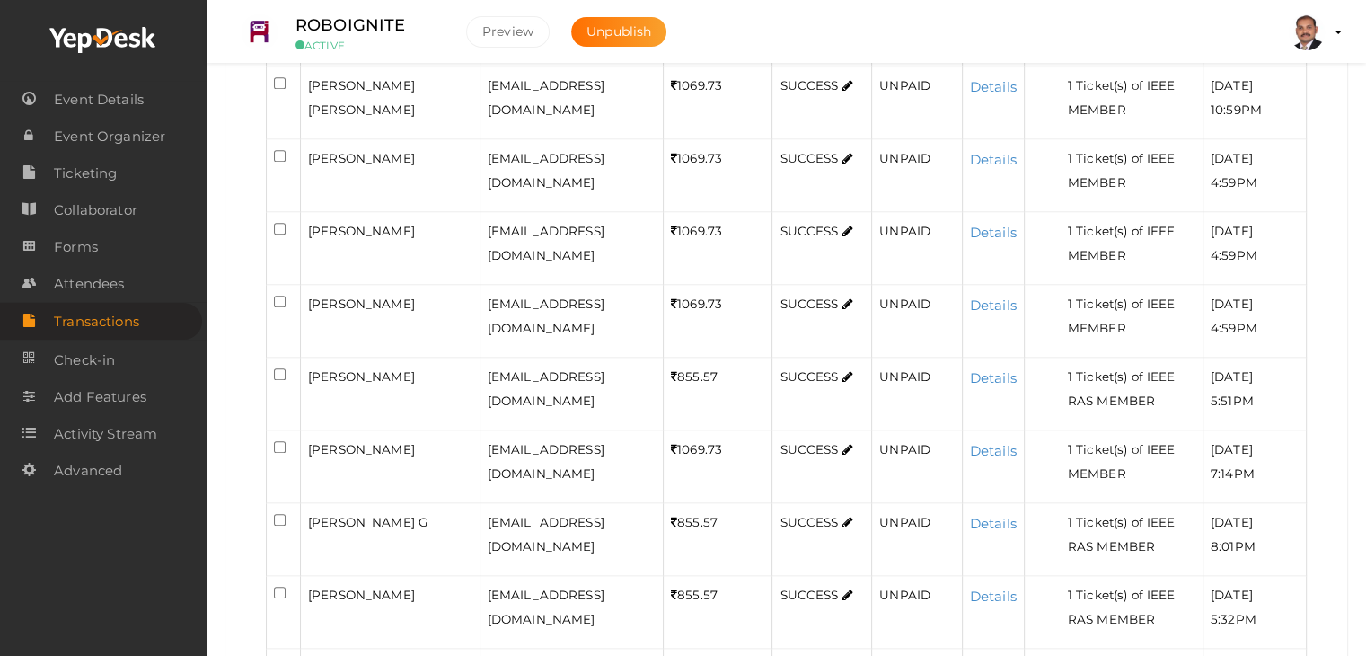
checkbox input "true"
click at [278, 89] on input "checkbox" at bounding box center [280, 83] width 12 height 12
checkbox input "true"
click at [277, 162] on input "checkbox" at bounding box center [280, 156] width 12 height 12
checkbox input "true"
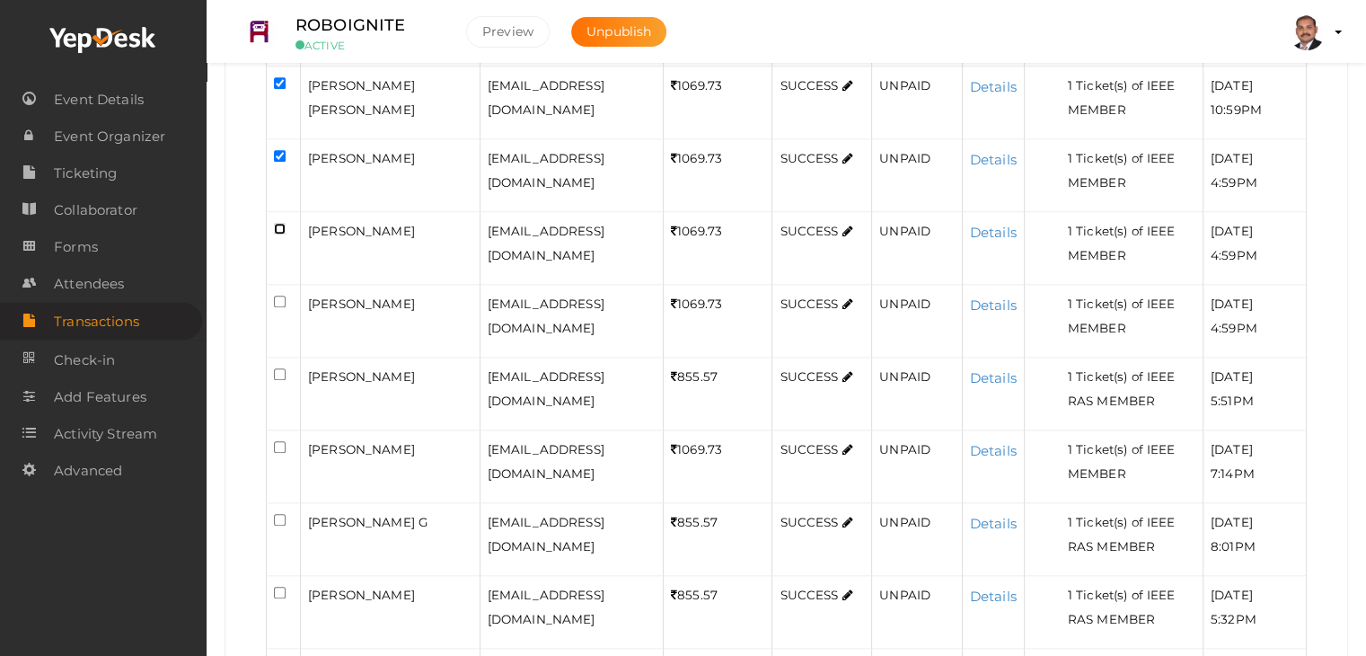
click at [279, 234] on input "checkbox" at bounding box center [280, 229] width 12 height 12
checkbox input "true"
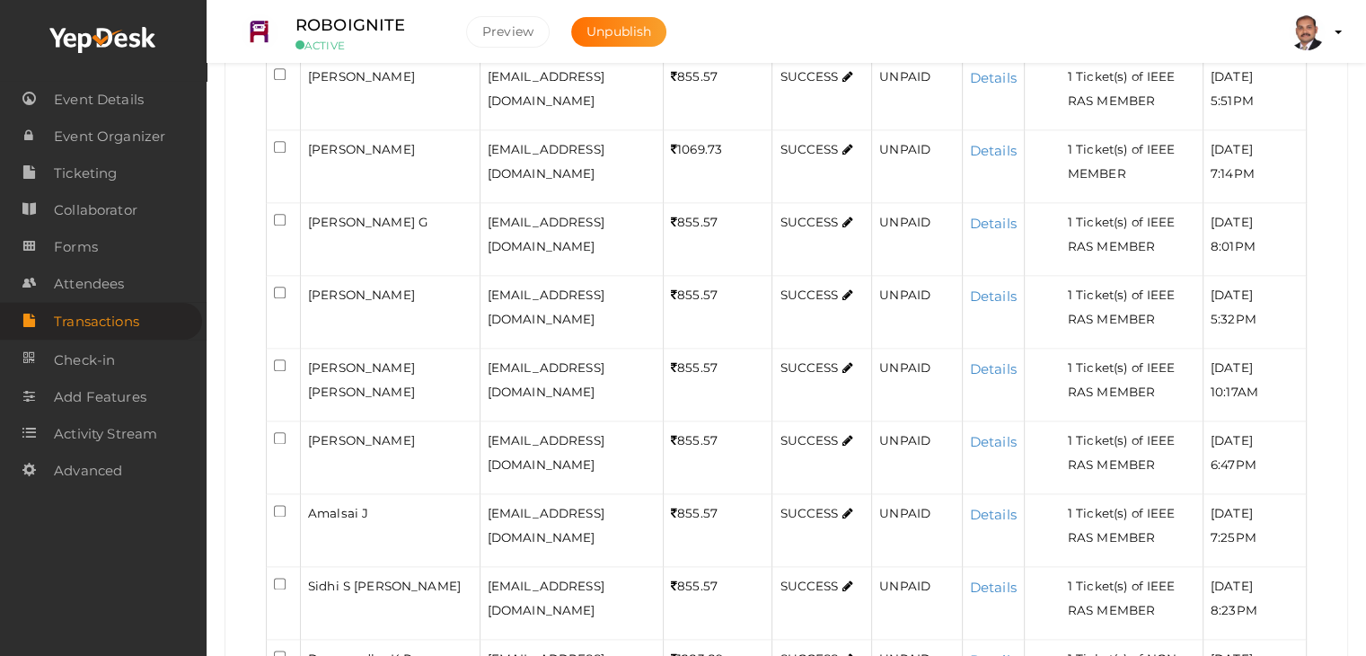
scroll to position [2272, 0]
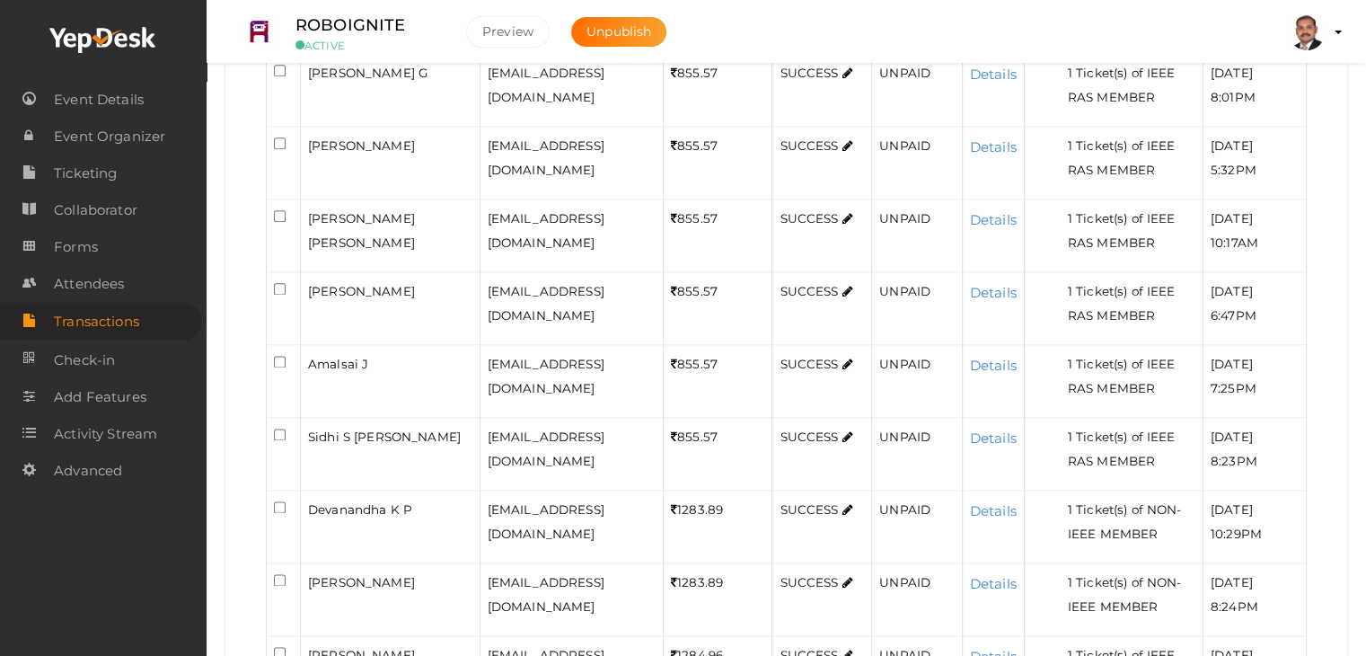
checkbox input "true"
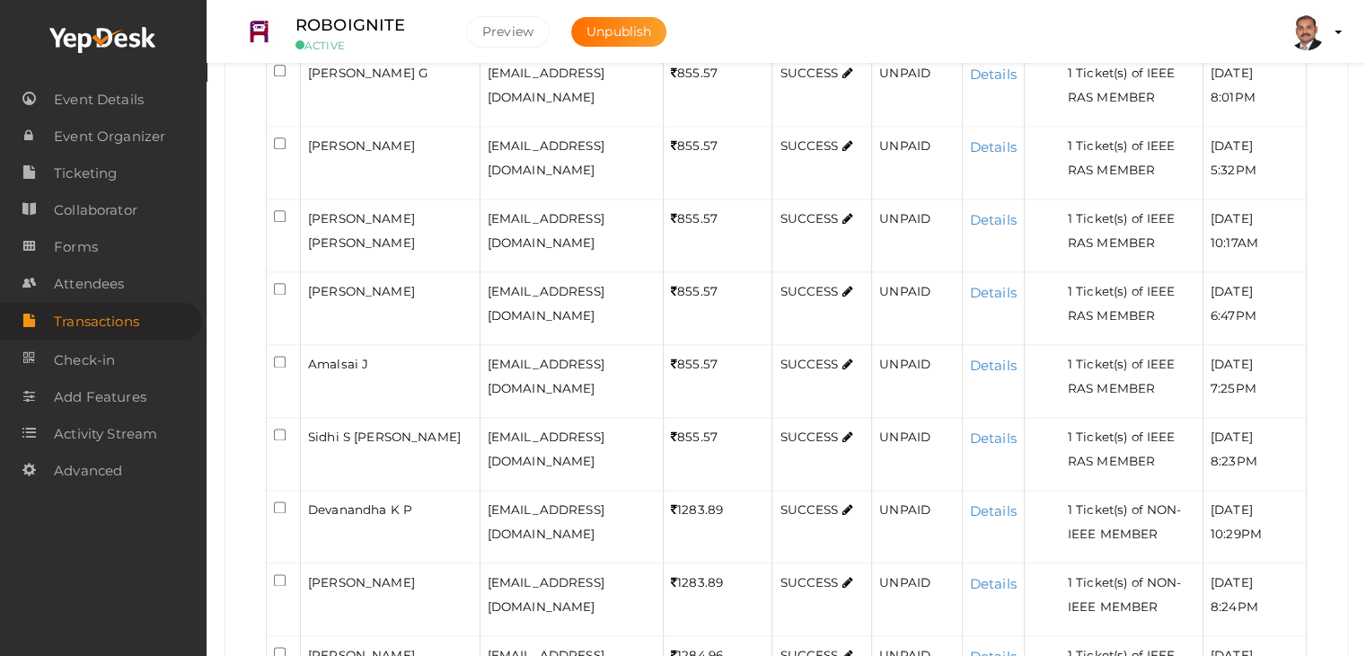
checkbox input "true"
click at [280, 76] on input "checkbox" at bounding box center [280, 71] width 12 height 12
checkbox input "true"
click at [277, 149] on input "checkbox" at bounding box center [280, 143] width 12 height 12
checkbox input "true"
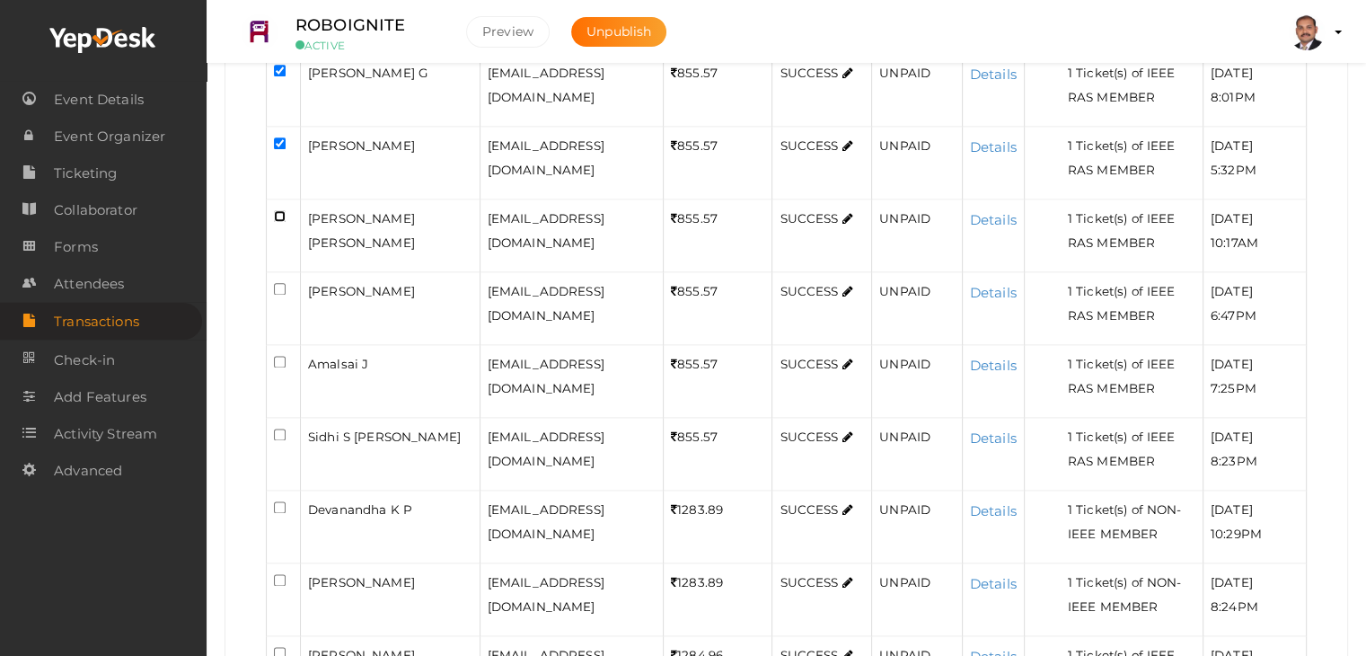
click at [278, 222] on input "checkbox" at bounding box center [280, 216] width 12 height 12
checkbox input "true"
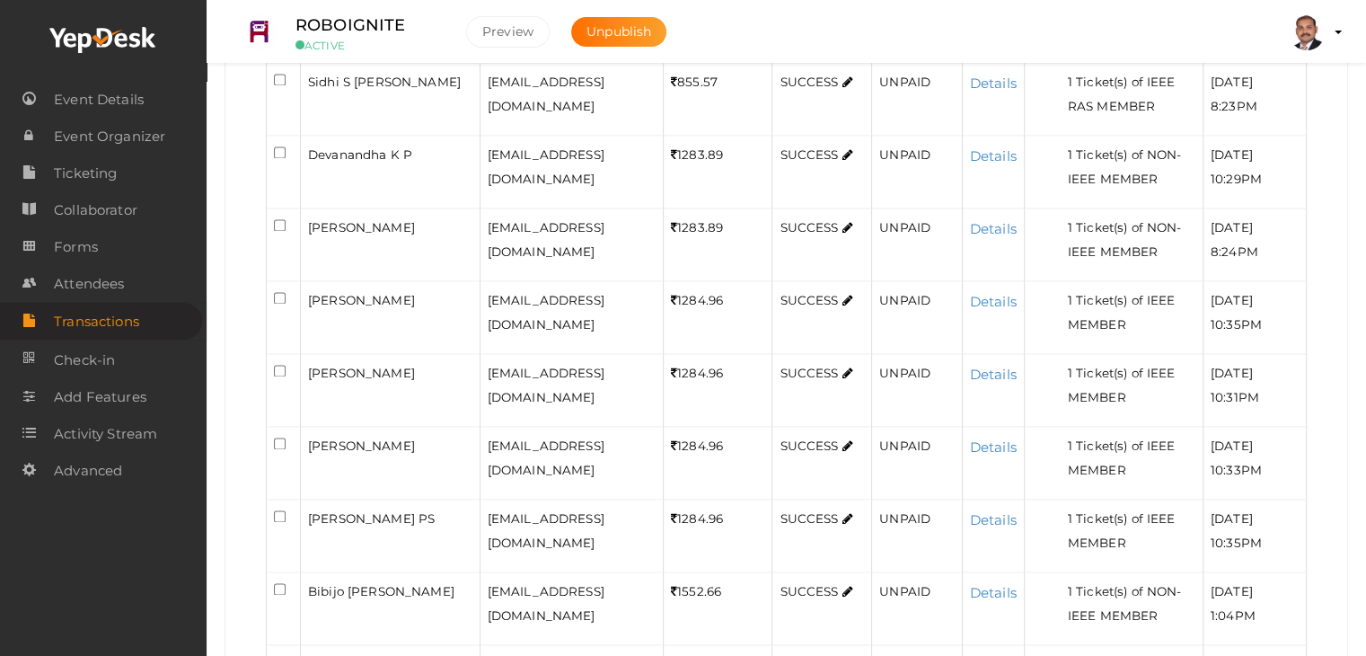
scroll to position [2631, 0]
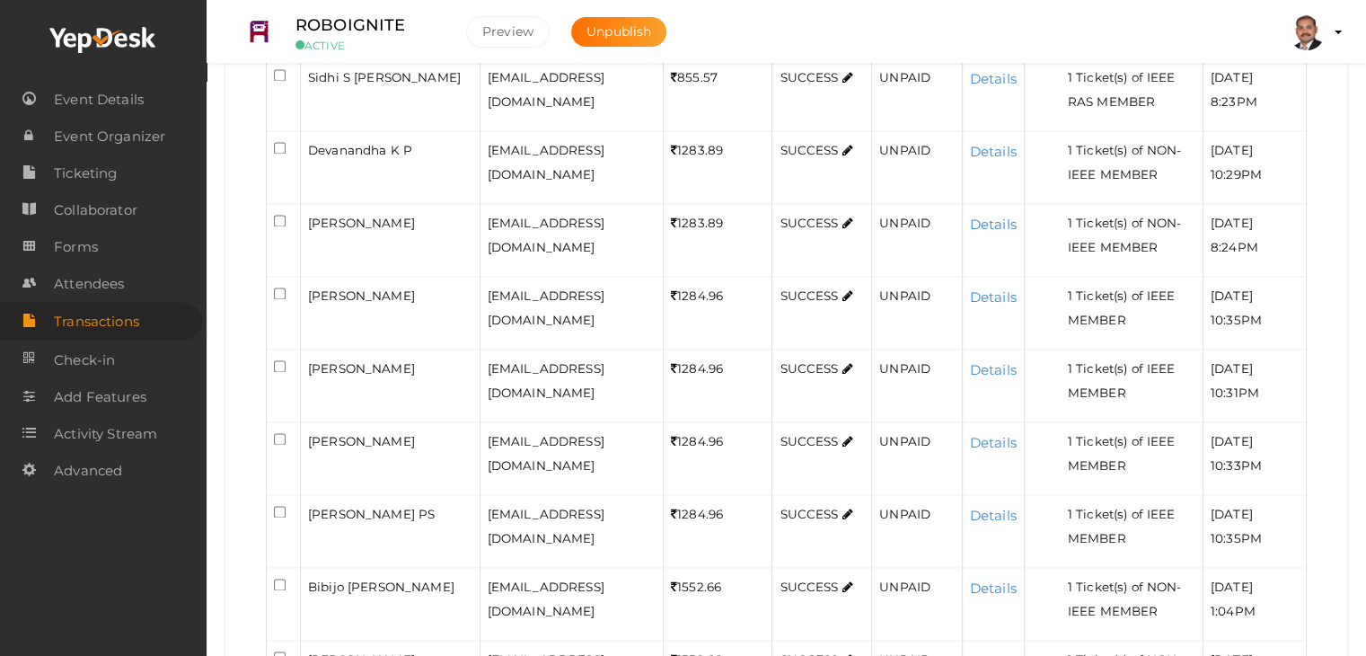
checkbox input "true"
click at [283, 8] on input "checkbox" at bounding box center [280, 2] width 12 height 12
checkbox input "true"
drag, startPoint x: 280, startPoint y: 428, endPoint x: 274, endPoint y: 471, distance: 43.6
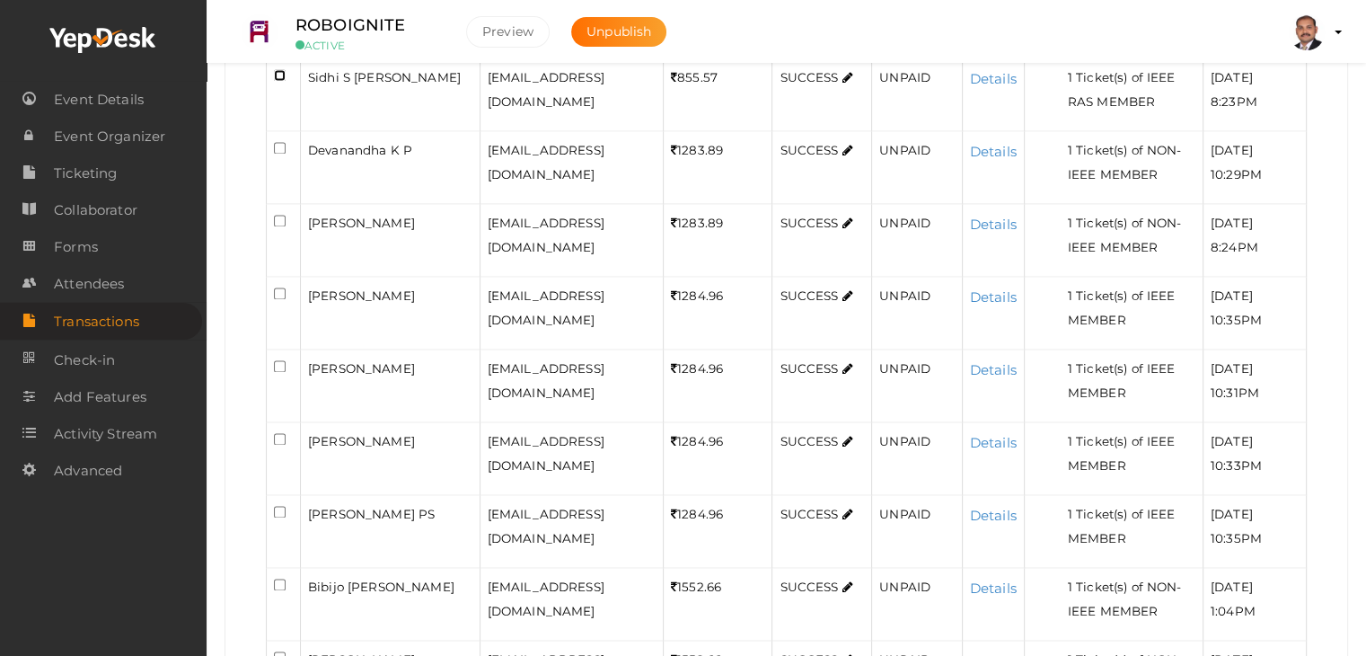
click at [280, 81] on input "checkbox" at bounding box center [280, 75] width 12 height 12
checkbox input "true"
click at [278, 154] on input "checkbox" at bounding box center [280, 148] width 12 height 12
checkbox input "true"
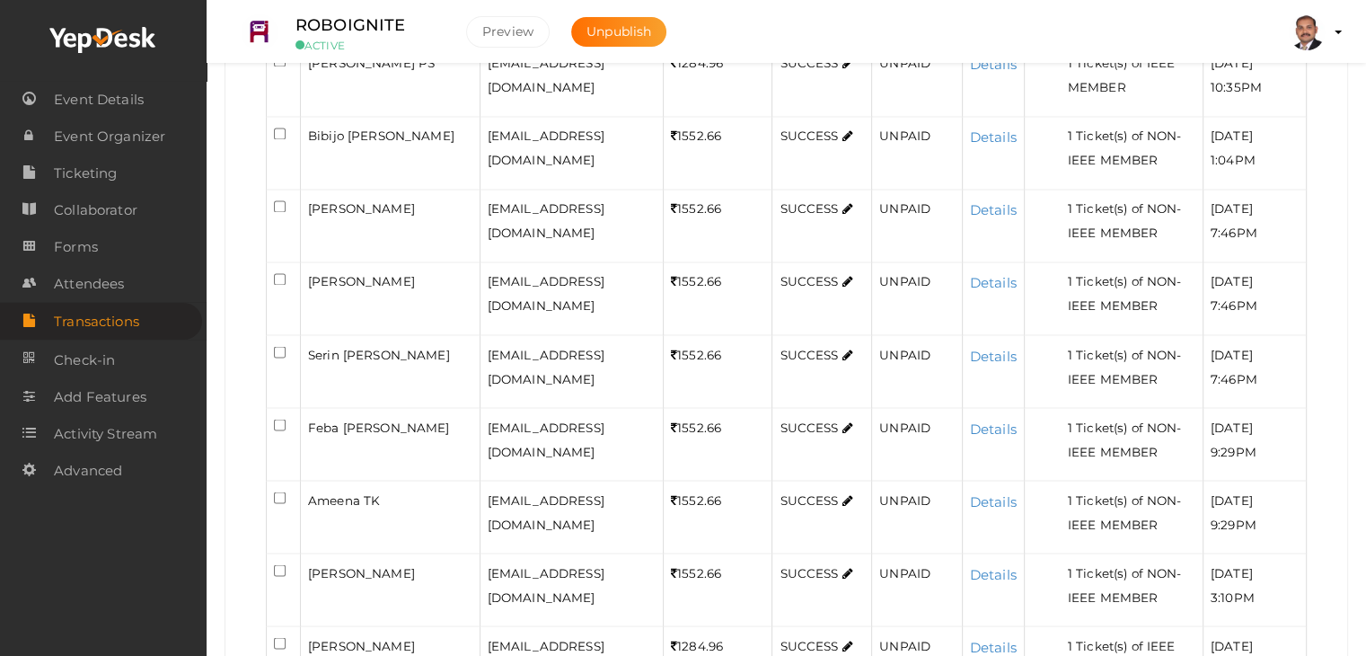
scroll to position [3080, 0]
checkbox input "true"
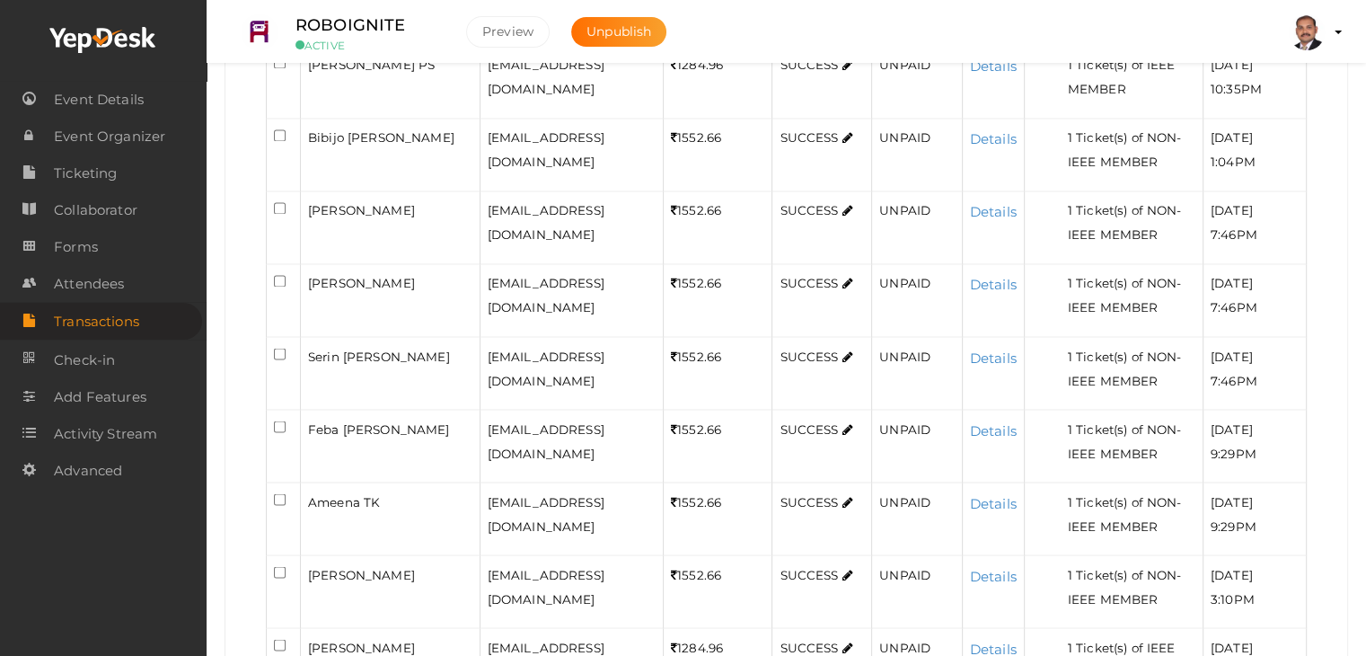
checkbox input "true"
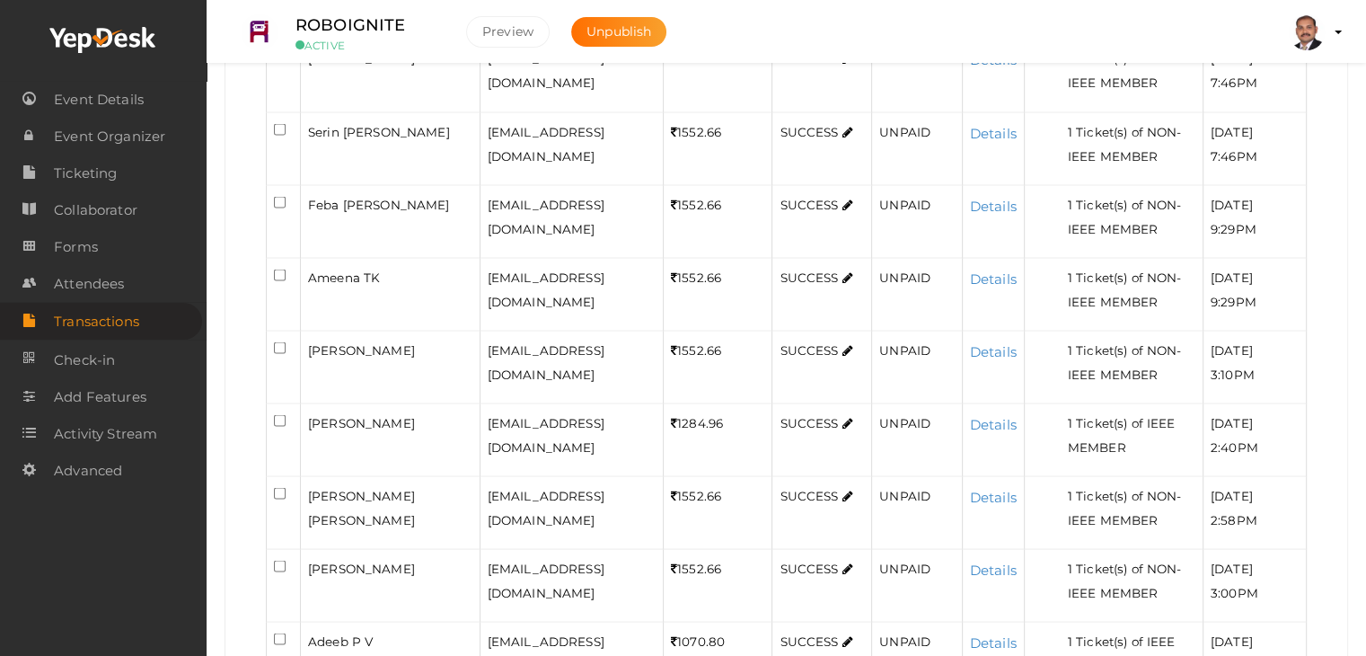
scroll to position [3260, 0]
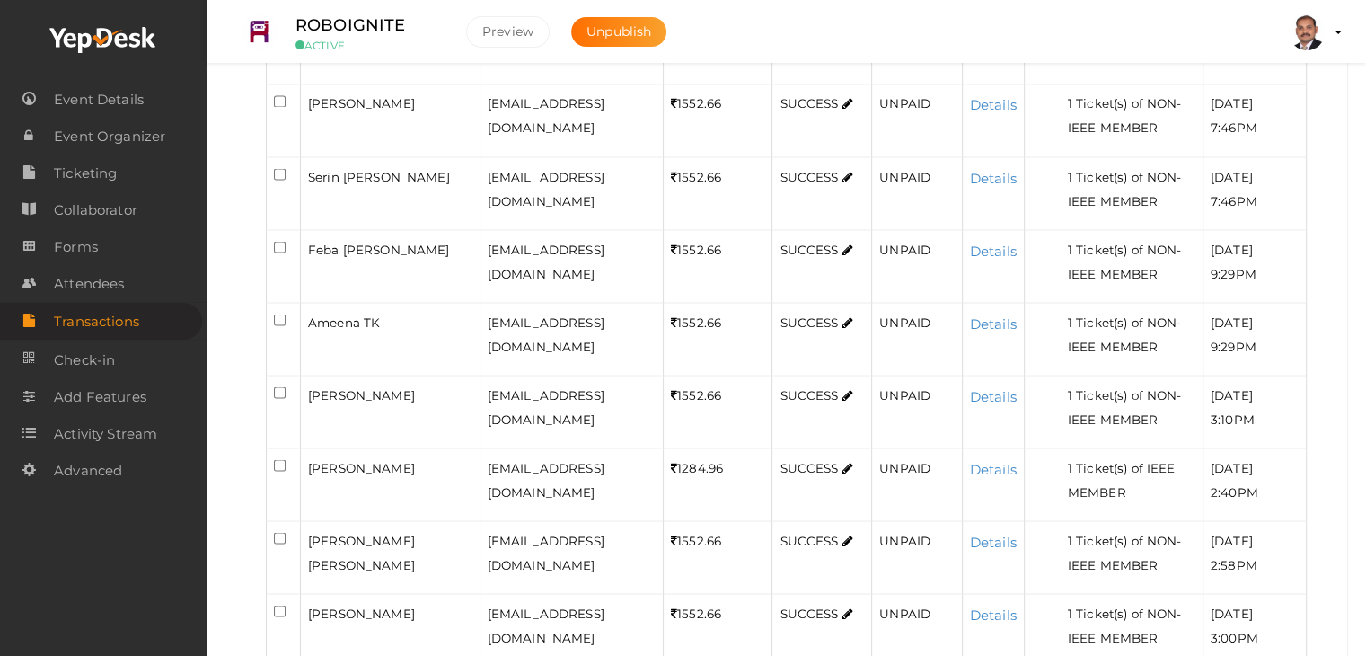
checkbox input "true"
drag, startPoint x: 281, startPoint y: 453, endPoint x: 293, endPoint y: 452, distance: 11.8
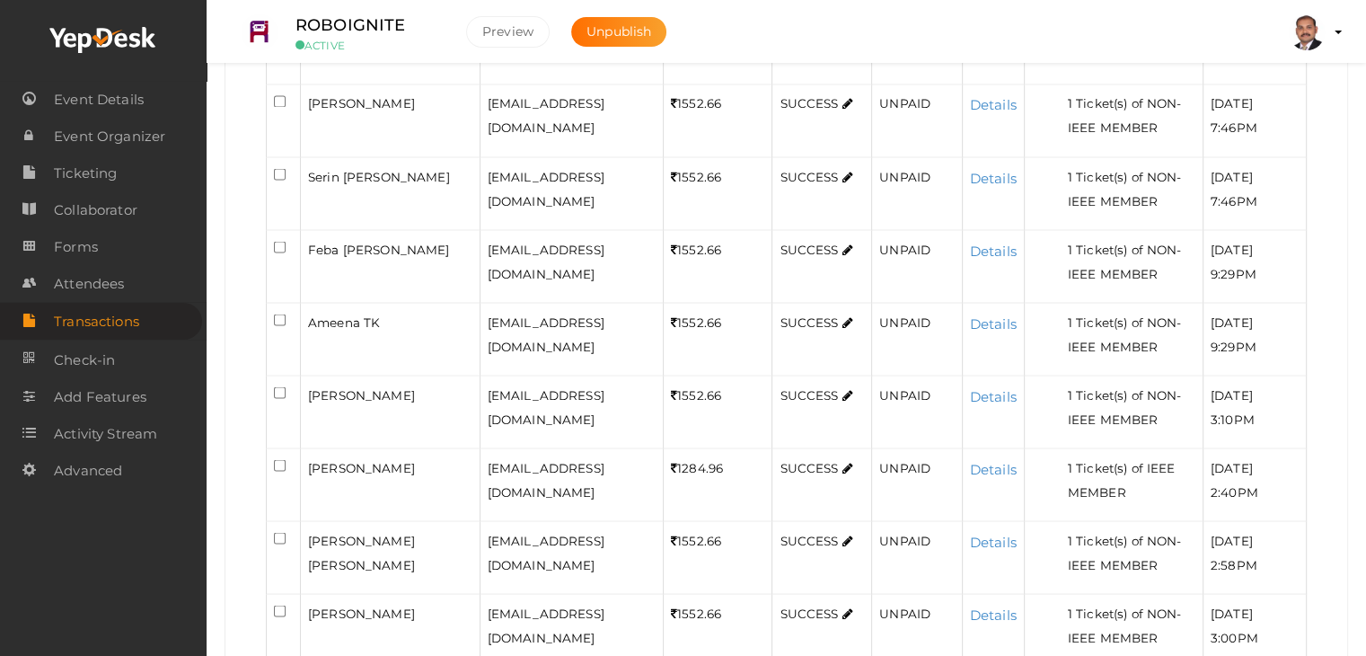
click at [281, 34] on input "checkbox" at bounding box center [280, 28] width 12 height 12
checkbox input "true"
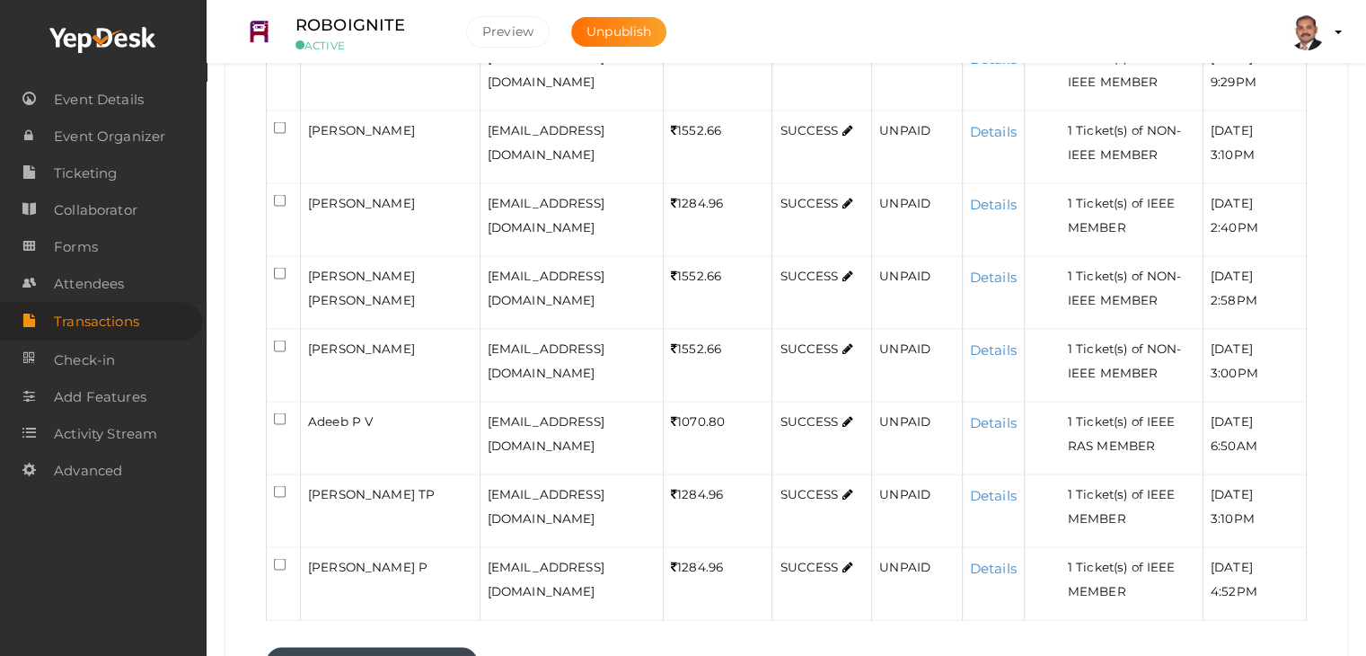
scroll to position [3529, 0]
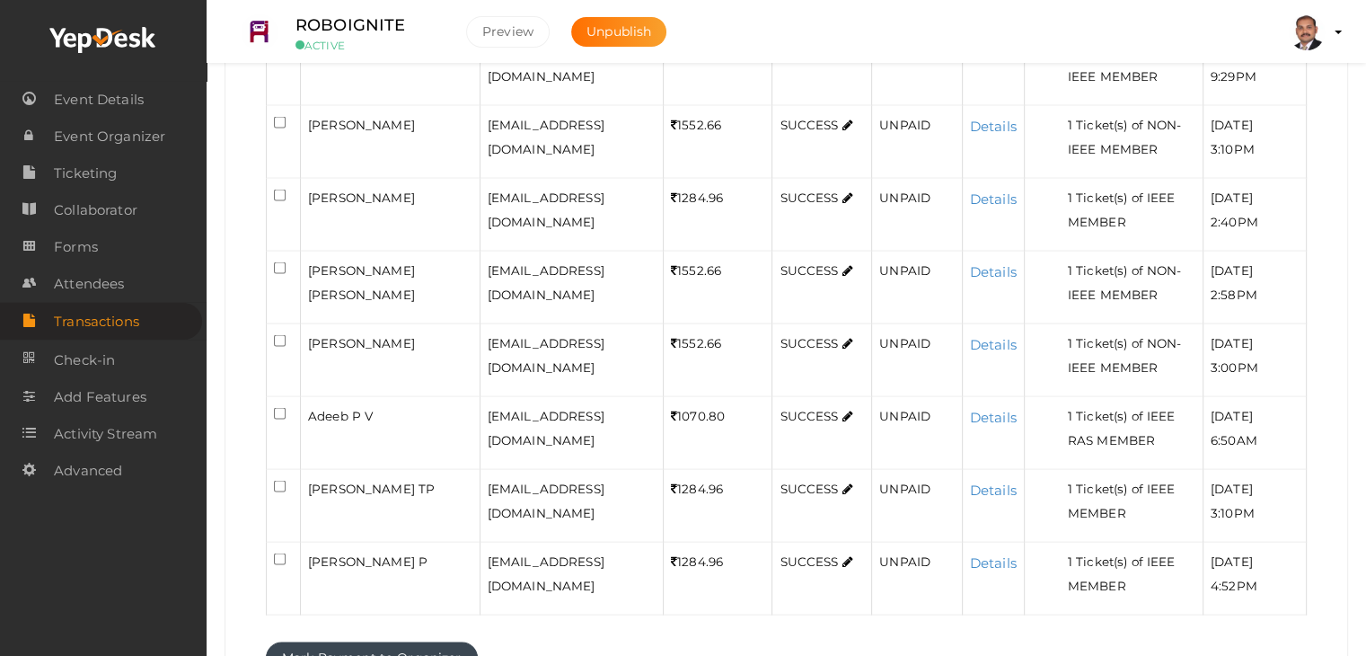
checkbox input "true"
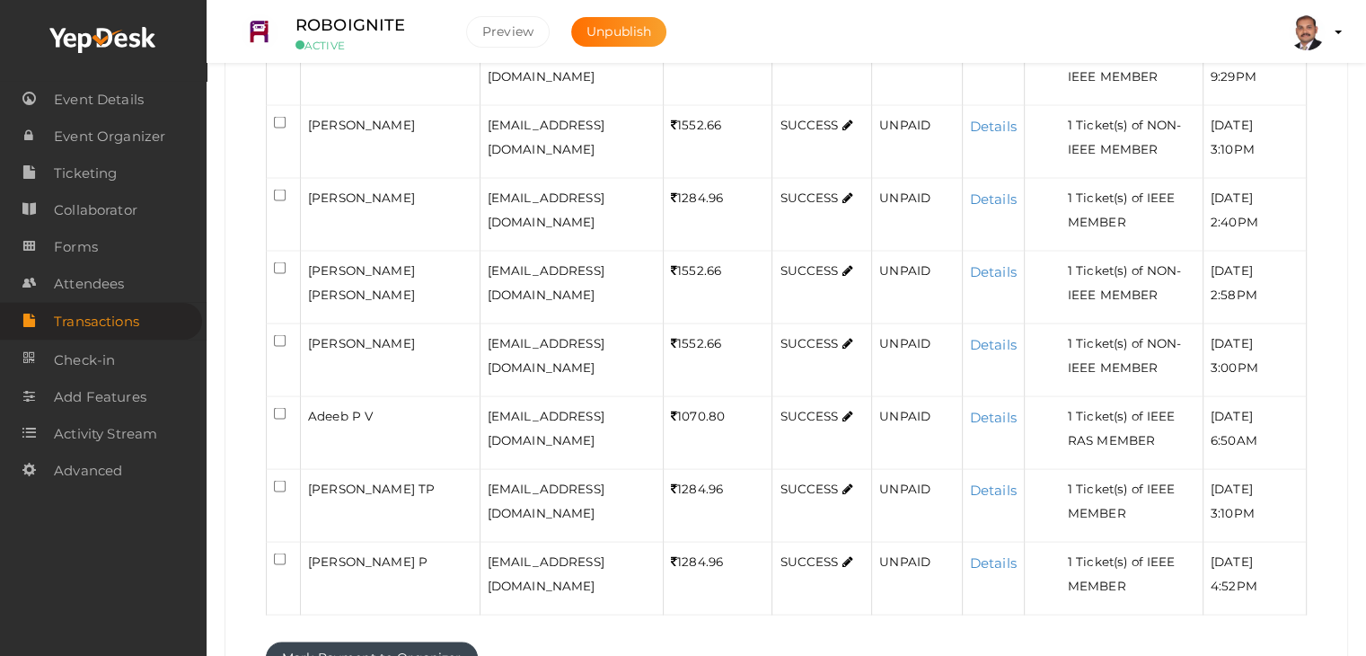
checkbox input "true"
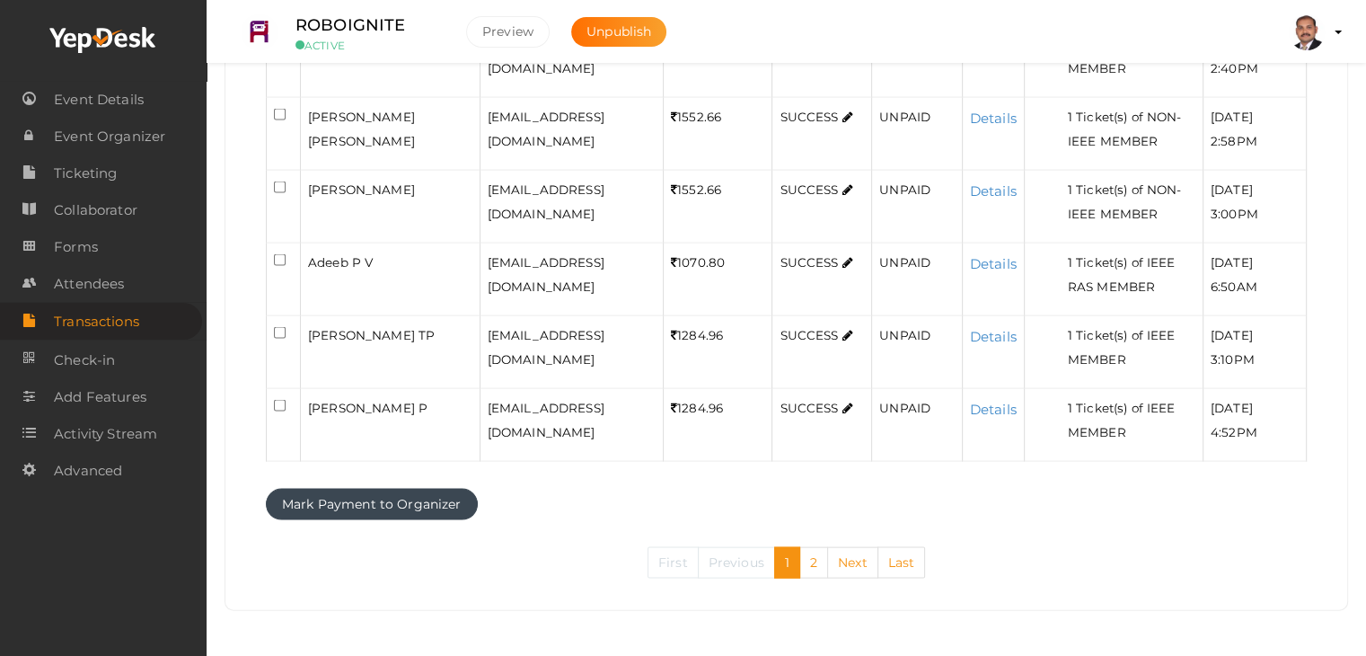
scroll to position [3888, 0]
checkbox input "true"
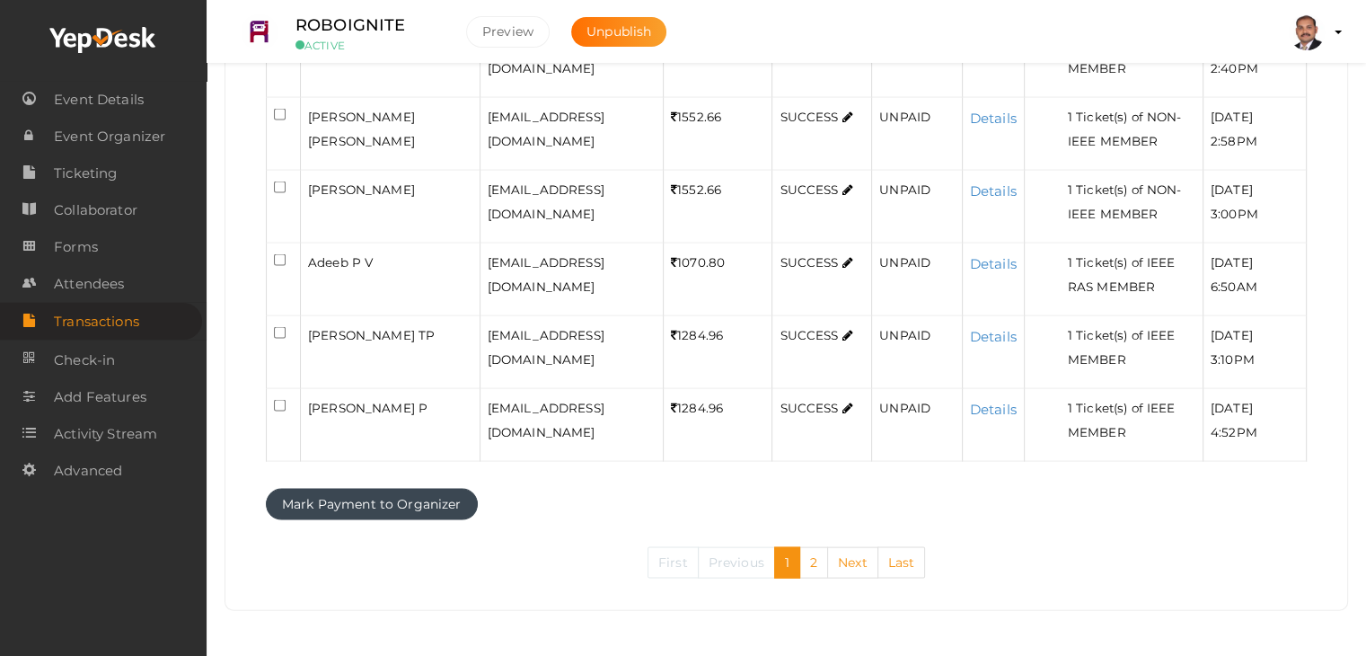
click at [280, 48] on input "checkbox" at bounding box center [280, 42] width 12 height 12
checkbox input "true"
click at [281, 120] on input "checkbox" at bounding box center [280, 115] width 12 height 12
checkbox input "true"
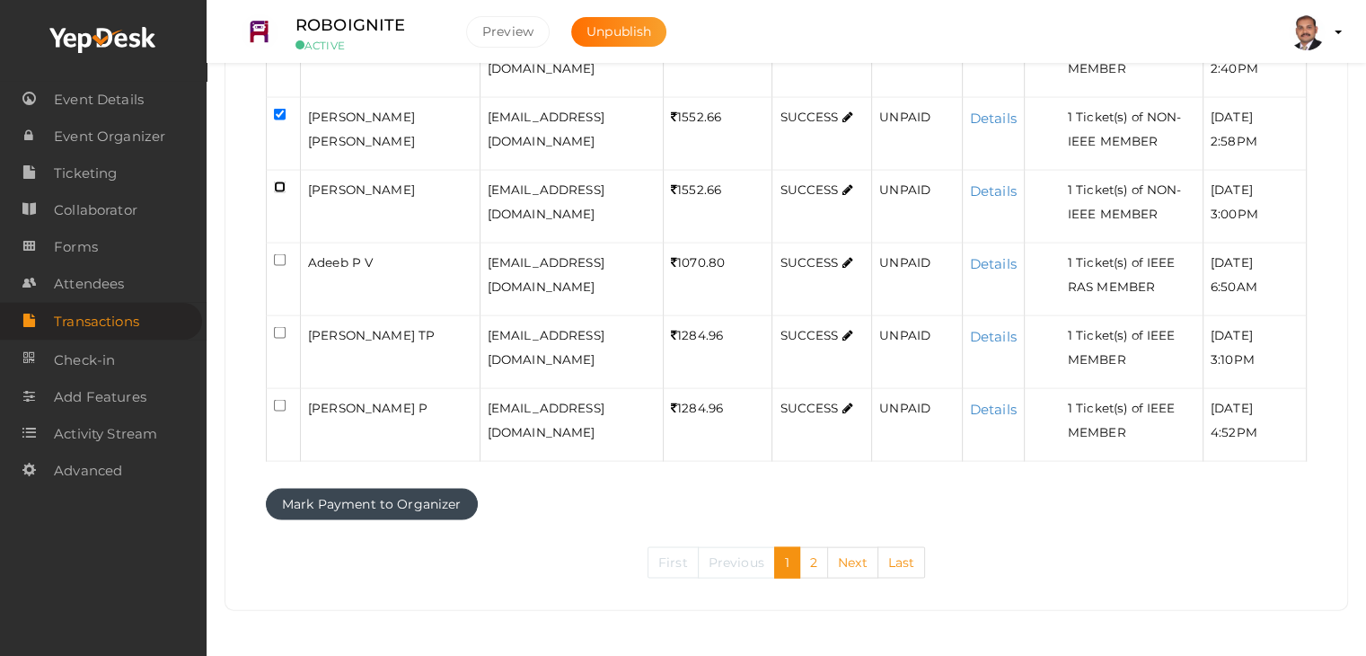
click at [277, 193] on input "checkbox" at bounding box center [280, 187] width 12 height 12
checkbox input "true"
click at [278, 266] on input "checkbox" at bounding box center [280, 260] width 12 height 12
checkbox input "true"
click at [278, 339] on input "checkbox" at bounding box center [280, 333] width 12 height 12
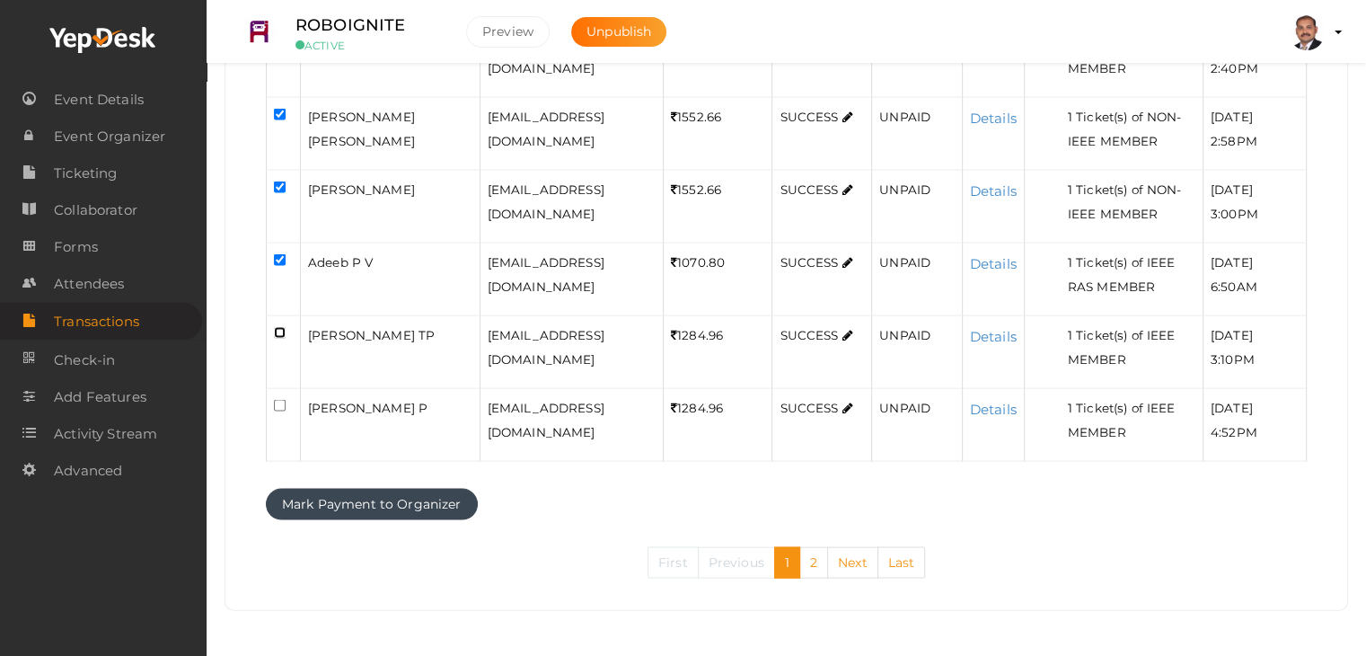
checkbox input "true"
click at [284, 411] on input "checkbox" at bounding box center [280, 406] width 12 height 12
checkbox input "true"
click at [392, 520] on button "Mark Payment to Organizer" at bounding box center [372, 504] width 212 height 31
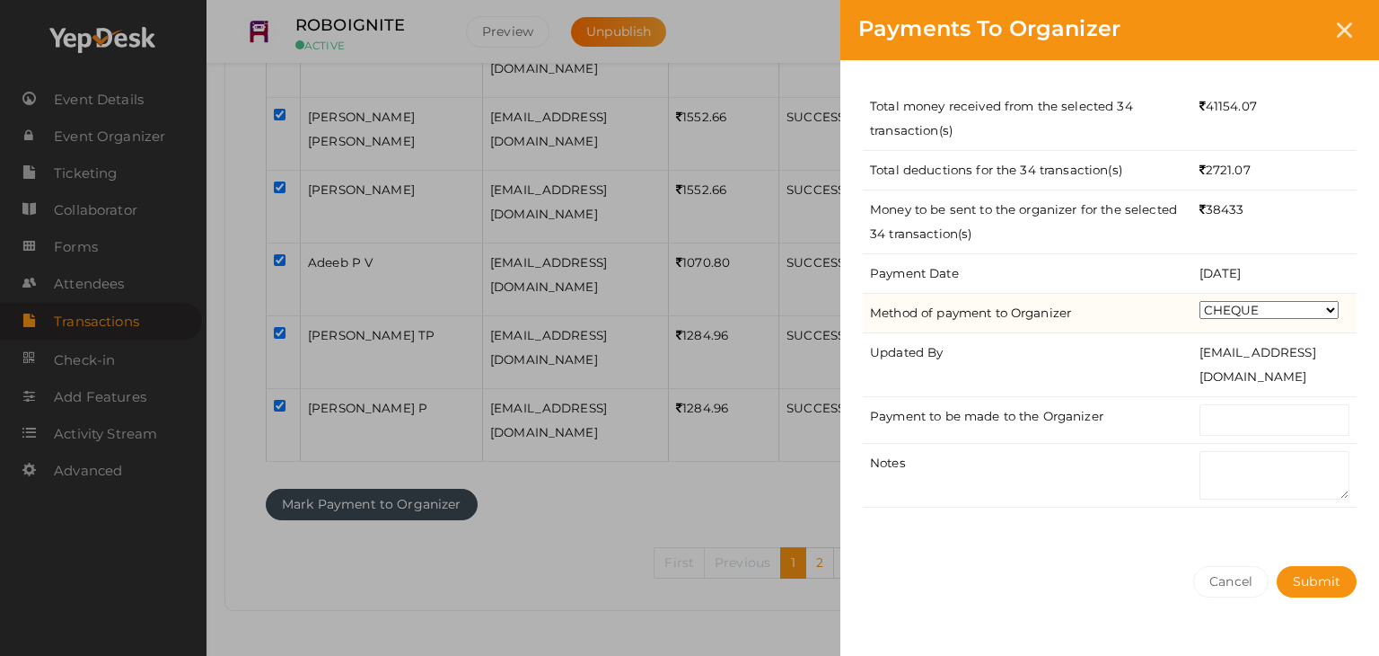
click at [1245, 311] on select "CHEQUE ONLINE TRANSFER WIRE TRANSFER CASH BANK DRAFT OTHERS" at bounding box center [1269, 310] width 139 height 18
select select "ONLINE TRANSFER"
click at [1200, 301] on select "CHEQUE ONLINE TRANSFER WIRE TRANSFER CASH BANK DRAFT OTHERS" at bounding box center [1269, 310] width 139 height 18
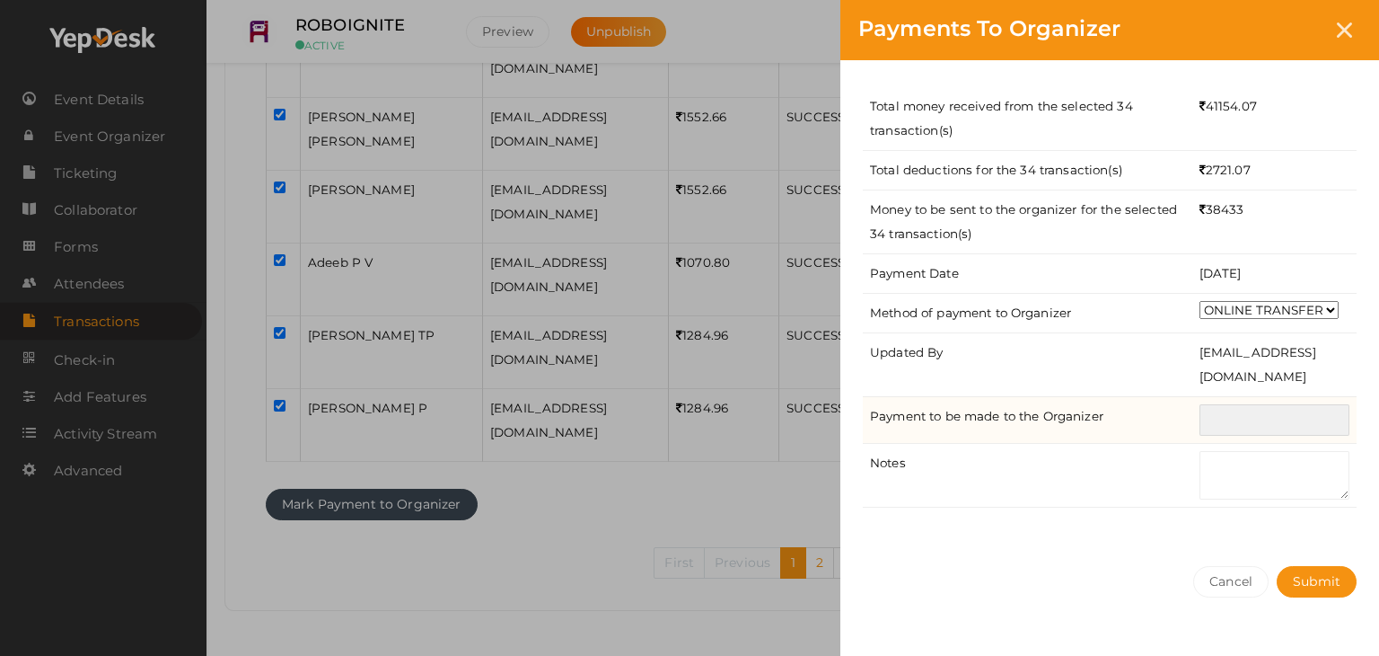
click at [1234, 412] on input "text" at bounding box center [1275, 419] width 150 height 31
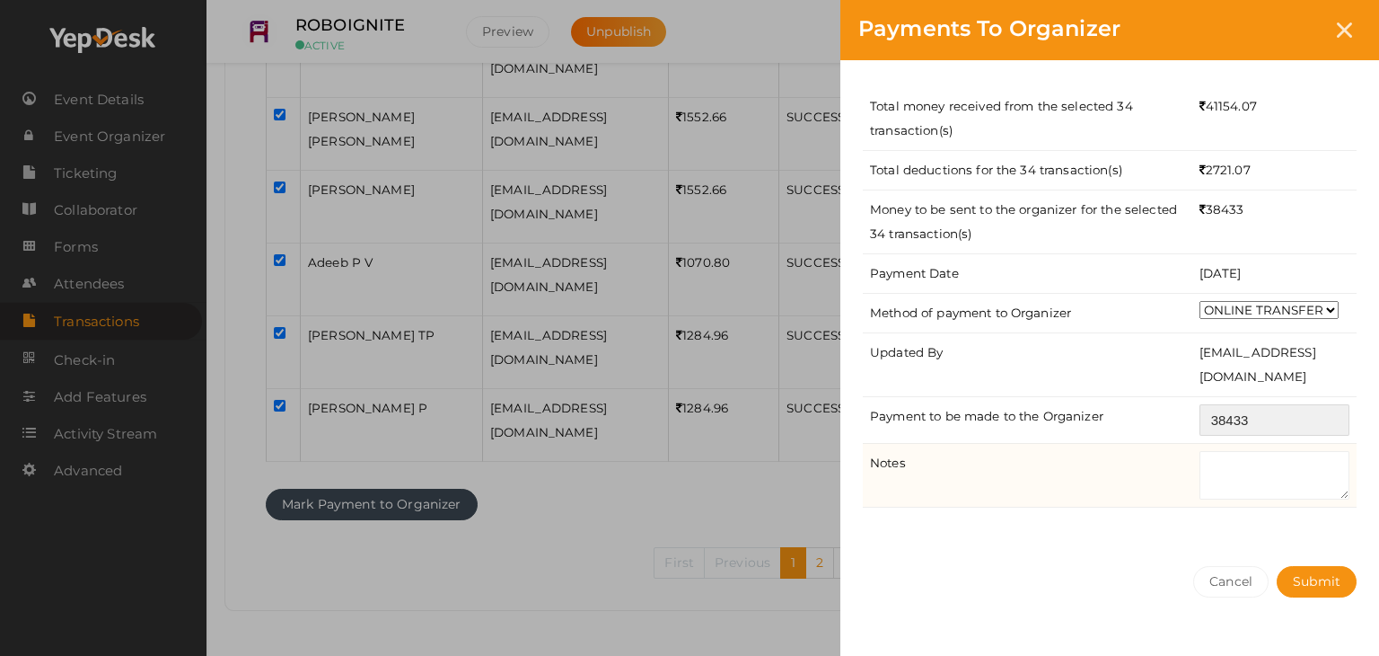
type input "38433"
click at [1268, 459] on textarea at bounding box center [1275, 475] width 150 height 48
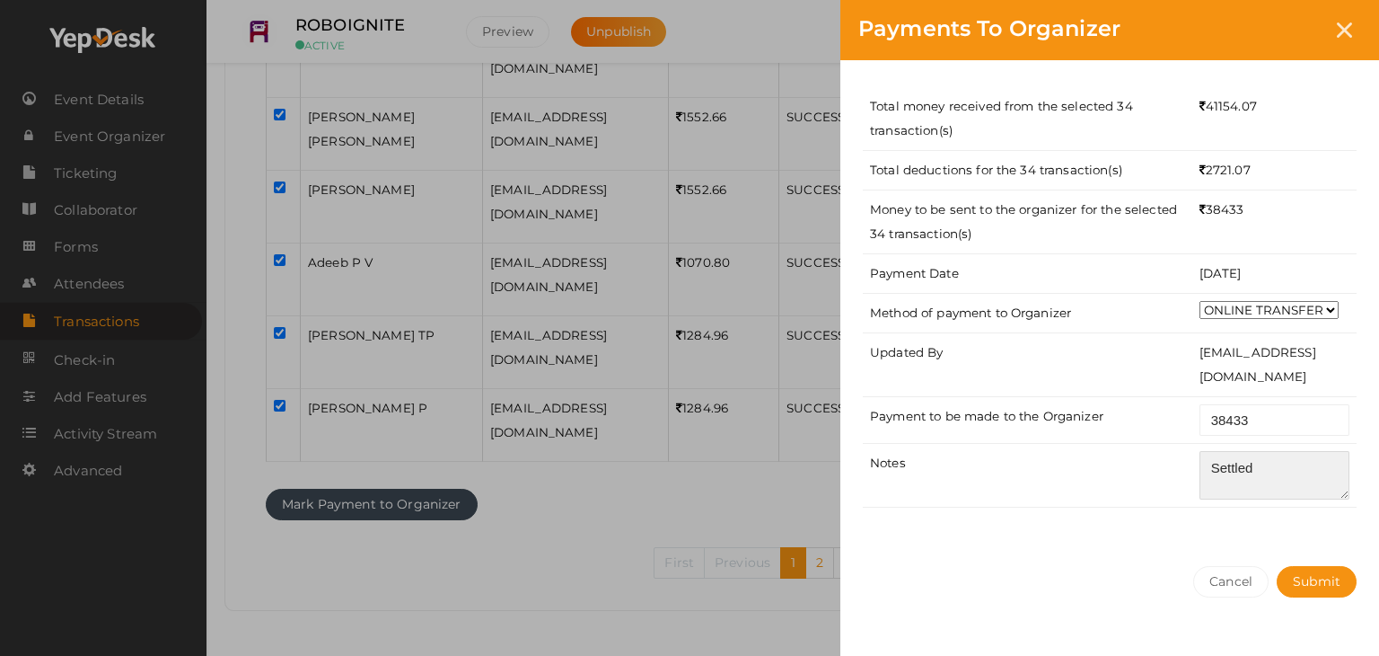
type textarea "Settled"
click at [1275, 530] on div "Total money received from the selected 34 transaction(s) 41154.07 Total deducti…" at bounding box center [1110, 304] width 539 height 488
click at [1310, 579] on span "Submit" at bounding box center [1317, 581] width 48 height 16
select select "SUCCESS"
select select "ALL"
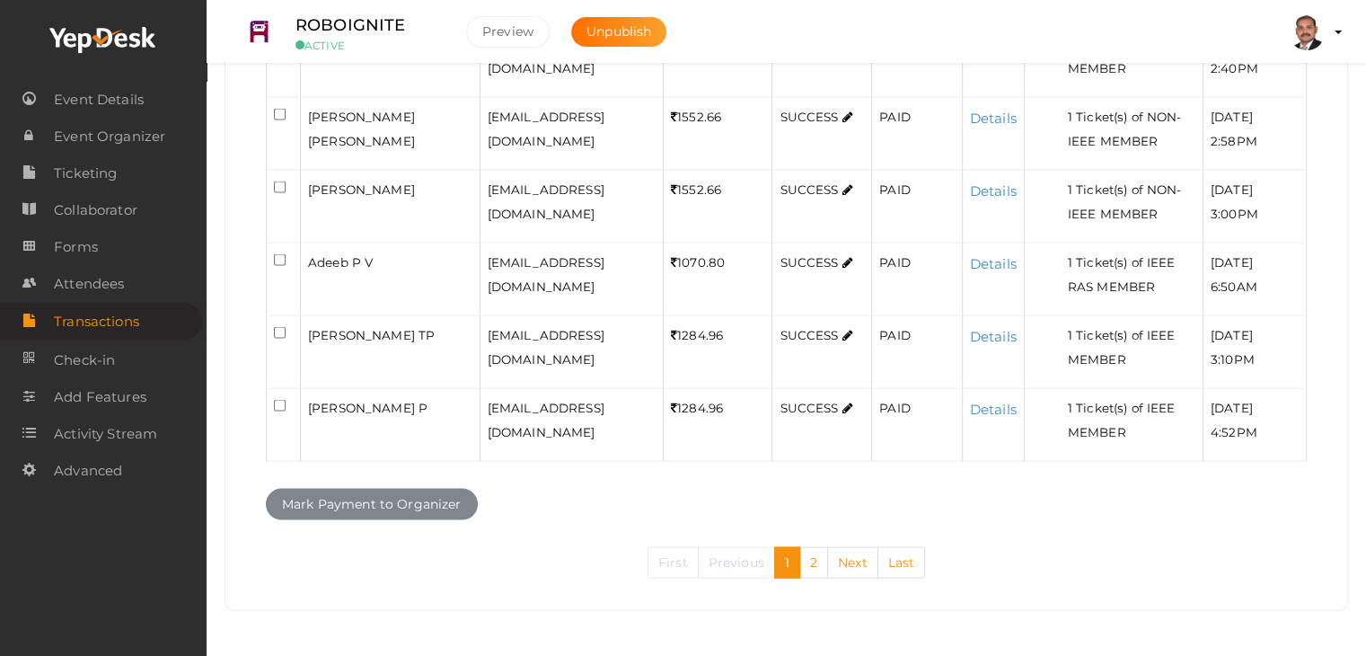
scroll to position [4301, 0]
click at [809, 571] on link "2" at bounding box center [813, 562] width 29 height 31
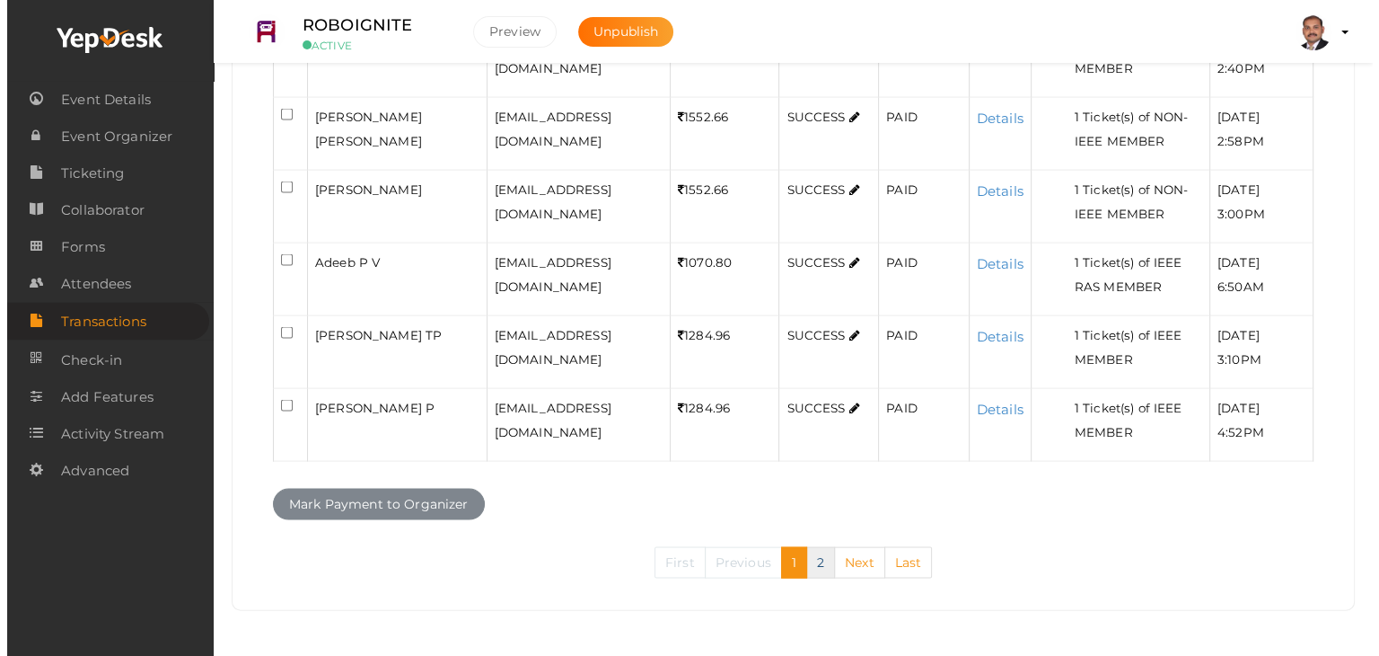
scroll to position [0, 0]
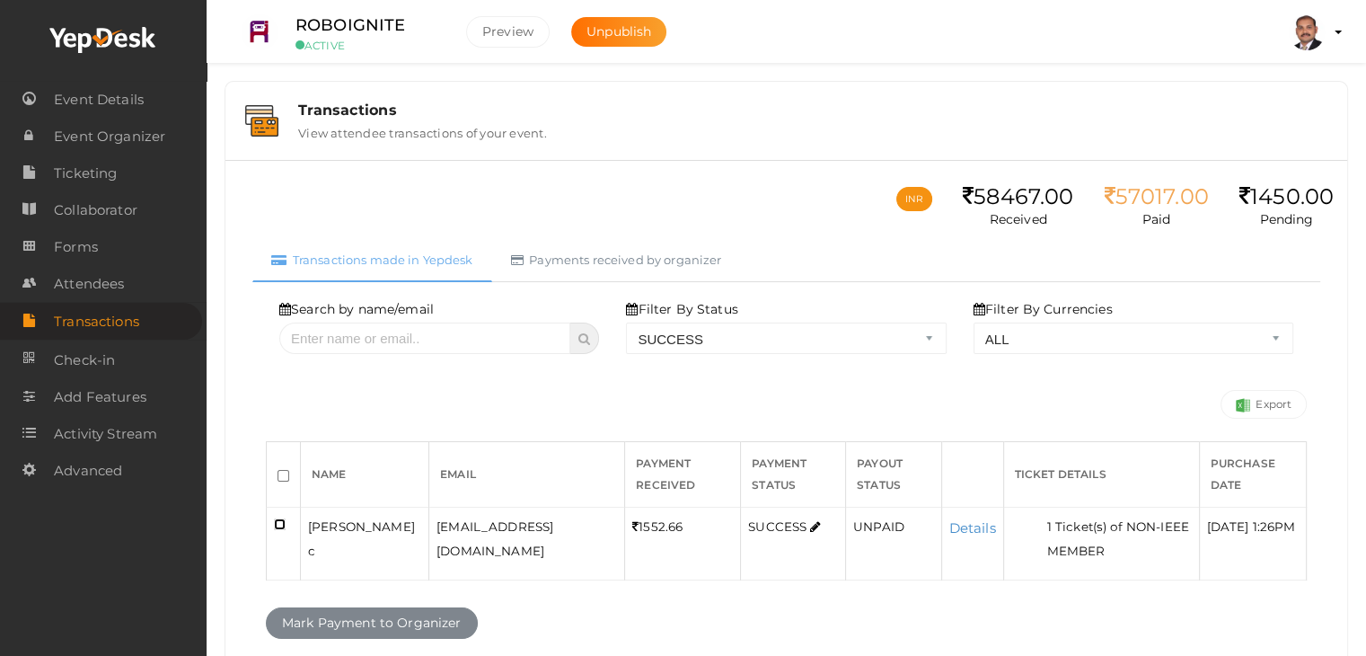
click at [280, 518] on input "checkbox" at bounding box center [280, 524] width 12 height 12
checkbox input "true"
click at [348, 622] on button "Mark Payment to Organizer" at bounding box center [372, 622] width 212 height 31
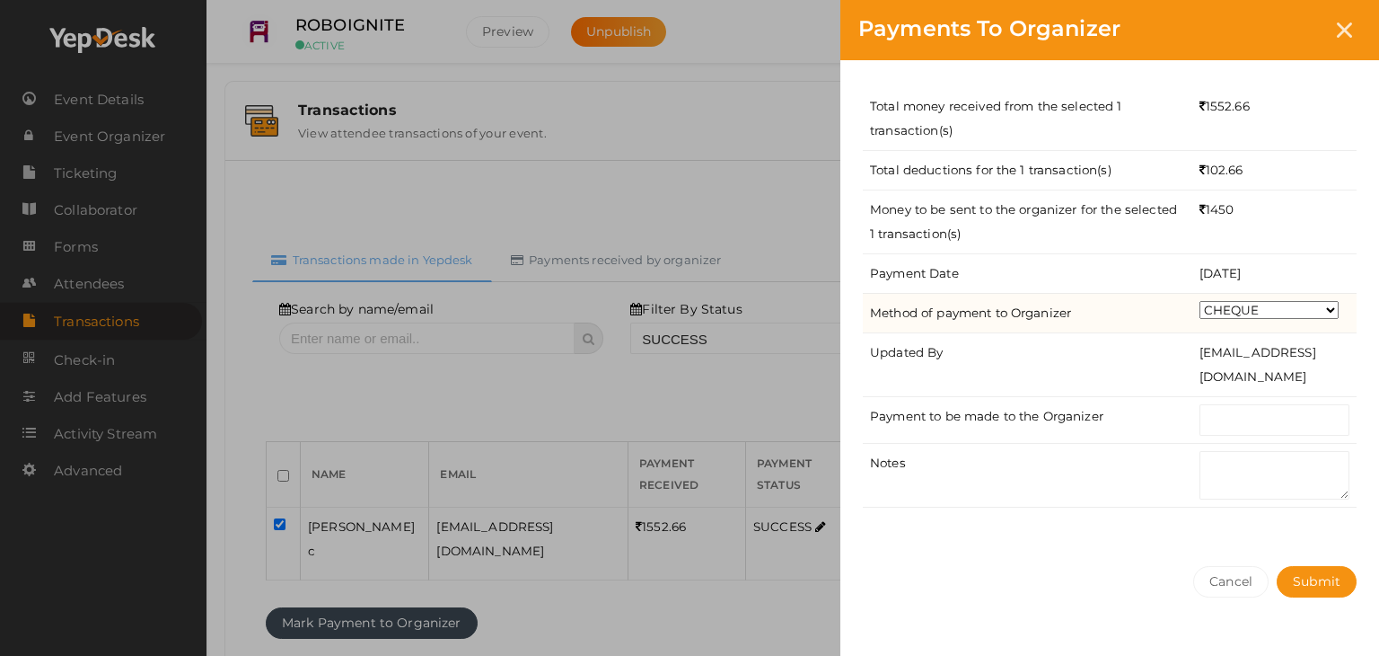
click at [1218, 316] on select "CHEQUE ONLINE TRANSFER WIRE TRANSFER CASH BANK DRAFT OTHERS" at bounding box center [1269, 310] width 139 height 18
select select "ONLINE TRANSFER"
click at [1200, 301] on select "CHEQUE ONLINE TRANSFER WIRE TRANSFER CASH BANK DRAFT OTHERS" at bounding box center [1269, 310] width 139 height 18
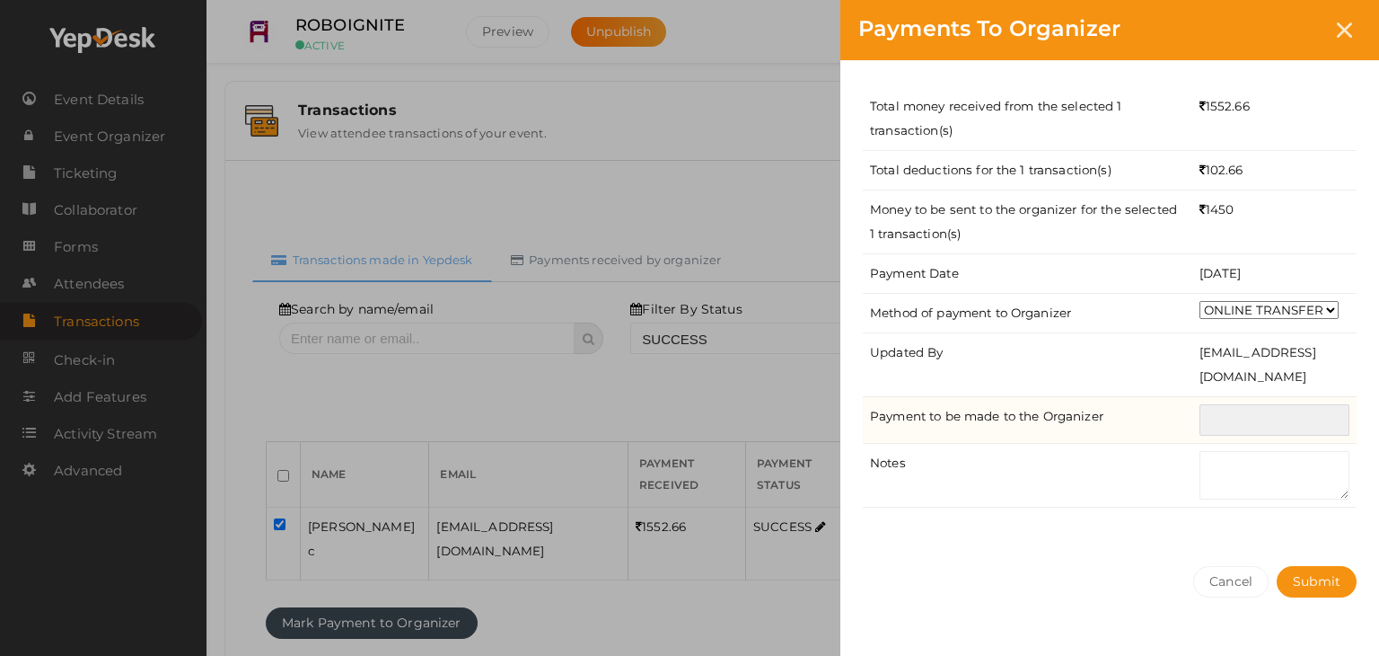
click at [1254, 418] on input "text" at bounding box center [1275, 419] width 150 height 31
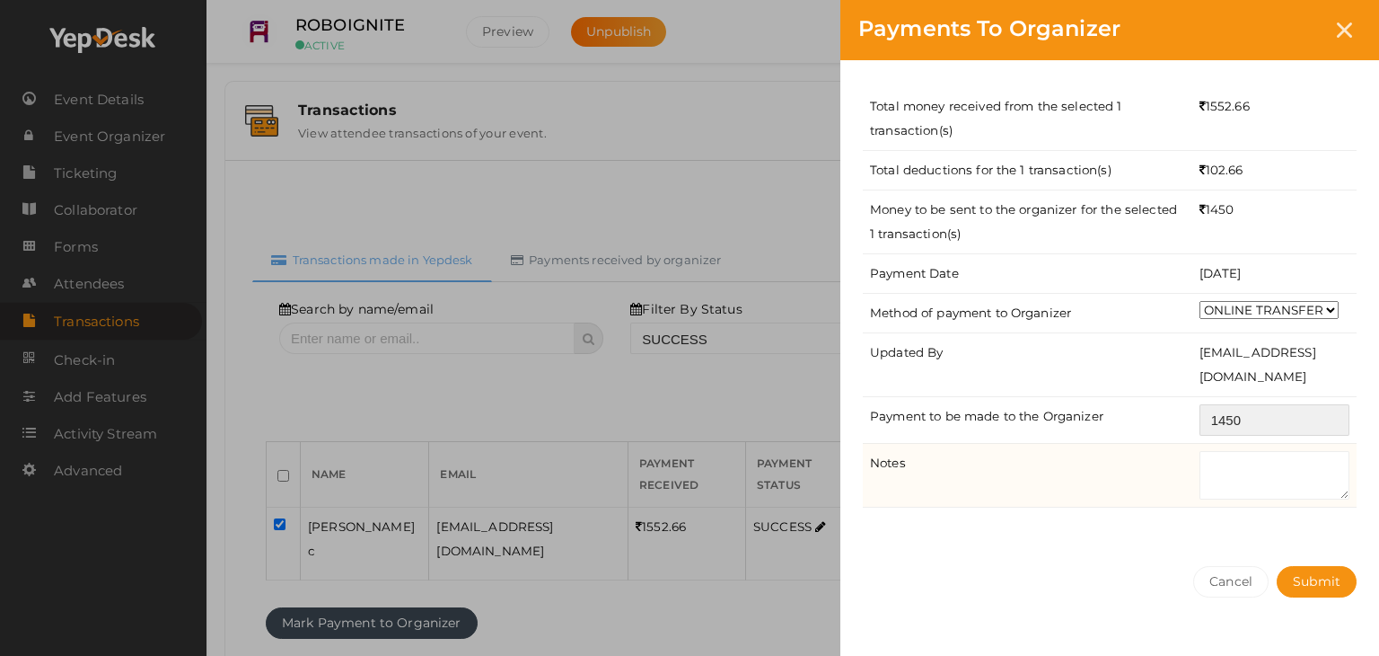
type input "1450"
click at [1269, 482] on textarea at bounding box center [1275, 475] width 150 height 48
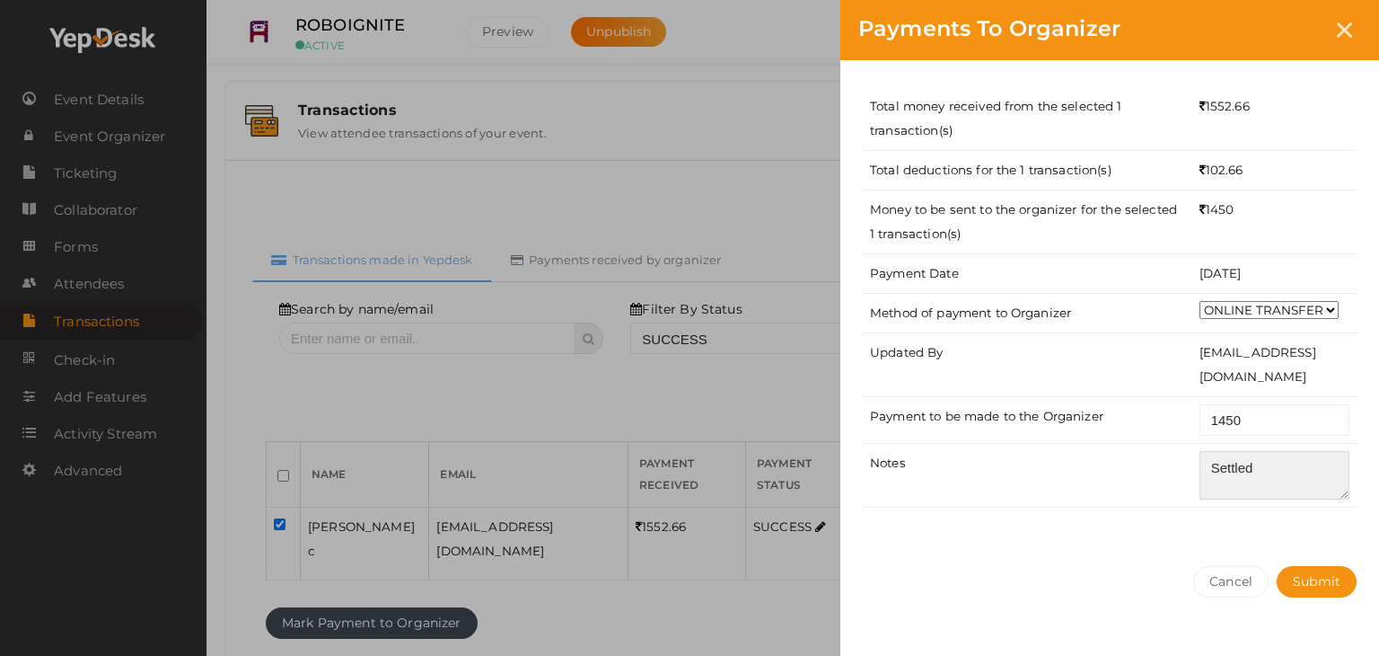
type textarea "Settled"
drag, startPoint x: 1263, startPoint y: 529, endPoint x: 1326, endPoint y: 599, distance: 94.7
click at [1263, 534] on div "Total money received from the selected 1 transaction(s) 1552.66 Total deduction…" at bounding box center [1110, 304] width 539 height 488
click at [1326, 599] on div "Cancel Submit" at bounding box center [1110, 617] width 539 height 139
click at [1323, 580] on span "Submit" at bounding box center [1317, 581] width 48 height 16
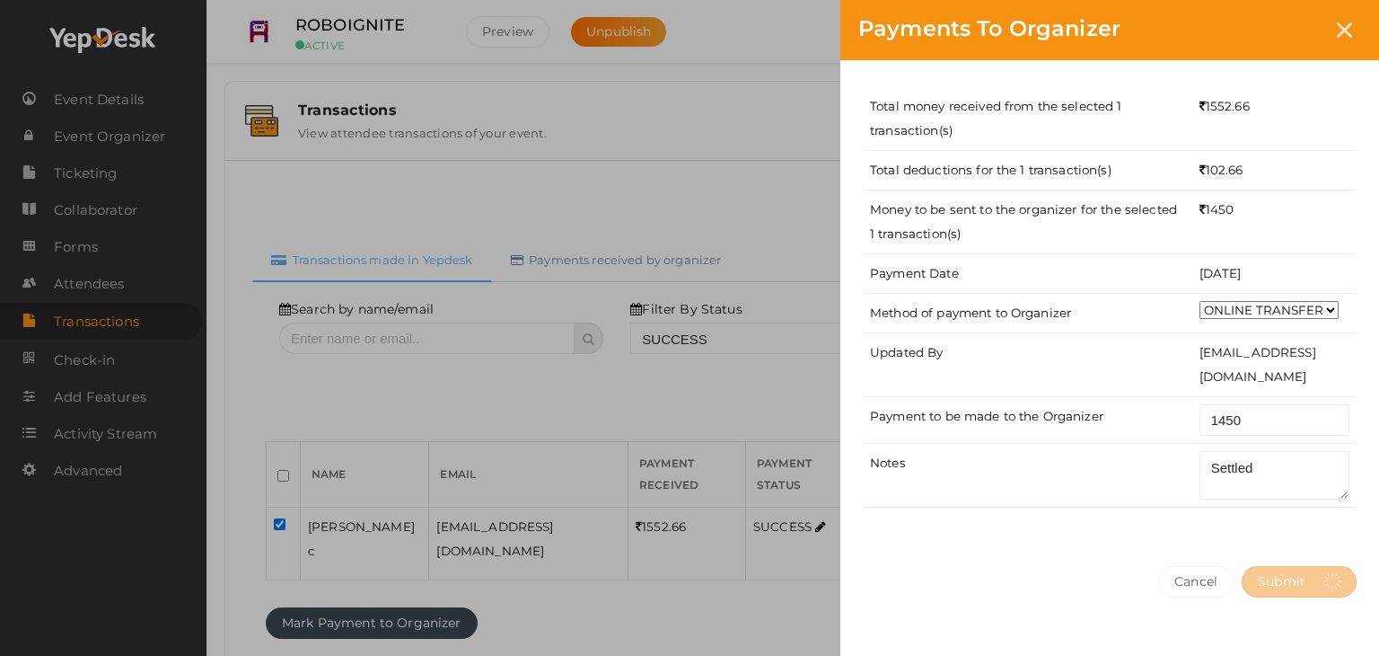
select select "? string:SUCCESS ?"
select select "? string:ALL ?"
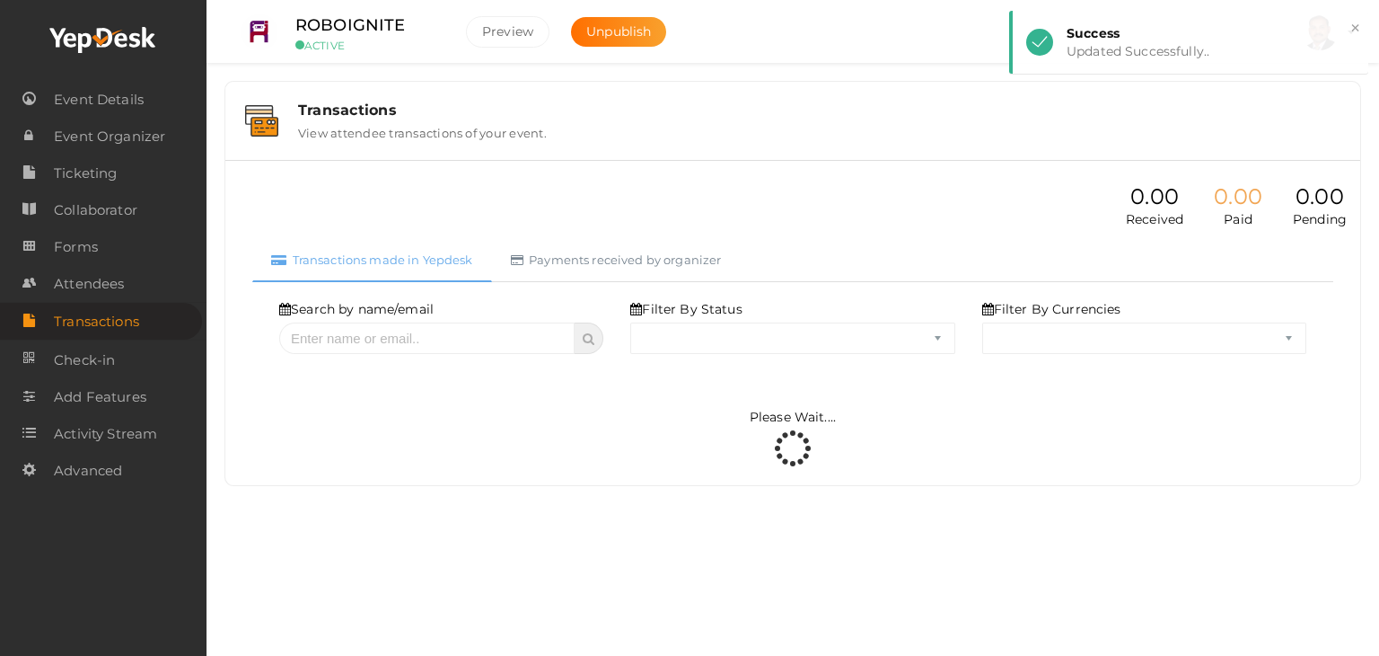
select select "SUCCESS"
select select "ALL"
click at [691, 260] on link "Payments received by organizer" at bounding box center [616, 260] width 249 height 44
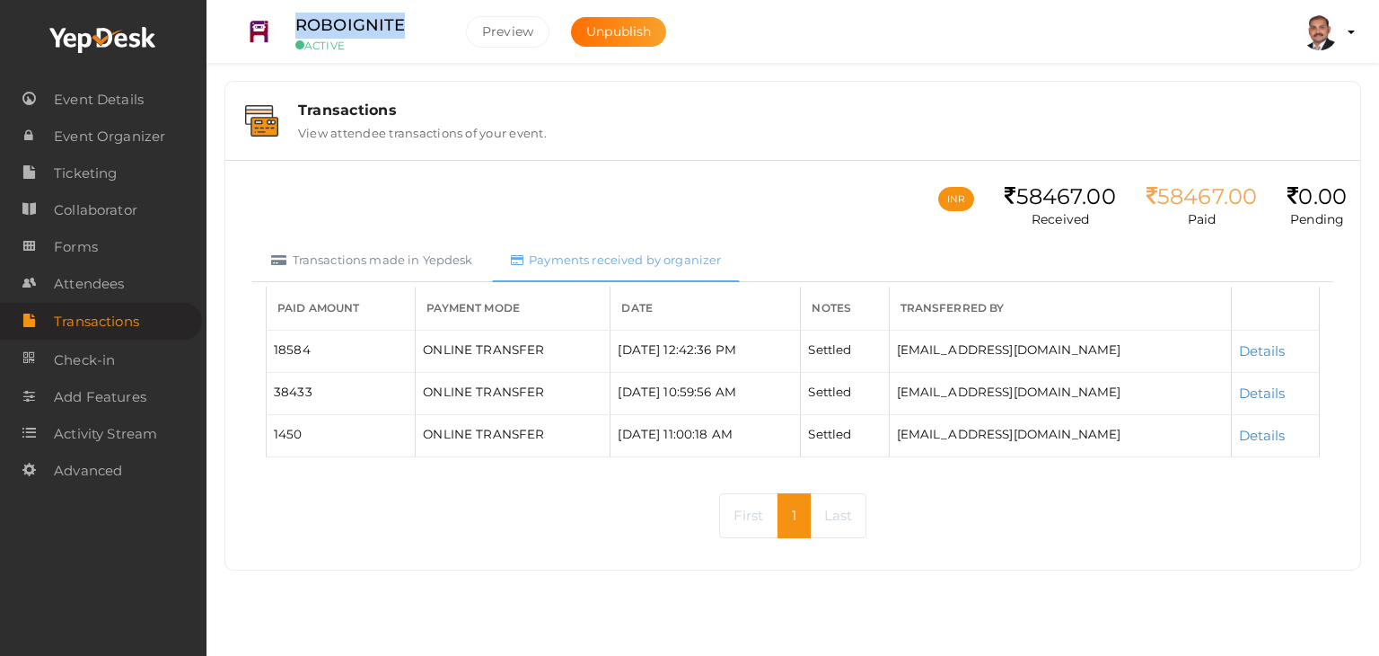
drag, startPoint x: 419, startPoint y: 21, endPoint x: 284, endPoint y: 22, distance: 135.6
click at [284, 22] on div "ROBOIGNITE ACTIVE" at bounding box center [367, 33] width 180 height 40
copy label "ROBOIGNITE"
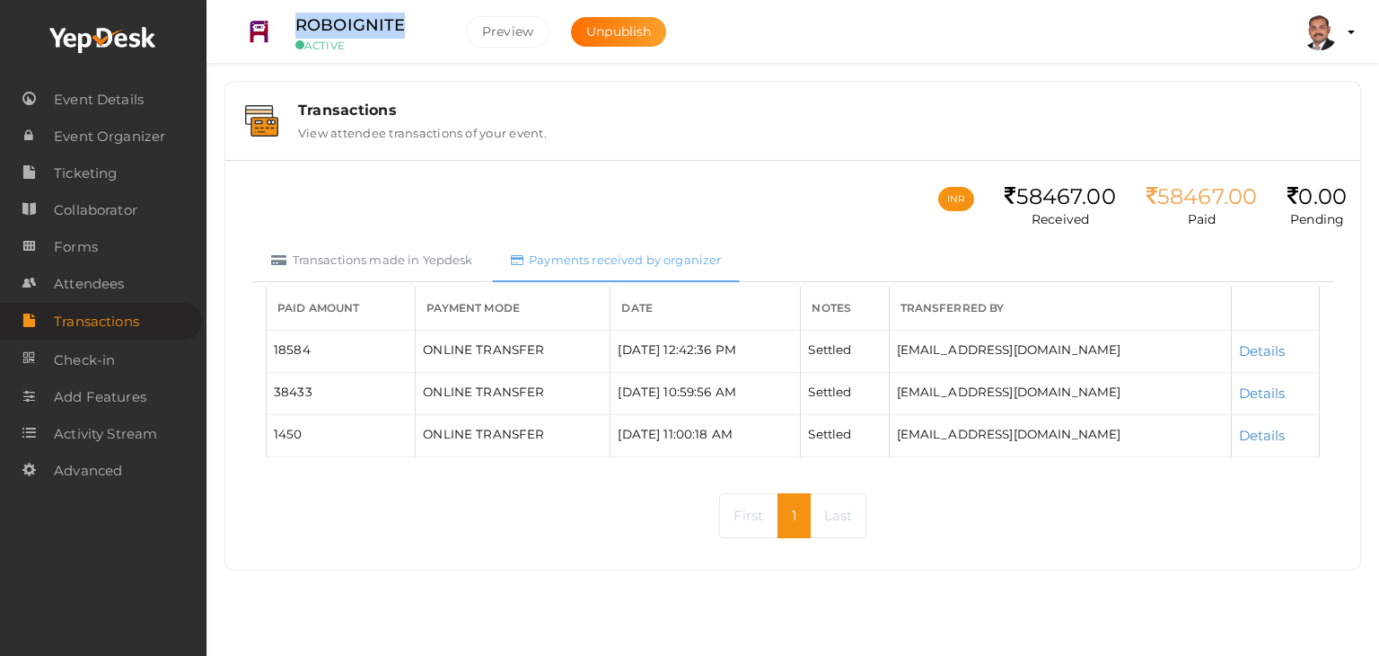
copy label "ROBOIGNITE"
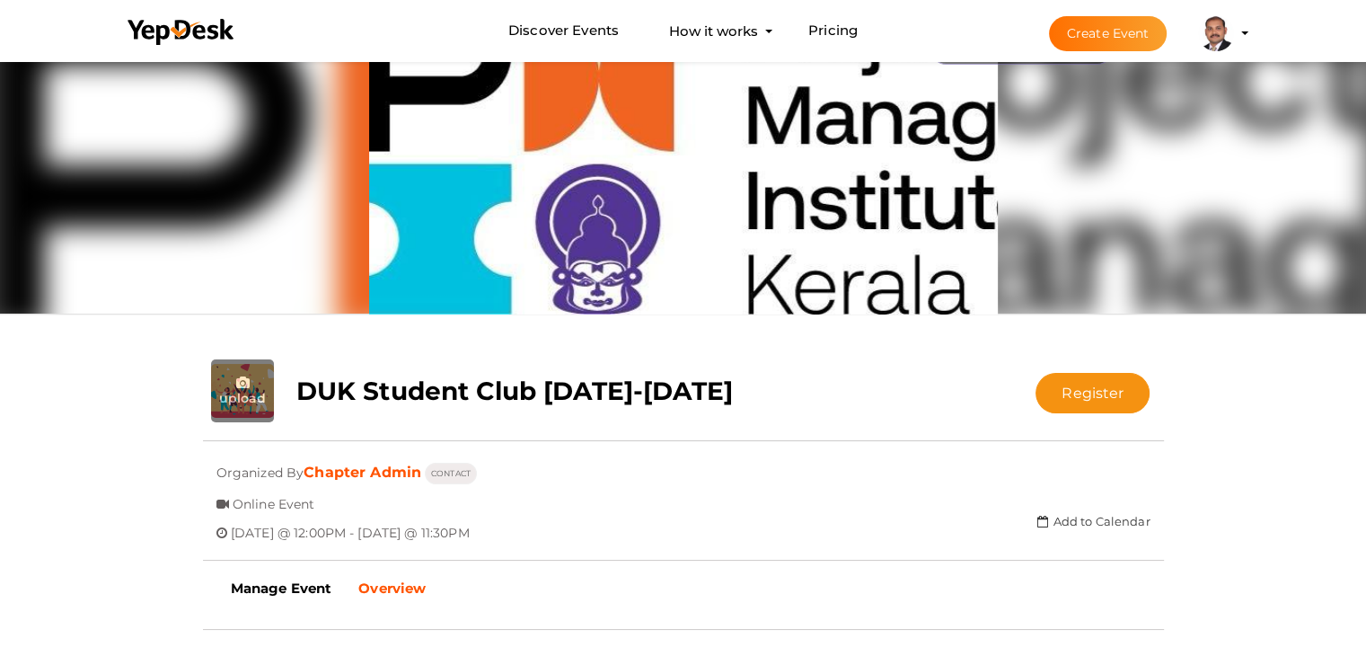
scroll to position [57, 0]
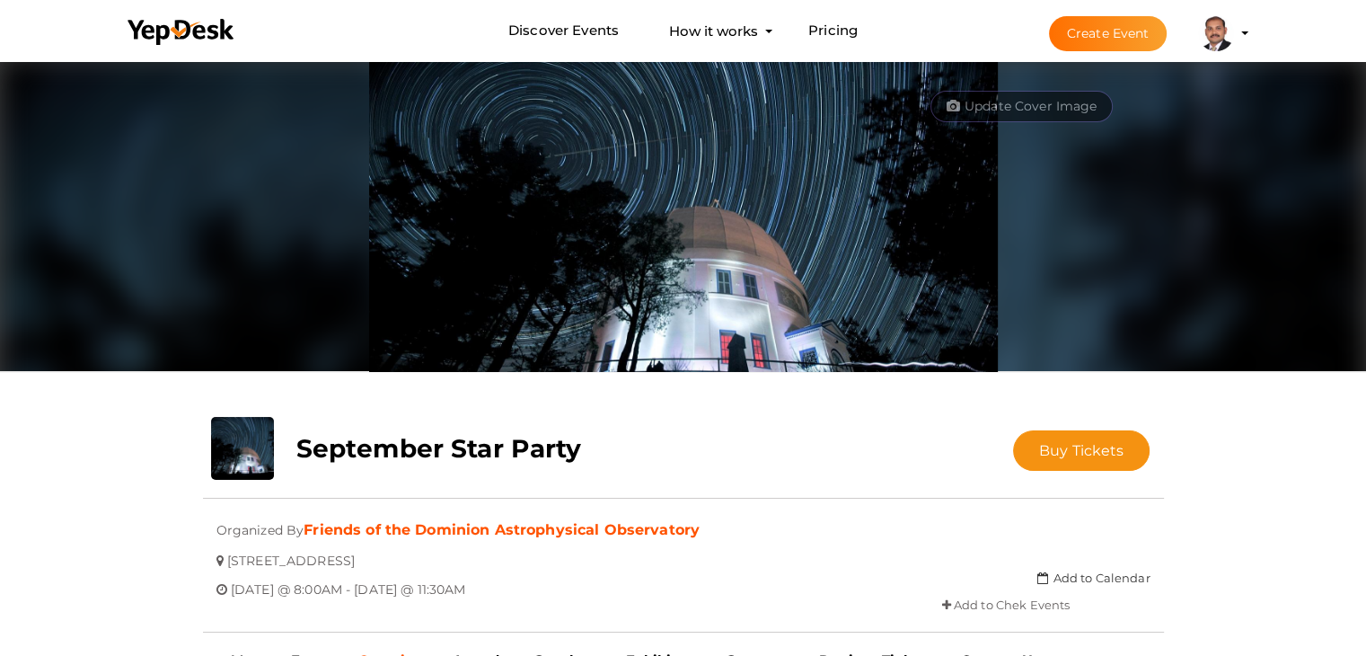
scroll to position [57, 0]
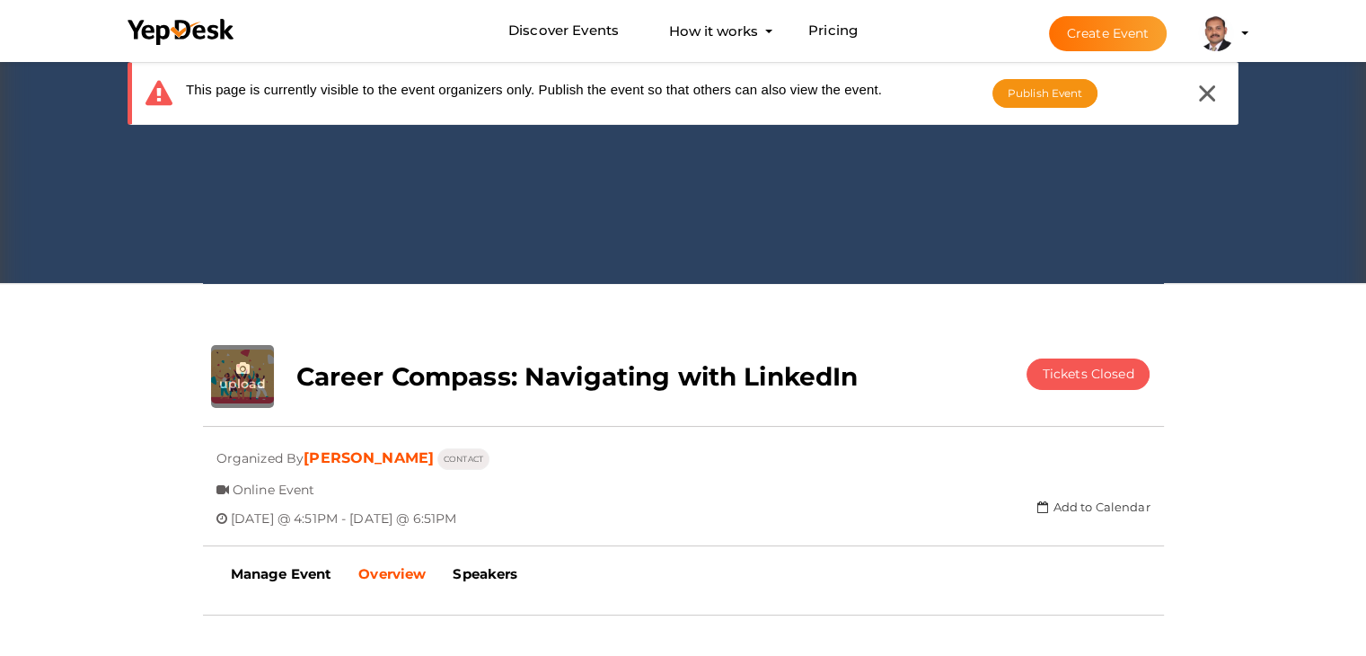
scroll to position [90, 0]
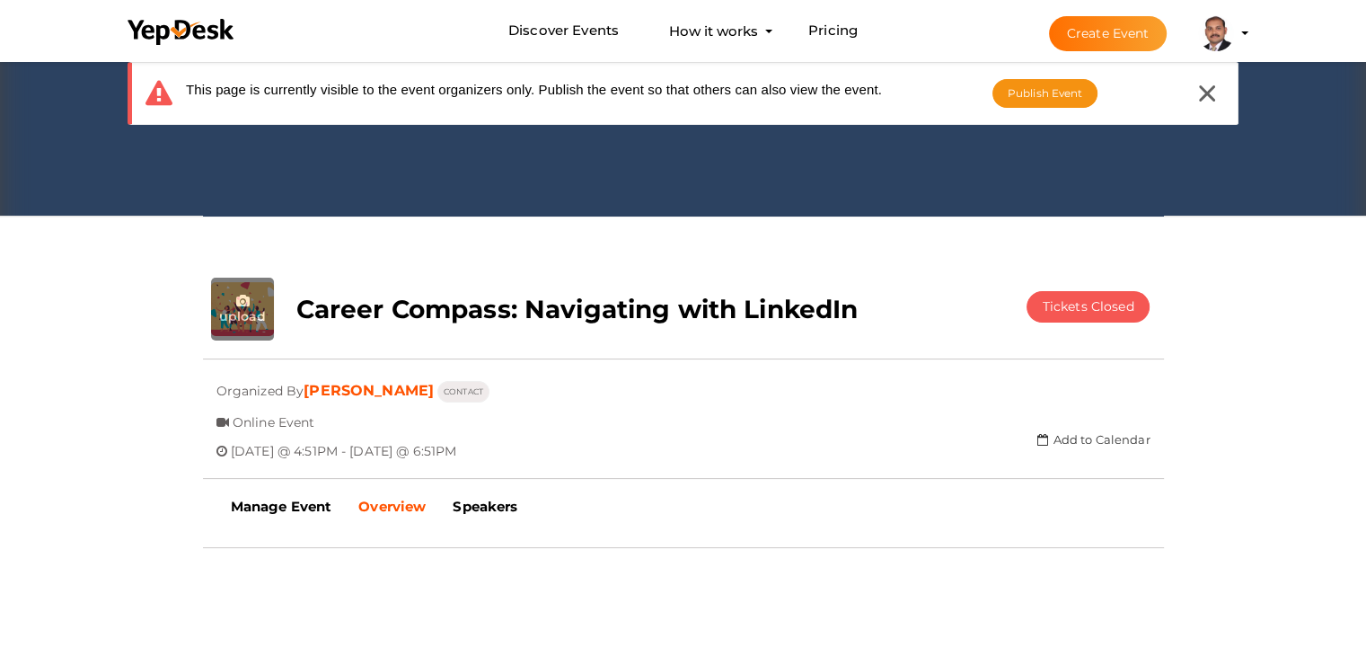
scroll to position [180, 0]
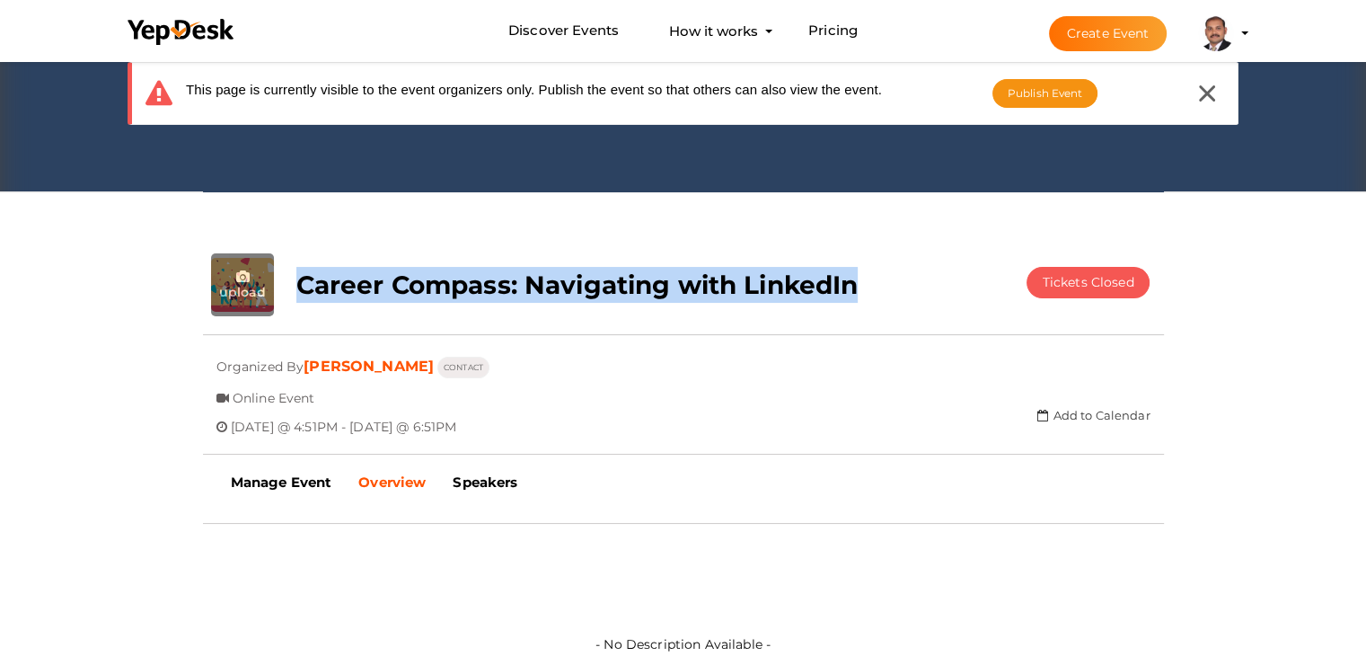
drag, startPoint x: 893, startPoint y: 276, endPoint x: 303, endPoint y: 289, distance: 590.1
click at [303, 289] on div "Career Compass: Navigating with LinkedIn" at bounding box center [603, 280] width 640 height 54
copy b "Career Compass: Navigating with LinkedIn"
click at [284, 479] on b "Manage Event" at bounding box center [281, 481] width 101 height 17
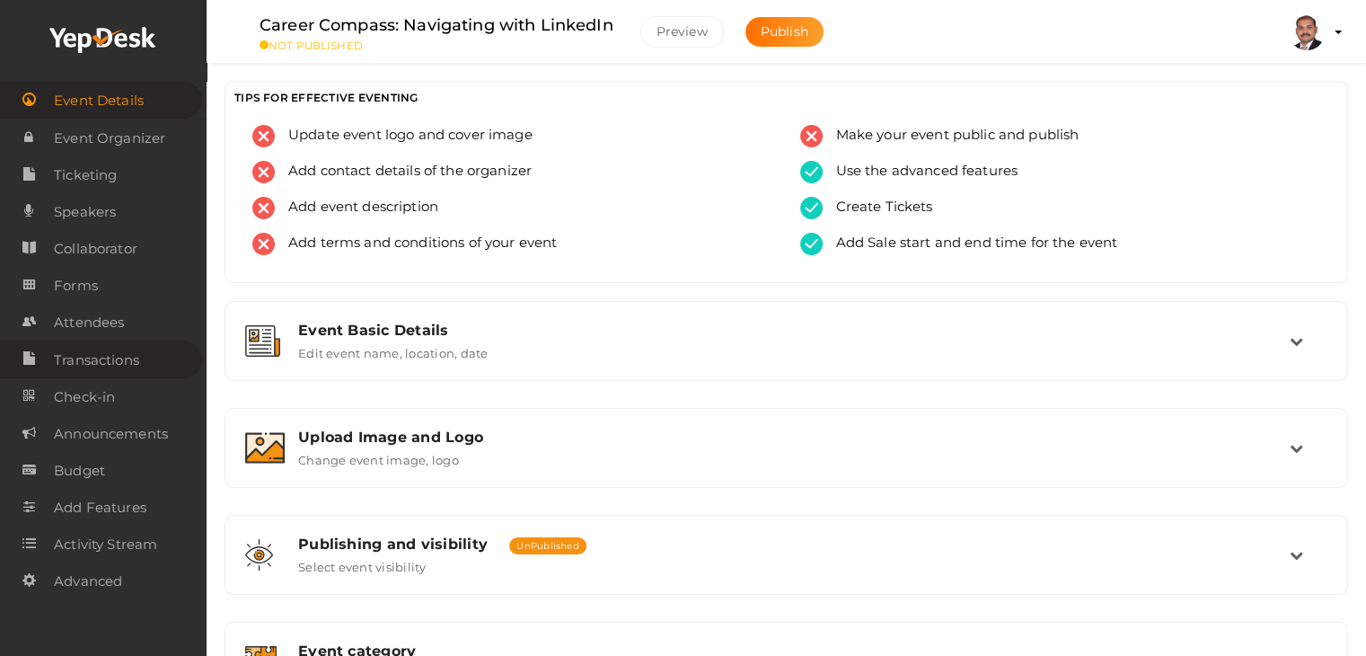
click at [97, 370] on span "Transactions" at bounding box center [96, 360] width 85 height 36
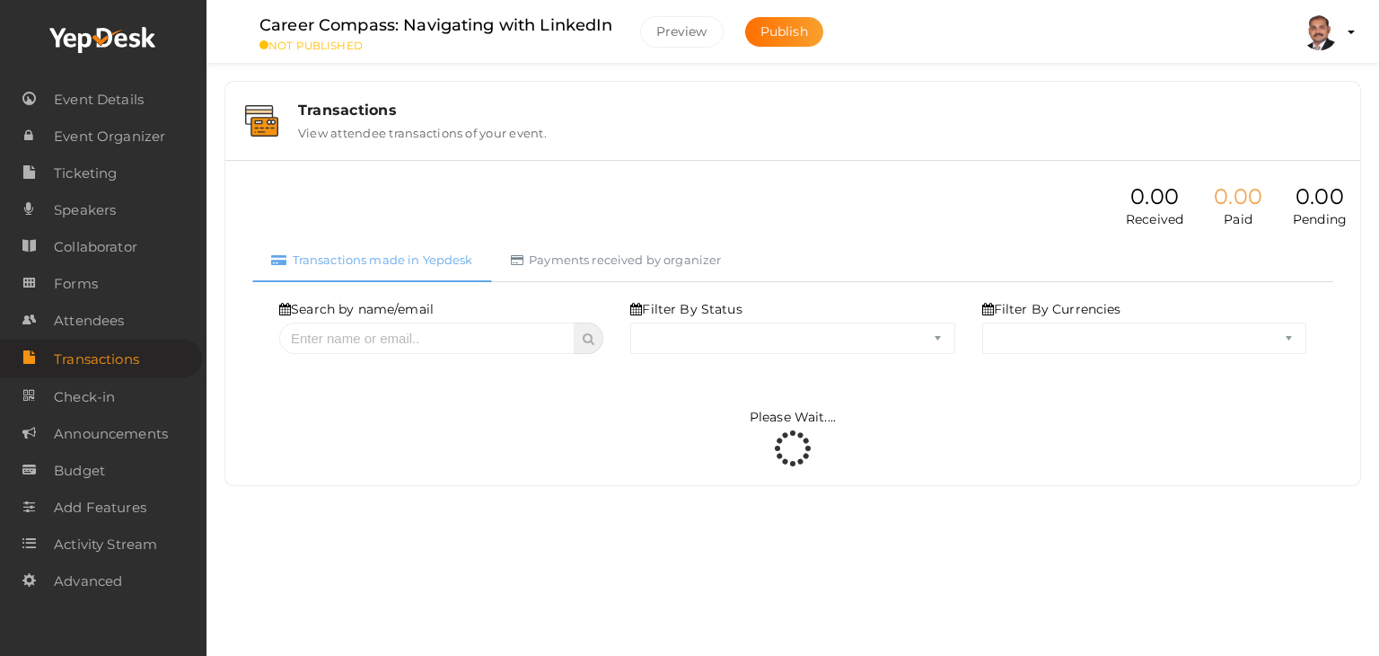
select select "ALL"
click at [680, 332] on select "ALL SUCCESS DECLINED UNAUTHORIZED FAILED NOTPAID FREE REFUNDED NA" at bounding box center [792, 337] width 324 height 31
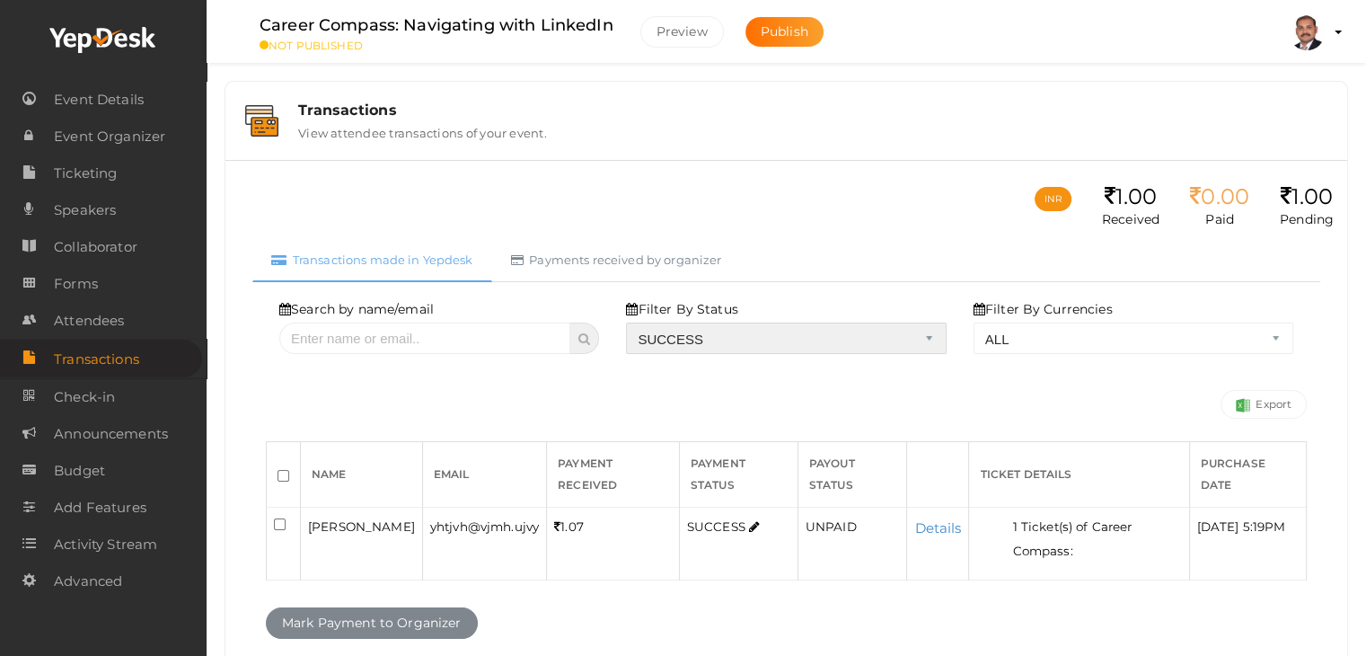
click at [630, 322] on select "ALL SUCCESS DECLINED UNAUTHORIZED FAILED NOTPAID FREE REFUNDED NA" at bounding box center [786, 337] width 320 height 31
select select "? string:SUCCESS ?"
select select "? string:ALL ?"
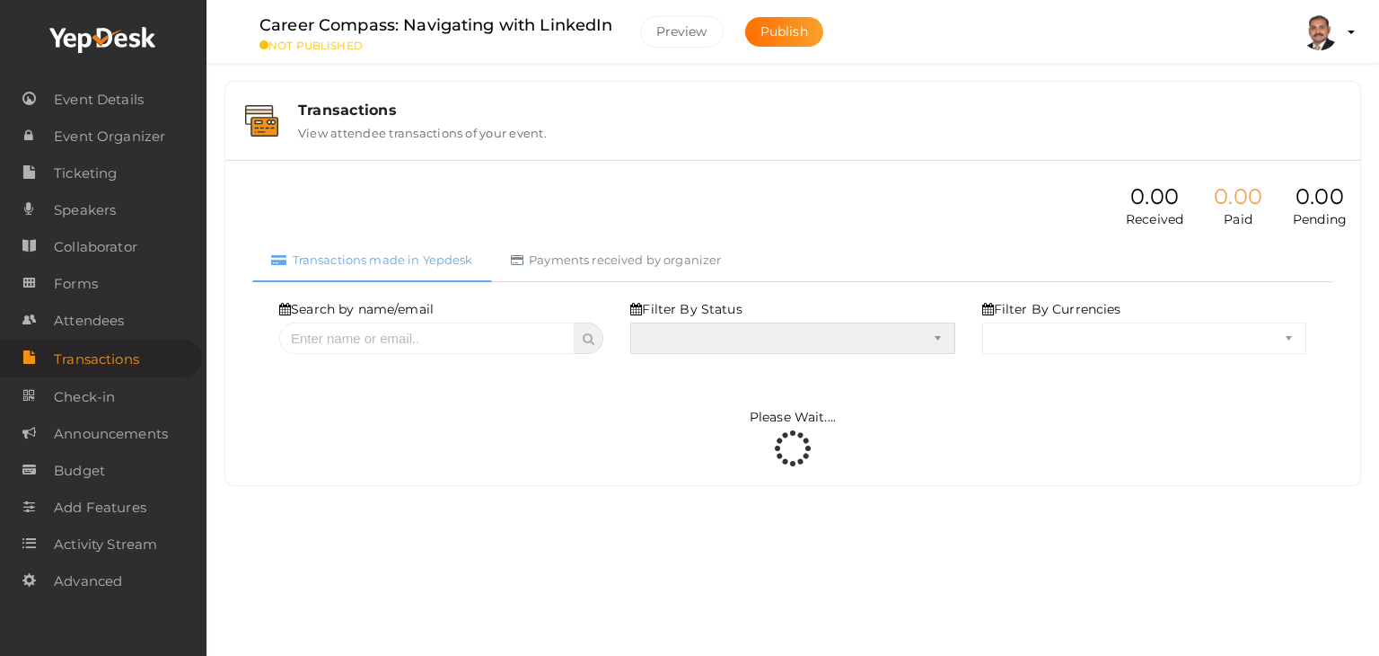
select select "SUCCESS"
select select "ALL"
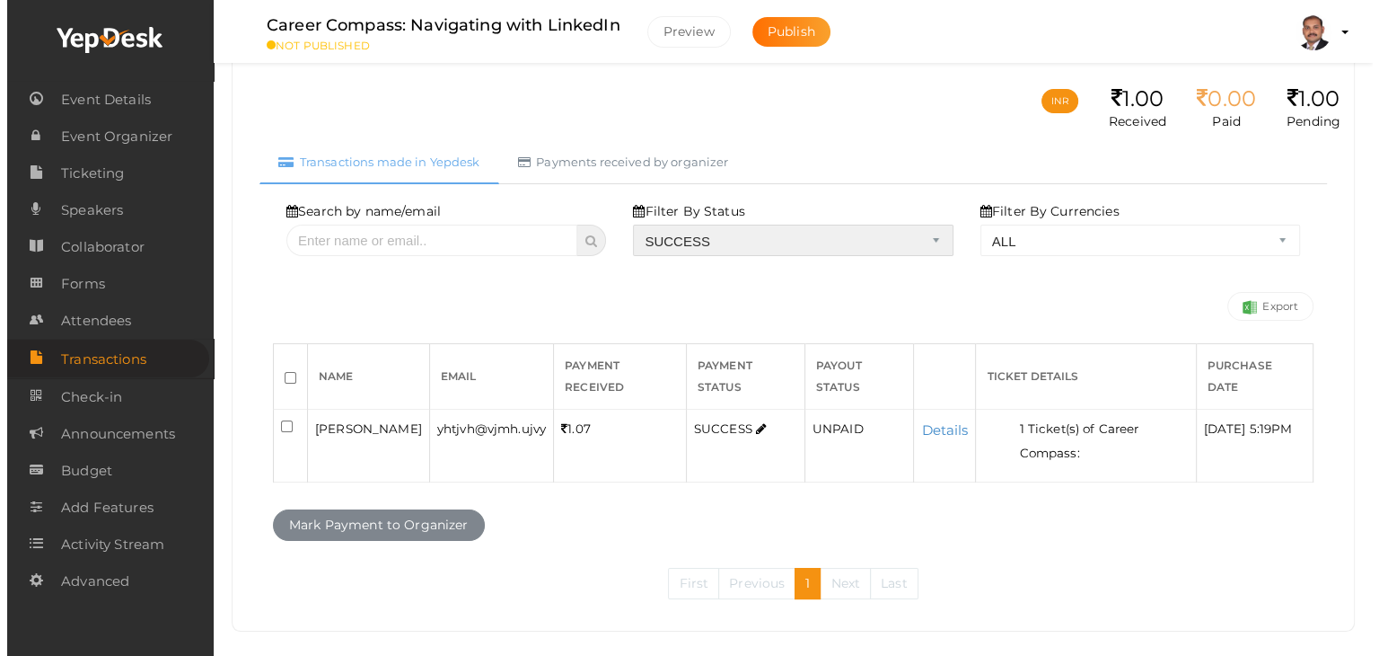
scroll to position [116, 0]
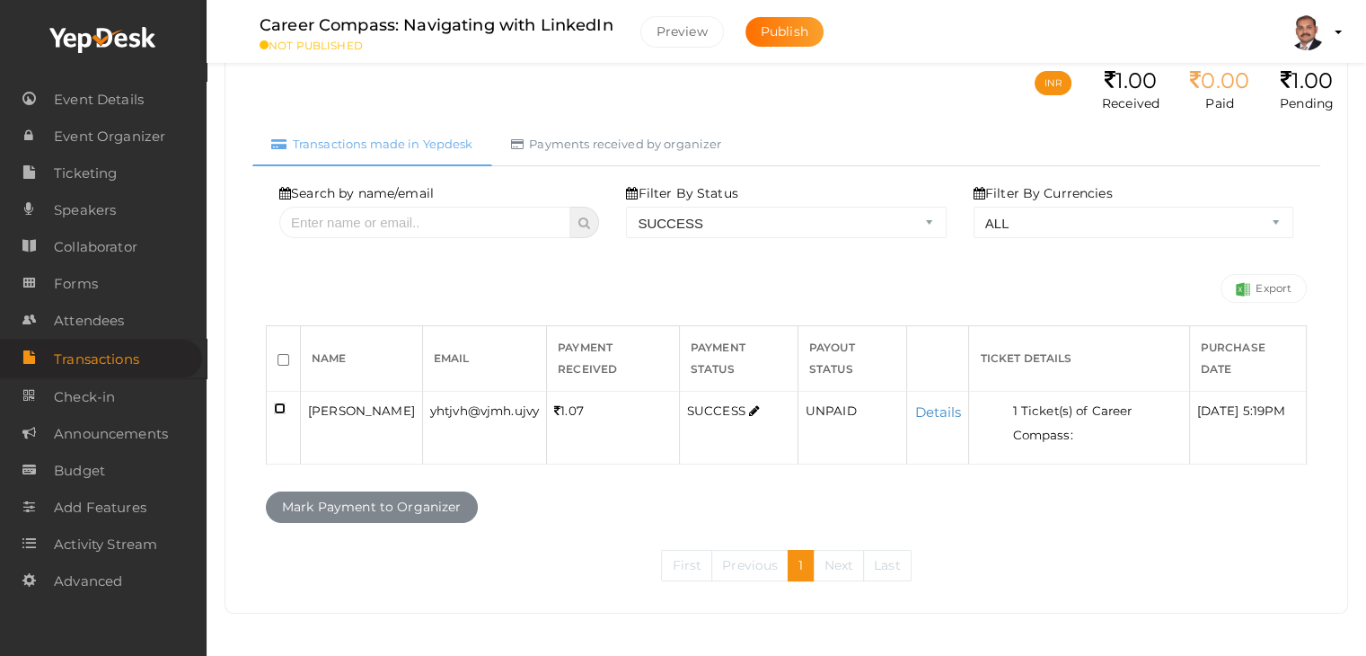
click at [279, 404] on input "checkbox" at bounding box center [280, 408] width 12 height 12
checkbox input "true"
click at [327, 502] on button "Mark Payment to Organizer" at bounding box center [372, 506] width 212 height 31
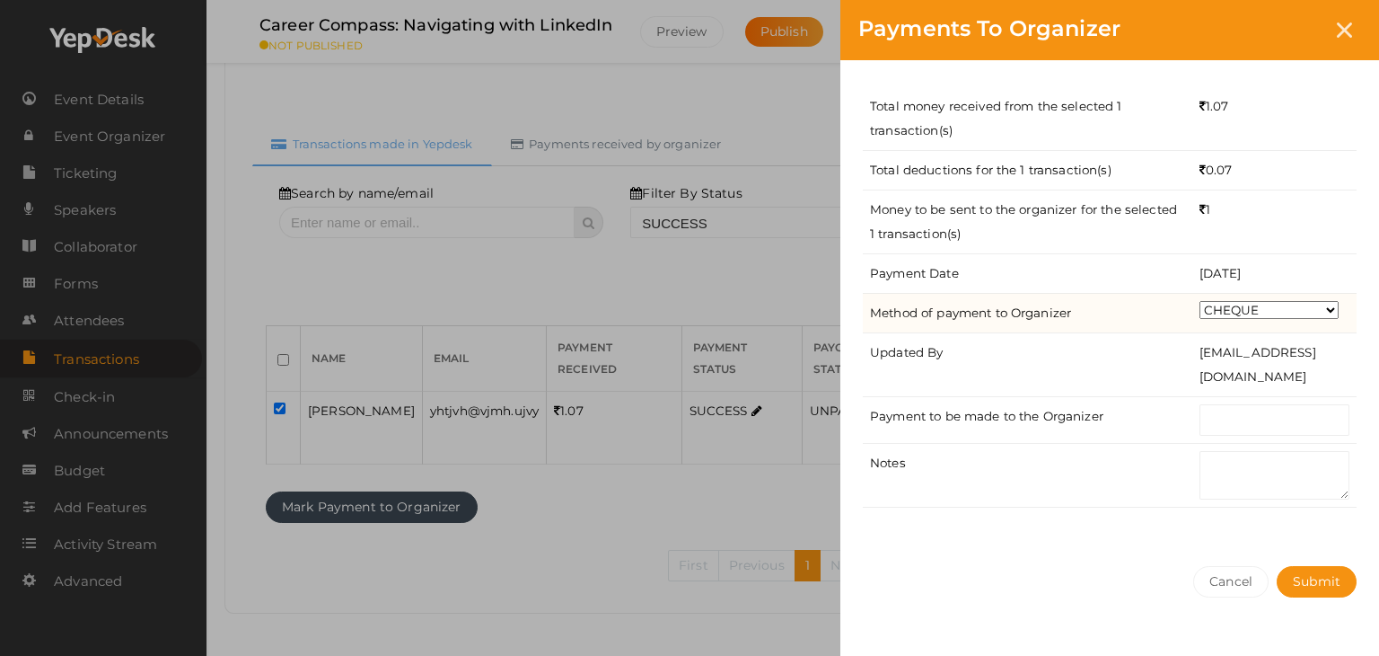
click at [1226, 310] on select "CHEQUE ONLINE TRANSFER WIRE TRANSFER CASH BANK DRAFT OTHERS" at bounding box center [1269, 310] width 139 height 18
select select "ONLINE TRANSFER"
click at [1200, 301] on select "CHEQUE ONLINE TRANSFER WIRE TRANSFER CASH BANK DRAFT OTHERS" at bounding box center [1269, 310] width 139 height 18
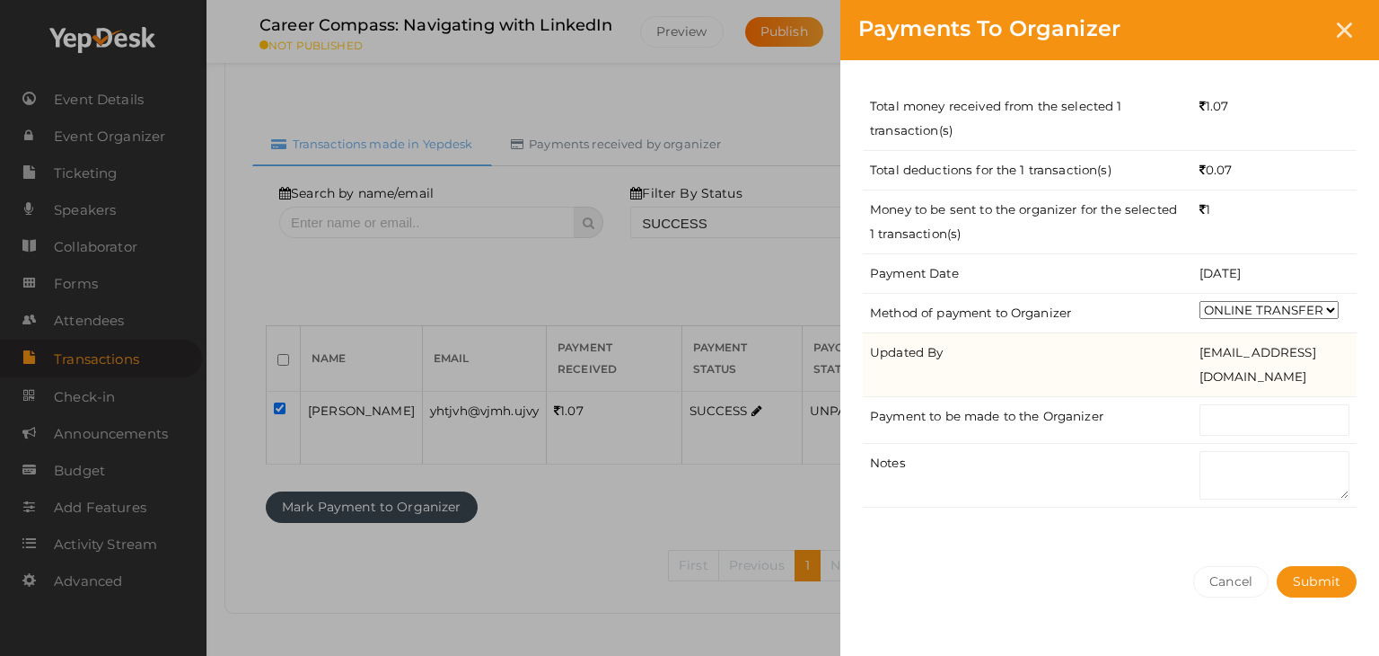
click at [1227, 383] on td "[EMAIL_ADDRESS][DOMAIN_NAME]" at bounding box center [1275, 364] width 164 height 64
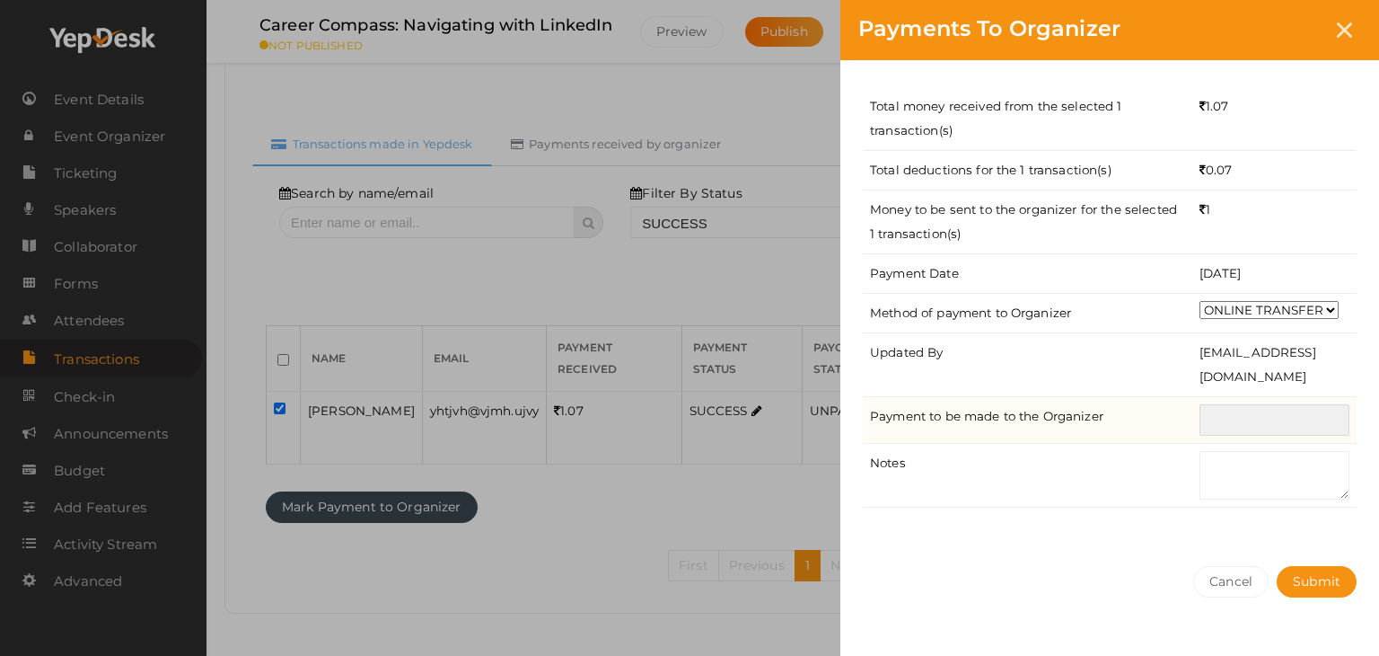
click at [1237, 418] on input "text" at bounding box center [1275, 419] width 150 height 31
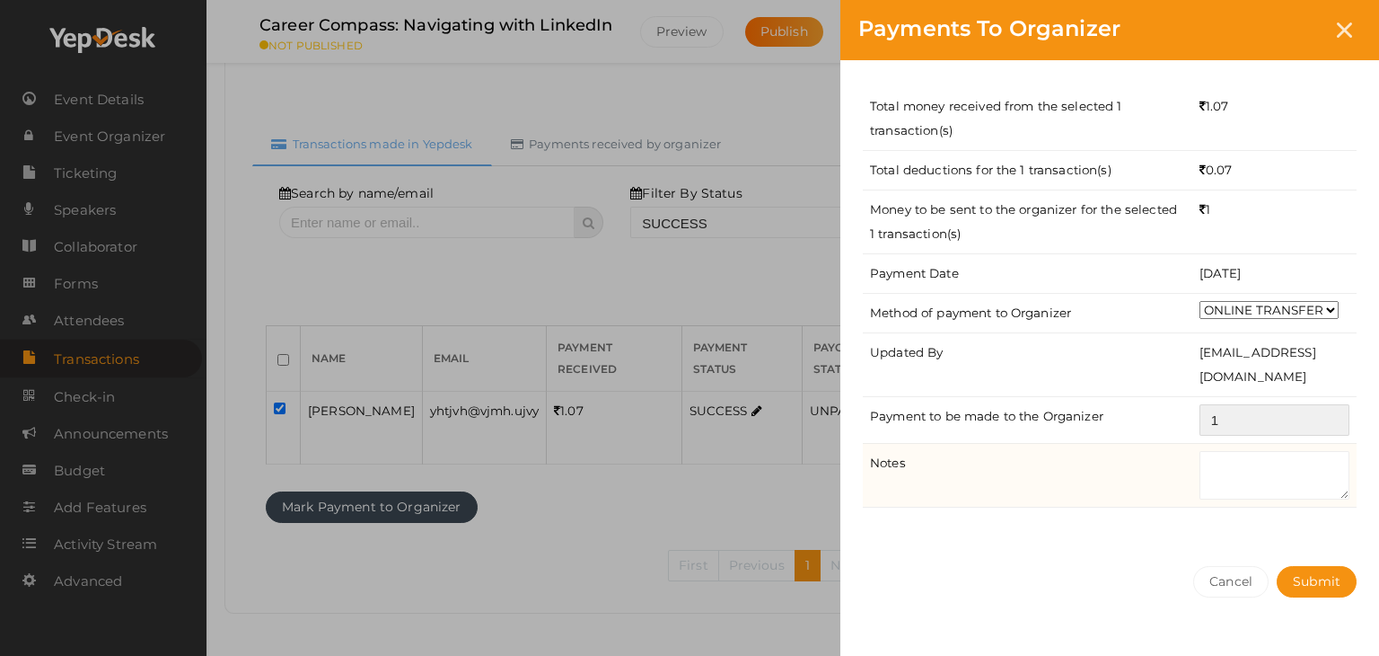
type input "1"
click at [1269, 486] on textarea at bounding box center [1275, 475] width 150 height 48
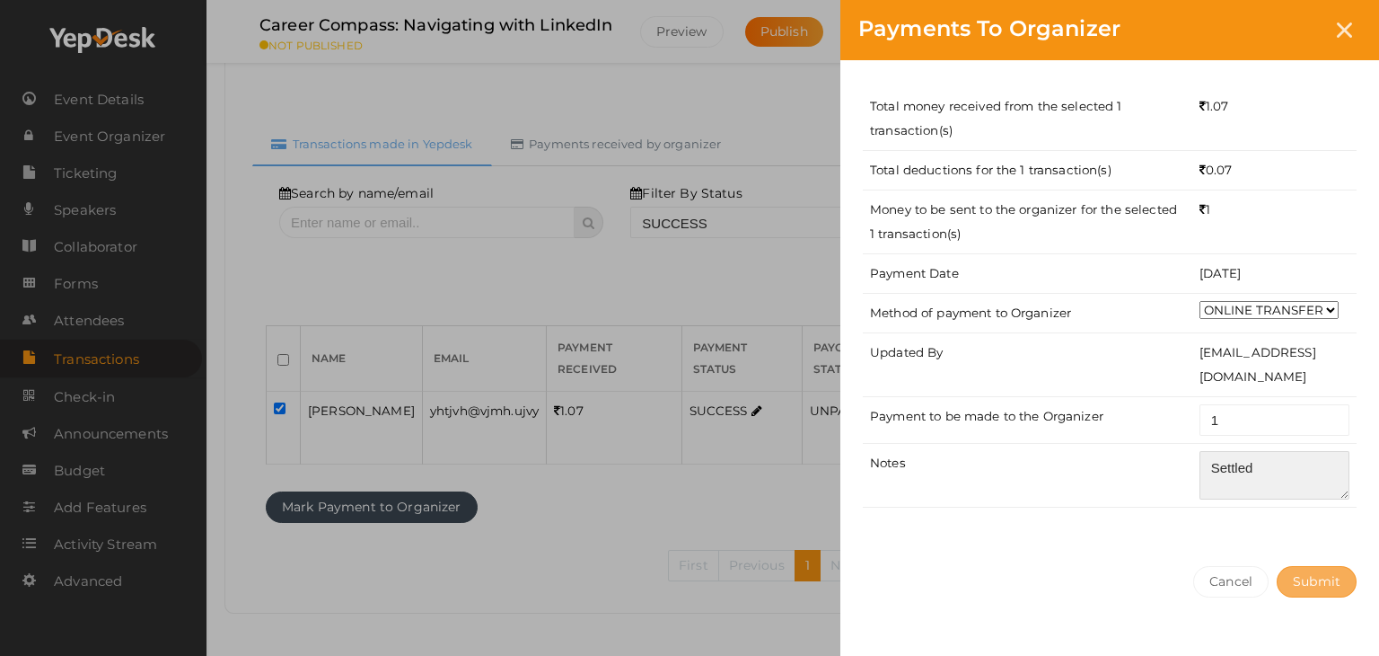
type textarea "Settled"
click at [1309, 576] on span "Submit" at bounding box center [1317, 581] width 48 height 16
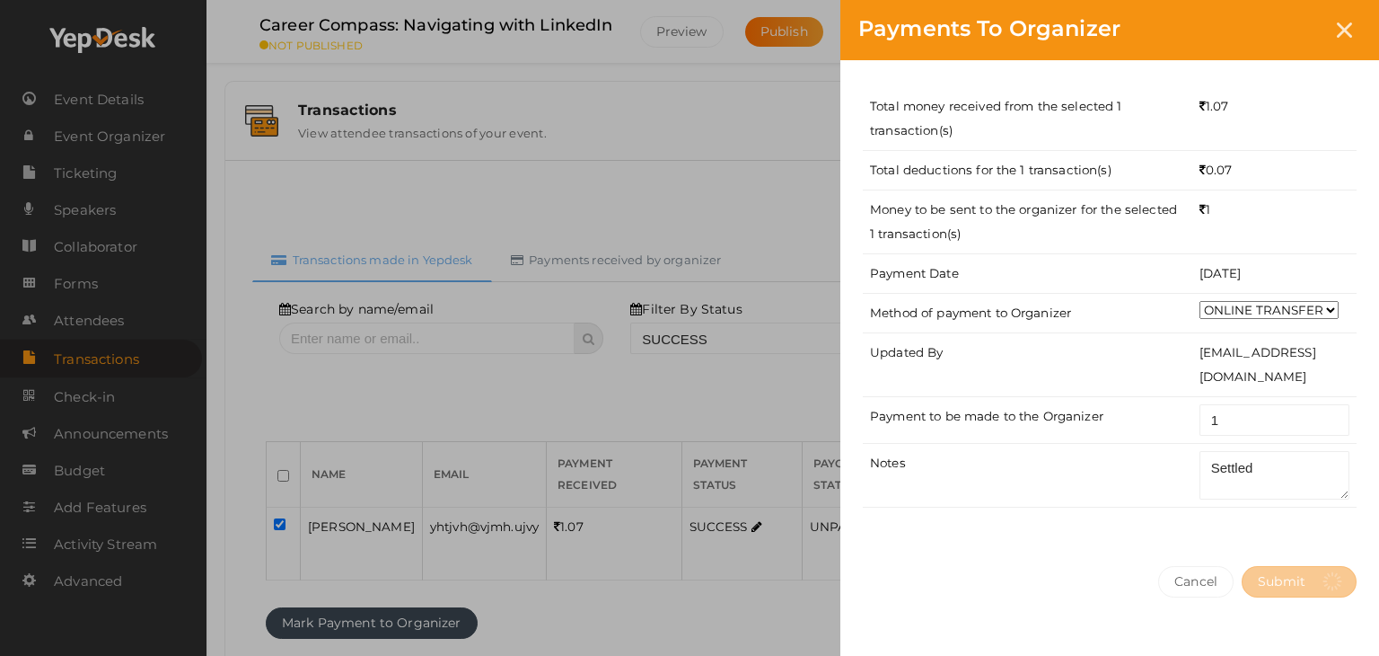
select select "? string:SUCCESS ?"
select select "? string:ALL ?"
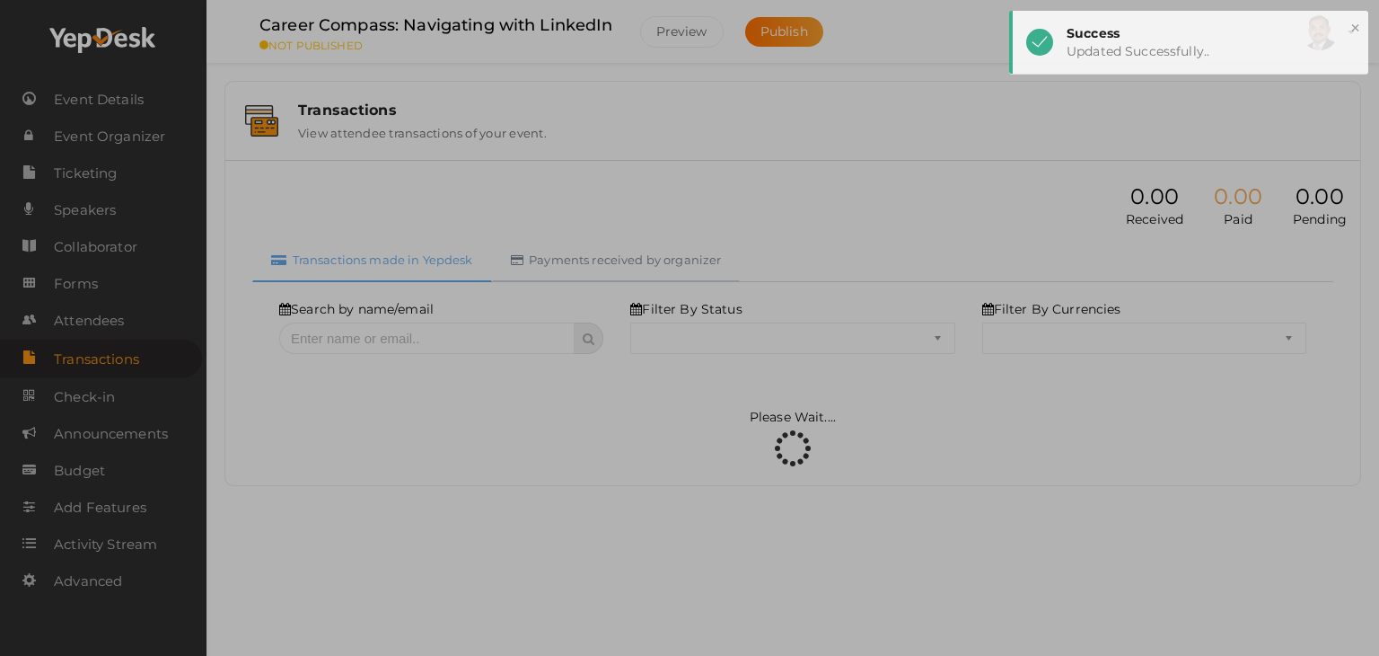
select select "SUCCESS"
select select "ALL"
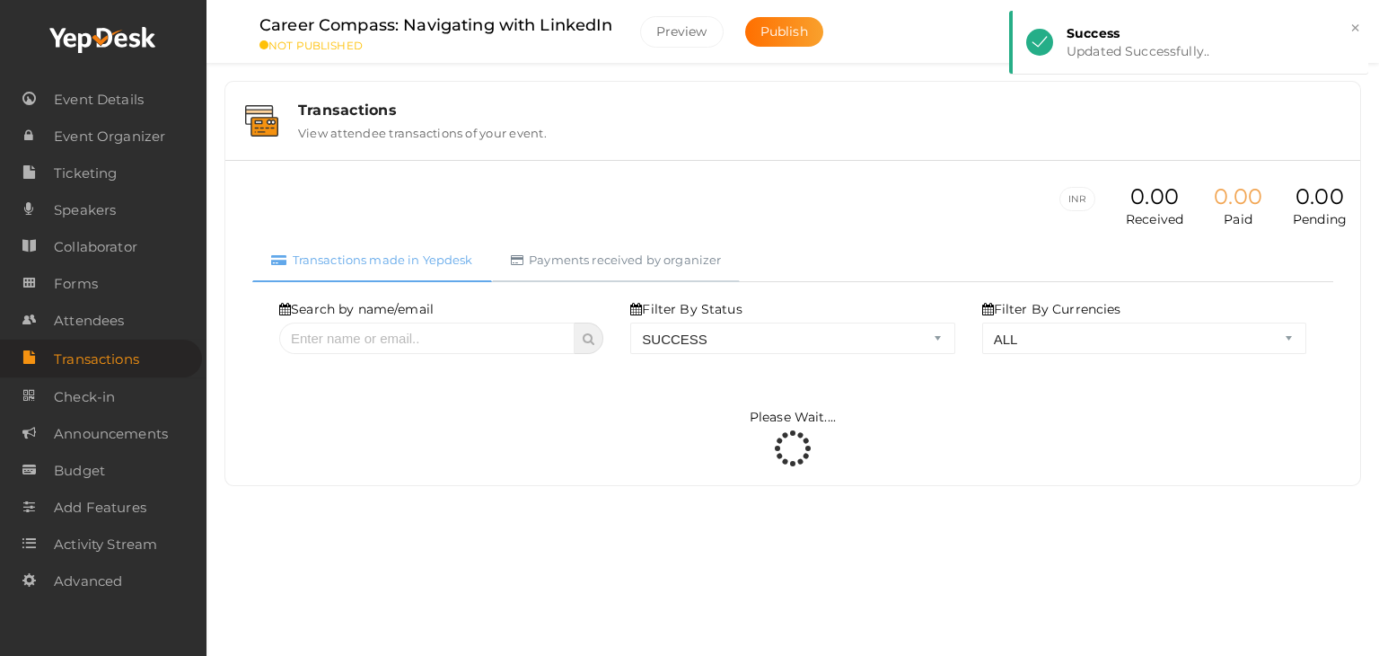
click at [635, 263] on link "Payments received by organizer" at bounding box center [616, 260] width 249 height 44
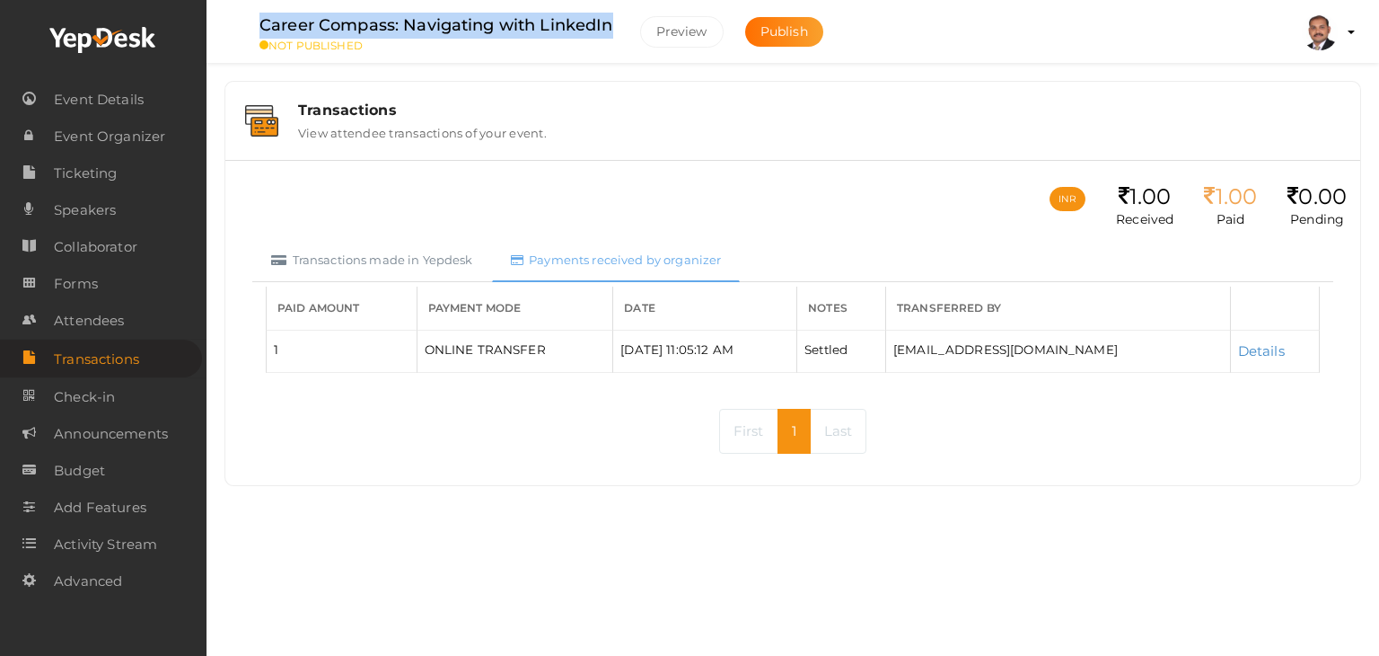
drag, startPoint x: 629, startPoint y: 26, endPoint x: 248, endPoint y: 28, distance: 380.7
click at [248, 28] on div "Career Compass: Navigating with LinkedIn NOT PUBLISHED" at bounding box center [437, 33] width 390 height 40
copy label "Career Compass: Navigating with LinkedIn"
click at [907, 140] on div "Transactions View attendee transactions of your event." at bounding box center [792, 121] width 1117 height 60
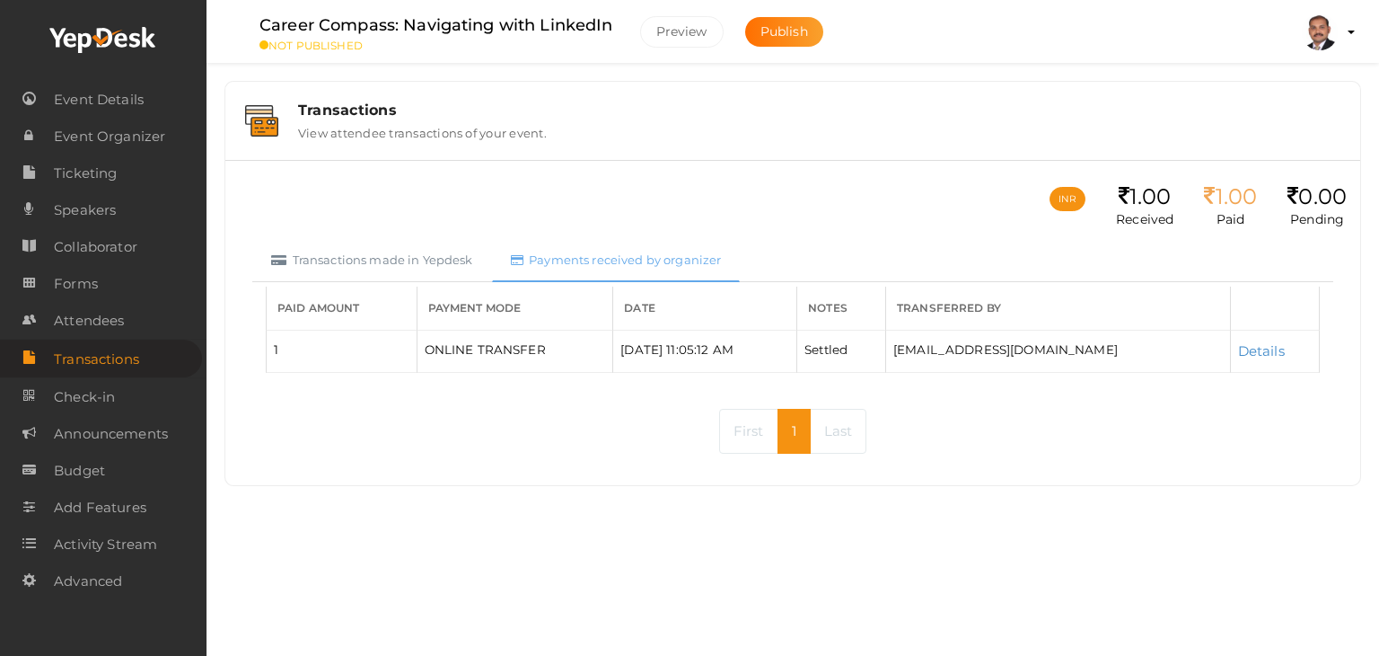
click at [788, 84] on div "Transactions View attendee transactions of your event." at bounding box center [792, 121] width 1135 height 78
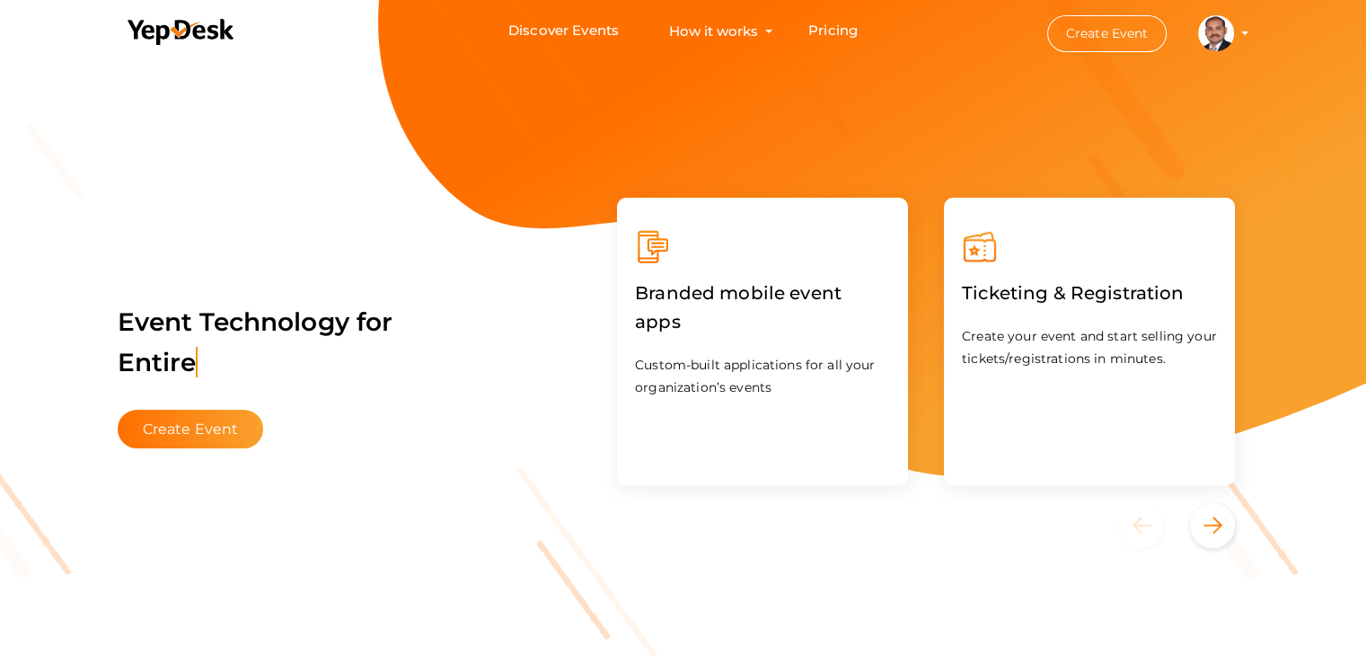
click at [1234, 34] on profile-pic at bounding box center [1216, 31] width 36 height 13
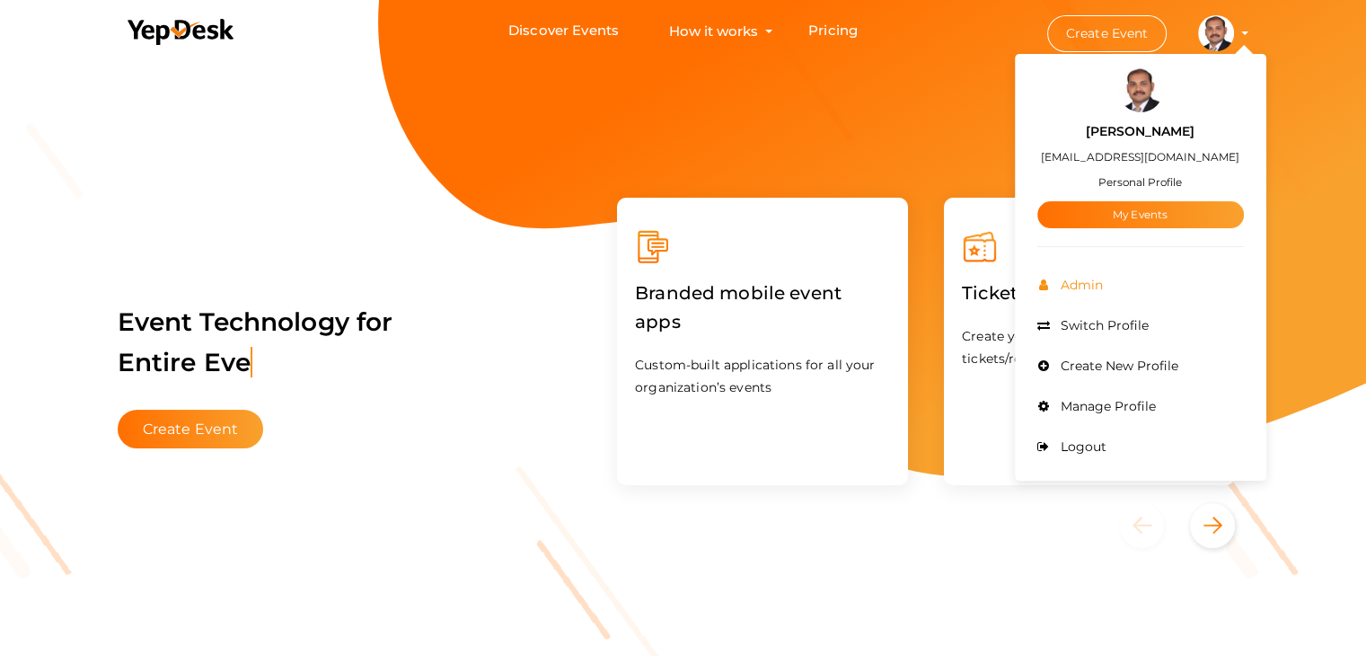
click at [1105, 277] on li "Admin" at bounding box center [1140, 285] width 207 height 40
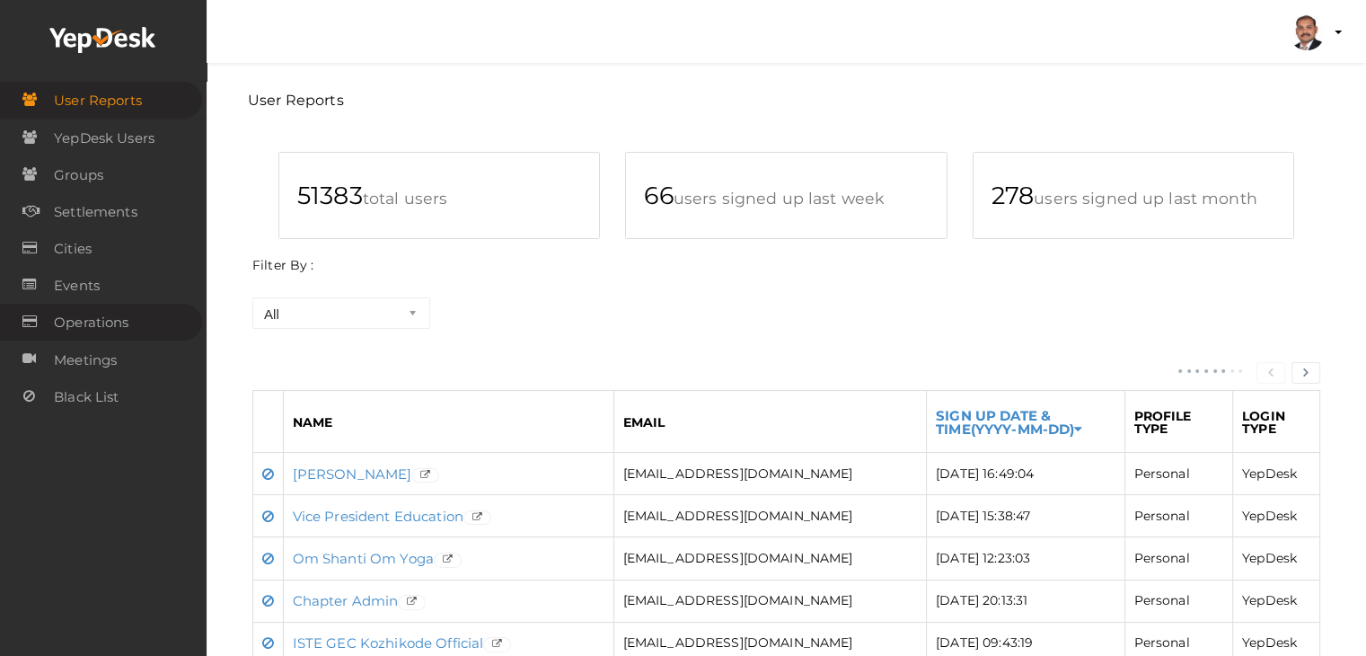
click at [121, 336] on span "Operations" at bounding box center [91, 322] width 75 height 36
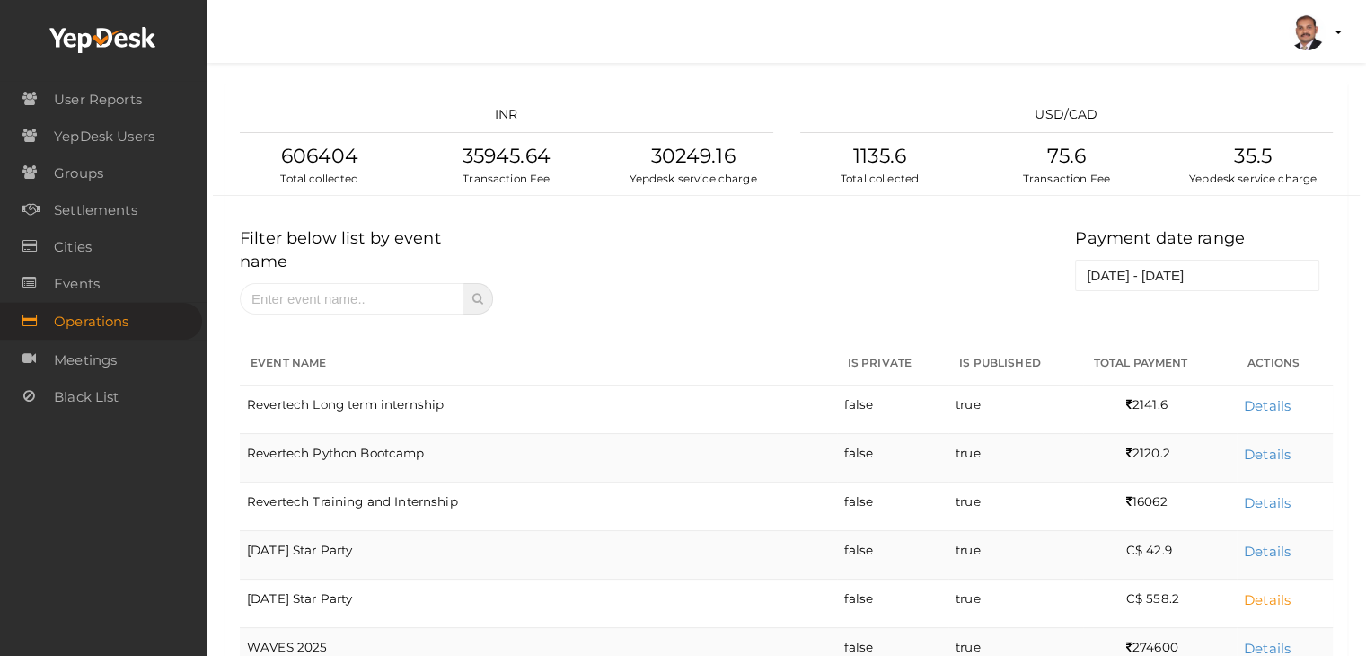
click at [1264, 591] on link "Details" at bounding box center [1267, 599] width 47 height 17
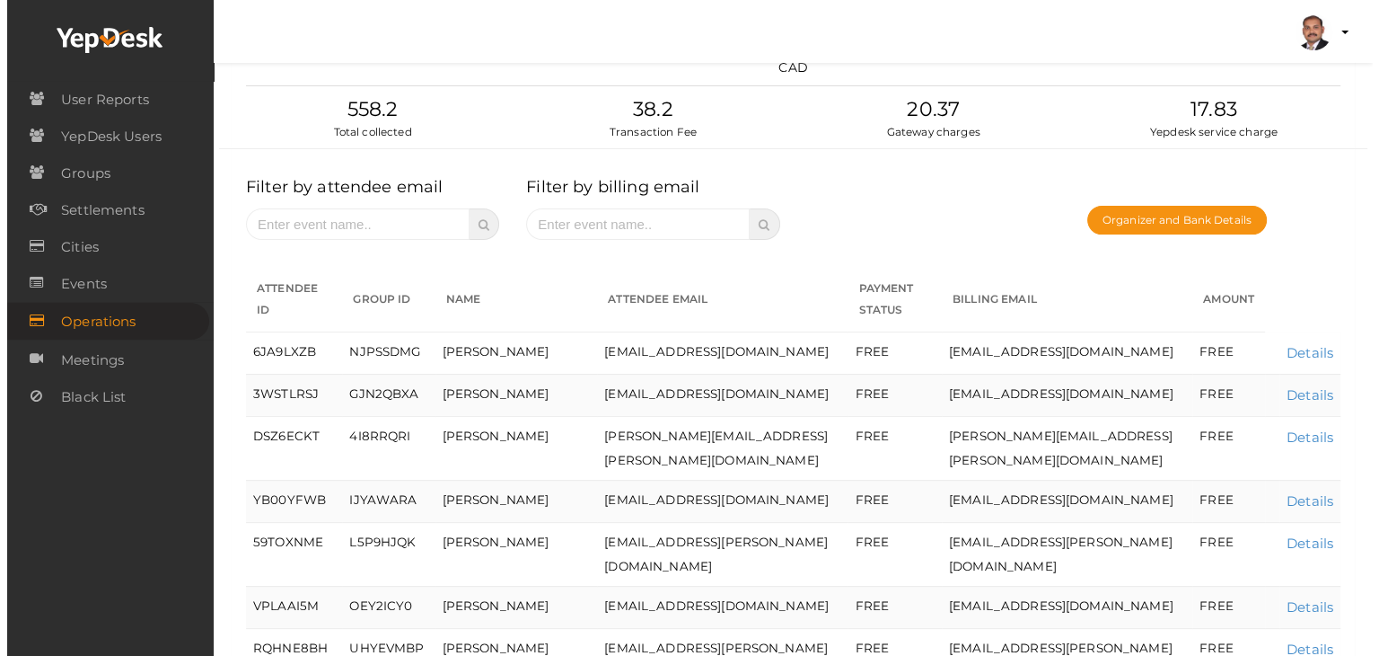
scroll to position [269, 0]
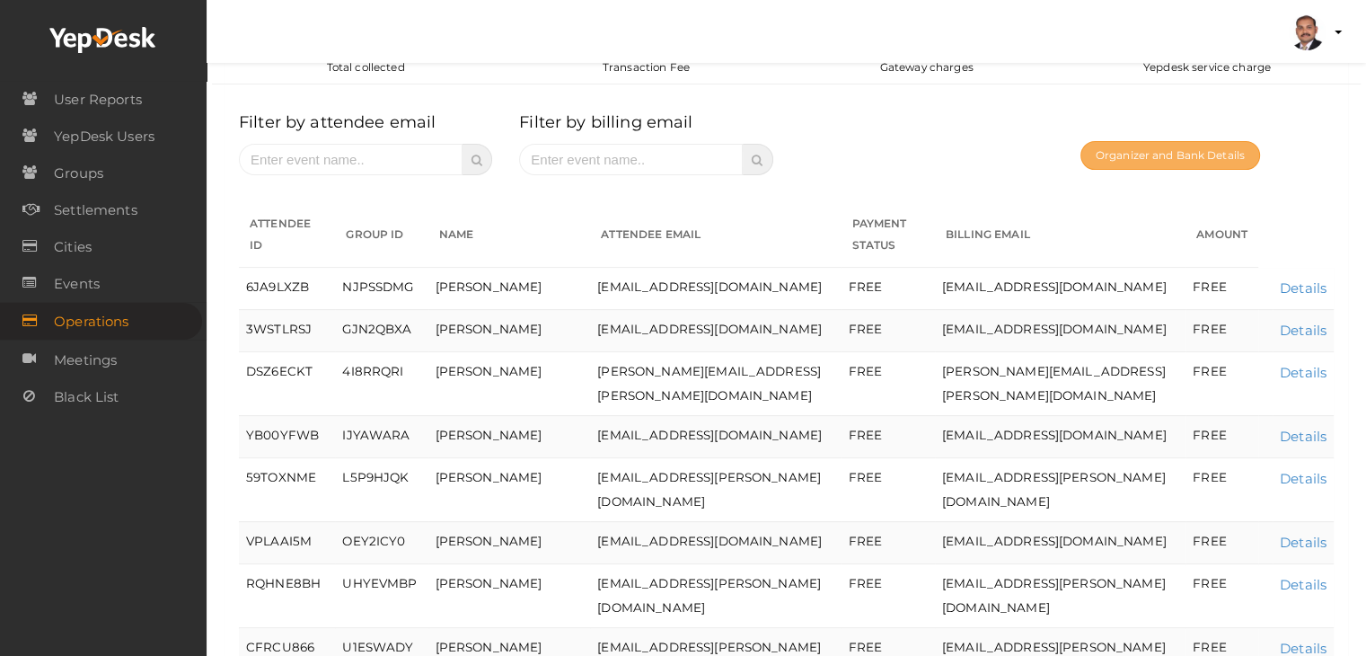
click at [1170, 163] on button "Organizer and Bank Details" at bounding box center [1170, 155] width 180 height 29
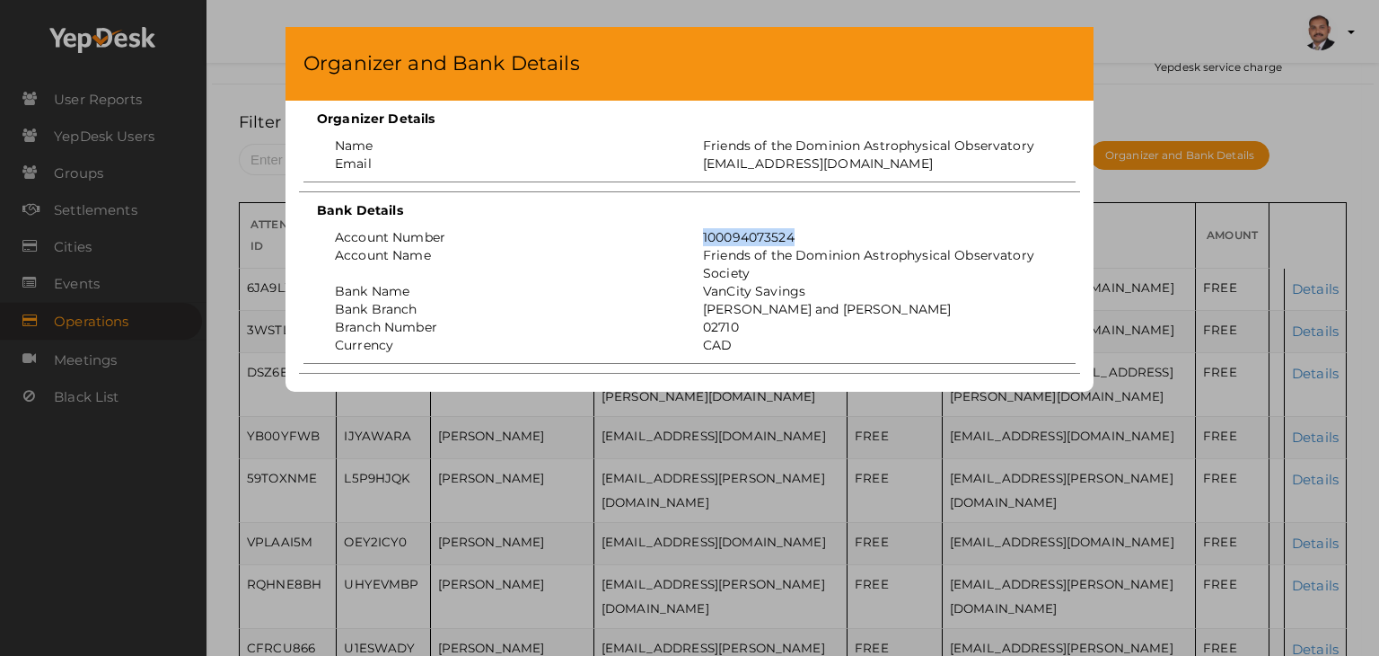
drag, startPoint x: 805, startPoint y: 229, endPoint x: 664, endPoint y: 231, distance: 141.0
click at [700, 231] on div "100094073524" at bounding box center [874, 237] width 368 height 18
